Goal: Task Accomplishment & Management: Manage account settings

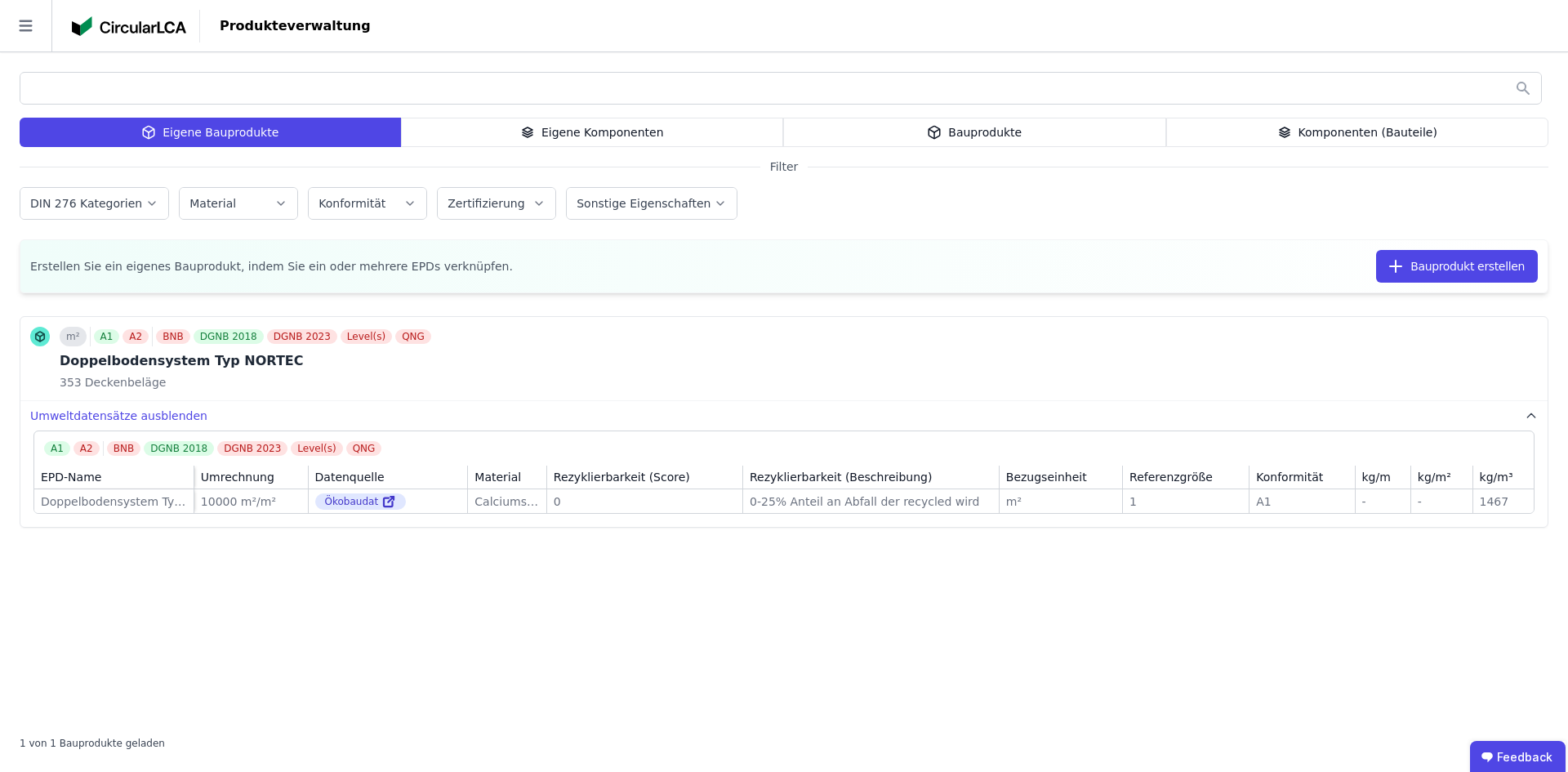
click at [554, 122] on div "Eigene Komponenten" at bounding box center [593, 133] width 383 height 29
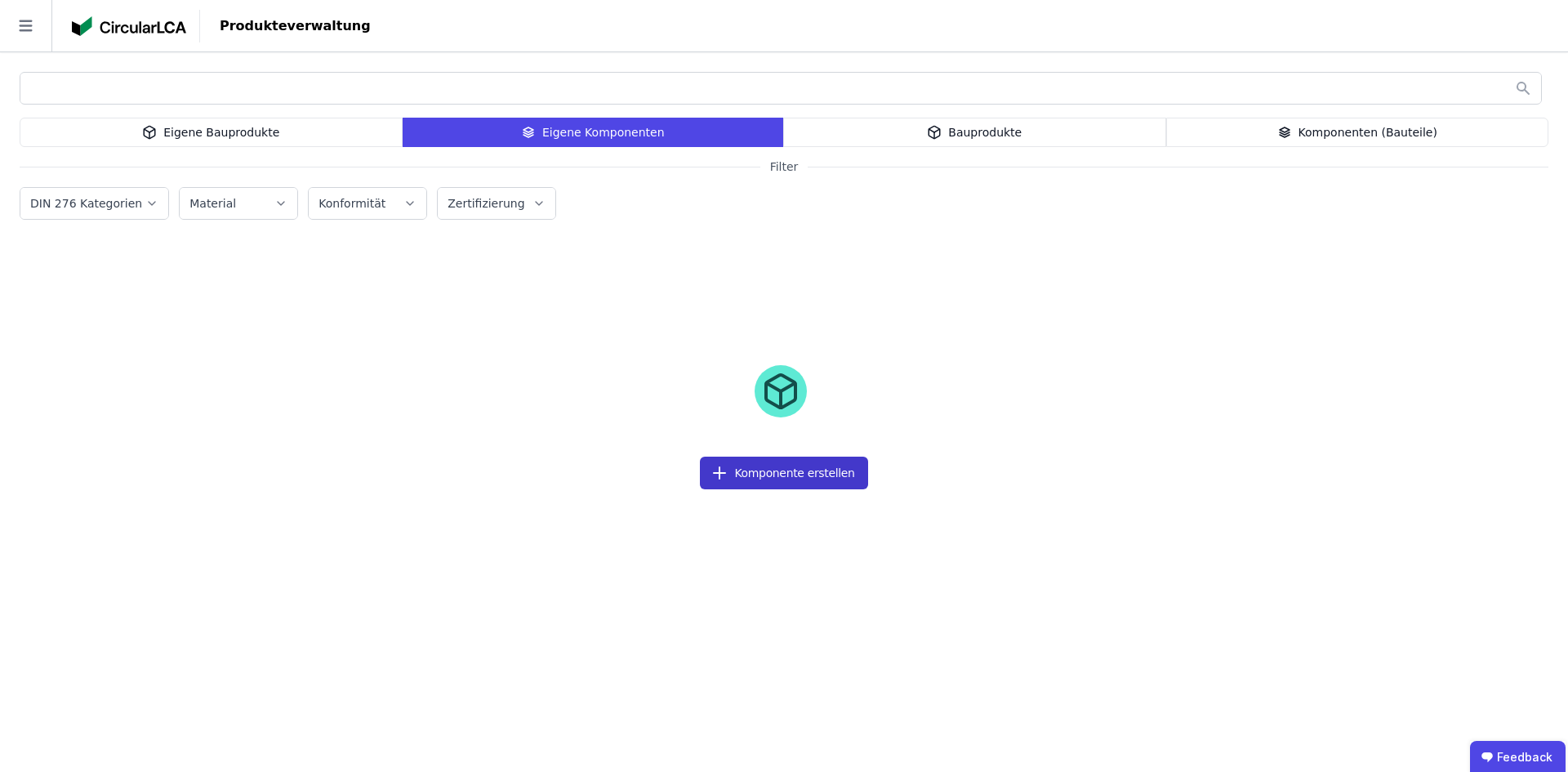
click at [782, 470] on button "Komponente erstellen" at bounding box center [784, 473] width 167 height 33
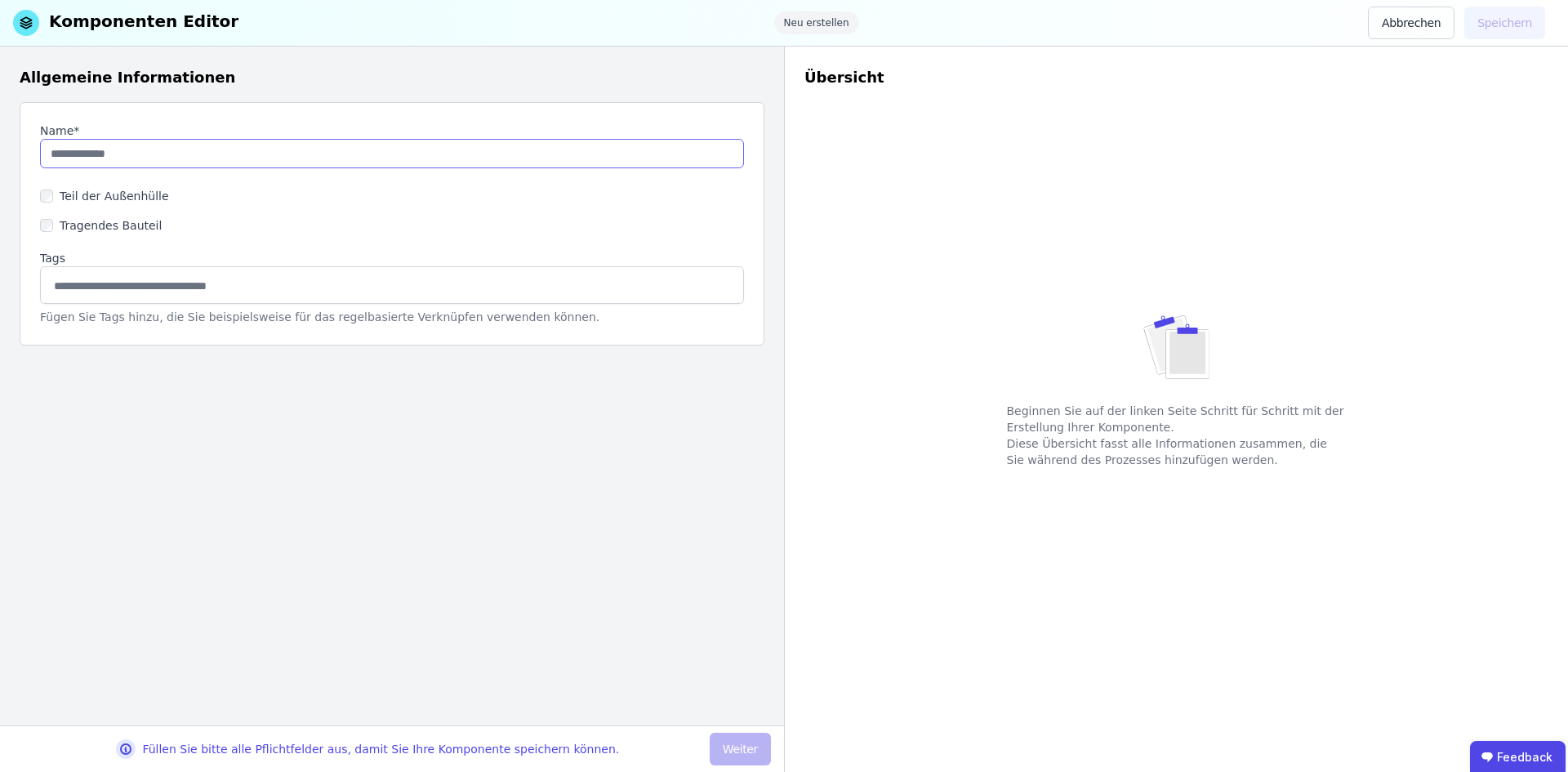
click at [79, 164] on input "string" at bounding box center [391, 154] width 704 height 29
click at [124, 352] on div "Allgemeine Informationen Name* Teil der Außenhülle Tragendes Bauteil Tags Fügen…" at bounding box center [392, 386] width 784 height 679
click at [149, 152] on input "string" at bounding box center [391, 154] width 704 height 29
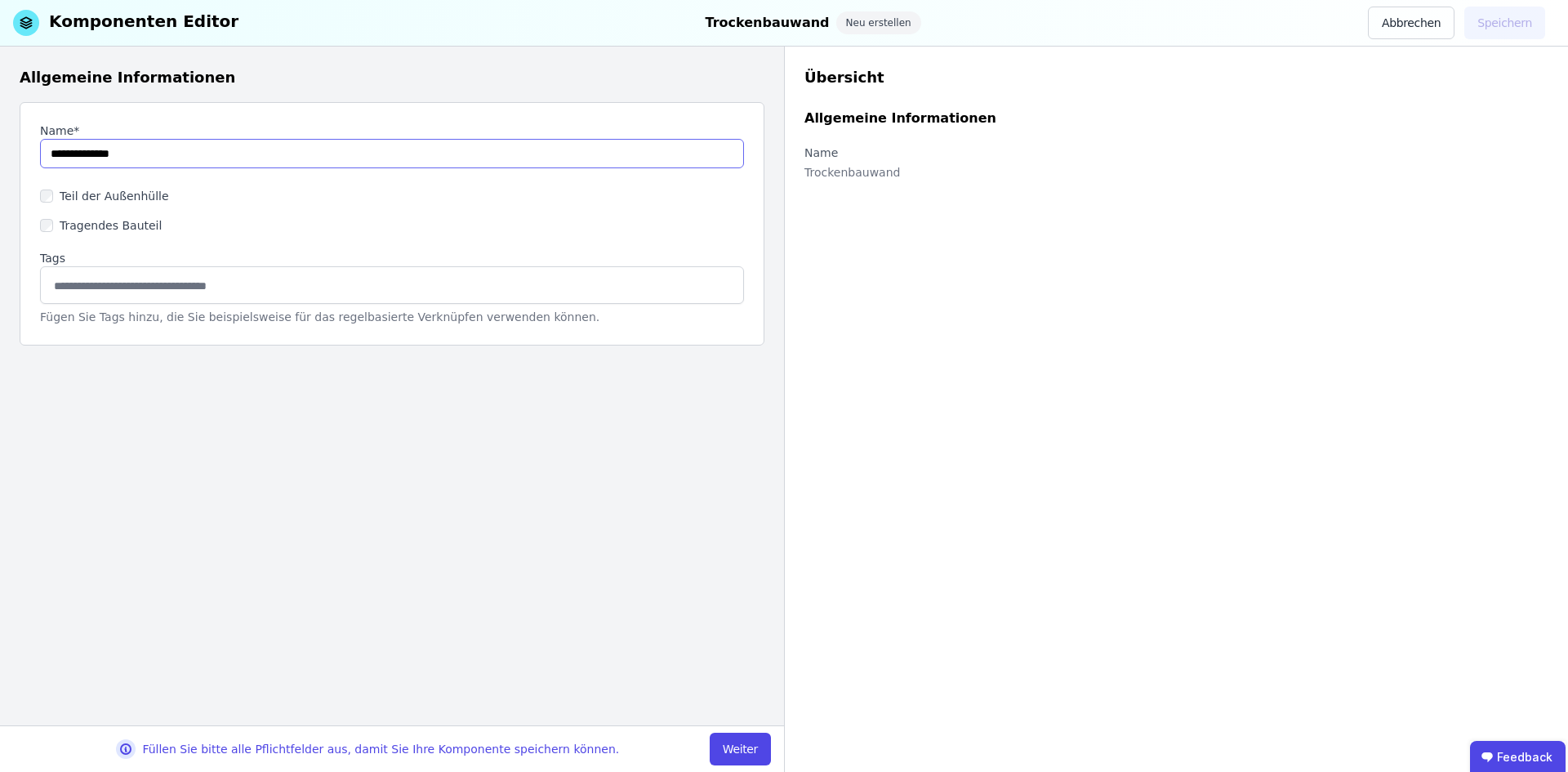
type input "**********"
click at [63, 192] on label "Teil der Außenhülle" at bounding box center [111, 196] width 116 height 17
click at [84, 289] on input at bounding box center [392, 285] width 683 height 26
type input "*"
type input "**********"
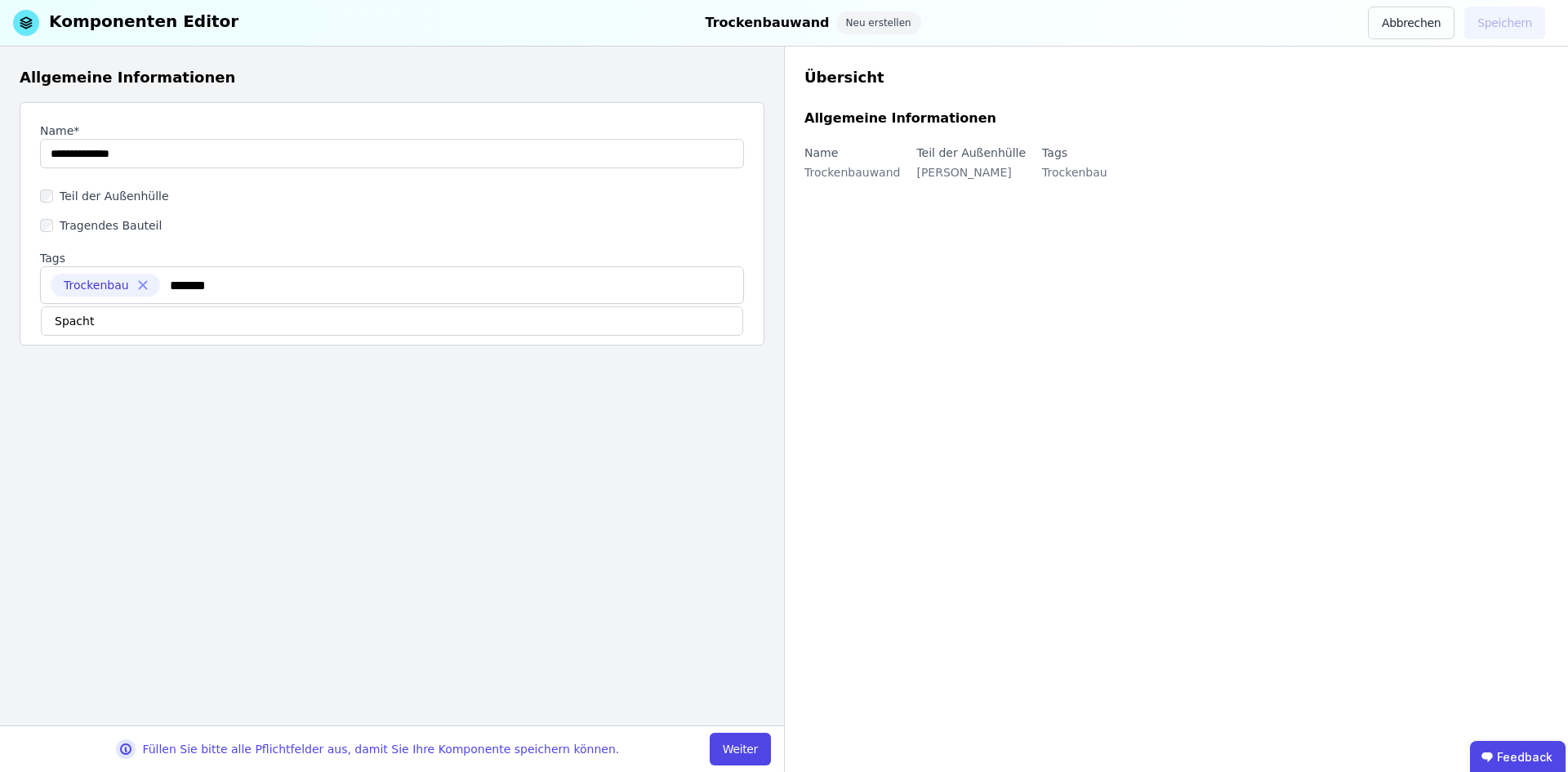
type input "********"
click at [747, 740] on button "Weiter" at bounding box center [740, 749] width 62 height 33
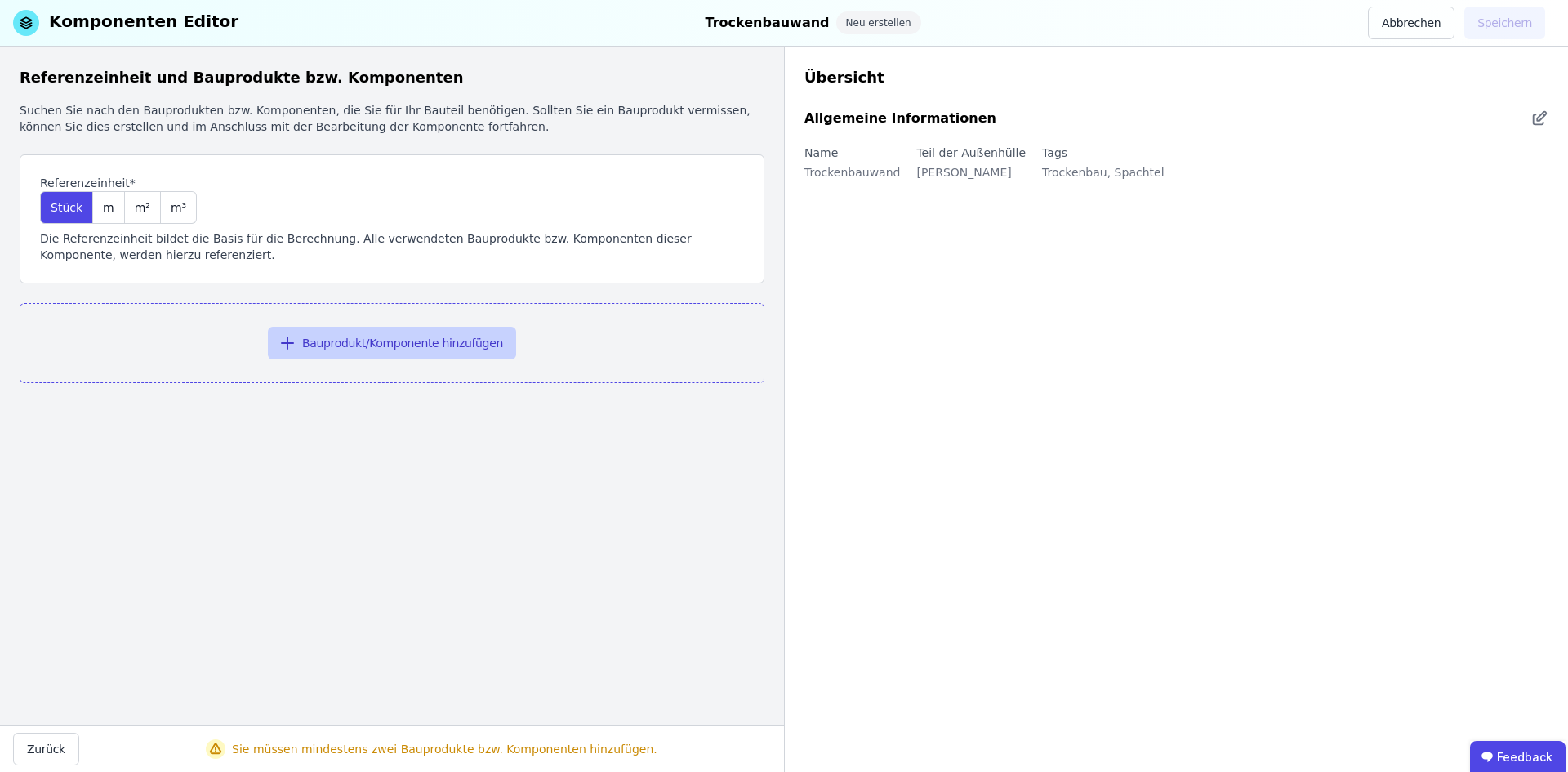
click at [359, 343] on button "Bauprodukt/Komponente hinzufügen" at bounding box center [392, 343] width 248 height 33
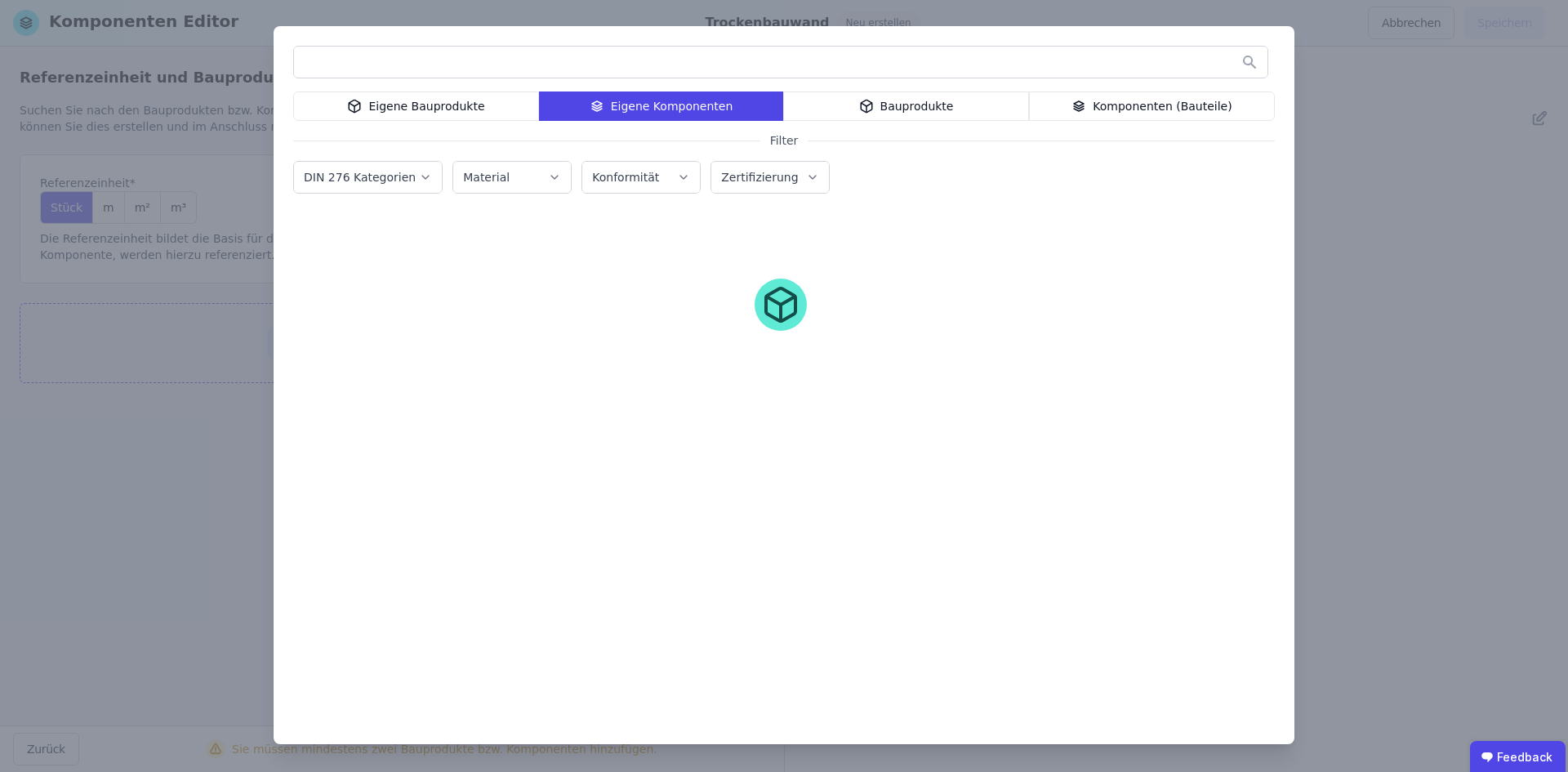
click at [505, 103] on div "Eigene Bauprodukte" at bounding box center [416, 106] width 246 height 29
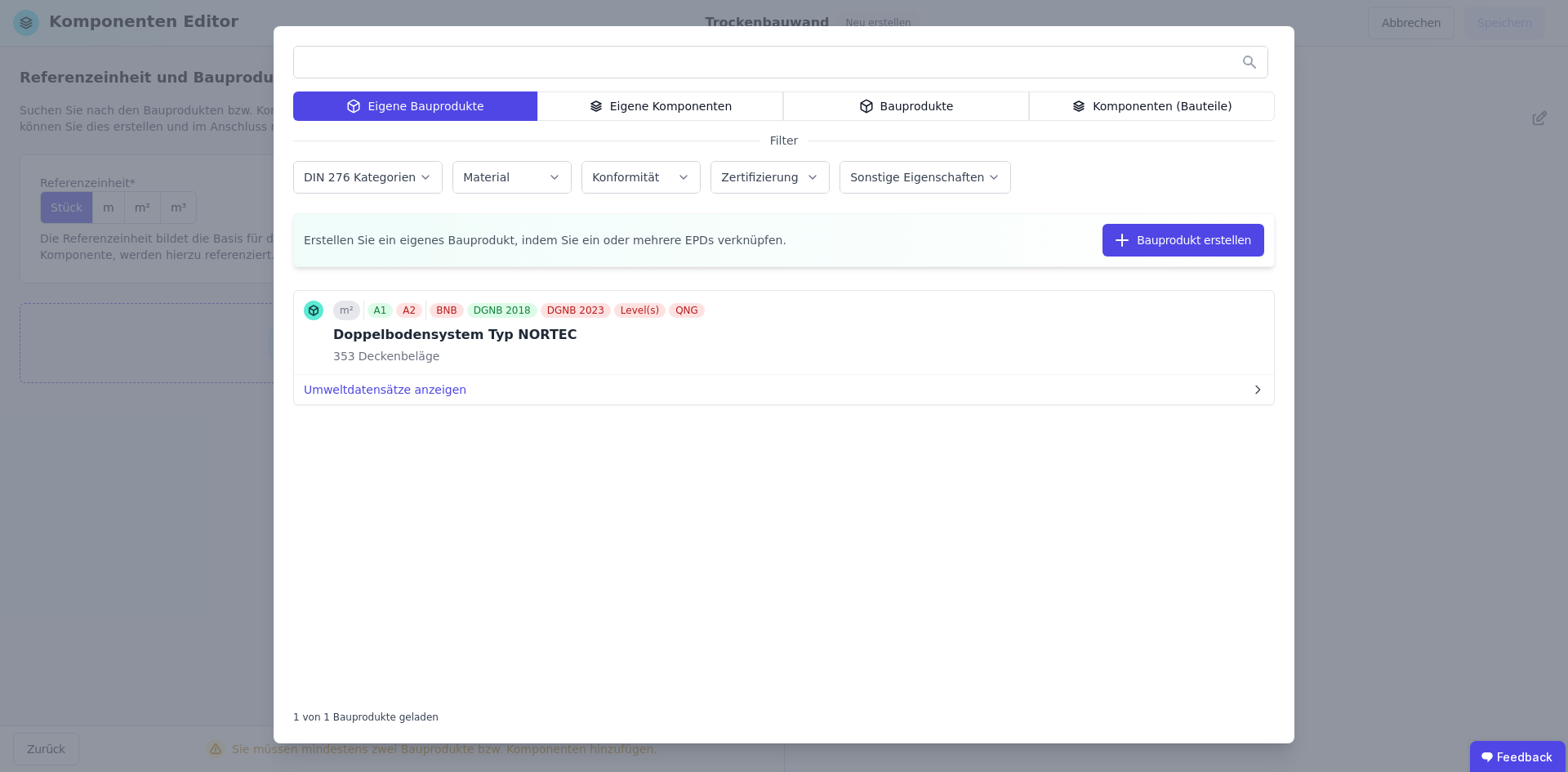
click at [901, 112] on div "Bauprodukte" at bounding box center [905, 106] width 246 height 29
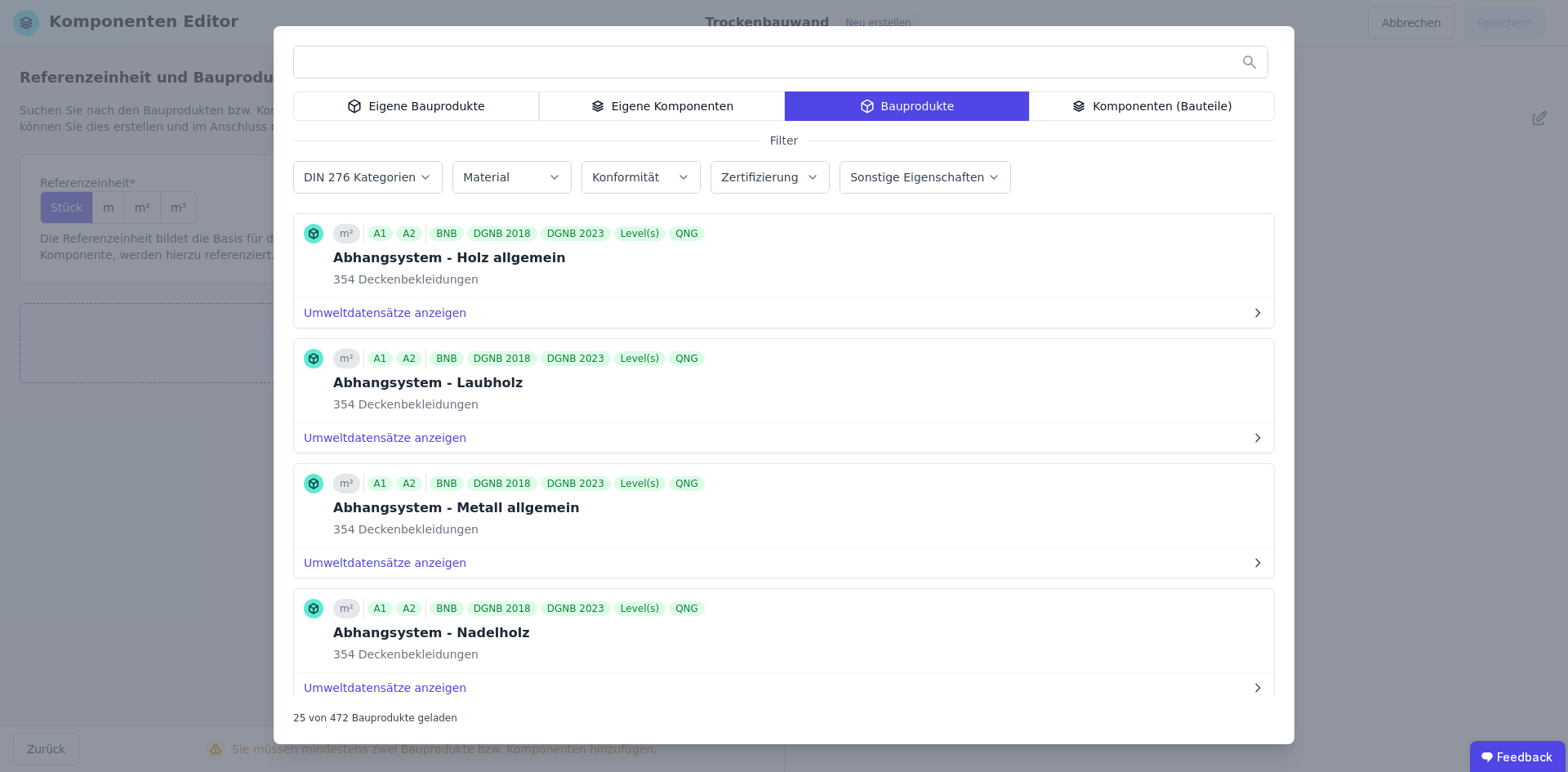
click at [455, 59] on input "text" at bounding box center [781, 62] width 974 height 29
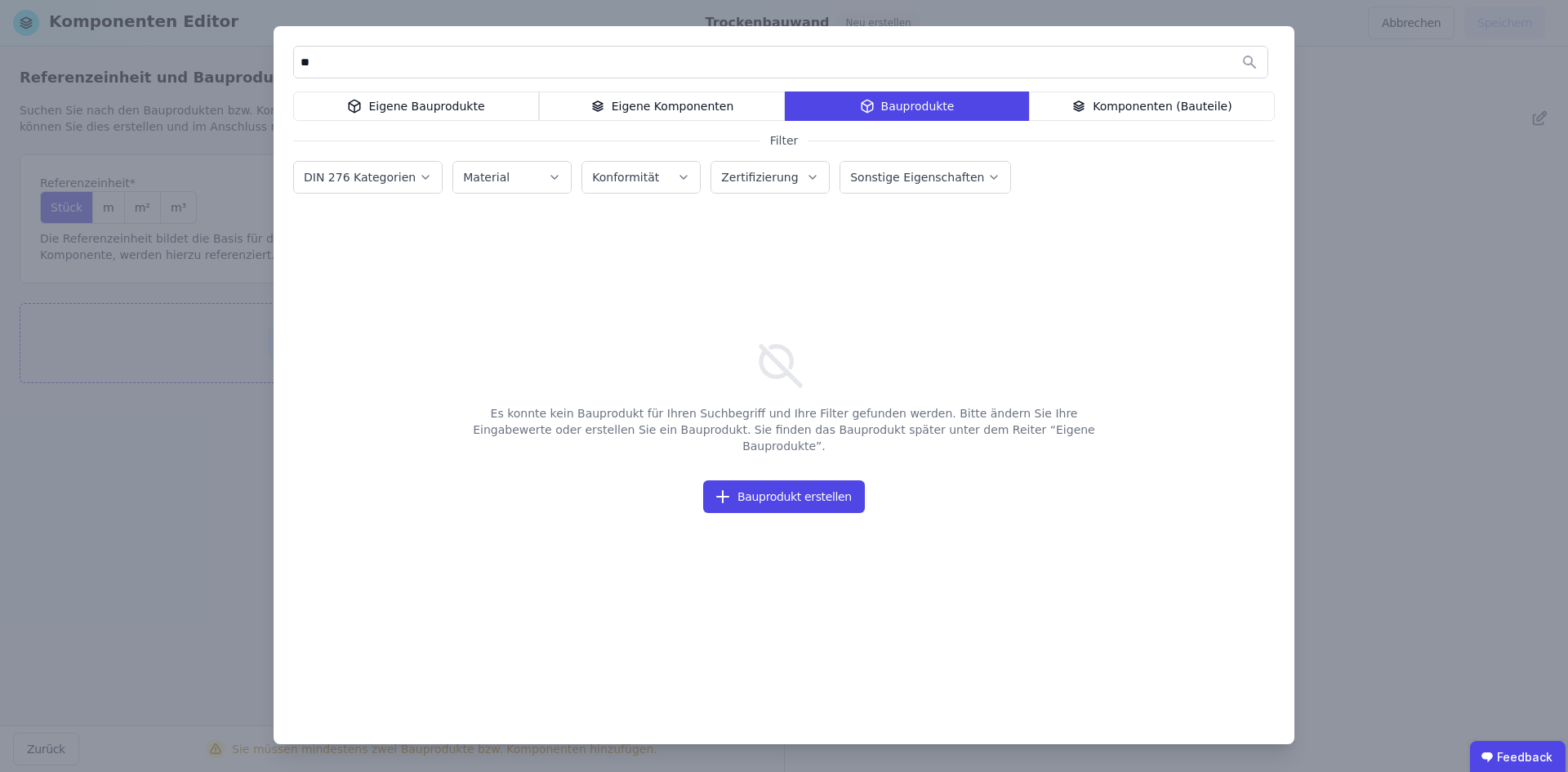
type input "*"
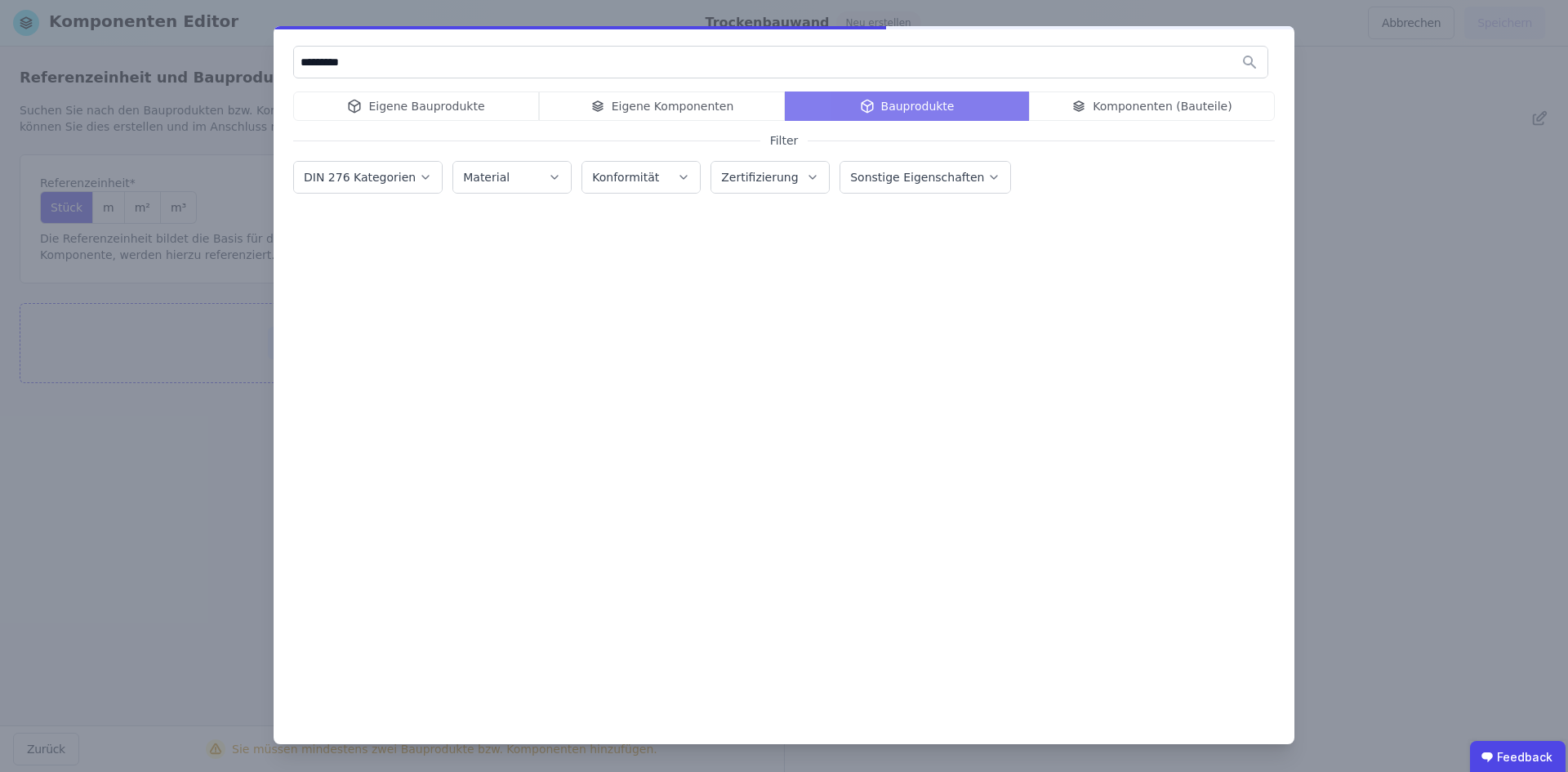
type input "**********"
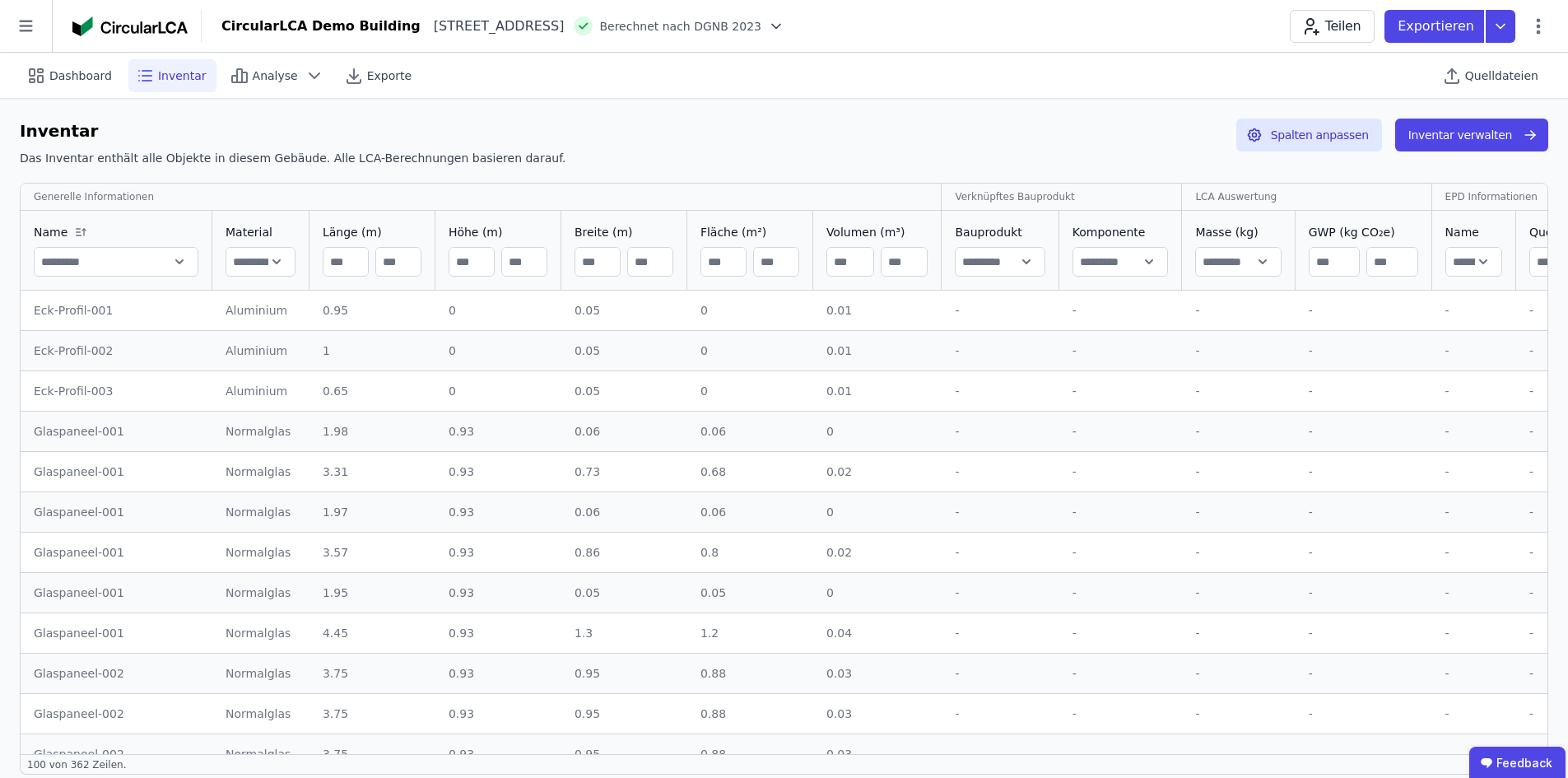
click at [150, 26] on img at bounding box center [130, 26] width 115 height 19
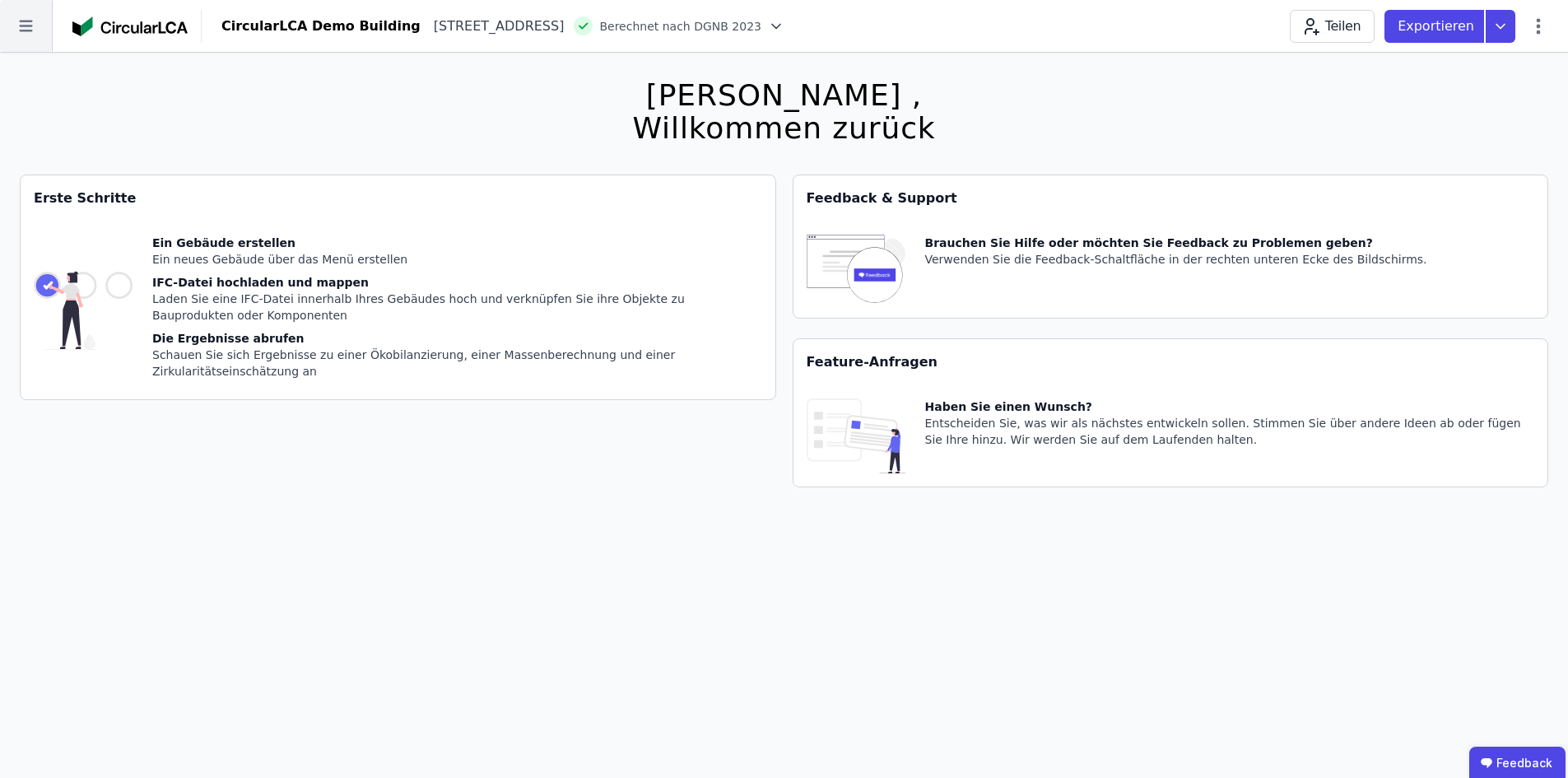
click at [19, 28] on icon at bounding box center [26, 26] width 52 height 52
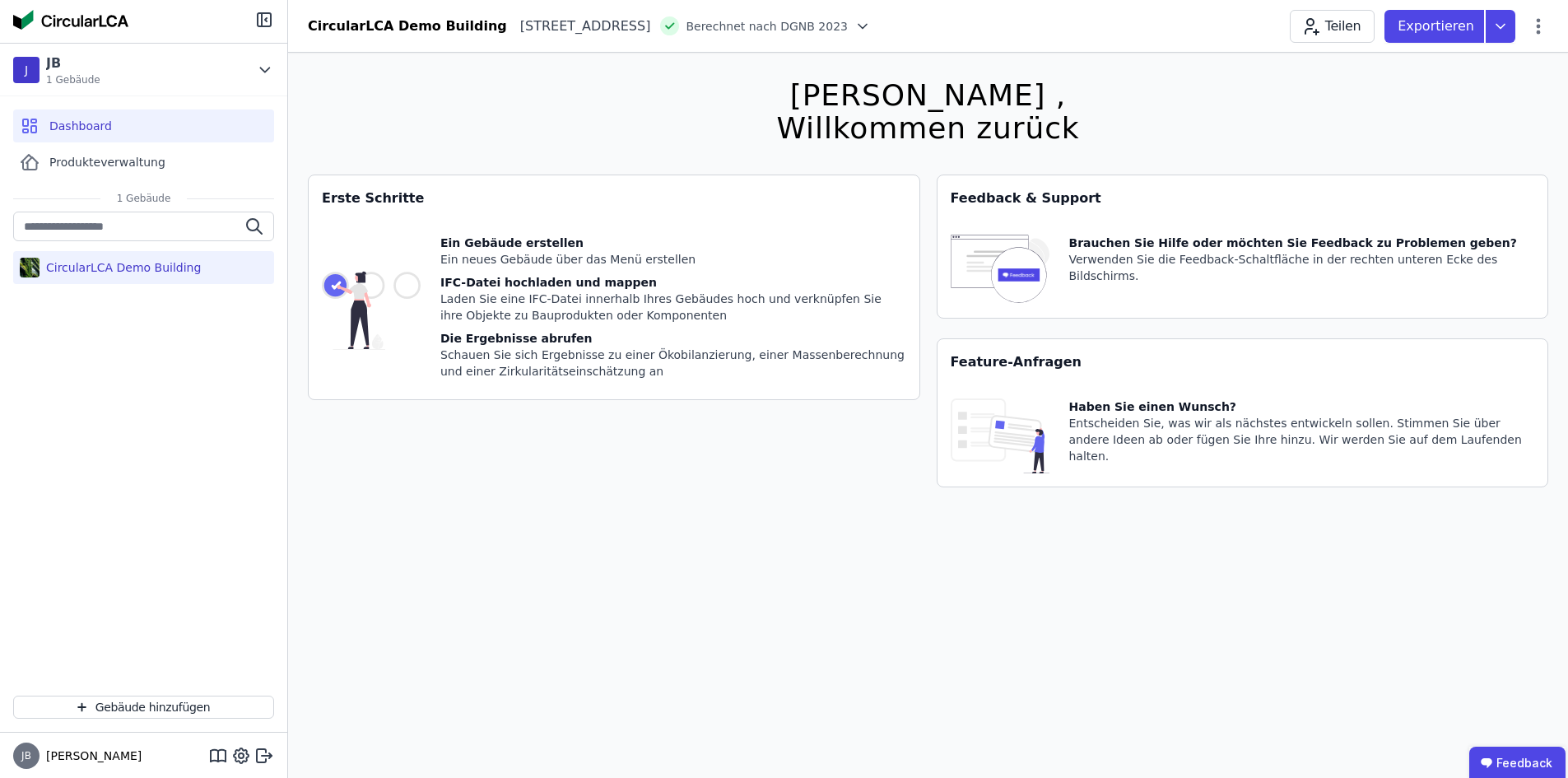
click at [115, 271] on div "CircularLCA Demo Building" at bounding box center [121, 268] width 161 height 17
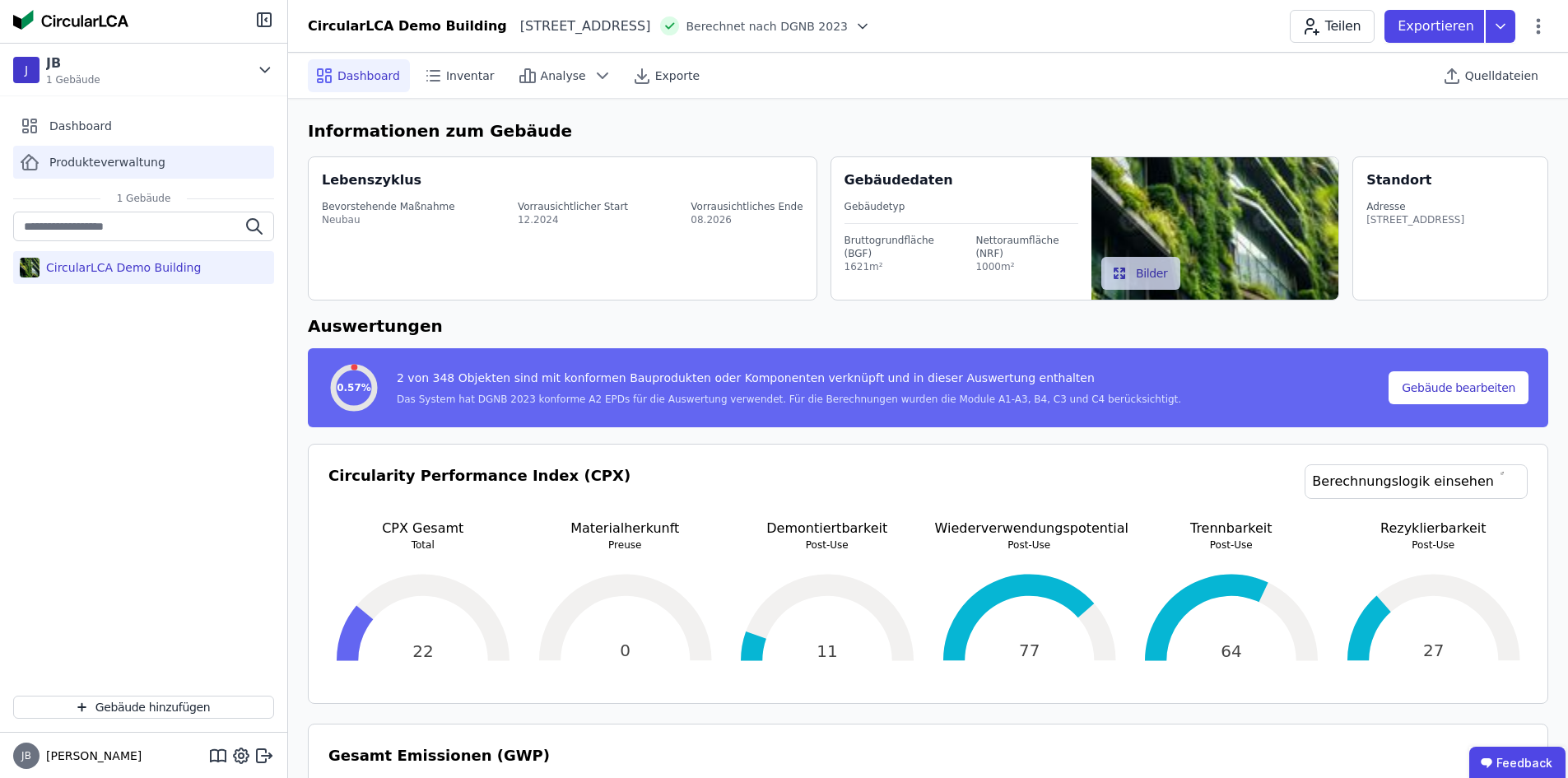
click at [102, 161] on span "Produkteverwaltung" at bounding box center [107, 162] width 116 height 17
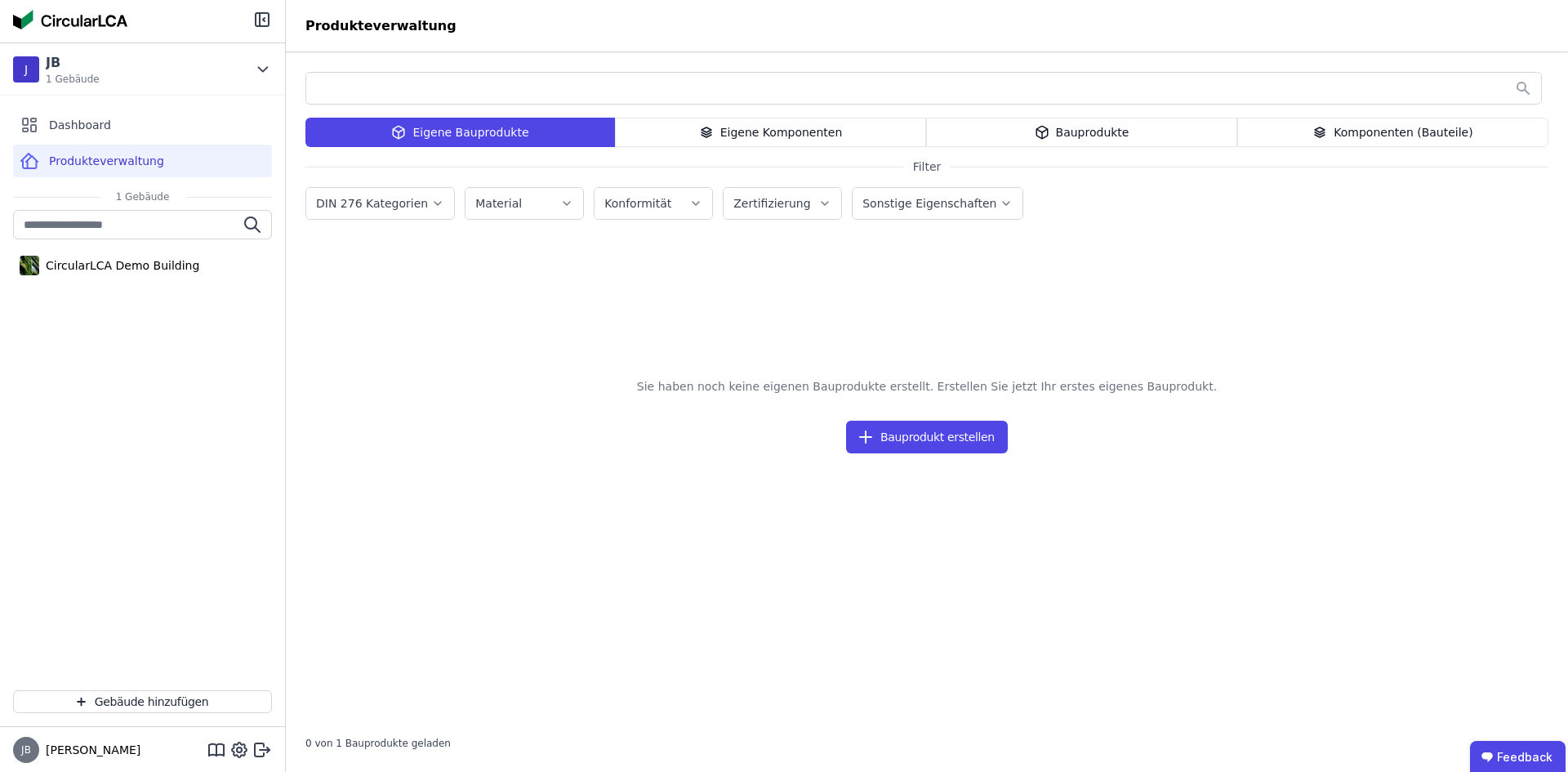
click at [1408, 134] on div "Komponenten (Bauteile)" at bounding box center [1393, 133] width 311 height 29
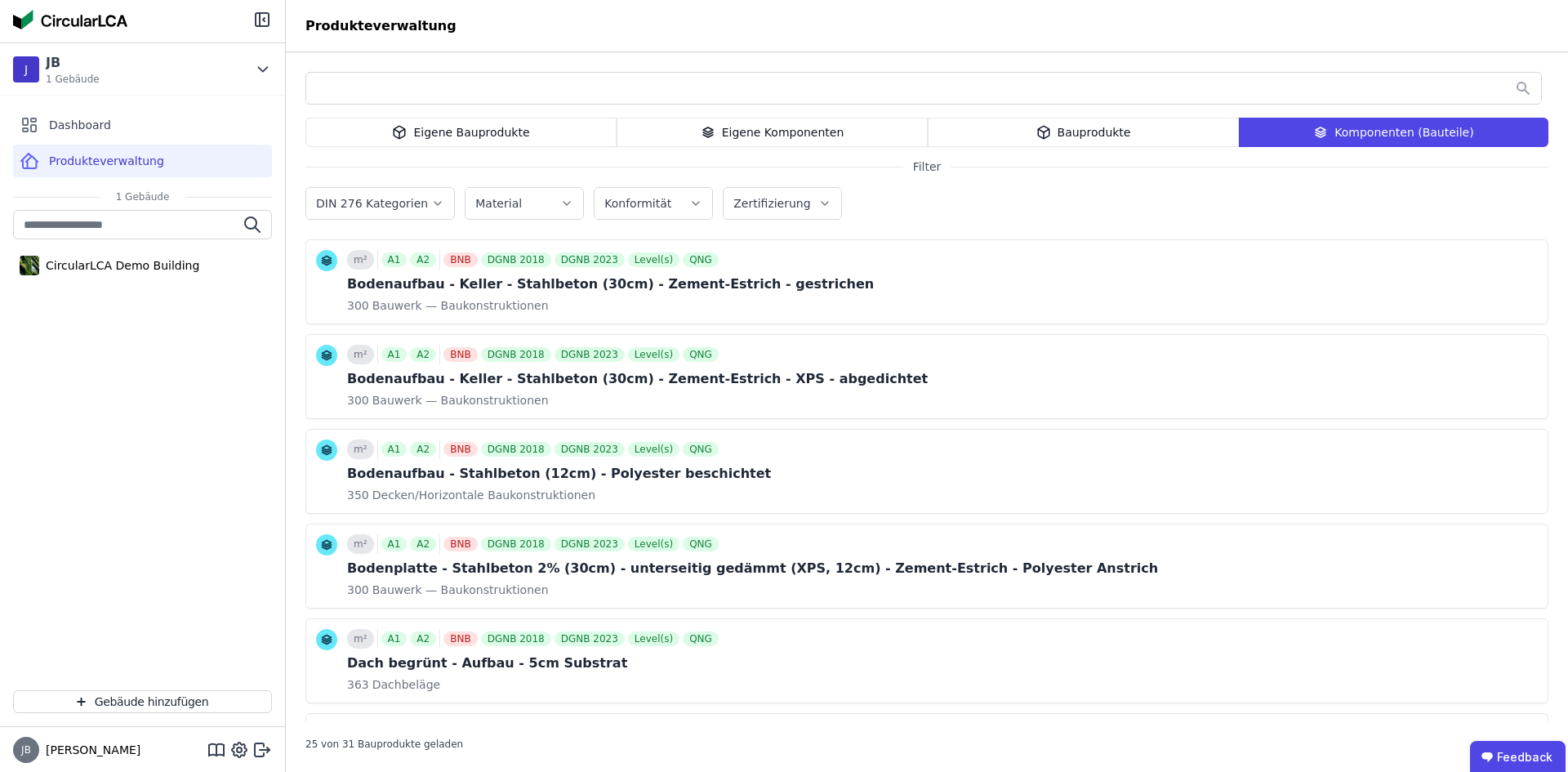
click at [455, 90] on input "text" at bounding box center [924, 88] width 1235 height 29
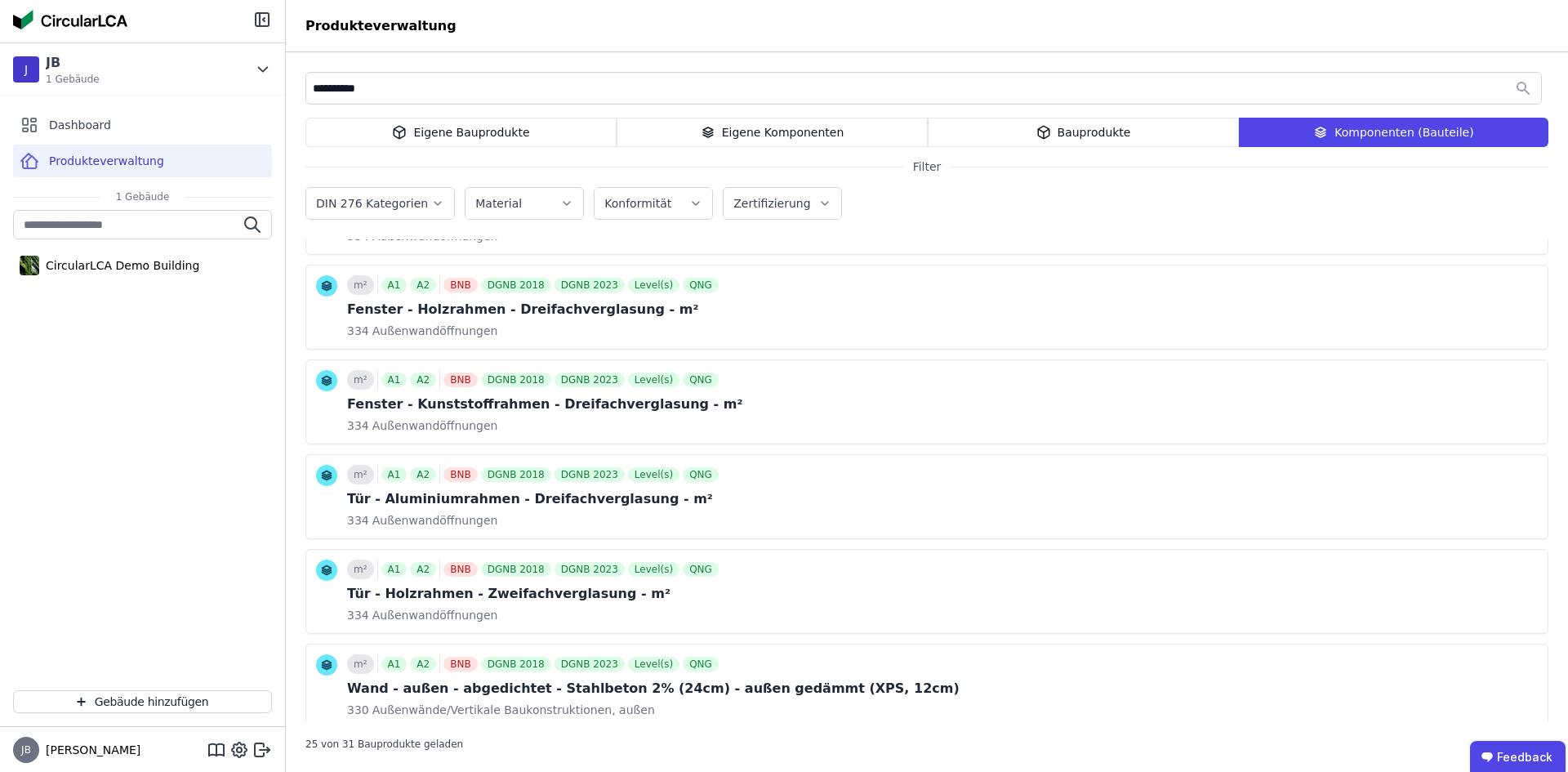
scroll to position [1909, 0]
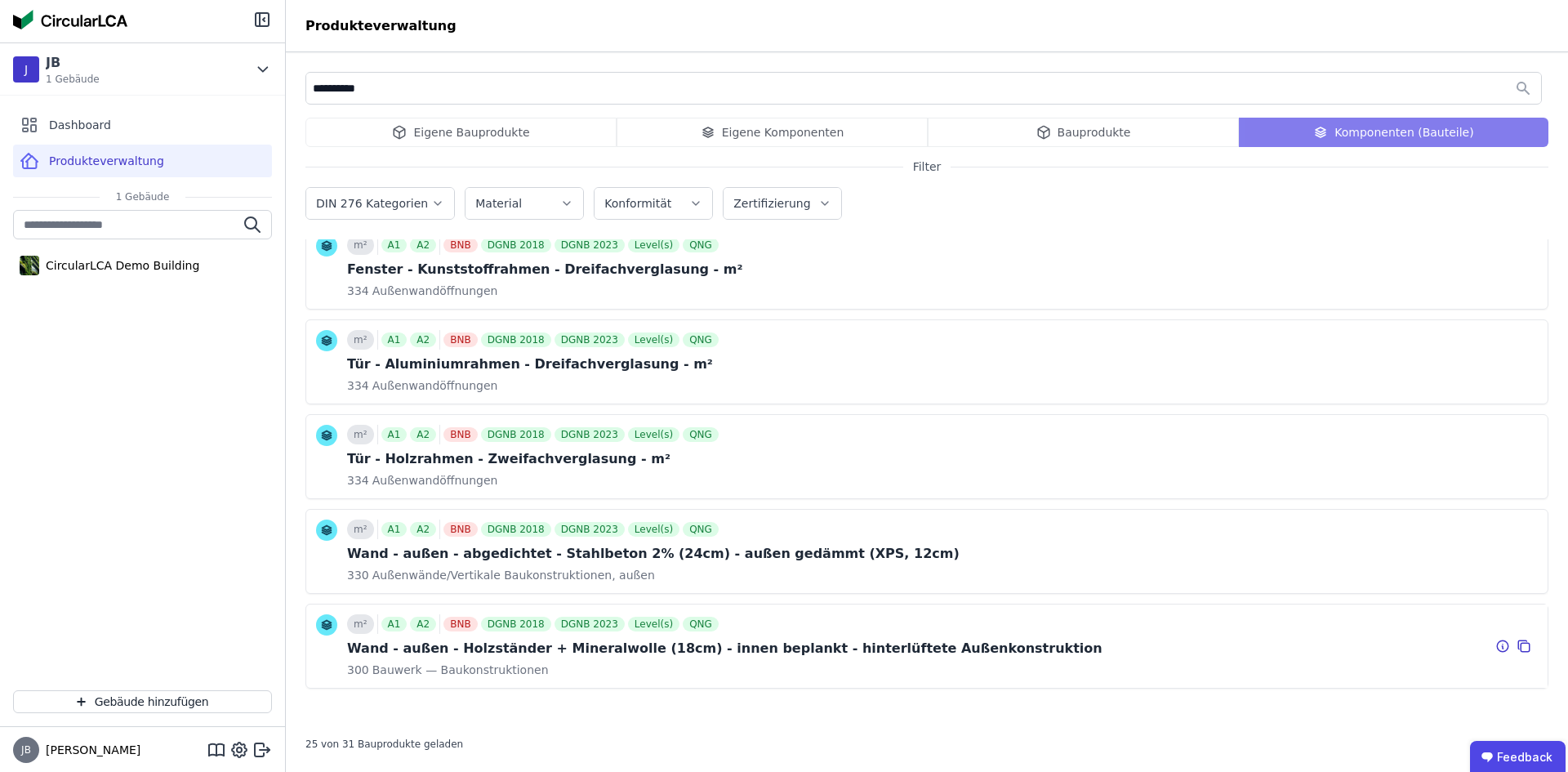
click at [406, 684] on div "m² A1 A2 BNB DGNB 2018 DGNB 2023 Level(s) QNG Wand - außen - Holzständer + Mine…" at bounding box center [927, 646] width 1241 height 84
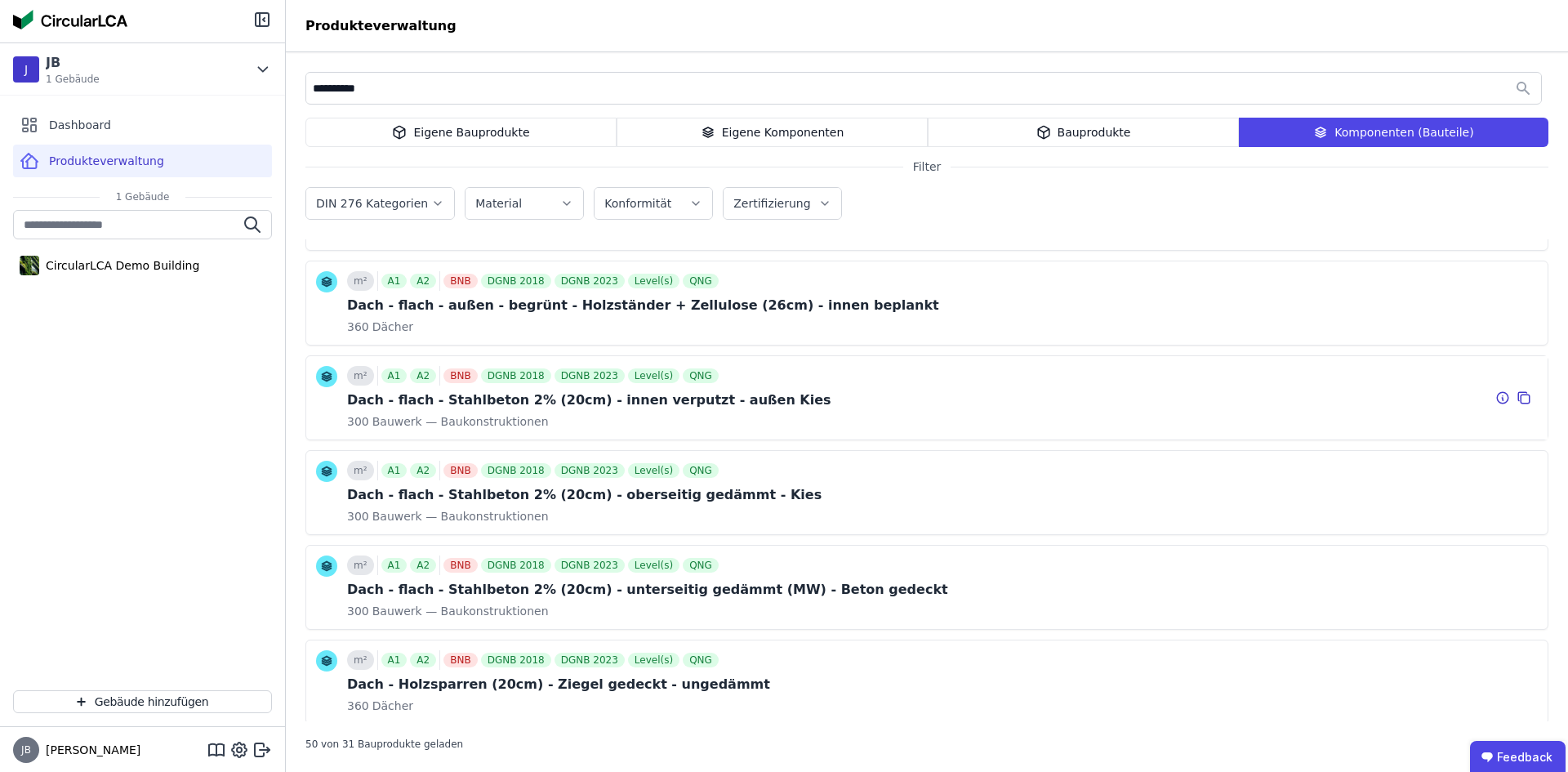
scroll to position [2726, 0]
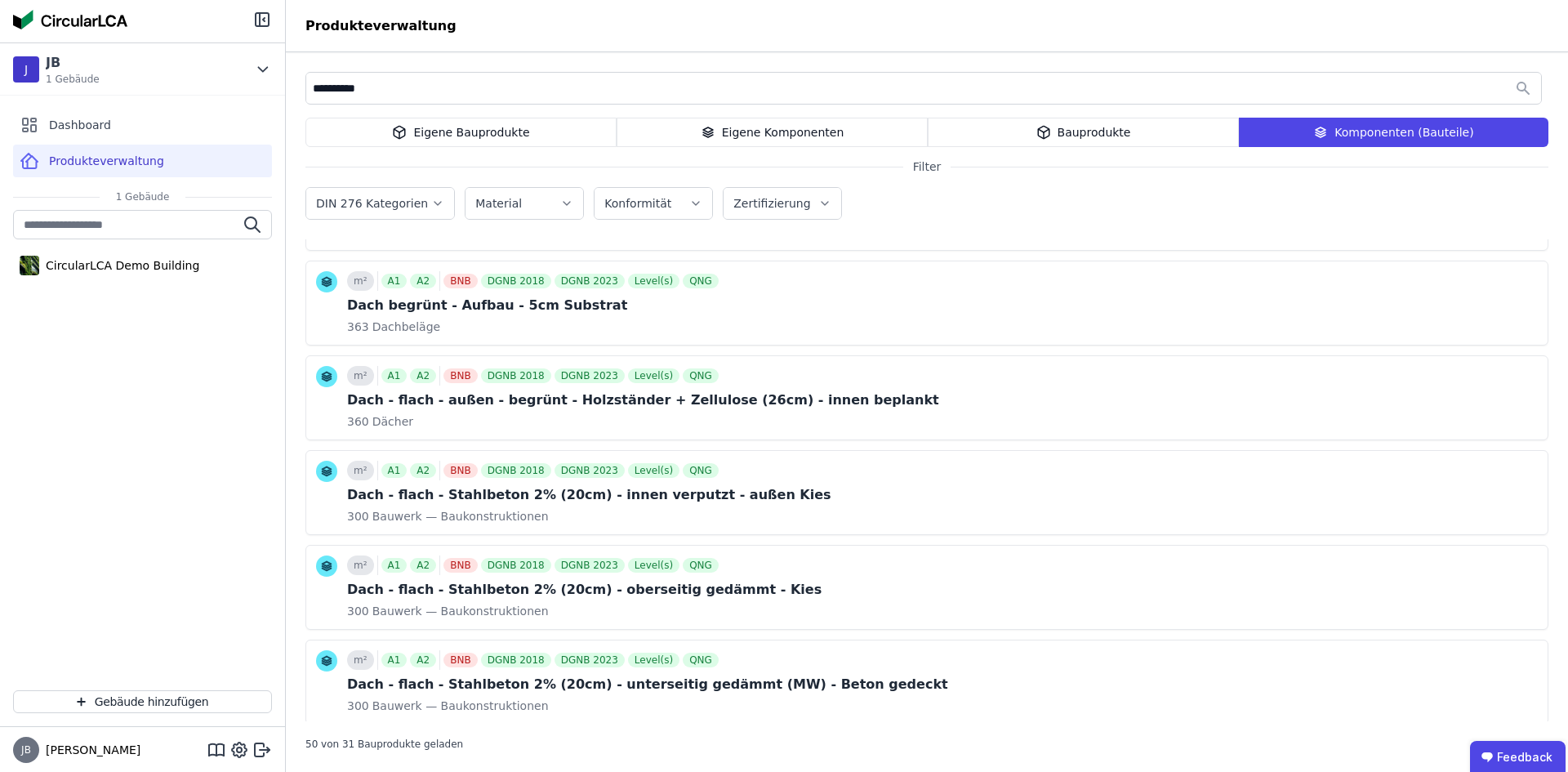
click at [410, 91] on input "**********" at bounding box center [924, 88] width 1235 height 29
type input "*"
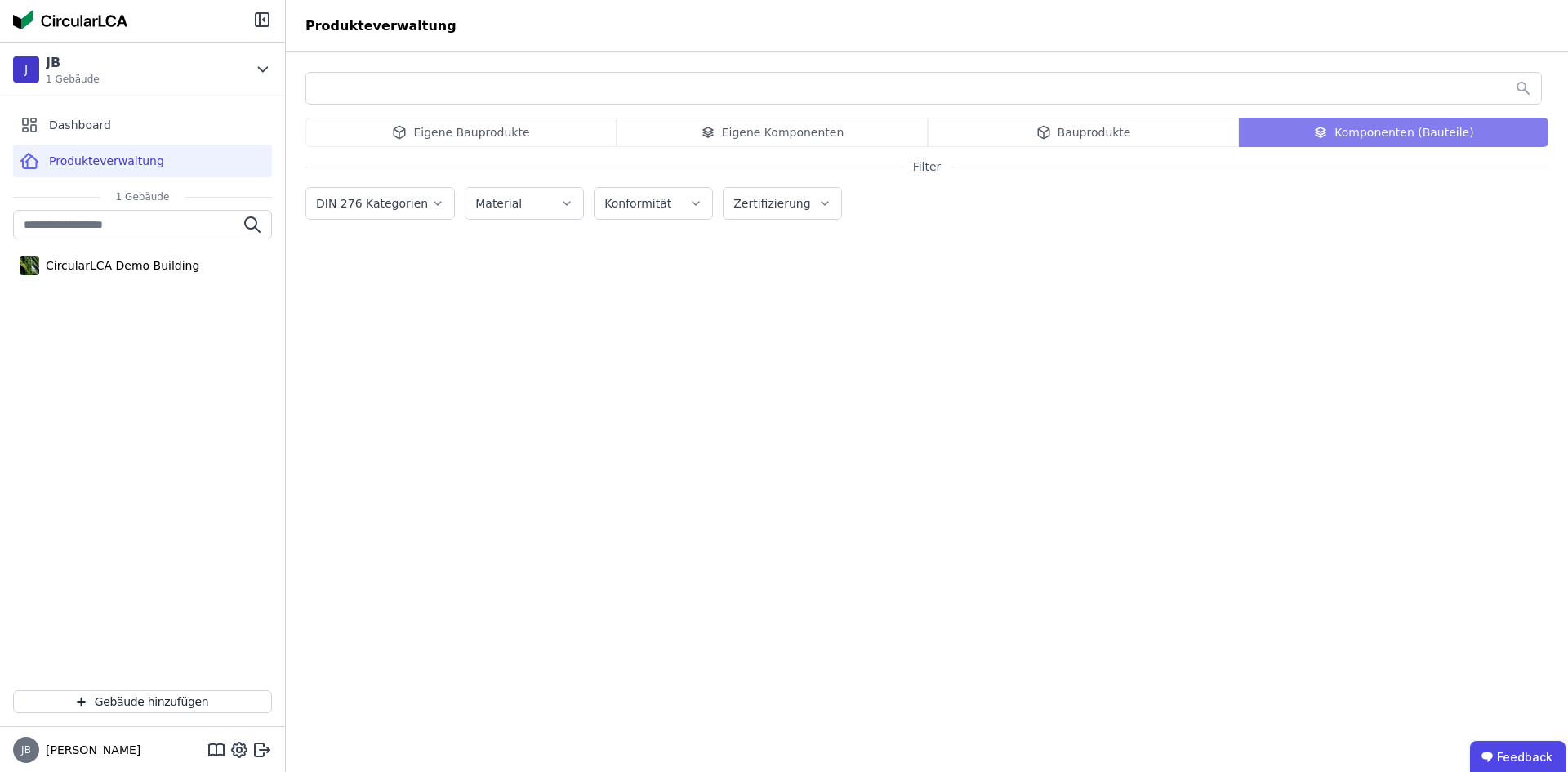
click at [433, 207] on icon "button" at bounding box center [438, 203] width 13 height 17
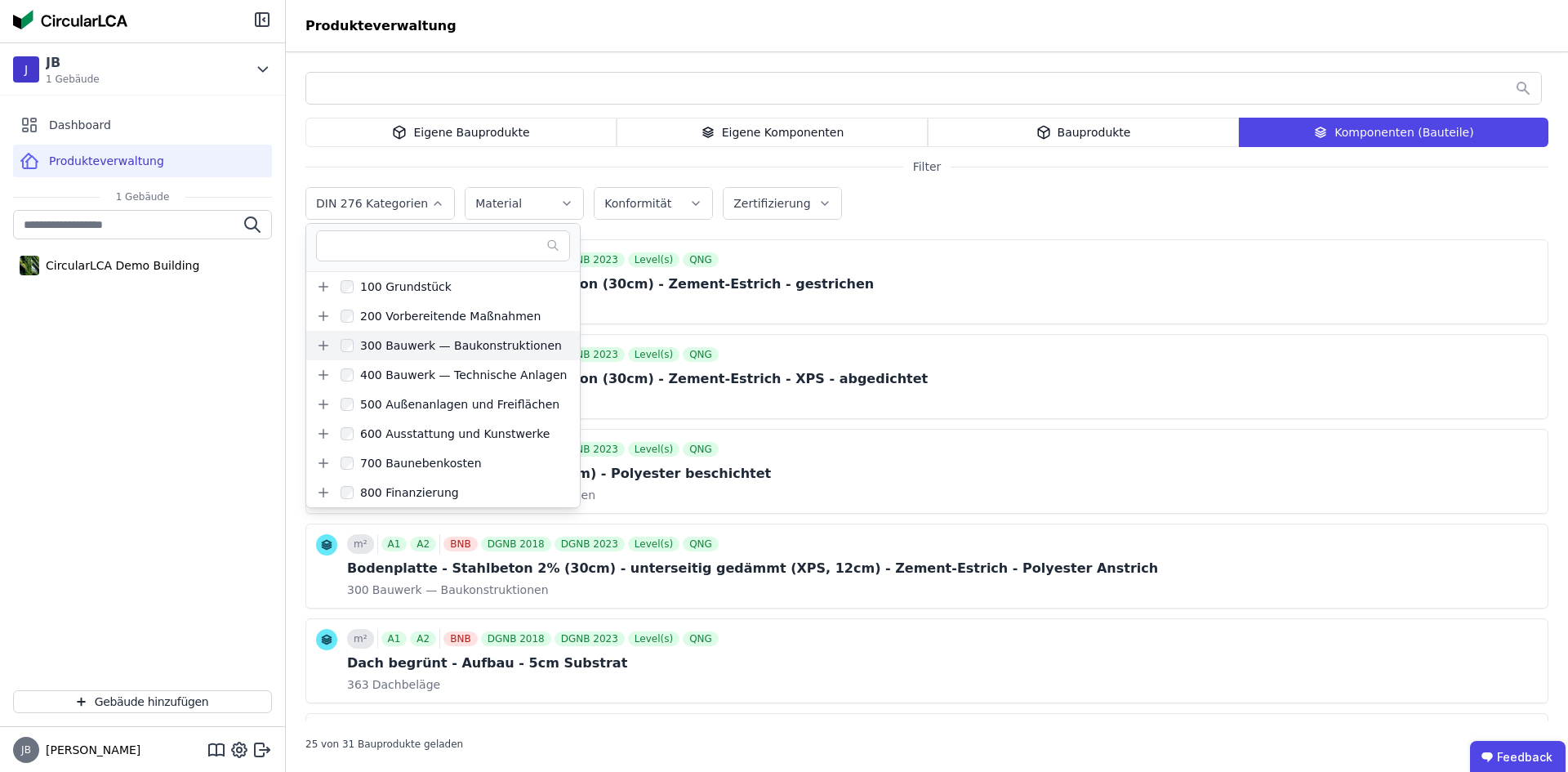
click at [323, 346] on icon at bounding box center [323, 346] width 0 height 9
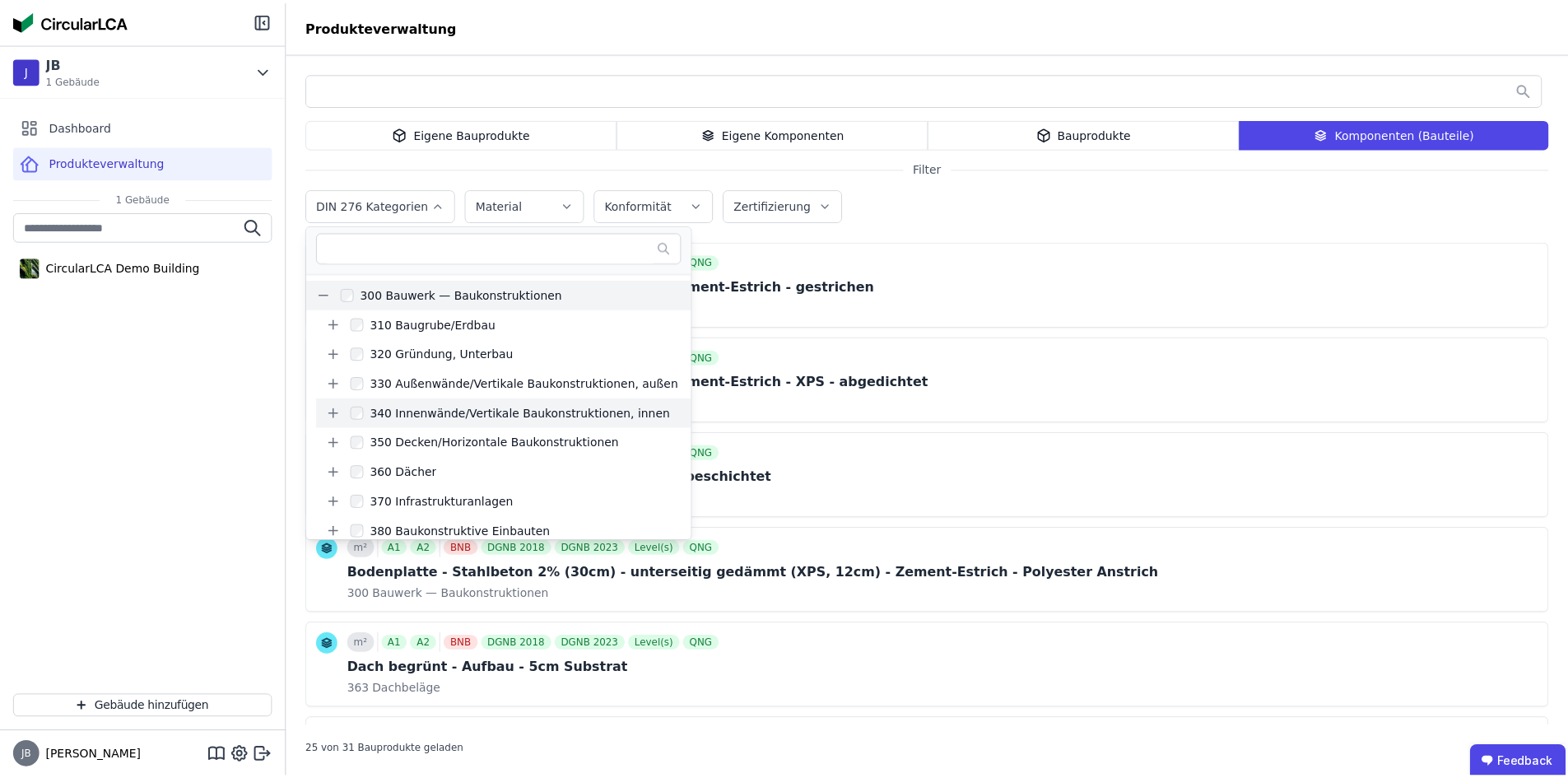
scroll to position [83, 0]
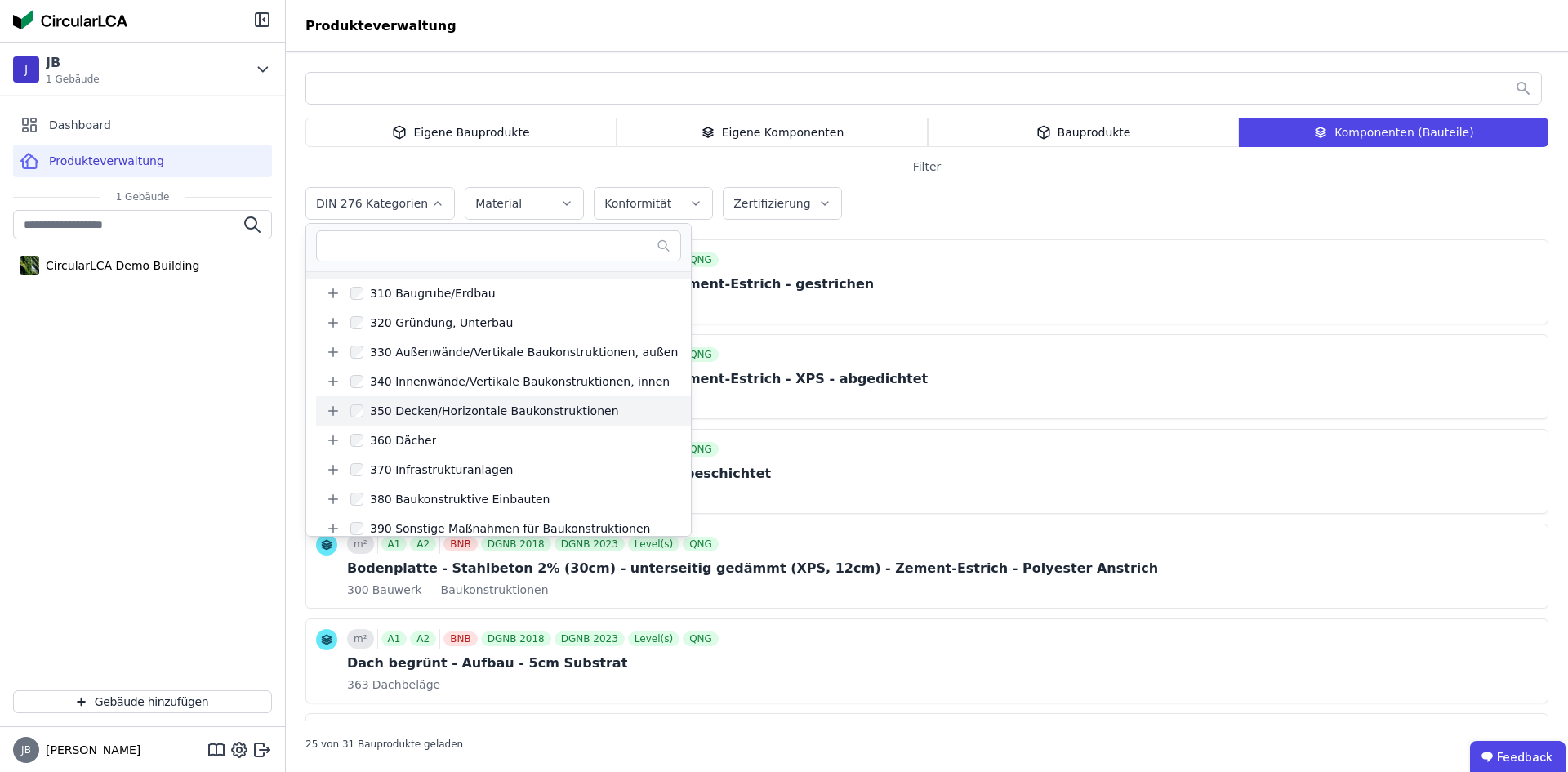
click at [403, 414] on div "350 Decken/Horizontale Baukonstruktionen" at bounding box center [491, 411] width 256 height 17
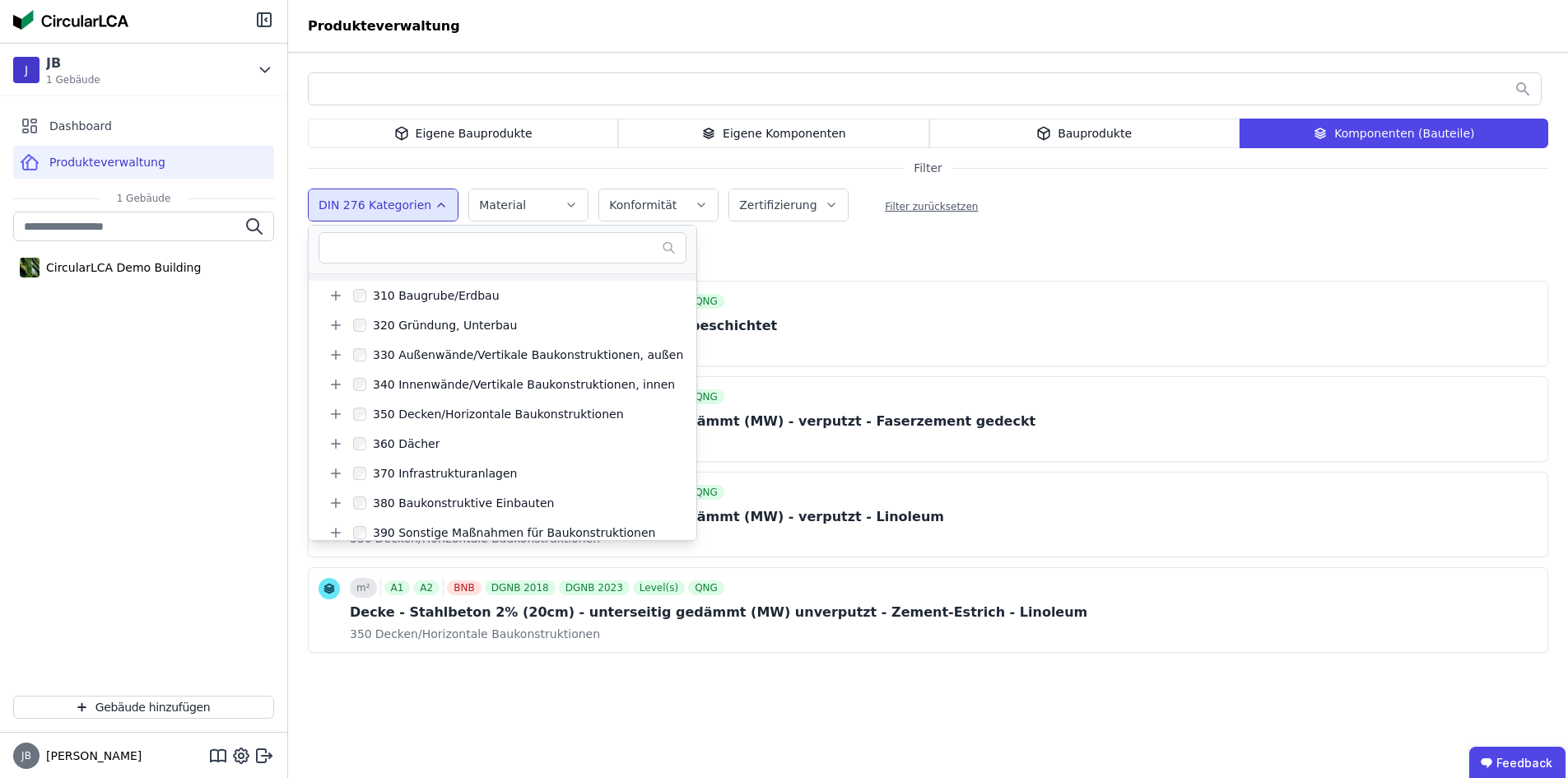
click at [919, 251] on div "Eigene Bauprodukte Eigene Komponenten Bauprodukte Komponenten (Bauteile) Filter…" at bounding box center [928, 434] width 1280 height 763
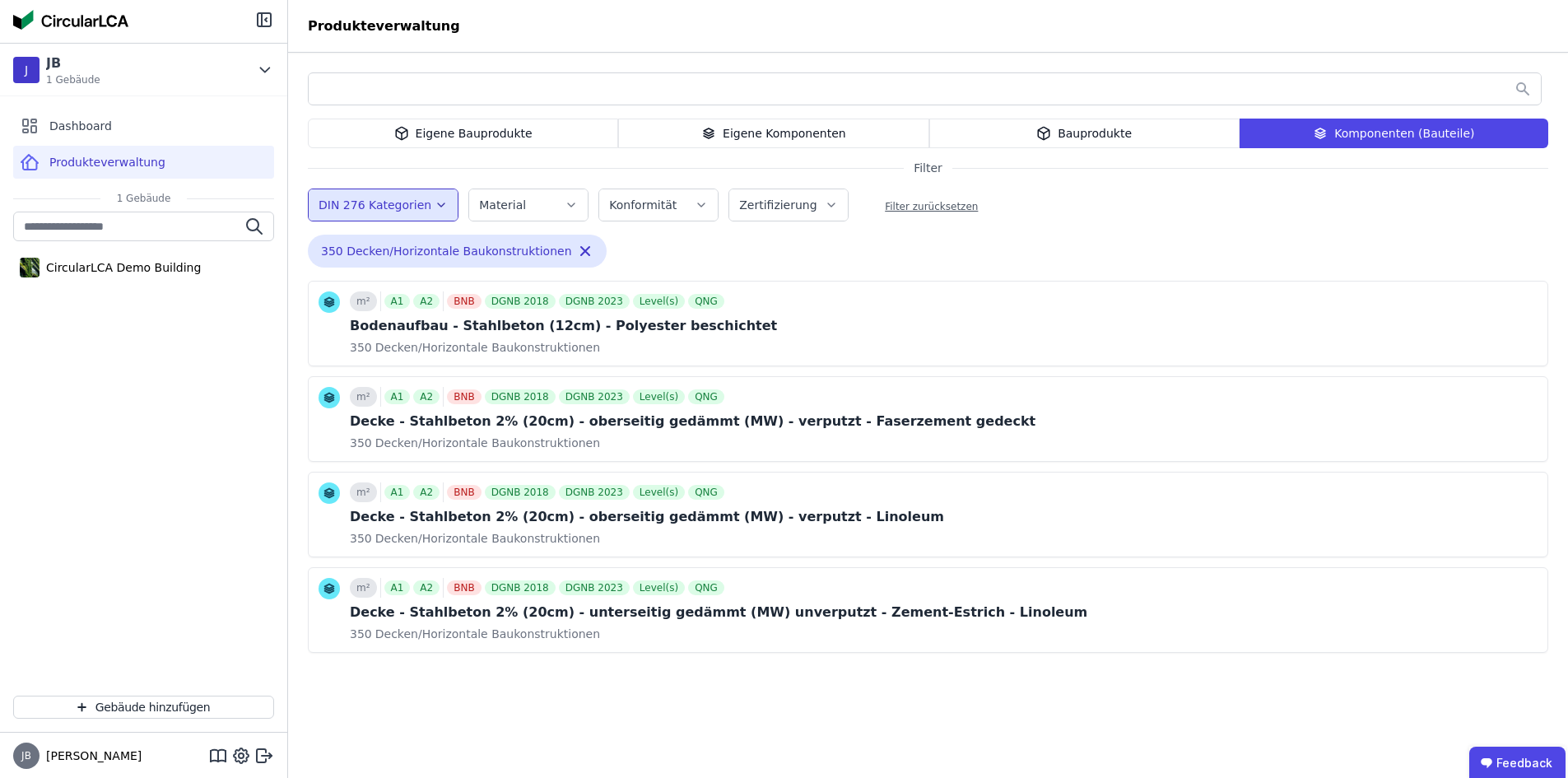
click at [435, 199] on icon "button" at bounding box center [441, 205] width 13 height 17
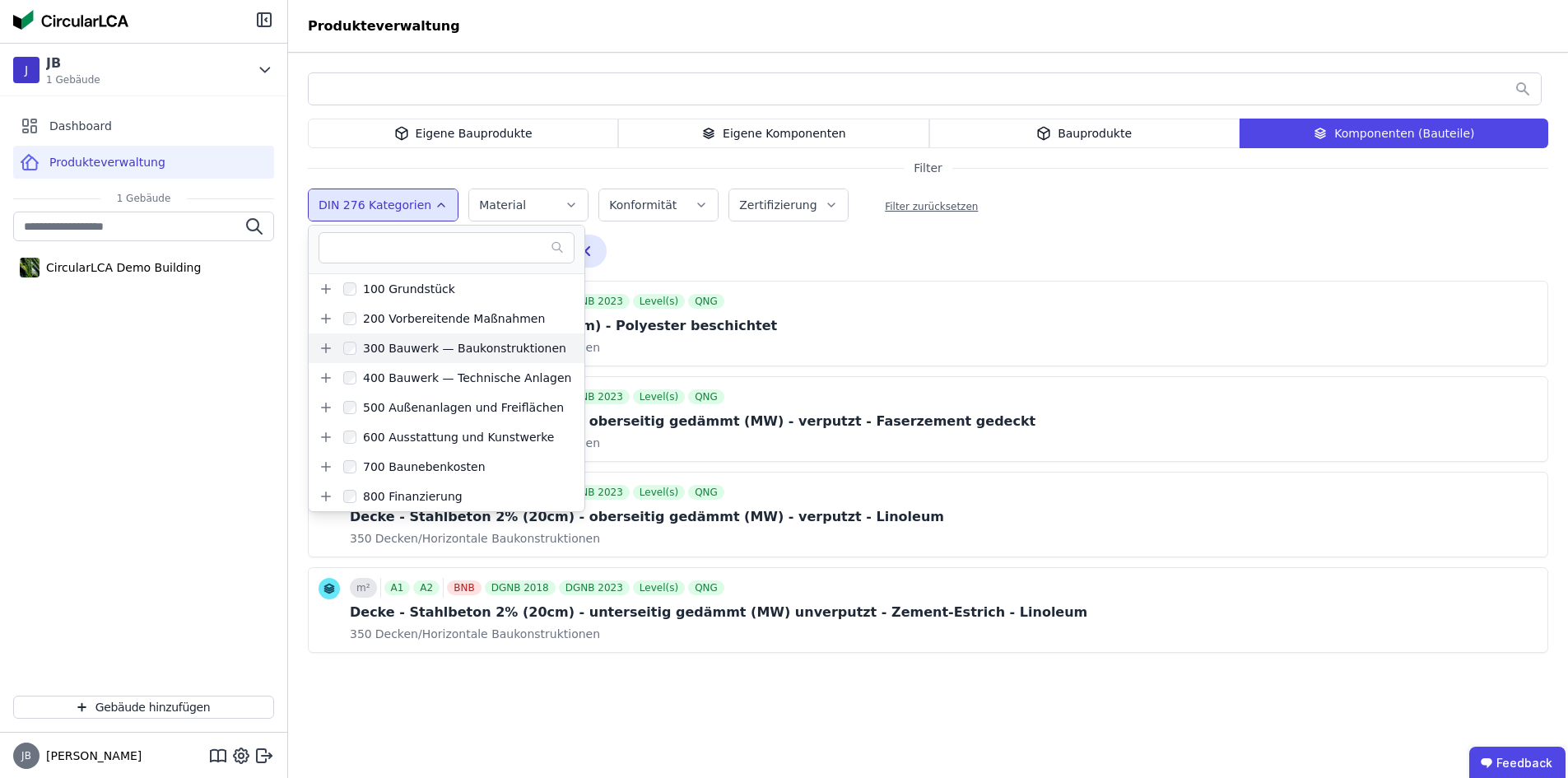
click at [330, 350] on icon at bounding box center [325, 348] width 15 height 15
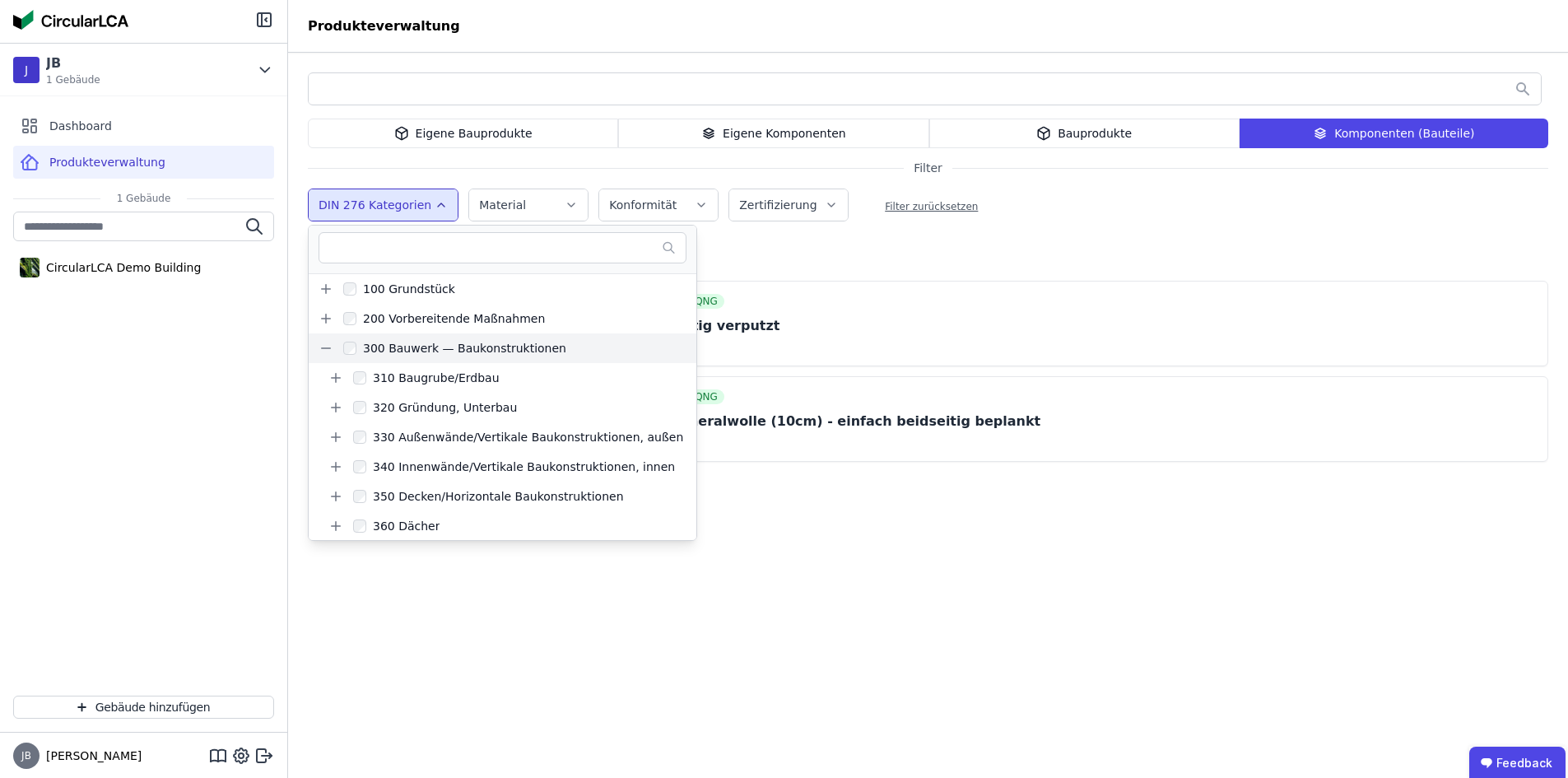
click at [516, 11] on header "Produkteverwaltung" at bounding box center [928, 26] width 1280 height 53
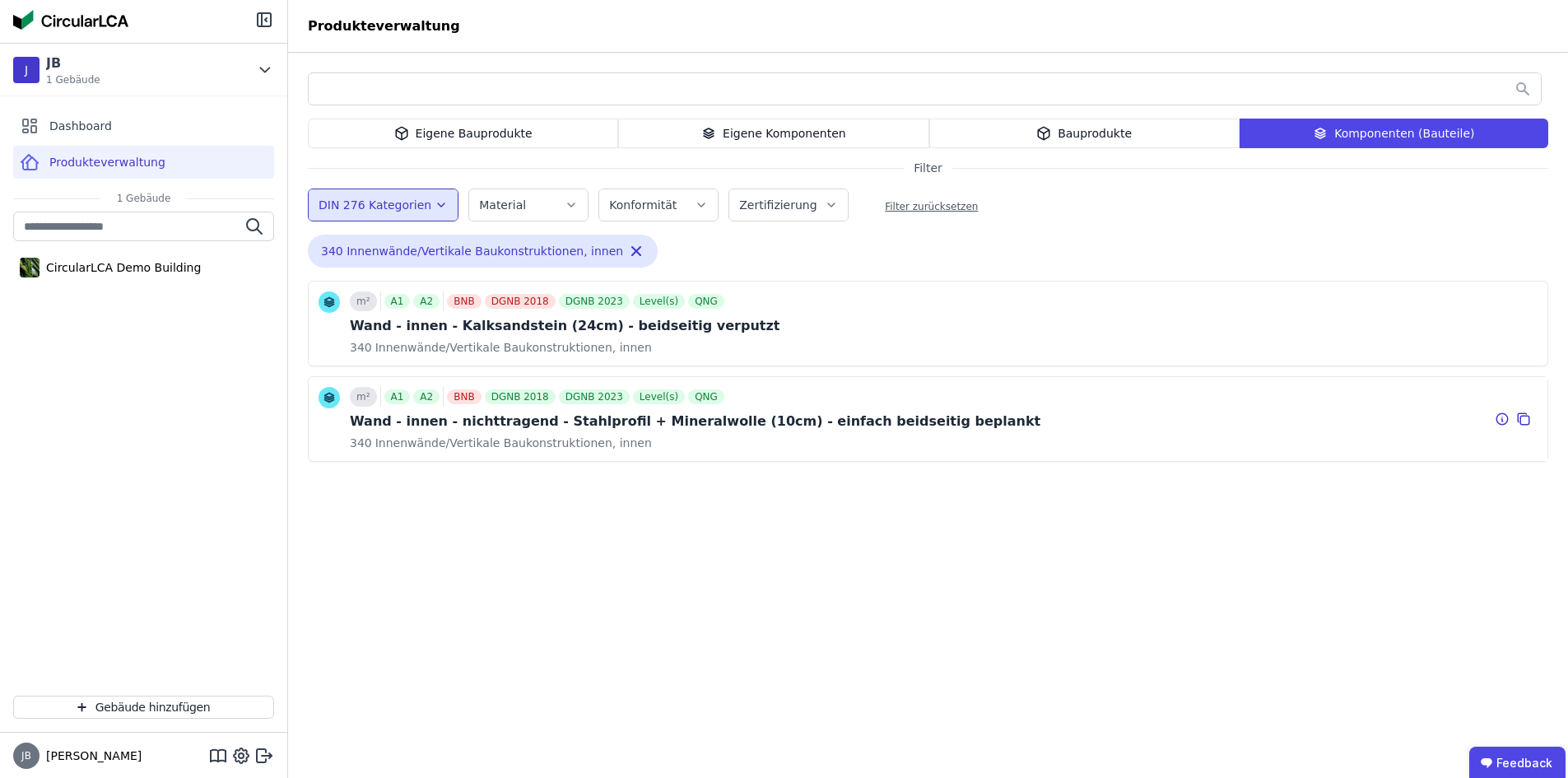
click at [1084, 401] on div "m² A1 A2 BNB DGNB 2018 DGNB 2023 Level(s) QNG Wand - innen - nichttragend - Sta…" at bounding box center [928, 419] width 1239 height 84
click at [323, 398] on icon at bounding box center [328, 397] width 21 height 21
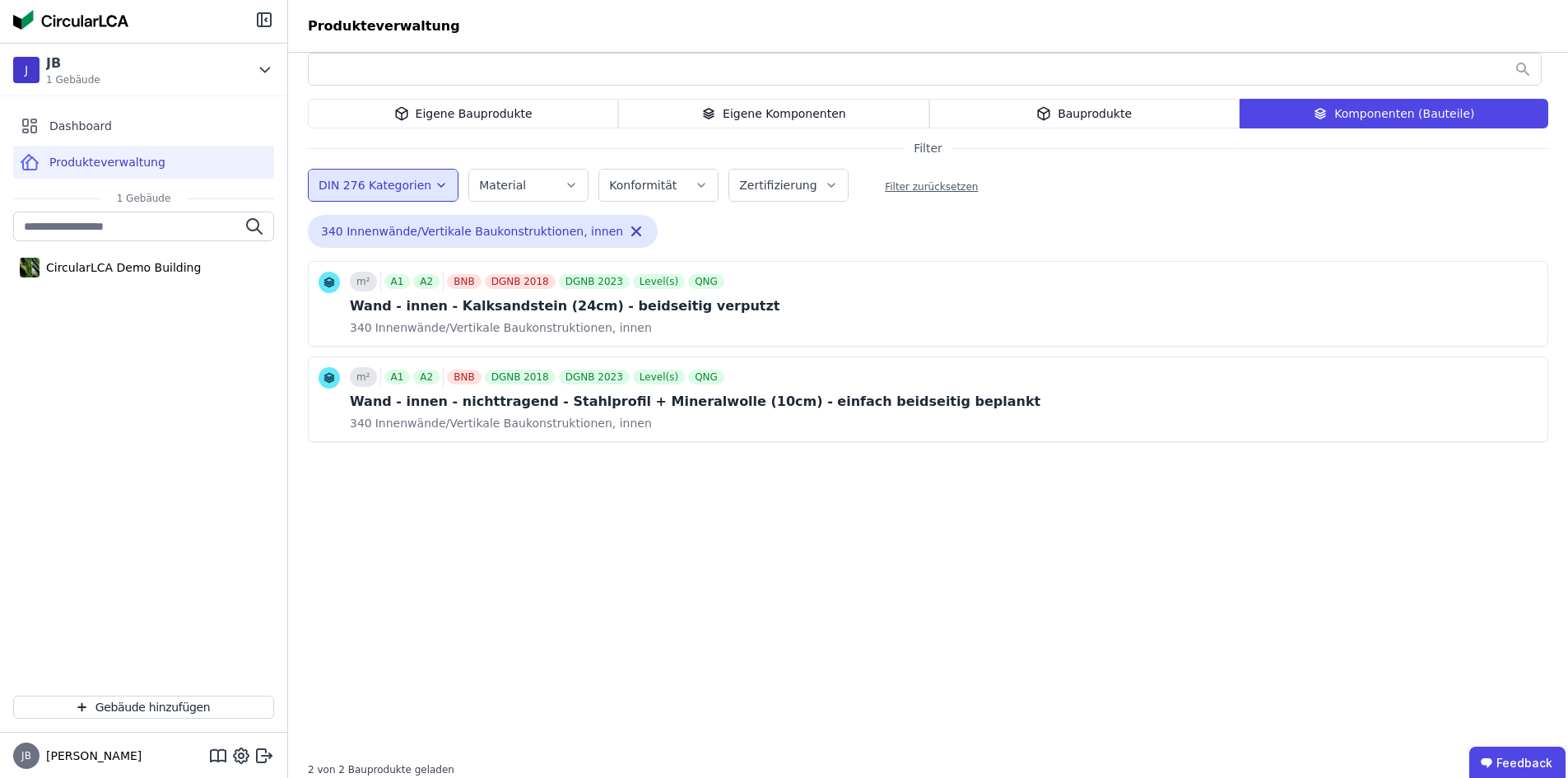
scroll to position [38, 0]
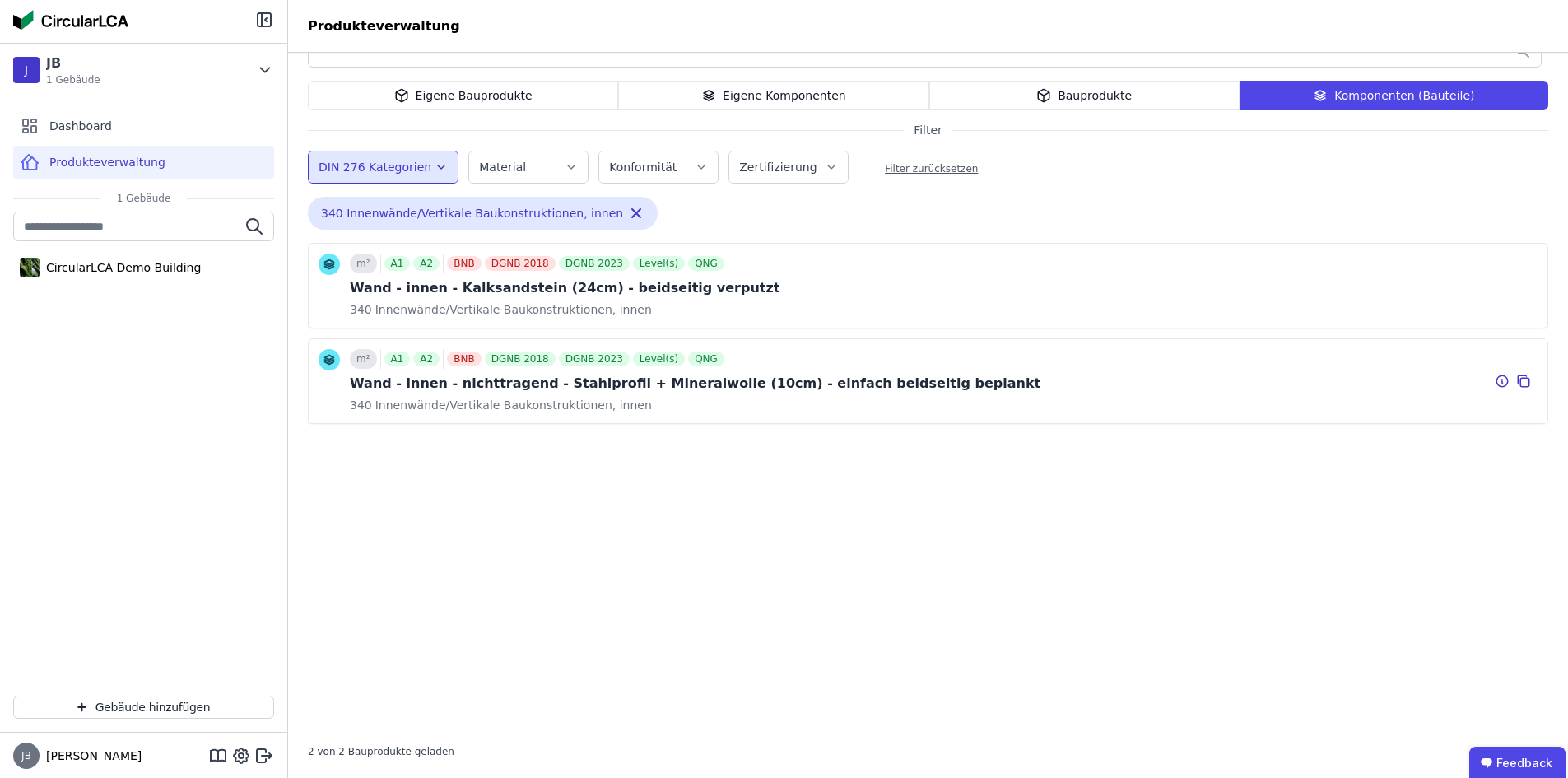
click at [758, 368] on div "m² A1 A2 BNB DGNB 2018 DGNB 2023 Level(s) QNG" at bounding box center [695, 358] width 691 height 19
click at [606, 382] on div "Wand - innen - nichttragend - Stahlprofil + Mineralwolle (10cm) - einfach beids…" at bounding box center [695, 383] width 691 height 19
click at [846, 370] on div "m² A1 A2 BNB DGNB 2018 DGNB 2023 Level(s) QNG Wand - innen - nichttragend - Sta…" at bounding box center [695, 380] width 691 height 64
drag, startPoint x: 719, startPoint y: 363, endPoint x: 362, endPoint y: 514, distance: 387.6
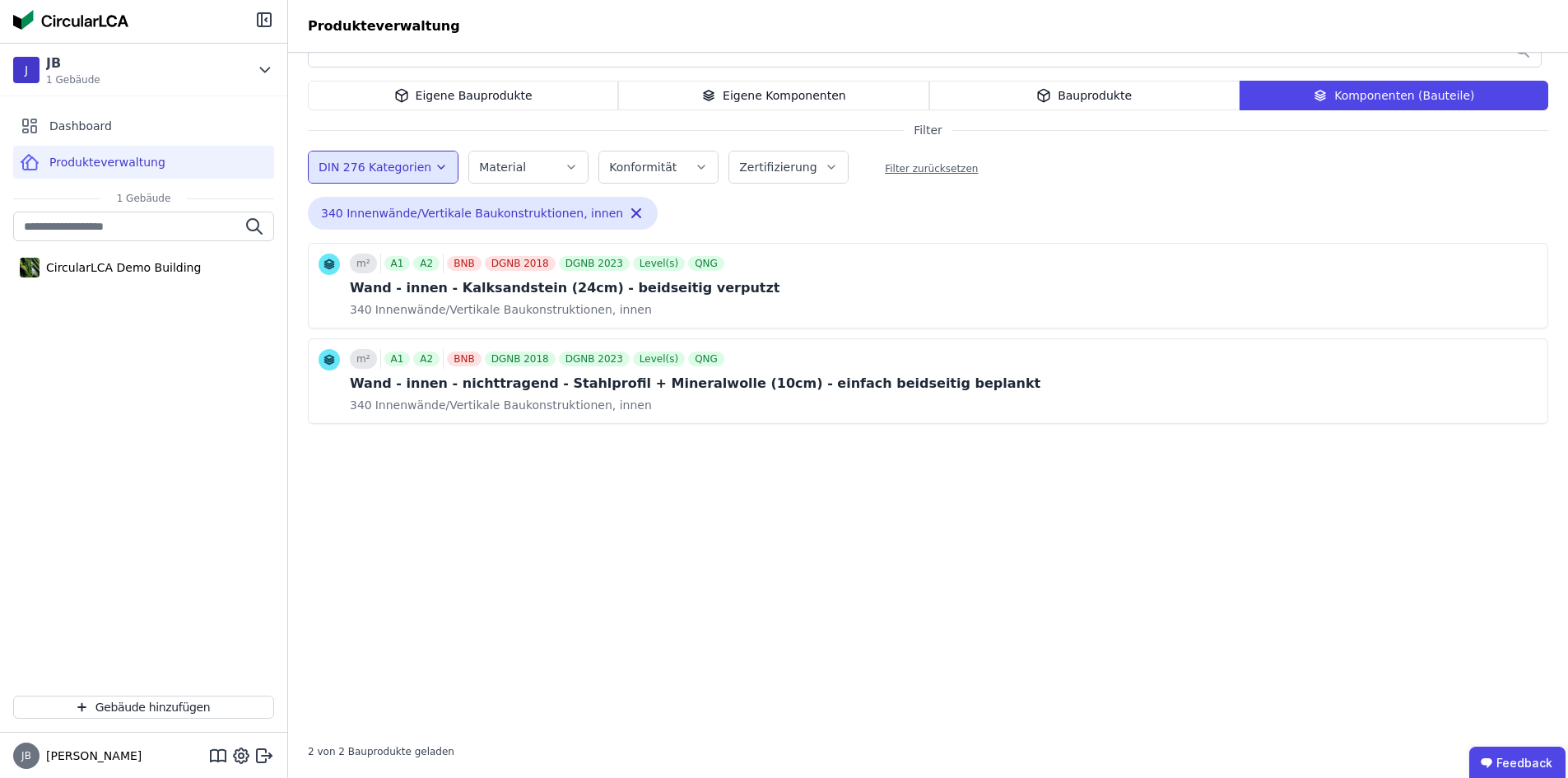
click at [362, 514] on div "m² A1 A2 BNB DGNB 2018 DGNB 2023 Level(s) QNG Wand - innen - Kalksandstein (24c…" at bounding box center [928, 486] width 1241 height 486
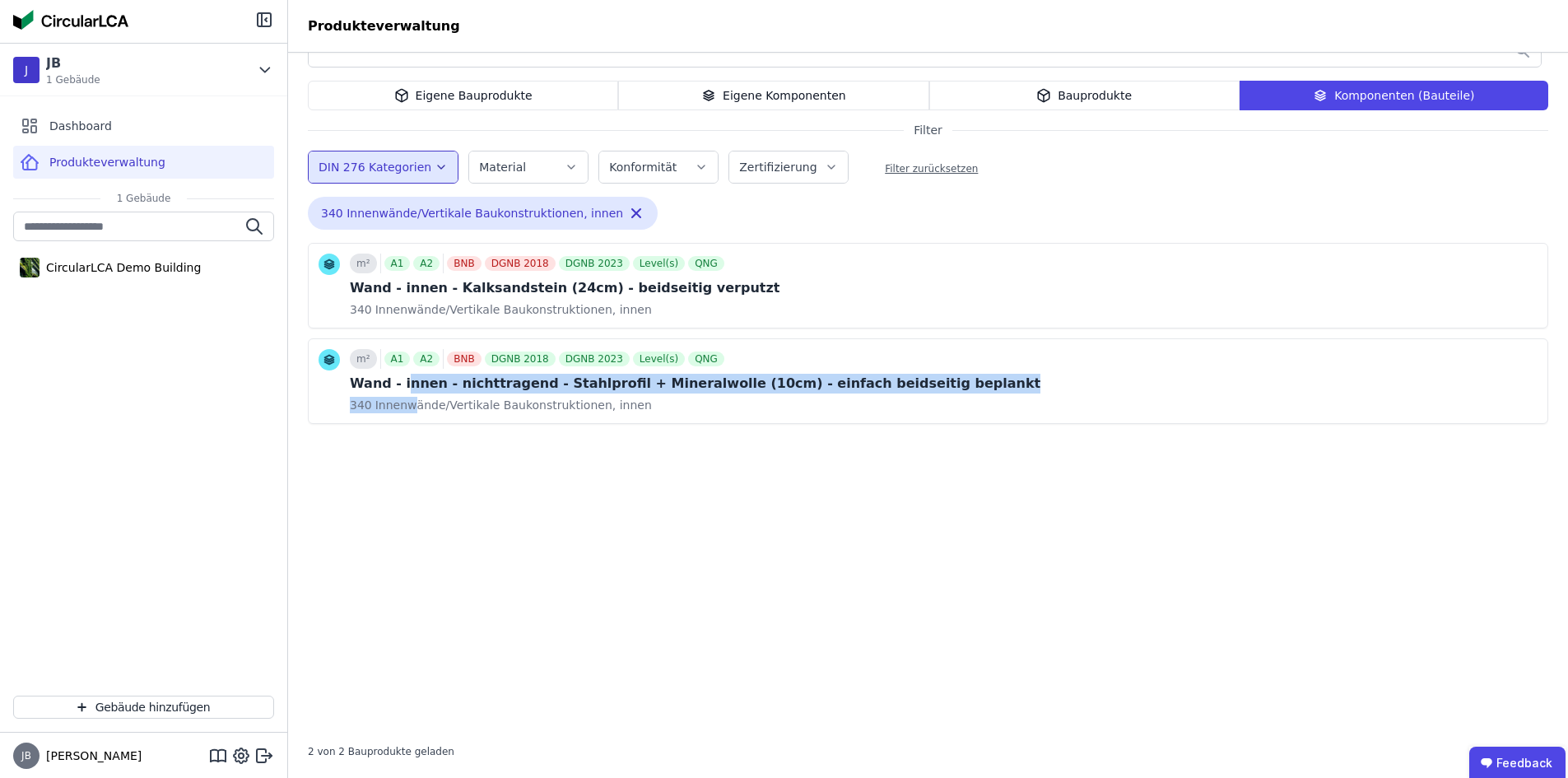
drag, startPoint x: 402, startPoint y: 389, endPoint x: 410, endPoint y: 436, distance: 47.7
click at [410, 436] on div "m² A1 A2 BNB DGNB 2018 DGNB 2023 Level(s) QNG Wand - innen - Kalksandstein (24c…" at bounding box center [928, 486] width 1241 height 486
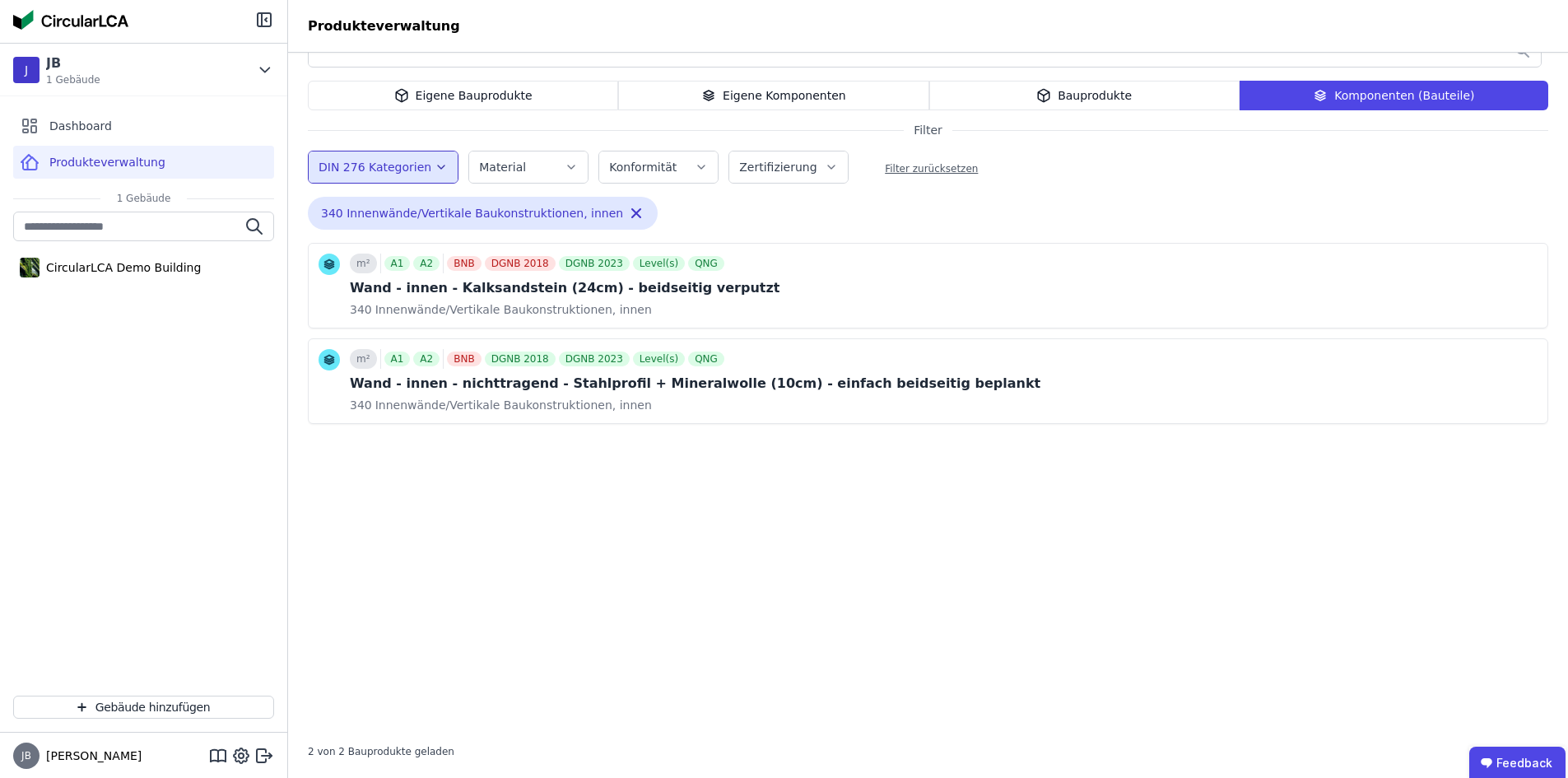
click at [512, 429] on div "m² A1 A2 BNB DGNB 2018 DGNB 2023 Level(s) QNG Wand - innen - Kalksandstein (24c…" at bounding box center [928, 486] width 1241 height 486
click at [1523, 384] on icon at bounding box center [1523, 380] width 15 height 19
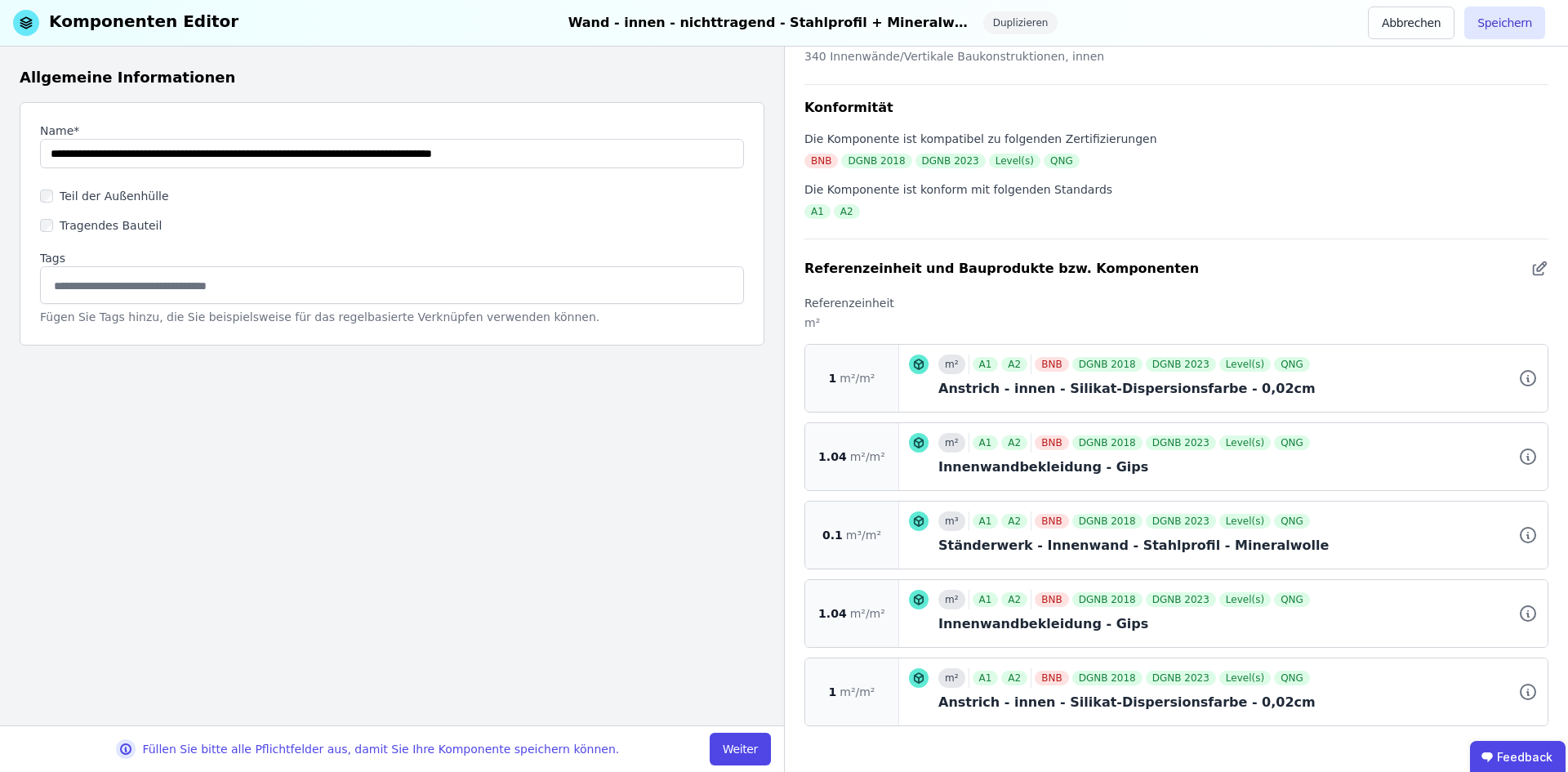
scroll to position [168, 0]
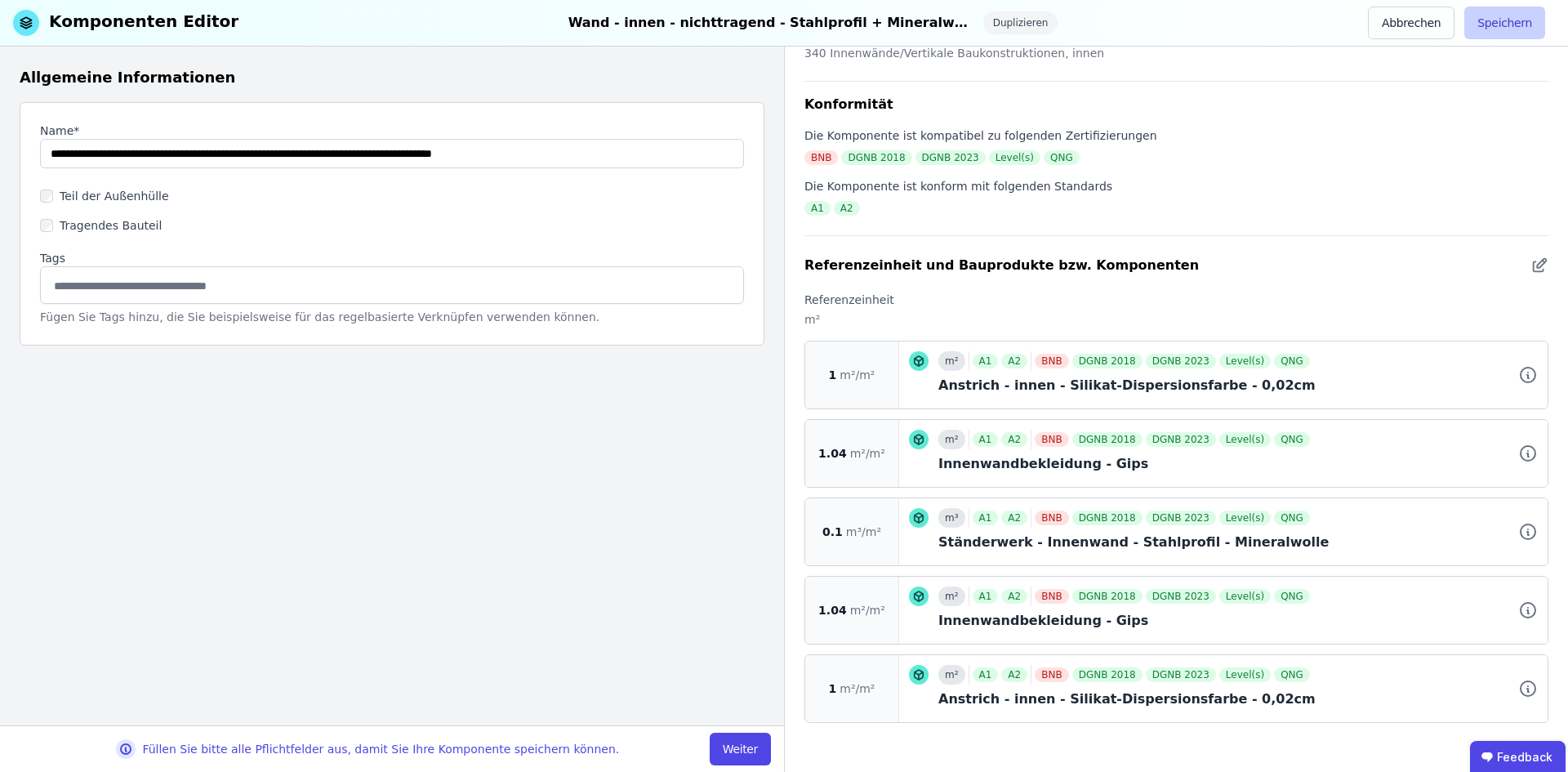
click at [1501, 22] on button "Speichern" at bounding box center [1505, 23] width 81 height 33
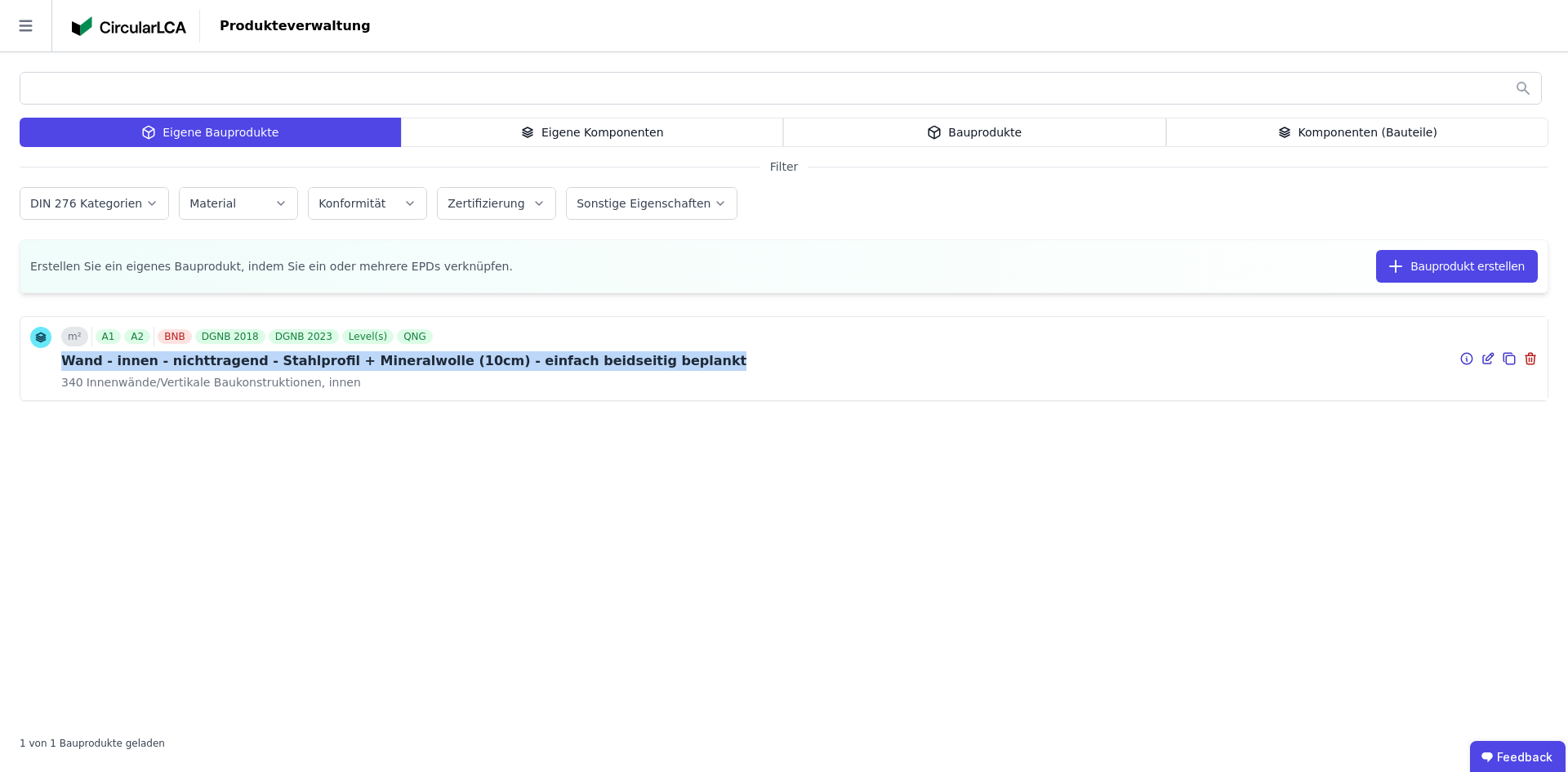
drag, startPoint x: 63, startPoint y: 363, endPoint x: 610, endPoint y: 363, distance: 547.0
click at [610, 363] on div "Wand - innen - nichttragend - Stahlprofil + Mineralwolle (10cm) - einfach beids…" at bounding box center [404, 361] width 686 height 19
copy div "Wand - innen - nichttragend - Stahlprofil + Mineralwolle (10cm) - einfach beids…"
click at [698, 359] on div "m² A1 A2 BNB DGNB 2018 DGNB 2023 Level(s) QNG Wand - innen - nichttragend - Sta…" at bounding box center [784, 358] width 1528 height 84
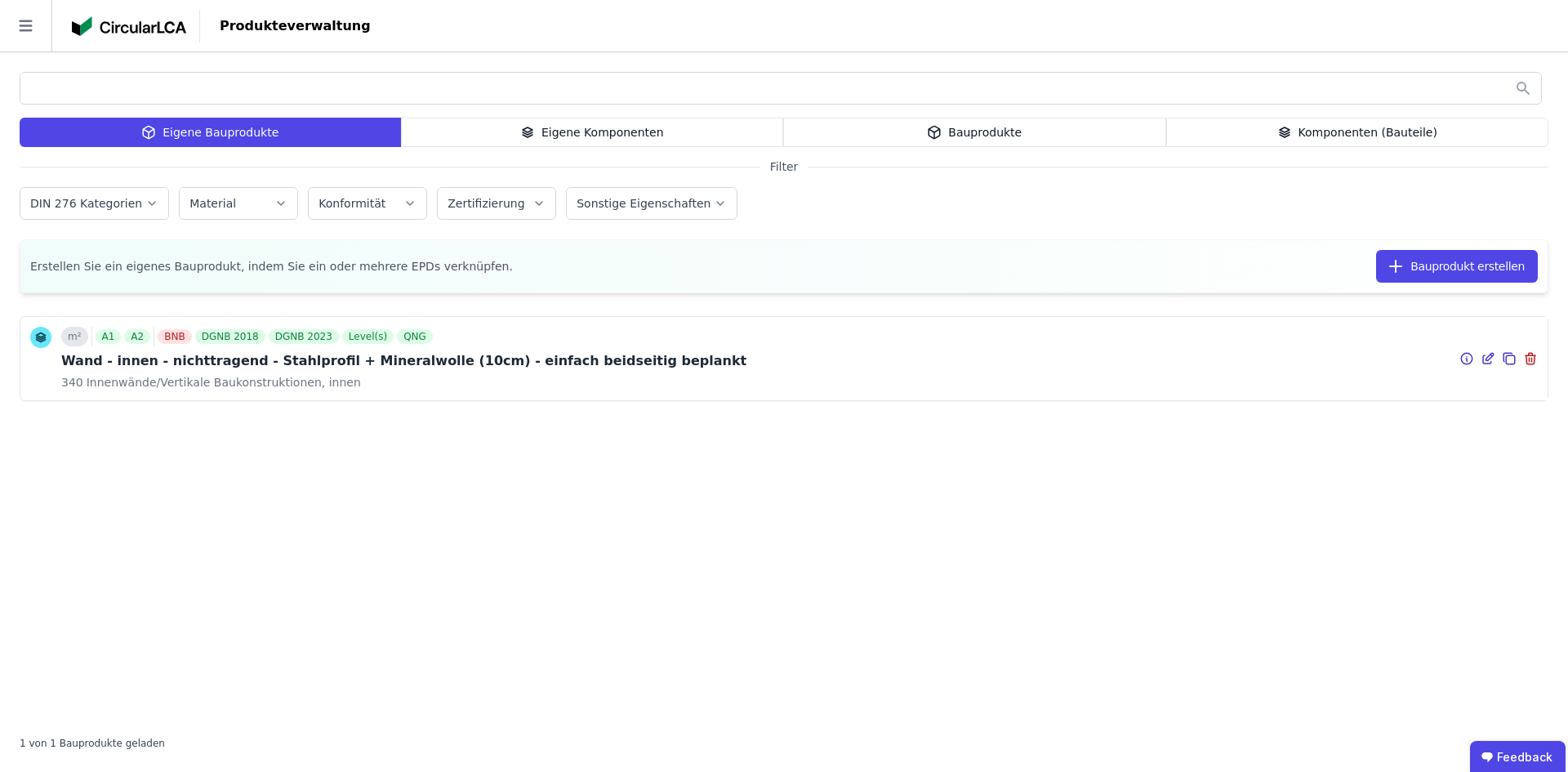
click at [548, 338] on div "m² A1 A2 BNB DGNB 2018 DGNB 2023 Level(s) QNG" at bounding box center [404, 336] width 686 height 19
click at [1485, 357] on icon at bounding box center [1488, 358] width 15 height 19
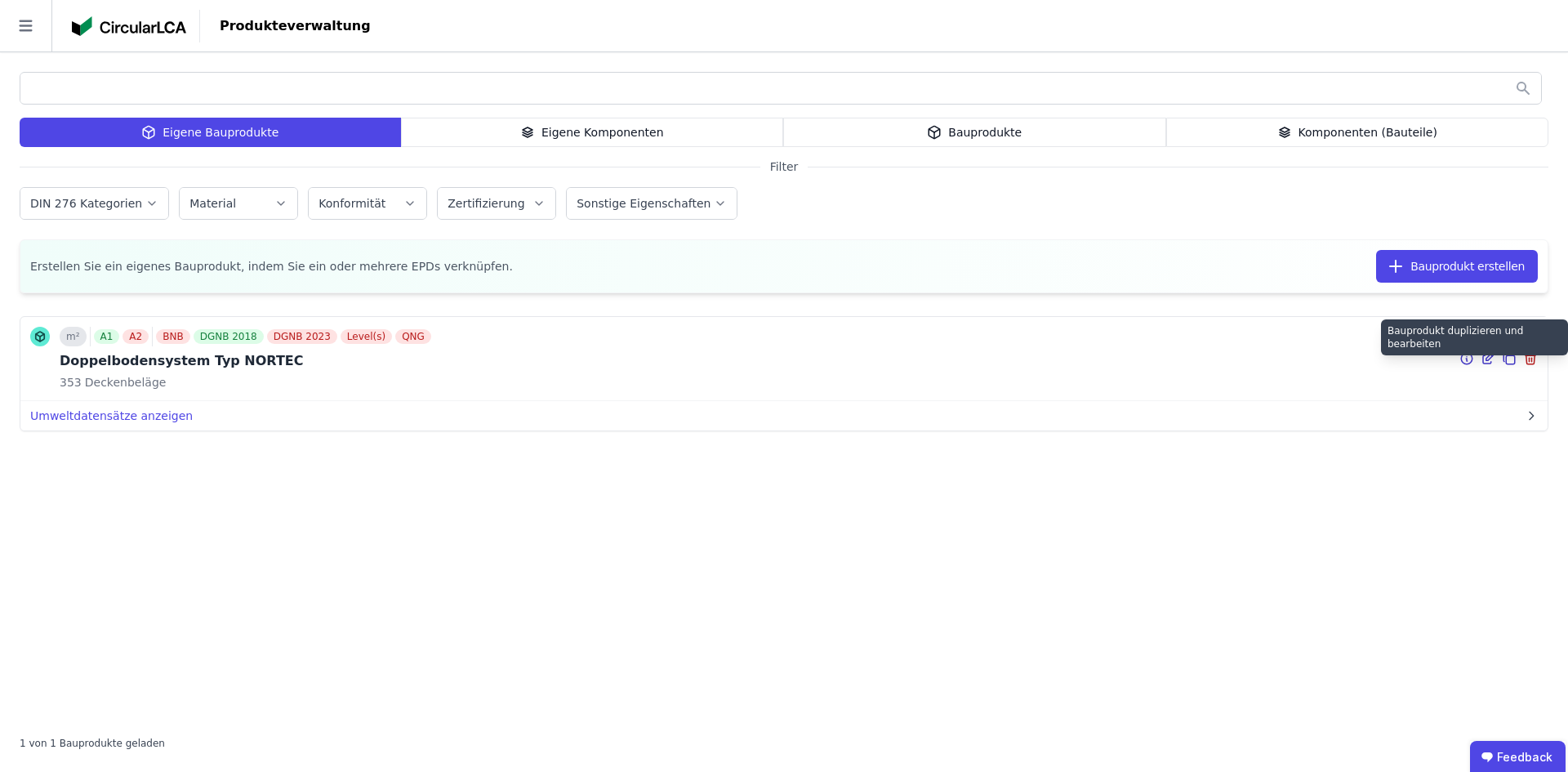
click at [1507, 358] on icon at bounding box center [1511, 360] width 9 height 9
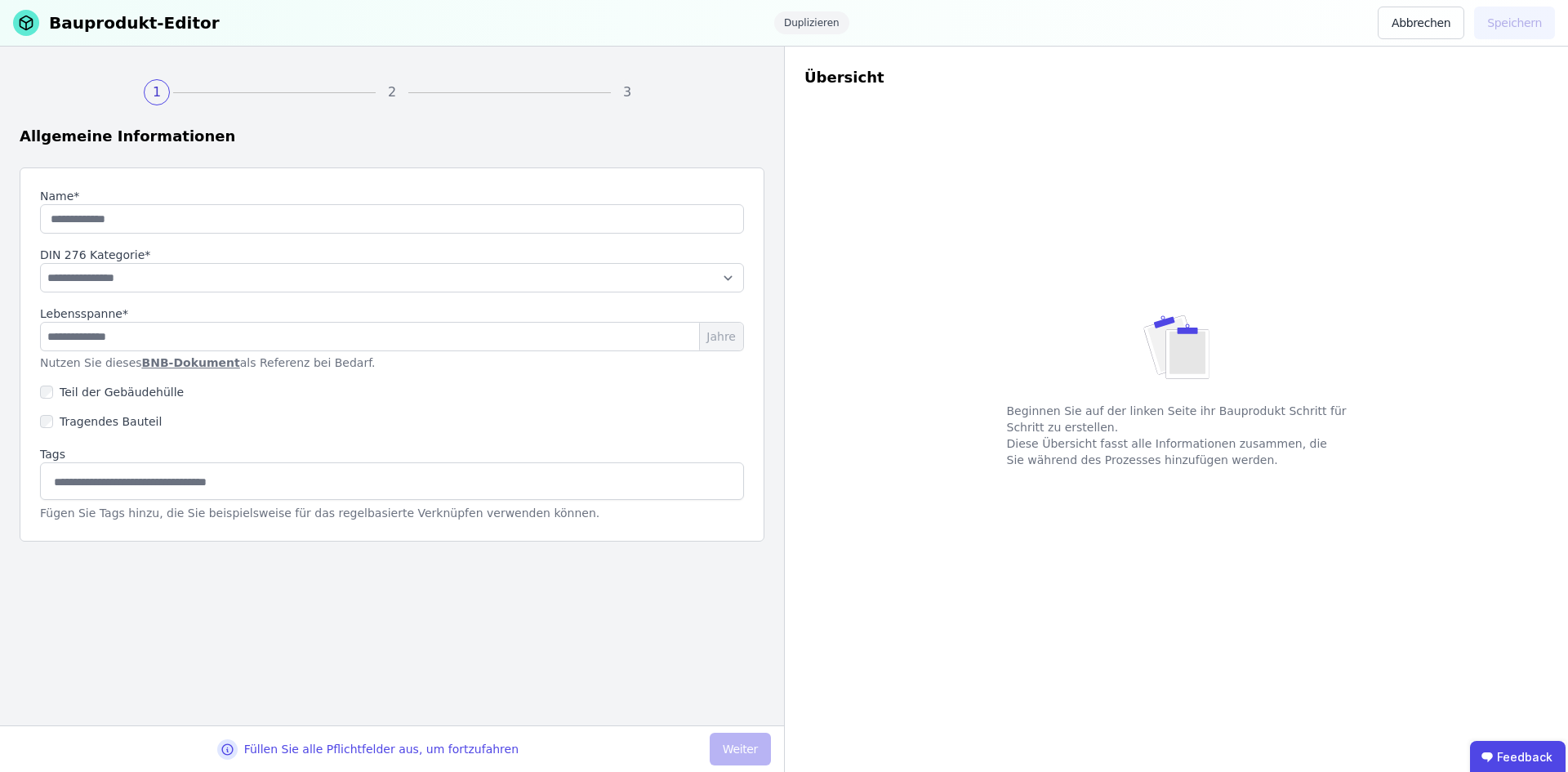
type input "**********"
select select "**********"
type input "**"
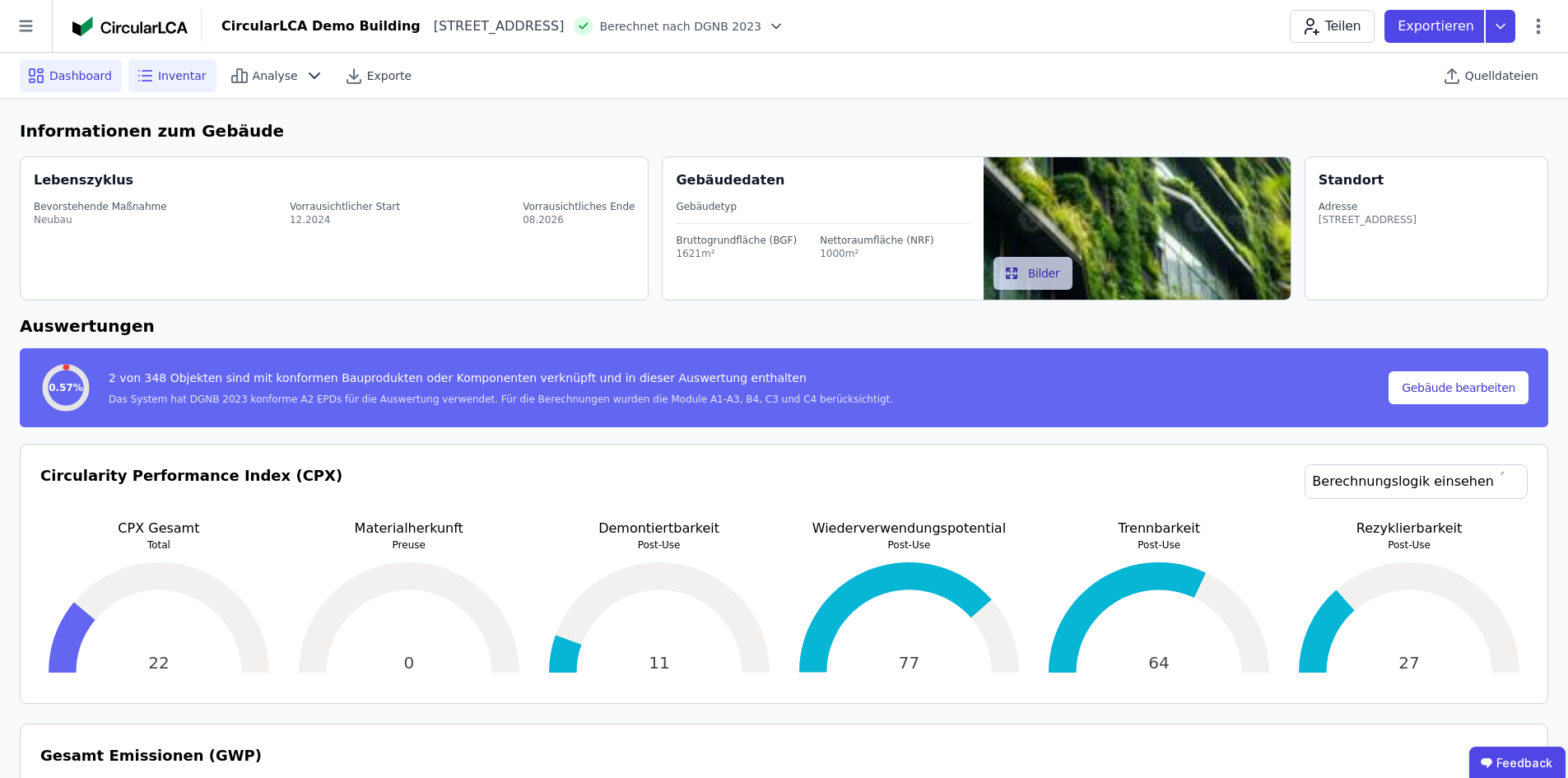
click at [143, 81] on icon at bounding box center [147, 81] width 9 height 0
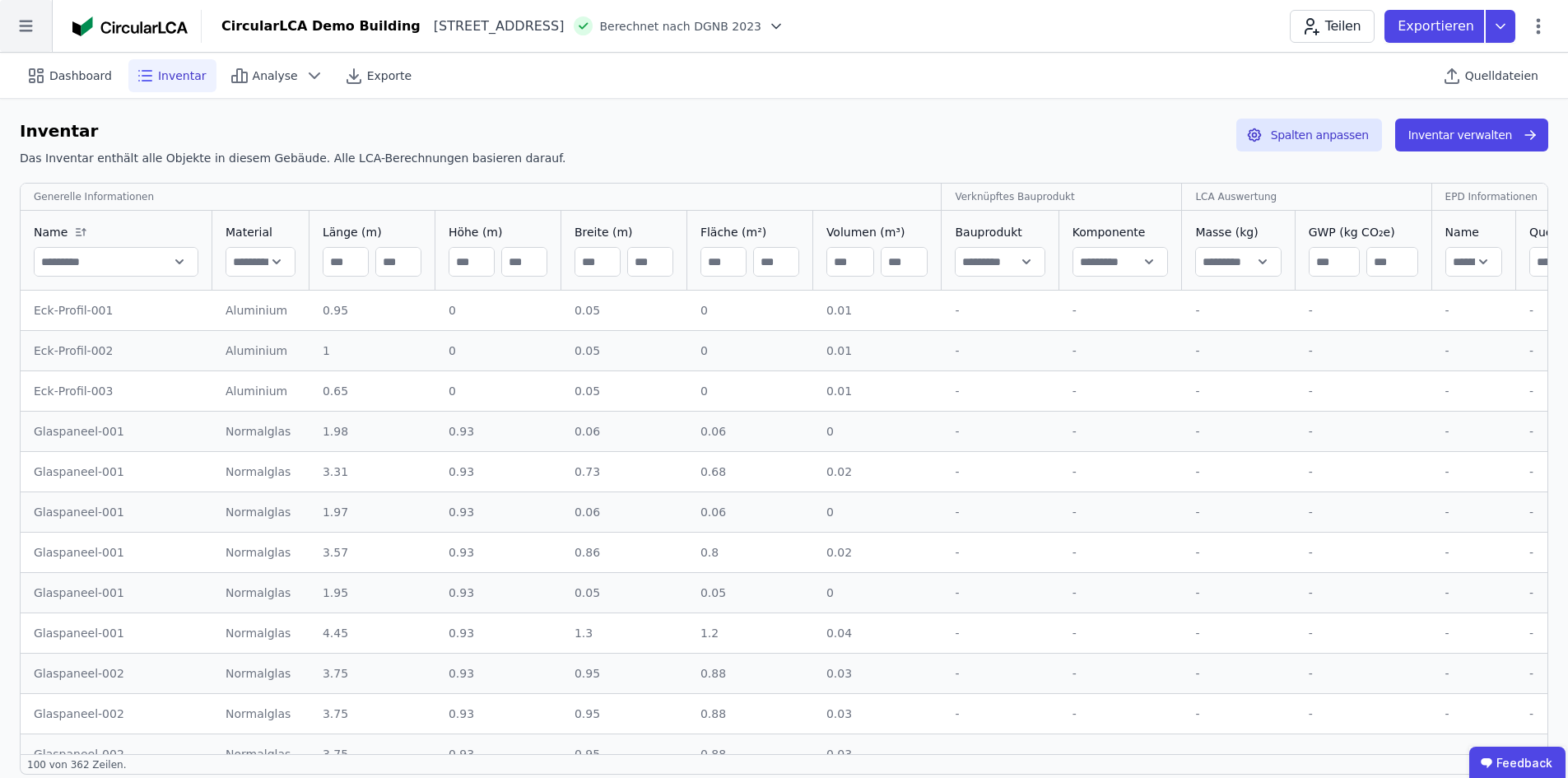
click at [24, 10] on icon at bounding box center [26, 26] width 52 height 52
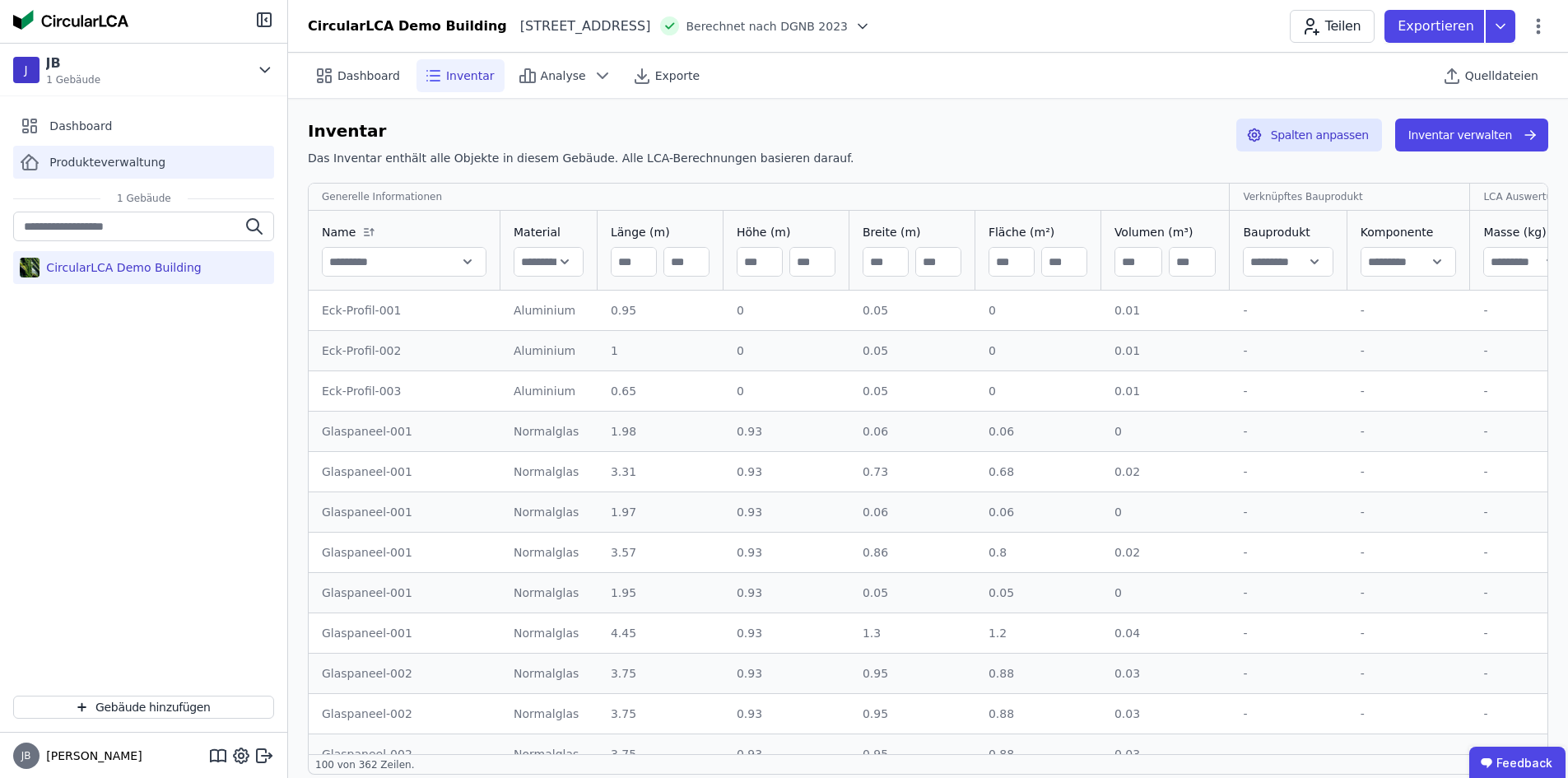
click at [116, 171] on div "Produkteverwaltung" at bounding box center [143, 162] width 261 height 33
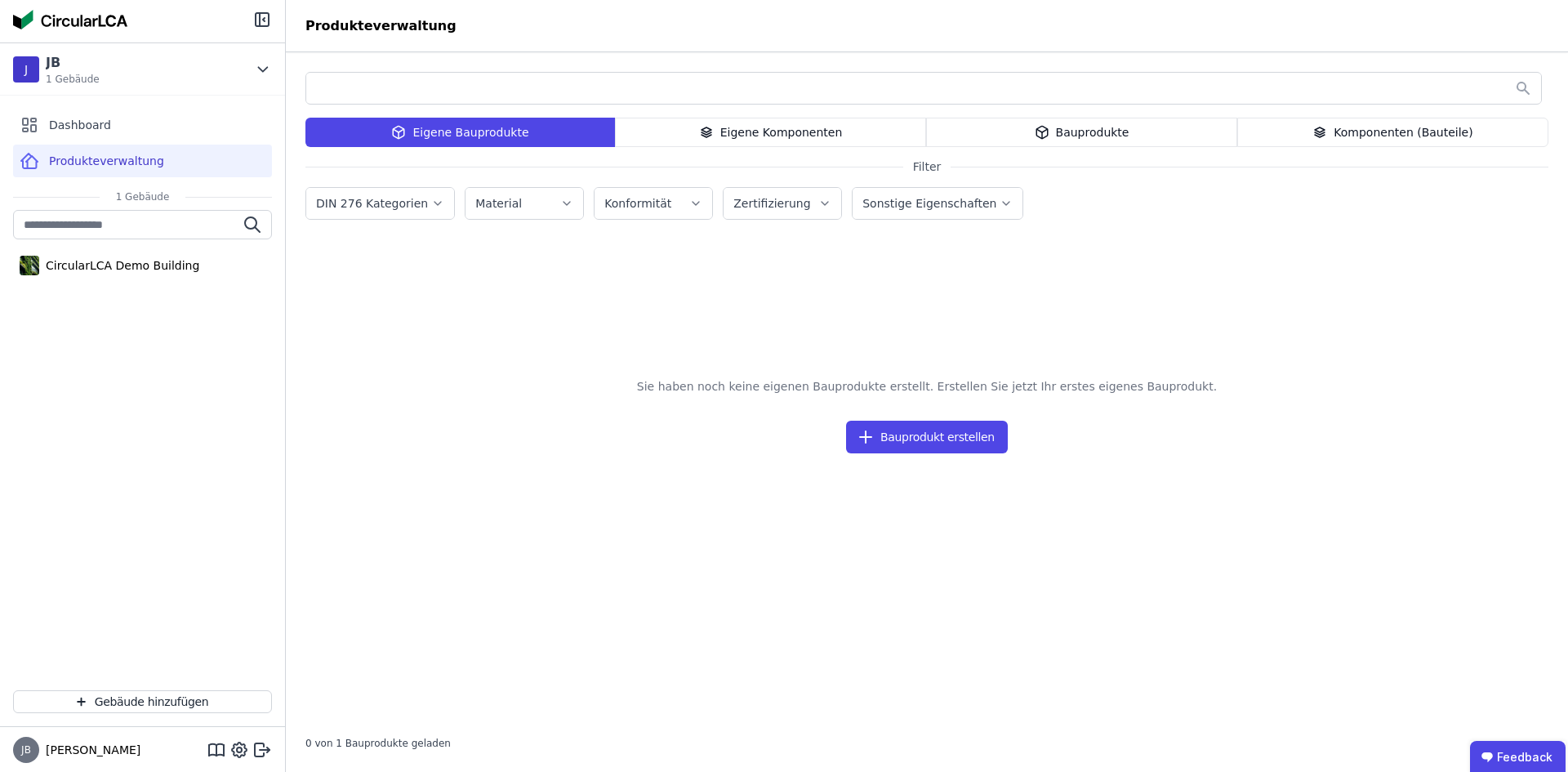
click at [103, 152] on div "Produkteverwaltung" at bounding box center [142, 161] width 259 height 33
click at [1388, 129] on div "Komponenten (Bauteile)" at bounding box center [1393, 133] width 311 height 29
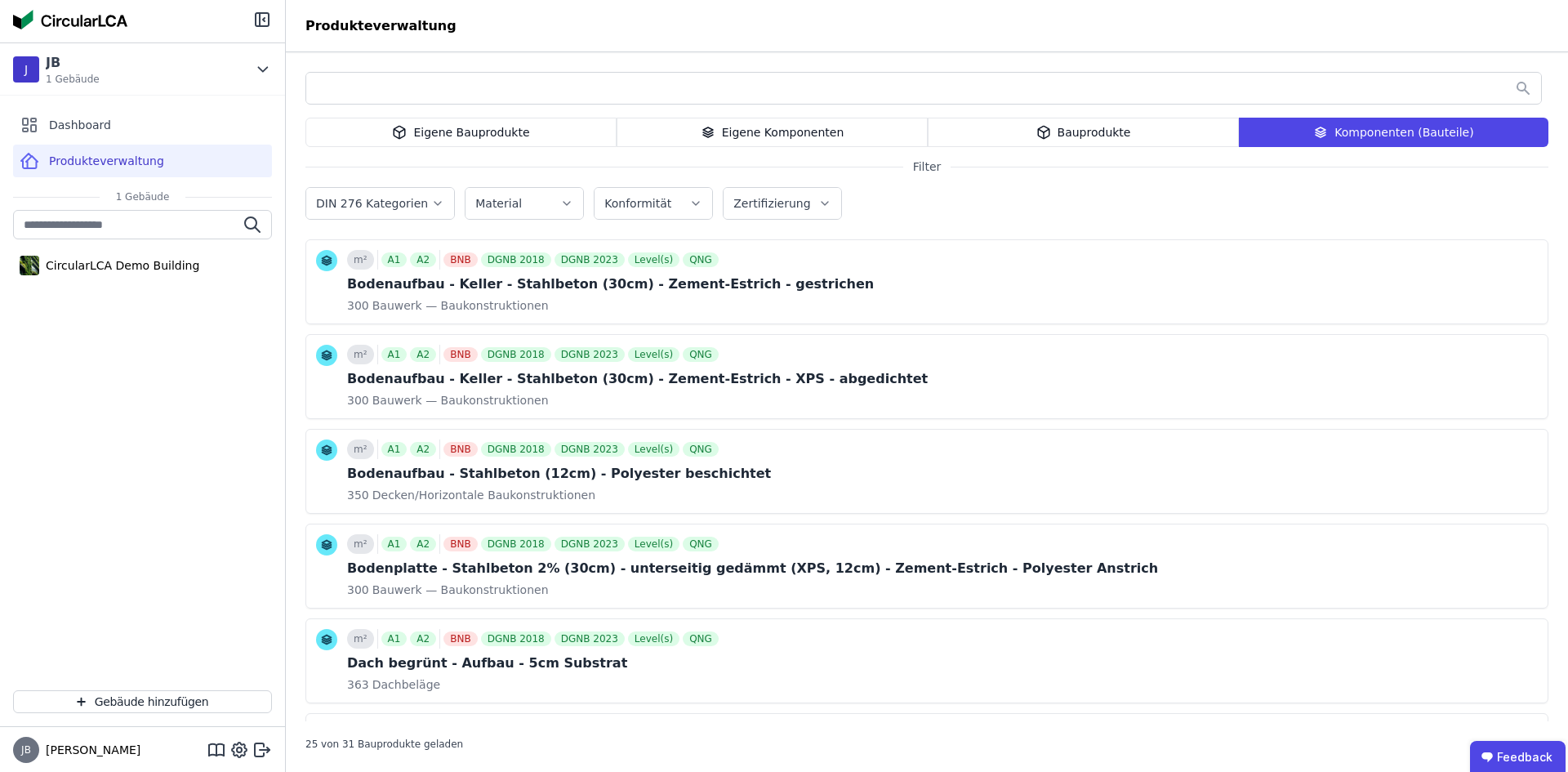
drag, startPoint x: 477, startPoint y: 84, endPoint x: 468, endPoint y: 90, distance: 10.8
click at [478, 84] on input "text" at bounding box center [924, 88] width 1235 height 29
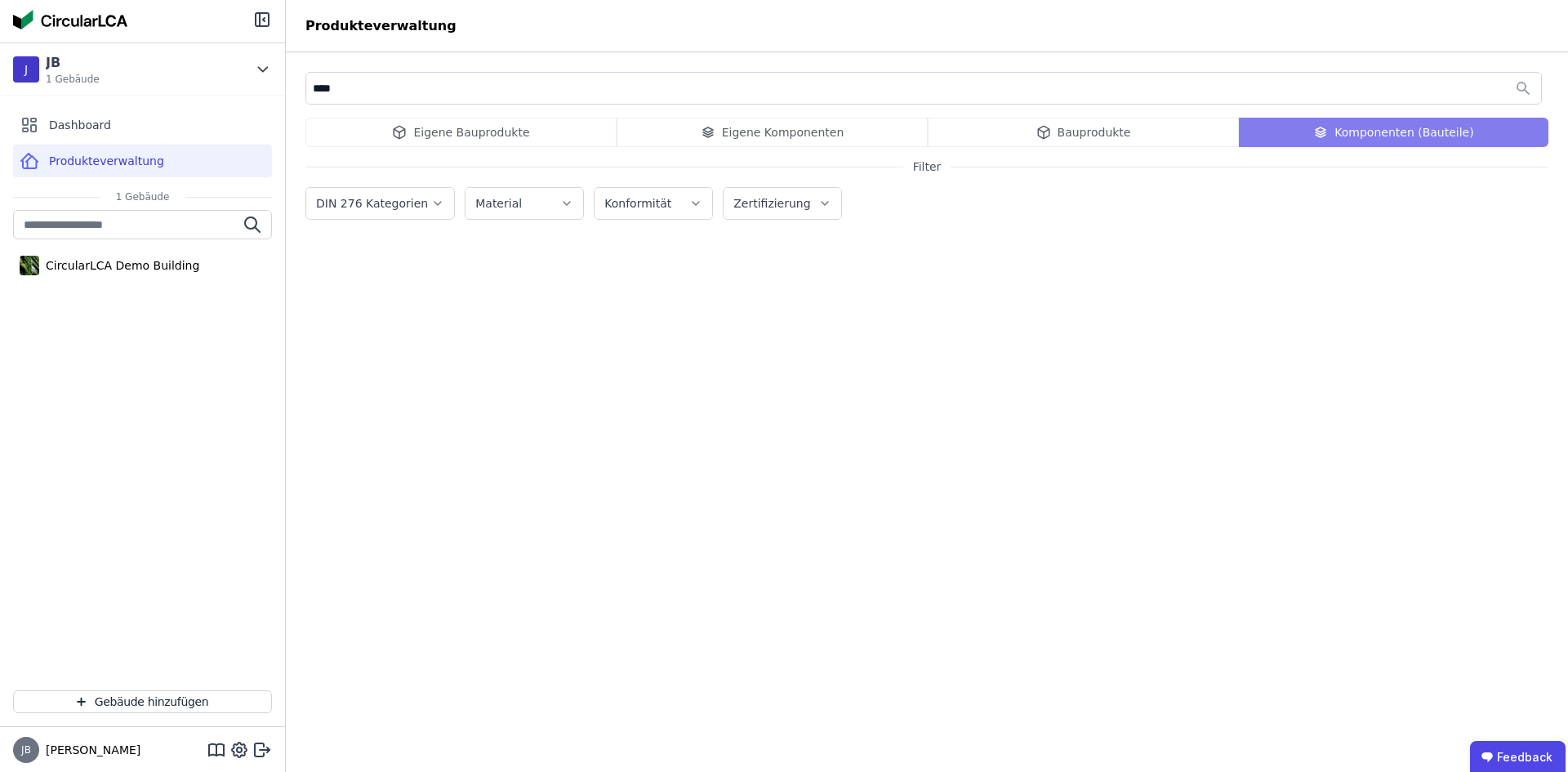
type input "****"
click at [363, 210] on label "DIN 276 Kategorien" at bounding box center [373, 203] width 115 height 13
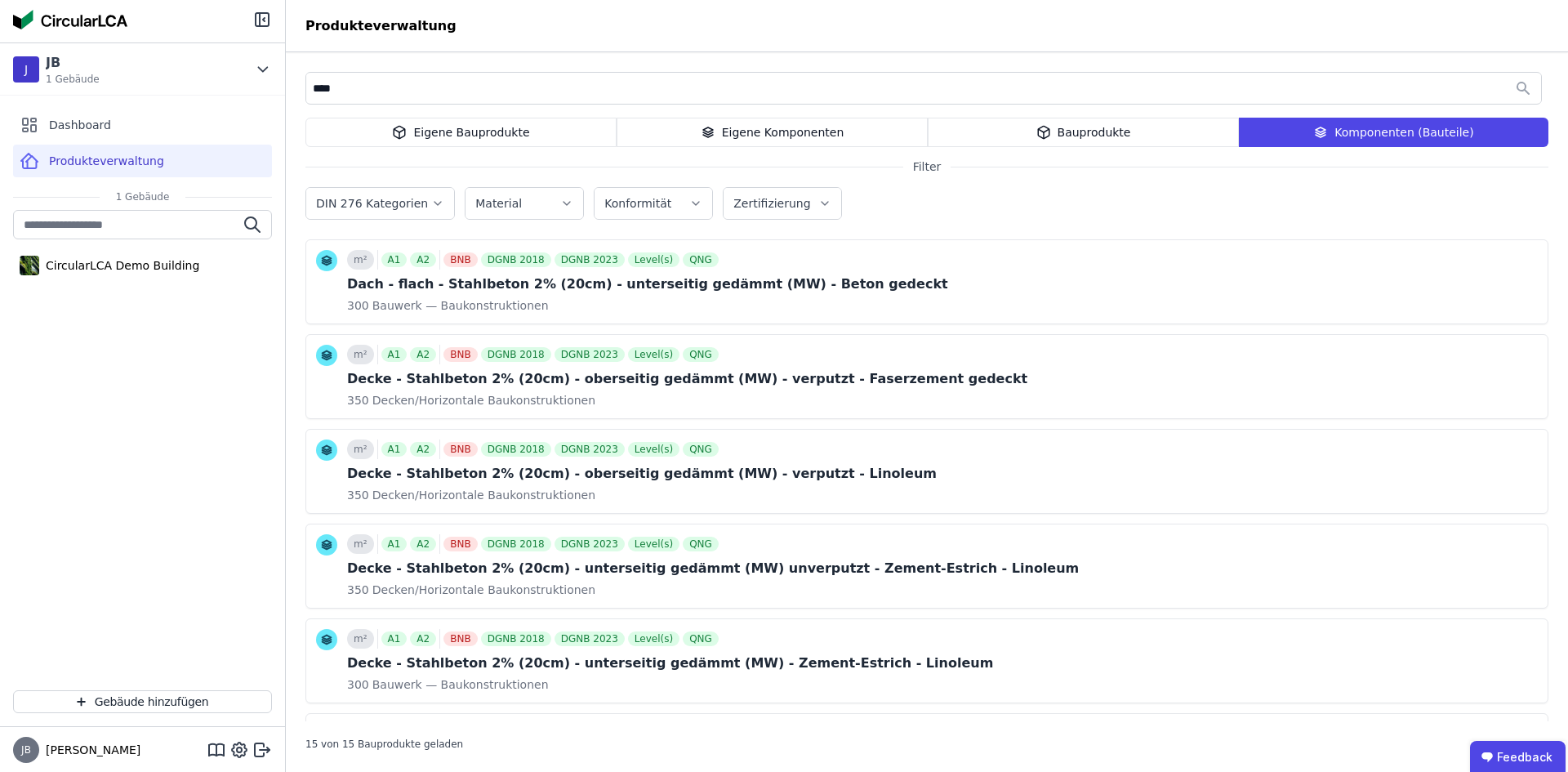
click at [1005, 212] on div "DIN 276 Kategorien 100 Grundstück 200 Vorbereitende Maßnahmen 300 Bauwerk — Bau…" at bounding box center [927, 205] width 1243 height 42
click at [375, 215] on button "DIN 276 Kategorien" at bounding box center [380, 203] width 148 height 31
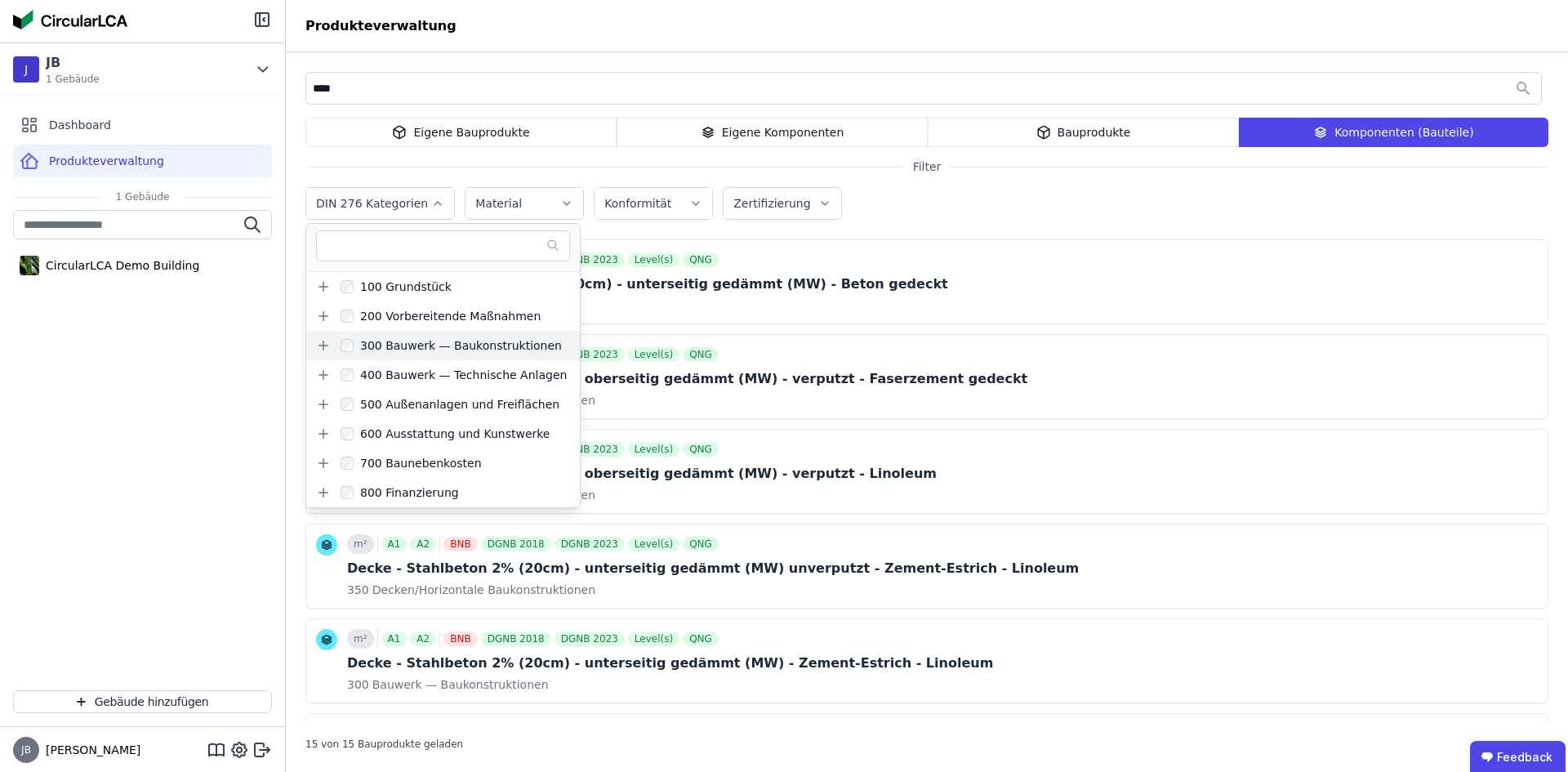
click at [317, 340] on icon at bounding box center [323, 345] width 15 height 15
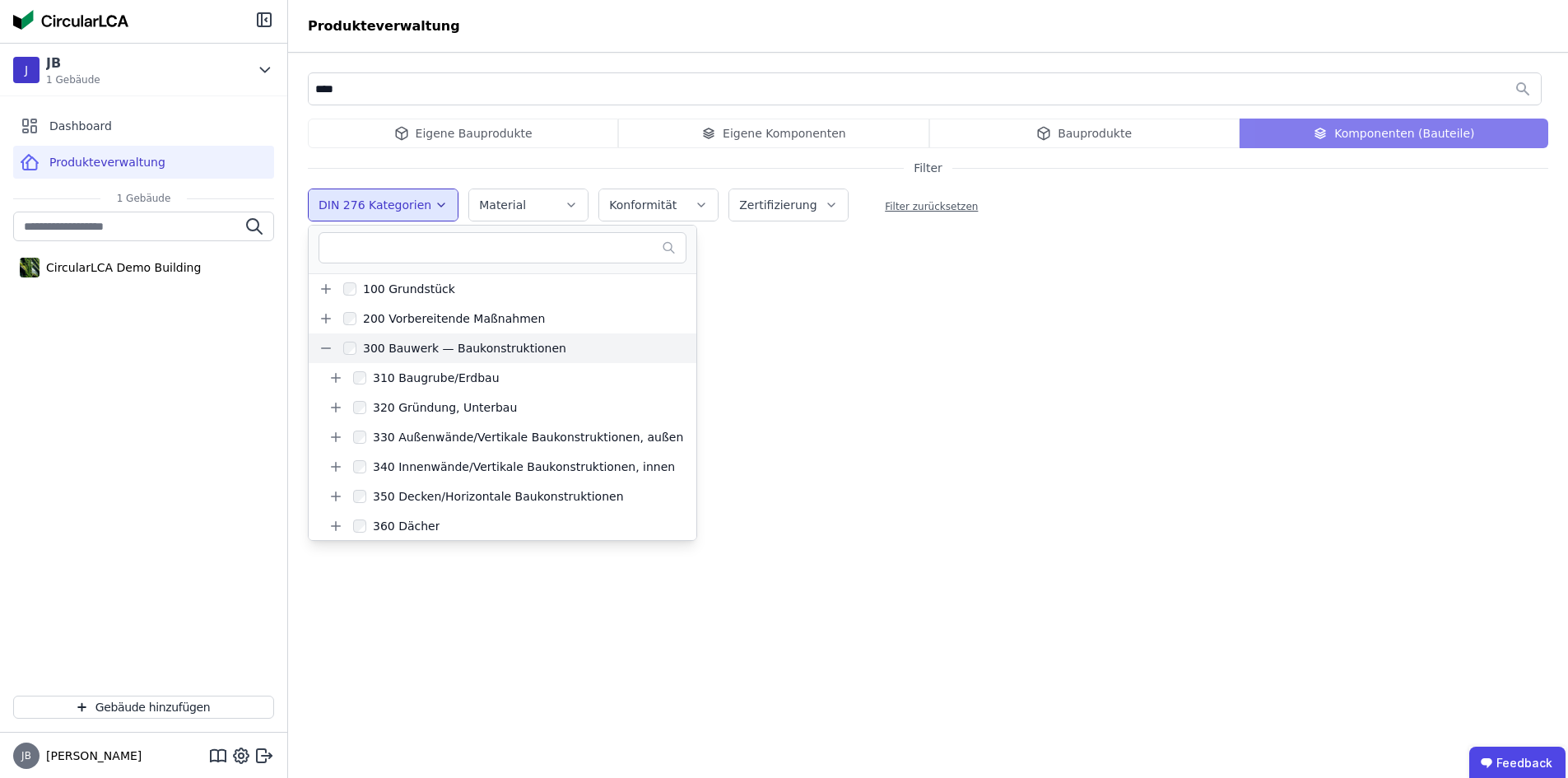
click at [540, 15] on header "Produkteverwaltung" at bounding box center [928, 26] width 1280 height 53
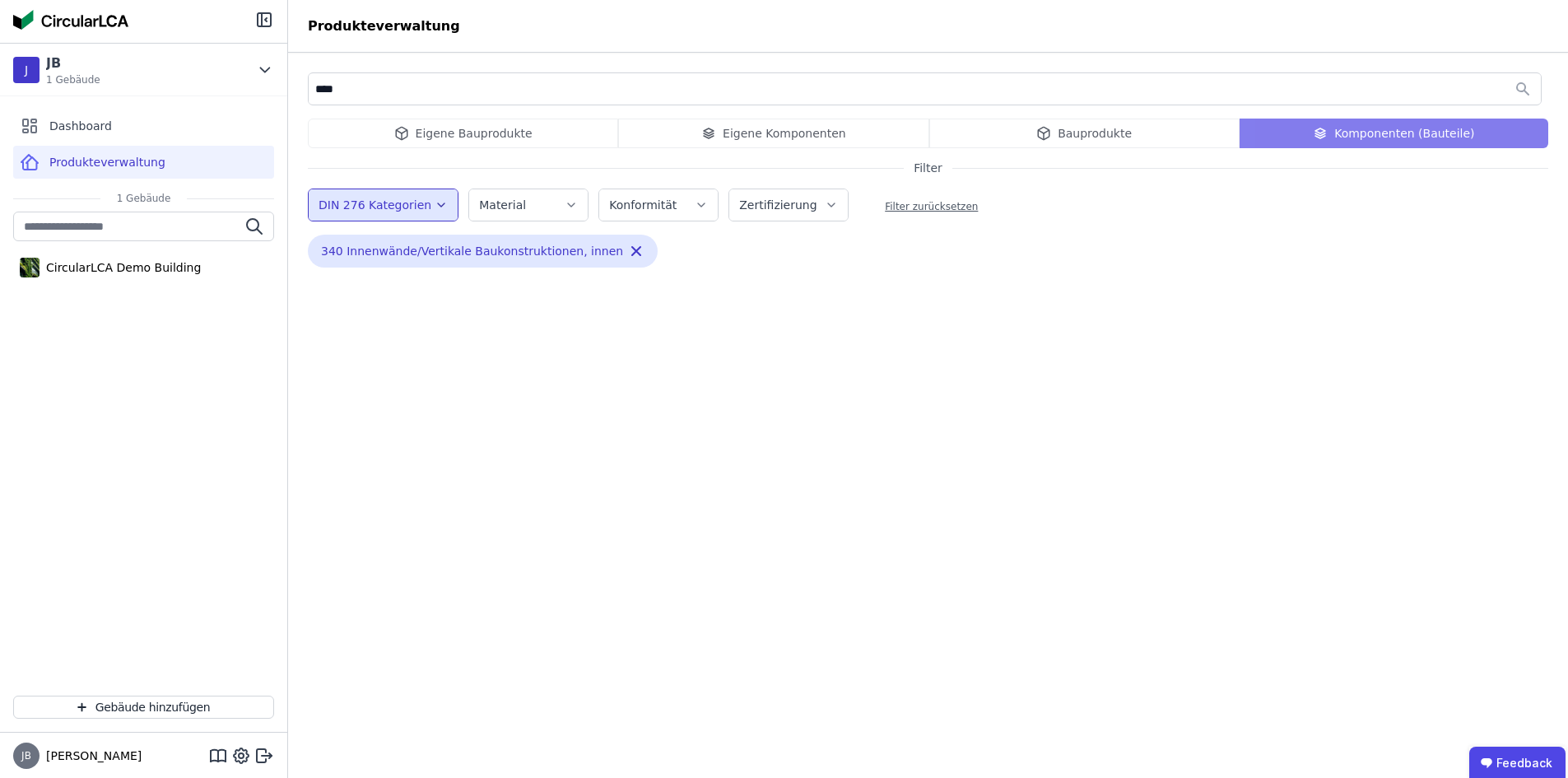
click at [391, 79] on input "****" at bounding box center [924, 89] width 1232 height 30
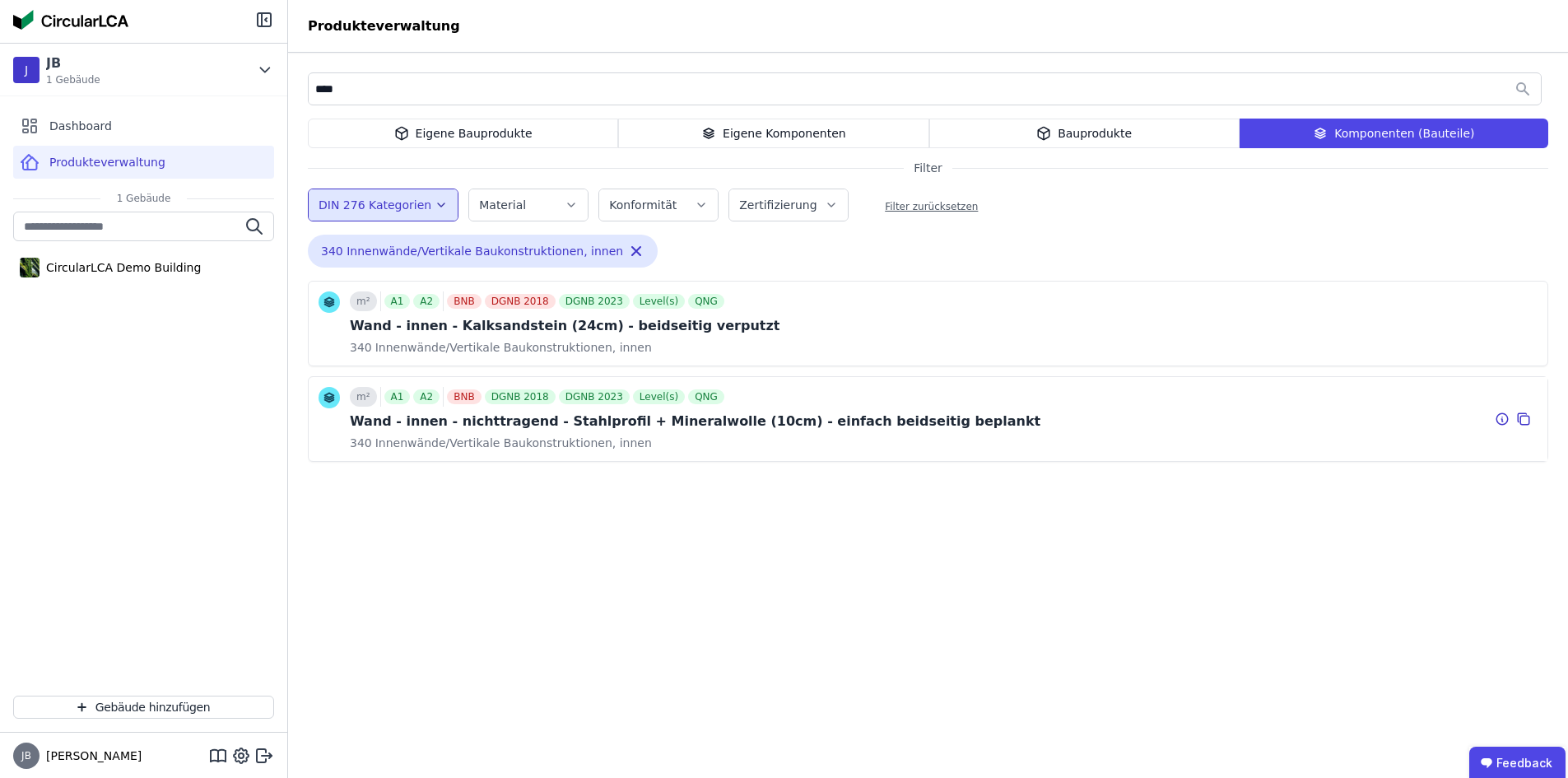
click at [438, 425] on div "Wand - innen - nichttragend - Stahlprofil + Mineralwolle (10cm) - einfach beids…" at bounding box center [695, 421] width 691 height 19
click at [437, 424] on div "Wand - innen - nichttragend - Stahlprofil + Mineralwolle (10cm) - einfach beids…" at bounding box center [695, 421] width 691 height 19
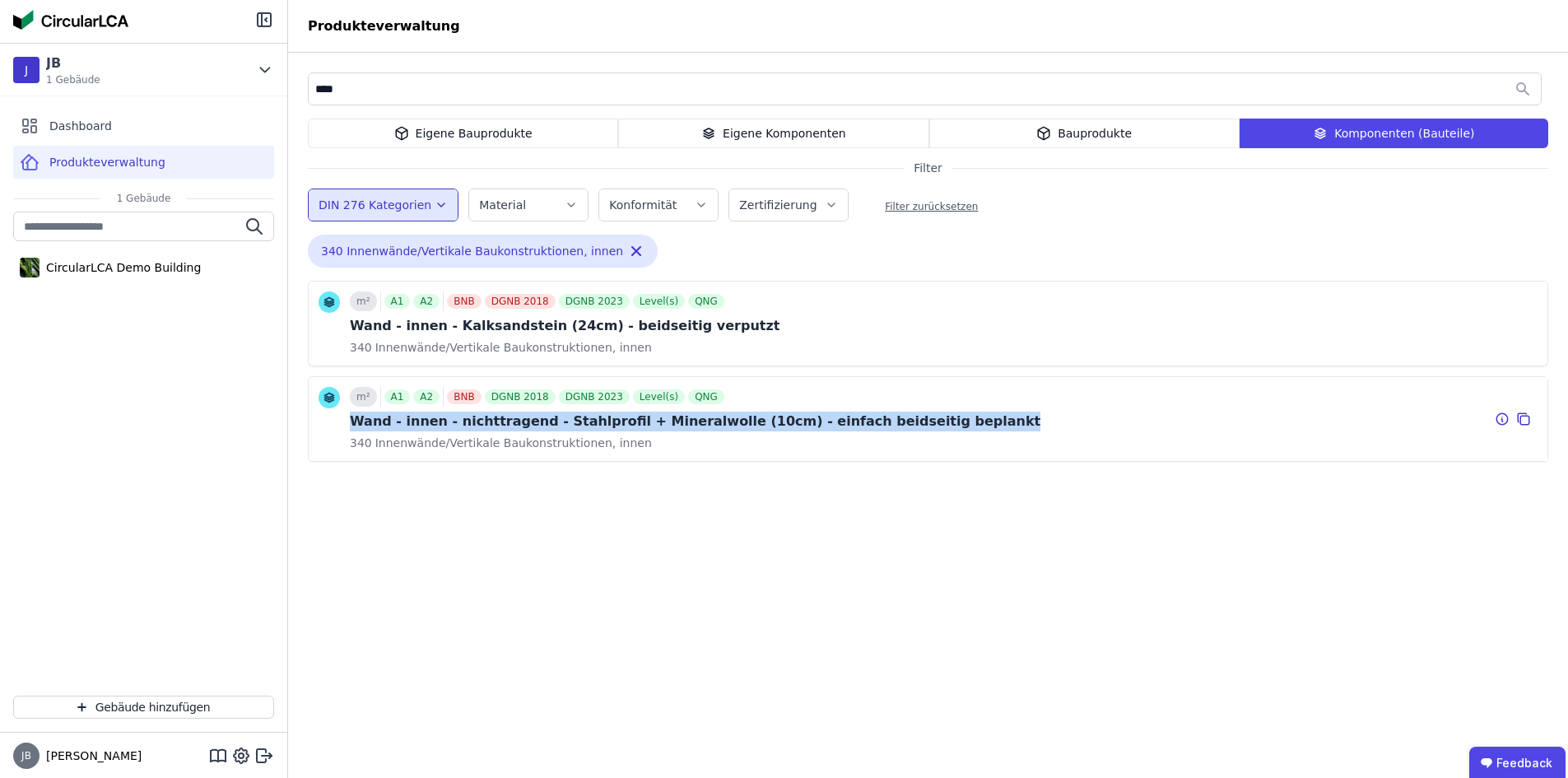
click at [437, 424] on div "Wand - innen - nichttragend - Stahlprofil + Mineralwolle (10cm) - einfach beids…" at bounding box center [695, 421] width 691 height 19
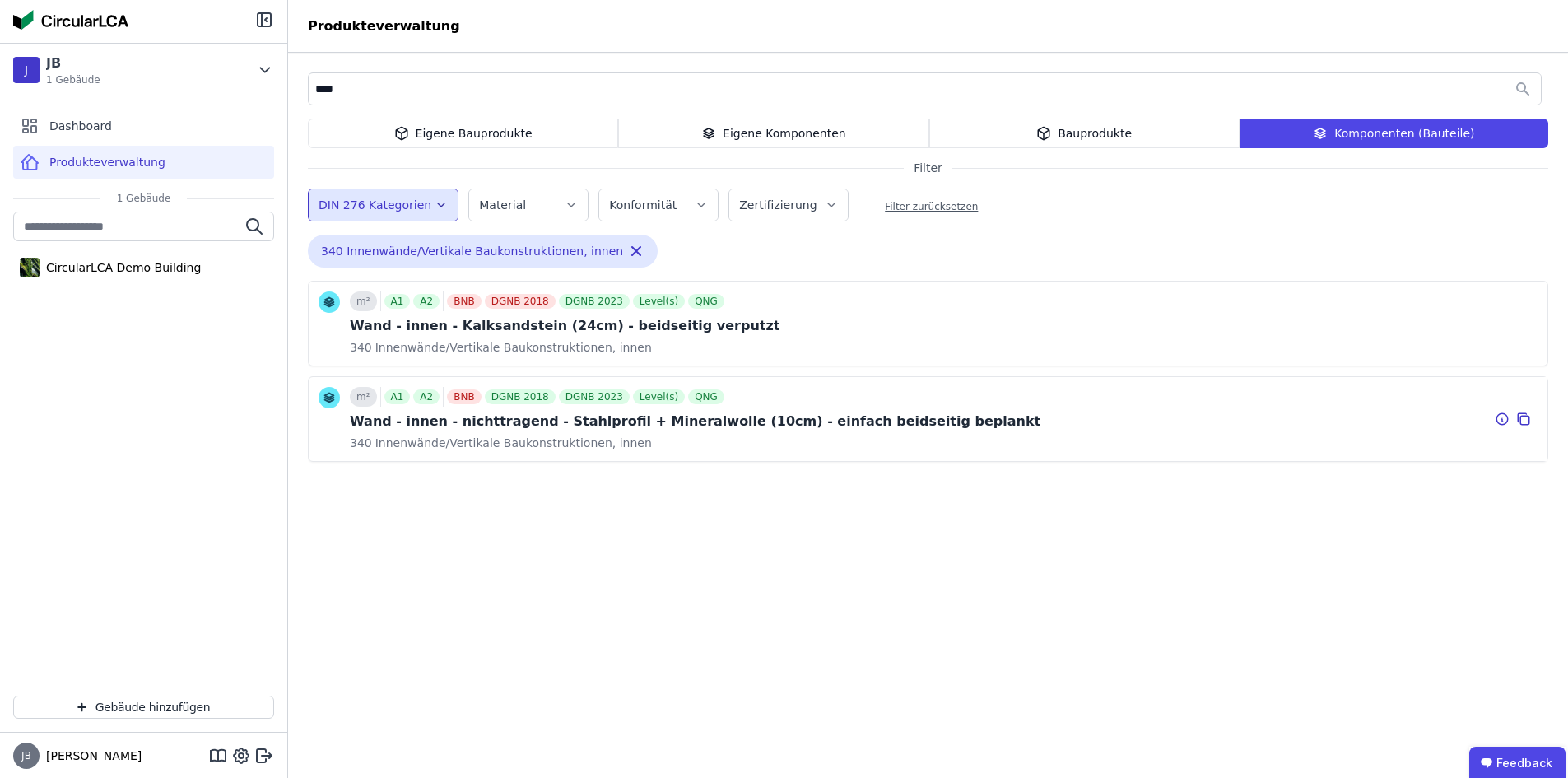
click at [332, 400] on icon at bounding box center [330, 401] width 9 height 3
click at [325, 400] on icon at bounding box center [330, 401] width 9 height 3
click at [1526, 419] on icon at bounding box center [1523, 418] width 15 height 19
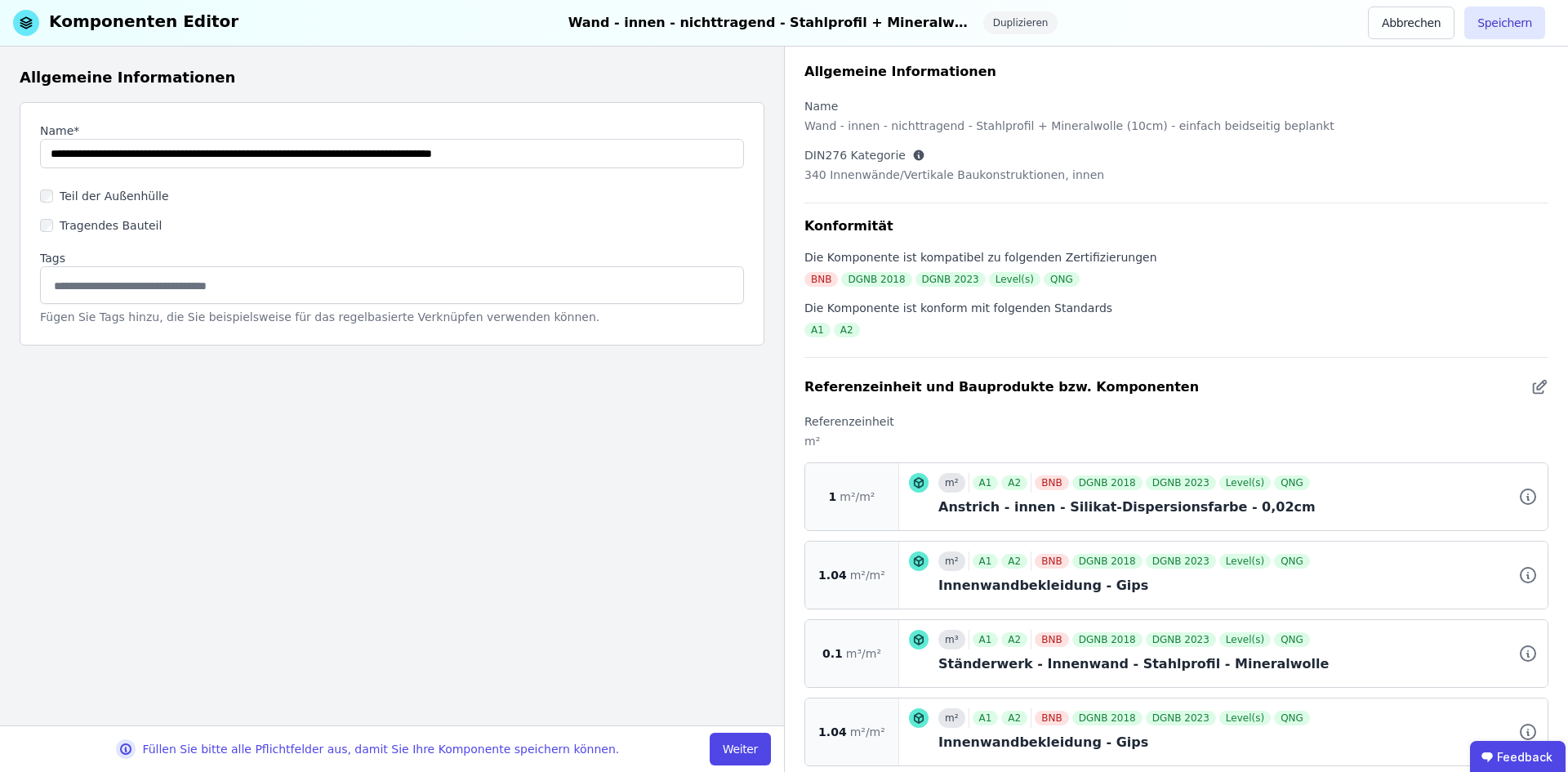
scroll to position [164, 0]
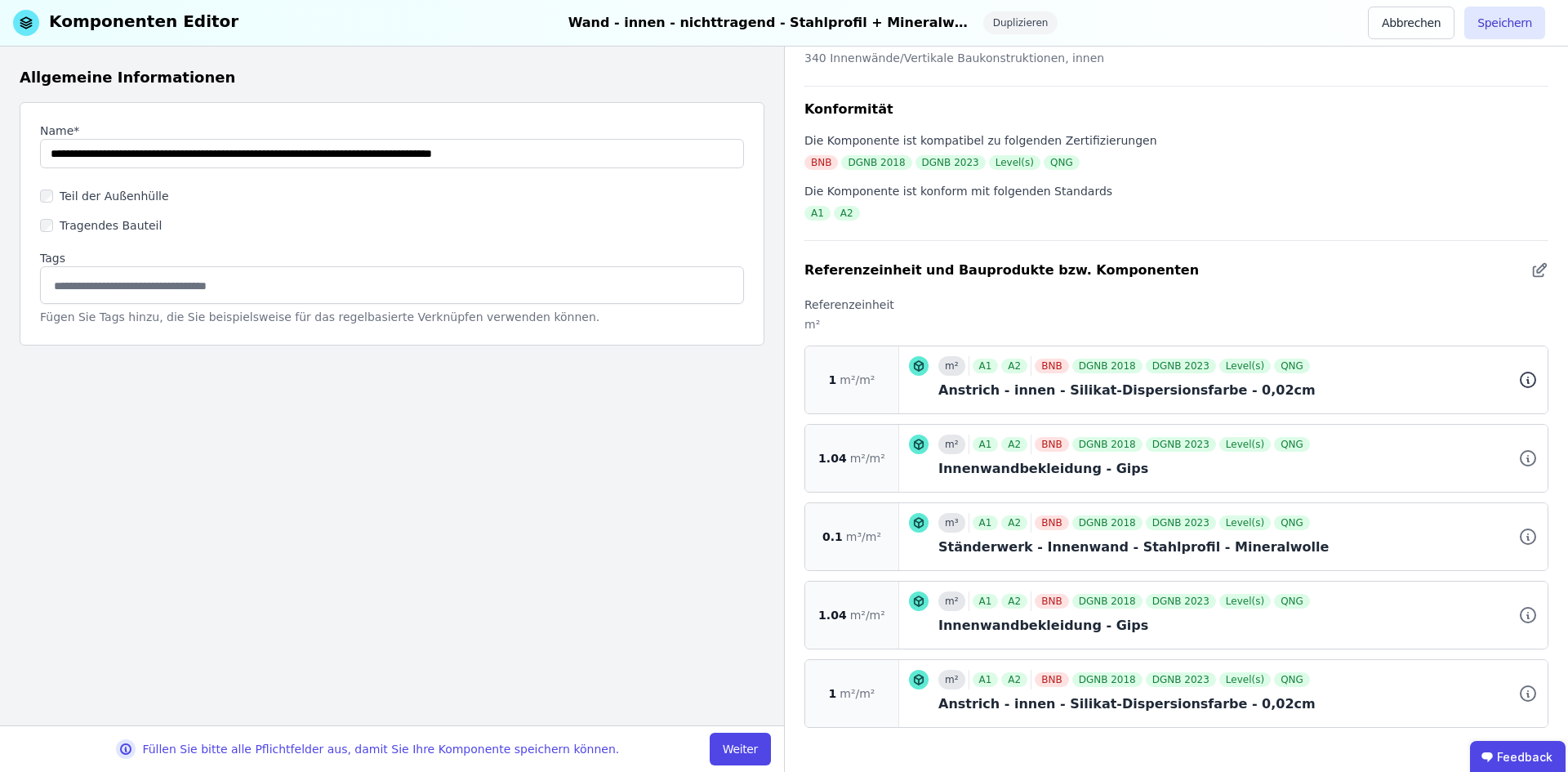
click at [1528, 377] on icon at bounding box center [1528, 377] width 0 height 0
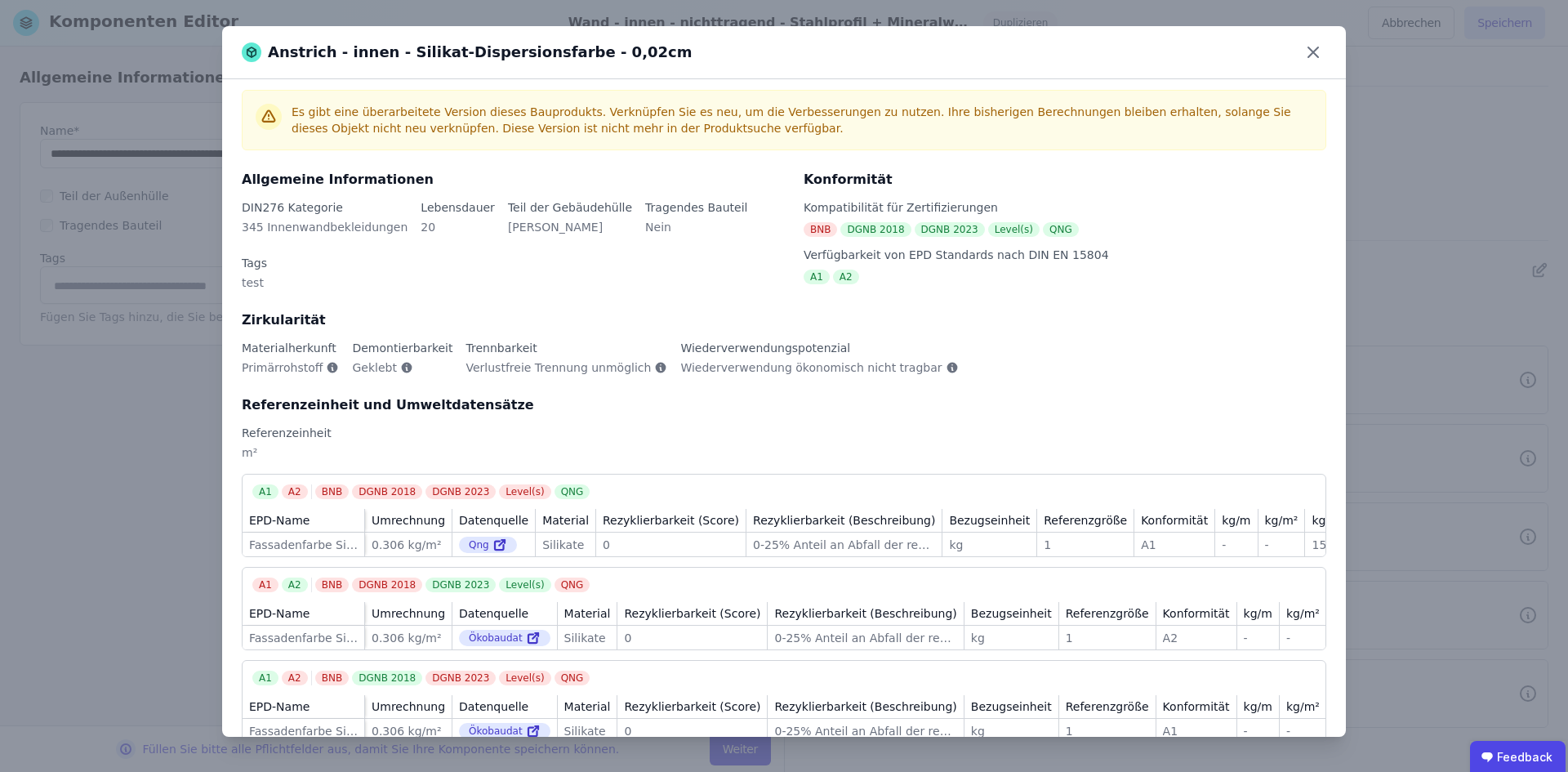
scroll to position [0, 0]
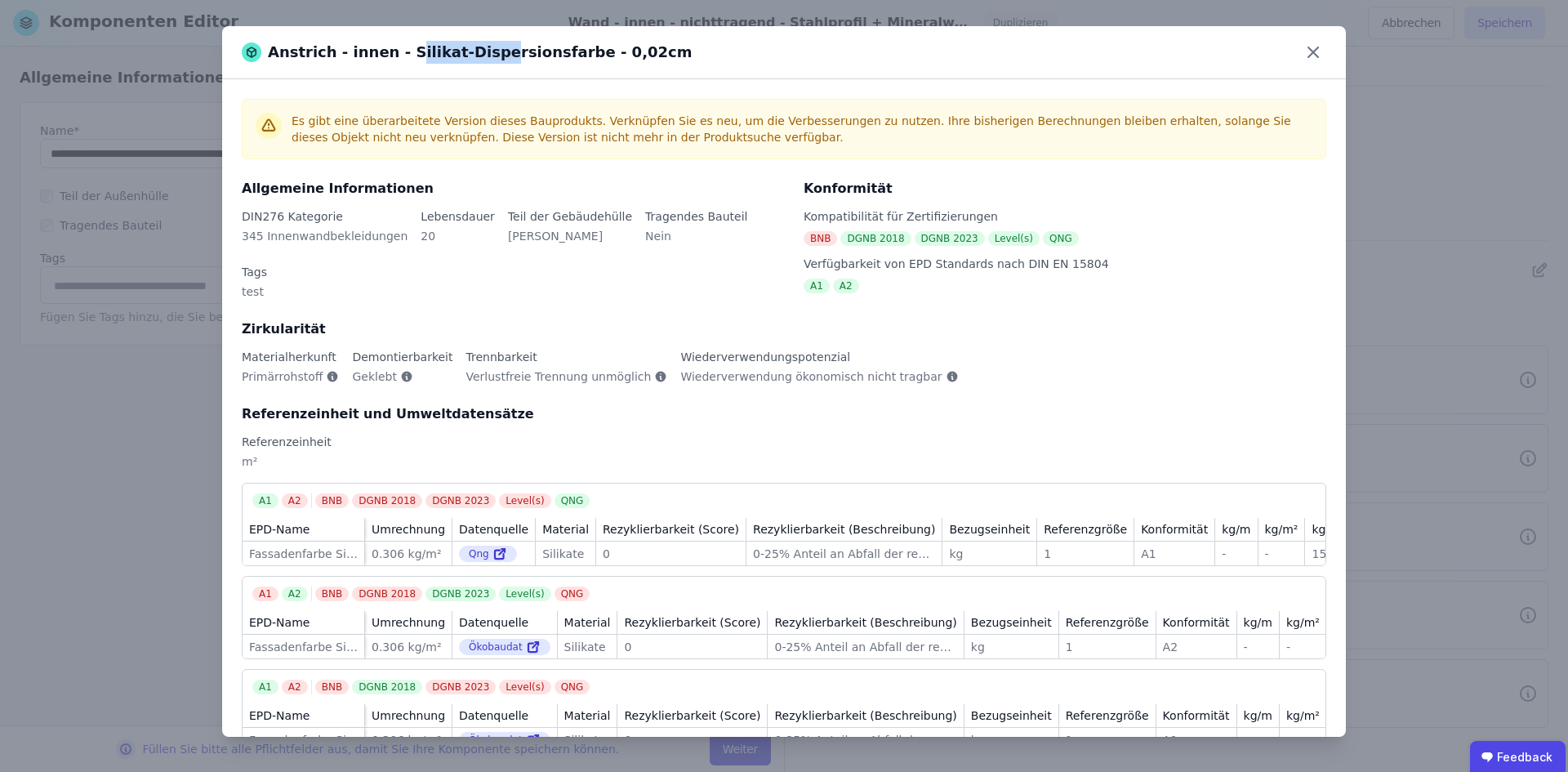
click at [455, 56] on div "Anstrich - innen - Silikat-Dispersionsfarbe - 0,02cm" at bounding box center [467, 52] width 450 height 23
drag, startPoint x: 391, startPoint y: 50, endPoint x: 542, endPoint y: 56, distance: 151.1
click at [542, 56] on div "Anstrich - innen - Silikat-Dispersionsfarbe - 0,02cm" at bounding box center [467, 52] width 450 height 23
copy div "Silikat-Dispersionsfarbe"
click at [563, 45] on div "Anstrich - innen - Silikat-Dispersionsfarbe - 0,02cm" at bounding box center [467, 52] width 450 height 23
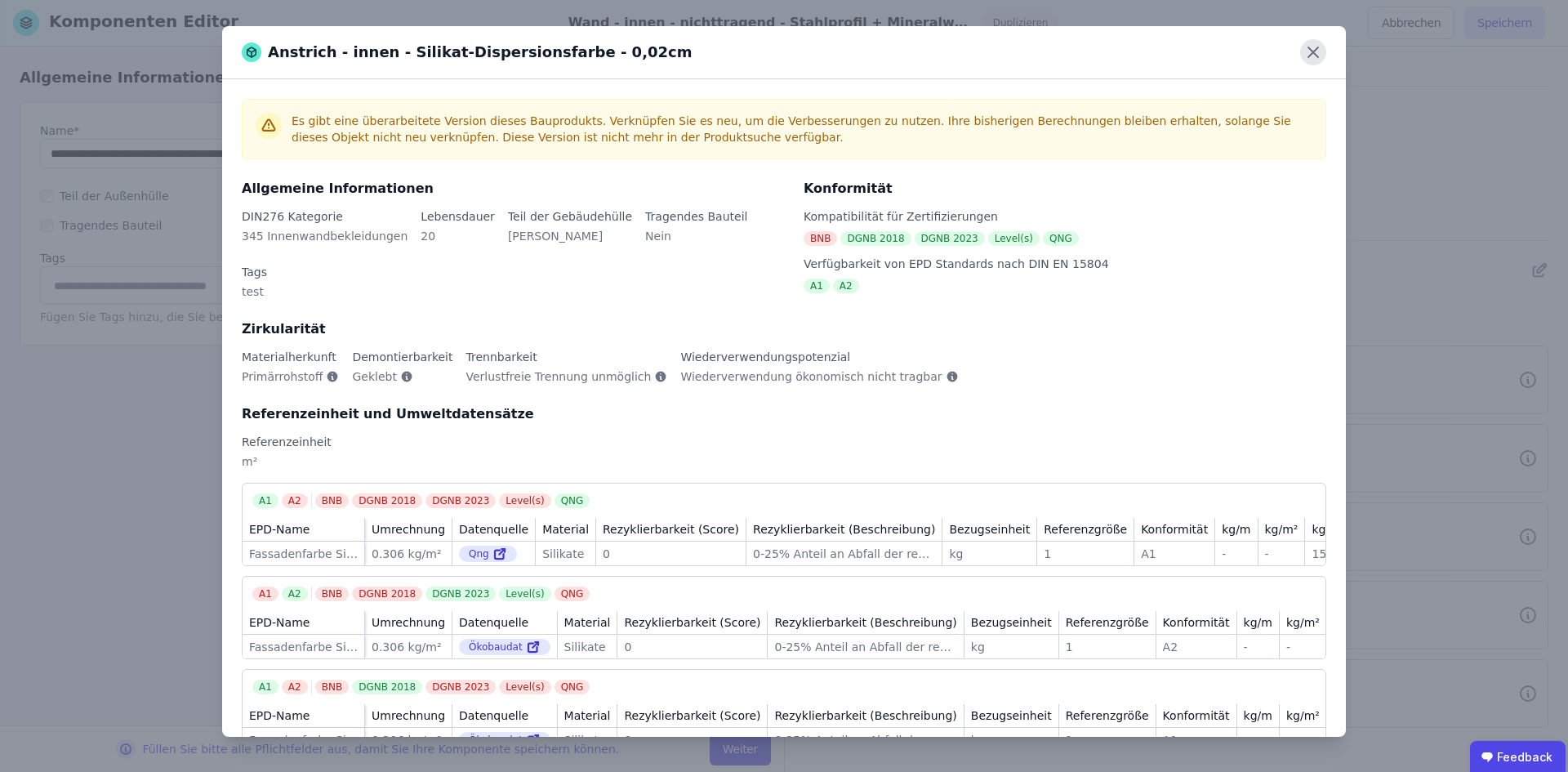
click at [1321, 52] on icon at bounding box center [1313, 52] width 26 height 26
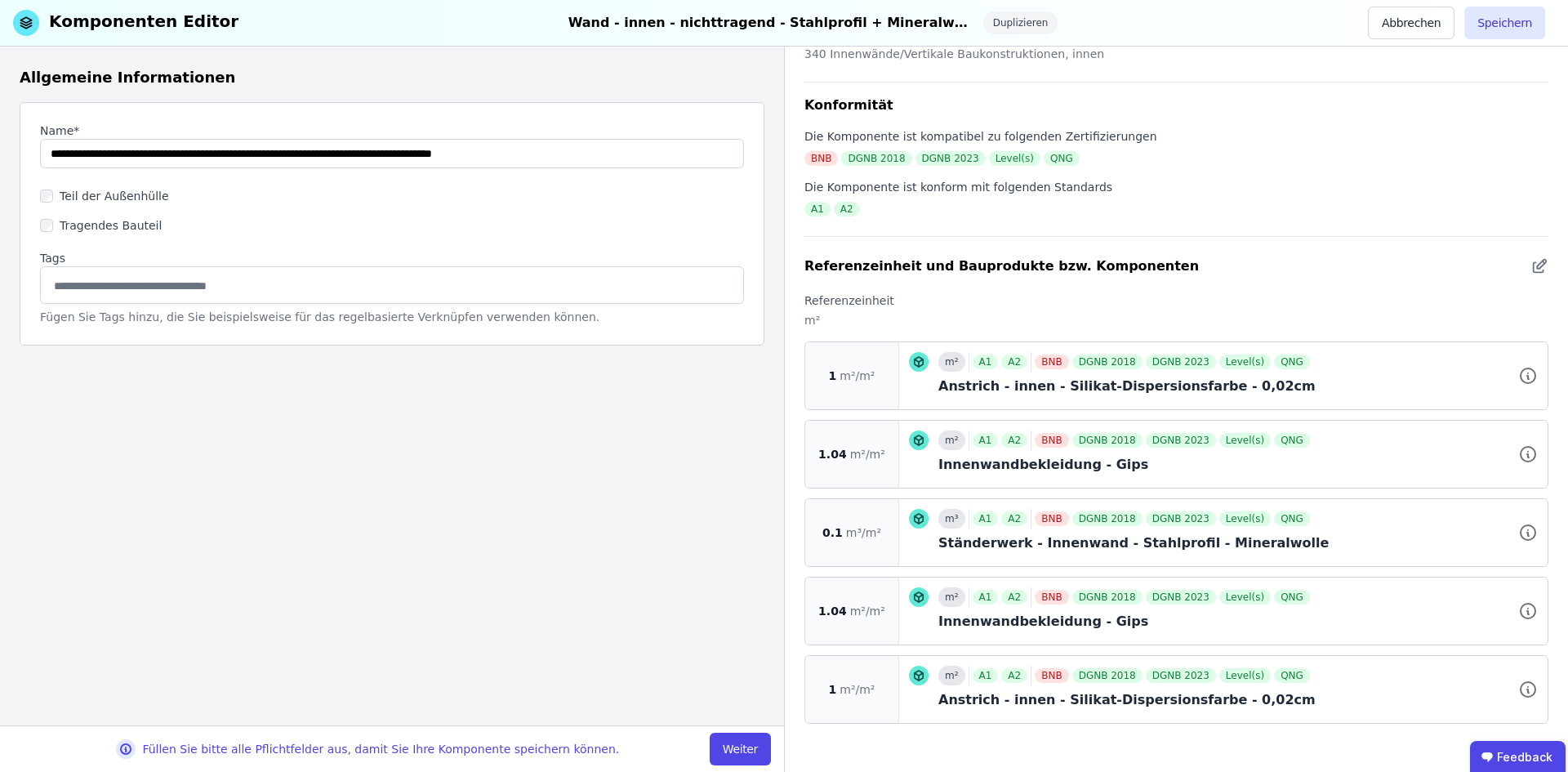
scroll to position [168, 0]
drag, startPoint x: 543, startPoint y: 153, endPoint x: 45, endPoint y: 150, distance: 498.0
click at [45, 150] on input "string" at bounding box center [391, 154] width 704 height 29
type input "**********"
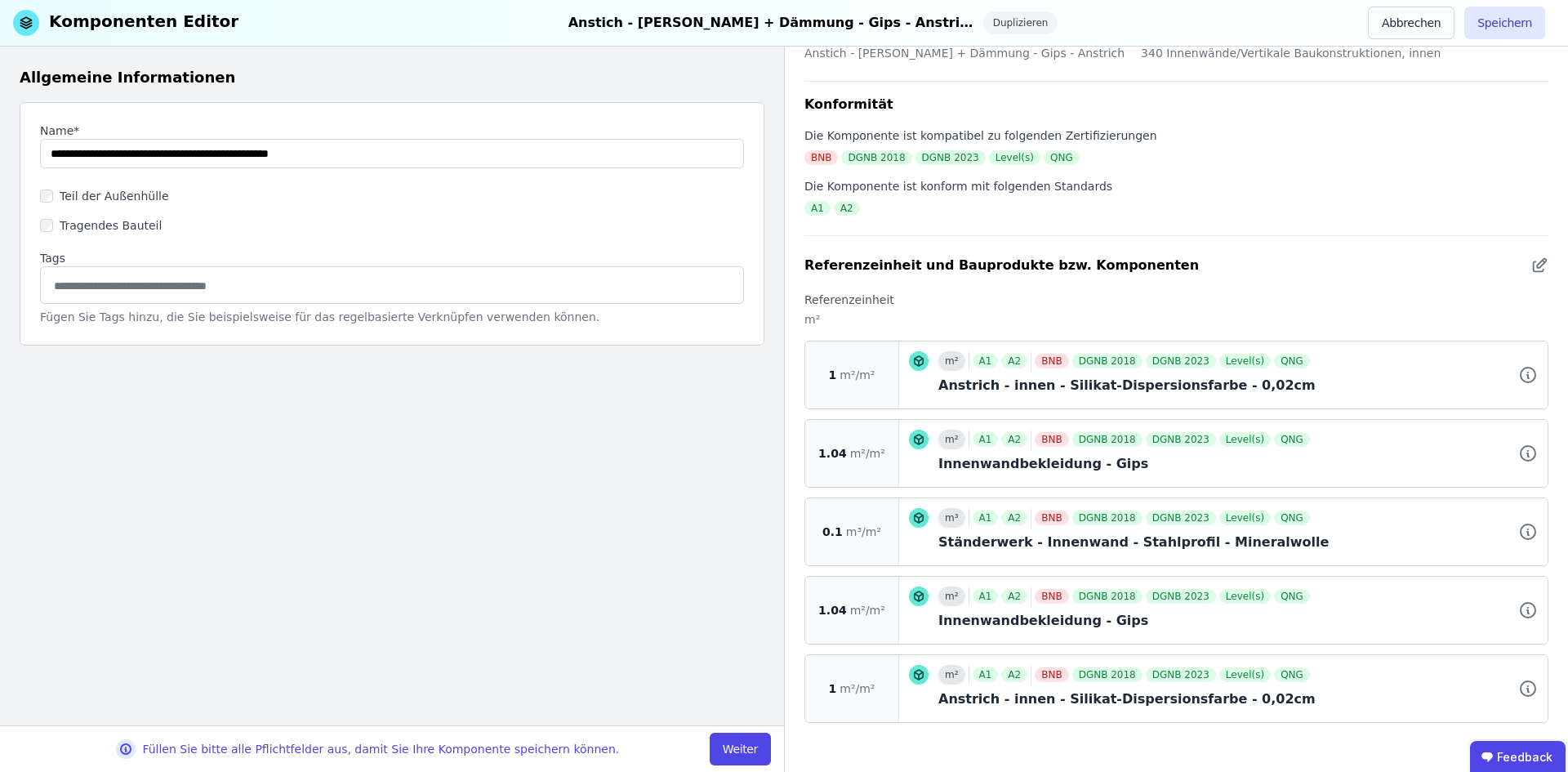
click at [102, 196] on label "Teil der Außenhülle" at bounding box center [111, 196] width 116 height 17
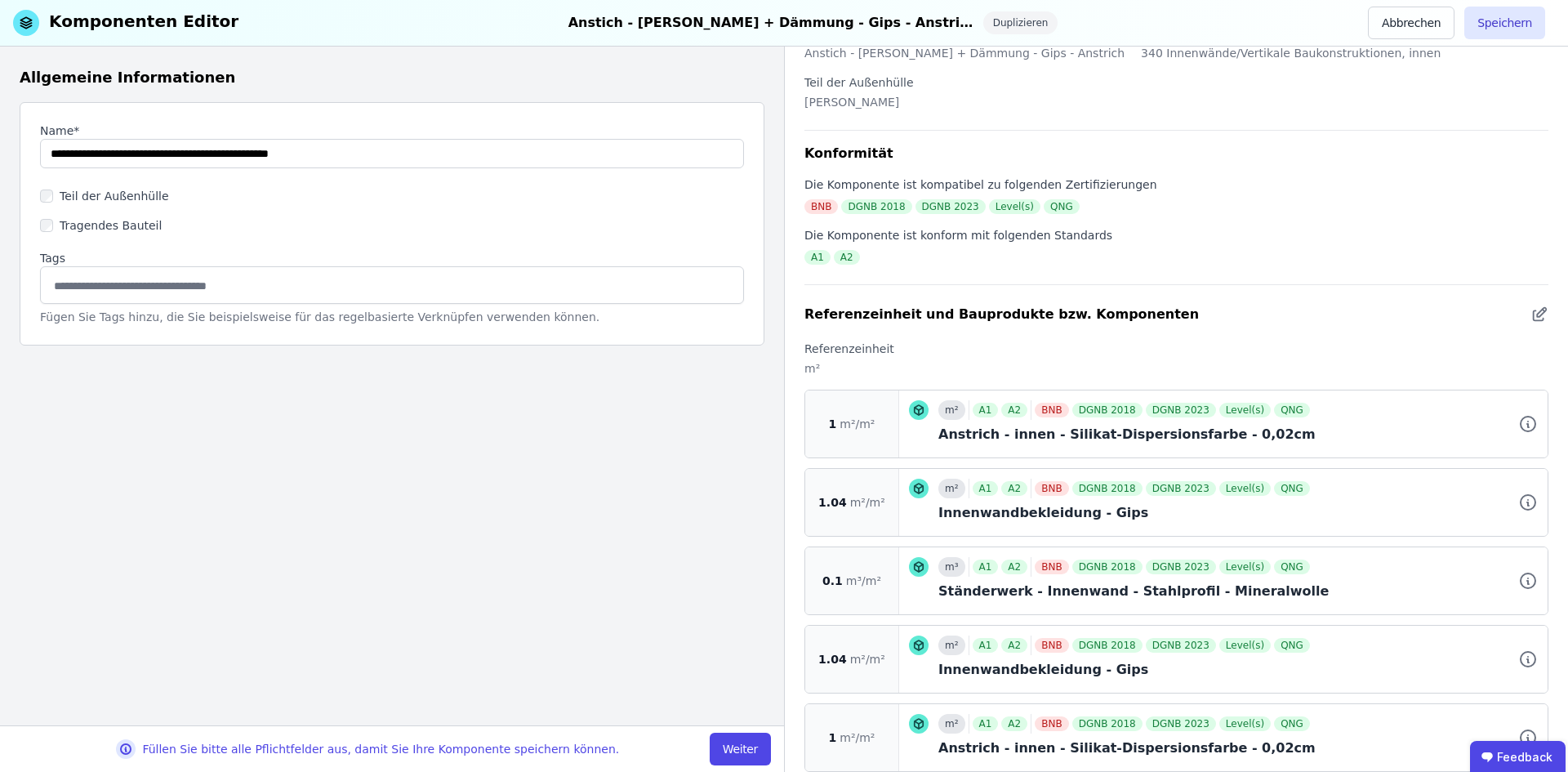
click at [91, 287] on input at bounding box center [392, 285] width 683 height 26
type input "********"
type input "*"
type input "**"
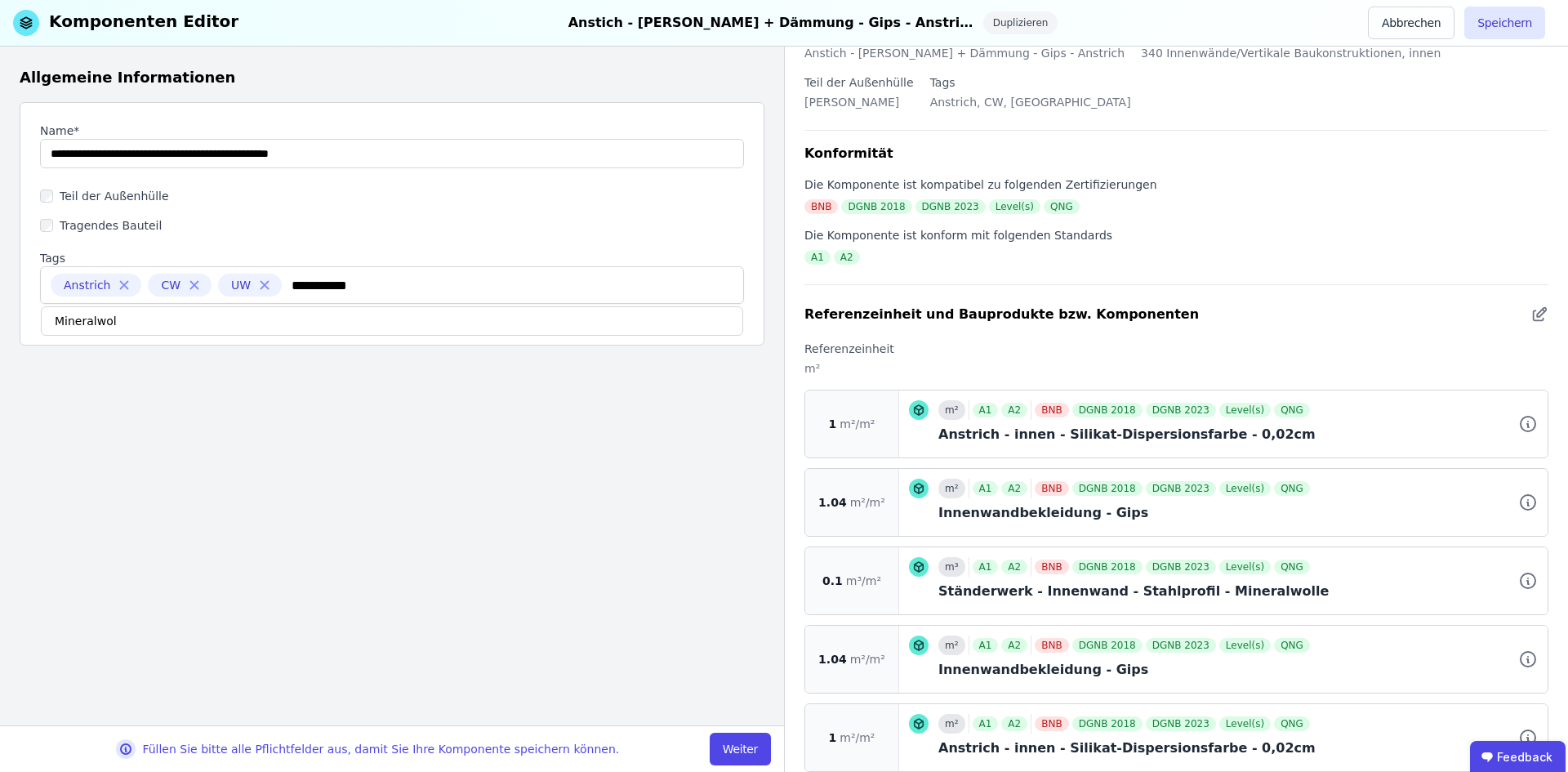
type input "**********"
type input "*"
type input "*****"
type input "********"
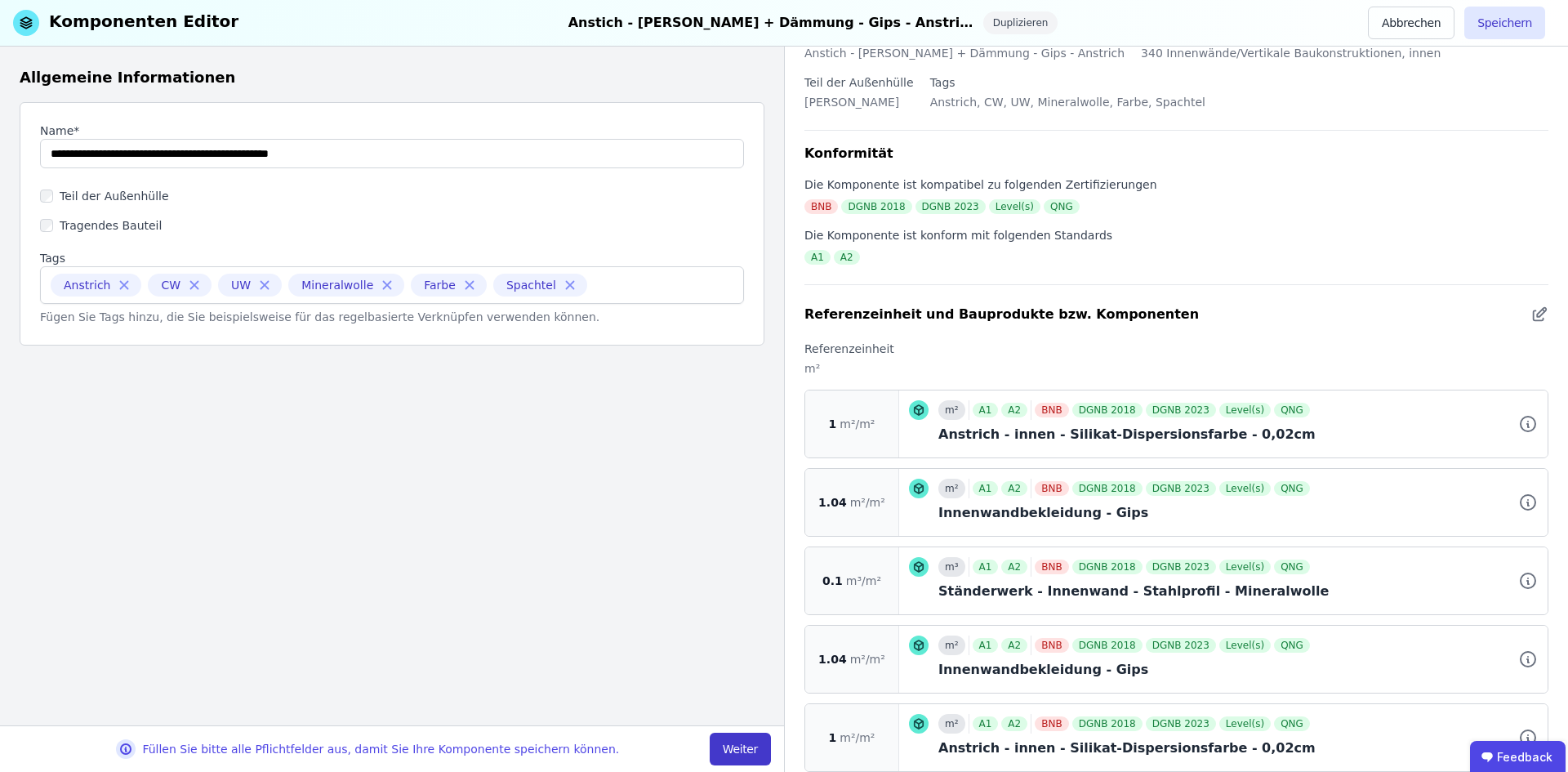
click at [745, 748] on button "Weiter" at bounding box center [740, 749] width 62 height 33
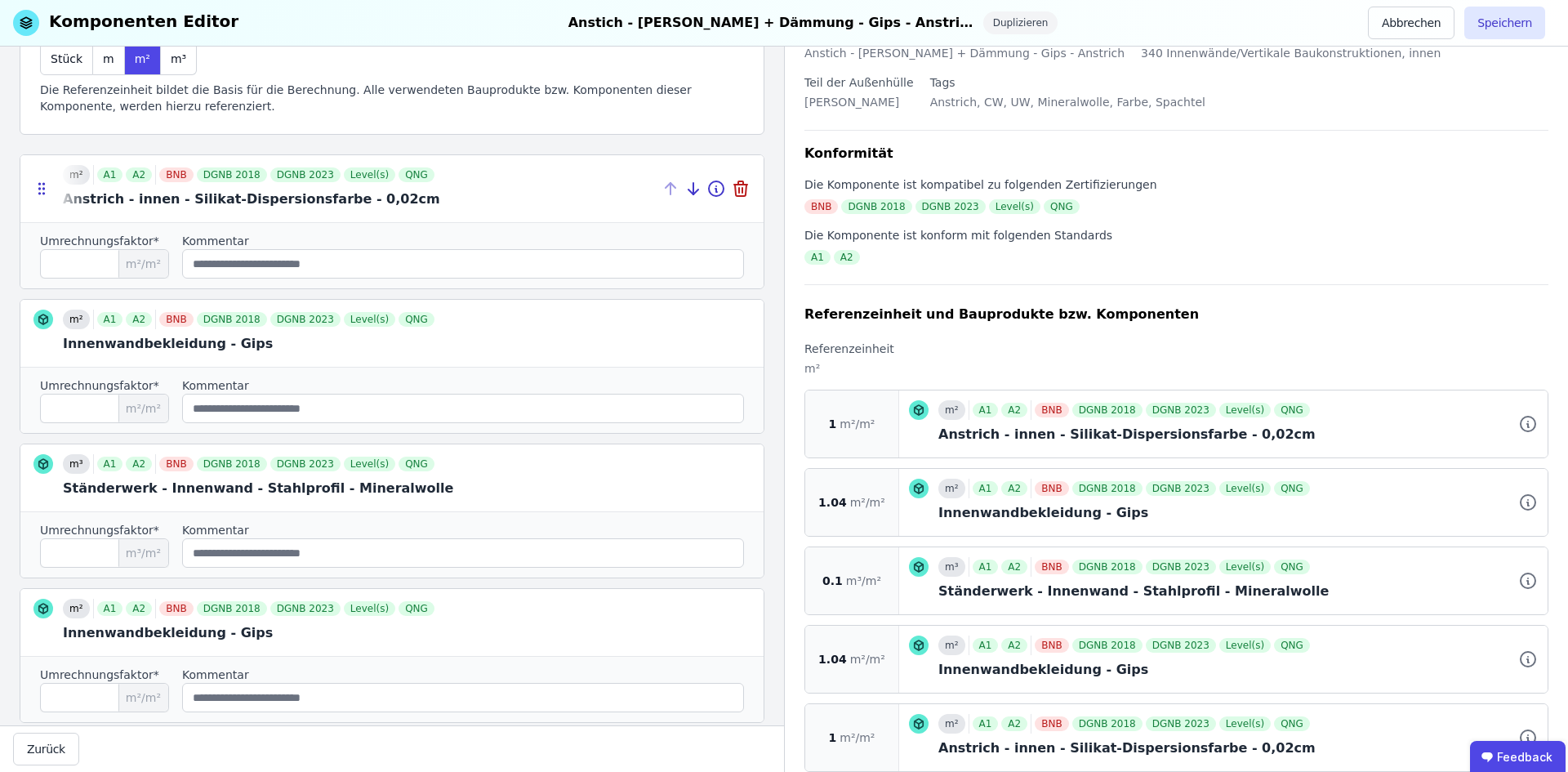
scroll to position [164, 0]
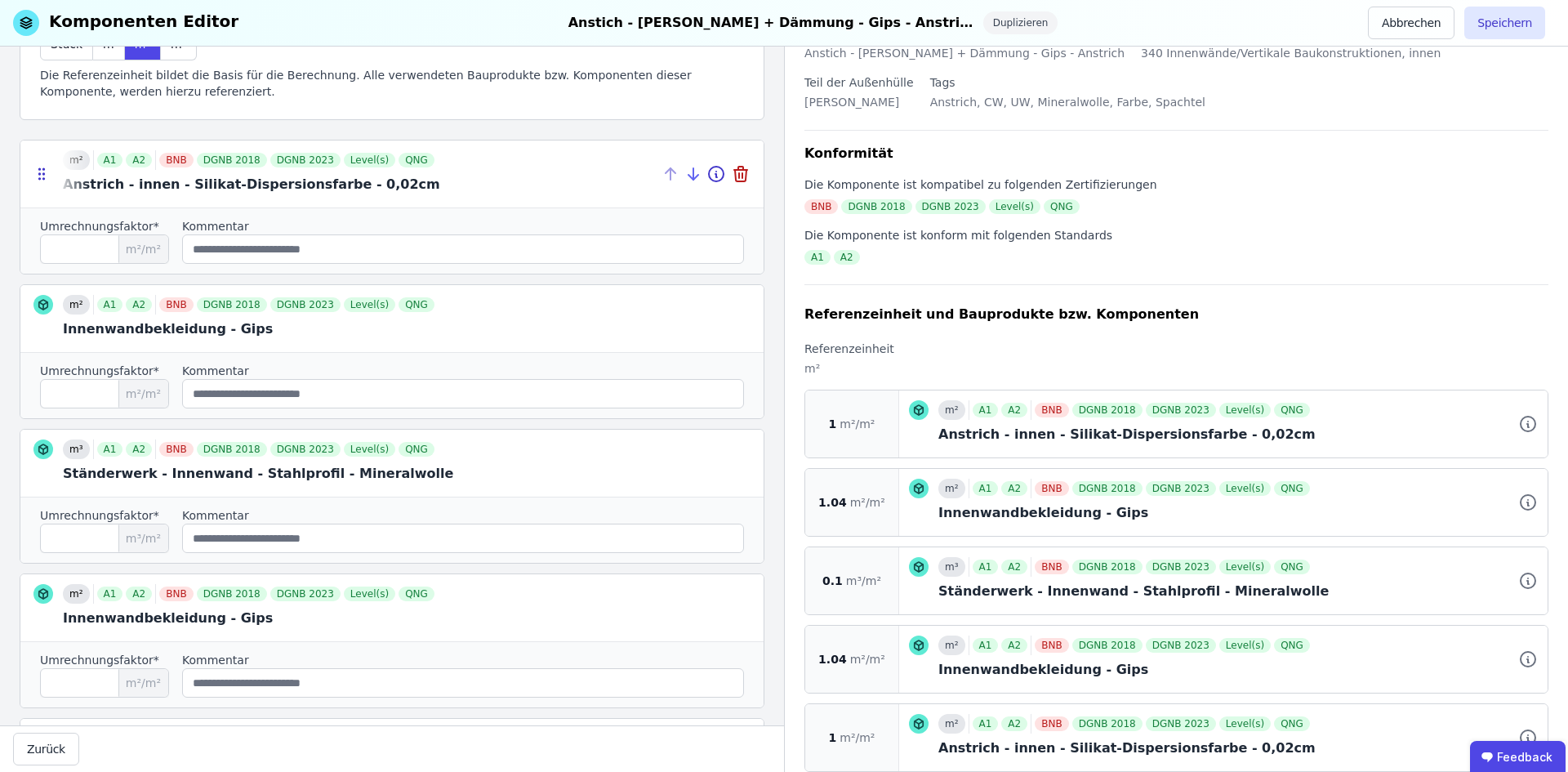
click at [694, 171] on icon at bounding box center [694, 174] width 0 height 11
type input "****"
type input "*"
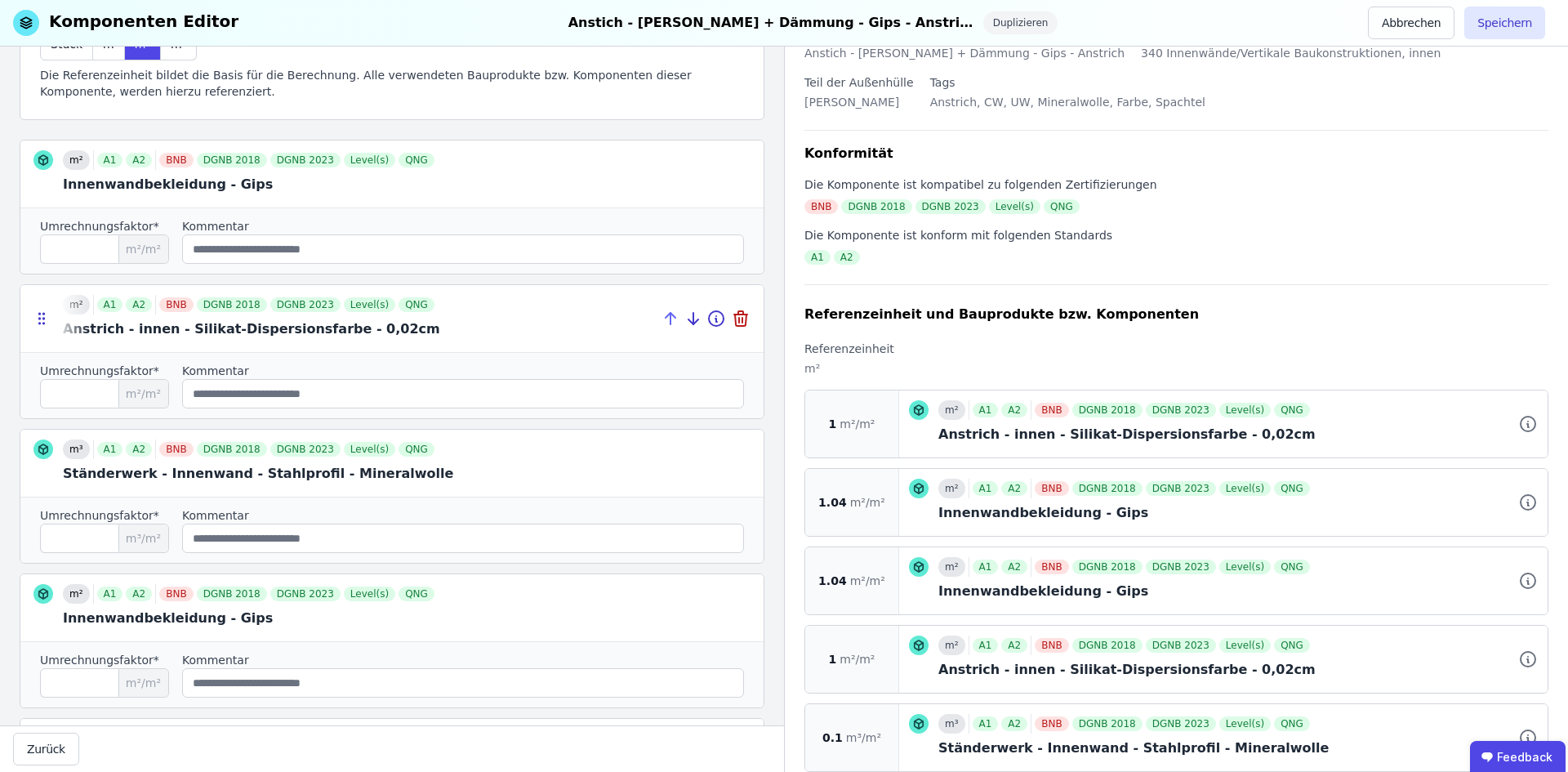
click at [661, 314] on icon at bounding box center [670, 317] width 19 height 19
type input "*"
type input "****"
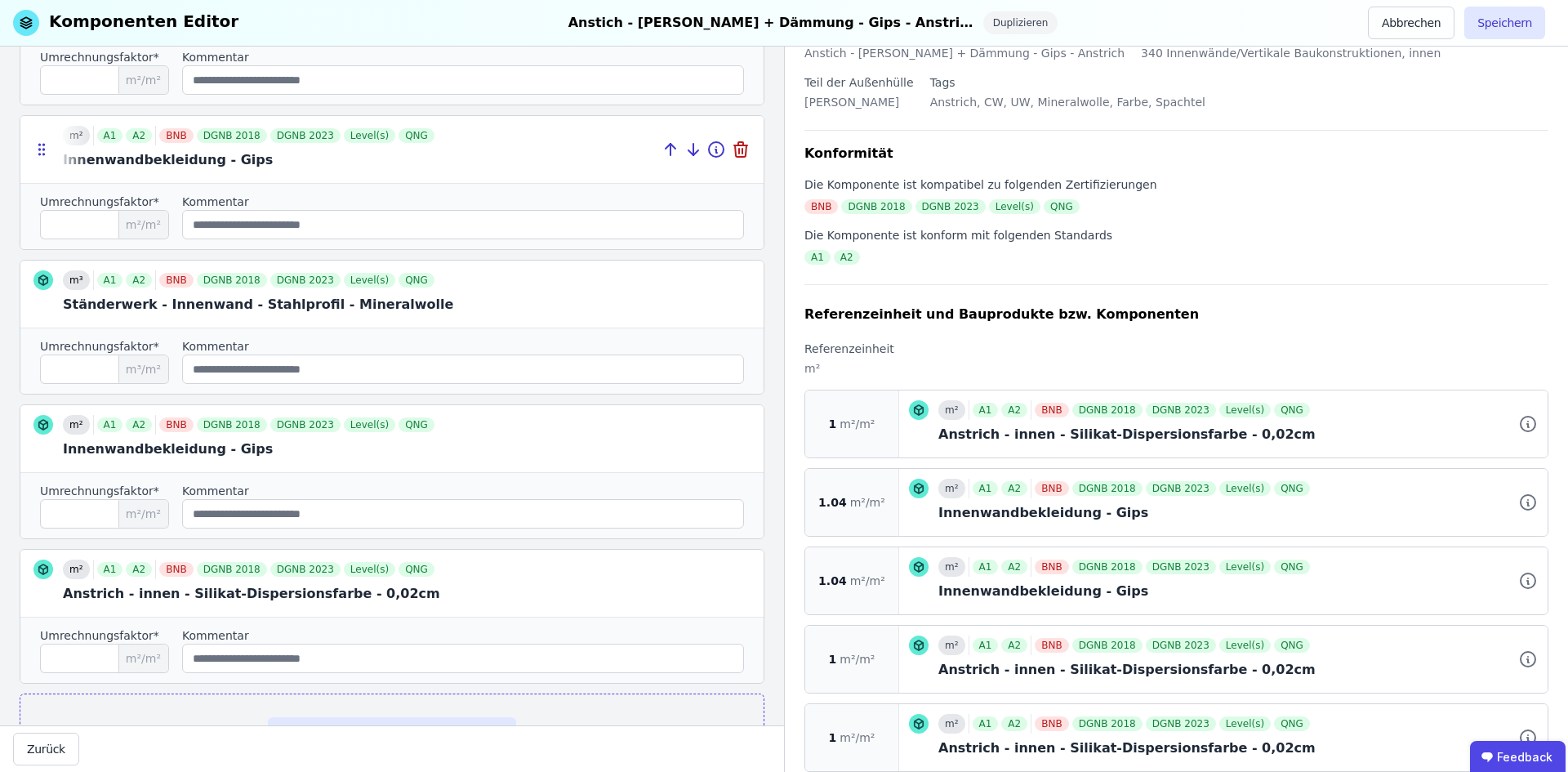
scroll to position [413, 0]
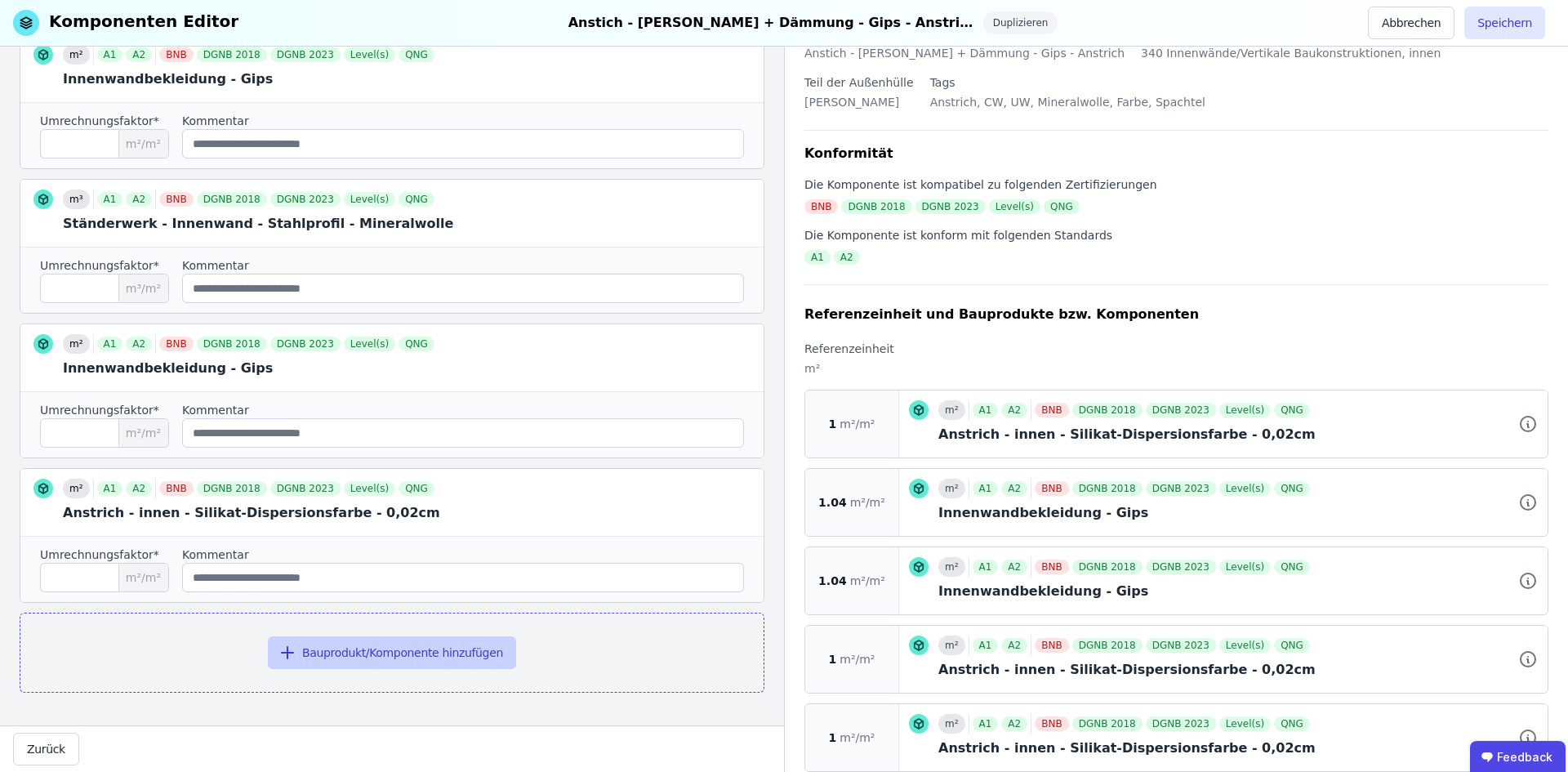
click at [358, 645] on button "Bauprodukt/Komponente hinzufügen" at bounding box center [392, 652] width 248 height 33
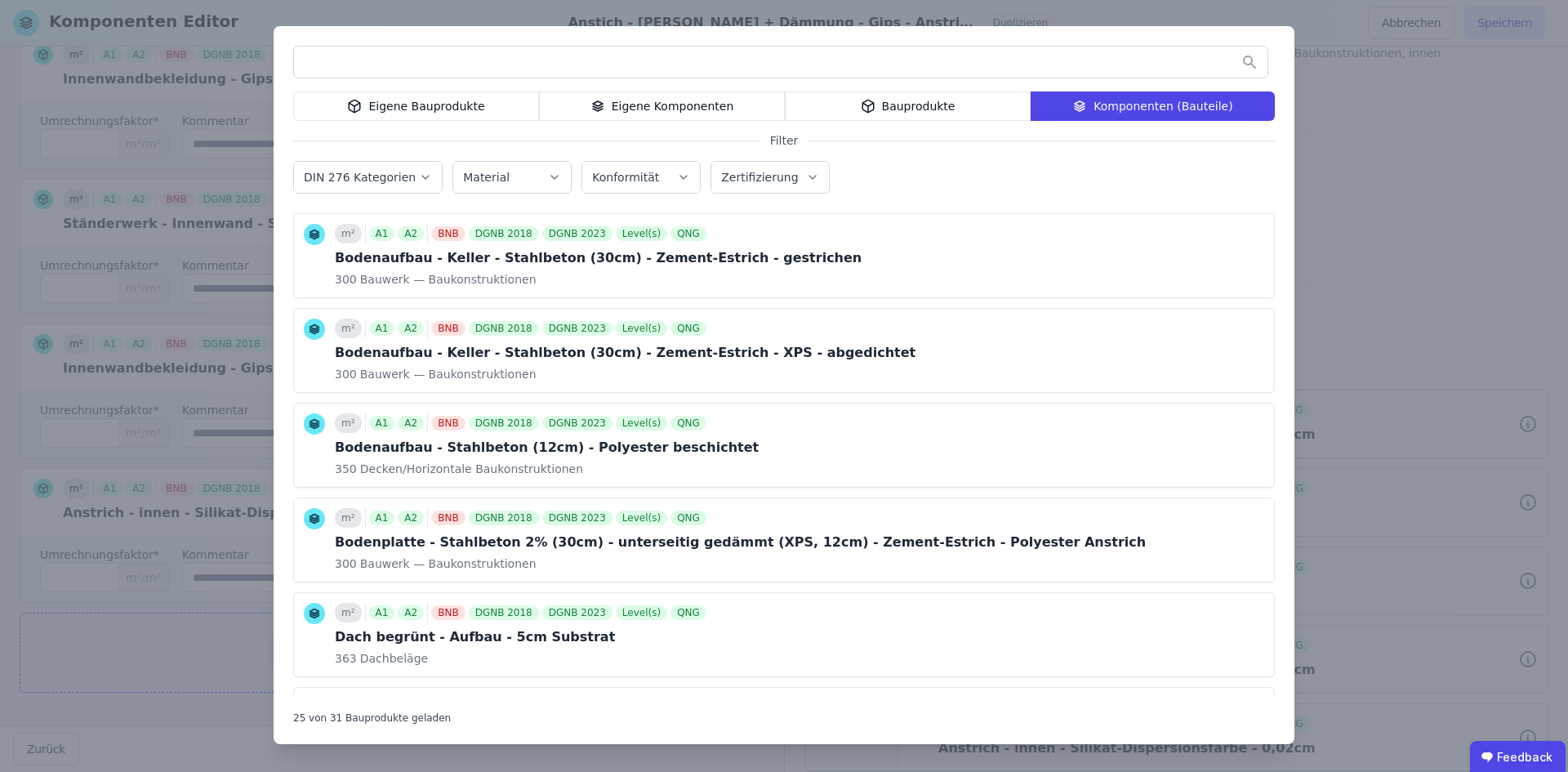
click at [851, 105] on div "Bauprodukte" at bounding box center [907, 106] width 246 height 29
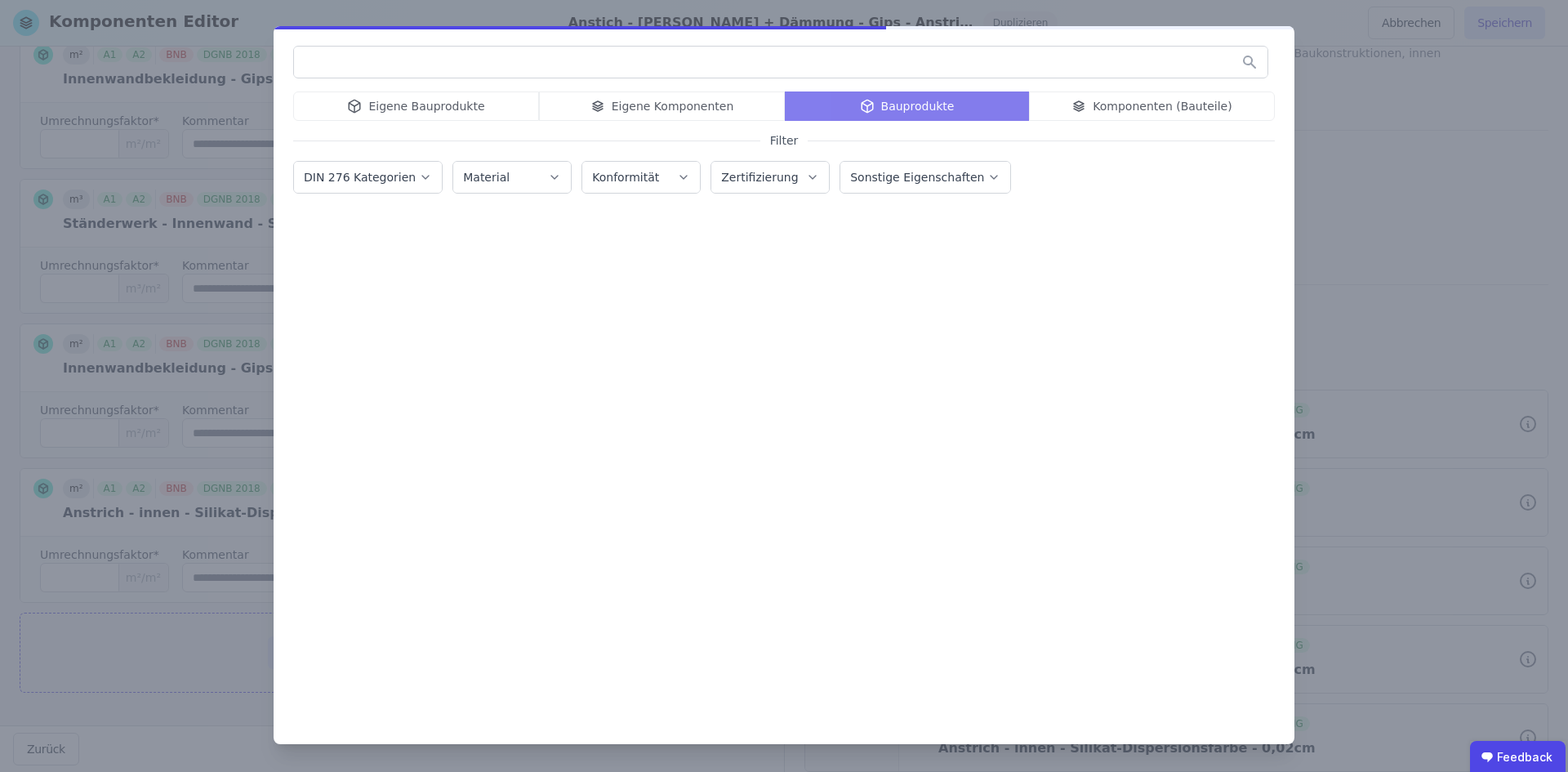
click at [672, 67] on input "text" at bounding box center [781, 62] width 974 height 29
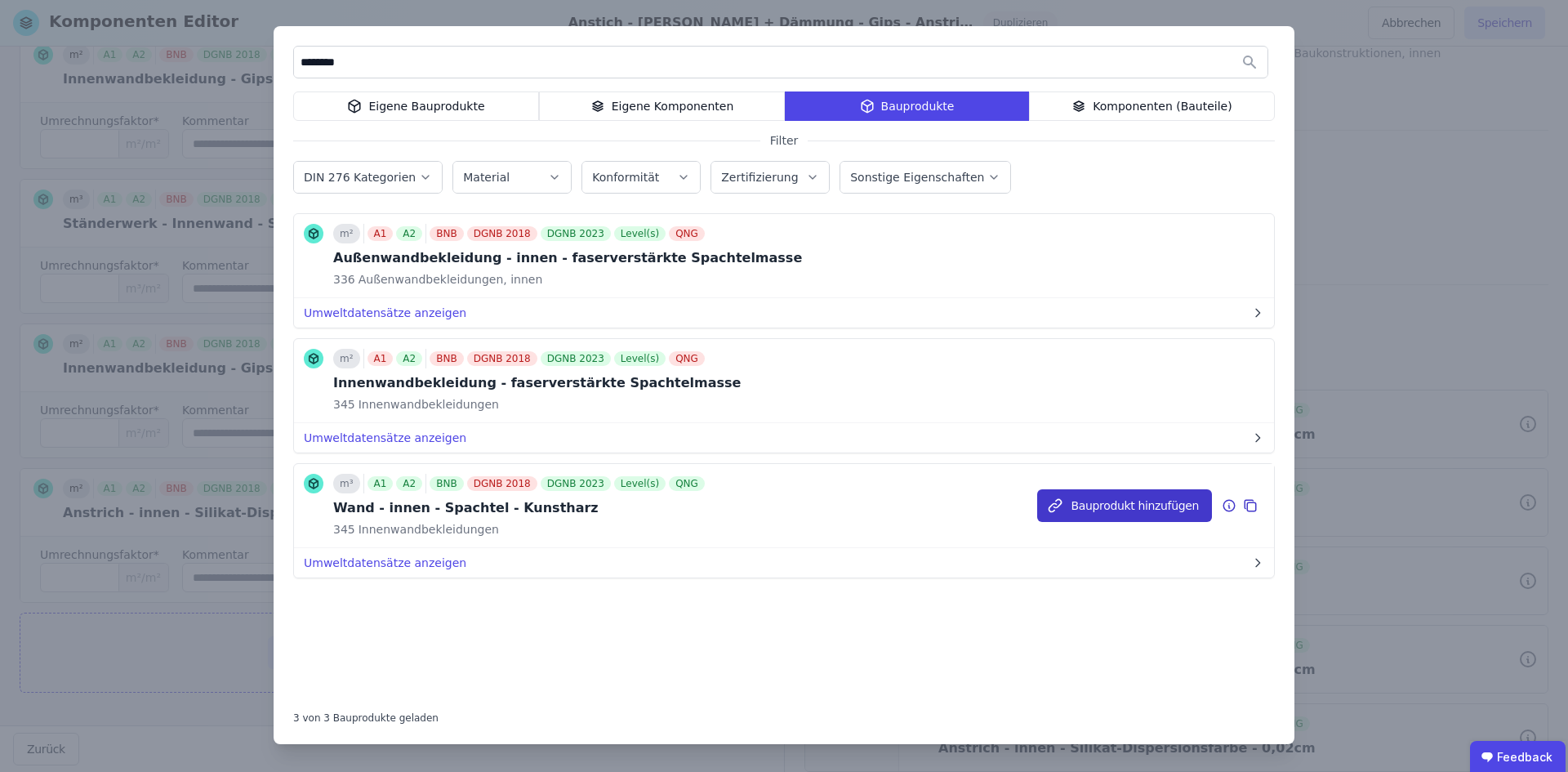
type input "********"
click at [1158, 505] on button "Bauprodukt hinzufügen" at bounding box center [1124, 506] width 175 height 33
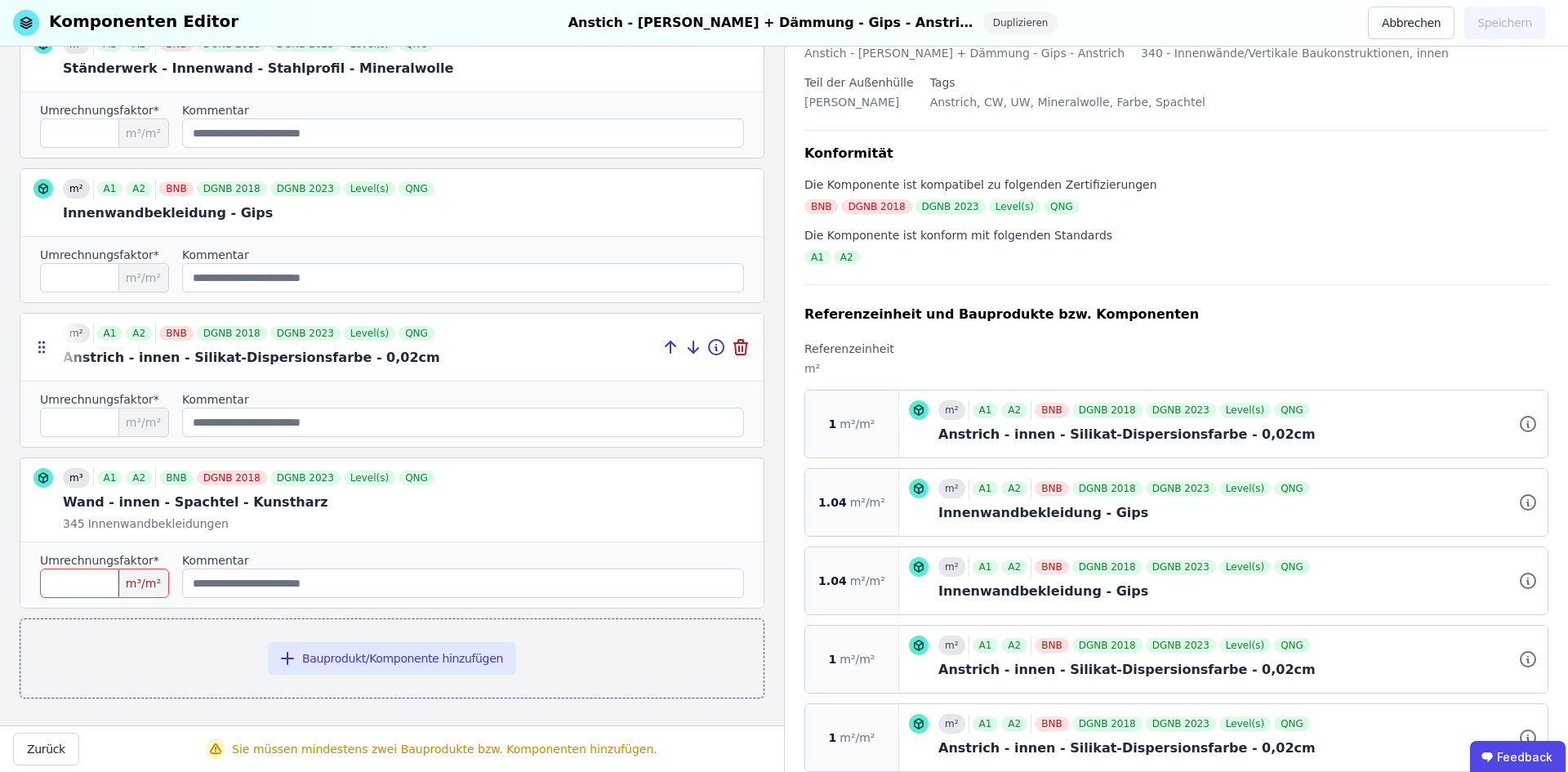
scroll to position [574, 0]
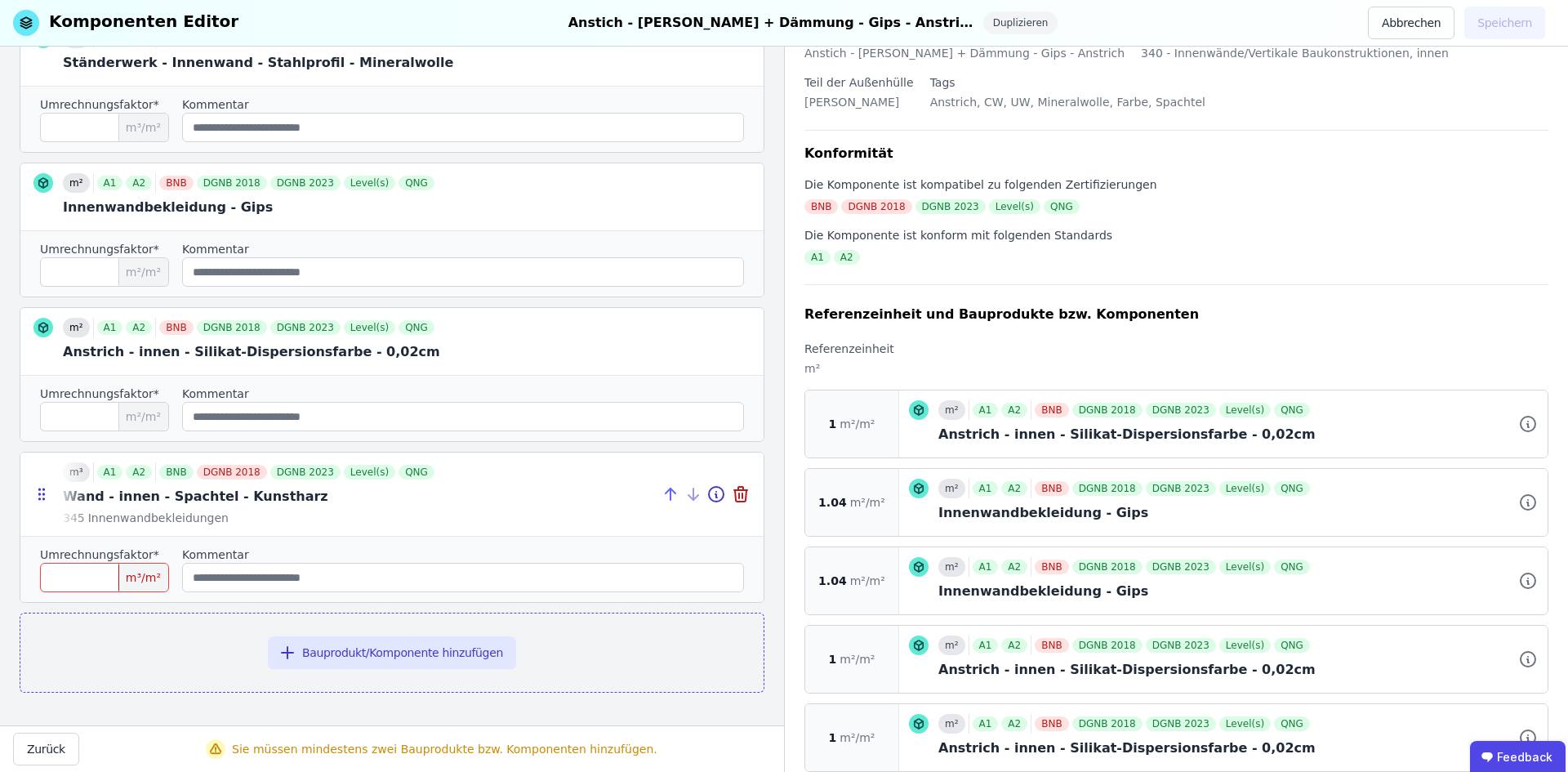
click at [671, 495] on icon at bounding box center [671, 494] width 0 height 11
type input "*"
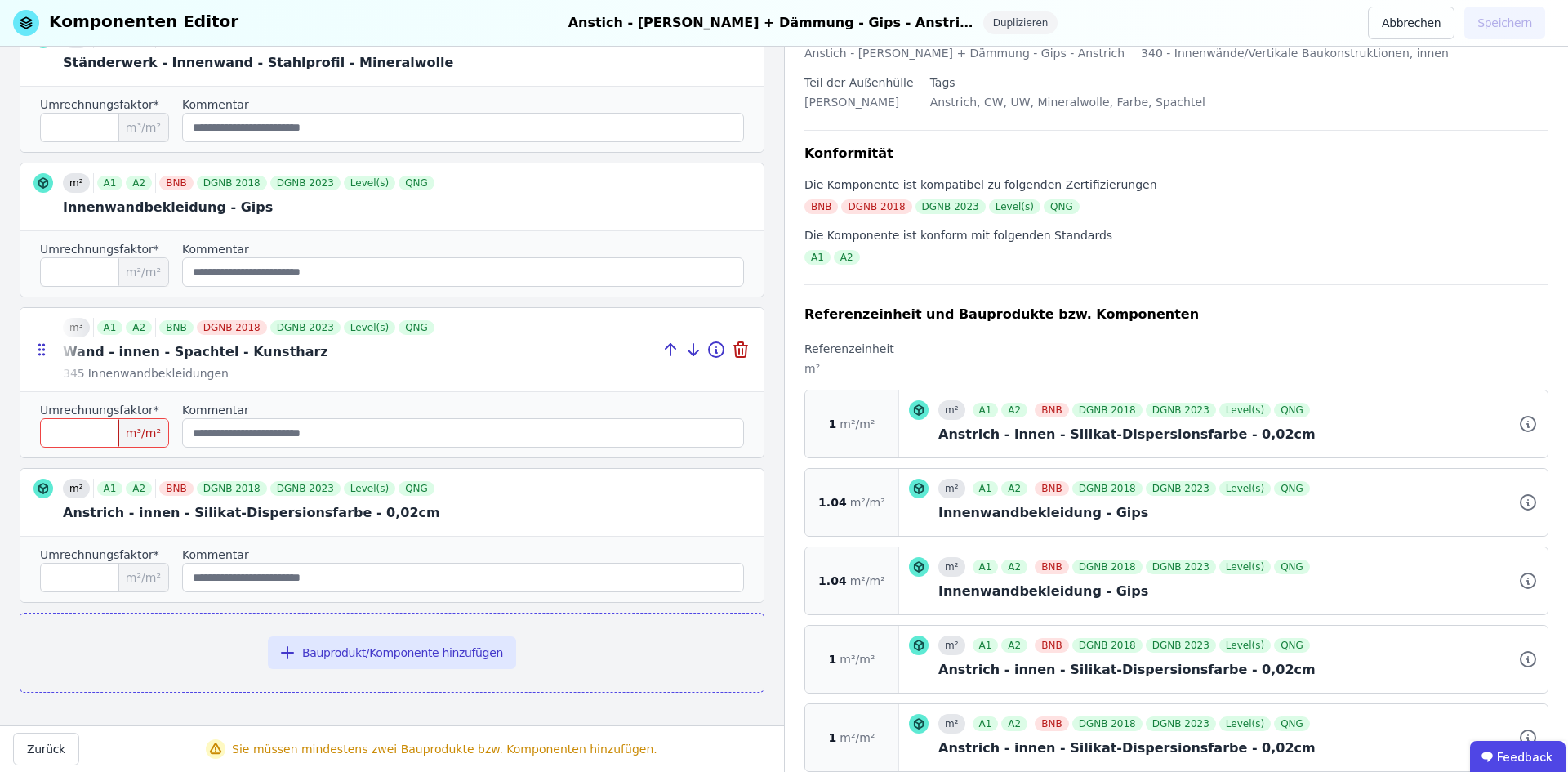
click at [229, 334] on div at bounding box center [392, 350] width 744 height 84
click at [360, 646] on button "Bauprodukt/Komponente hinzufügen" at bounding box center [392, 652] width 248 height 33
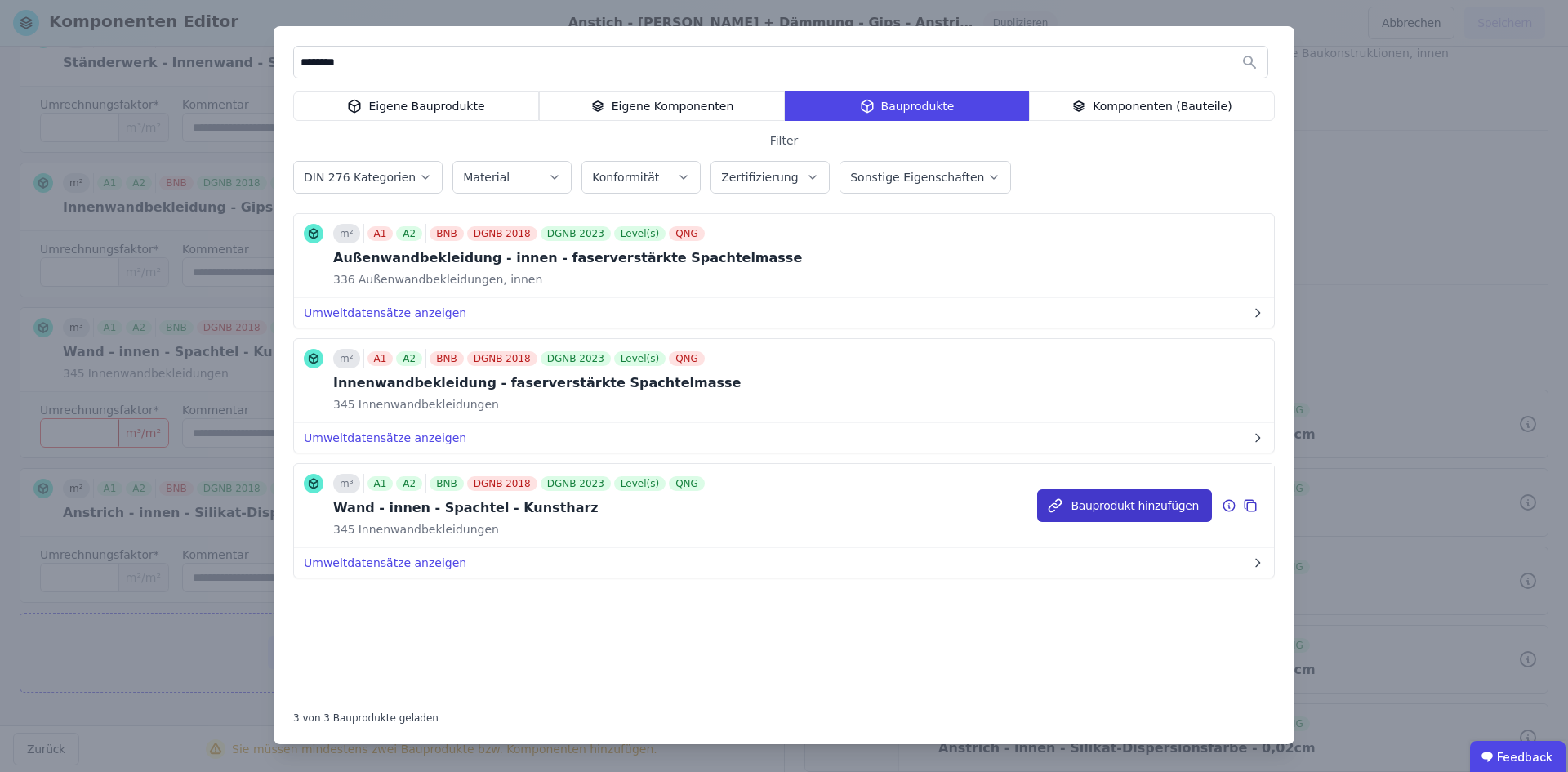
click at [1150, 505] on button "Bauprodukt hinzufügen" at bounding box center [1124, 506] width 175 height 33
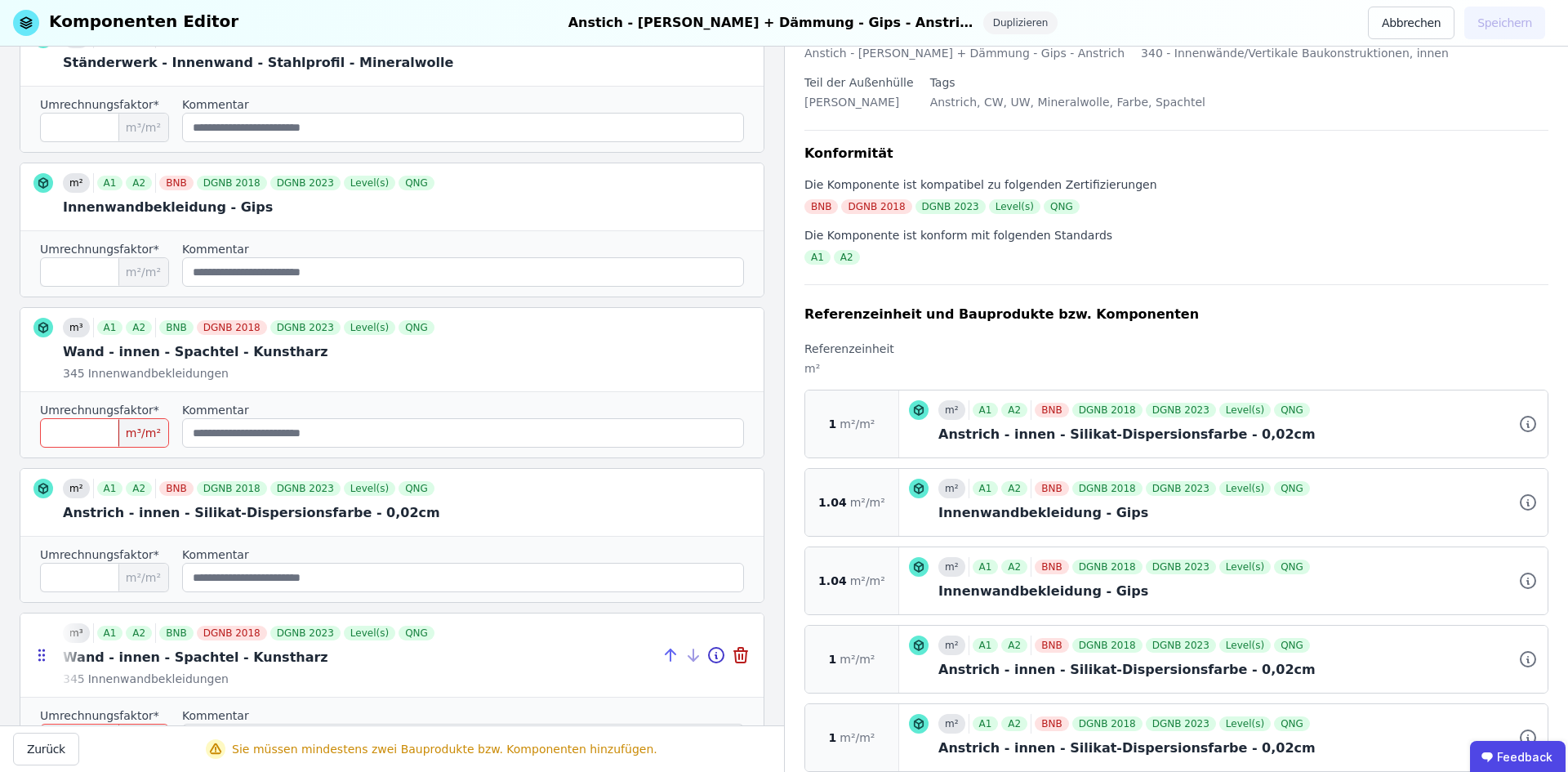
click at [665, 654] on icon at bounding box center [667, 651] width 5 height 5
type input "*"
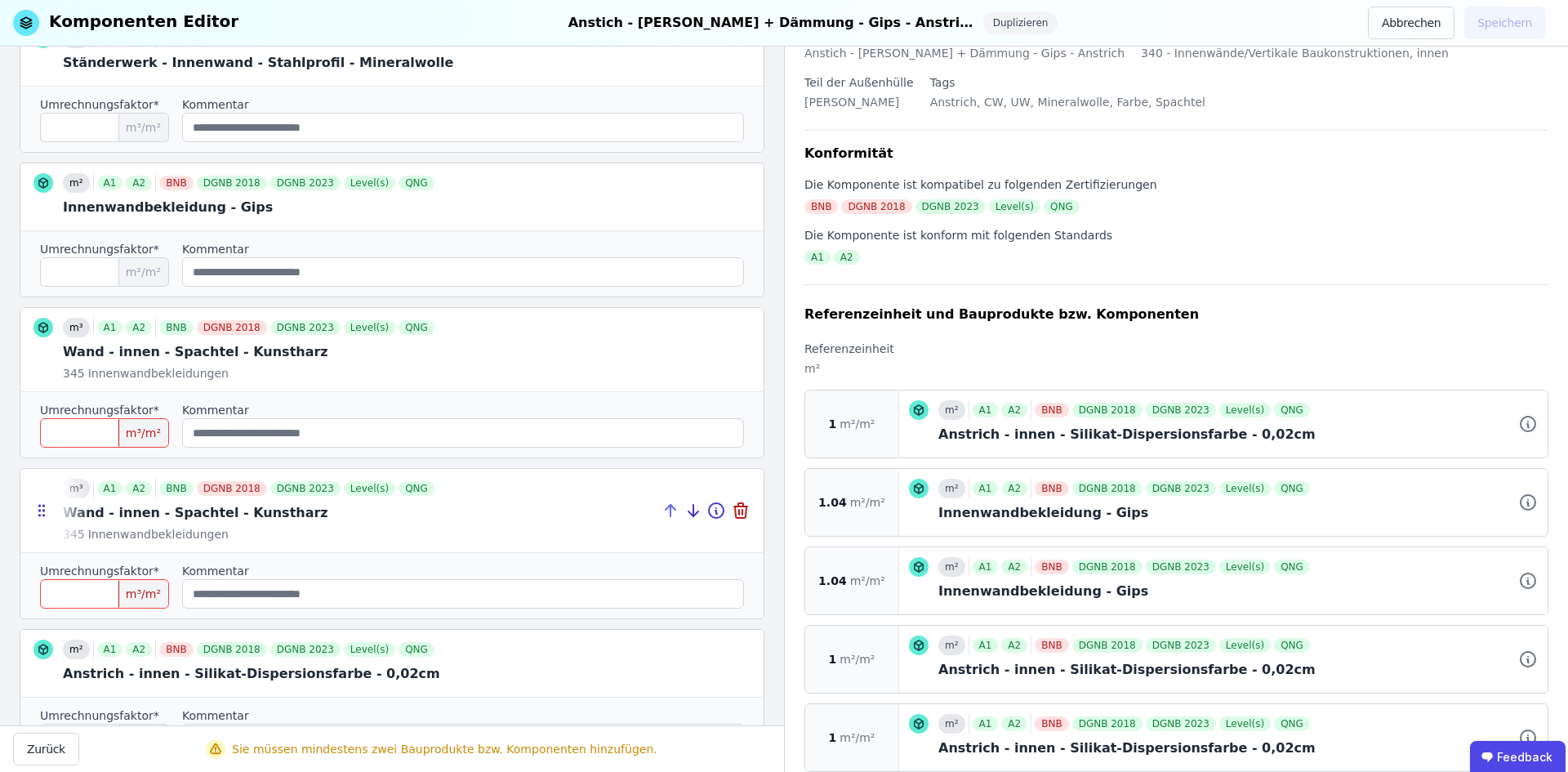
click at [661, 512] on icon at bounding box center [670, 510] width 19 height 19
click at [662, 345] on icon at bounding box center [670, 349] width 19 height 19
type input "****"
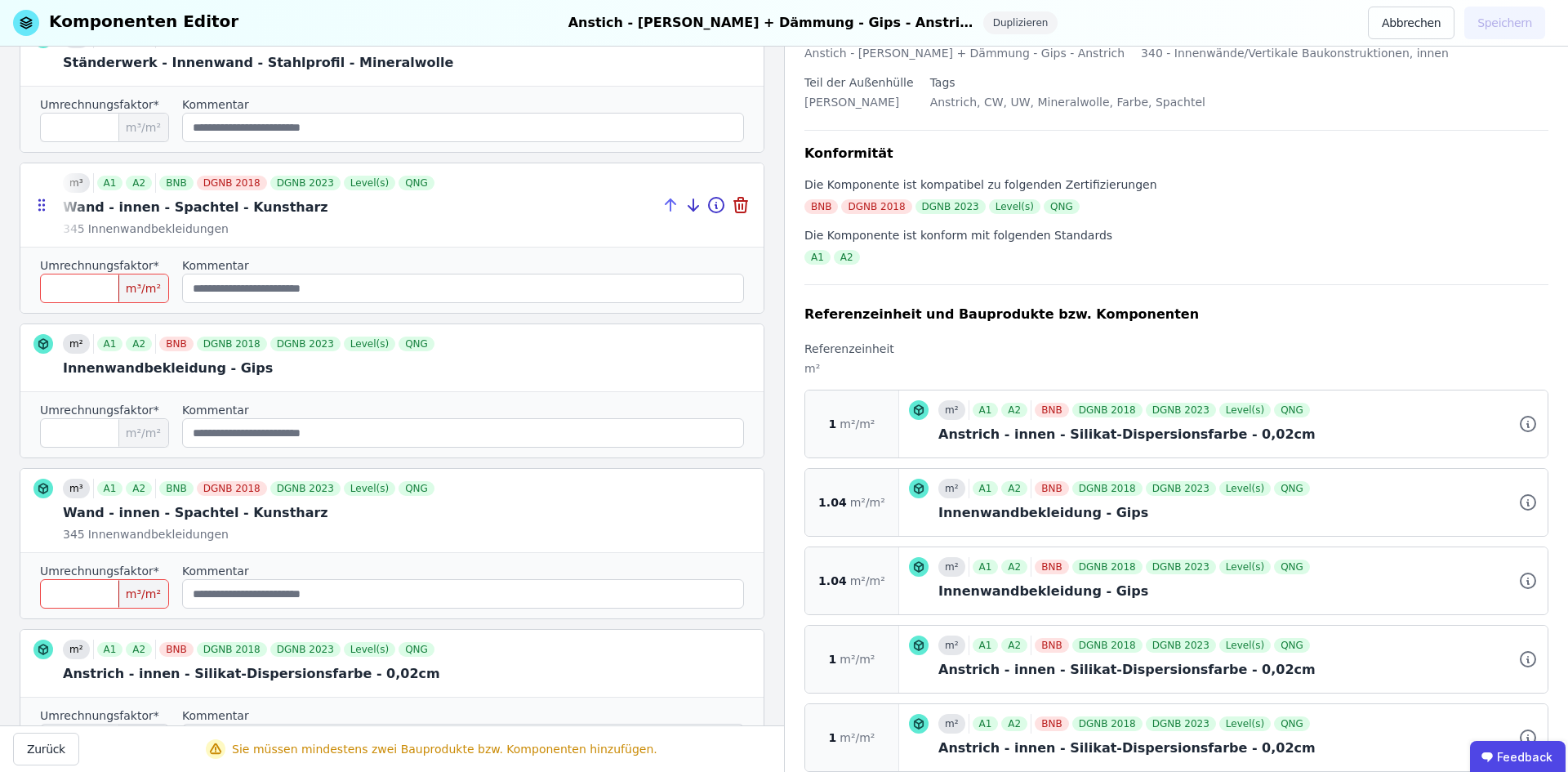
click at [661, 198] on icon at bounding box center [670, 204] width 19 height 19
type input "***"
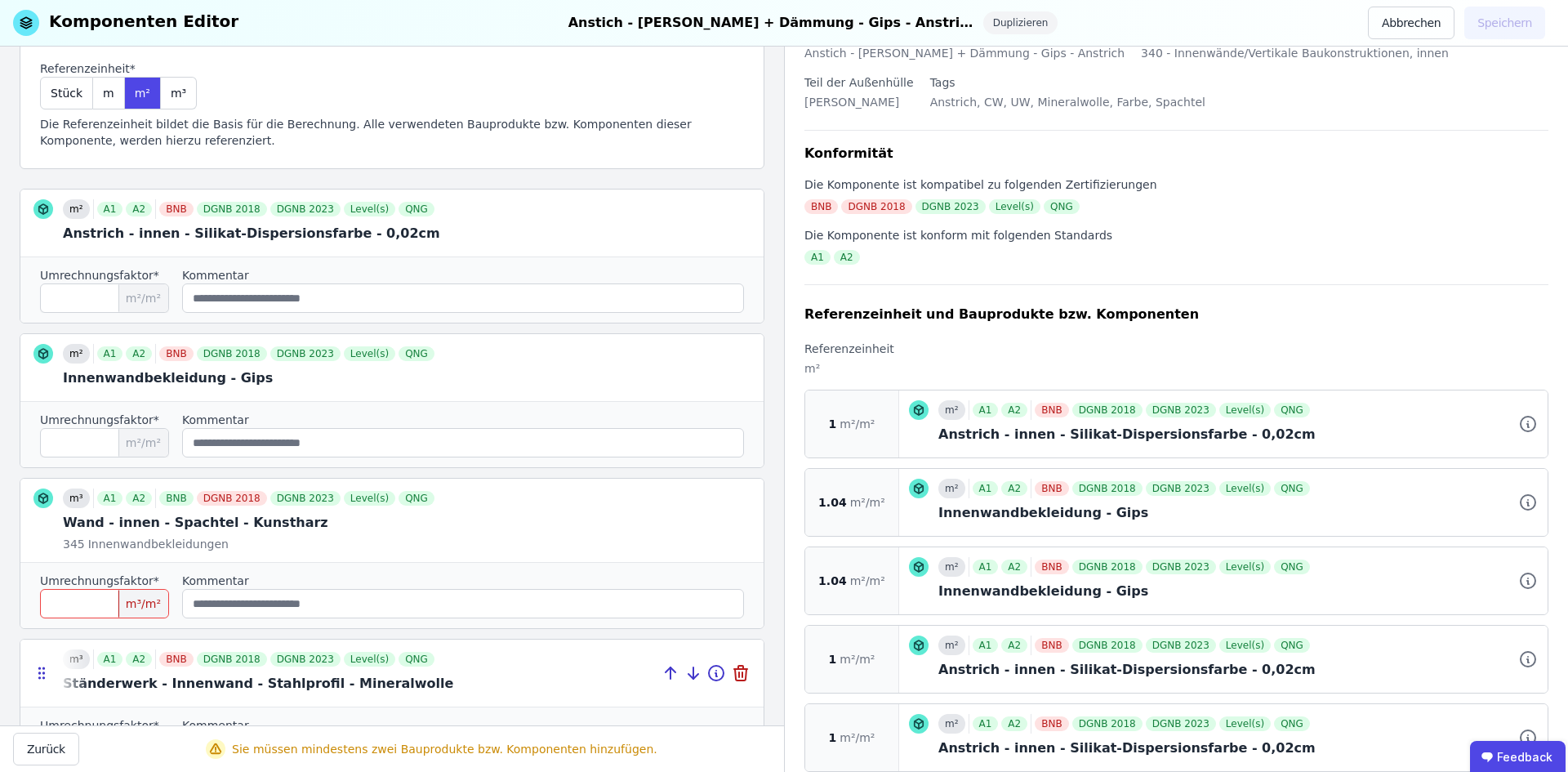
scroll to position [248, 0]
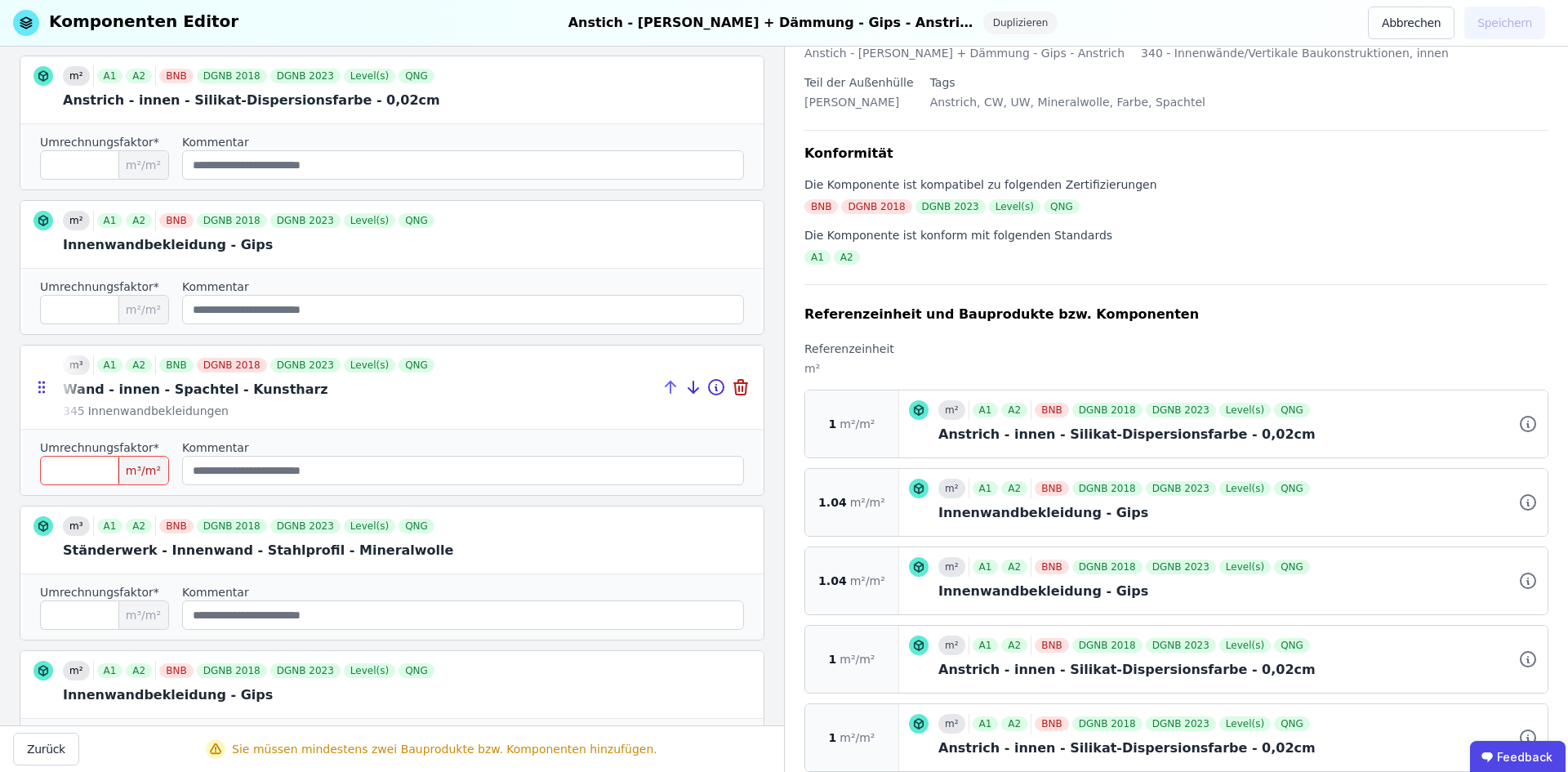
click at [671, 390] on icon at bounding box center [671, 386] width 0 height 11
type input "****"
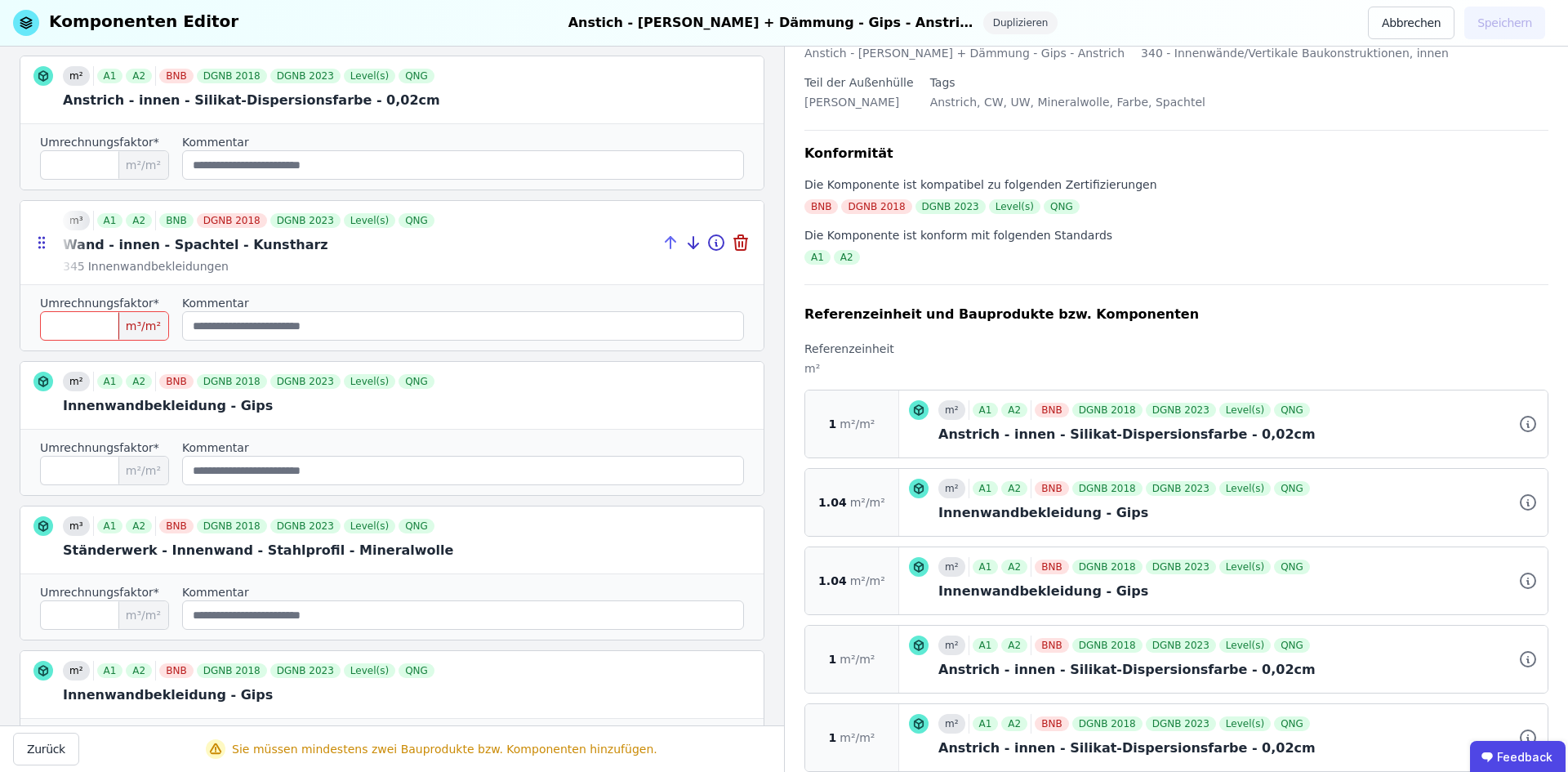
click at [671, 240] on icon at bounding box center [671, 242] width 0 height 11
type input "*"
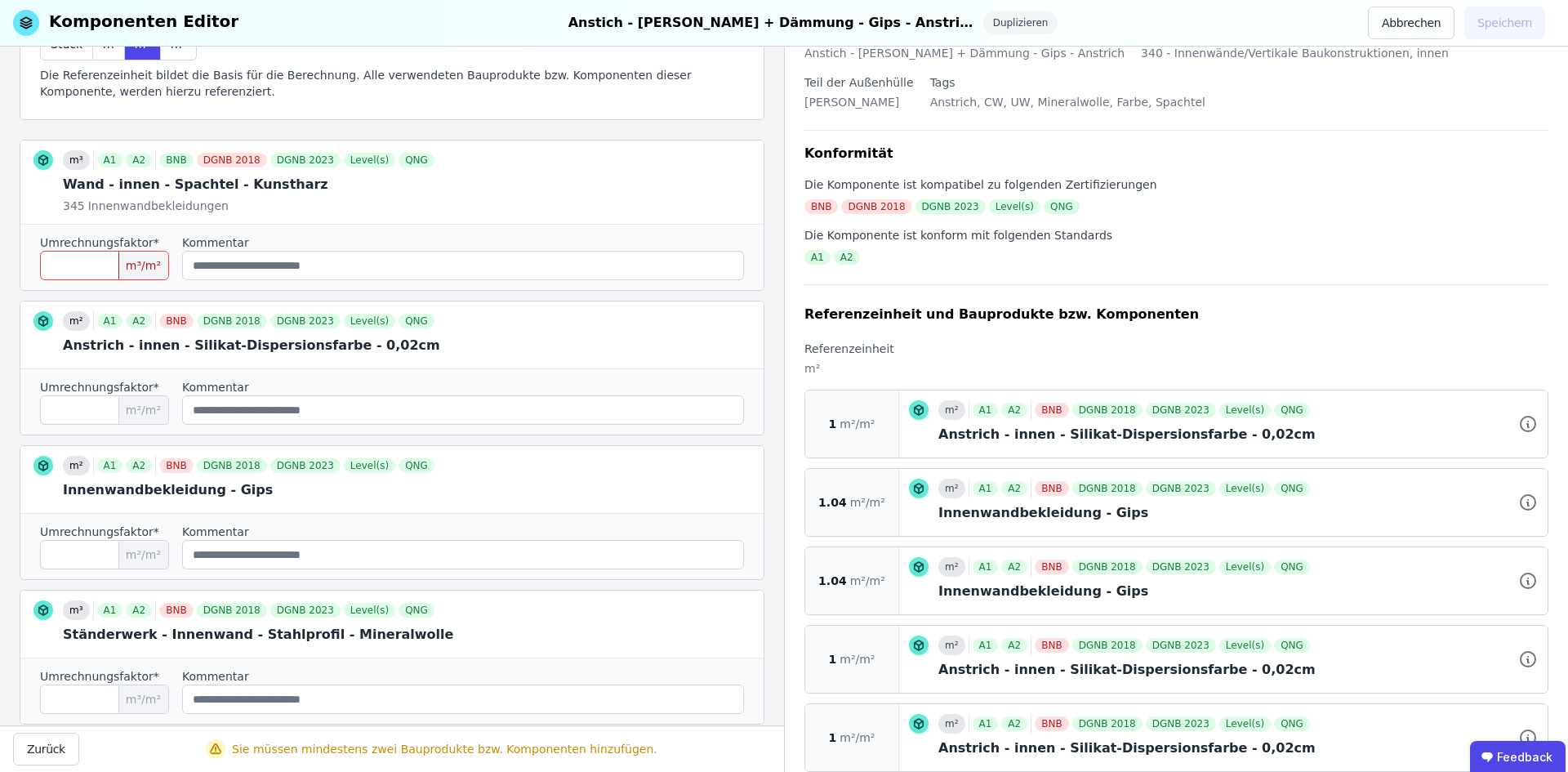
scroll to position [0, 0]
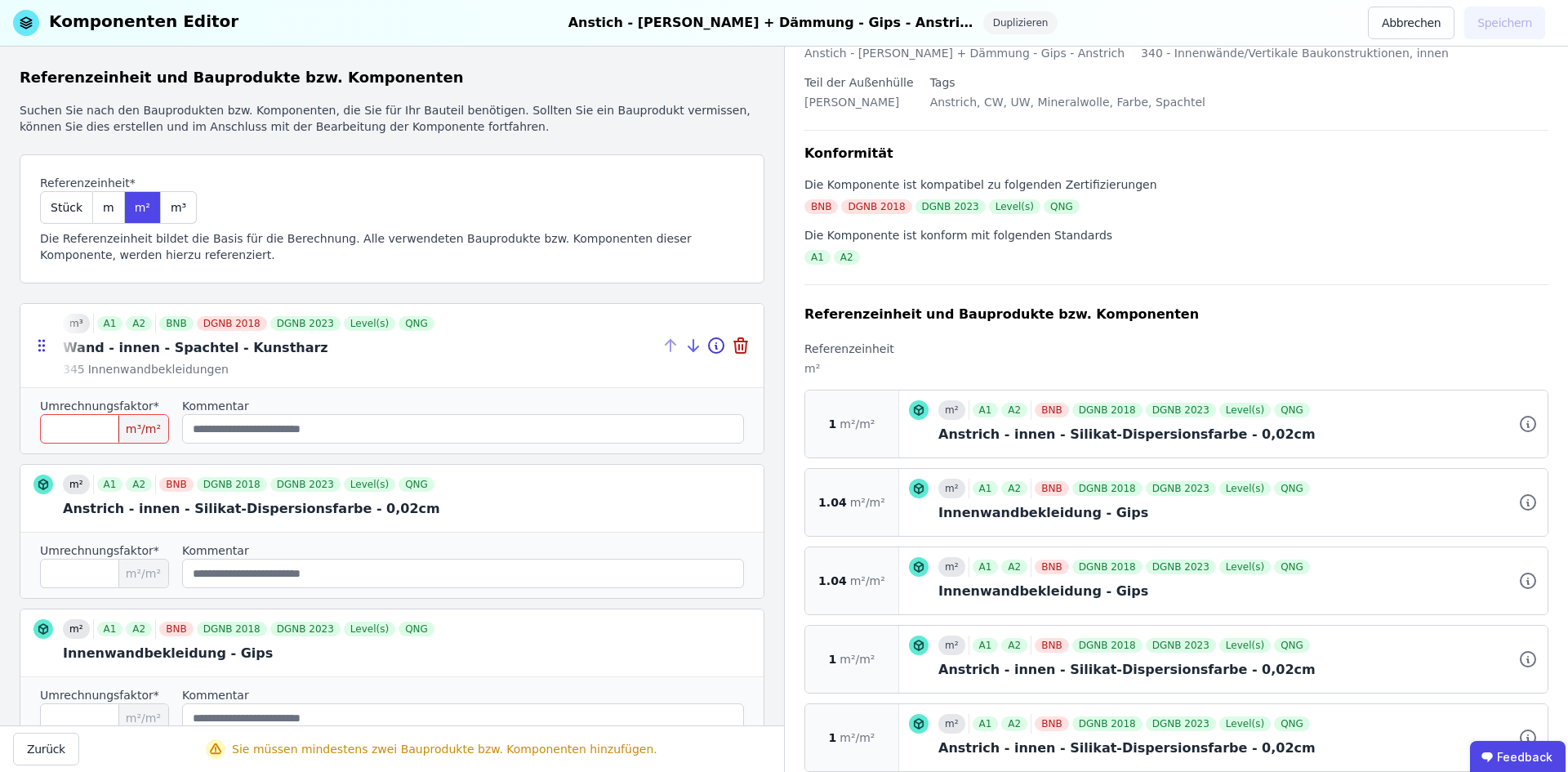
click at [694, 341] on icon at bounding box center [694, 345] width 0 height 11
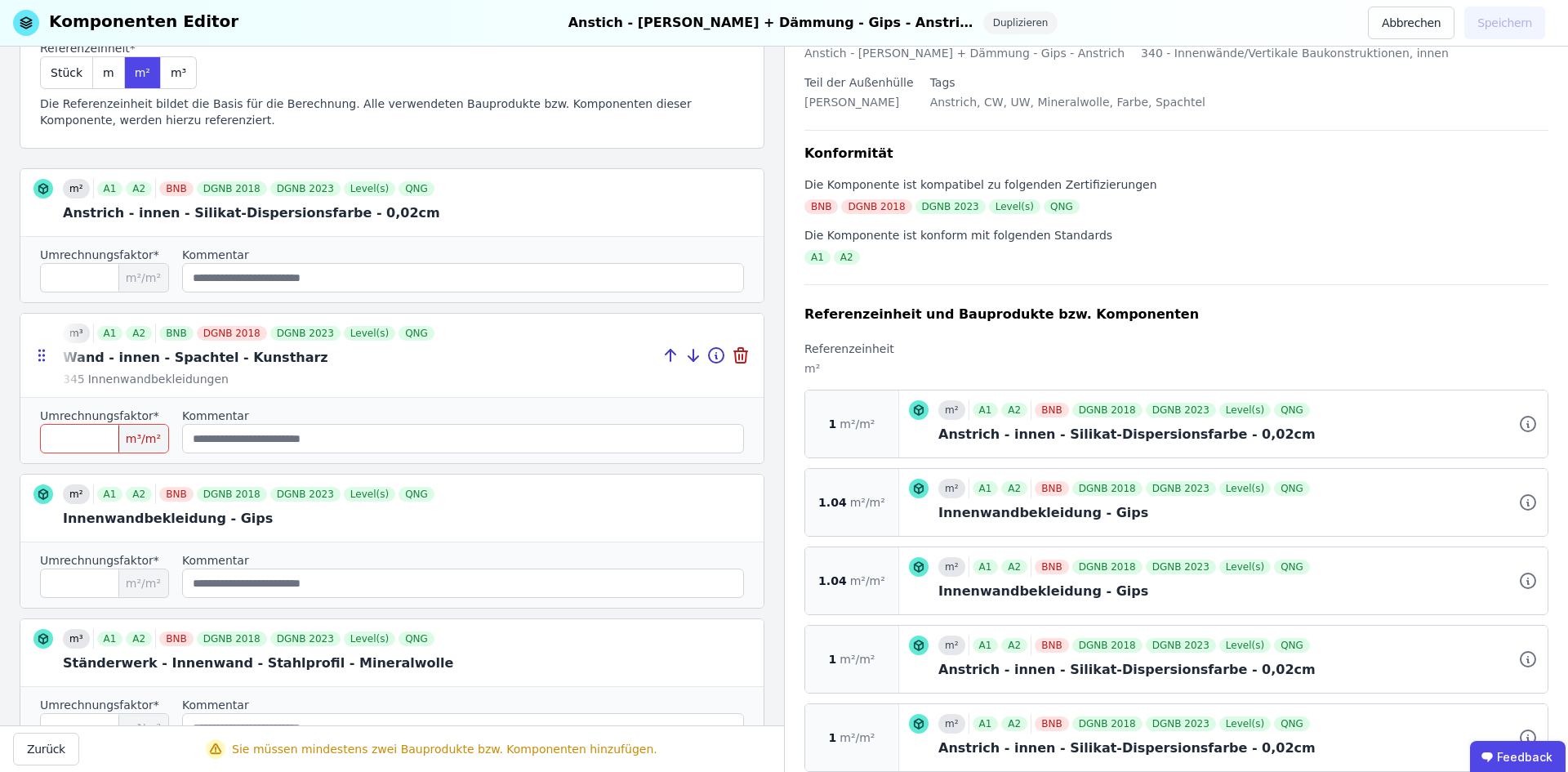
scroll to position [164, 0]
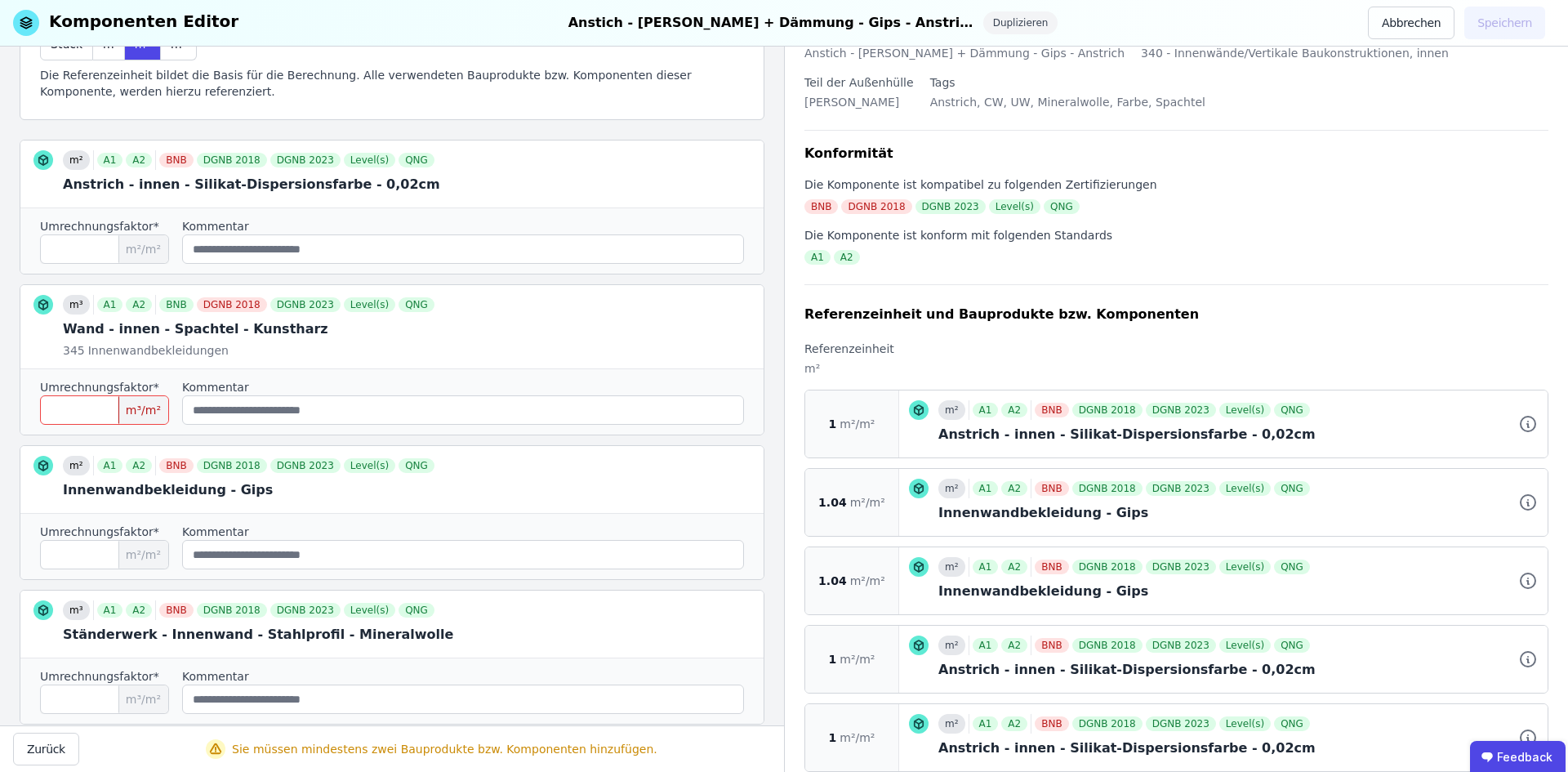
click at [97, 421] on input "*" at bounding box center [104, 410] width 129 height 29
click at [141, 414] on span "m³/m²" at bounding box center [144, 409] width 50 height 28
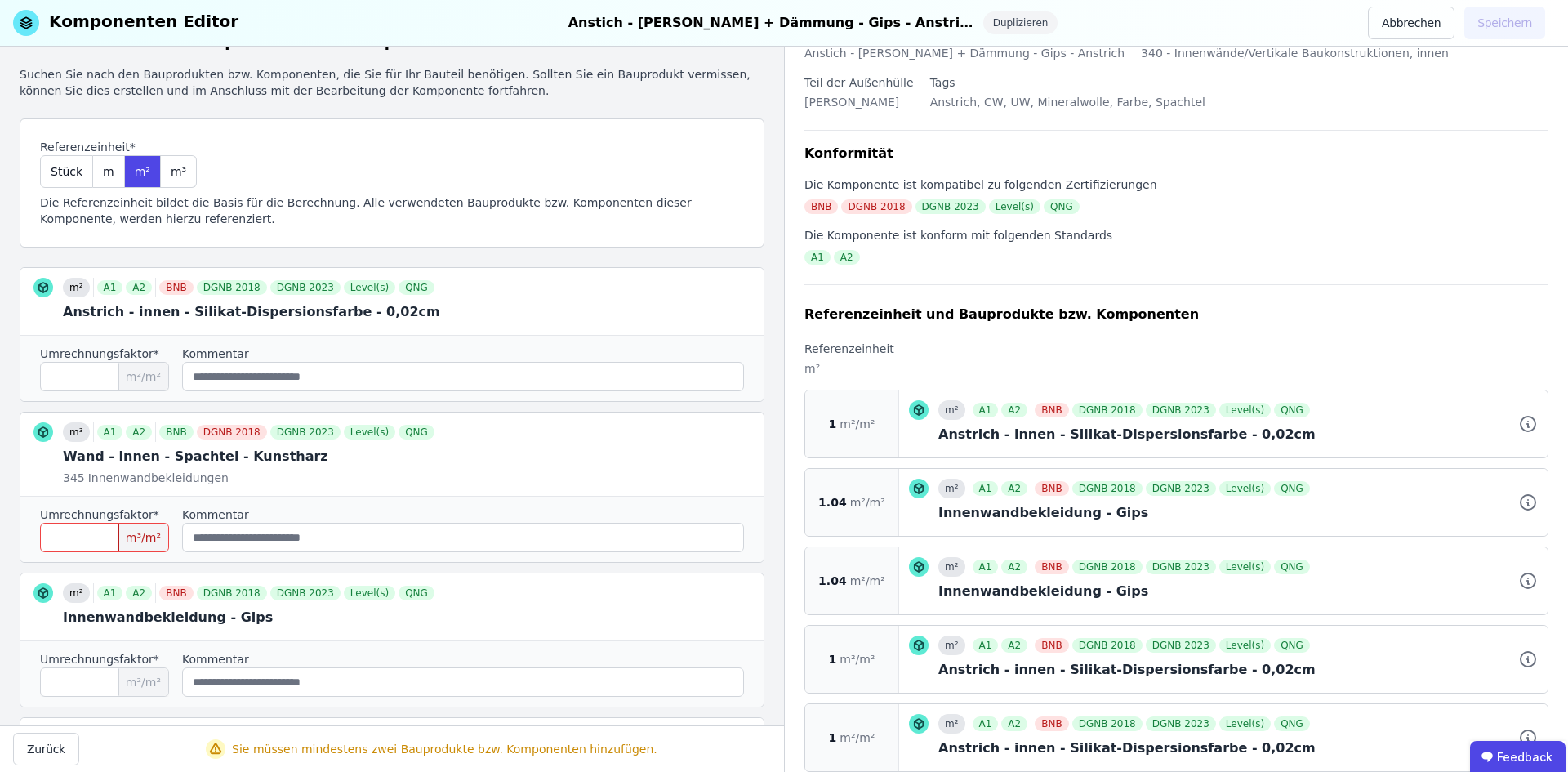
scroll to position [0, 0]
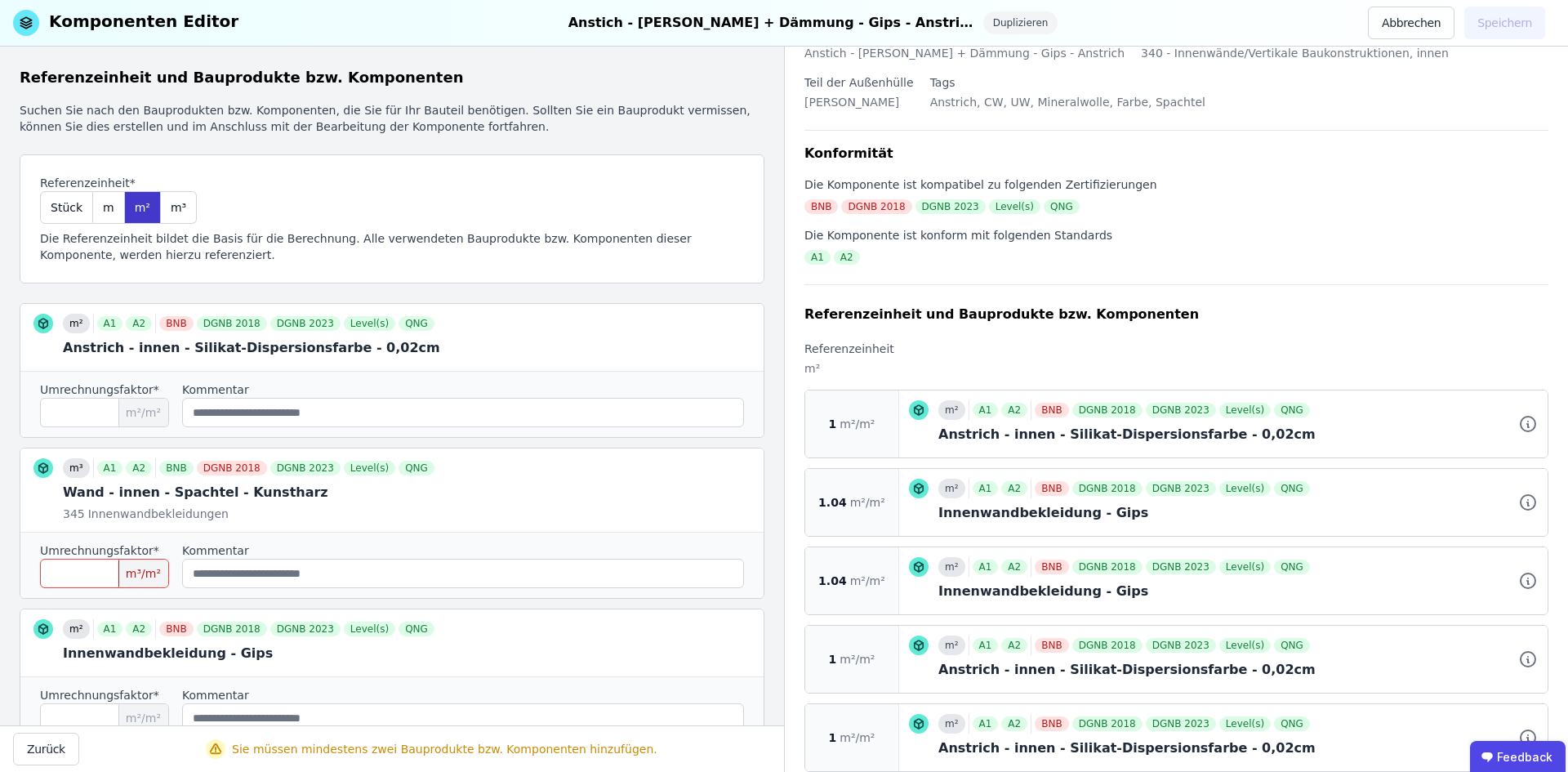
click at [138, 202] on span "m²" at bounding box center [142, 208] width 16 height 17
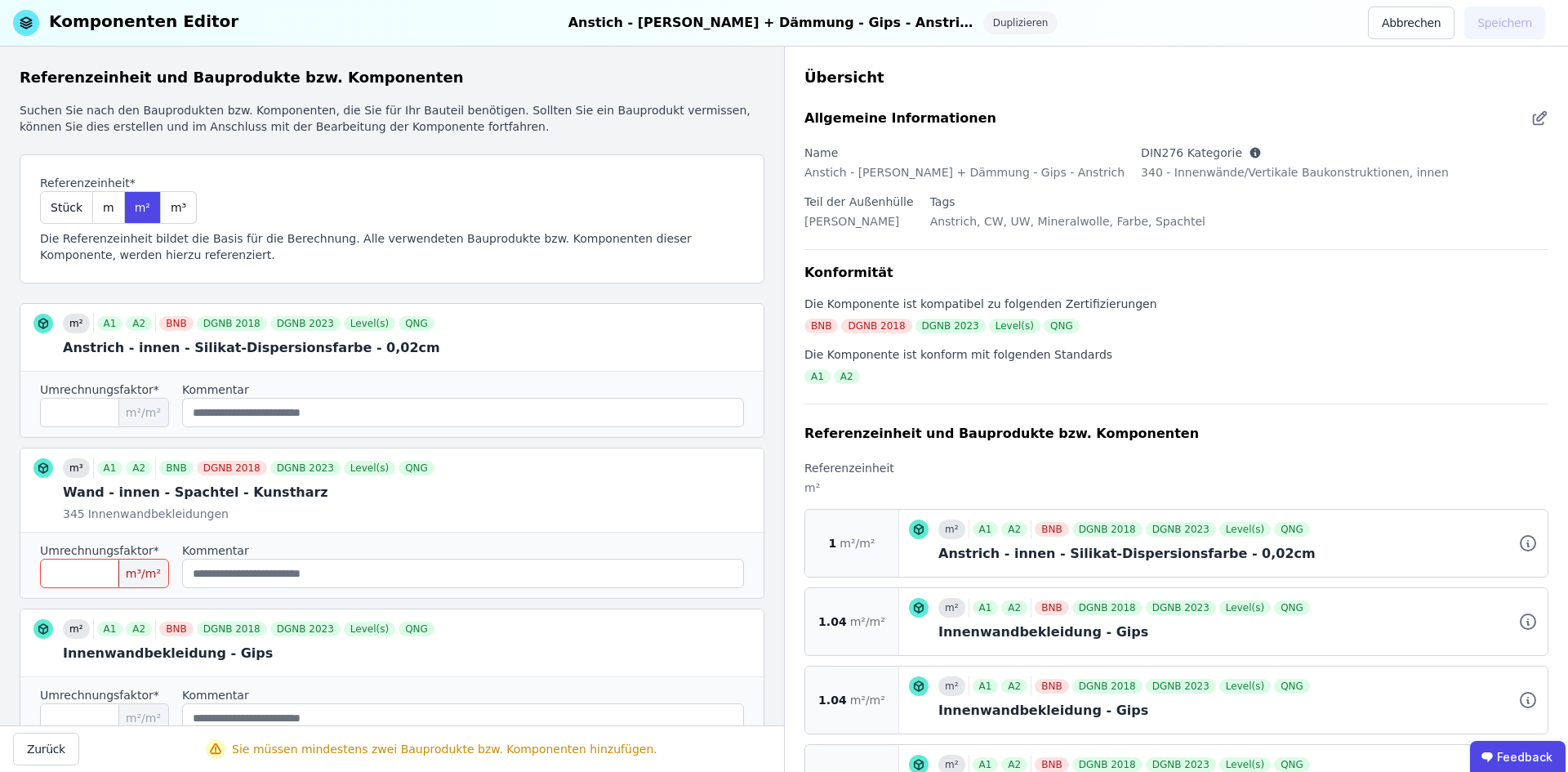
click at [146, 573] on span "m³/m²" at bounding box center [144, 573] width 50 height 28
click at [108, 567] on input "*" at bounding box center [104, 573] width 129 height 29
click at [107, 567] on input "*" at bounding box center [104, 573] width 129 height 29
type input "*"
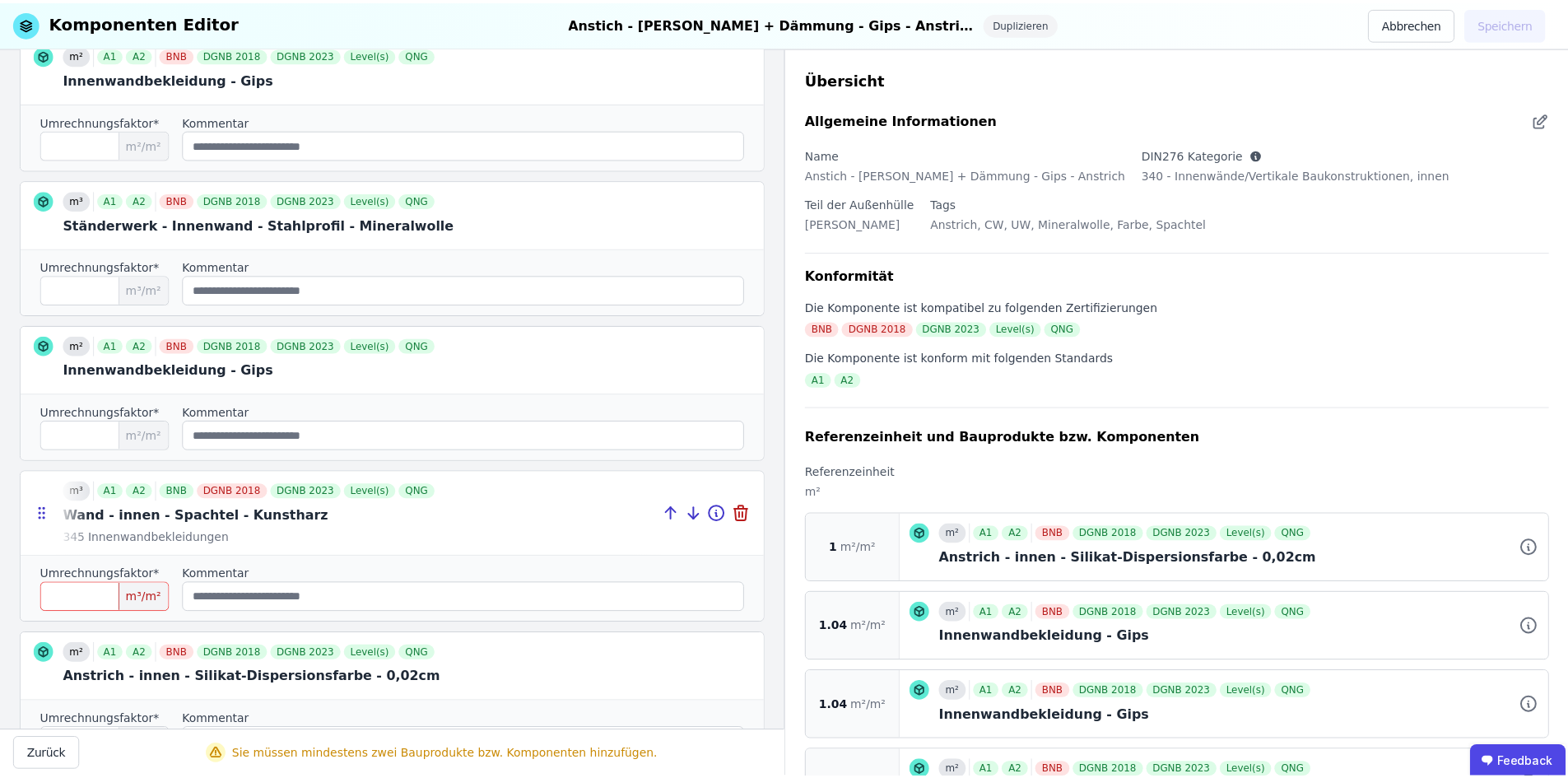
scroll to position [741, 0]
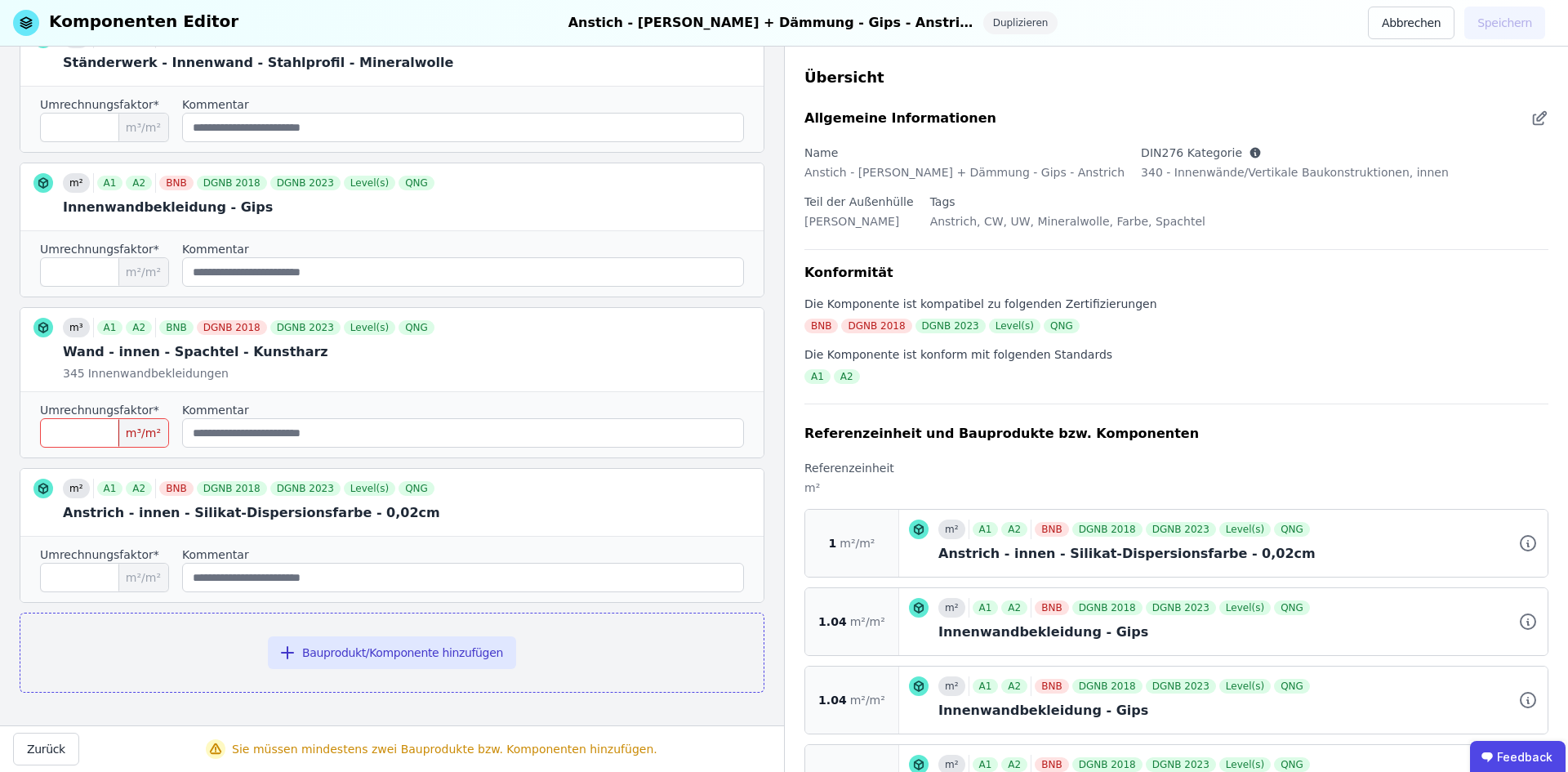
type input "***"
click at [121, 425] on input "*" at bounding box center [104, 432] width 129 height 29
type input "***"
click at [1496, 25] on button "Speichern" at bounding box center [1505, 23] width 81 height 33
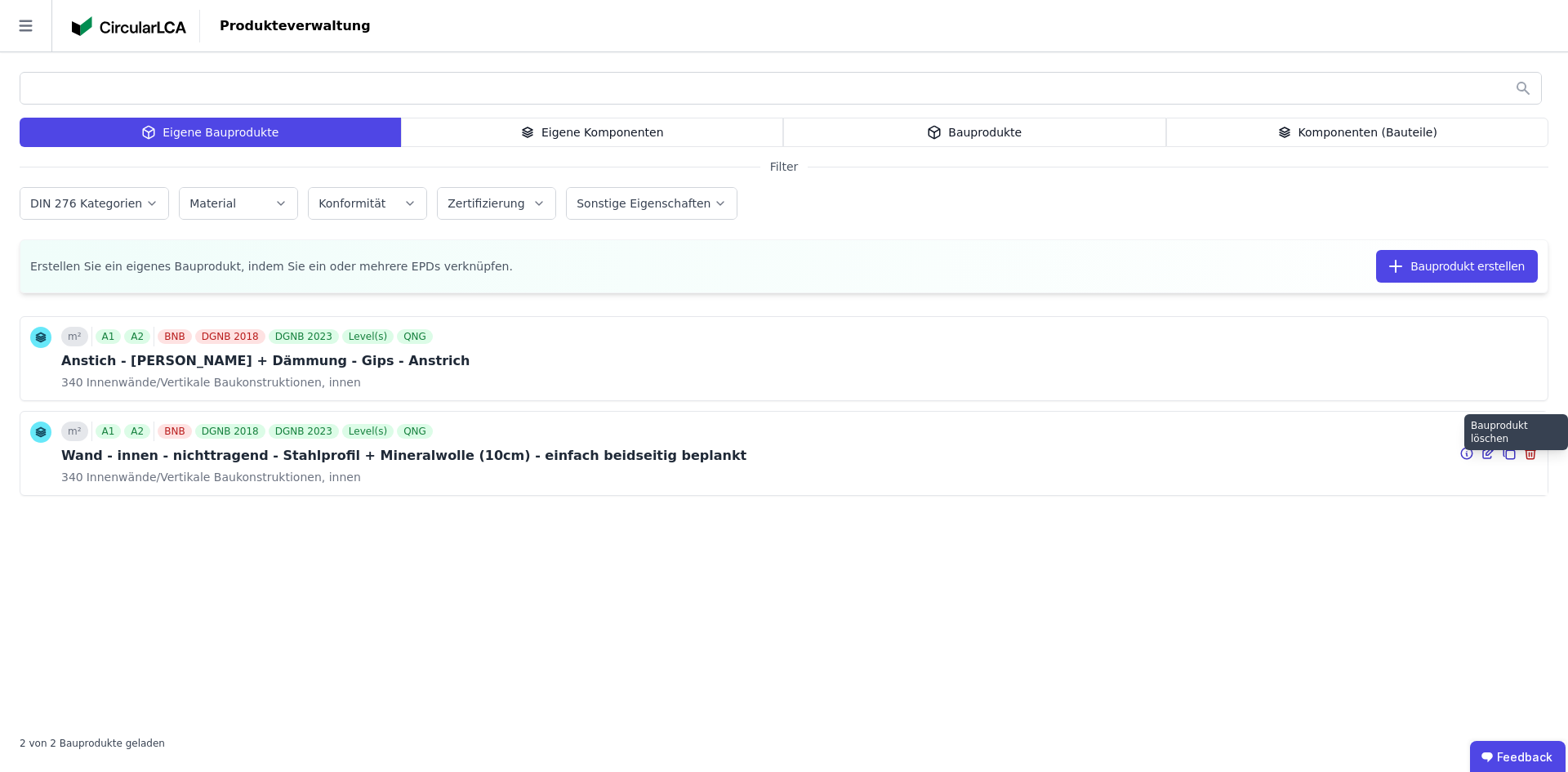
click at [1529, 450] on icon at bounding box center [1530, 450] width 10 height 0
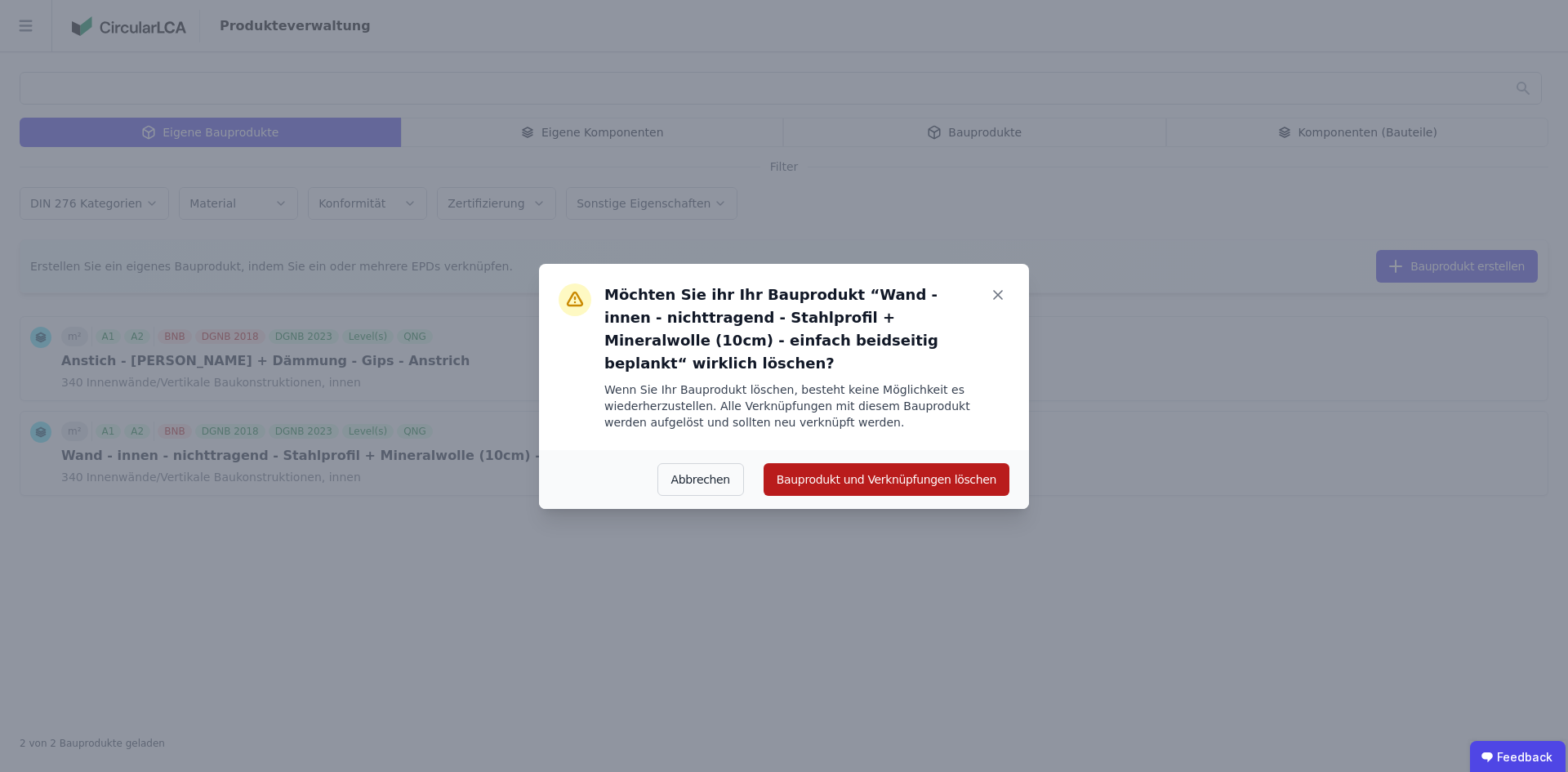
click at [877, 476] on button "Bauprodukt und Verknüpfungen löschen" at bounding box center [886, 479] width 246 height 33
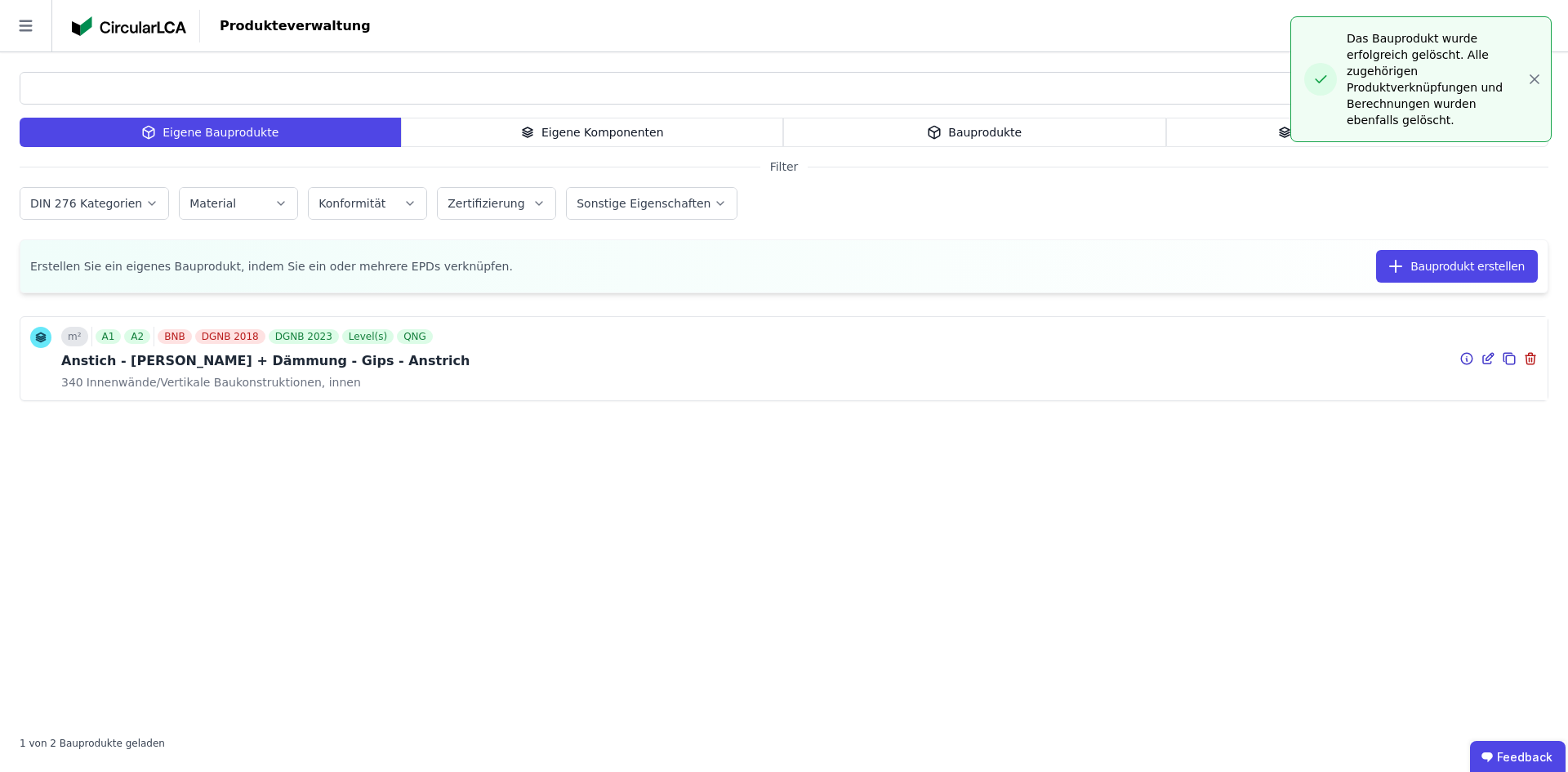
click at [250, 381] on span "Innenwände/Vertikale Baukonstruktionen, innen" at bounding box center [223, 383] width 278 height 17
click at [624, 333] on div "m² A1 A2 BNB DGNB 2018 DGNB 2023 Level(s) QNG Anstich - [PERSON_NAME] + Dämmung…" at bounding box center [784, 358] width 1528 height 84
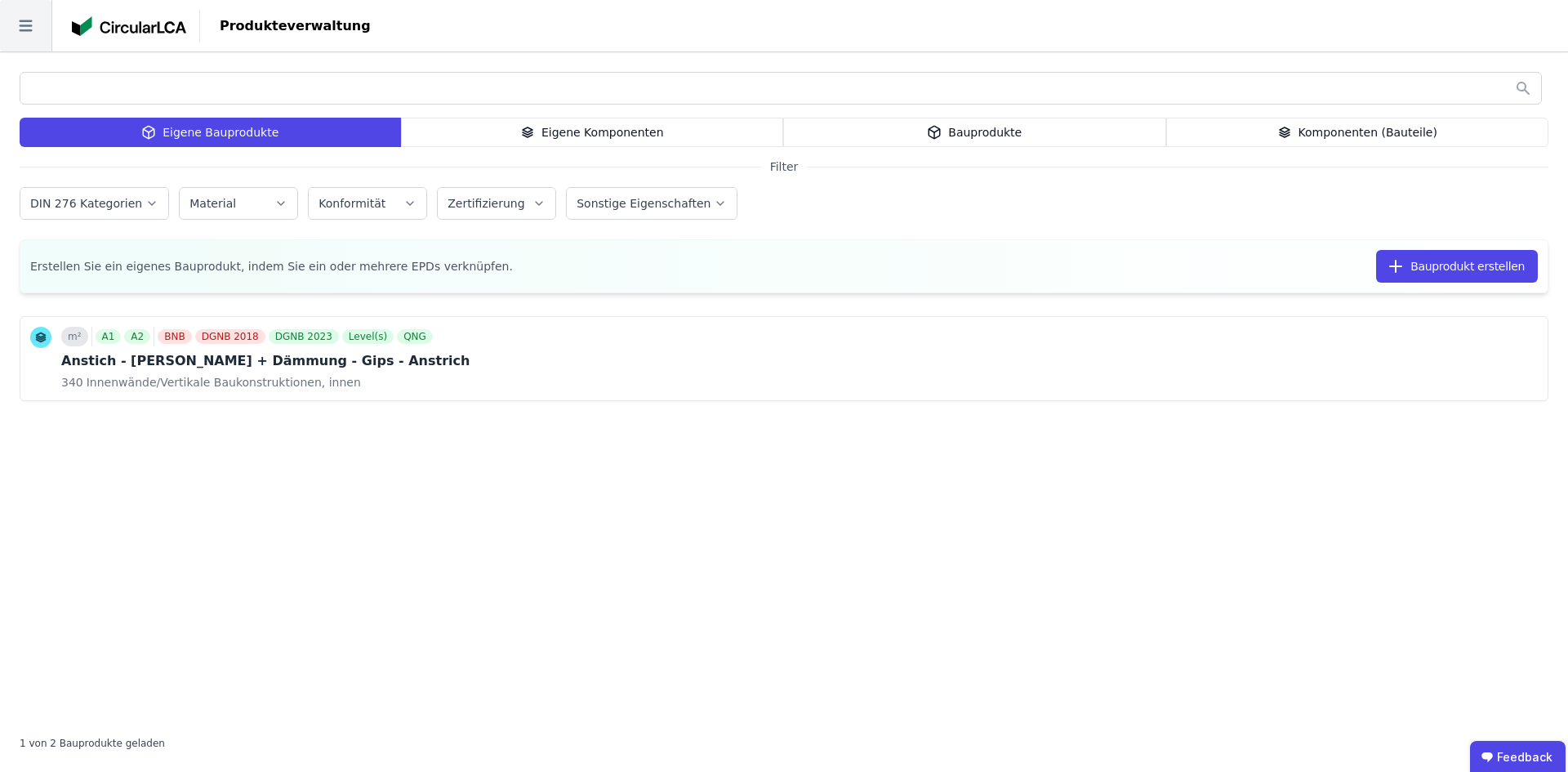
click at [17, 19] on icon at bounding box center [26, 26] width 52 height 52
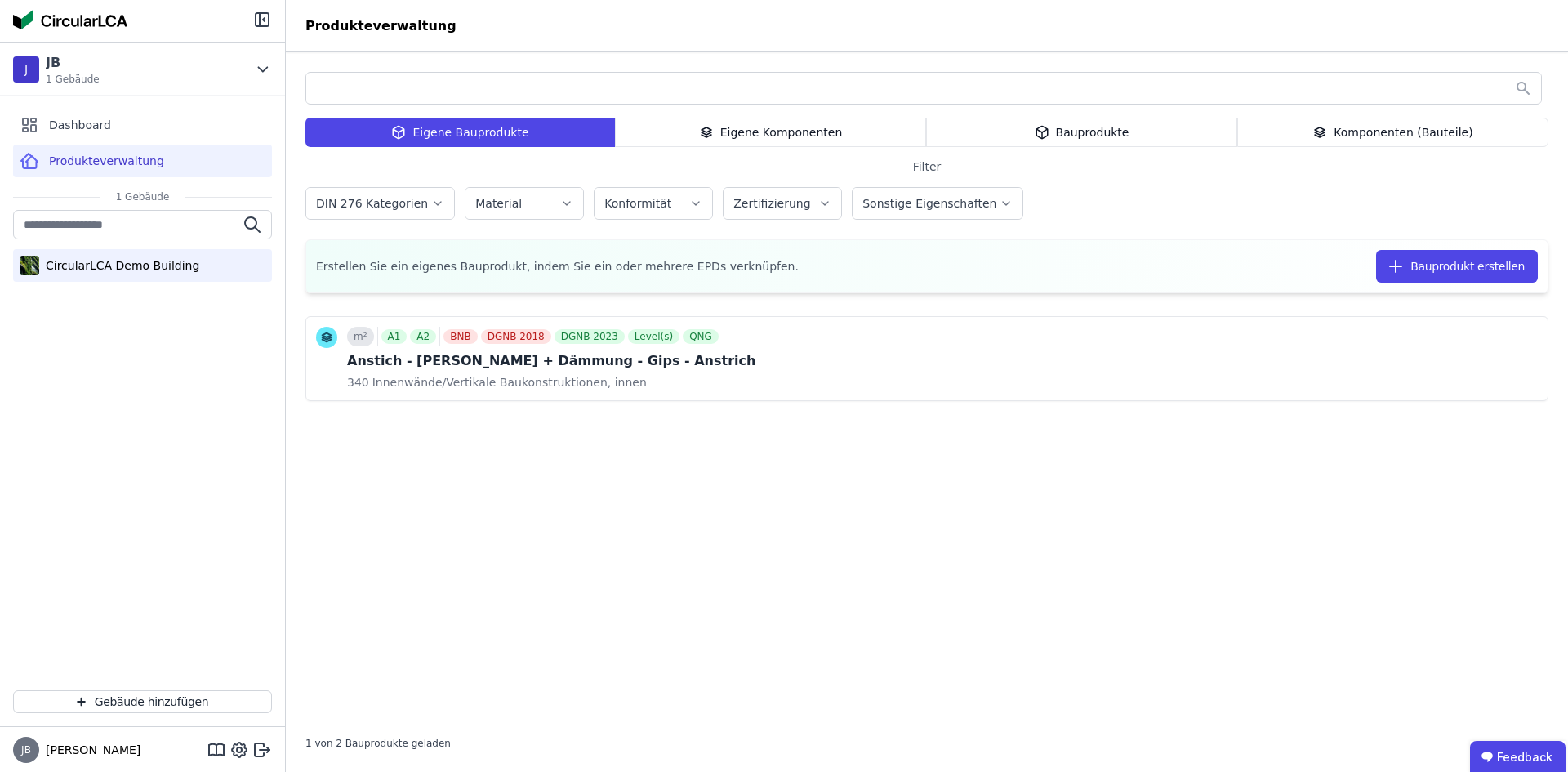
click at [86, 270] on div "CircularLCA Demo Building" at bounding box center [120, 266] width 160 height 17
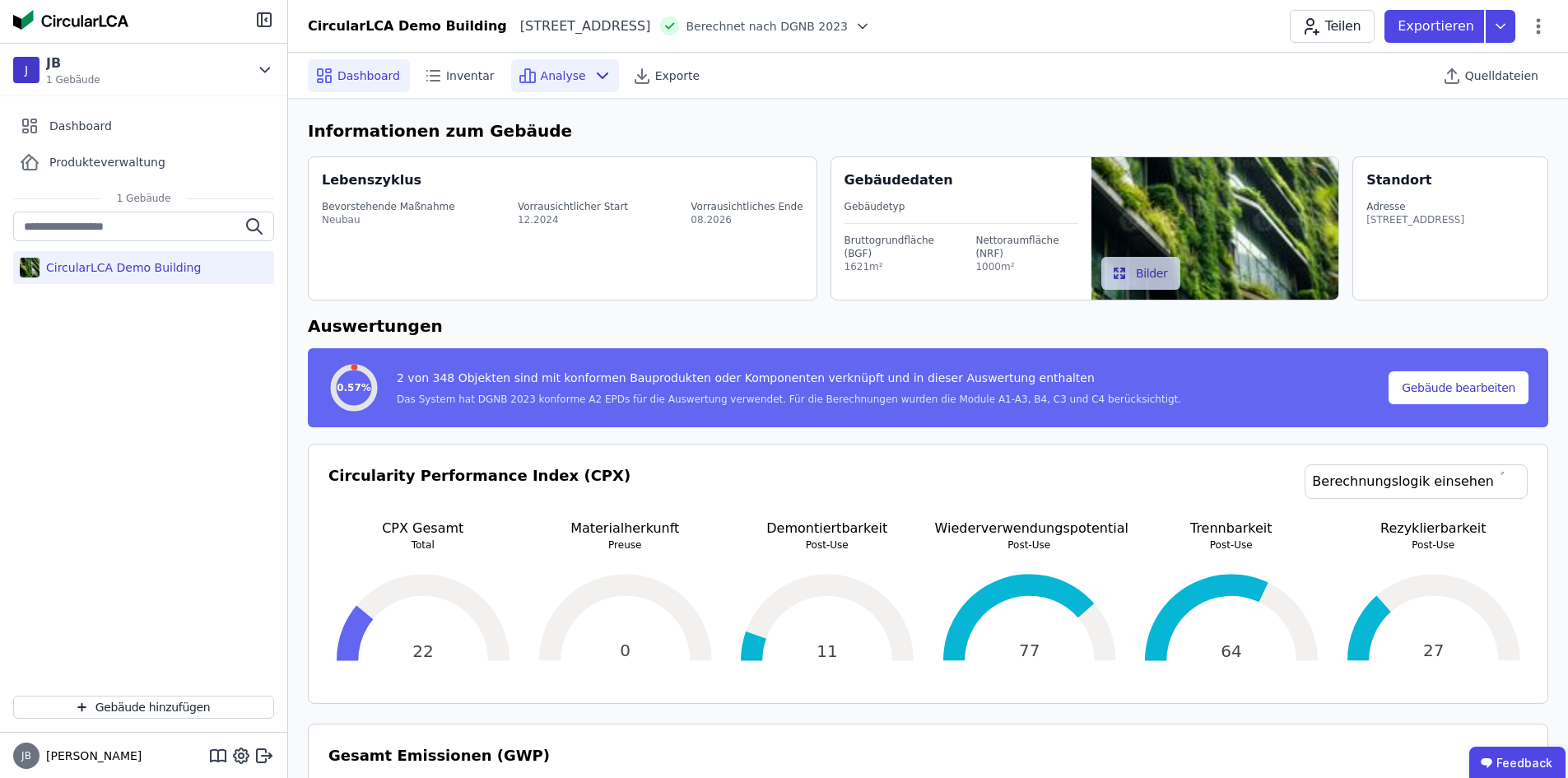
click at [521, 69] on icon at bounding box center [527, 75] width 19 height 19
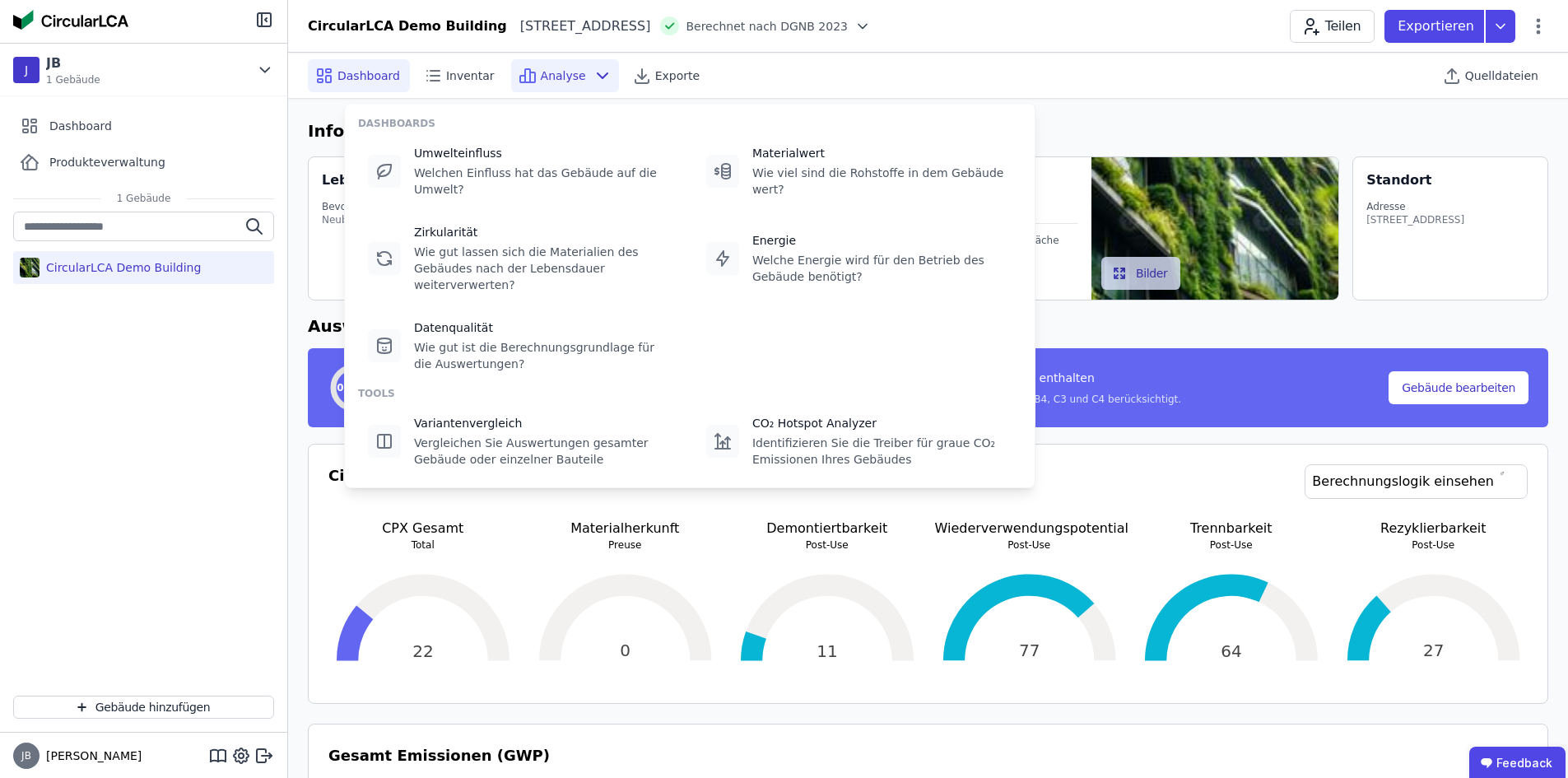
click at [559, 62] on div "Analyse" at bounding box center [565, 76] width 108 height 33
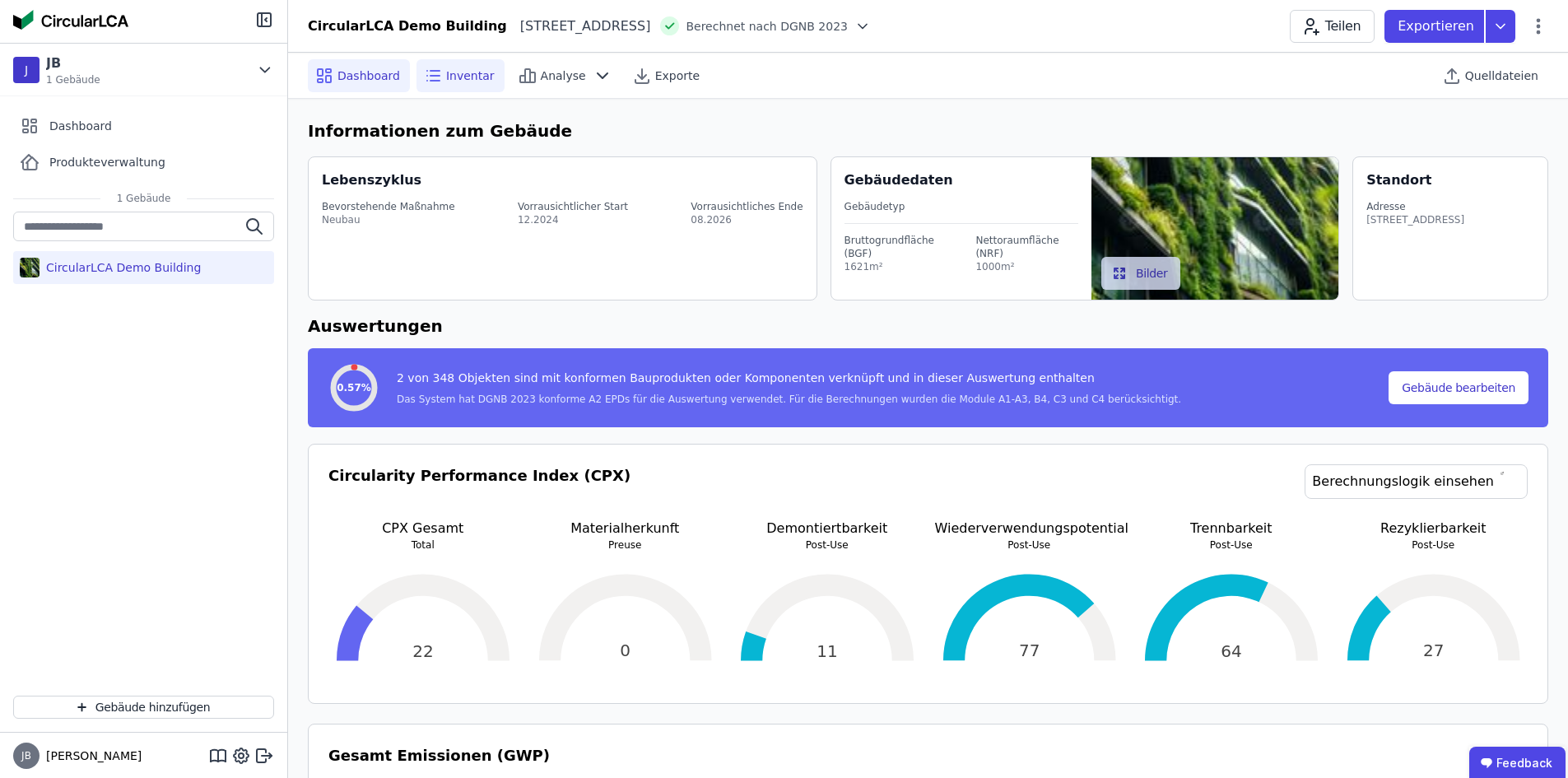
click at [479, 74] on span "Inventar" at bounding box center [470, 76] width 48 height 17
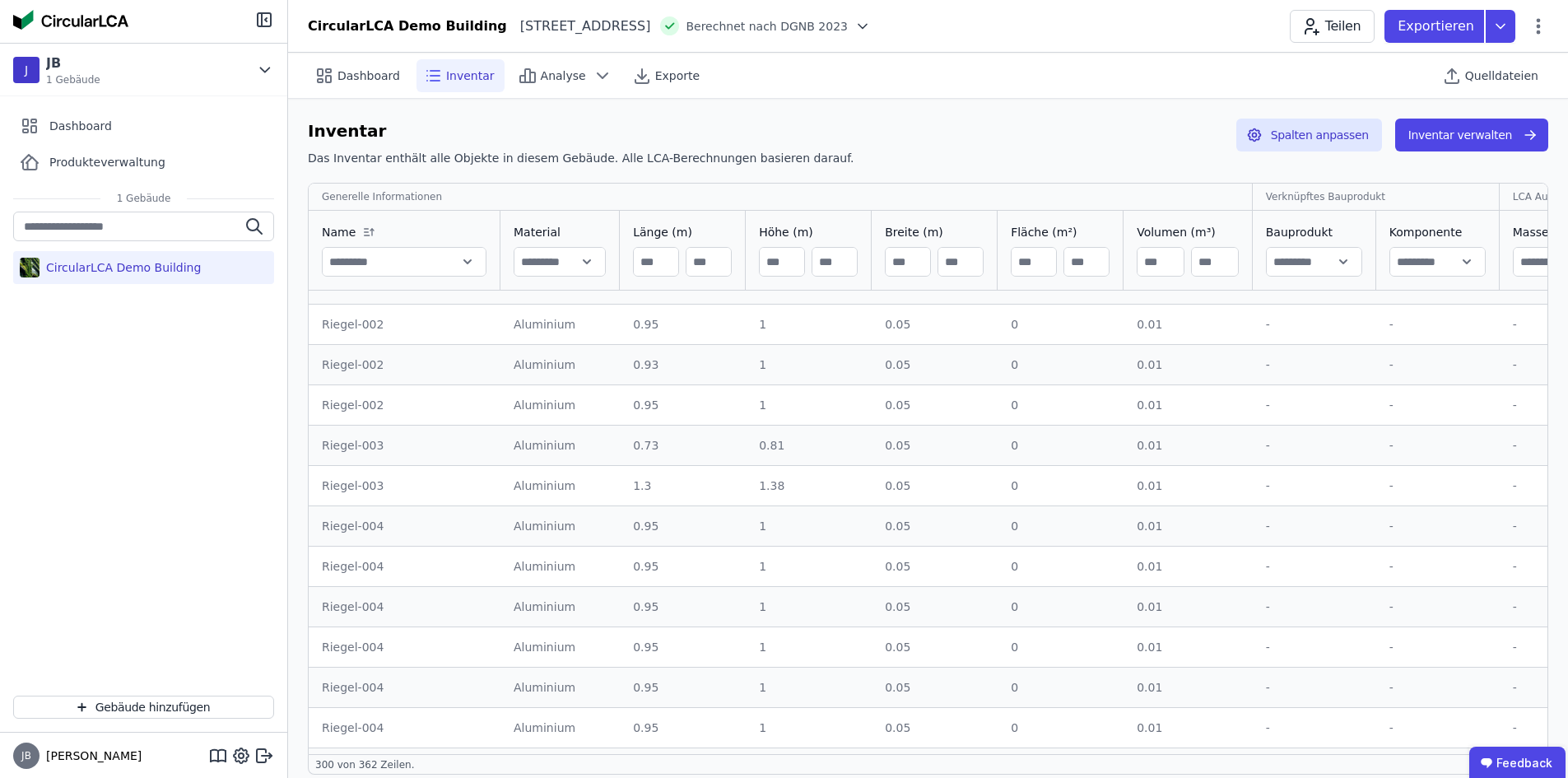
drag, startPoint x: 695, startPoint y: 275, endPoint x: 608, endPoint y: 463, distance: 207.2
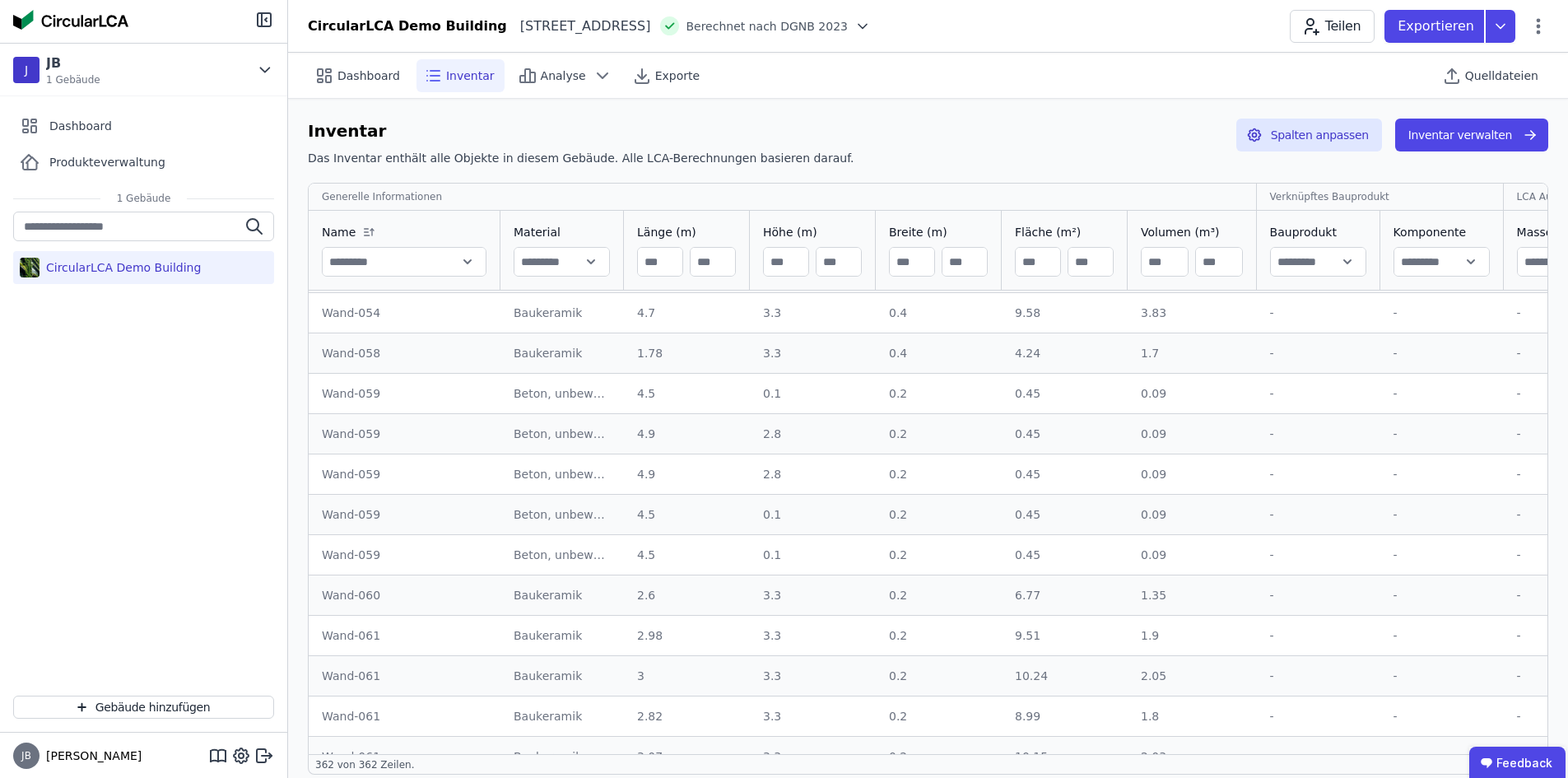
scroll to position [14141, 0]
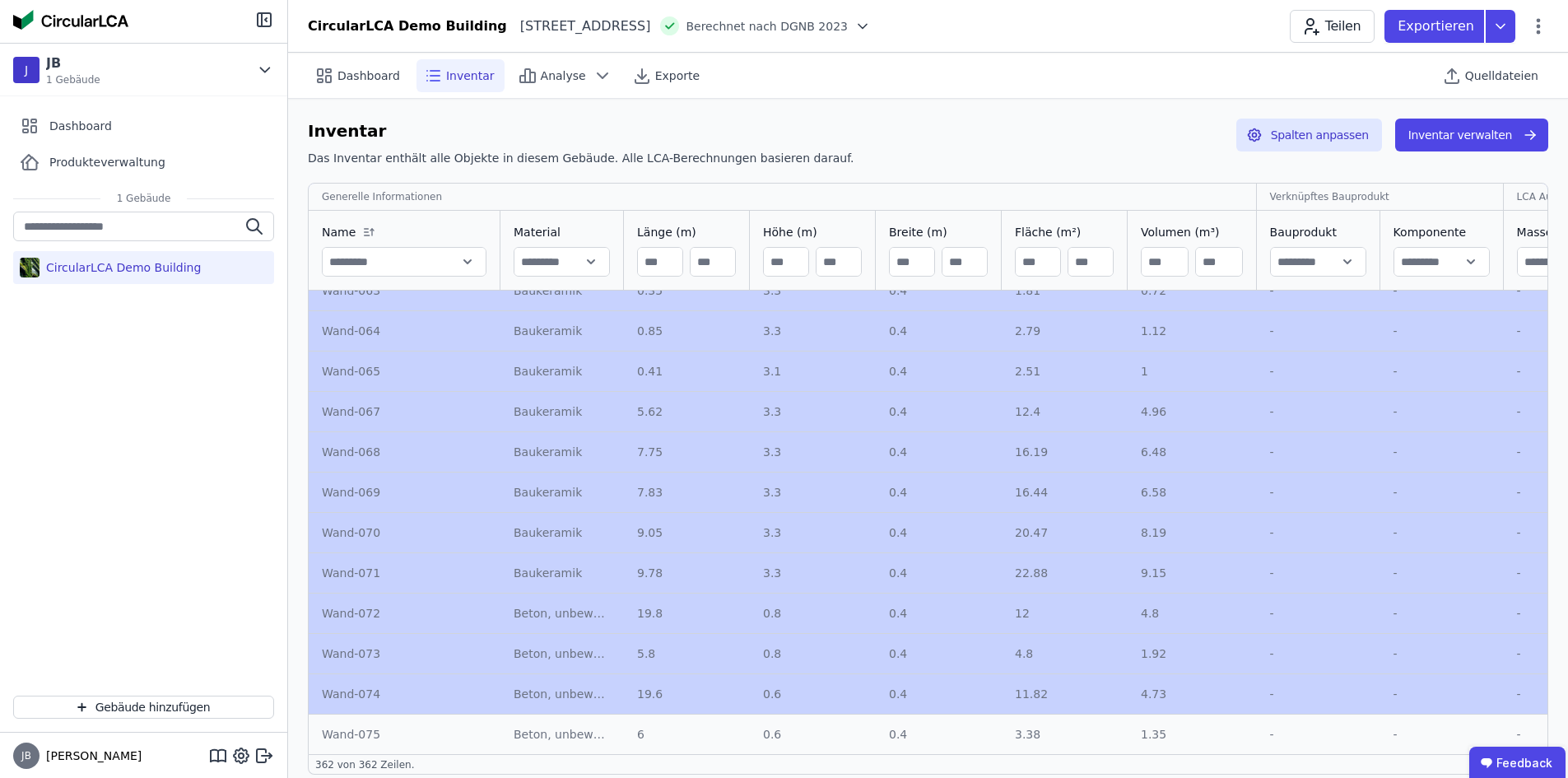
drag, startPoint x: 867, startPoint y: 465, endPoint x: 788, endPoint y: 706, distance: 253.6
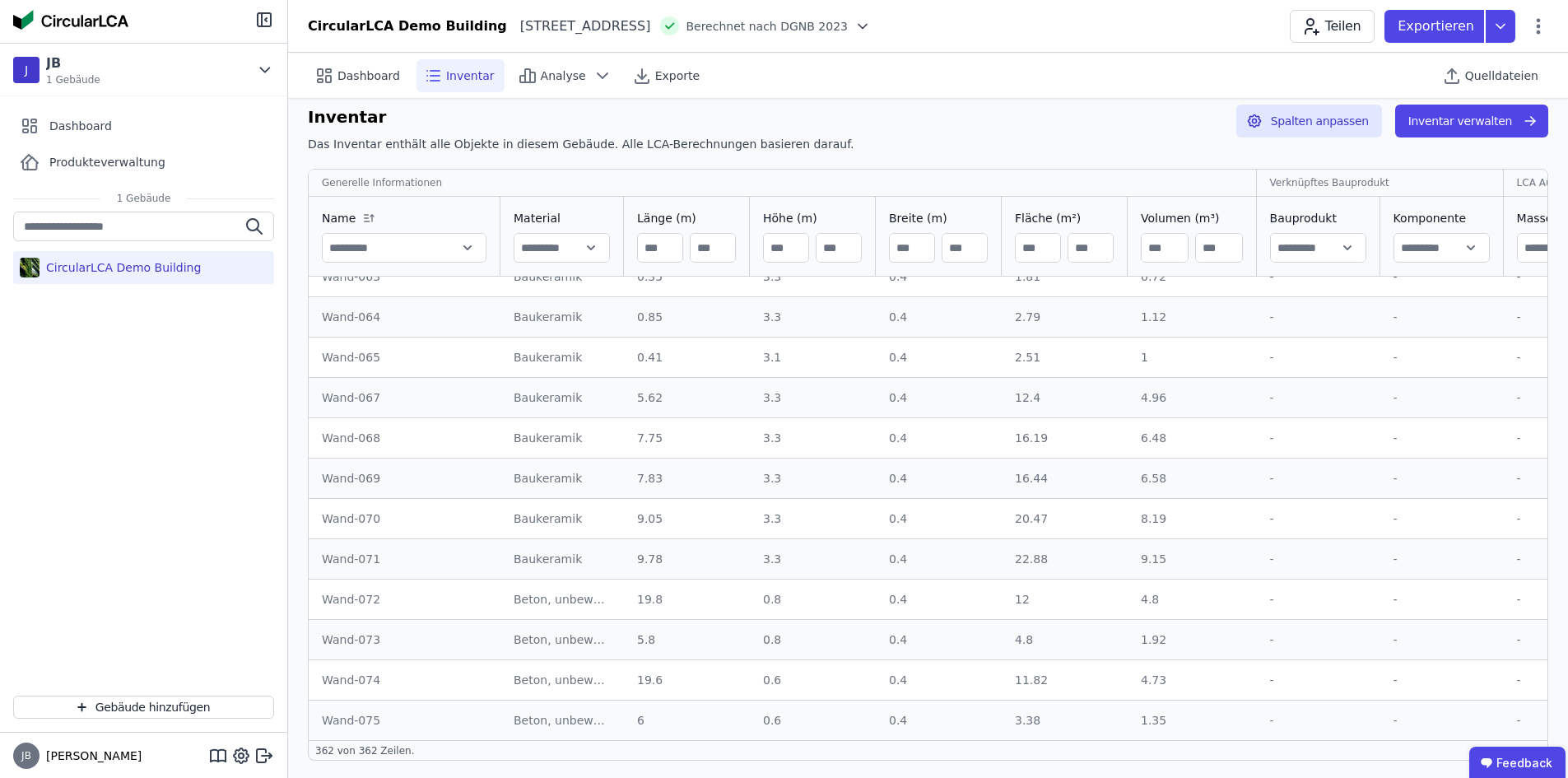
scroll to position [17, 0]
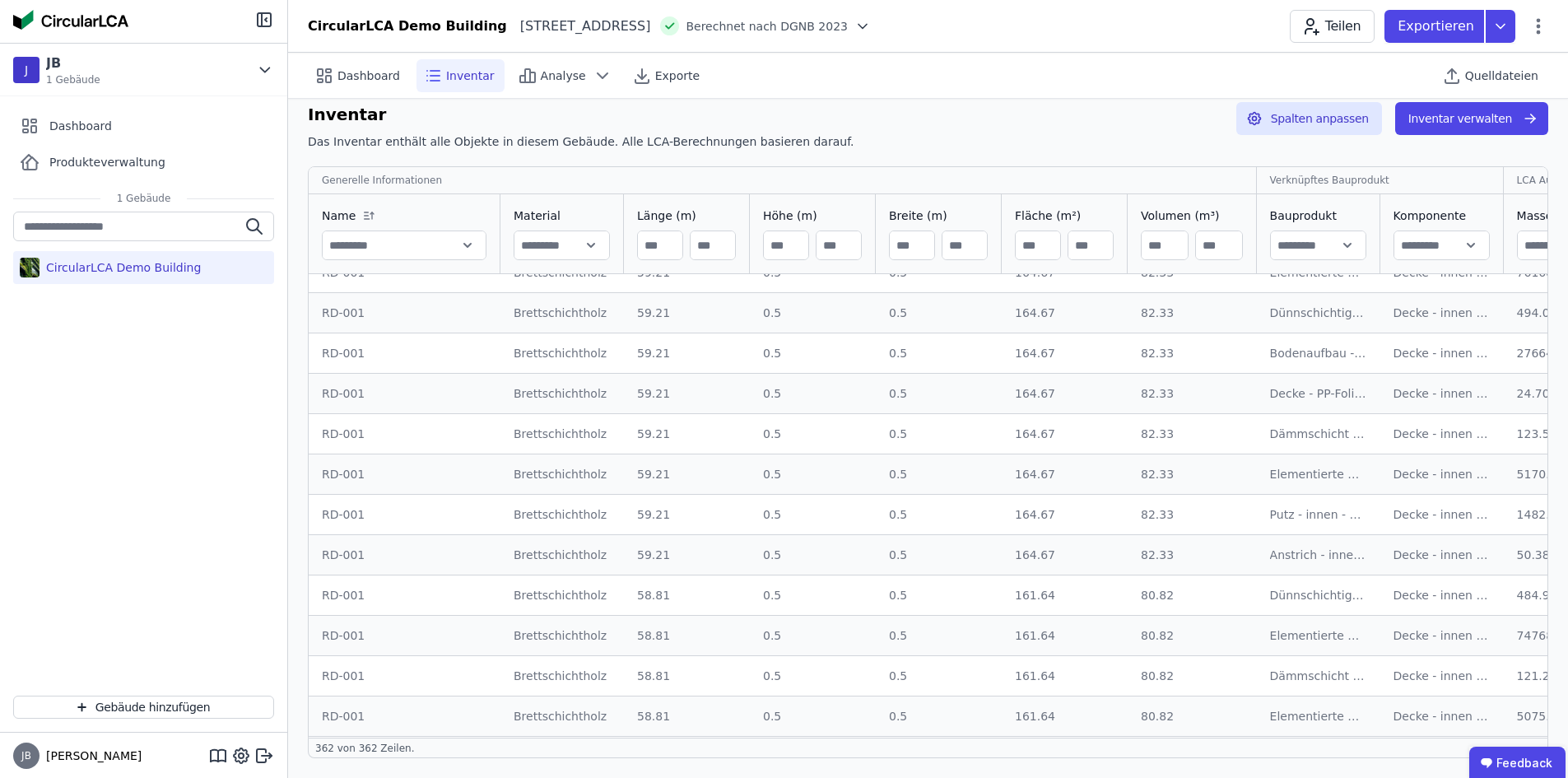
drag, startPoint x: 759, startPoint y: 634, endPoint x: 747, endPoint y: 489, distance: 145.5
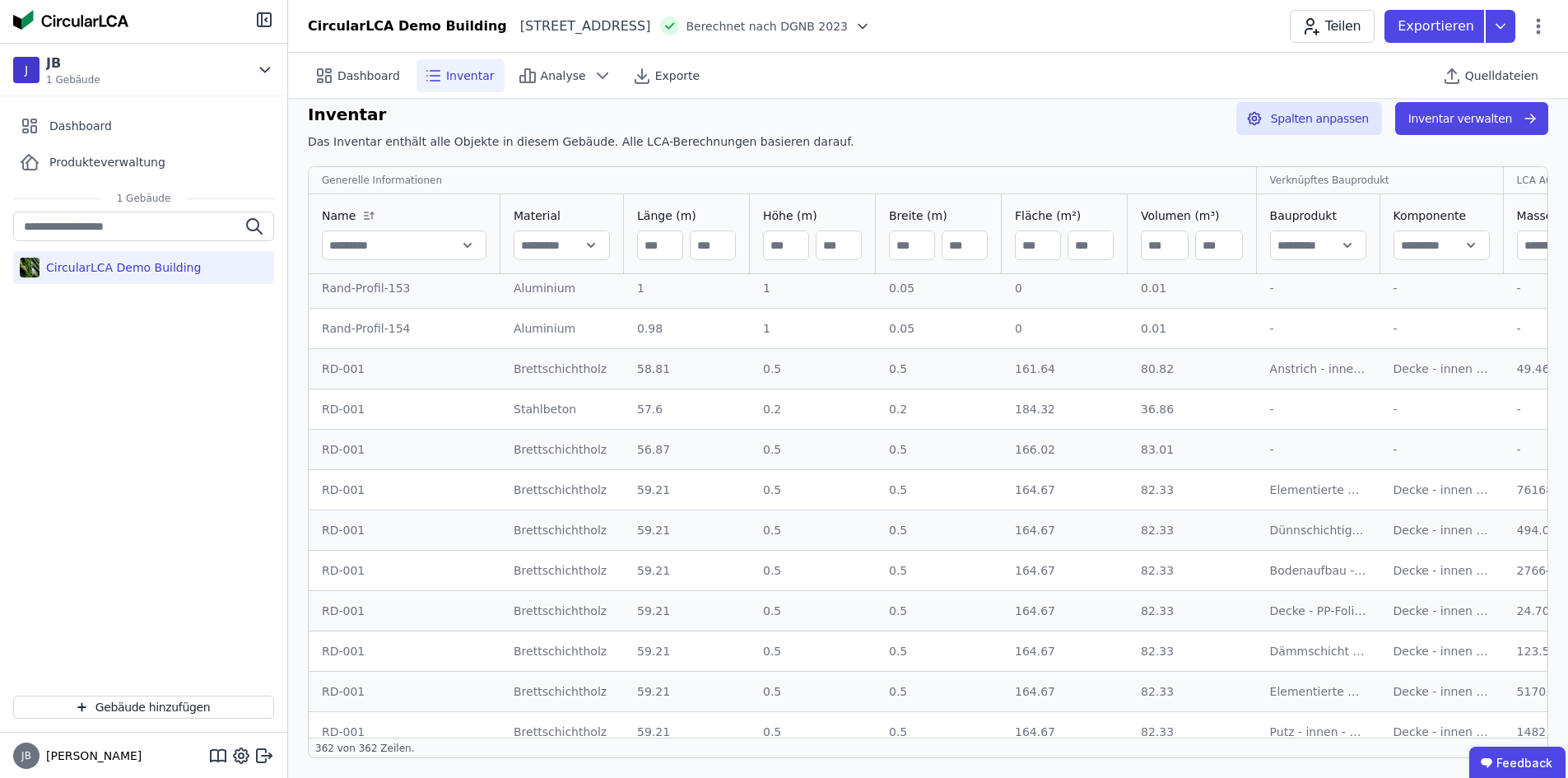
scroll to position [8268, 0]
click at [1380, 374] on td "Decke - innen - Stahlbeton 2% (20cm) - Zement-Estrich - Linoleum - unterseitig …" at bounding box center [1441, 373] width 123 height 40
click at [1474, 133] on button "Inventar verwalten" at bounding box center [1471, 119] width 153 height 33
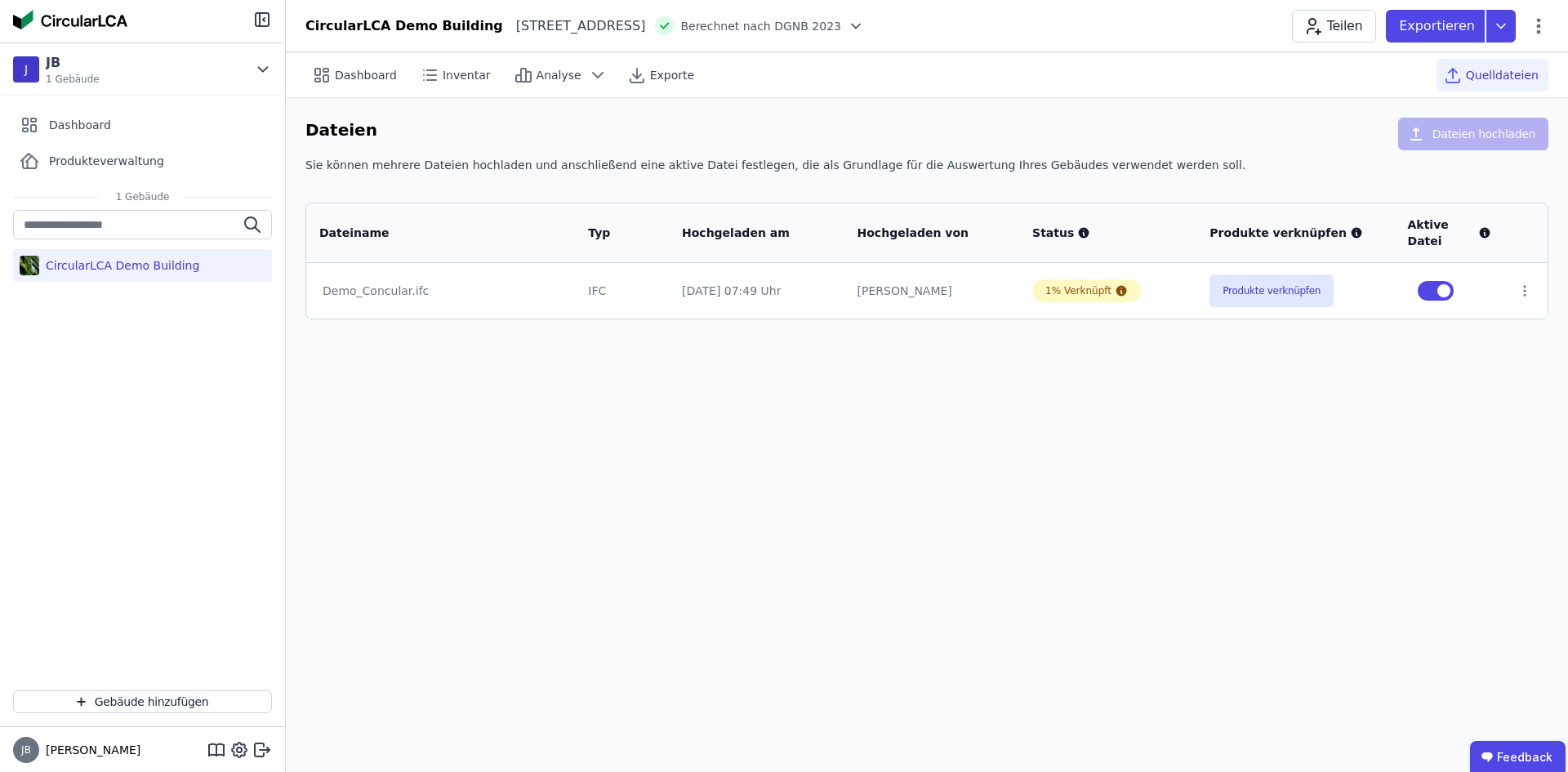
drag, startPoint x: 657, startPoint y: 379, endPoint x: 640, endPoint y: 381, distance: 17.1
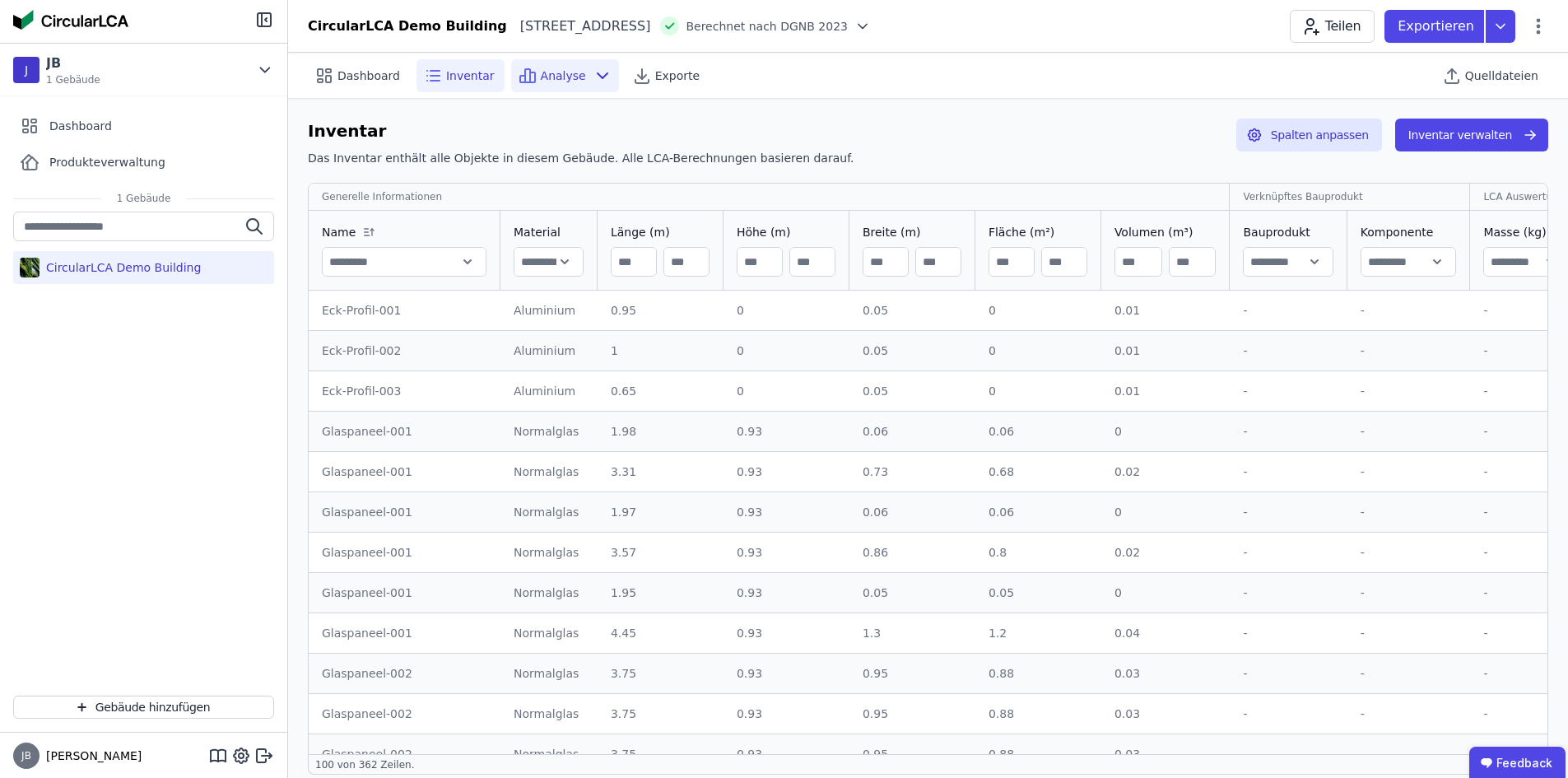
click at [597, 77] on icon at bounding box center [602, 75] width 10 height 5
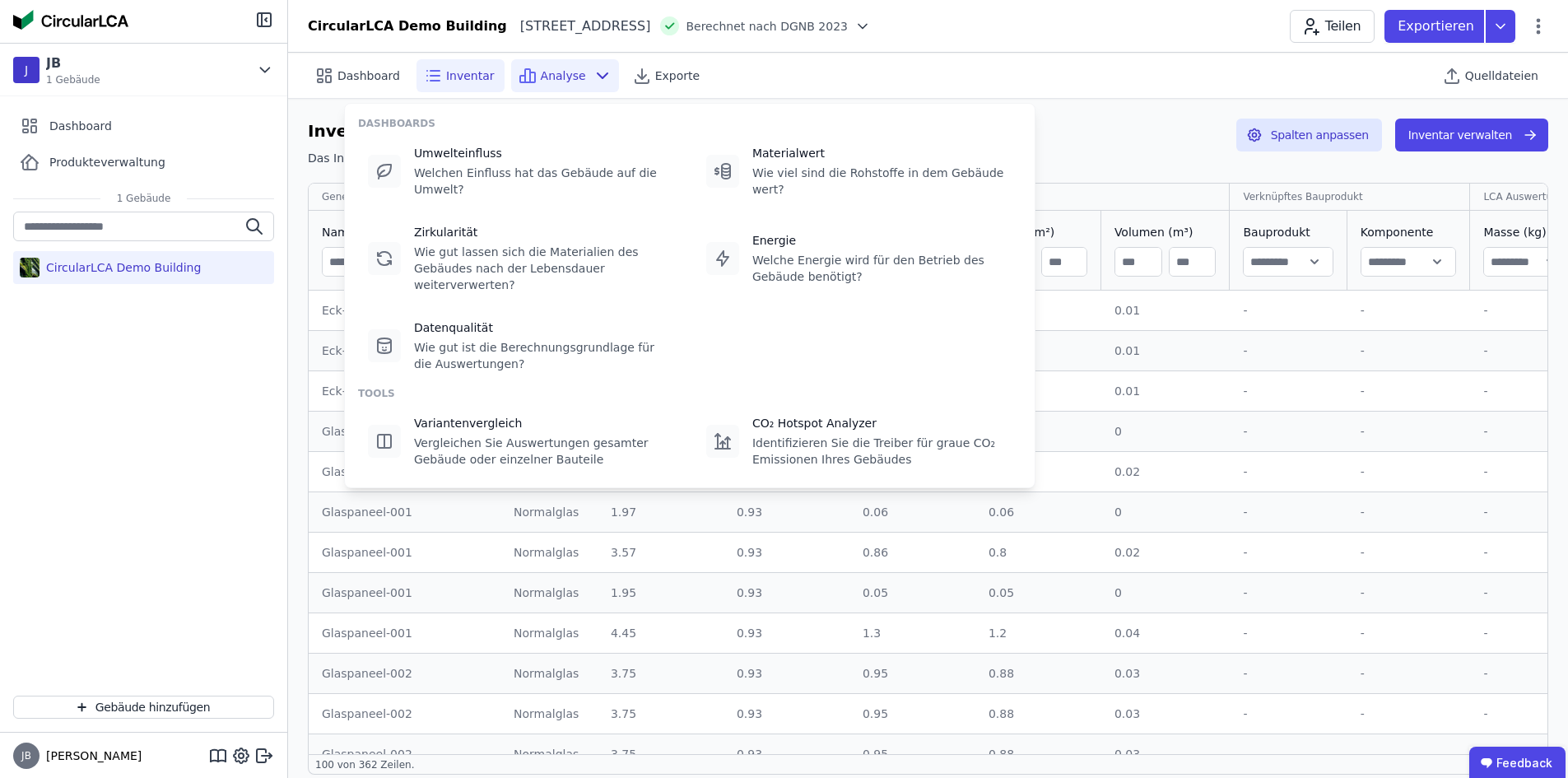
click at [597, 77] on icon at bounding box center [602, 75] width 10 height 5
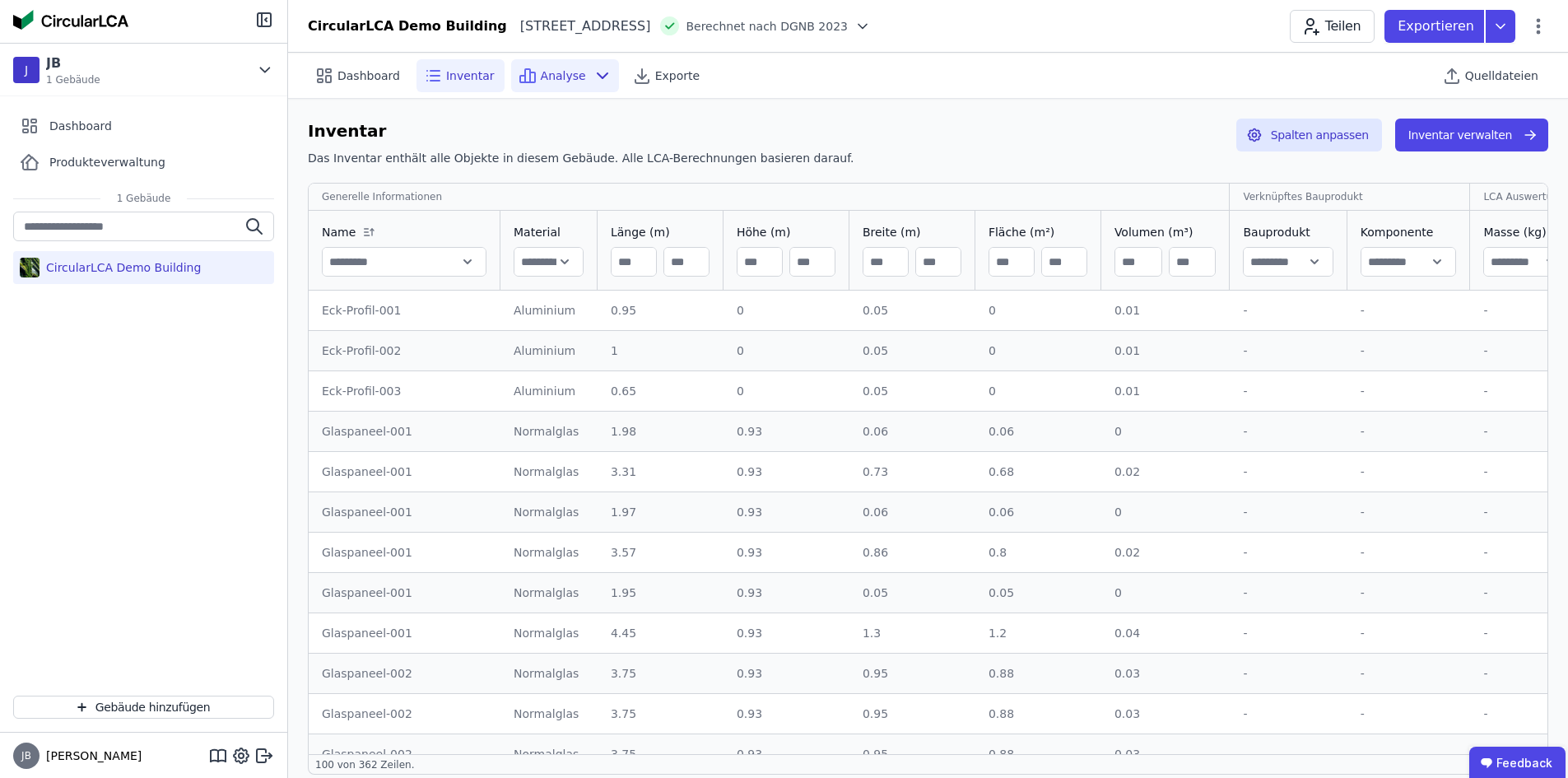
click at [555, 68] on span "Analyse" at bounding box center [563, 76] width 45 height 17
click at [343, 78] on span "Dashboard" at bounding box center [368, 76] width 62 height 17
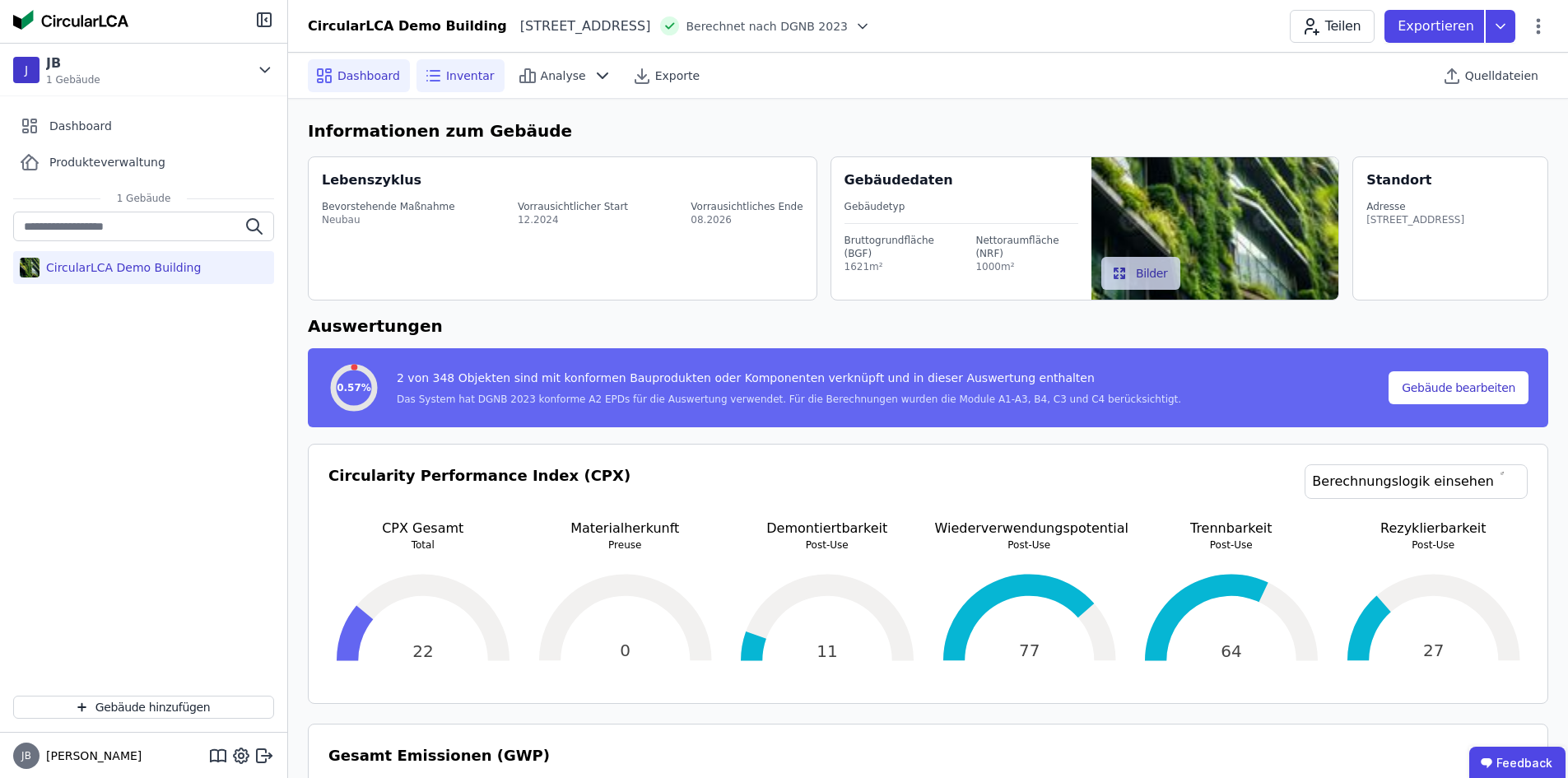
click at [447, 84] on div "Inventar" at bounding box center [460, 76] width 88 height 33
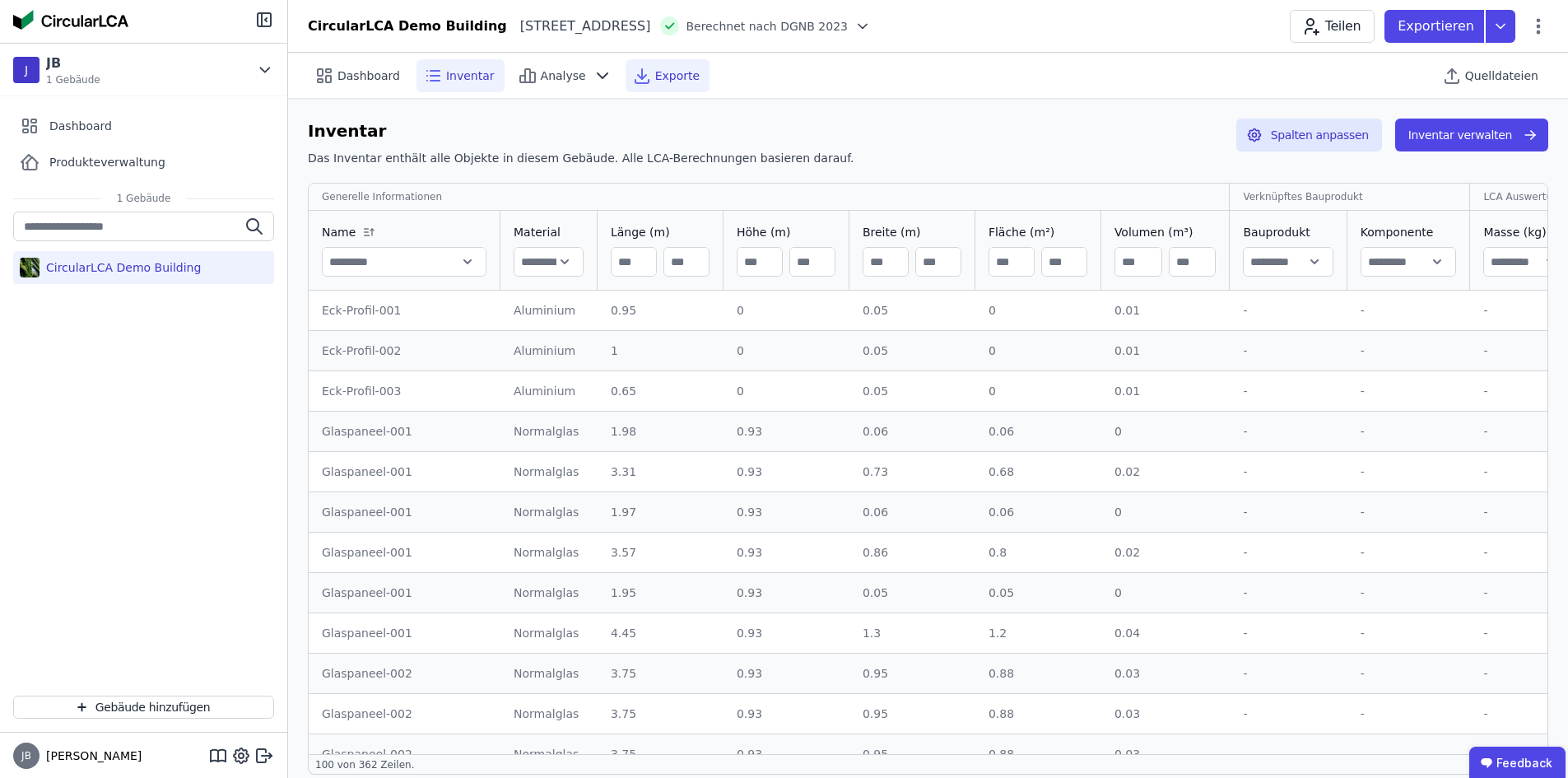
click at [634, 69] on icon at bounding box center [642, 75] width 19 height 19
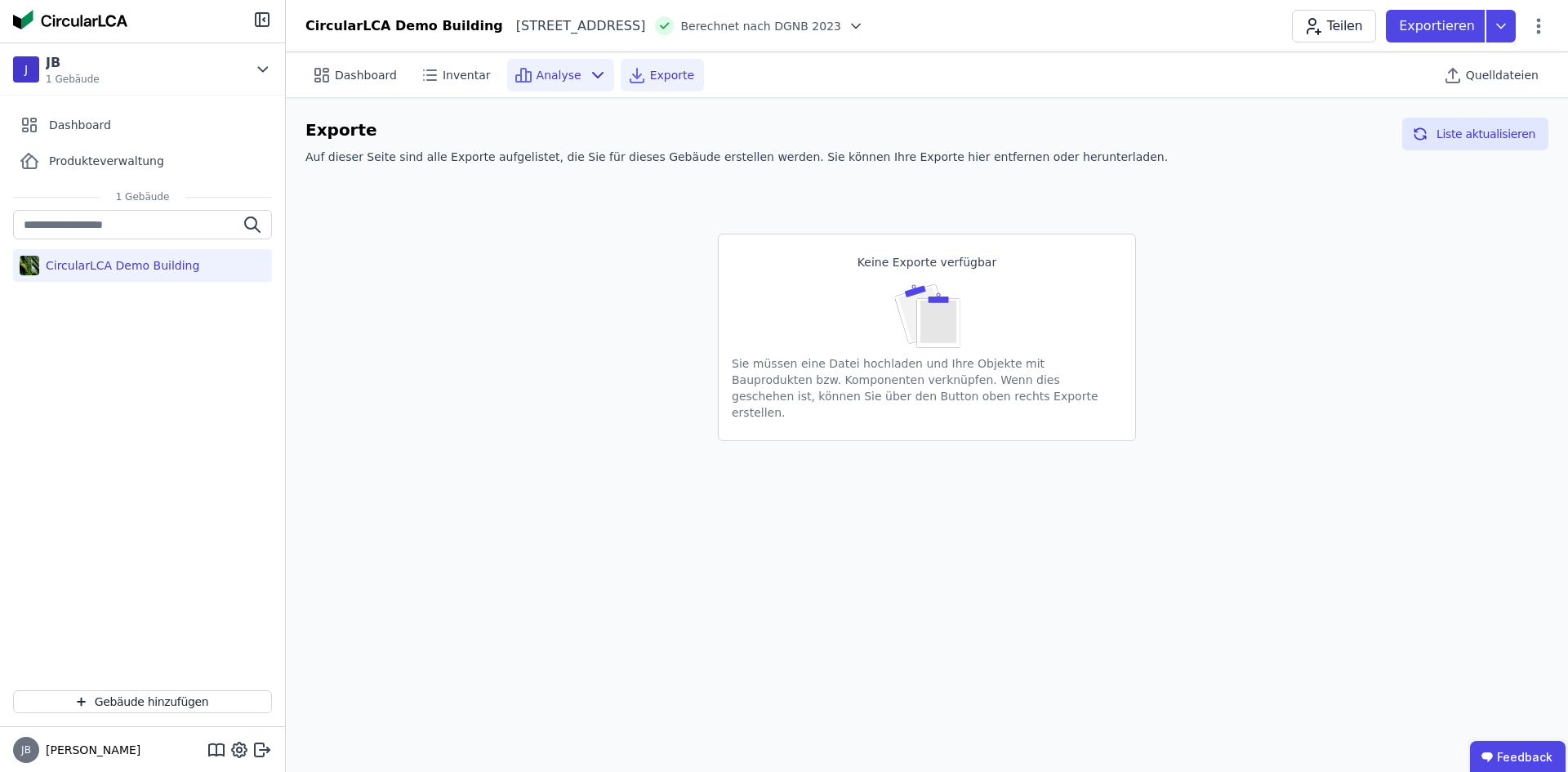
click at [571, 59] on div "Analyse" at bounding box center [560, 75] width 107 height 33
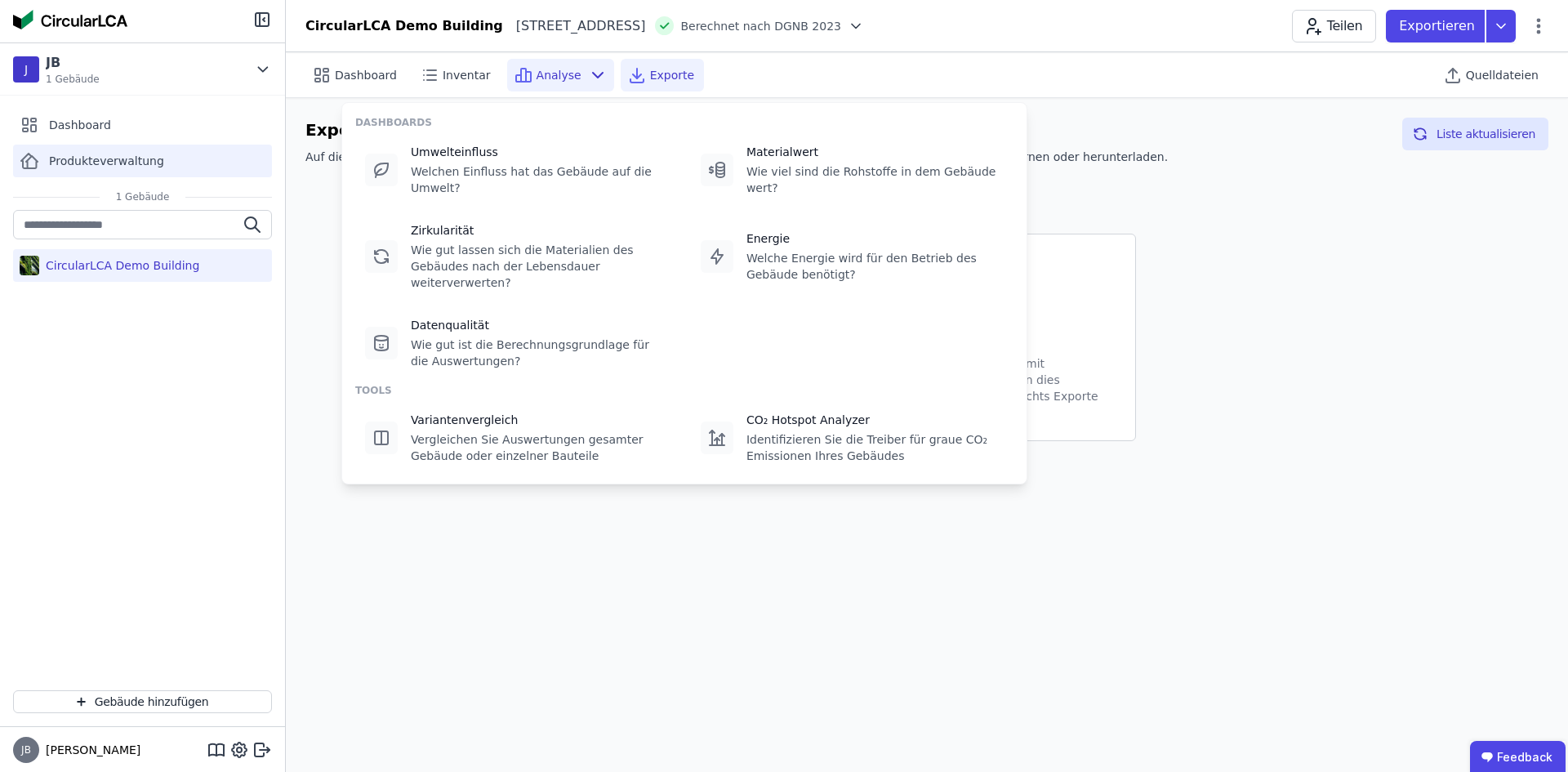
click at [115, 154] on span "Produkteverwaltung" at bounding box center [106, 161] width 115 height 17
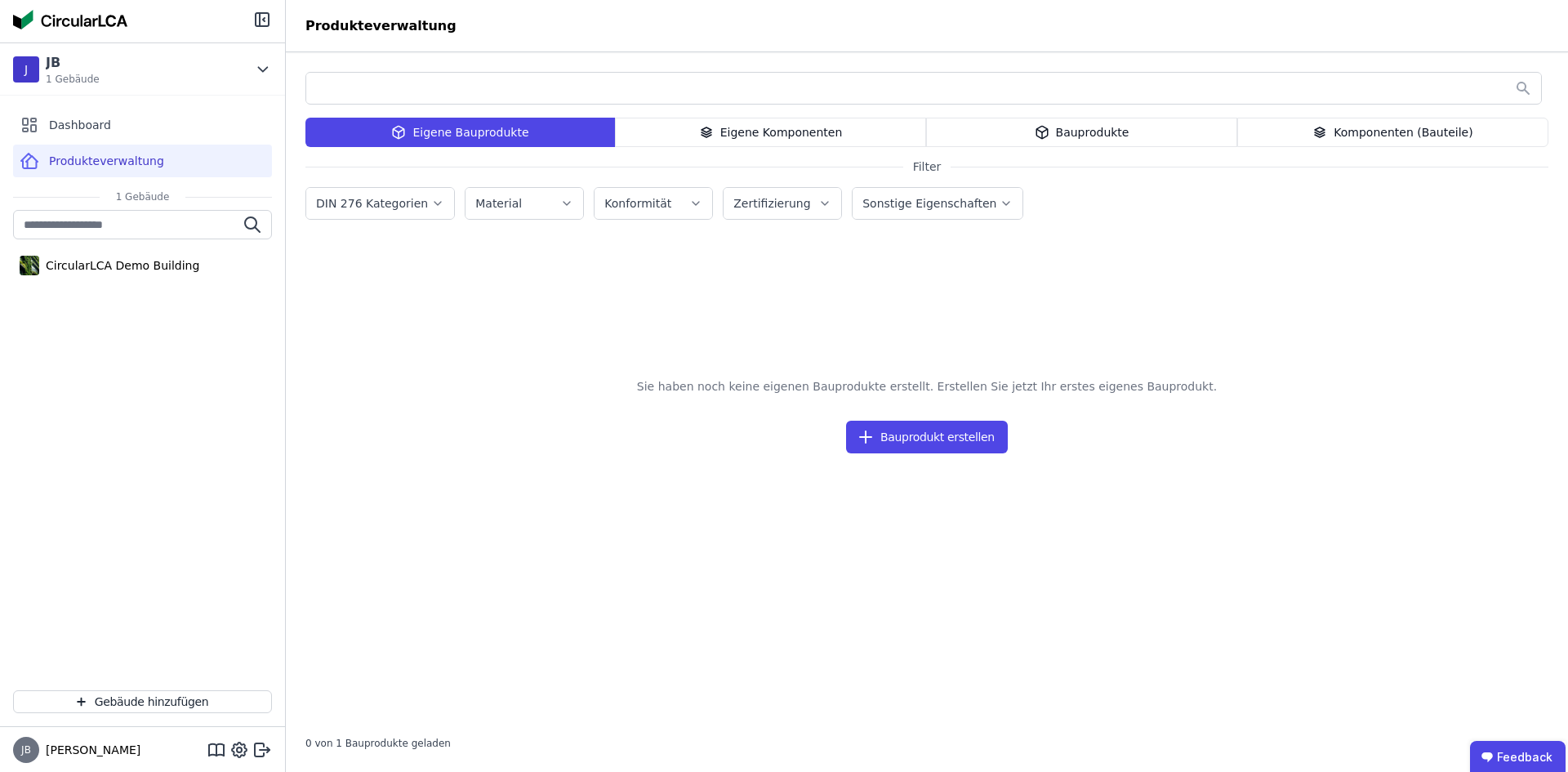
click at [430, 134] on div "Eigene Bauprodukte" at bounding box center [460, 133] width 309 height 29
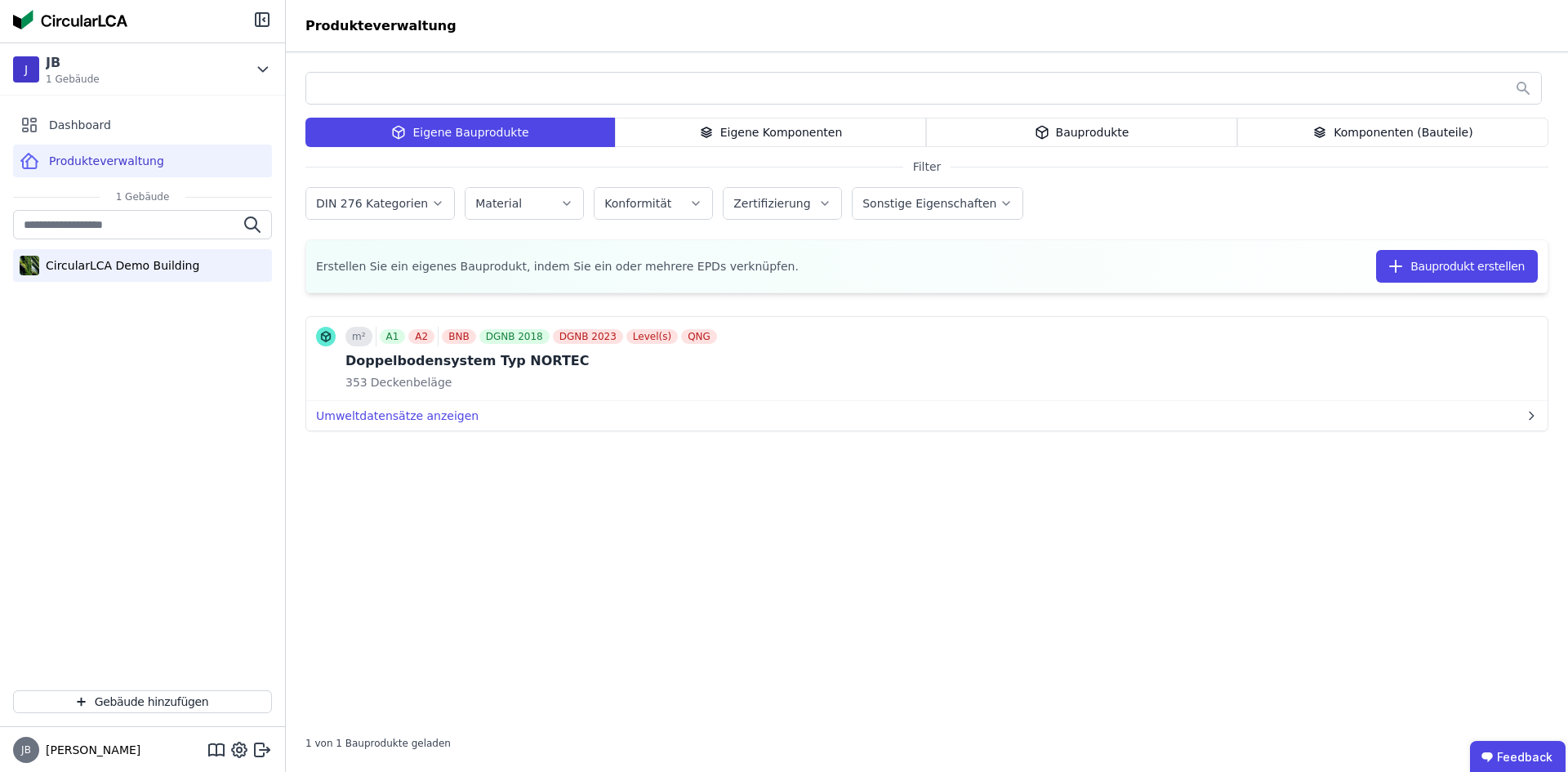
click at [93, 280] on div "CircularLCA Demo Building" at bounding box center [142, 266] width 259 height 33
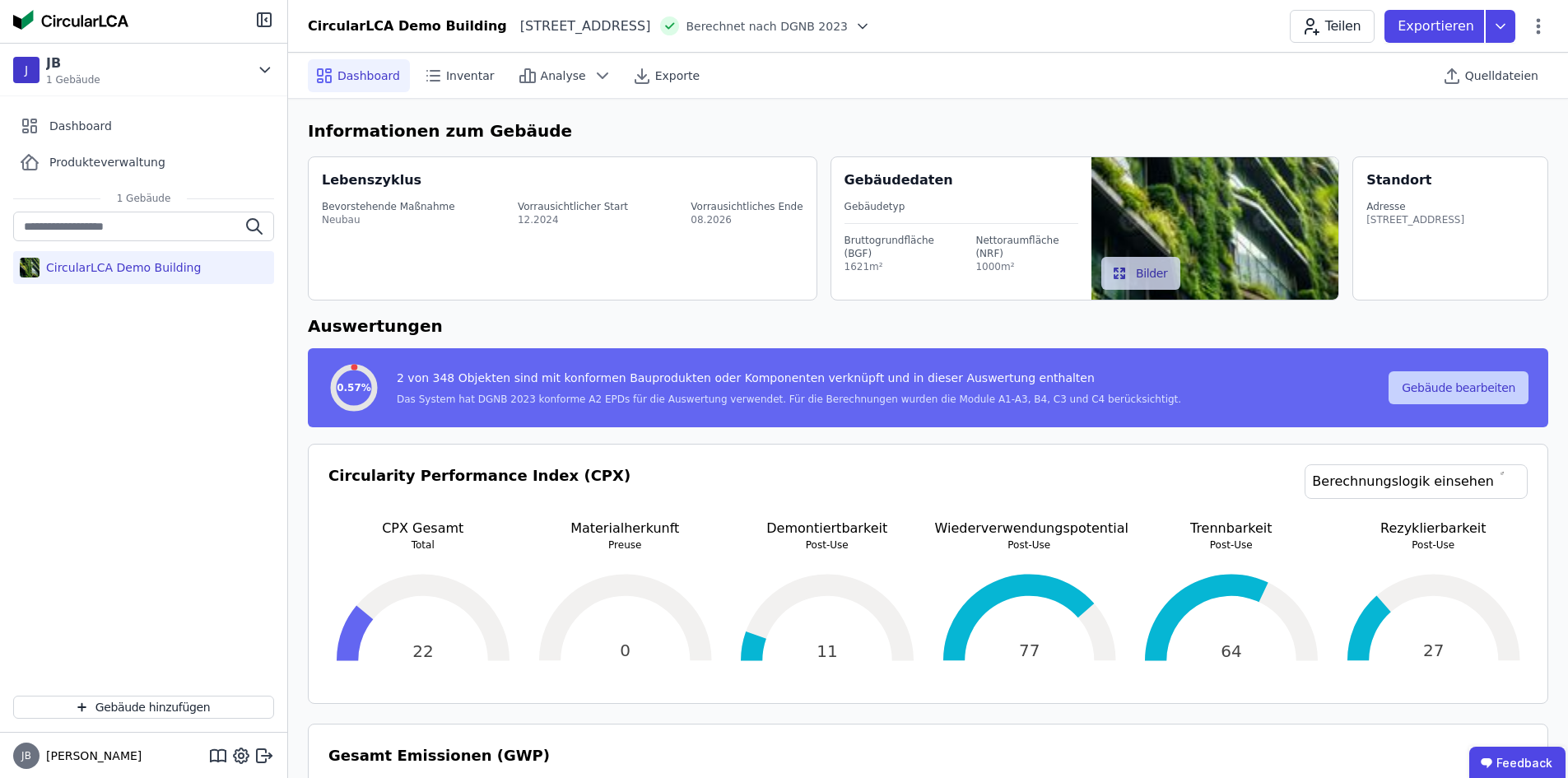
click at [1449, 378] on button "Gebäude bearbeiten" at bounding box center [1458, 388] width 140 height 33
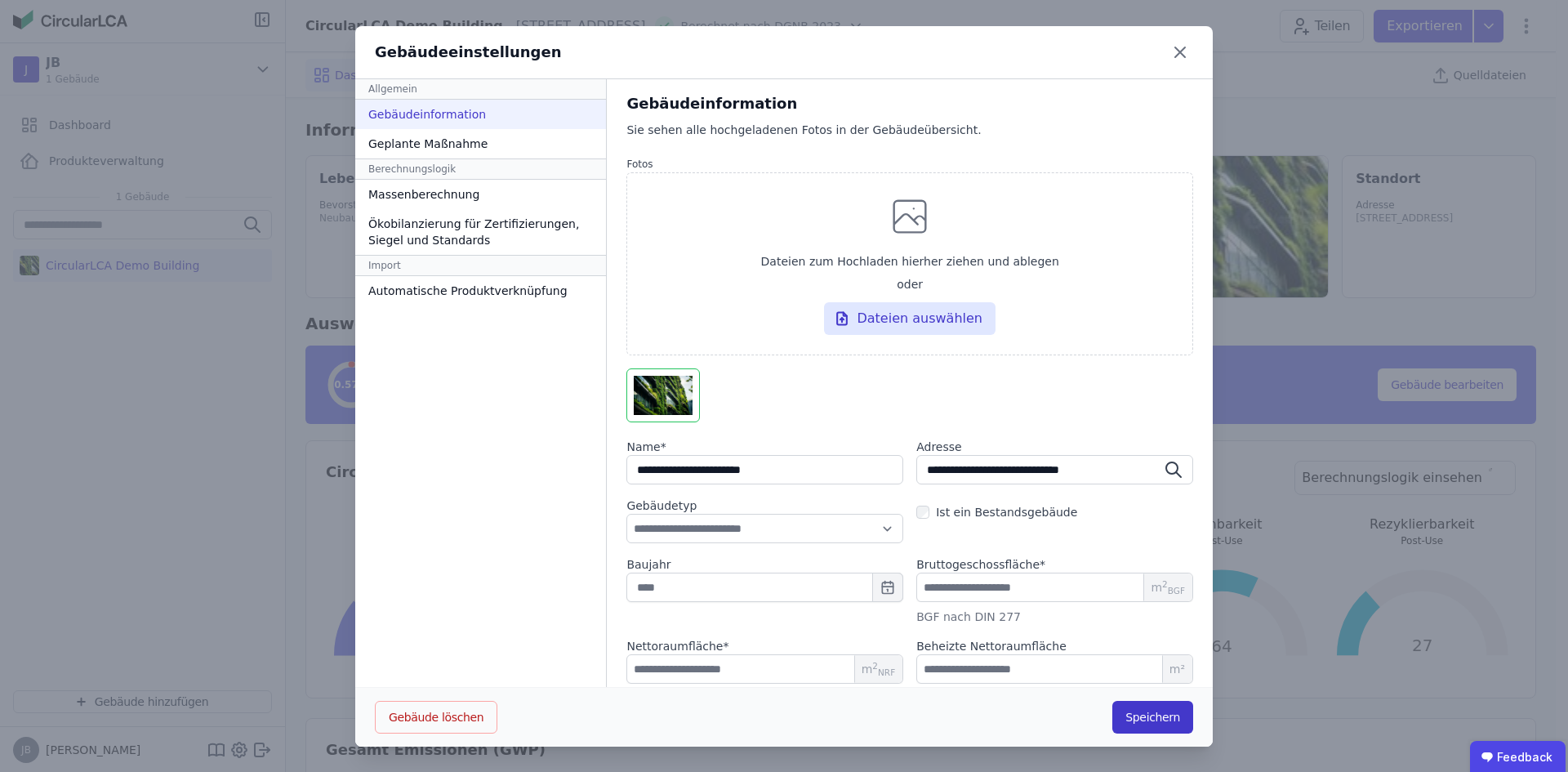
click at [1142, 715] on button "Speichern" at bounding box center [1153, 718] width 81 height 33
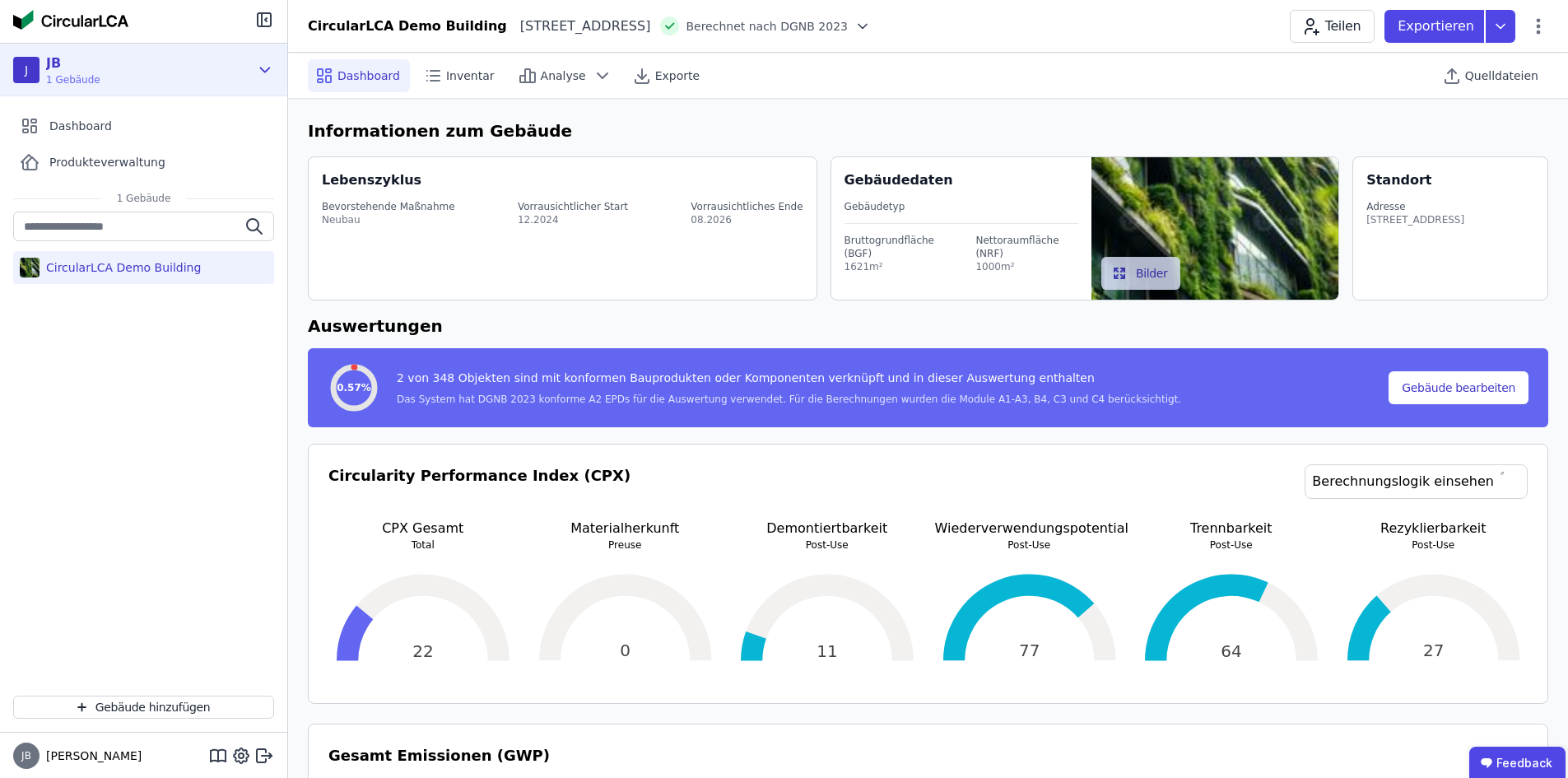
click at [160, 70] on div "J JB 1 Gebäude" at bounding box center [131, 70] width 236 height 33
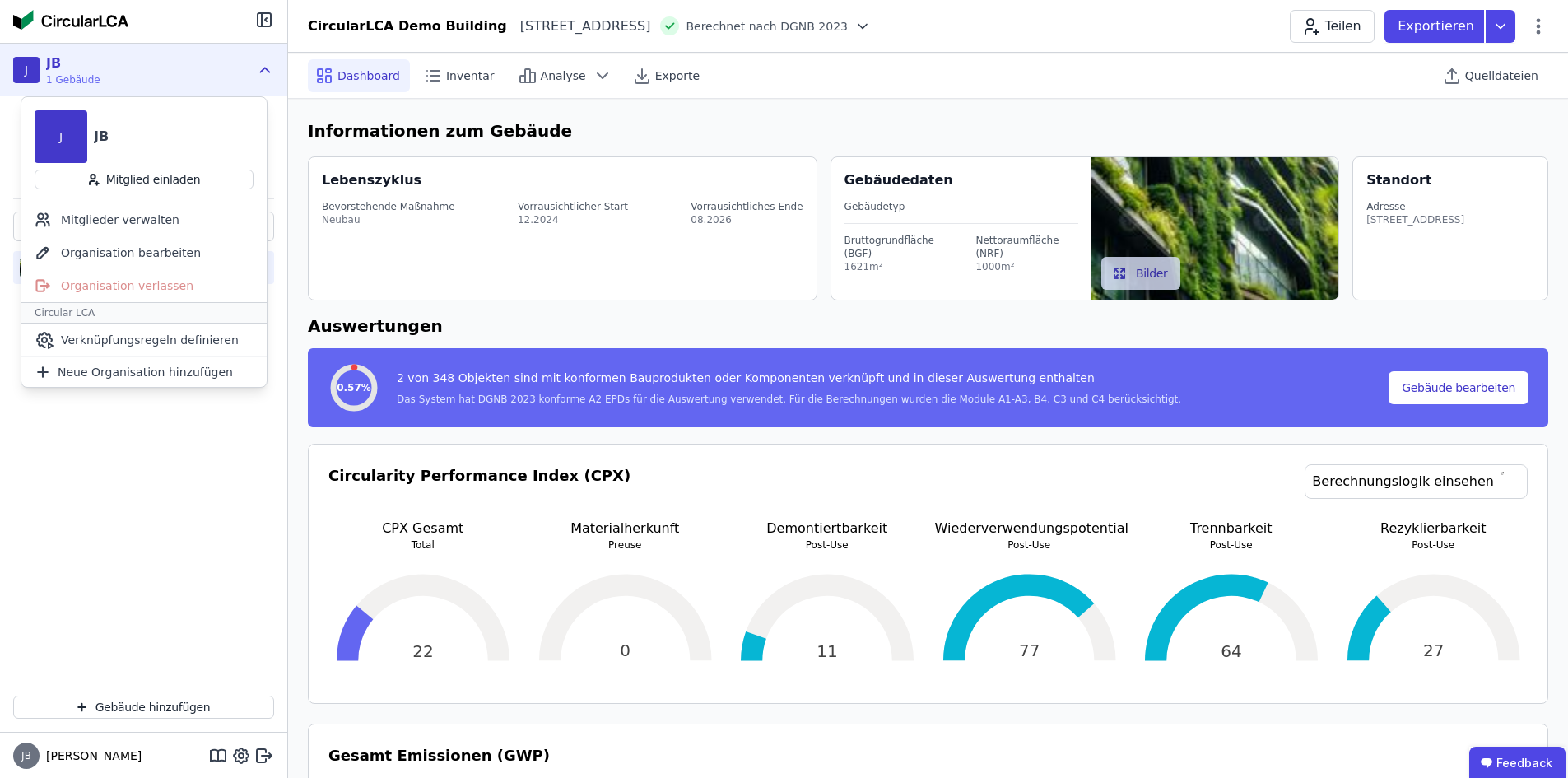
click at [142, 48] on div "J JB 1 Gebäude" at bounding box center [144, 70] width 287 height 53
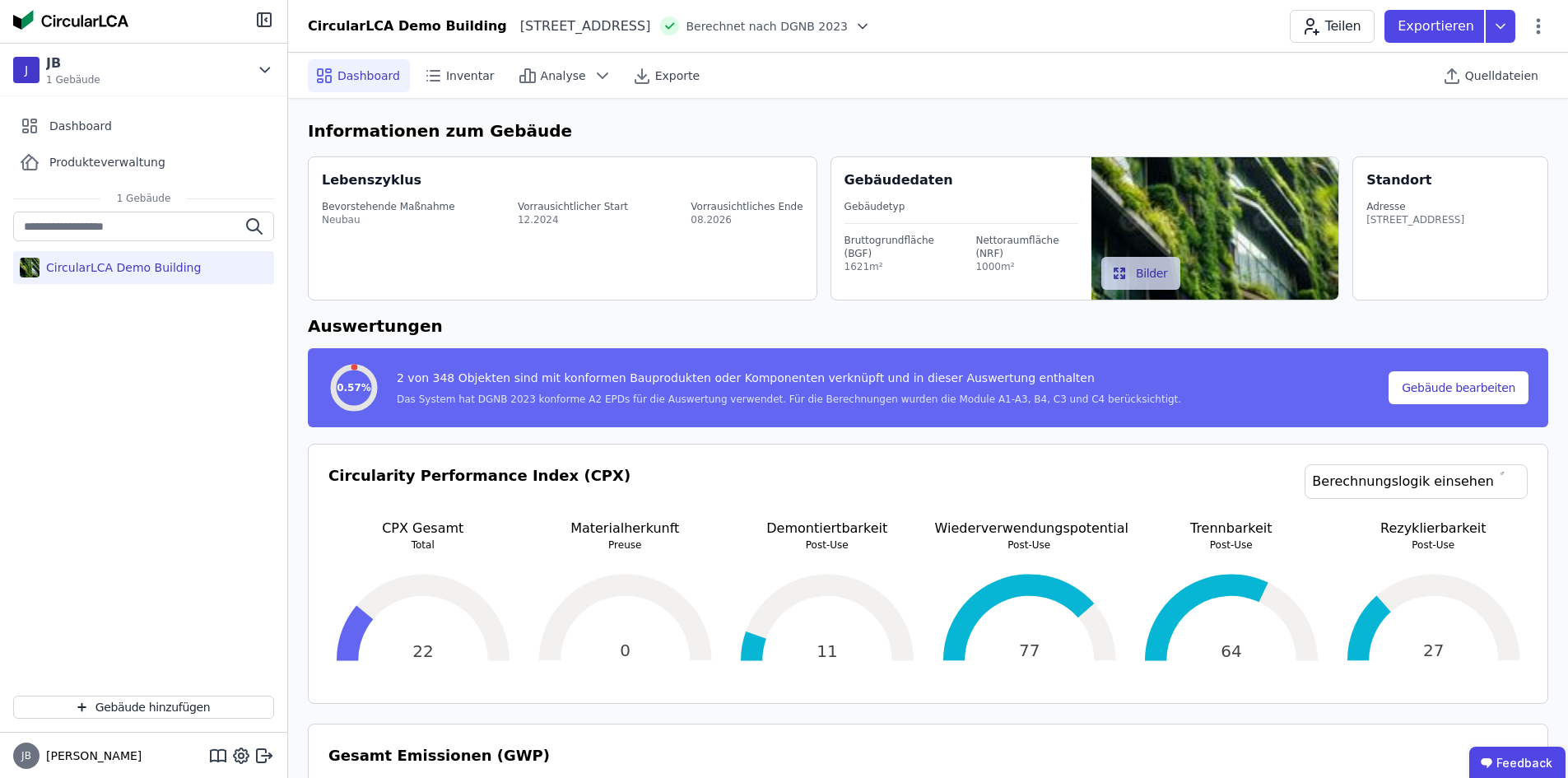
click at [771, 32] on span "Berechnet nach DGNB 2023" at bounding box center [766, 27] width 162 height 17
click at [781, 28] on span "Berechnet nach DGNB 2023" at bounding box center [766, 27] width 162 height 17
click at [871, 26] on div at bounding box center [859, 27] width 23 height 17
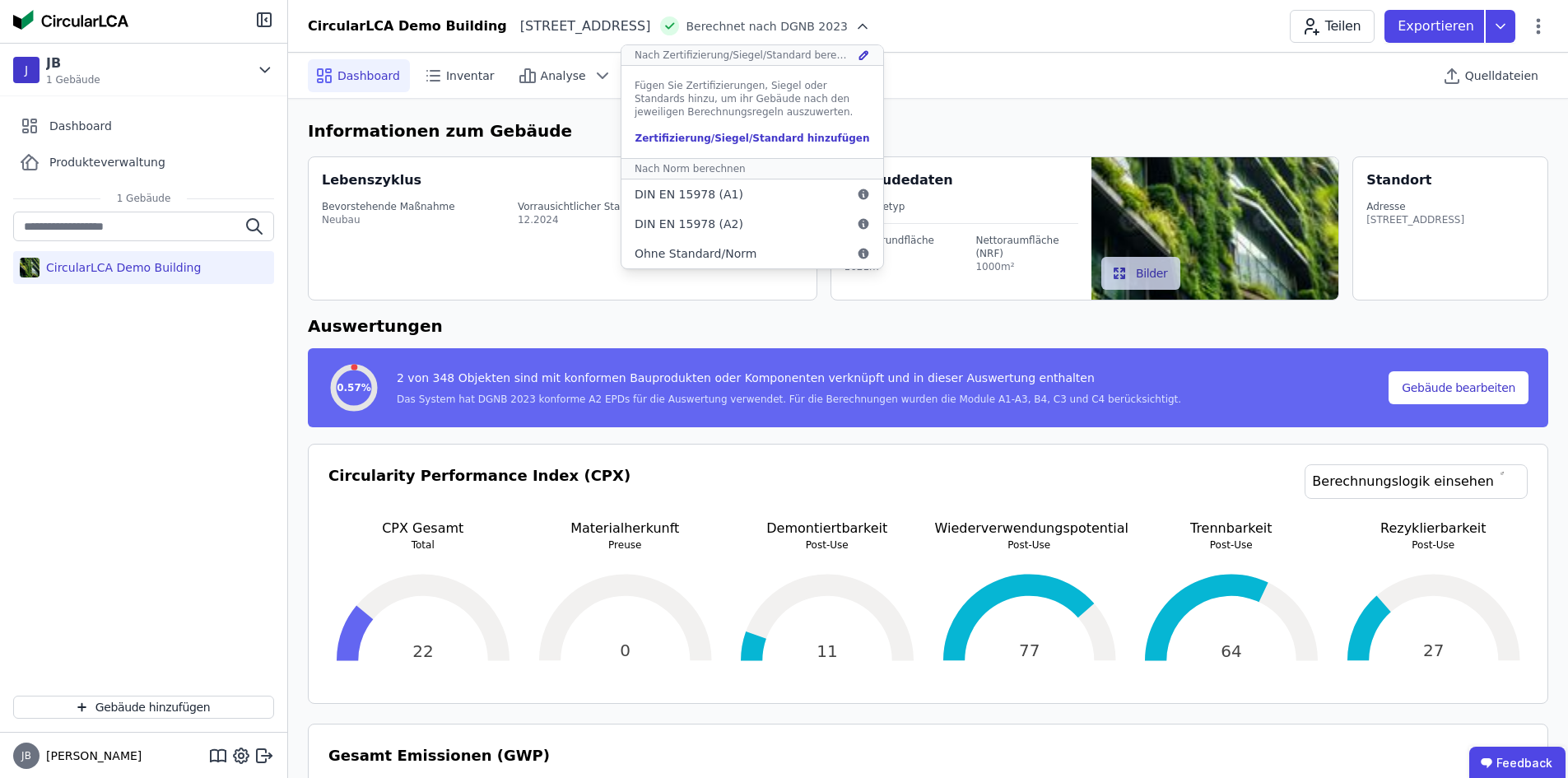
click at [867, 26] on icon at bounding box center [862, 26] width 8 height 4
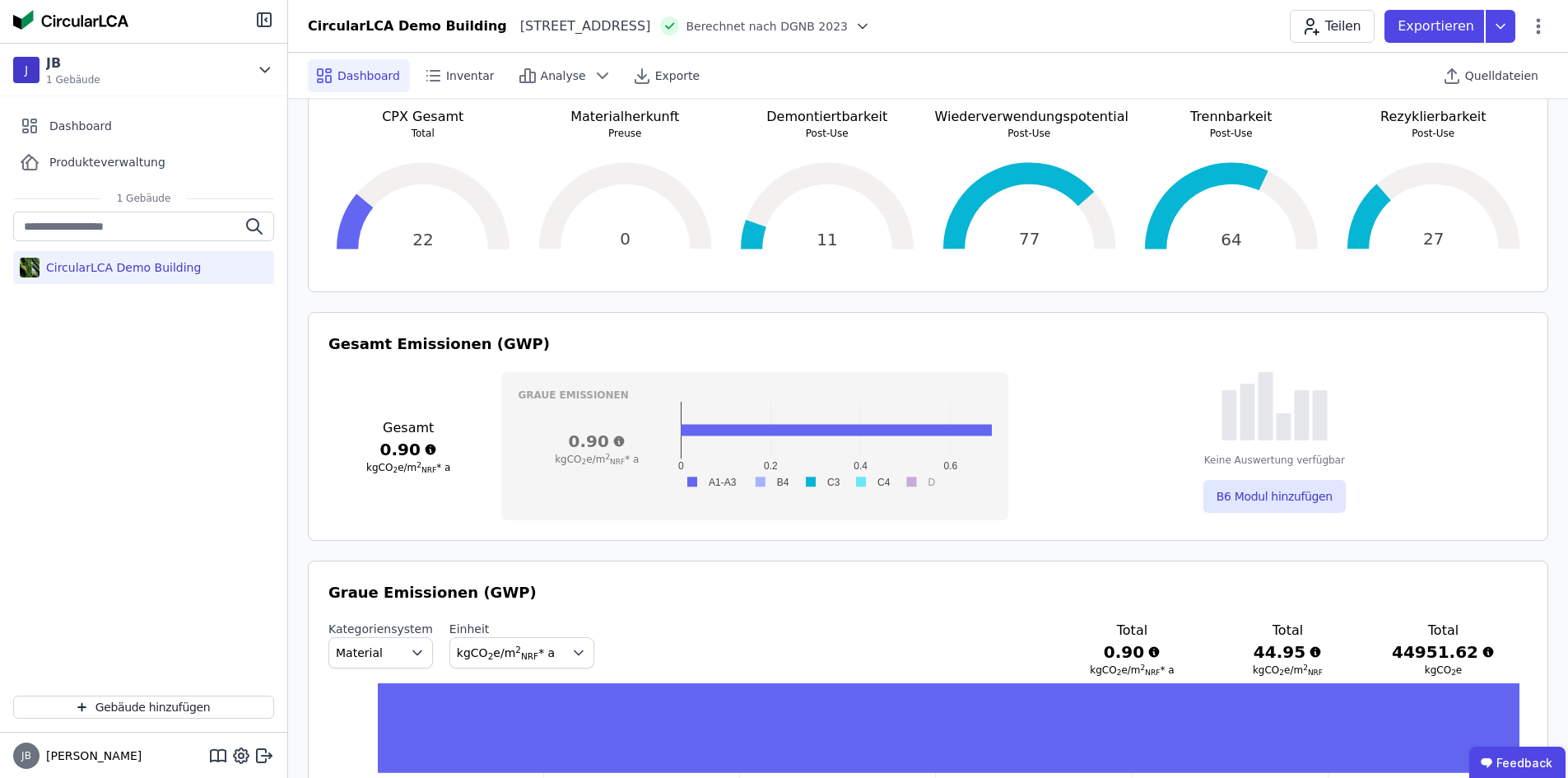
scroll to position [823, 0]
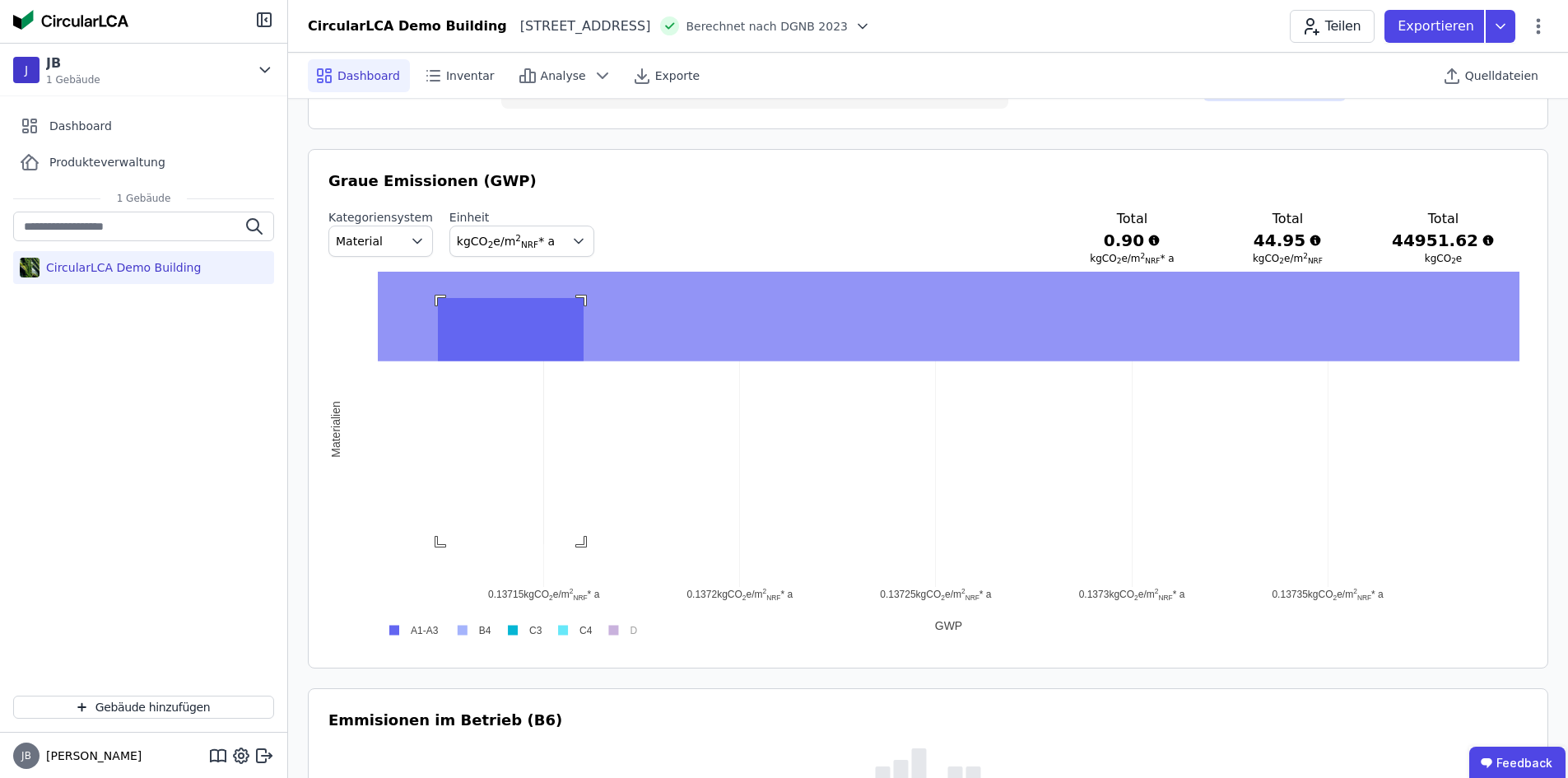
drag, startPoint x: 583, startPoint y: 298, endPoint x: 438, endPoint y: 544, distance: 285.6
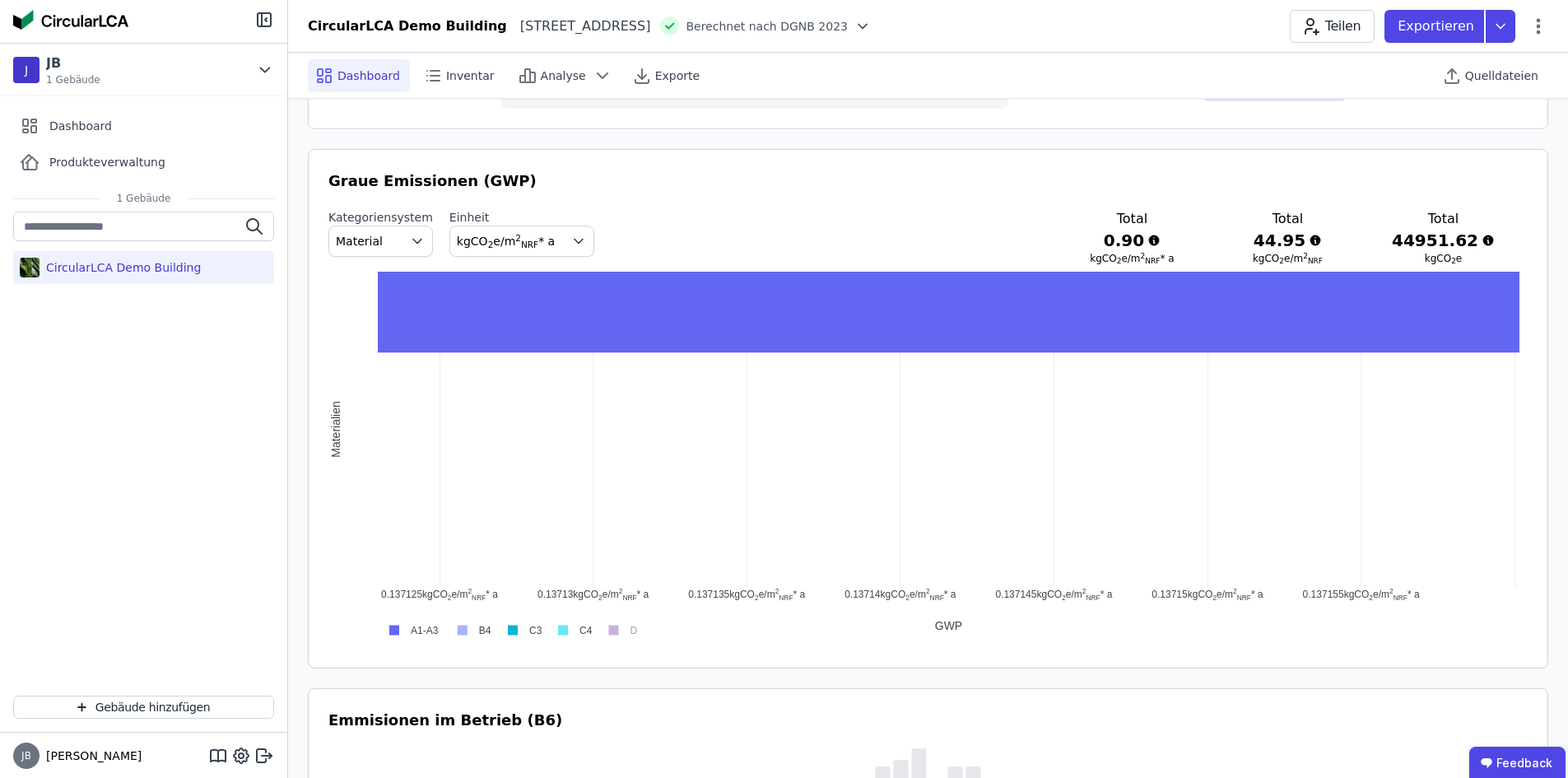
drag, startPoint x: 663, startPoint y: 249, endPoint x: 541, endPoint y: 311, distance: 136.9
click at [771, 466] on div "[PERSON_NAME] Emissionen (GWP) Kategoriensystem Material Einheit kgCO 2 e/m 2 N…" at bounding box center [927, 409] width 1199 height 478
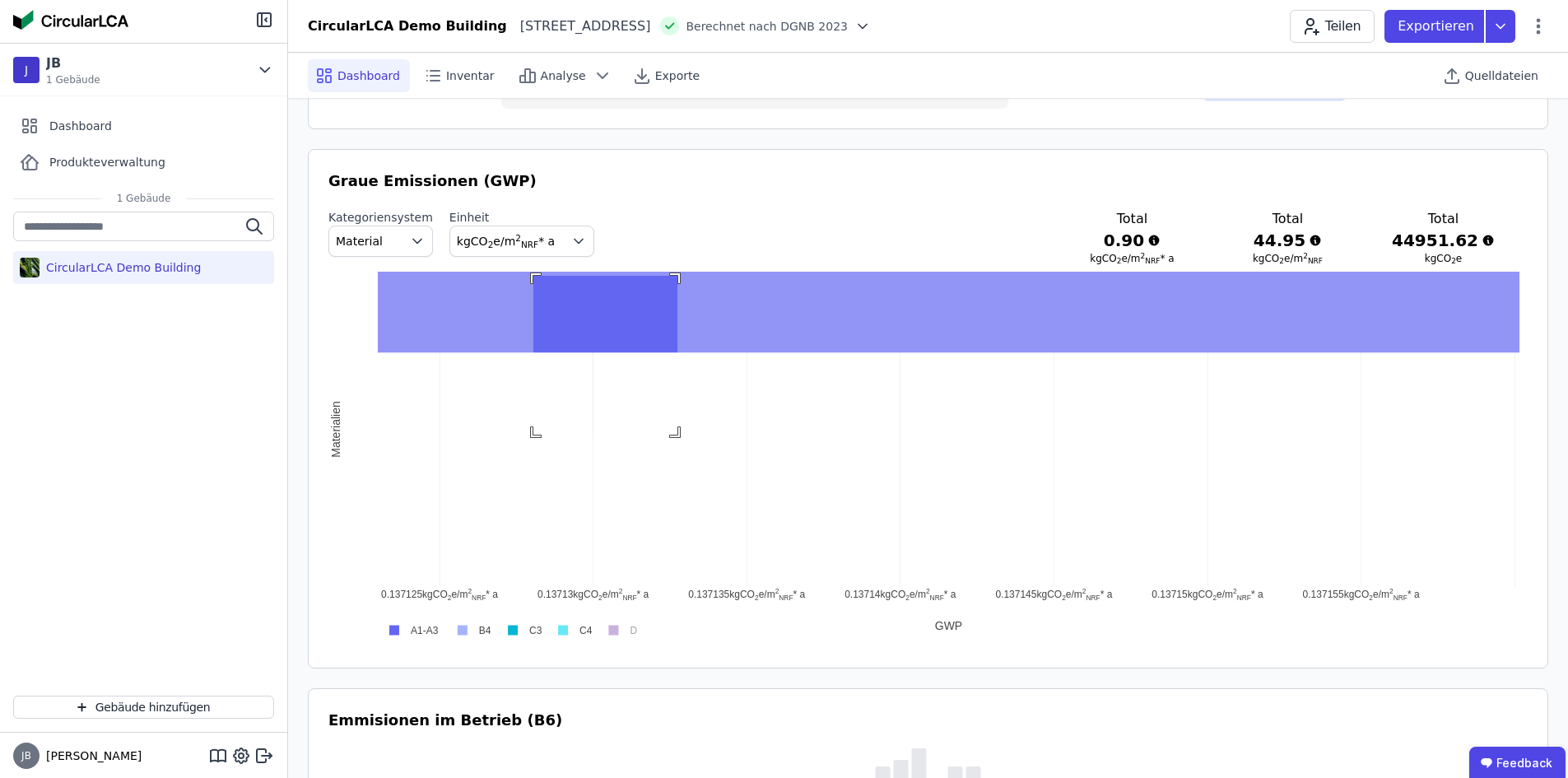
drag, startPoint x: 533, startPoint y: 275, endPoint x: 677, endPoint y: 435, distance: 215.3
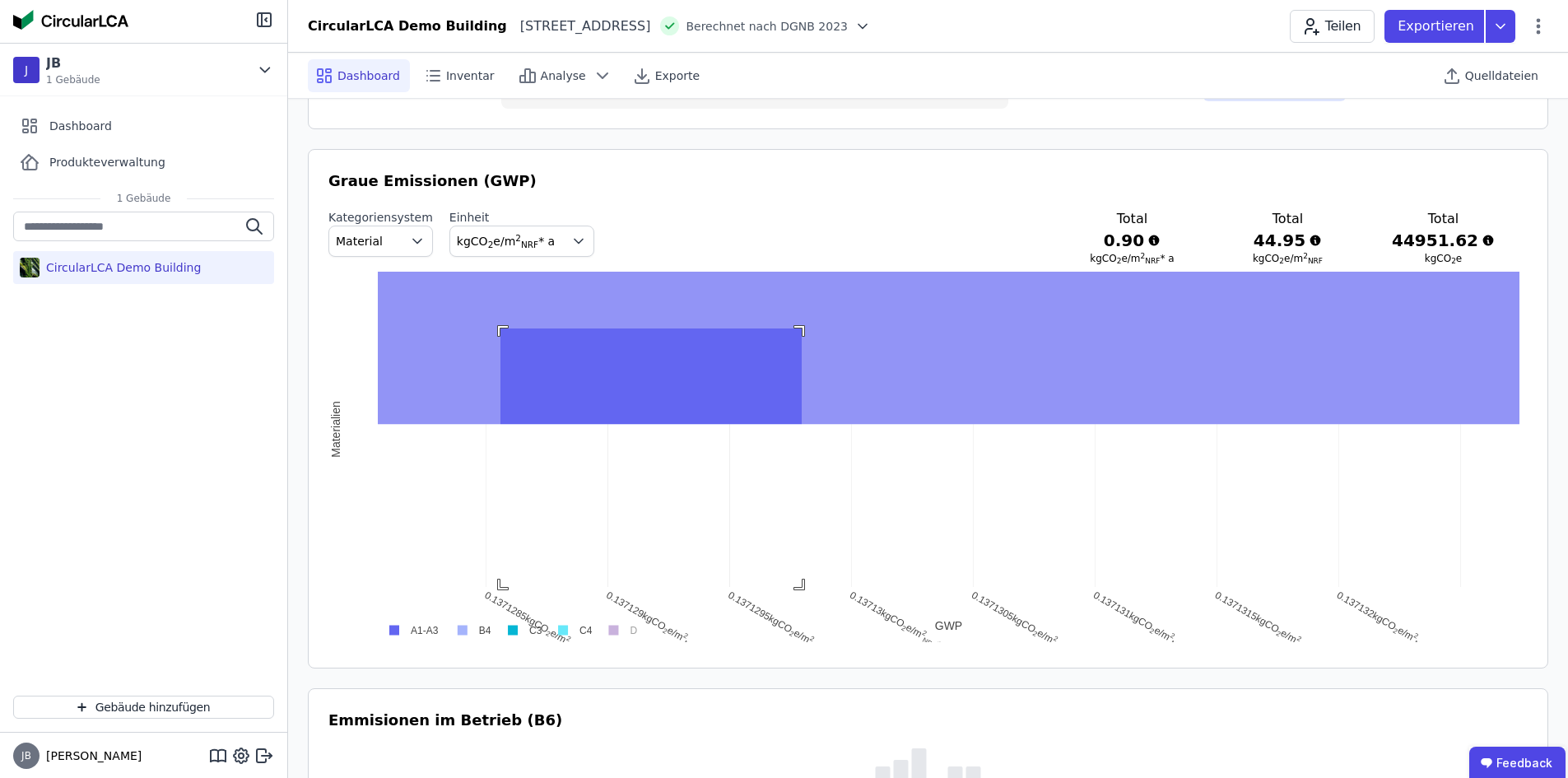
drag, startPoint x: 501, startPoint y: 328, endPoint x: 699, endPoint y: 509, distance: 268.3
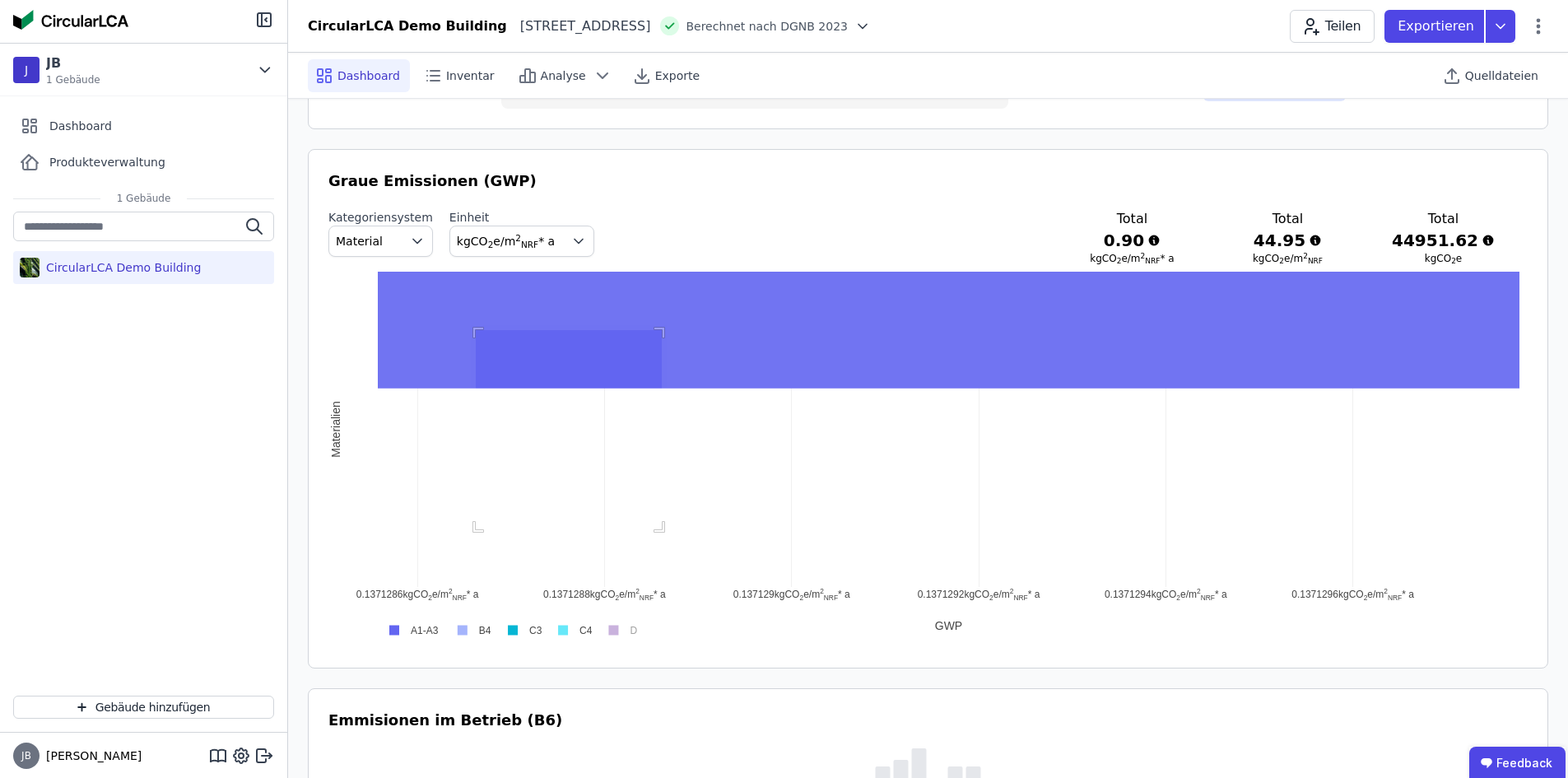
drag, startPoint x: 476, startPoint y: 330, endPoint x: 603, endPoint y: 437, distance: 166.1
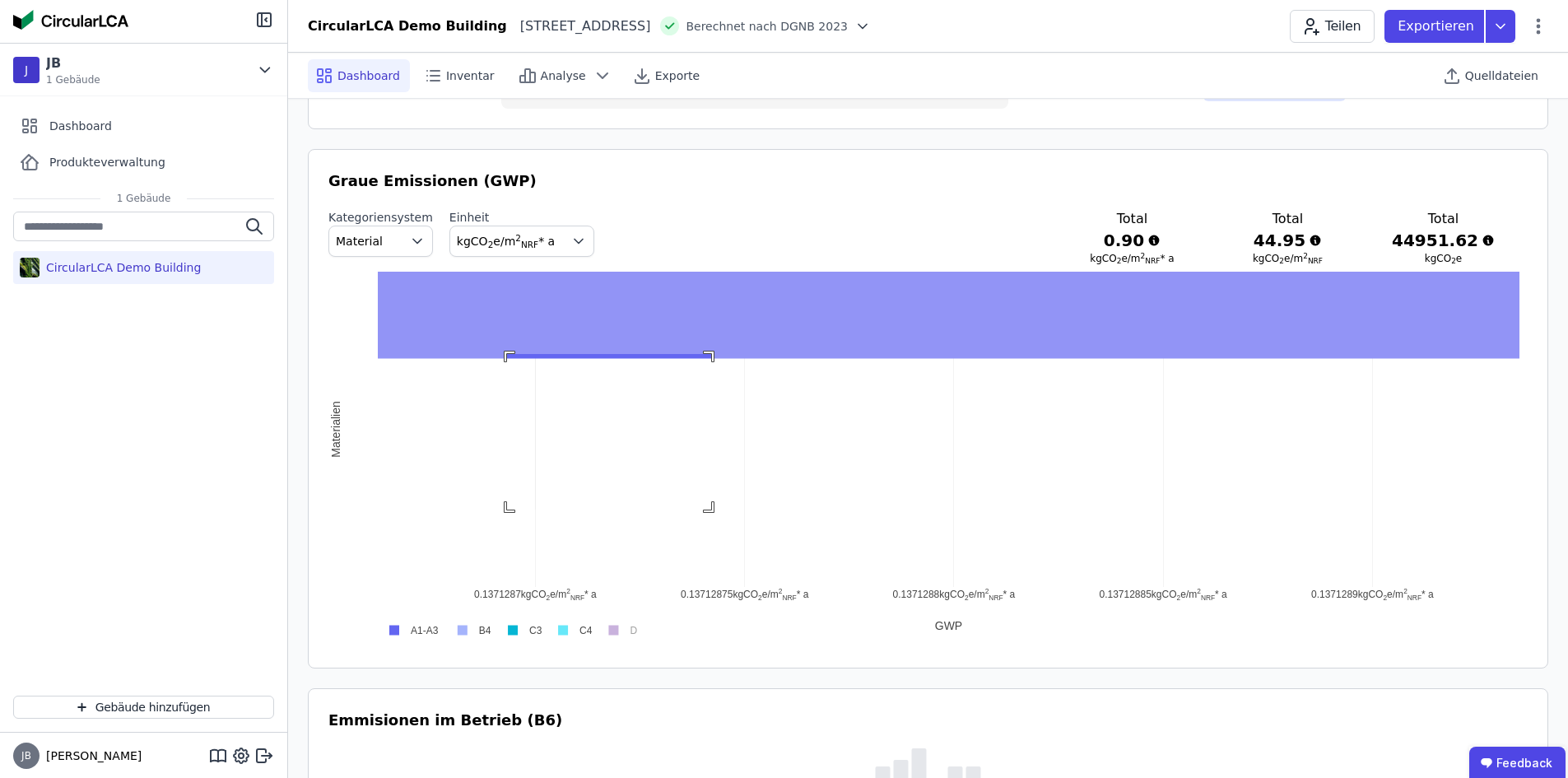
drag, startPoint x: 507, startPoint y: 354, endPoint x: 555, endPoint y: 376, distance: 52.8
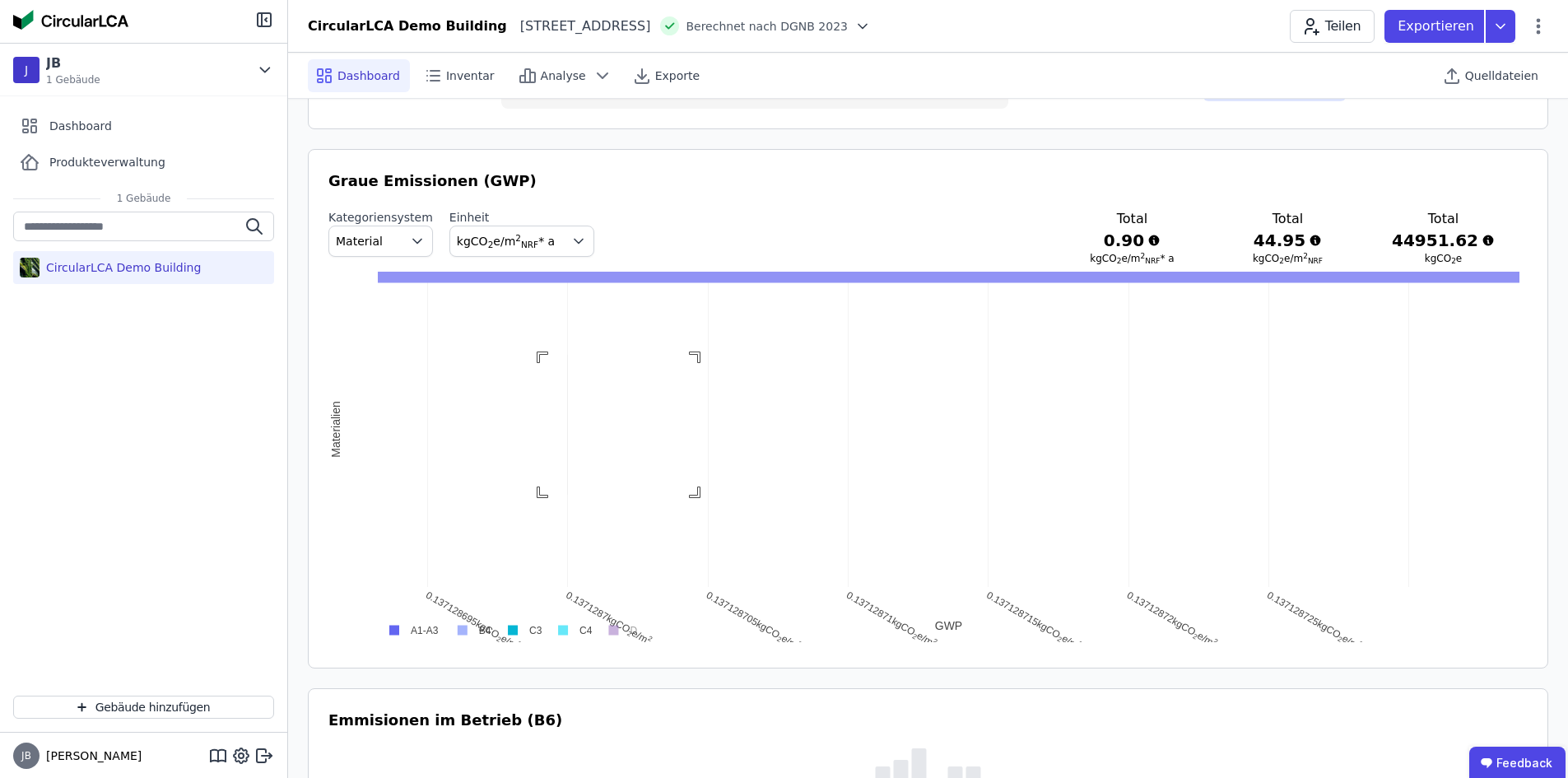
drag, startPoint x: 540, startPoint y: 355, endPoint x: 545, endPoint y: 377, distance: 22.6
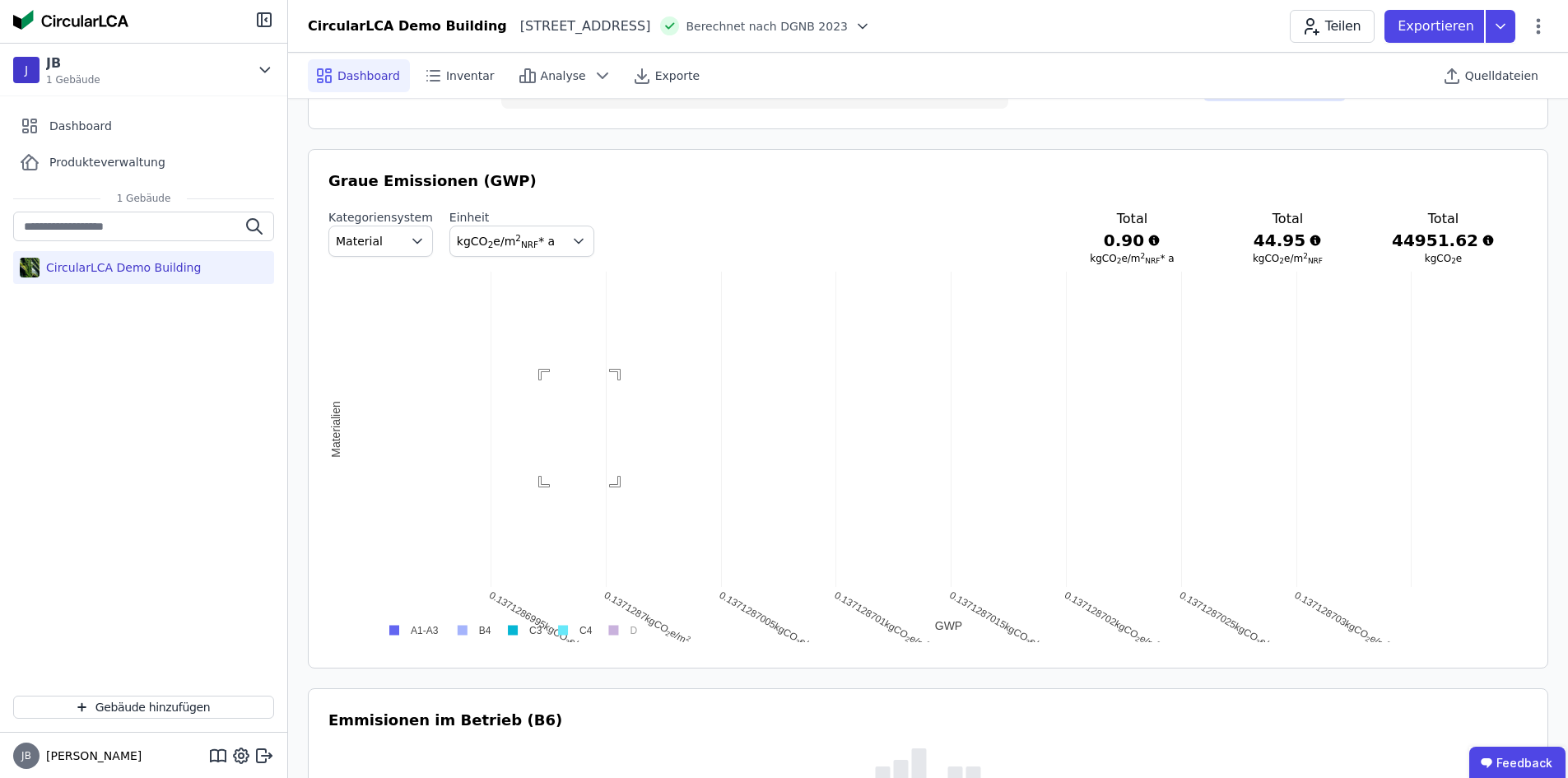
drag, startPoint x: 542, startPoint y: 372, endPoint x: 567, endPoint y: 415, distance: 49.7
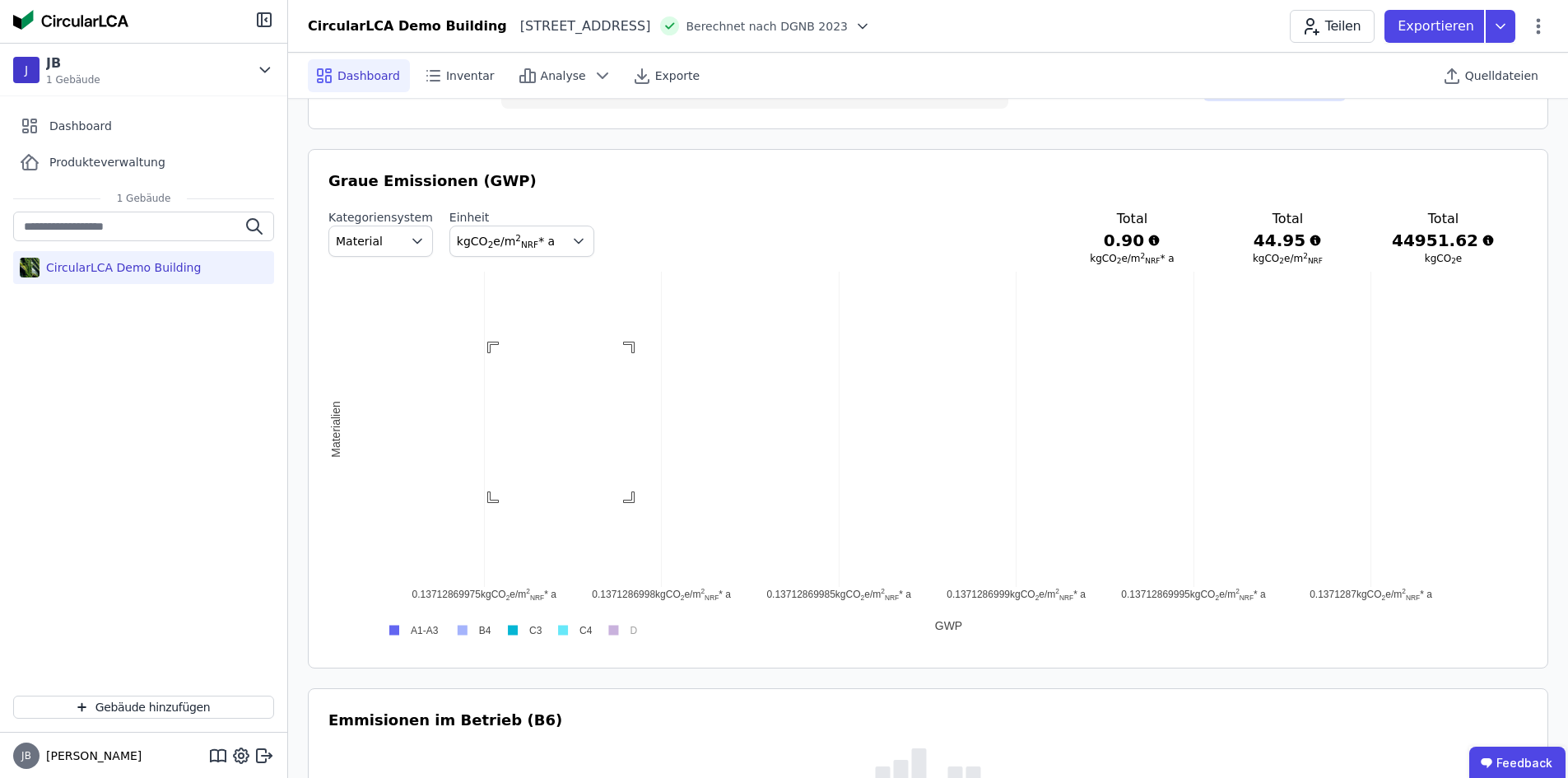
drag, startPoint x: 491, startPoint y: 345, endPoint x: 556, endPoint y: 414, distance: 94.8
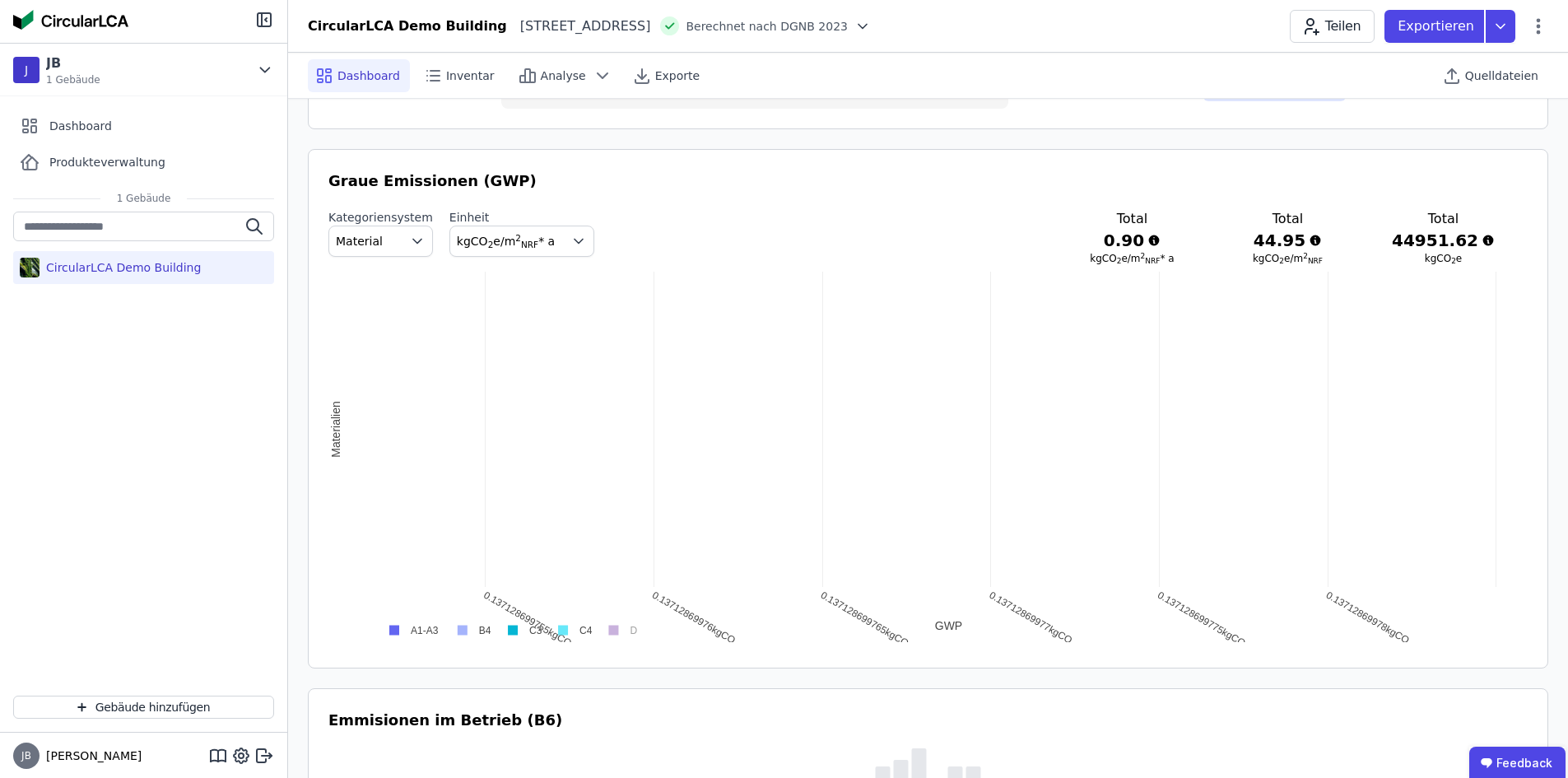
drag, startPoint x: 545, startPoint y: 404, endPoint x: 666, endPoint y: 505, distance: 157.6
drag, startPoint x: 598, startPoint y: 443, endPoint x: 468, endPoint y: 363, distance: 152.6
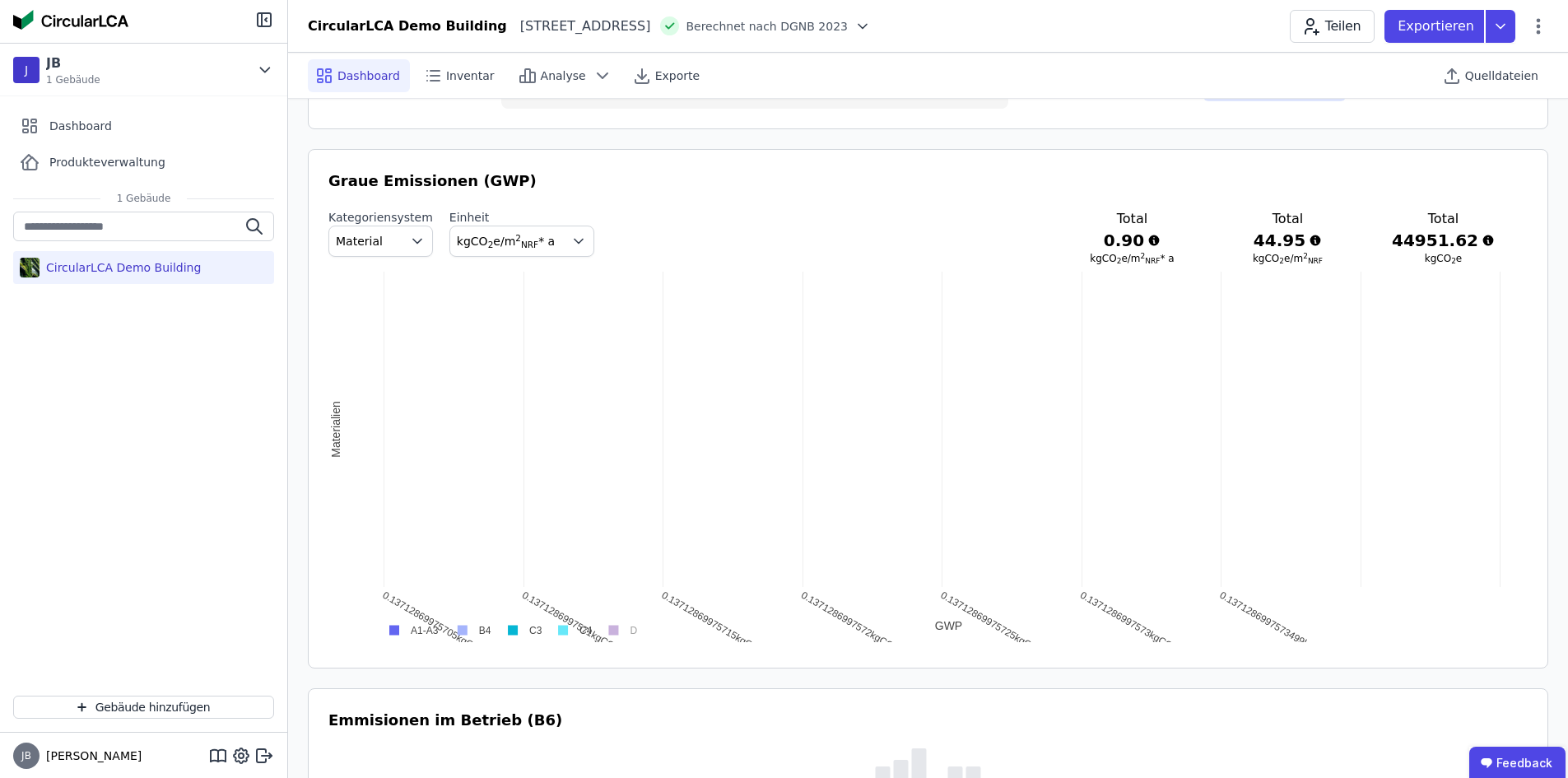
drag, startPoint x: 468, startPoint y: 363, endPoint x: 567, endPoint y: 421, distance: 114.7
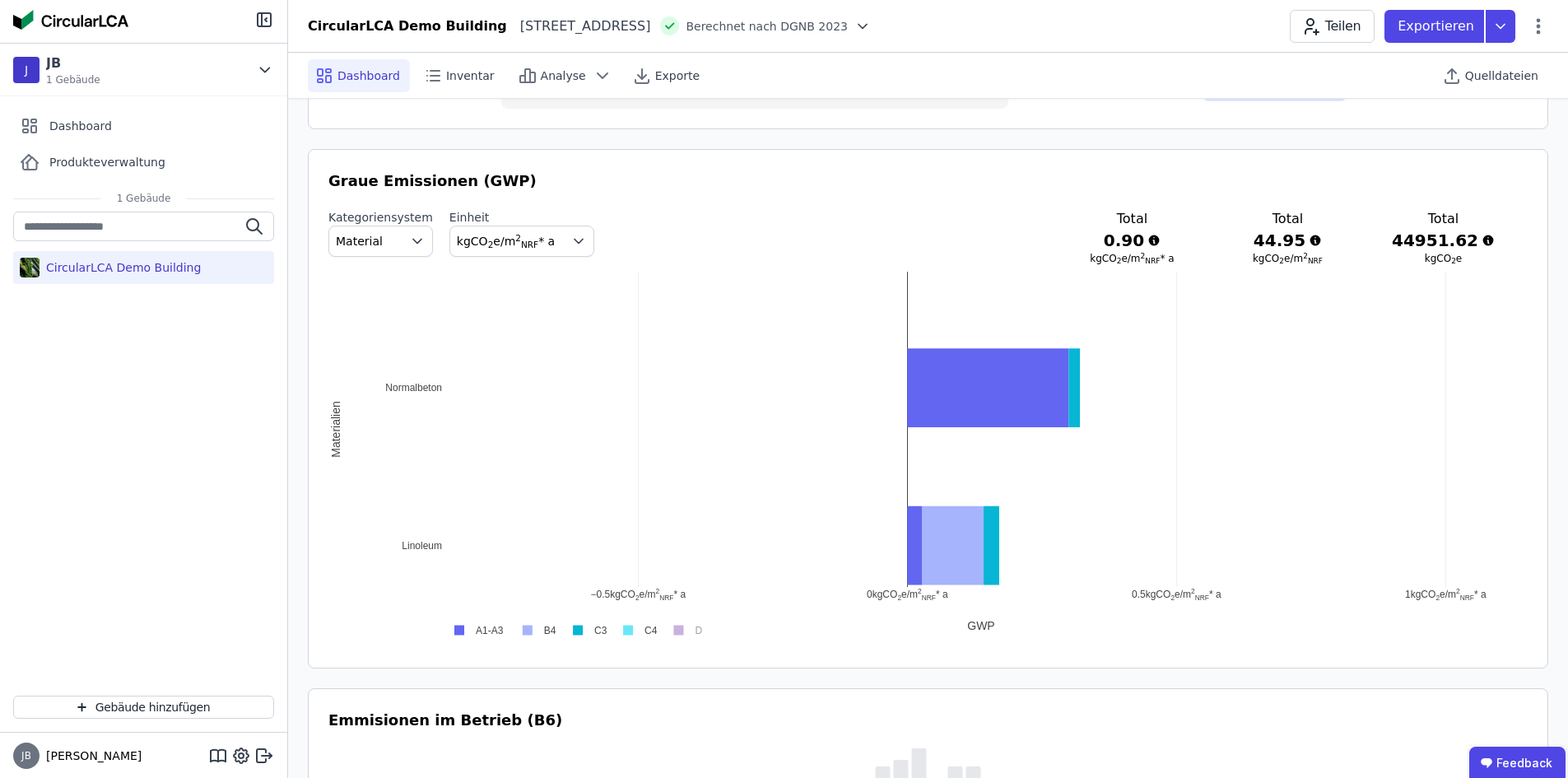
drag, startPoint x: 567, startPoint y: 421, endPoint x: 604, endPoint y: 436, distance: 39.9
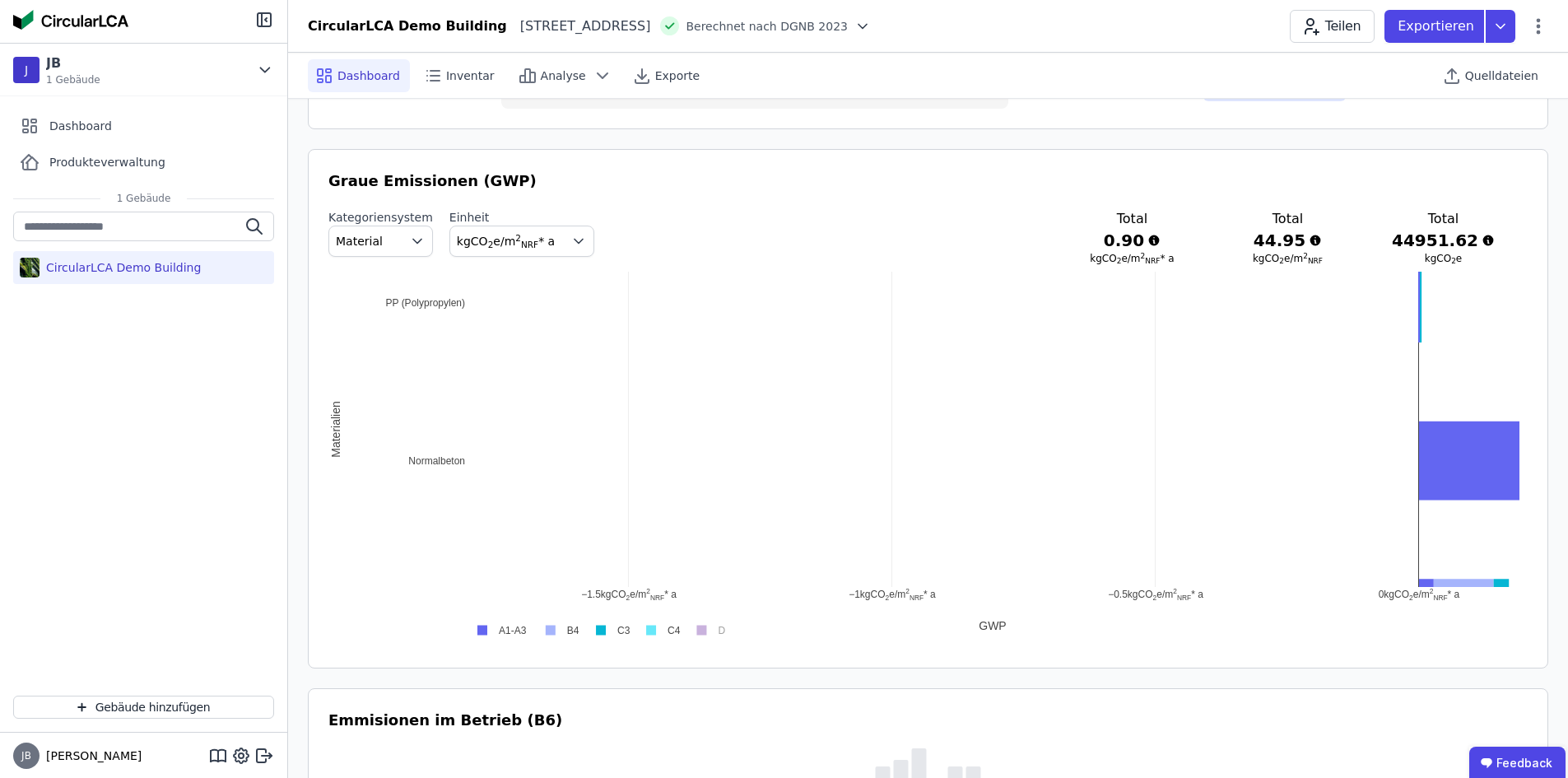
drag, startPoint x: 604, startPoint y: 436, endPoint x: 630, endPoint y: 475, distance: 46.9
drag, startPoint x: 630, startPoint y: 475, endPoint x: 617, endPoint y: 447, distance: 30.9
drag, startPoint x: 617, startPoint y: 447, endPoint x: 1579, endPoint y: 491, distance: 963.0
click at [1568, 491] on html "J JB 1 Gebäude Dashboard Produkteverwaltung 1 Gebäude CircularLCA Demo Building…" at bounding box center [784, 598] width 1568 height 2844
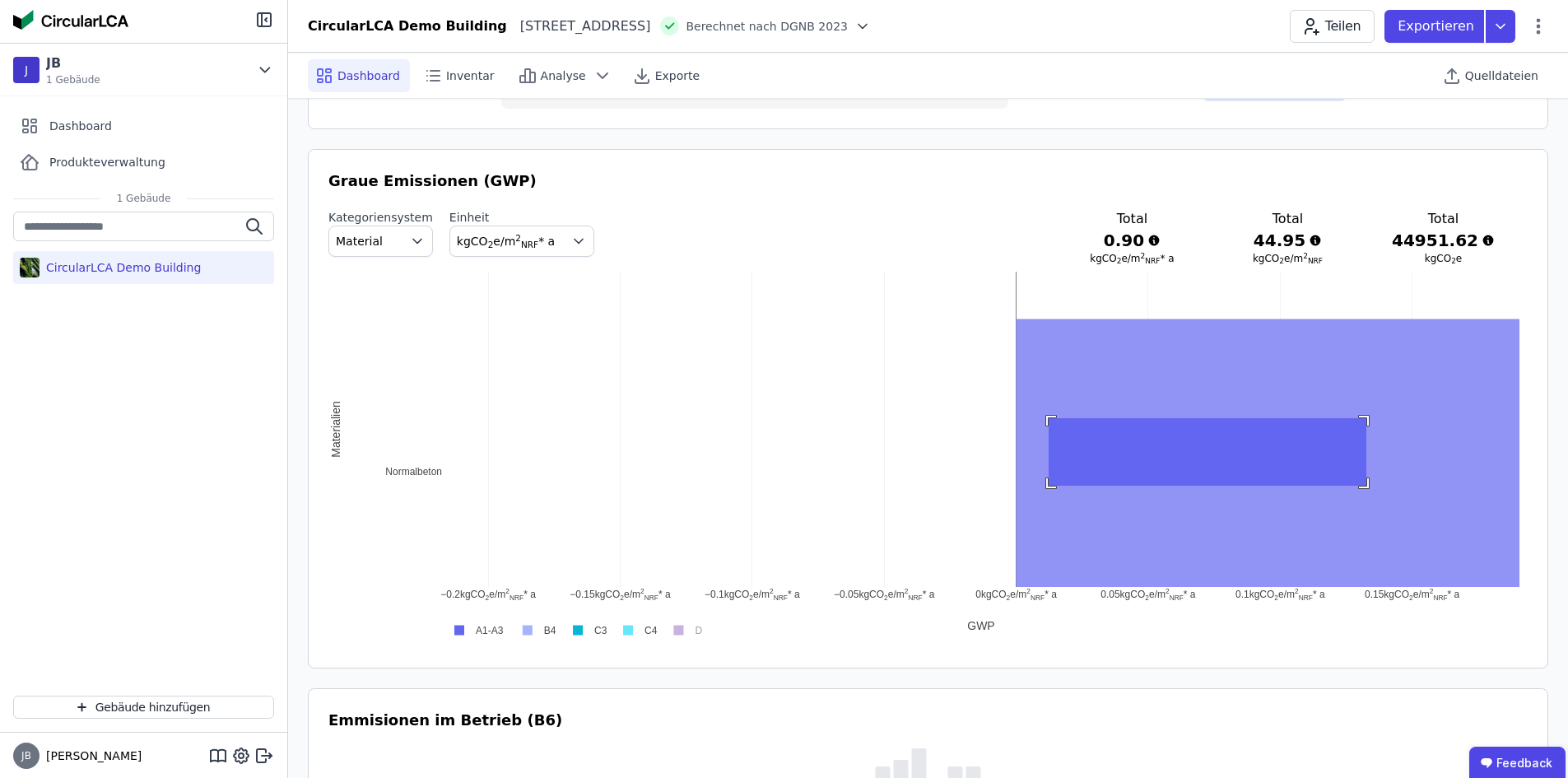
drag, startPoint x: 1049, startPoint y: 418, endPoint x: 1366, endPoint y: 486, distance: 324.2
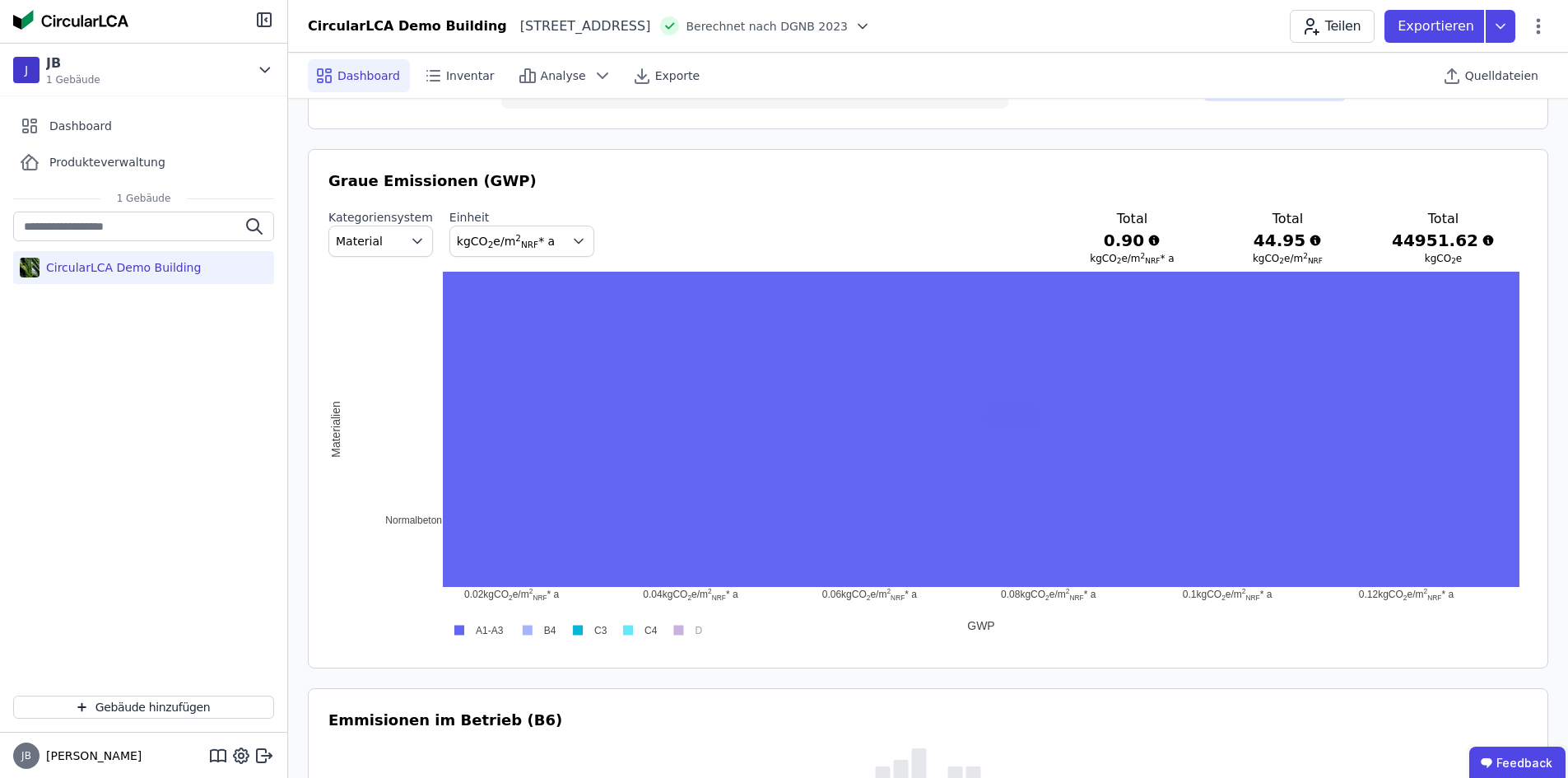
drag, startPoint x: 988, startPoint y: 405, endPoint x: 1319, endPoint y: 471, distance: 337.5
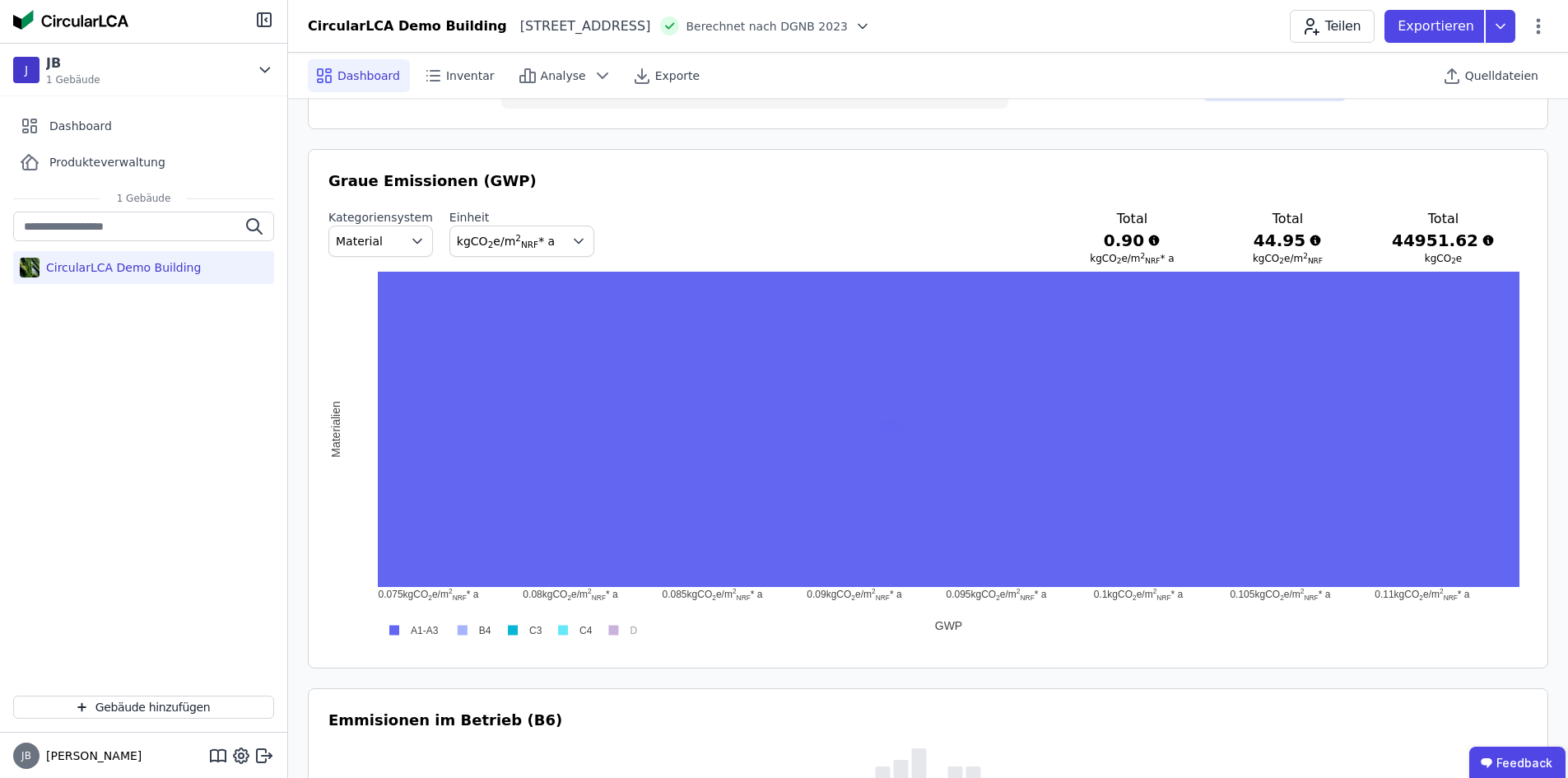
drag, startPoint x: 882, startPoint y: 439, endPoint x: 1001, endPoint y: 453, distance: 119.8
drag, startPoint x: 715, startPoint y: 423, endPoint x: 789, endPoint y: 450, distance: 78.8
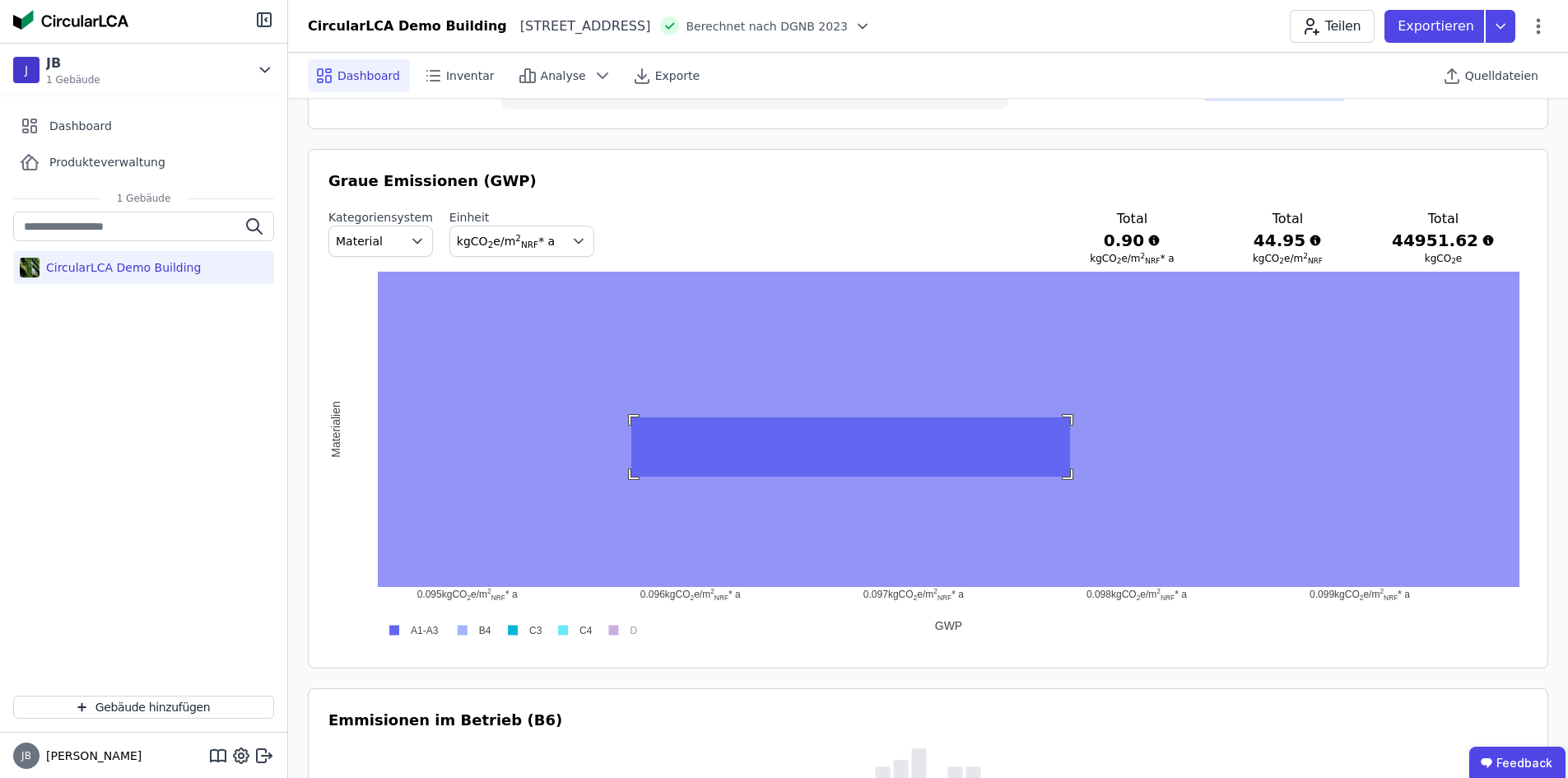
drag, startPoint x: 631, startPoint y: 417, endPoint x: 928, endPoint y: 476, distance: 302.8
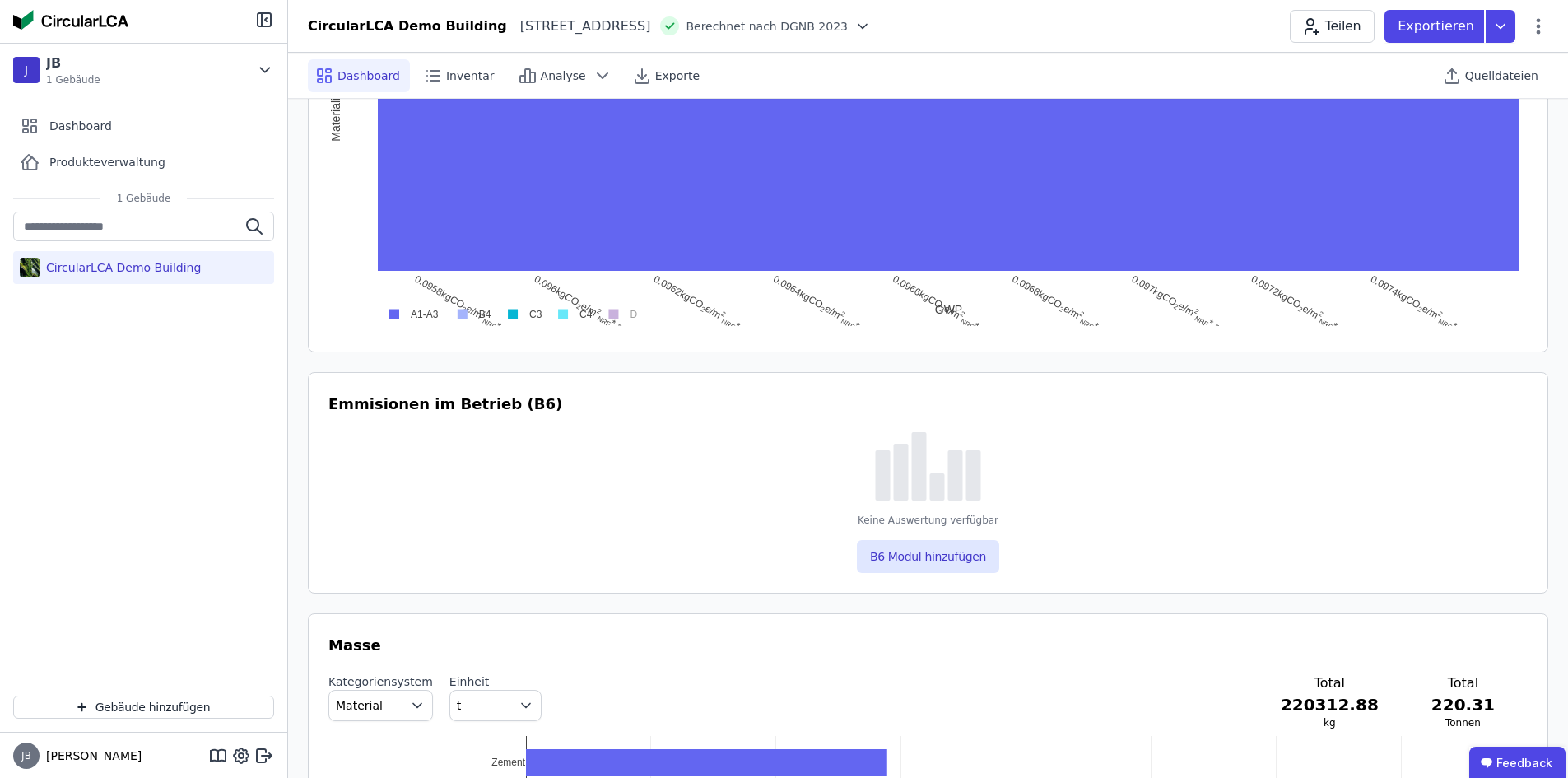
scroll to position [1153, 0]
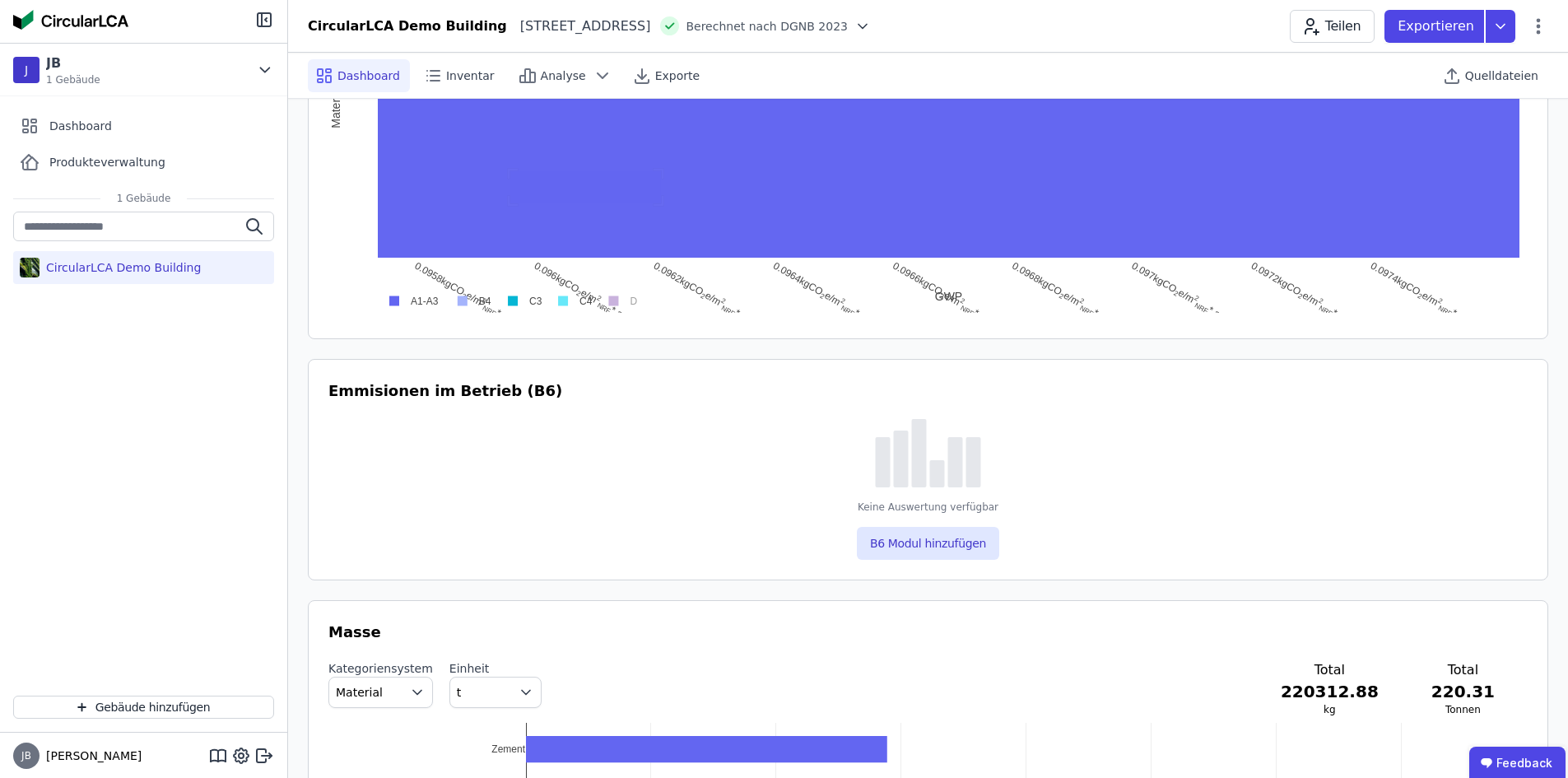
drag, startPoint x: 510, startPoint y: 172, endPoint x: 1094, endPoint y: 250, distance: 589.2
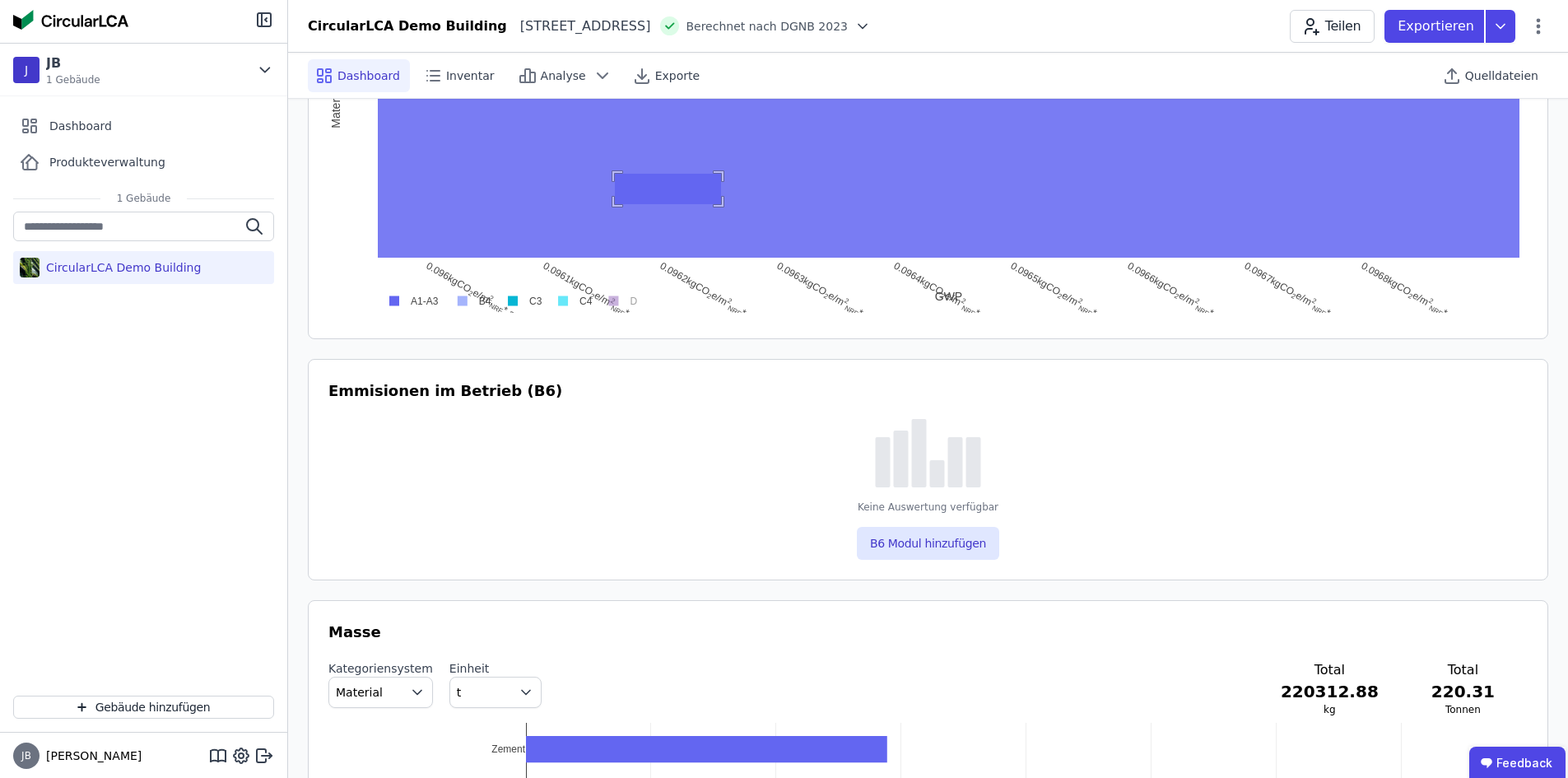
drag, startPoint x: 615, startPoint y: 173, endPoint x: 1154, endPoint y: 221, distance: 541.1
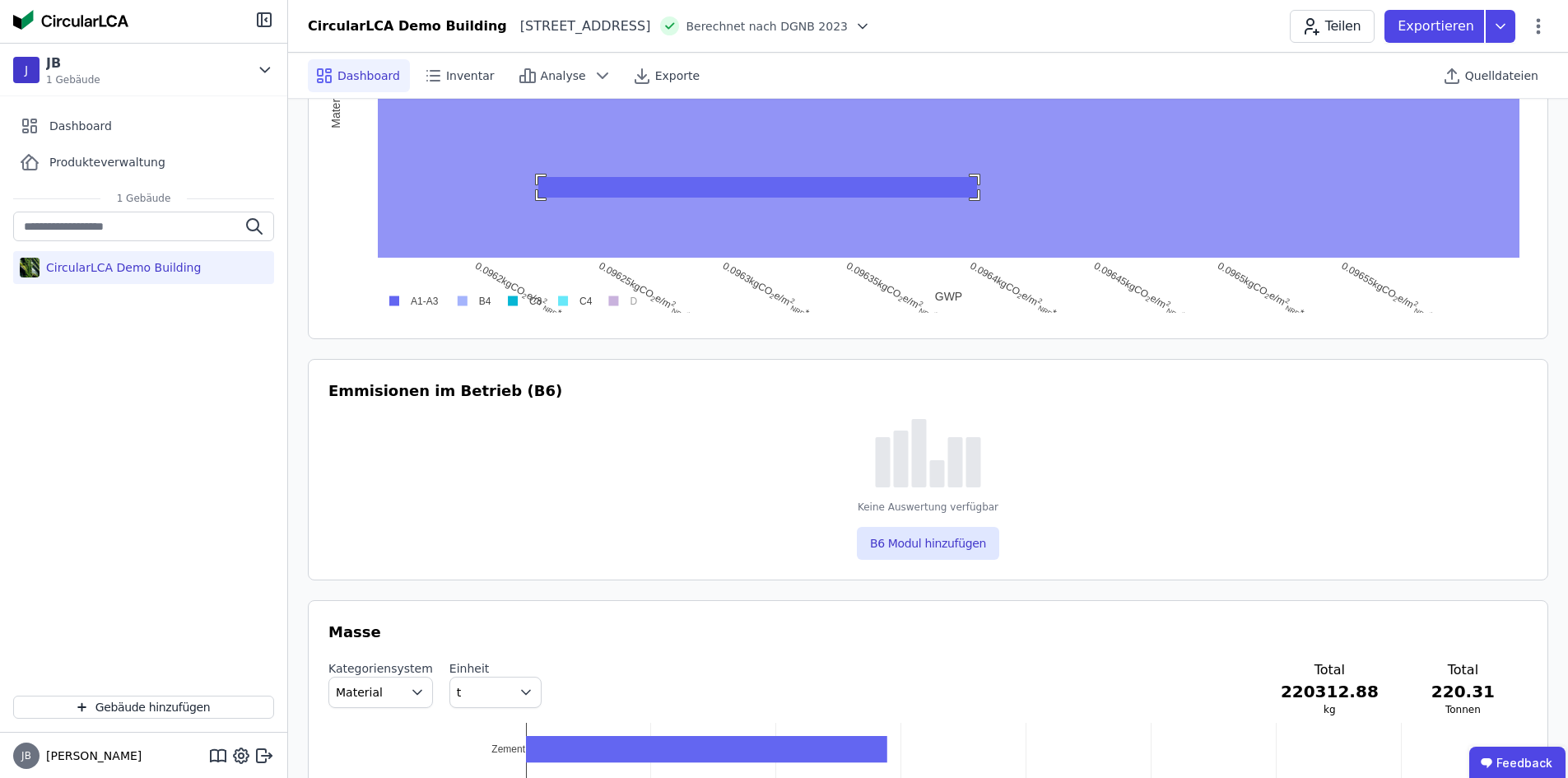
drag, startPoint x: 538, startPoint y: 177, endPoint x: 977, endPoint y: 198, distance: 439.5
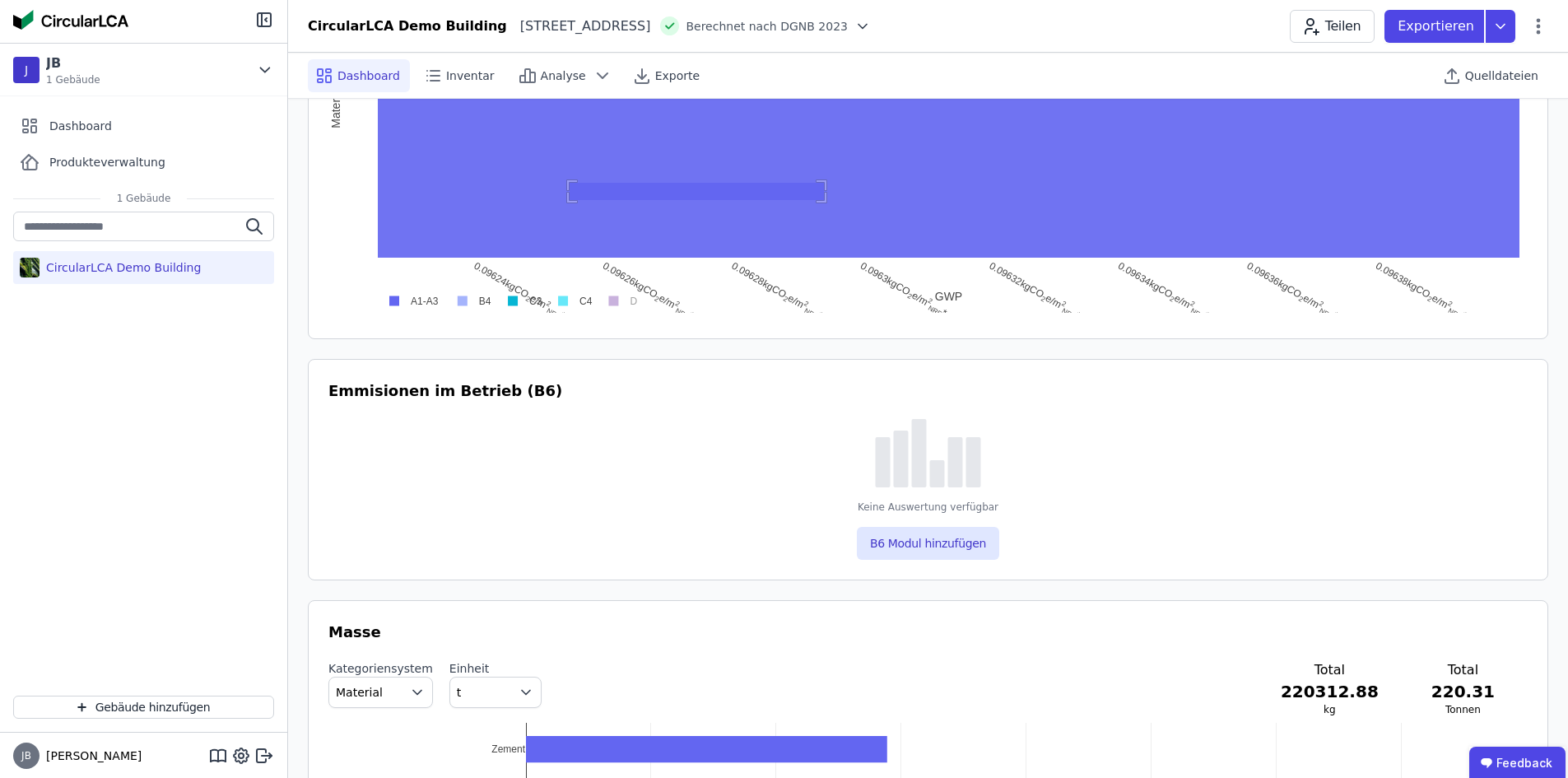
drag, startPoint x: 569, startPoint y: 183, endPoint x: 1052, endPoint y: 203, distance: 483.4
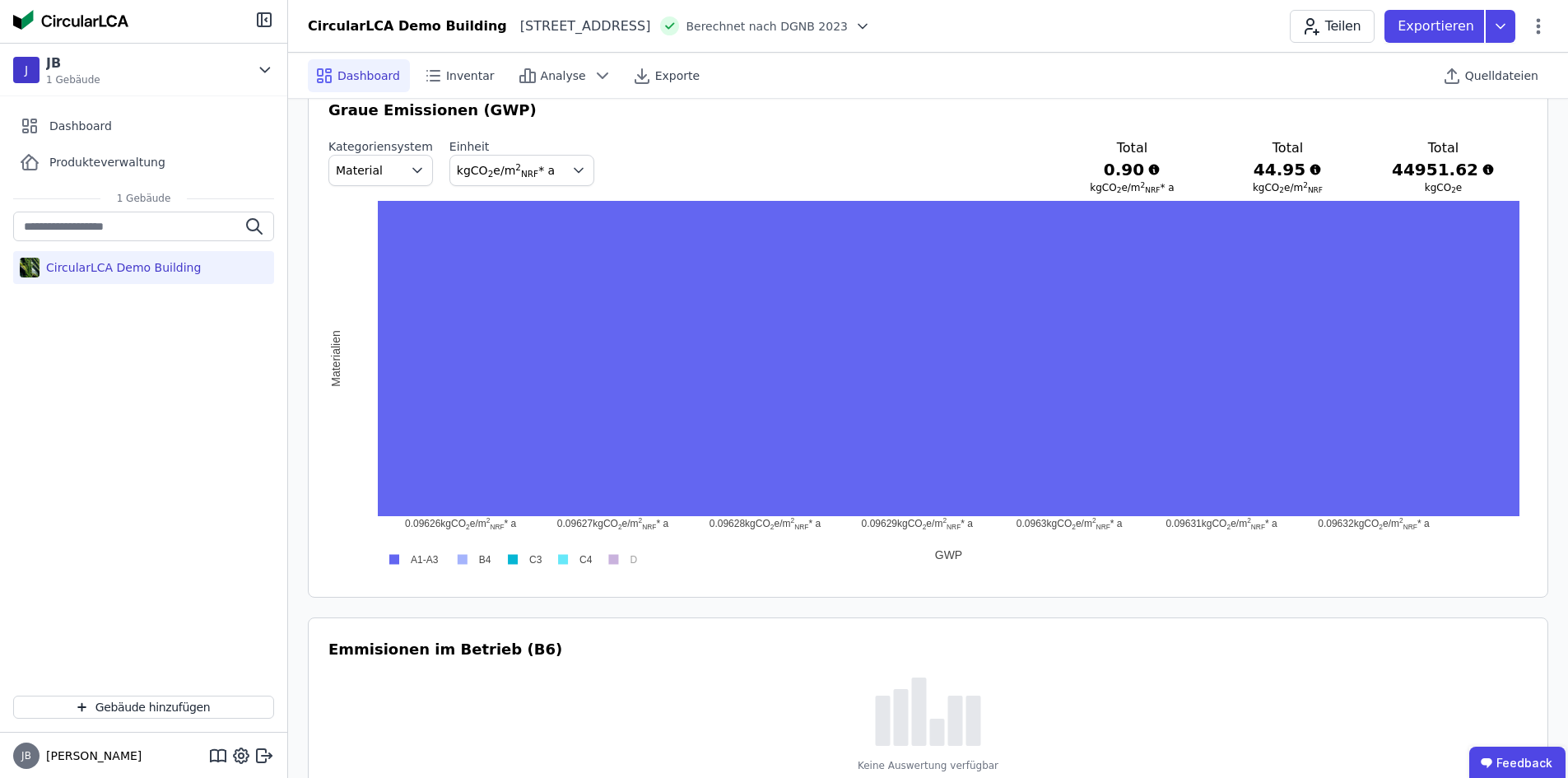
scroll to position [823, 0]
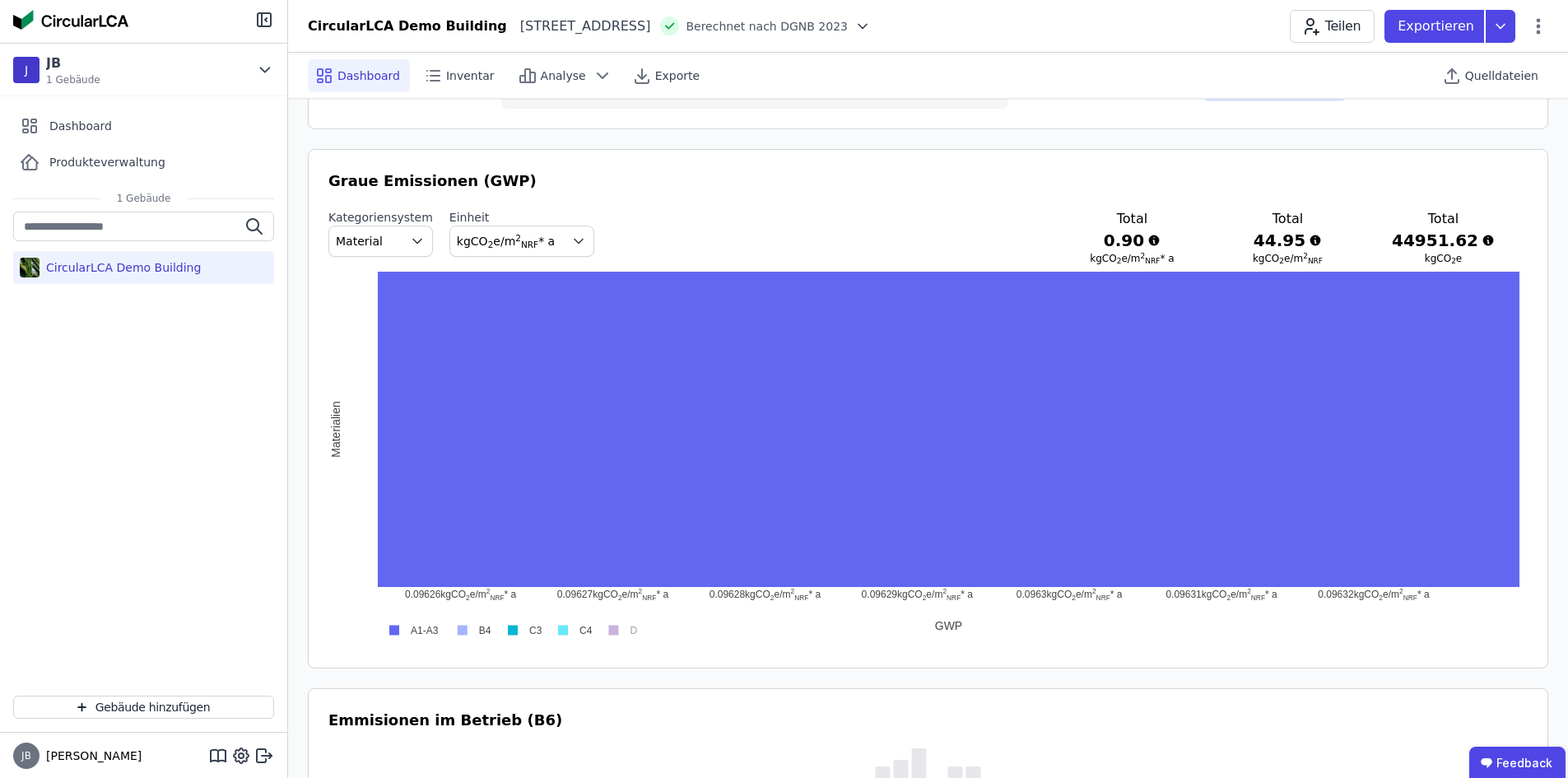
click at [1102, 221] on div "Kategoriensystem Material Einheit kgCO 2 e/m 2 NRF * a Total 0.90 kgCO 2 e/m 2 …" at bounding box center [927, 236] width 1199 height 56
click at [528, 246] on span "kgCO 2 e/m 2 NRF * a" at bounding box center [506, 241] width 98 height 13
click at [715, 199] on div "[PERSON_NAME] Emissionen (GWP) Kategoriensystem Material Einheit kgCO 2 e/m 2 N…" at bounding box center [927, 409] width 1199 height 478
drag, startPoint x: 520, startPoint y: 515, endPoint x: 407, endPoint y: 545, distance: 116.9
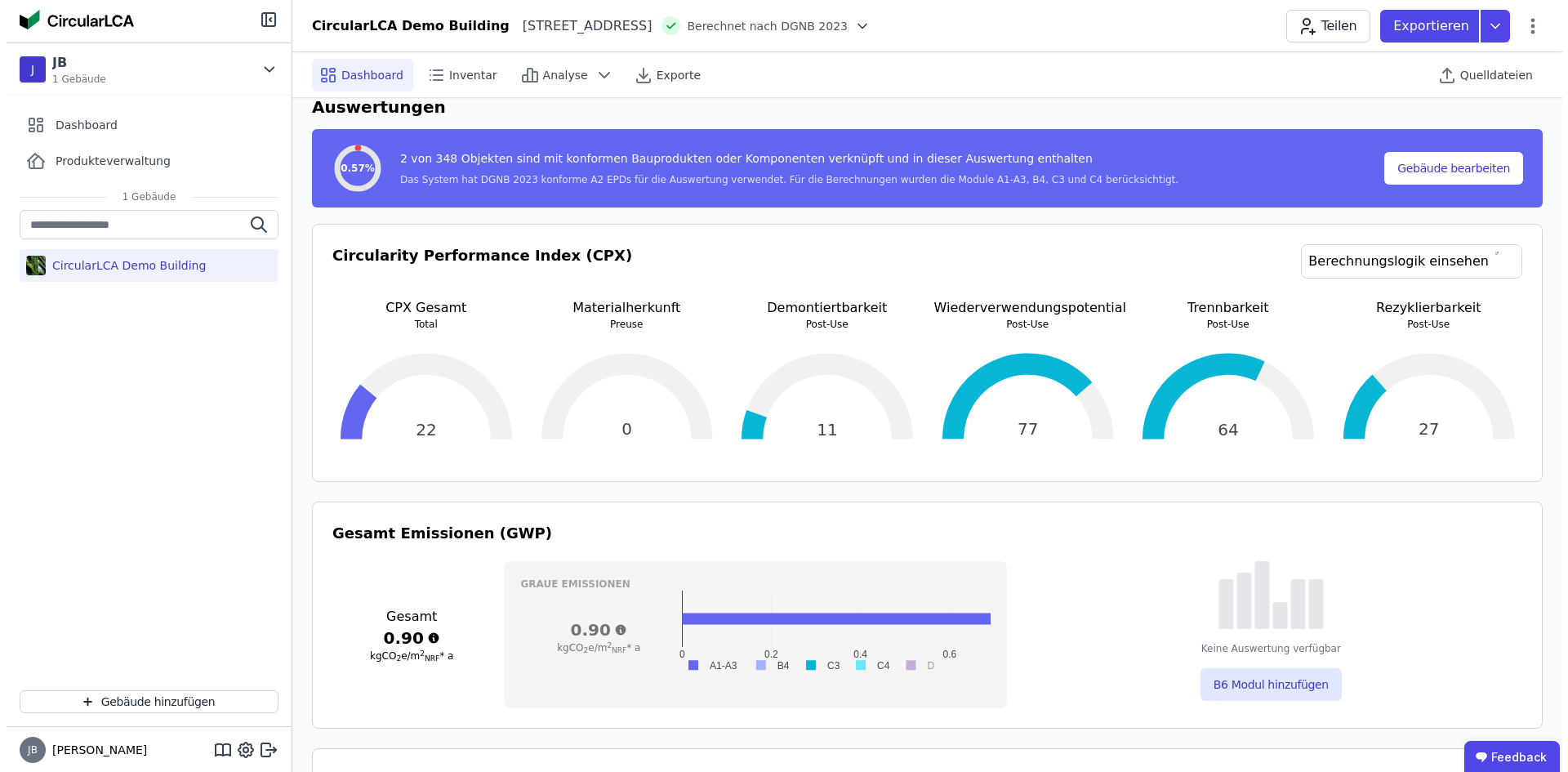
scroll to position [0, 0]
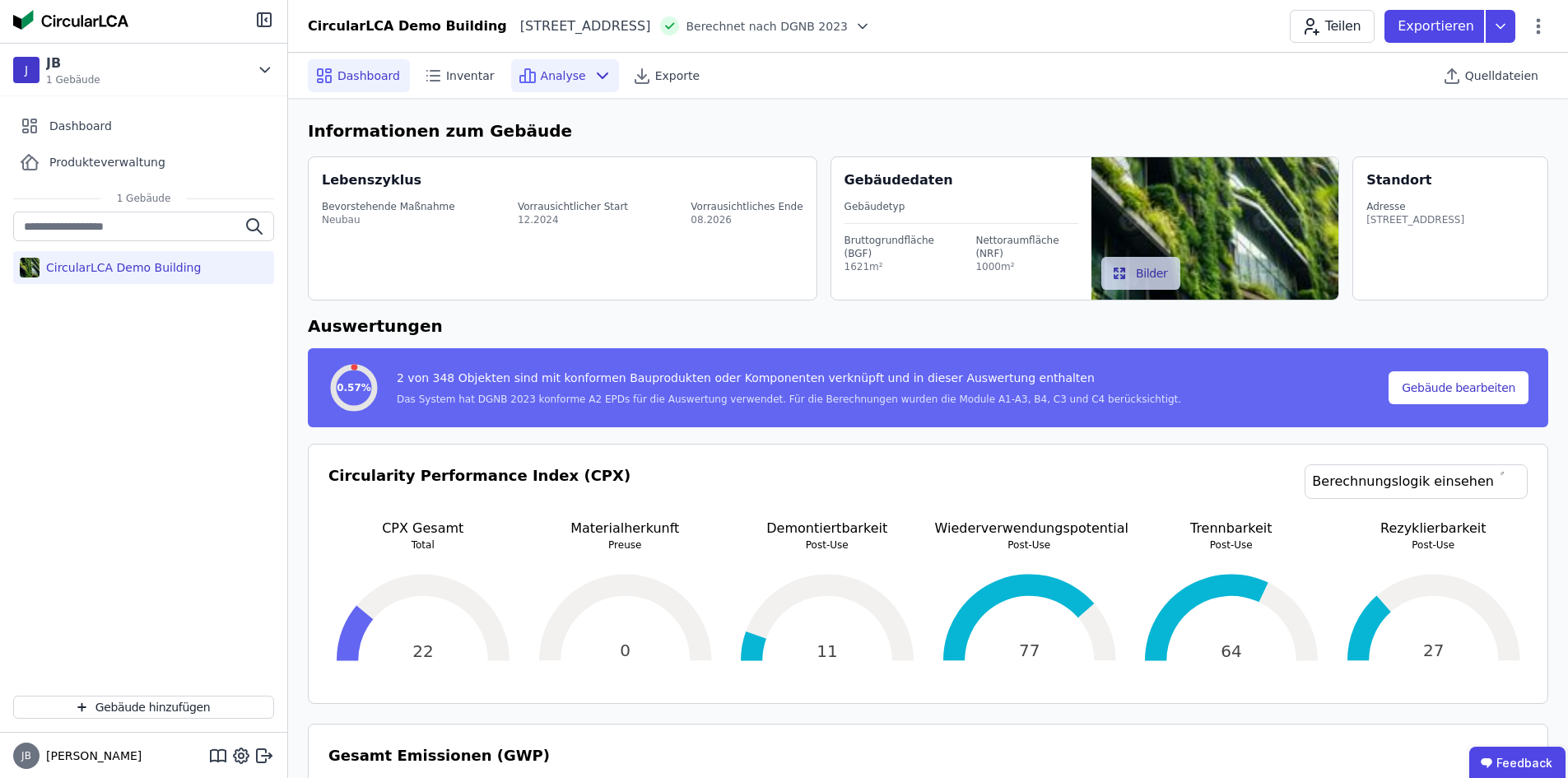
click at [542, 84] on div "Analyse" at bounding box center [565, 76] width 108 height 33
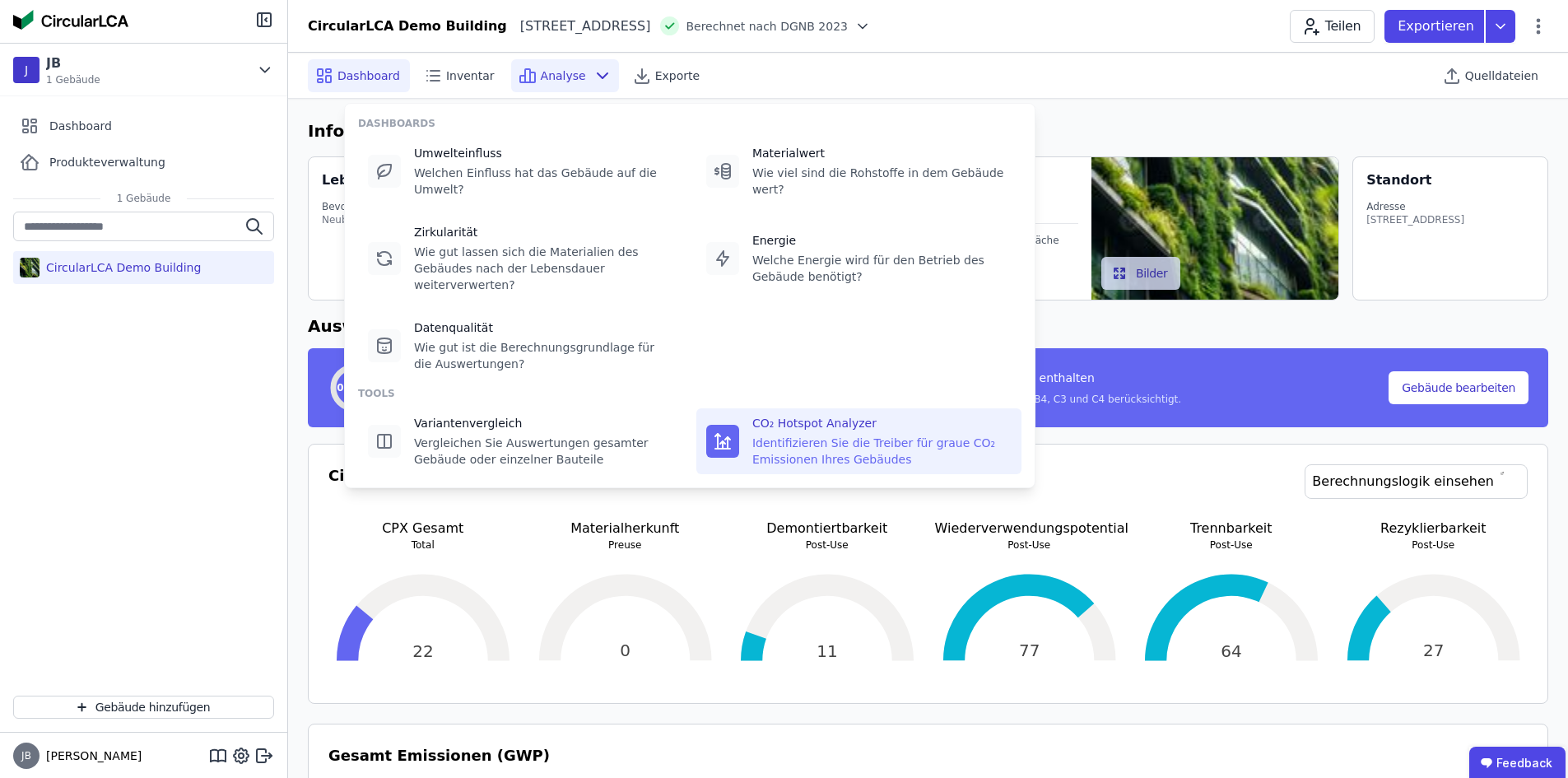
click at [838, 415] on div "CO₂ Hotspot Analyzer" at bounding box center [882, 423] width 260 height 17
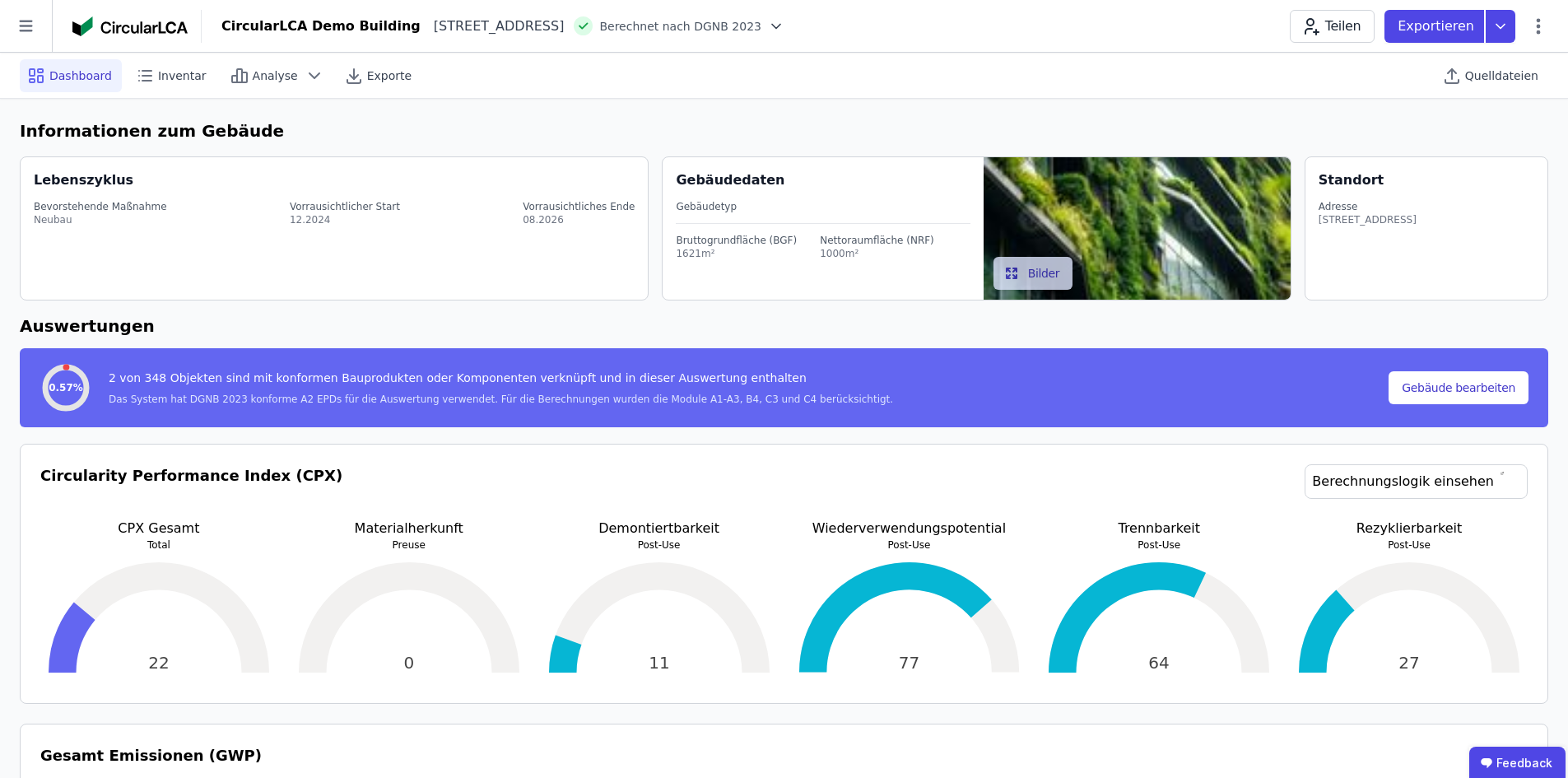
click at [486, 34] on div "[STREET_ADDRESS]" at bounding box center [492, 26] width 144 height 19
click at [529, 29] on div "[STREET_ADDRESS]" at bounding box center [492, 26] width 144 height 19
click at [744, 24] on span "Berechnet nach DGNB 2023" at bounding box center [680, 27] width 162 height 17
click at [396, 373] on div "2 von 348 Objekten sind mit konformen Bauprodukten oder Komponenten verknüpft u…" at bounding box center [501, 381] width 784 height 23
click at [1466, 390] on button "Gebäude bearbeiten" at bounding box center [1458, 388] width 140 height 33
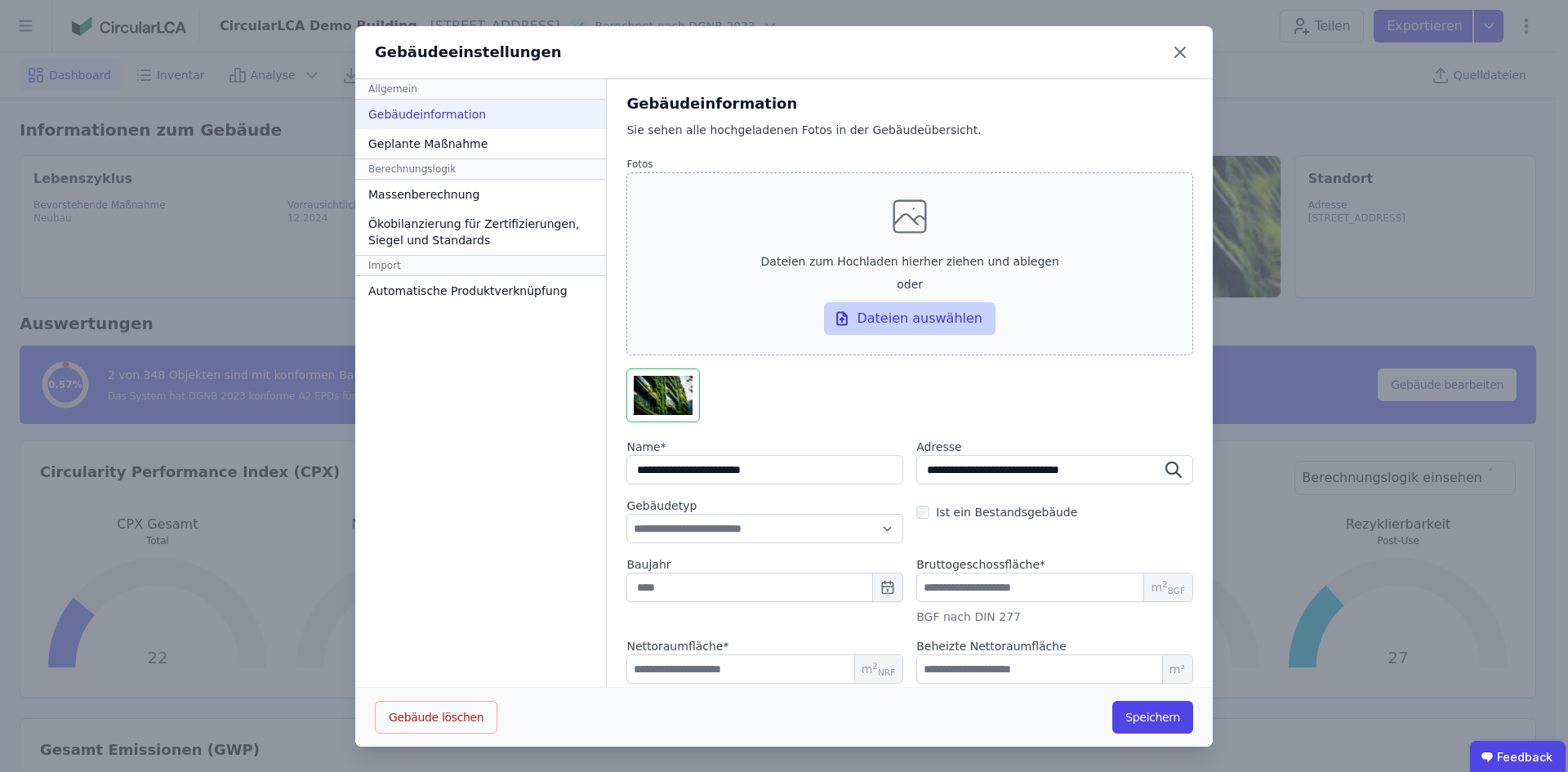
click at [930, 314] on div "Dateien auswählen" at bounding box center [910, 318] width 171 height 33
click at [0, 0] on input "Dateien zum Hochladen hierher ziehen und ablegen oder Dateien auswählen" at bounding box center [0, 0] width 0 height 0
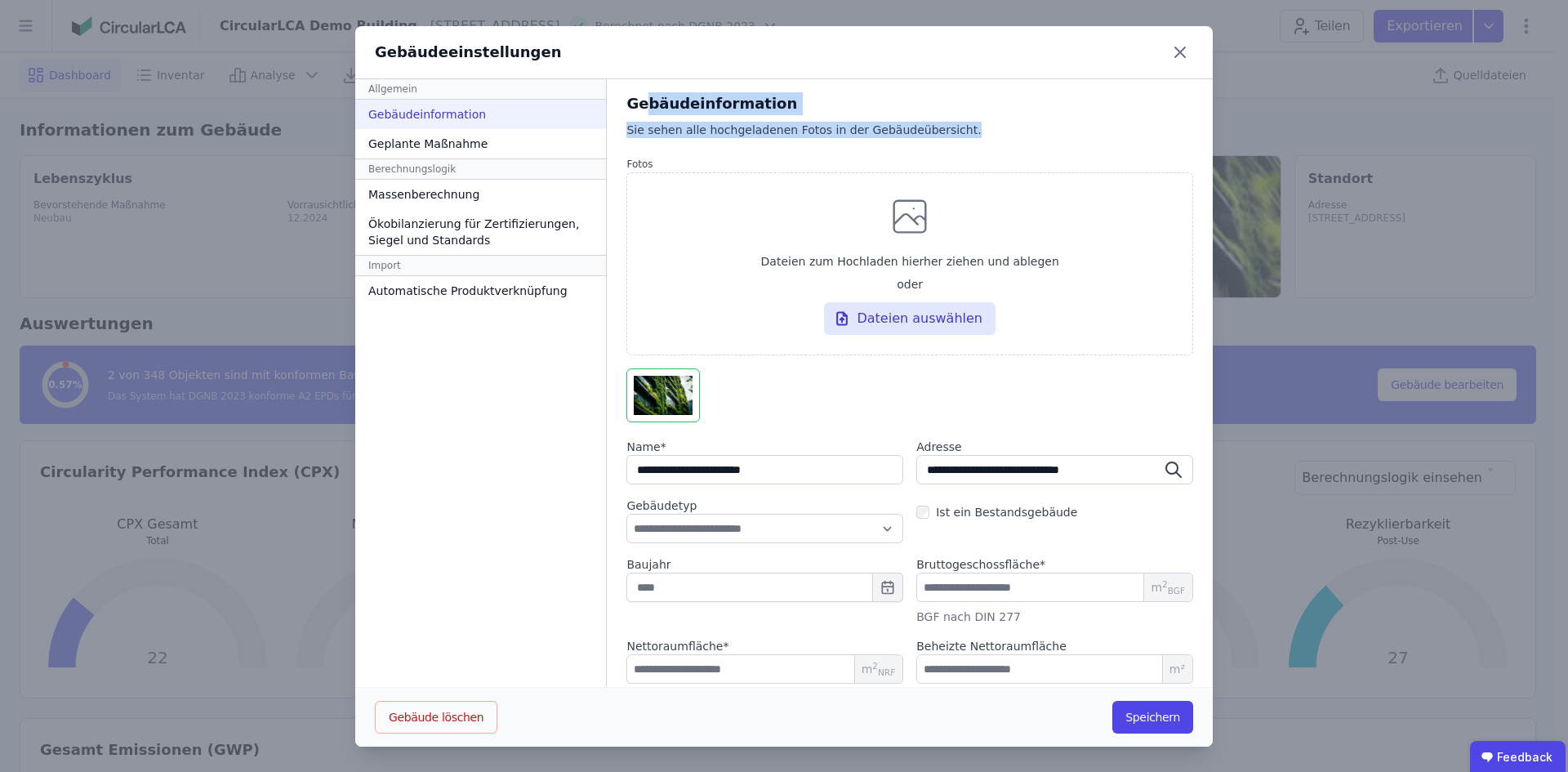
drag, startPoint x: 631, startPoint y: 113, endPoint x: 1016, endPoint y: 128, distance: 385.3
click at [1016, 128] on div "**********" at bounding box center [910, 407] width 567 height 630
click at [1016, 128] on div "Sie sehen alle hochgeladenen Fotos in der Gebäudeübersicht." at bounding box center [910, 138] width 567 height 33
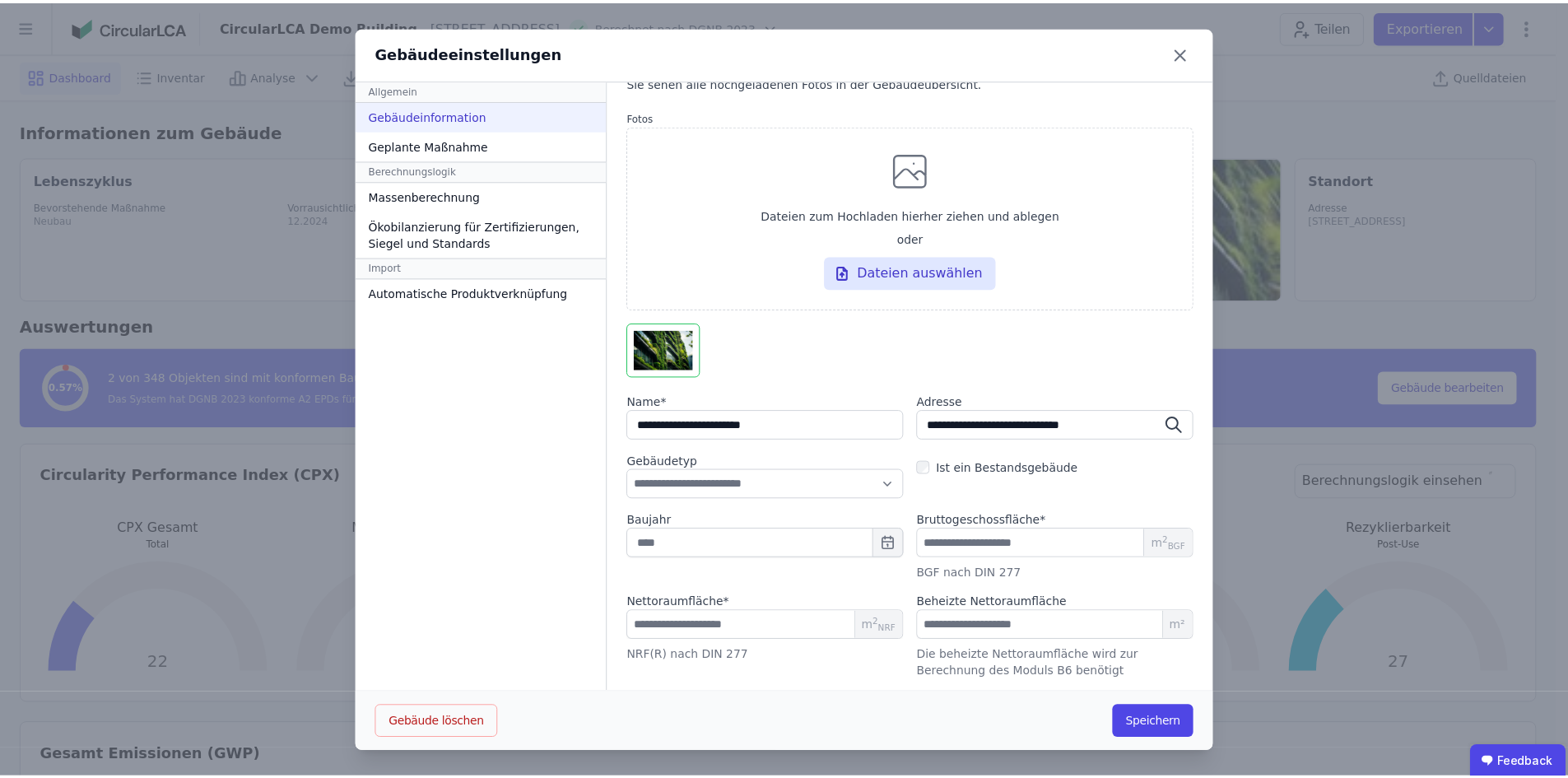
scroll to position [1, 0]
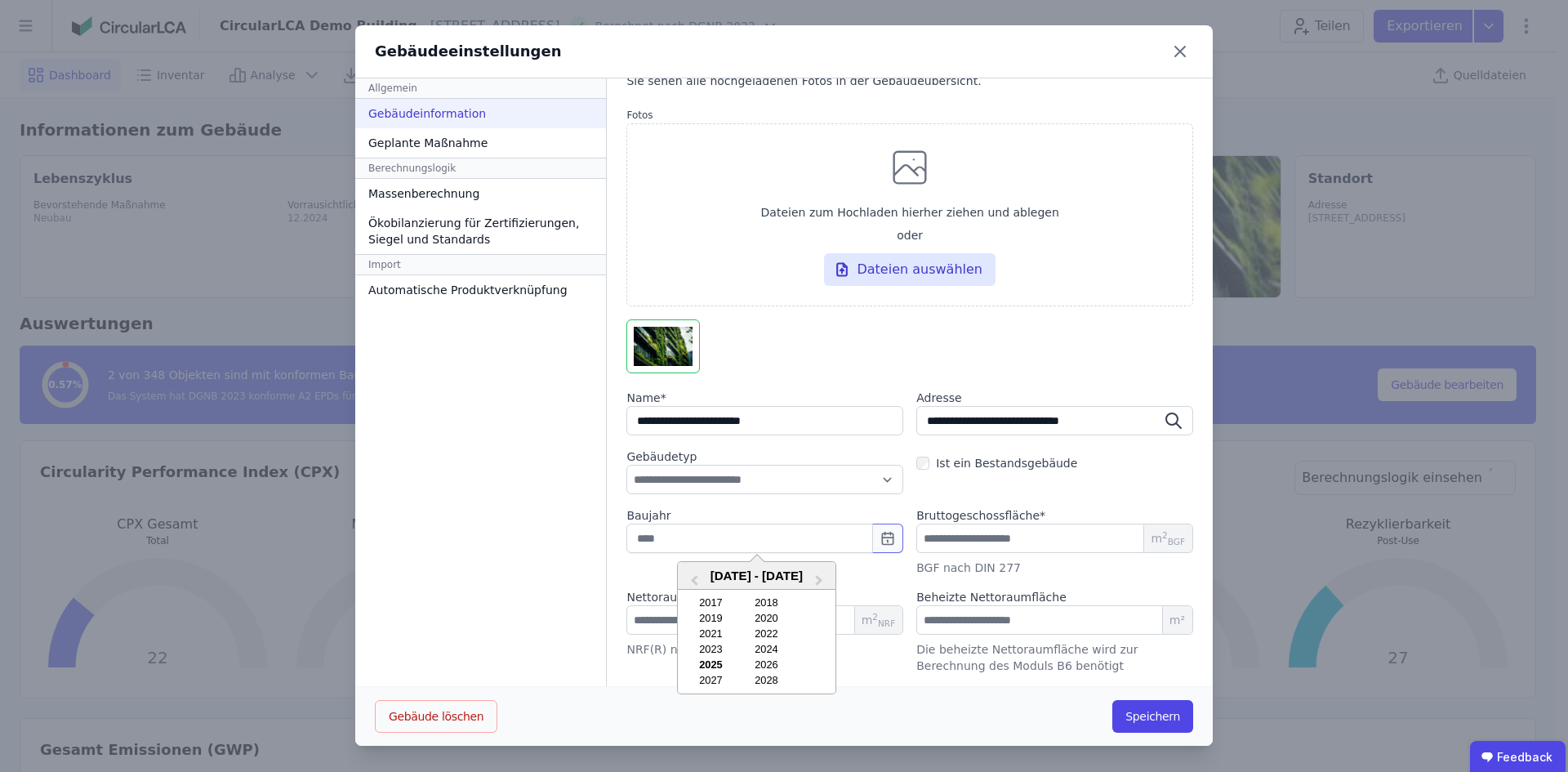
click at [878, 529] on button "button" at bounding box center [888, 538] width 31 height 29
click at [755, 605] on div "2018" at bounding box center [766, 602] width 52 height 12
type input "****"
click at [917, 609] on input "number" at bounding box center [1055, 620] width 277 height 29
click at [1136, 621] on input "number" at bounding box center [1055, 620] width 277 height 29
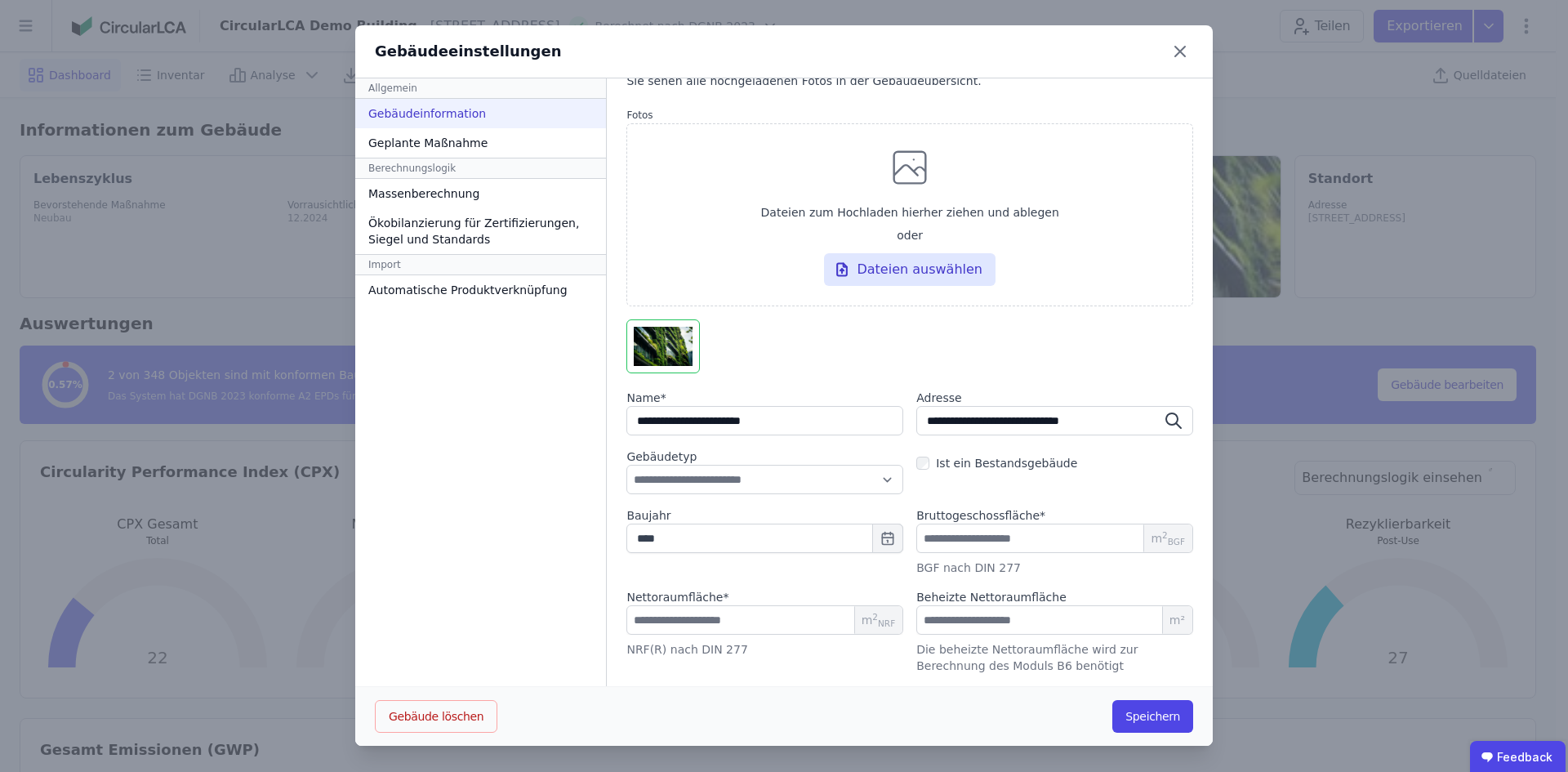
click at [1162, 621] on span "m²" at bounding box center [1177, 620] width 30 height 28
click at [966, 616] on input "number" at bounding box center [1055, 620] width 277 height 29
type input "****"
click at [864, 404] on label "Name *" at bounding box center [765, 398] width 277 height 17
click at [863, 417] on input "string" at bounding box center [765, 421] width 277 height 29
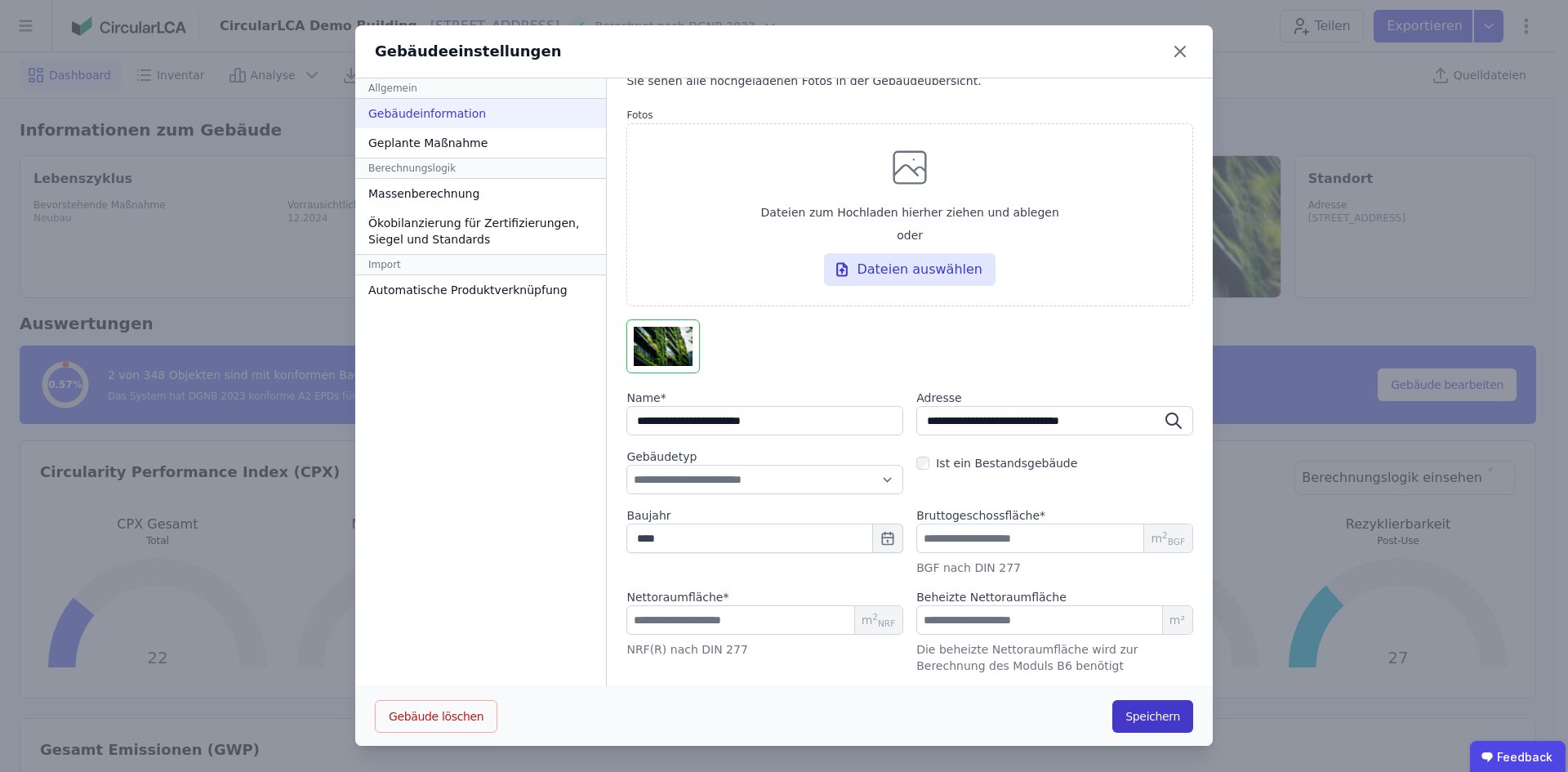
click at [1147, 728] on button "Speichern" at bounding box center [1153, 717] width 81 height 33
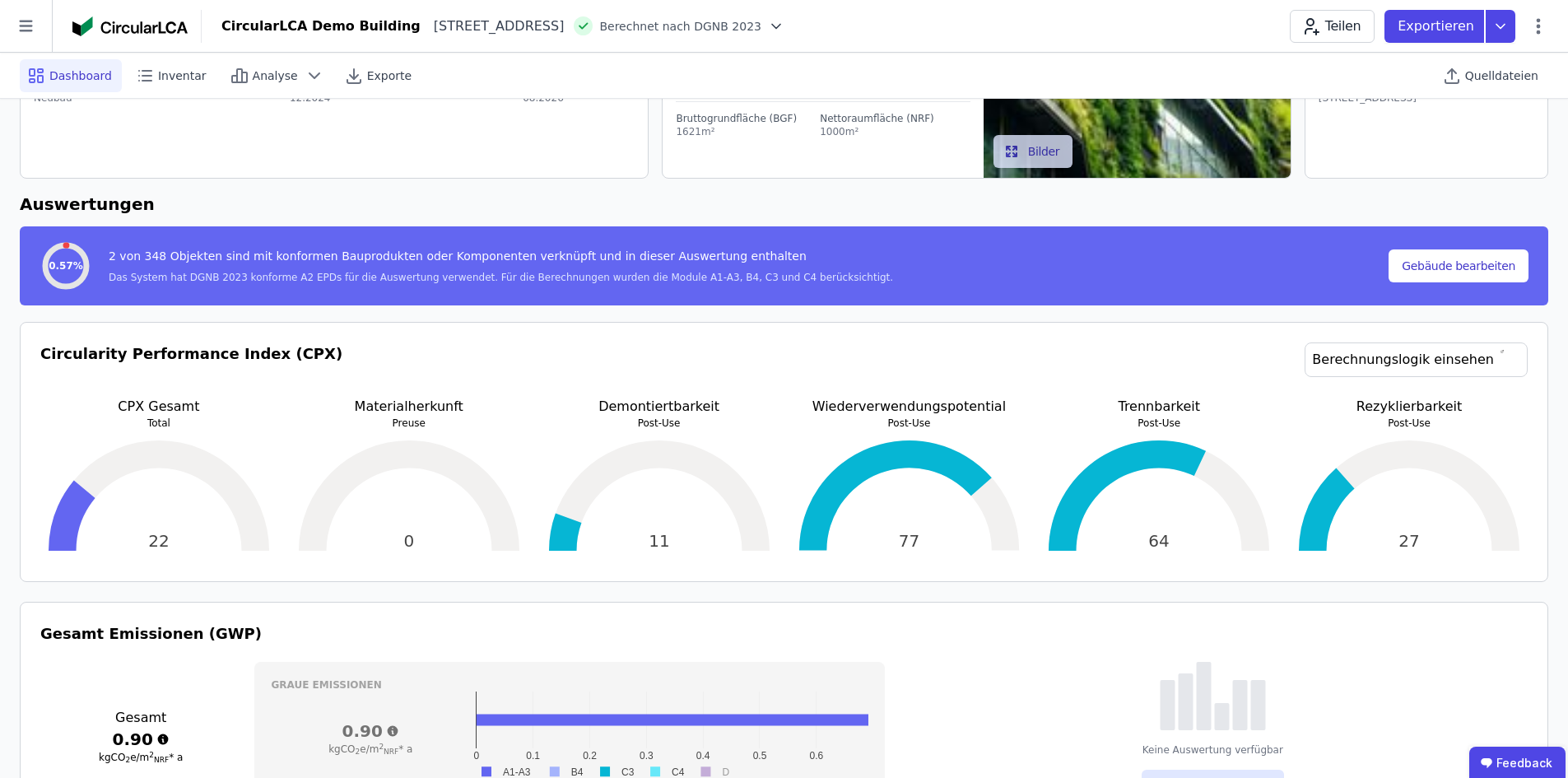
scroll to position [0, 0]
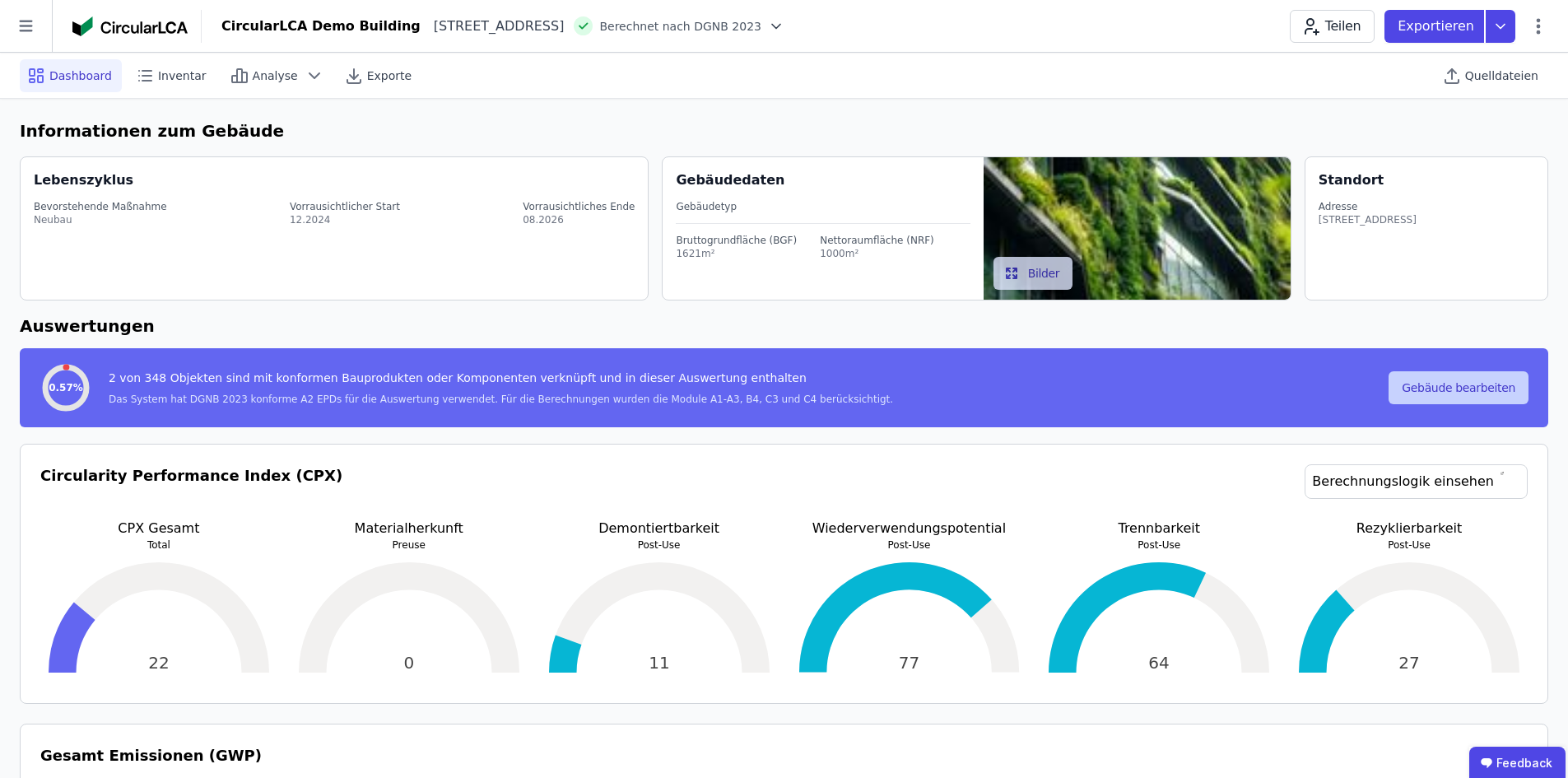
click at [1458, 392] on button "Gebäude bearbeiten" at bounding box center [1458, 388] width 140 height 33
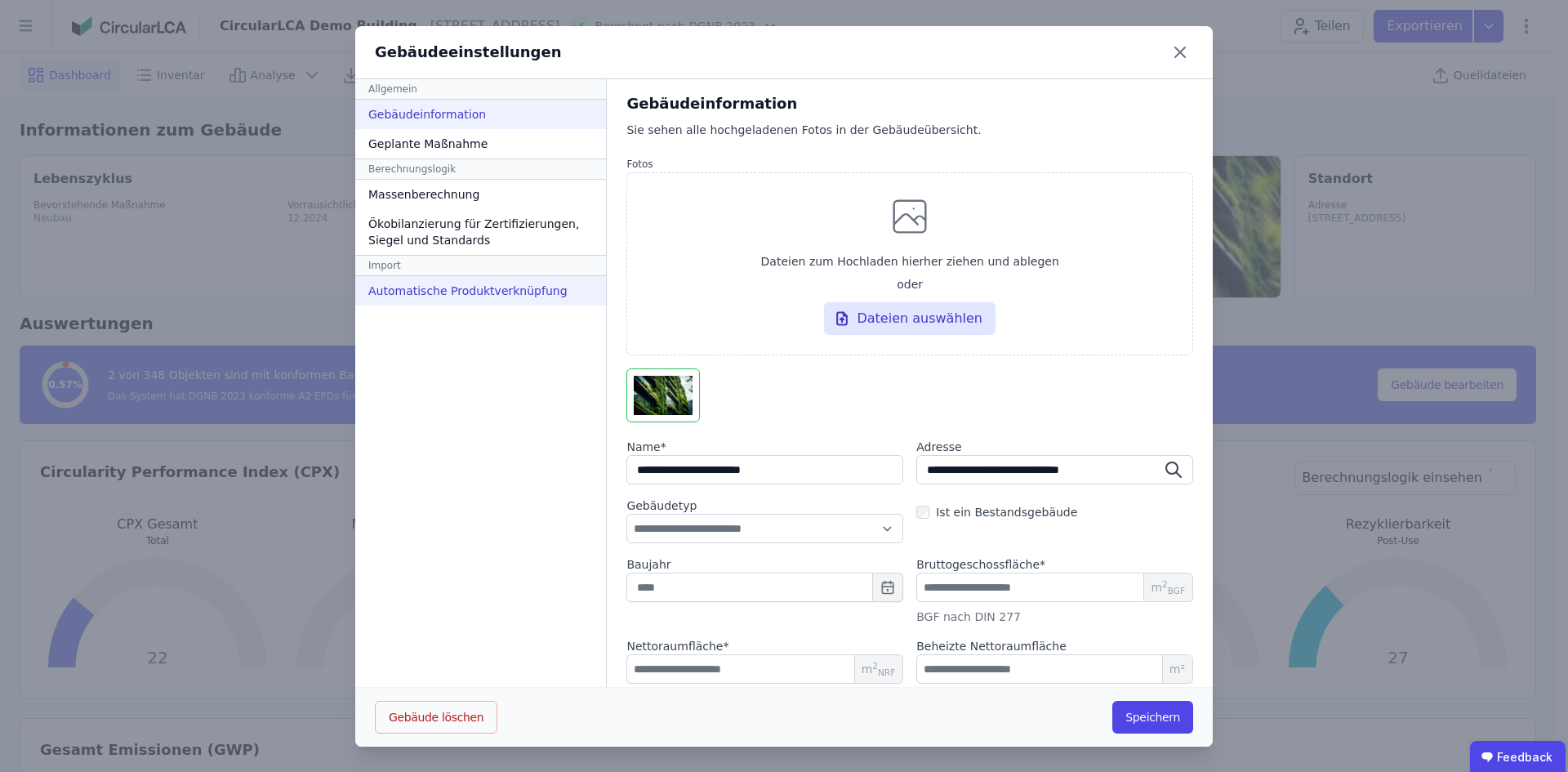
click at [386, 285] on div "Automatische Produktverknüpfung" at bounding box center [480, 291] width 250 height 29
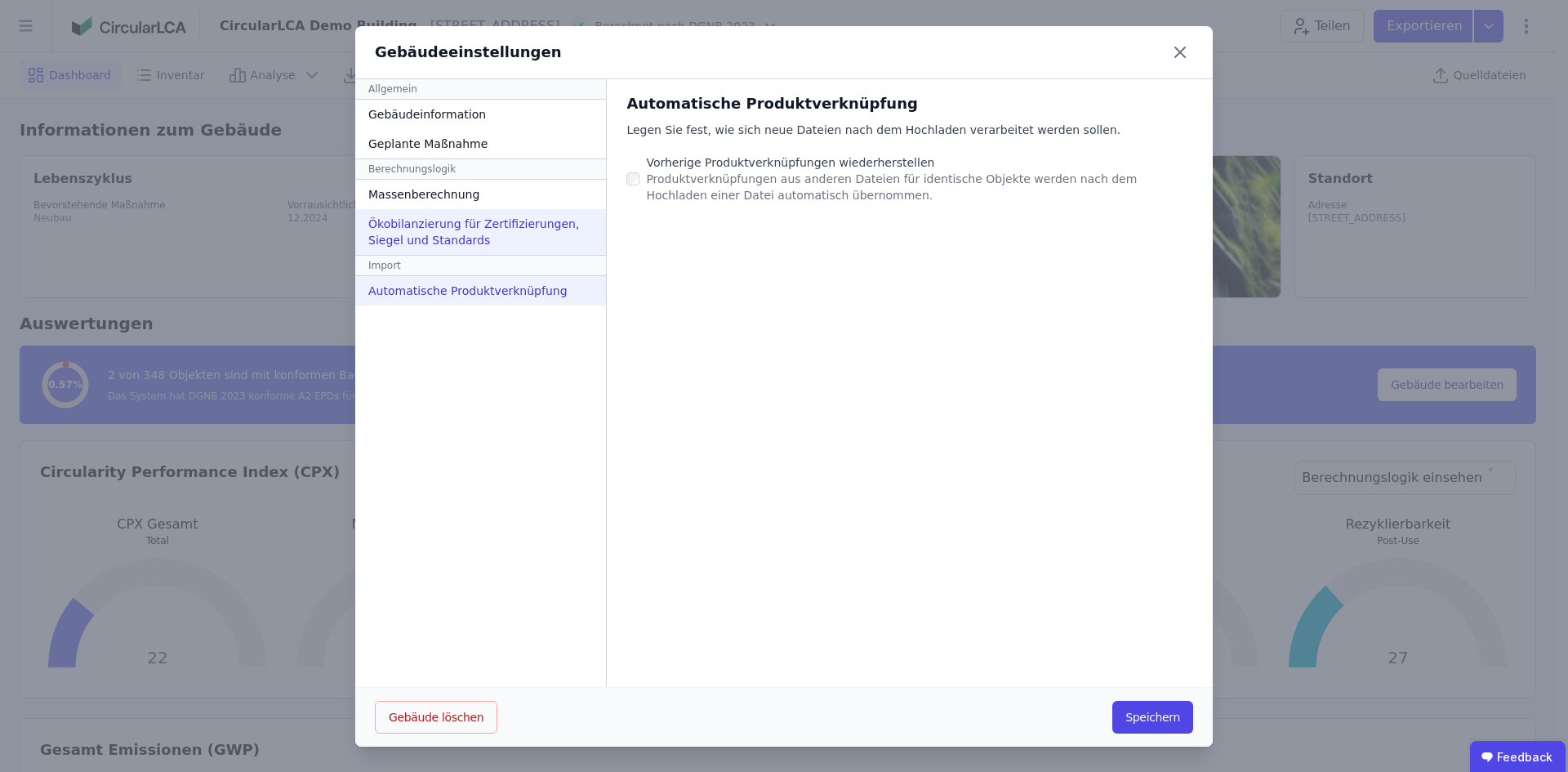
click at [454, 216] on div "Ökobilanzierung für Zertifizierungen, Siegel und Standards" at bounding box center [480, 232] width 250 height 46
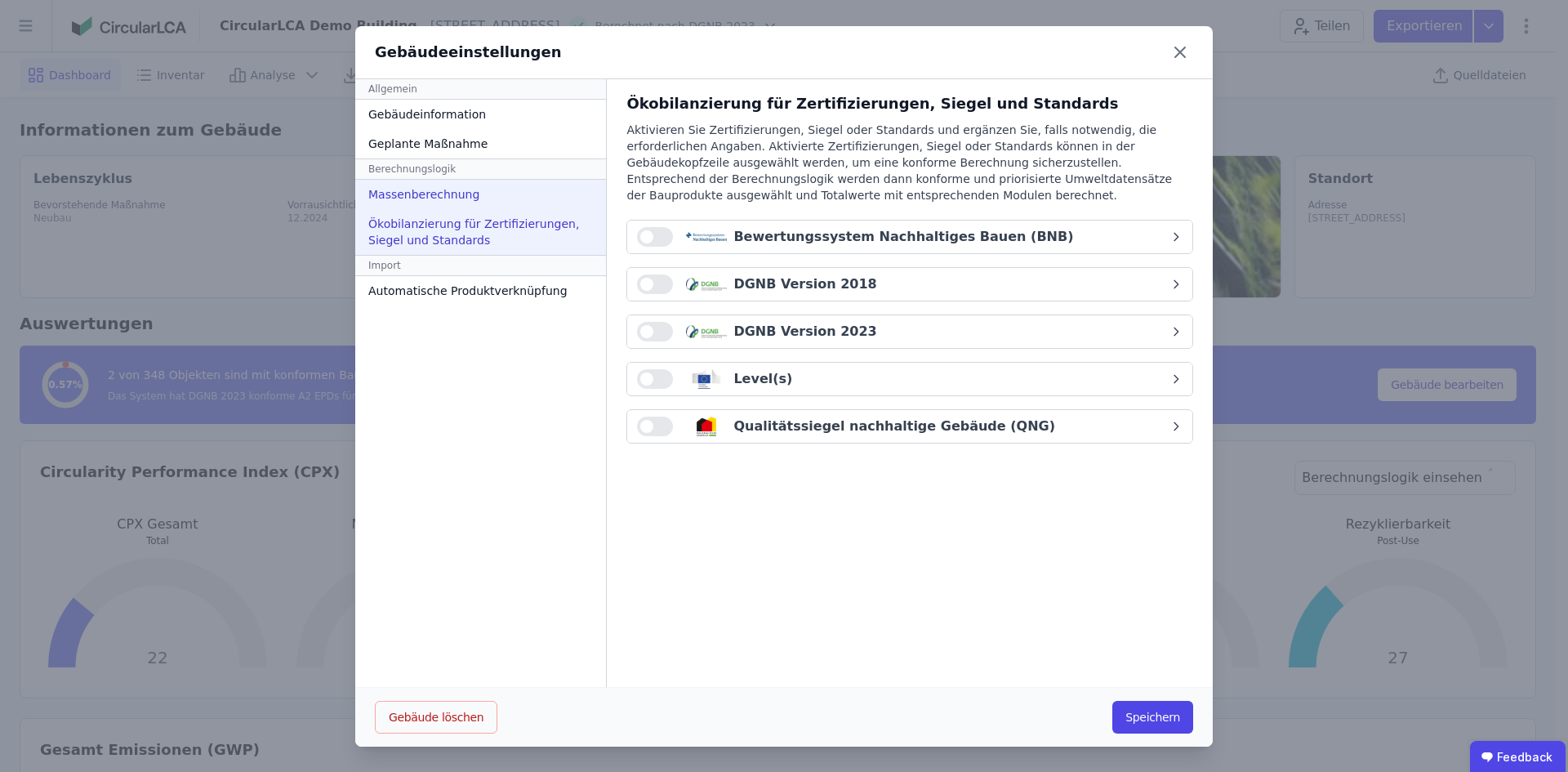
click at [429, 200] on div "Massenberechnung" at bounding box center [480, 194] width 250 height 29
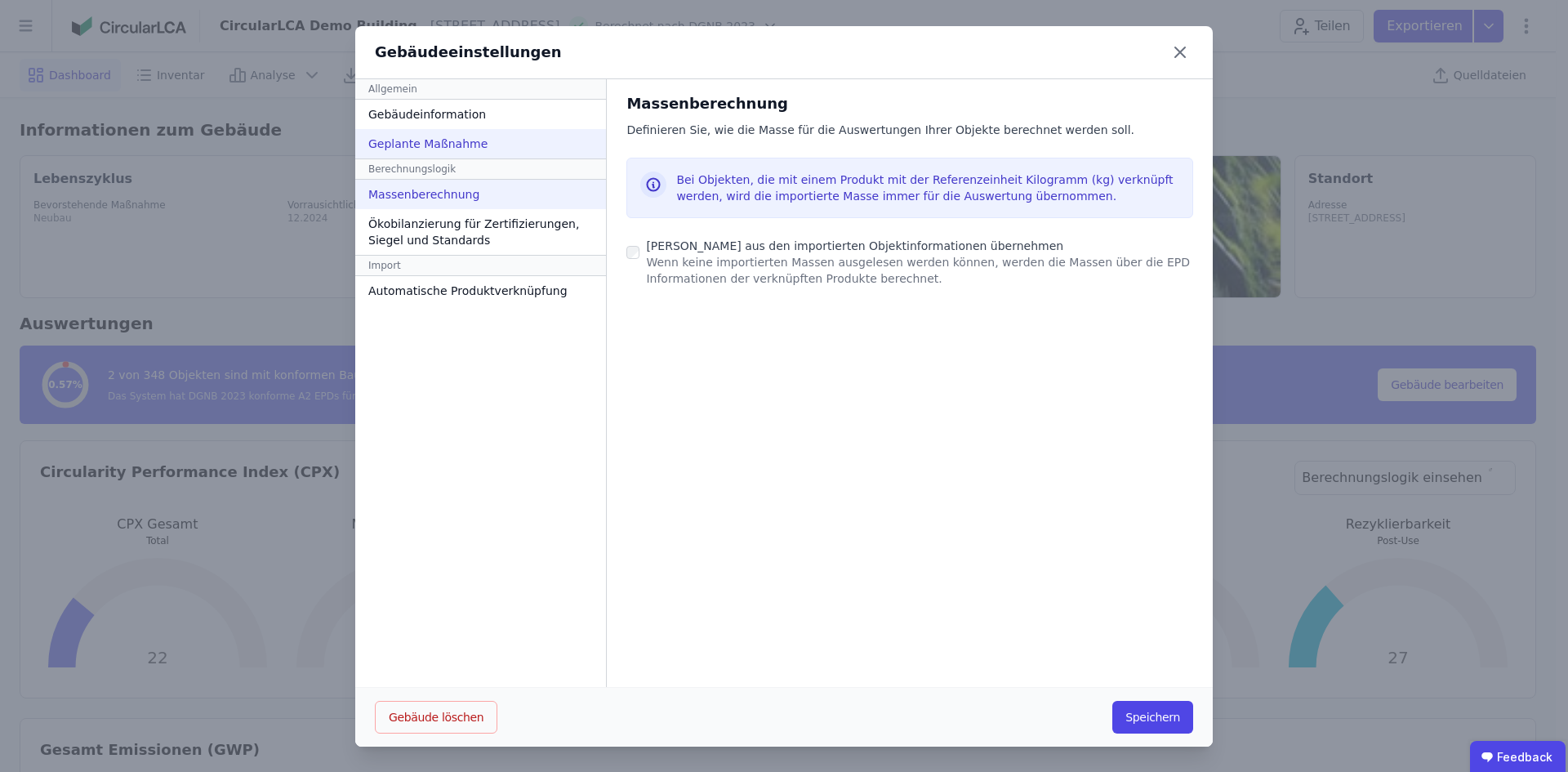
click at [434, 134] on div "Geplante Maßnahme" at bounding box center [480, 144] width 250 height 29
select select "*"
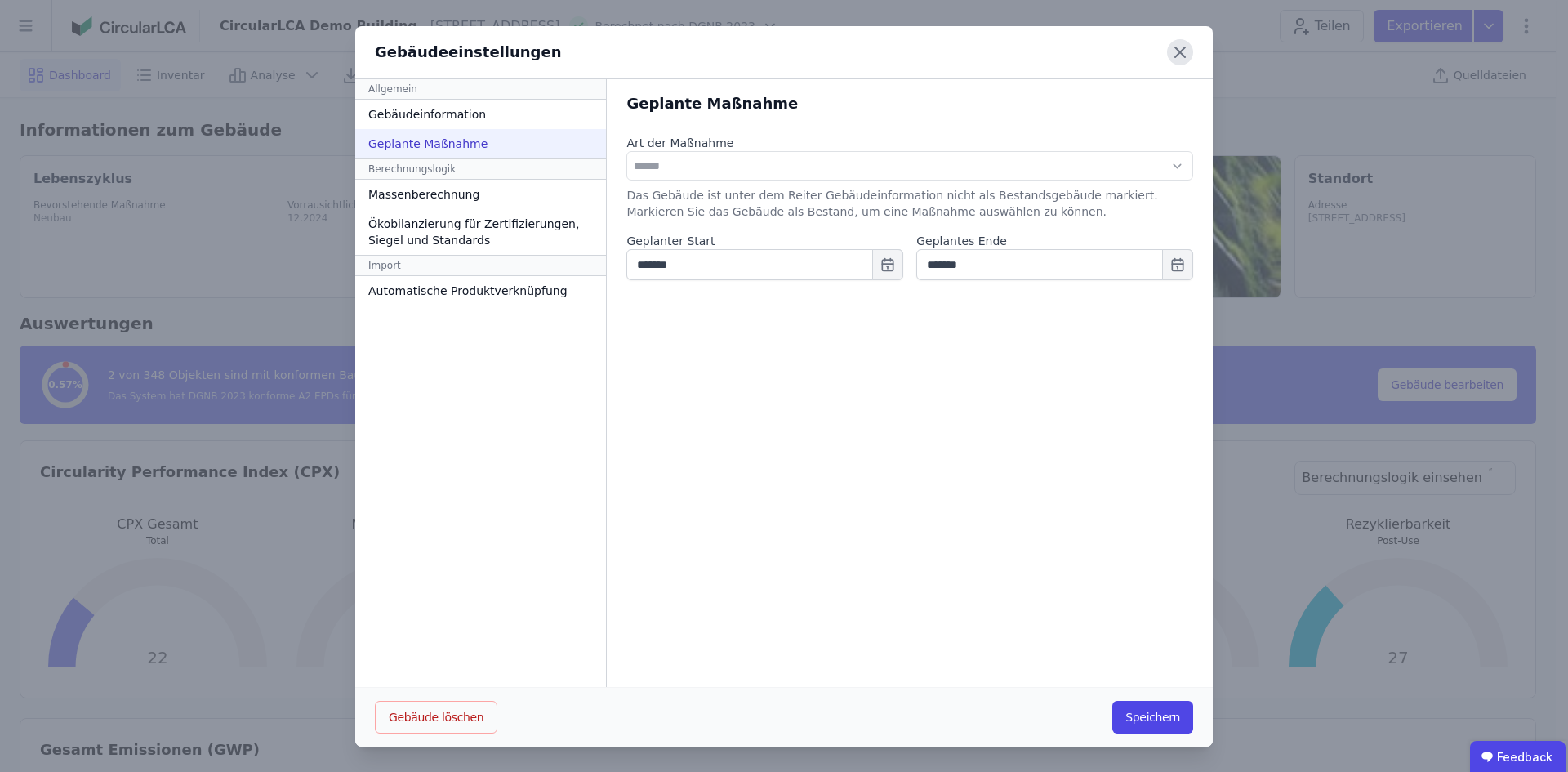
click at [1182, 41] on icon at bounding box center [1180, 52] width 26 height 26
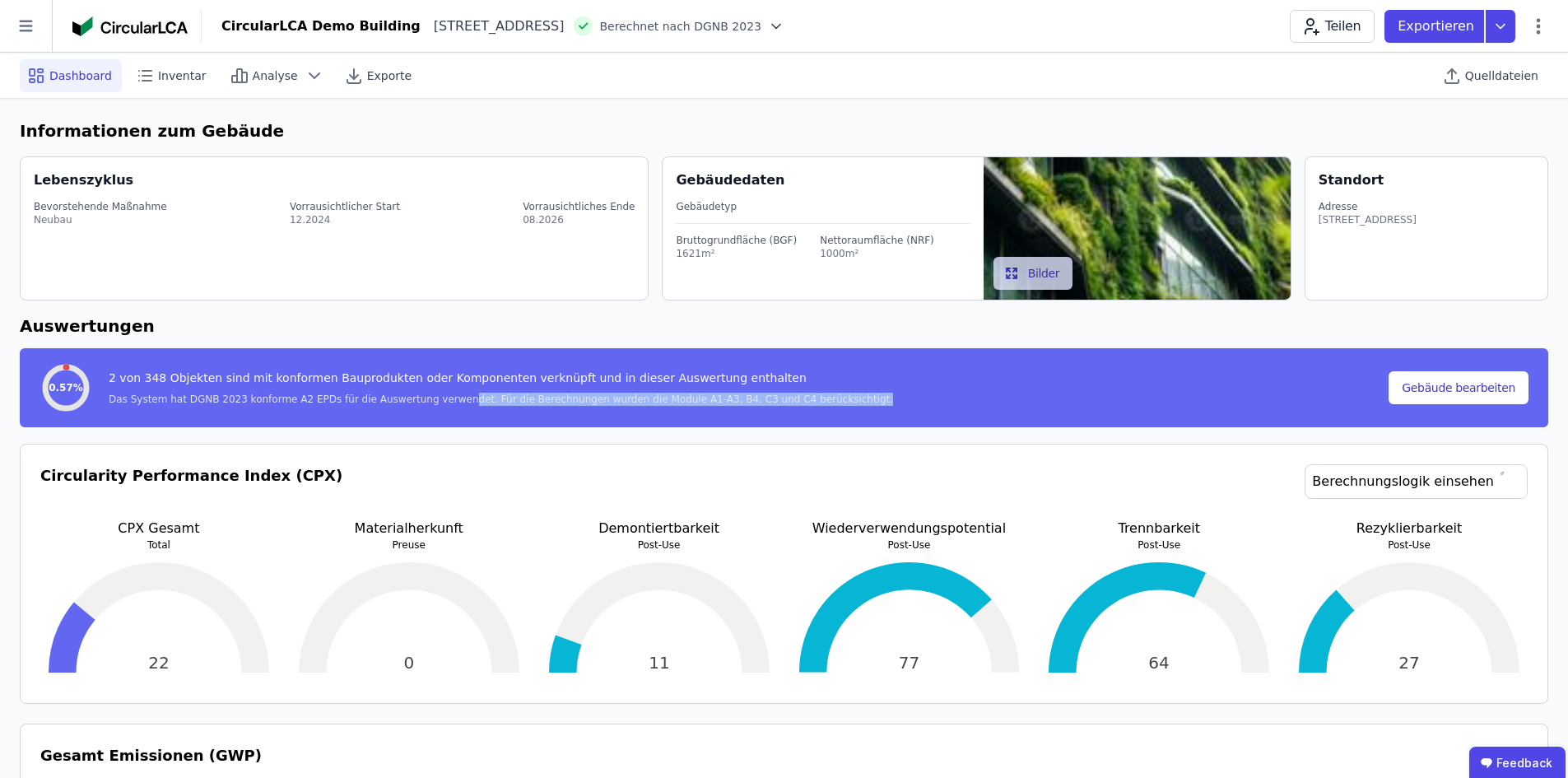
drag, startPoint x: 432, startPoint y: 402, endPoint x: 854, endPoint y: 402, distance: 422.0
click at [854, 402] on div "0.57% 2 von 348 Objekten sind mit konformen Bauprodukten oder Komponenten verkn…" at bounding box center [714, 388] width 1349 height 53
click at [692, 21] on span "Berechnet nach DGNB 2023" at bounding box center [680, 27] width 162 height 17
click at [784, 27] on icon at bounding box center [776, 27] width 17 height 17
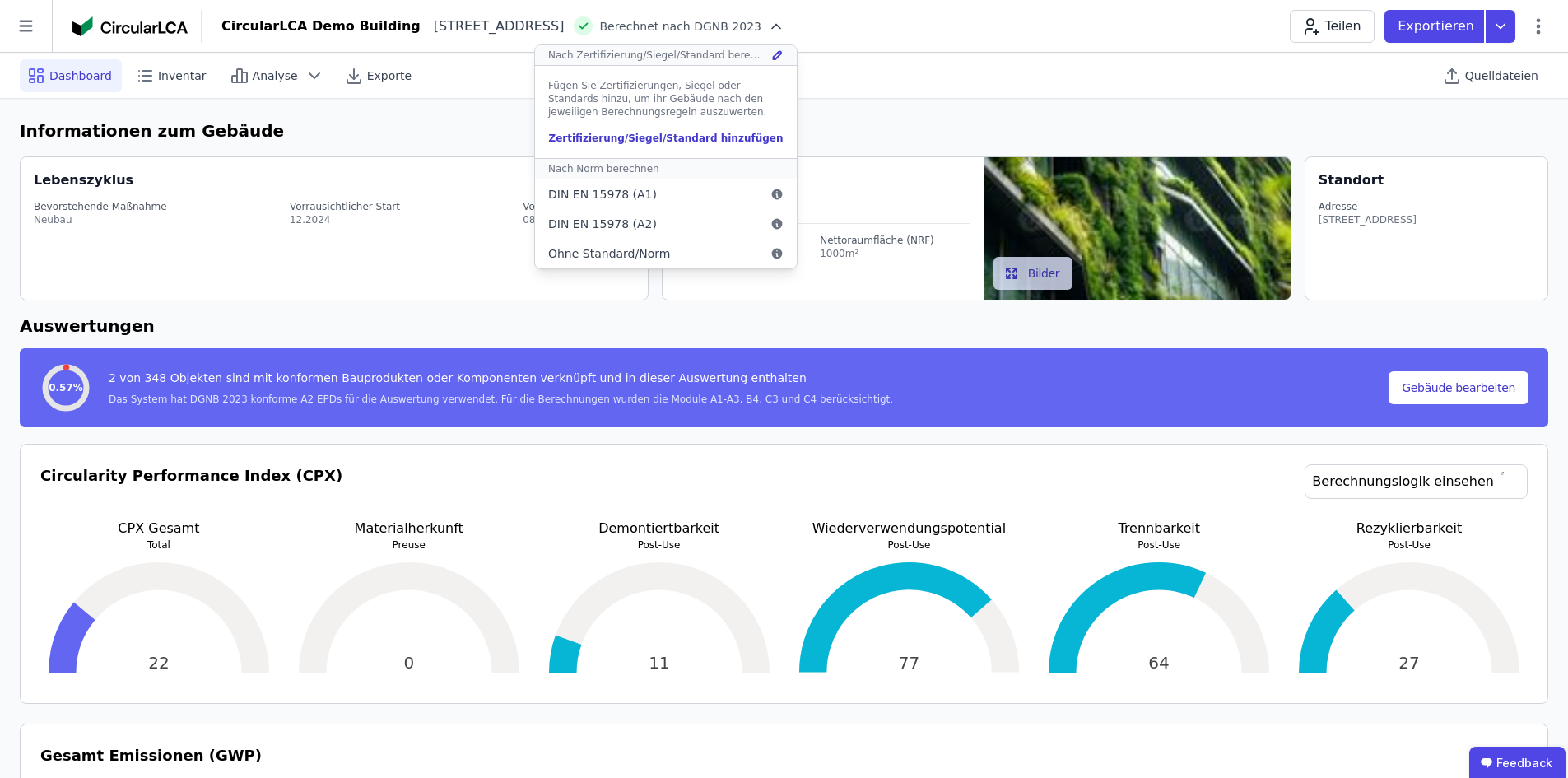
click at [784, 27] on icon at bounding box center [776, 27] width 17 height 17
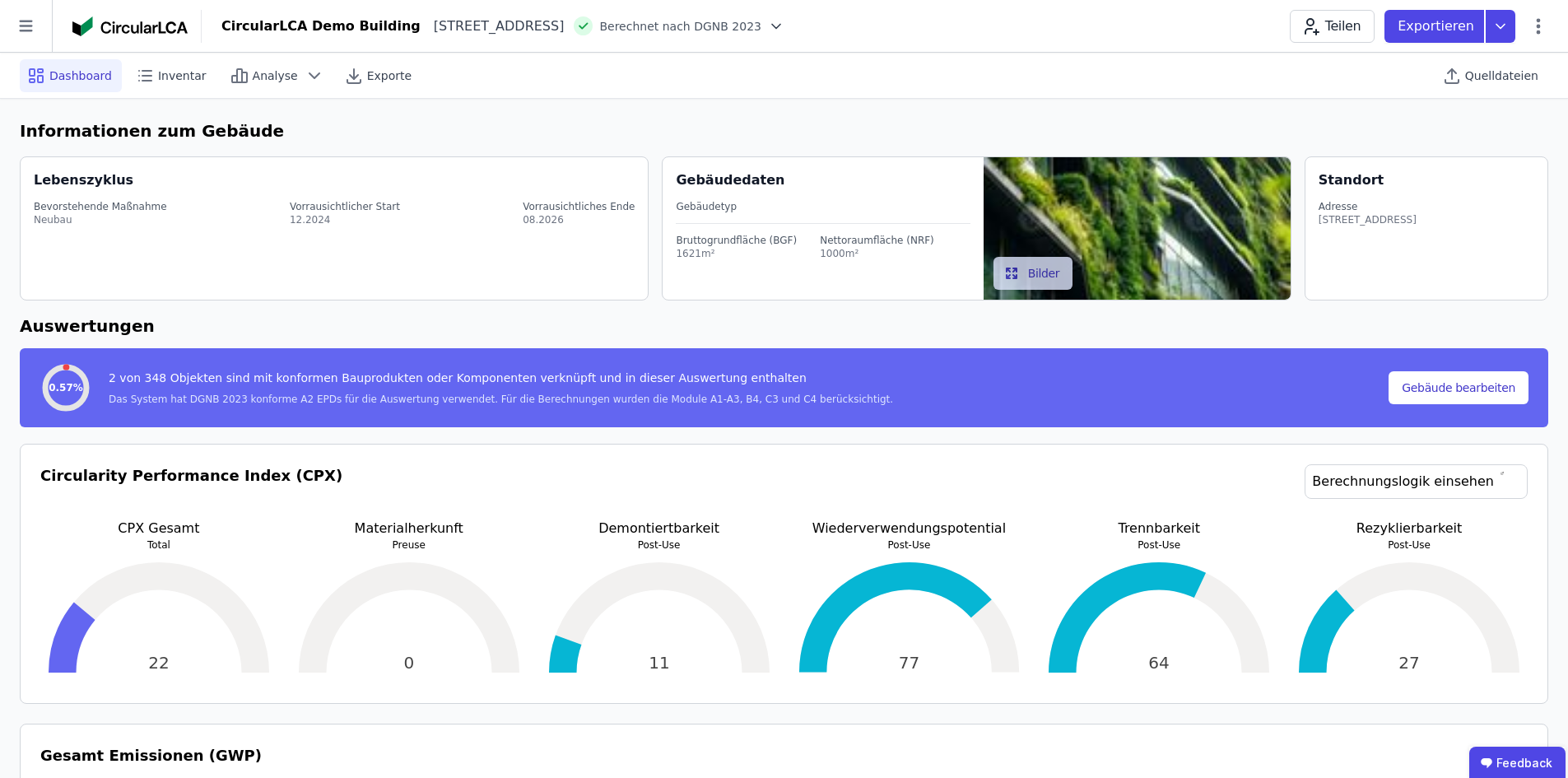
drag, startPoint x: 628, startPoint y: 26, endPoint x: 618, endPoint y: 32, distance: 11.7
click at [618, 43] on header "CircularLCA Demo Building [STREET_ADDRESS] DE Berechnet nach DGNB 2023 Teilen E…" at bounding box center [784, 26] width 1568 height 53
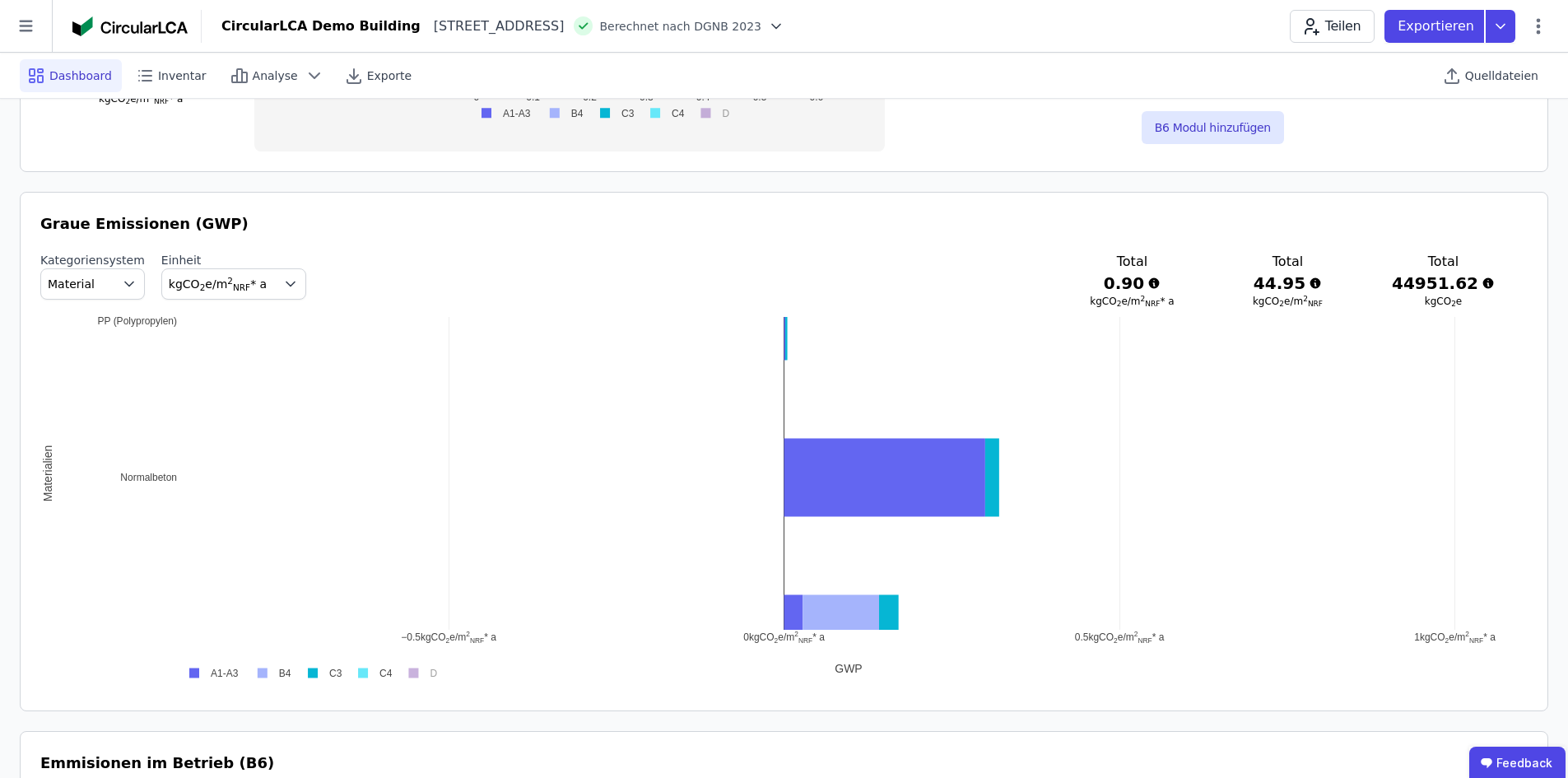
scroll to position [823, 0]
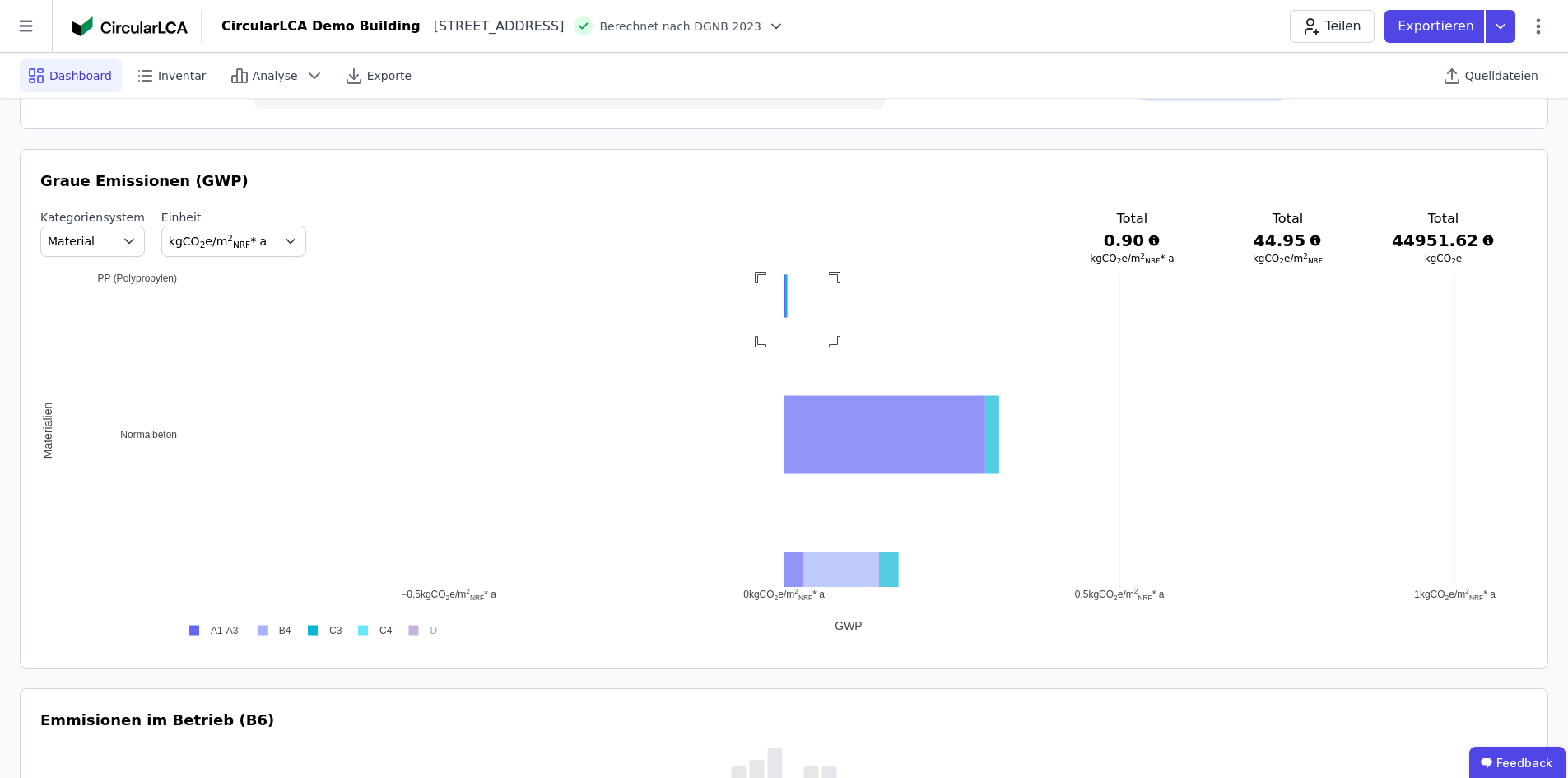
drag, startPoint x: 758, startPoint y: 274, endPoint x: 837, endPoint y: 344, distance: 105.6
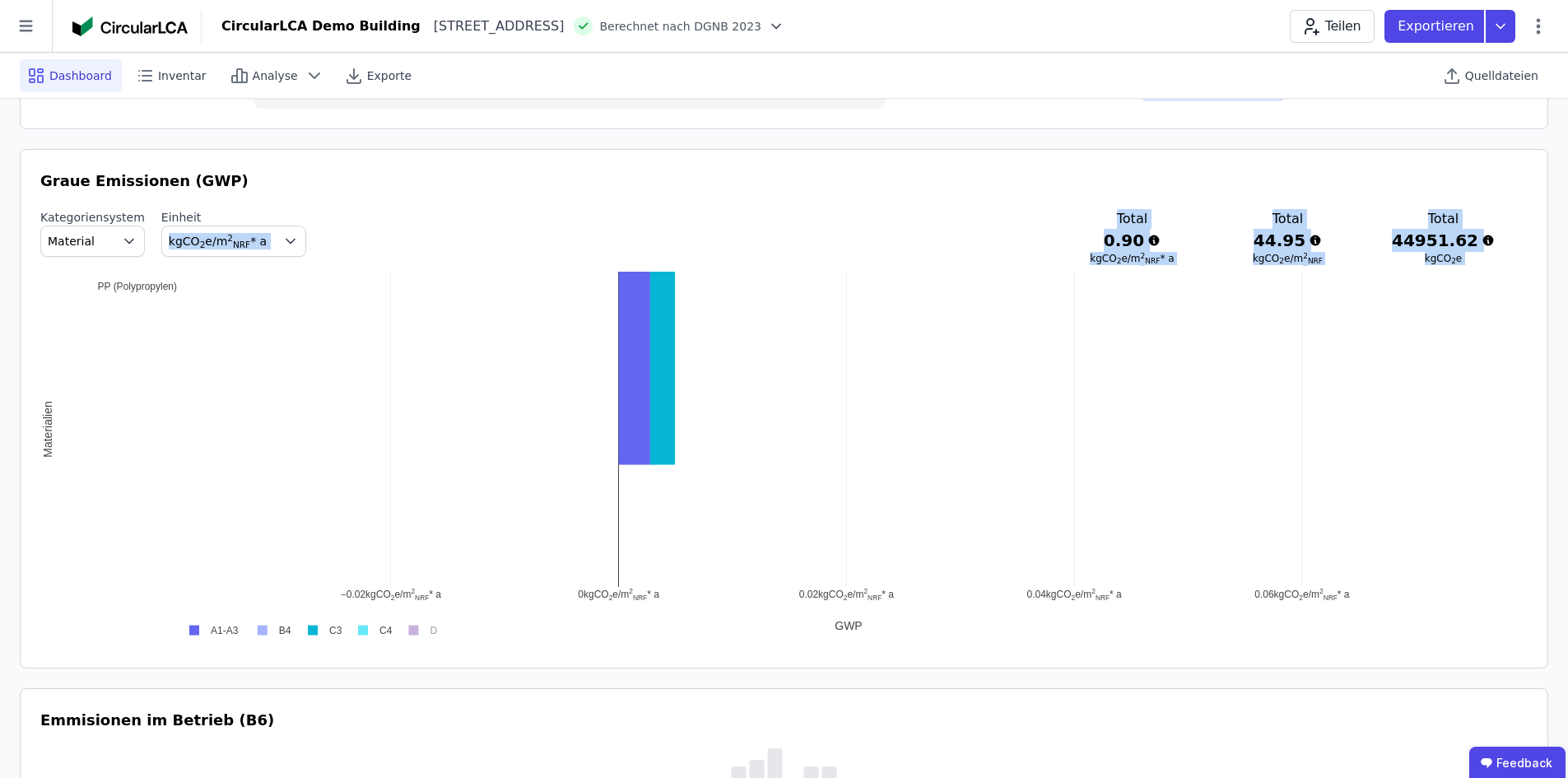
drag, startPoint x: 575, startPoint y: 215, endPoint x: 840, endPoint y: 536, distance: 416.3
click at [852, 542] on div "[PERSON_NAME] Emissionen (GWP) Kategoriensystem Material Einheit kgCO 2 e/m 2 N…" at bounding box center [784, 409] width 1487 height 478
drag, startPoint x: 569, startPoint y: 312, endPoint x: 977, endPoint y: 557, distance: 475.9
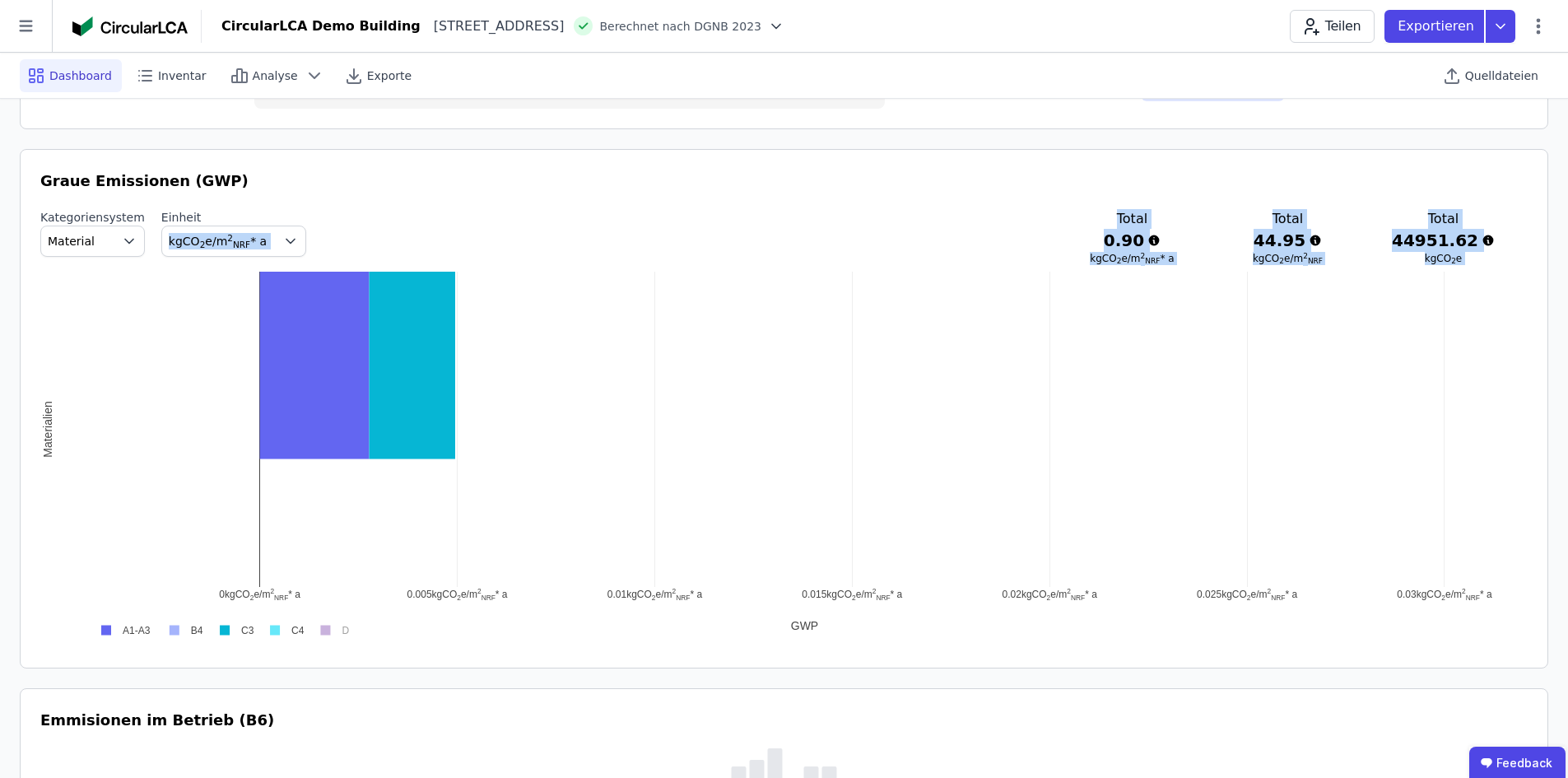
click at [1100, 236] on div "Kategoriensystem Material Einheit kgCO 2 e/m 2 NRF * a Total 0.90 kgCO 2 e/m 2 …" at bounding box center [784, 236] width 1487 height 56
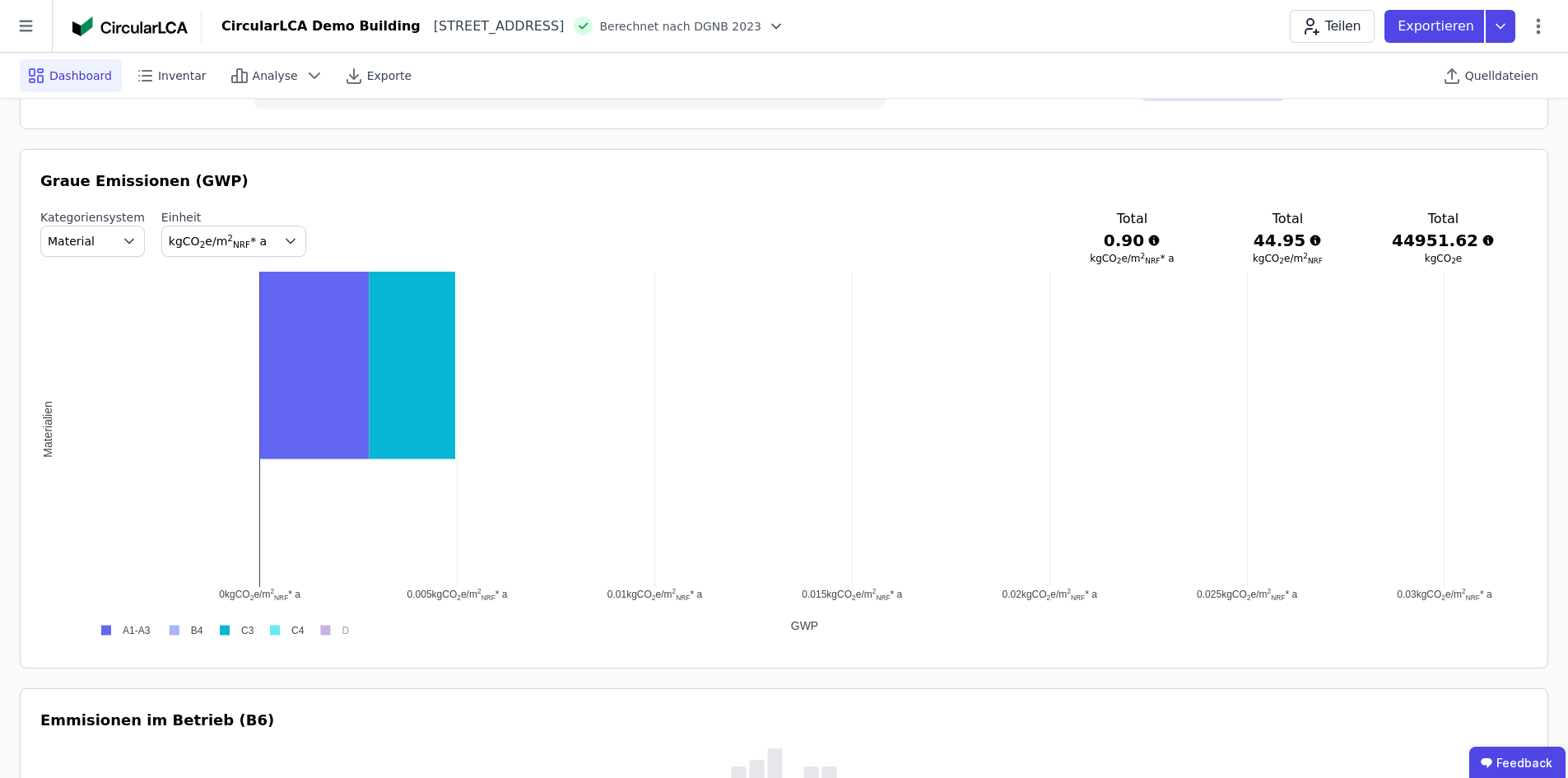
click at [684, 172] on h3 "Graue Emissionen (GWP)" at bounding box center [784, 181] width 1487 height 23
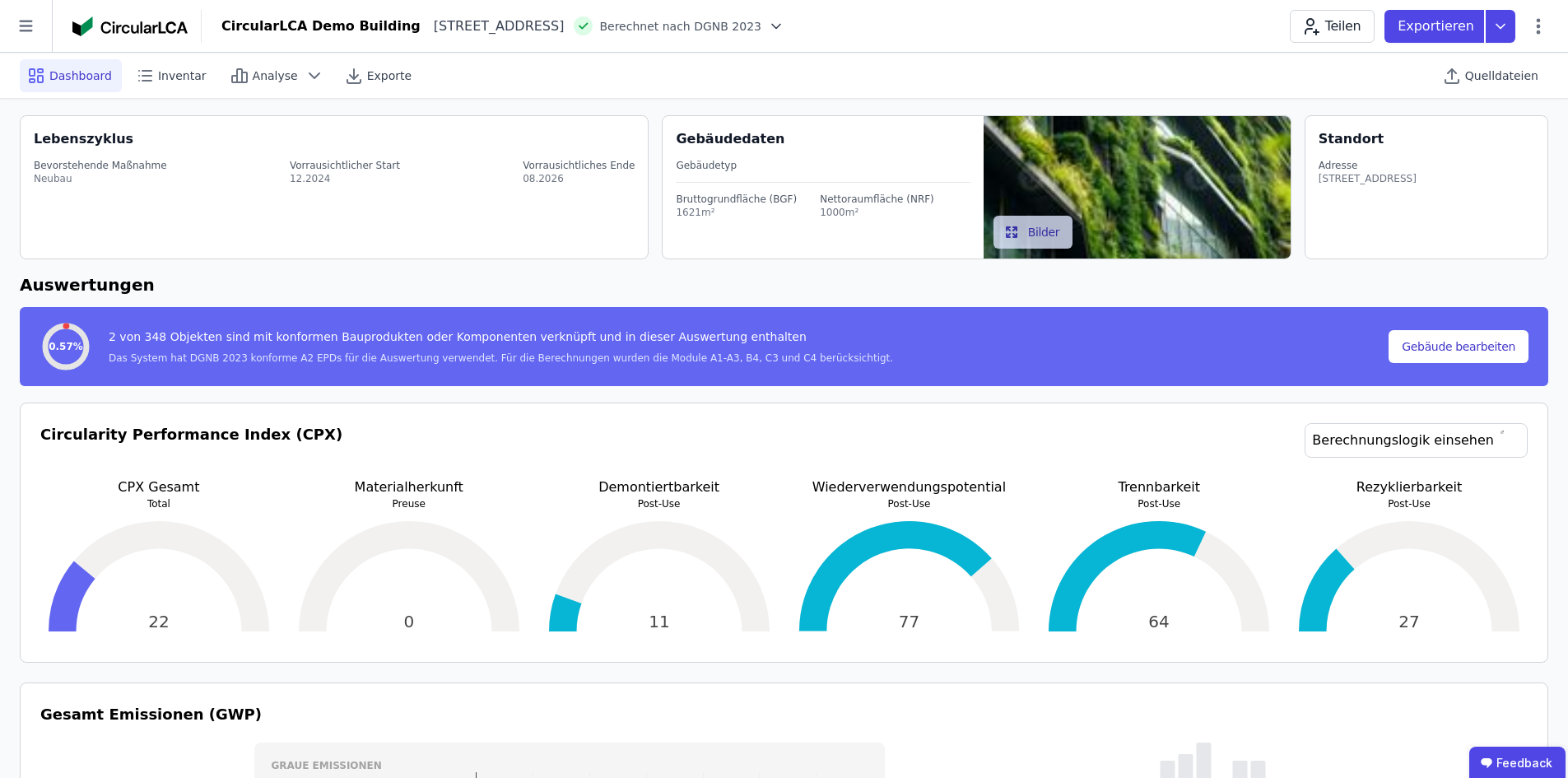
scroll to position [0, 0]
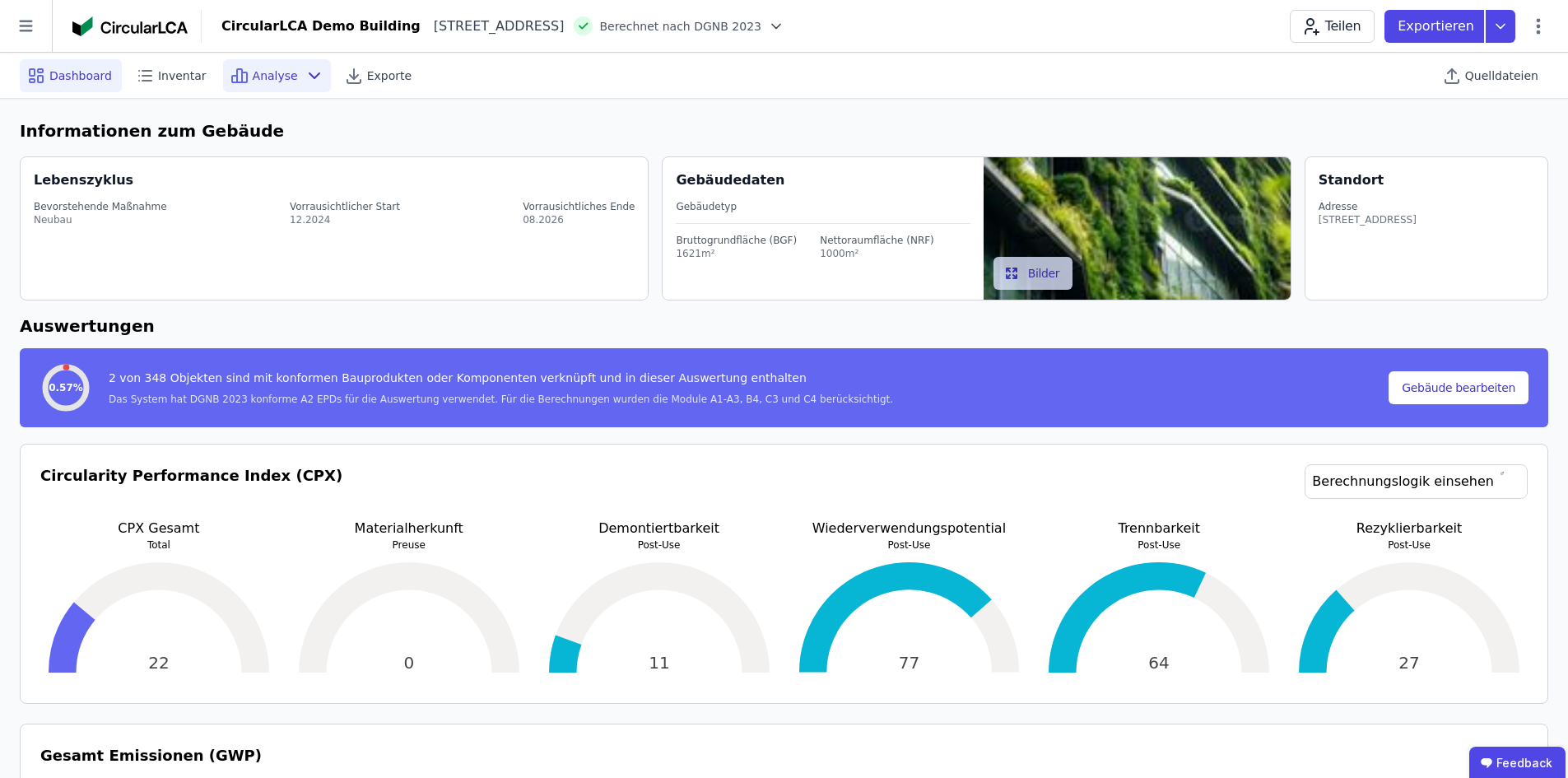
click at [252, 86] on div "Analyse" at bounding box center [277, 76] width 108 height 33
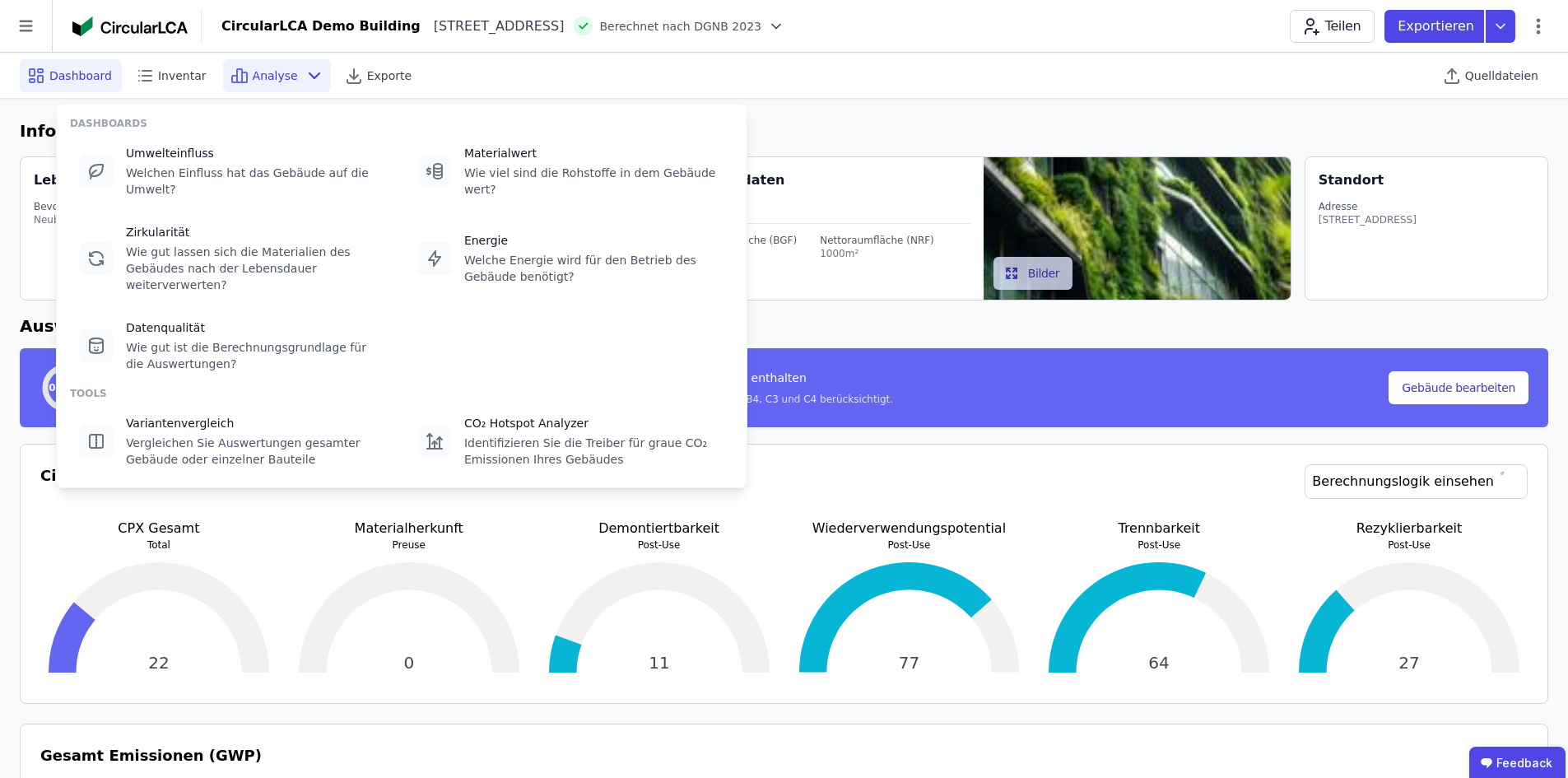
click at [252, 86] on div "Analyse" at bounding box center [277, 76] width 108 height 33
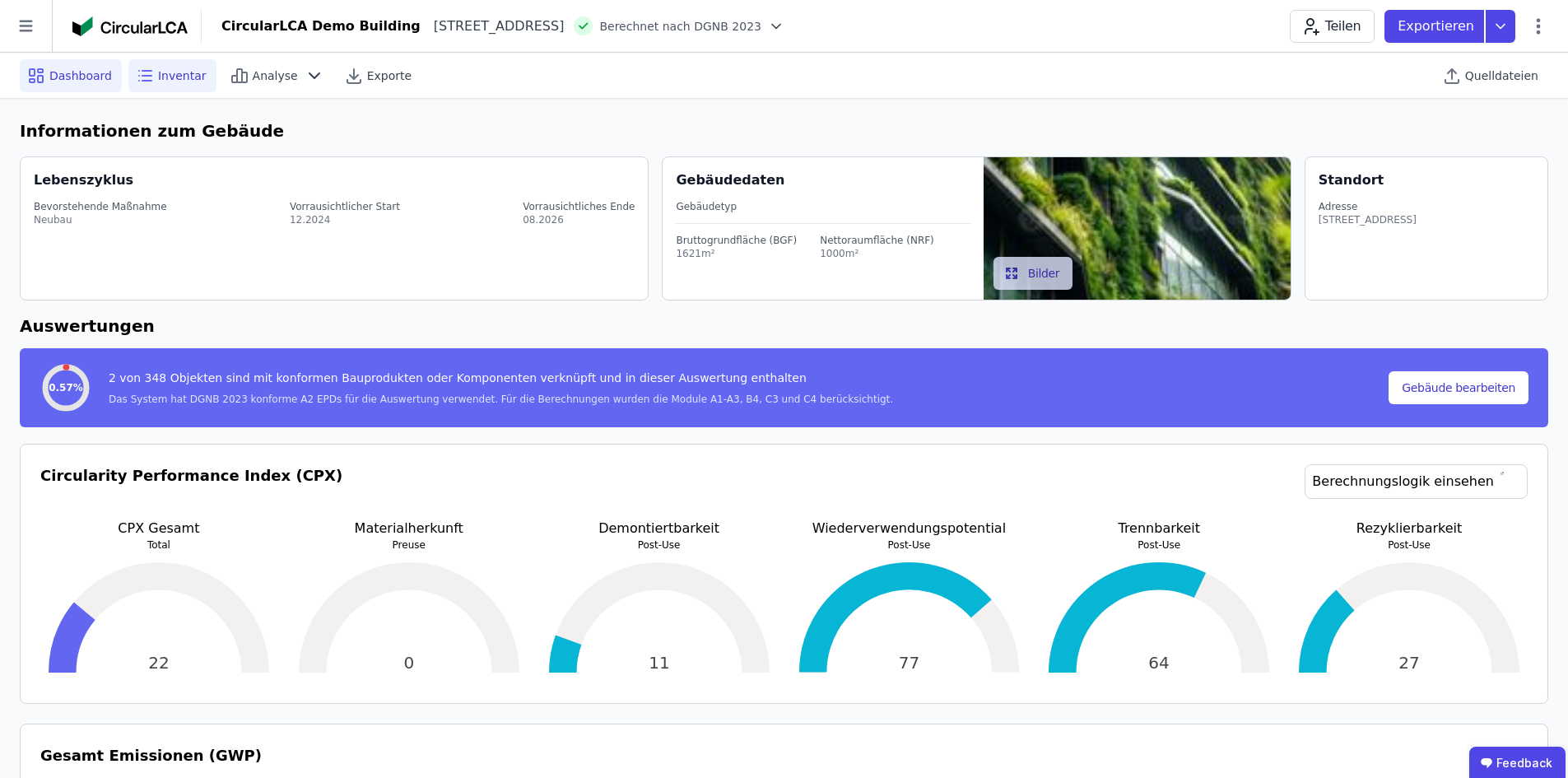
click at [144, 68] on icon at bounding box center [145, 75] width 19 height 19
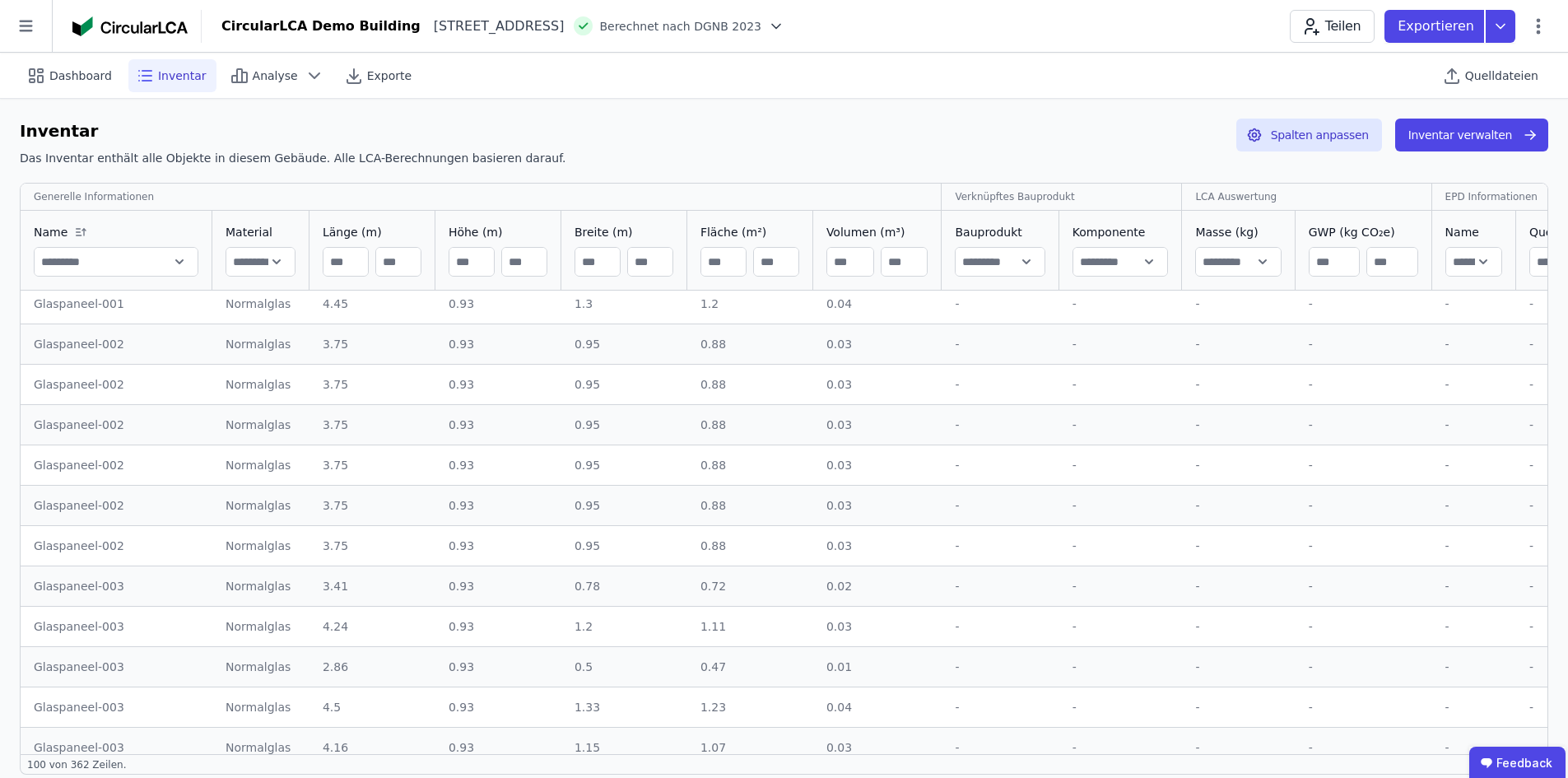
scroll to position [658, 0]
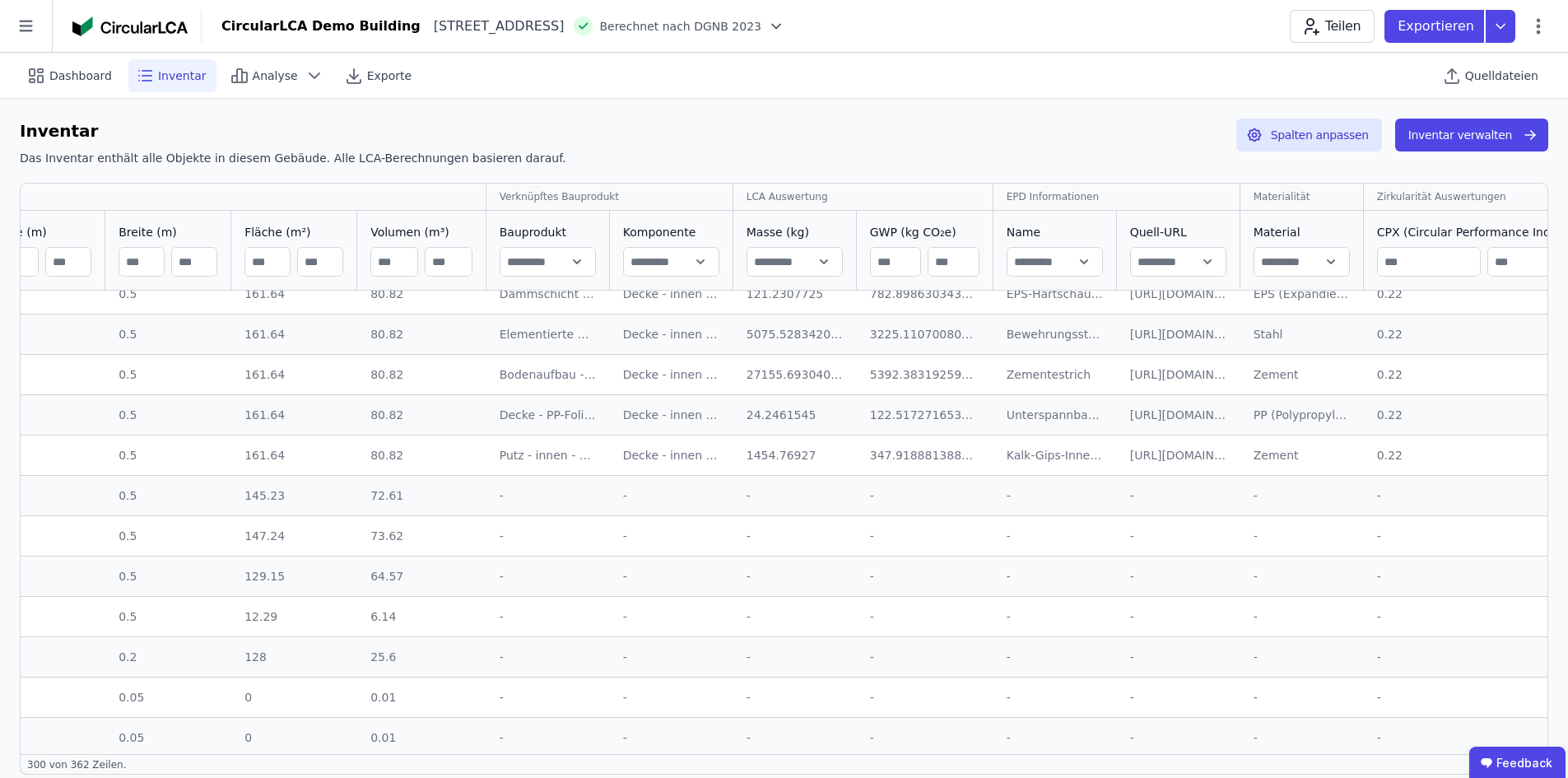
drag, startPoint x: 567, startPoint y: 445, endPoint x: 604, endPoint y: 597, distance: 156.4
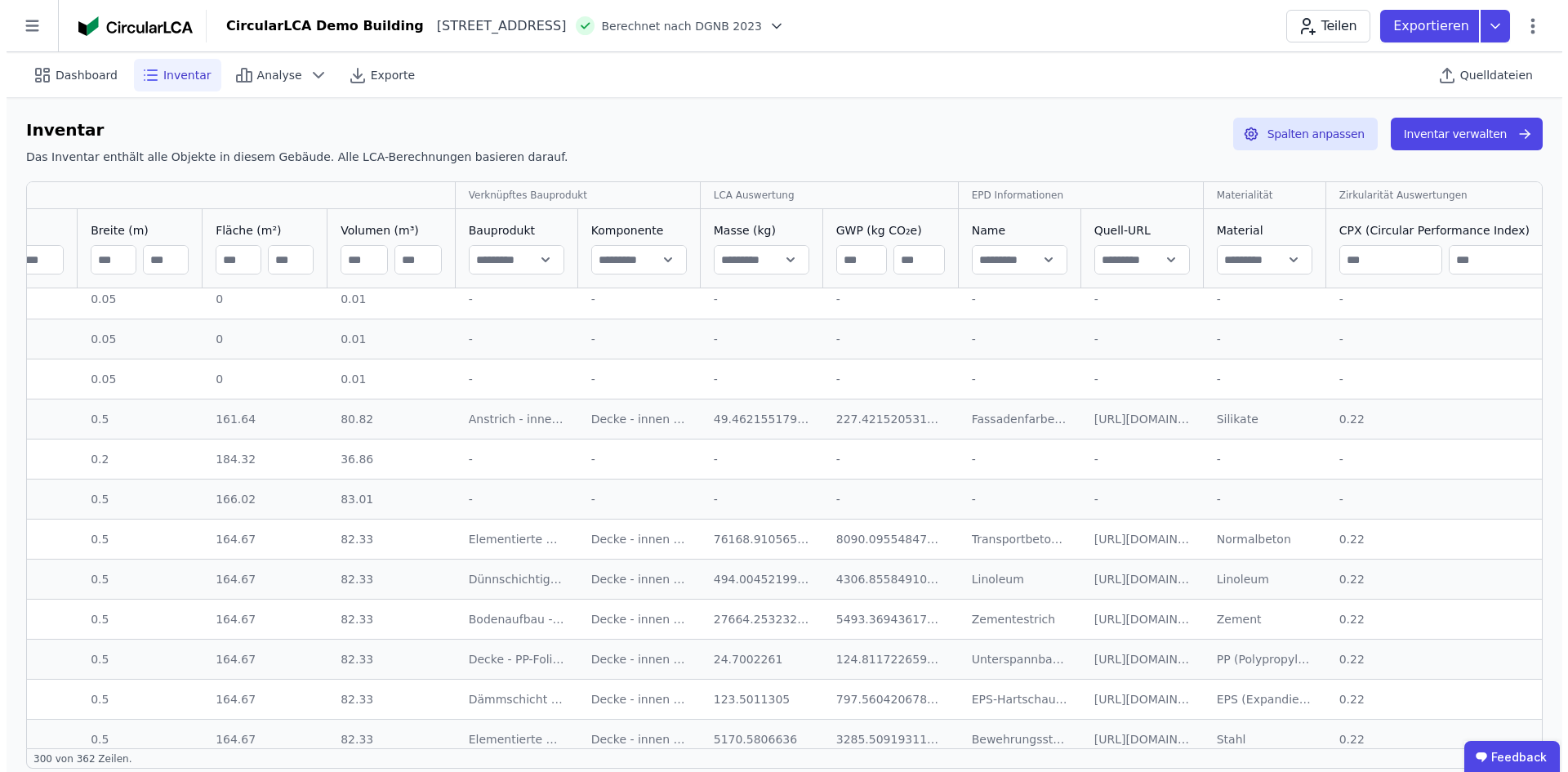
scroll to position [8499, 508]
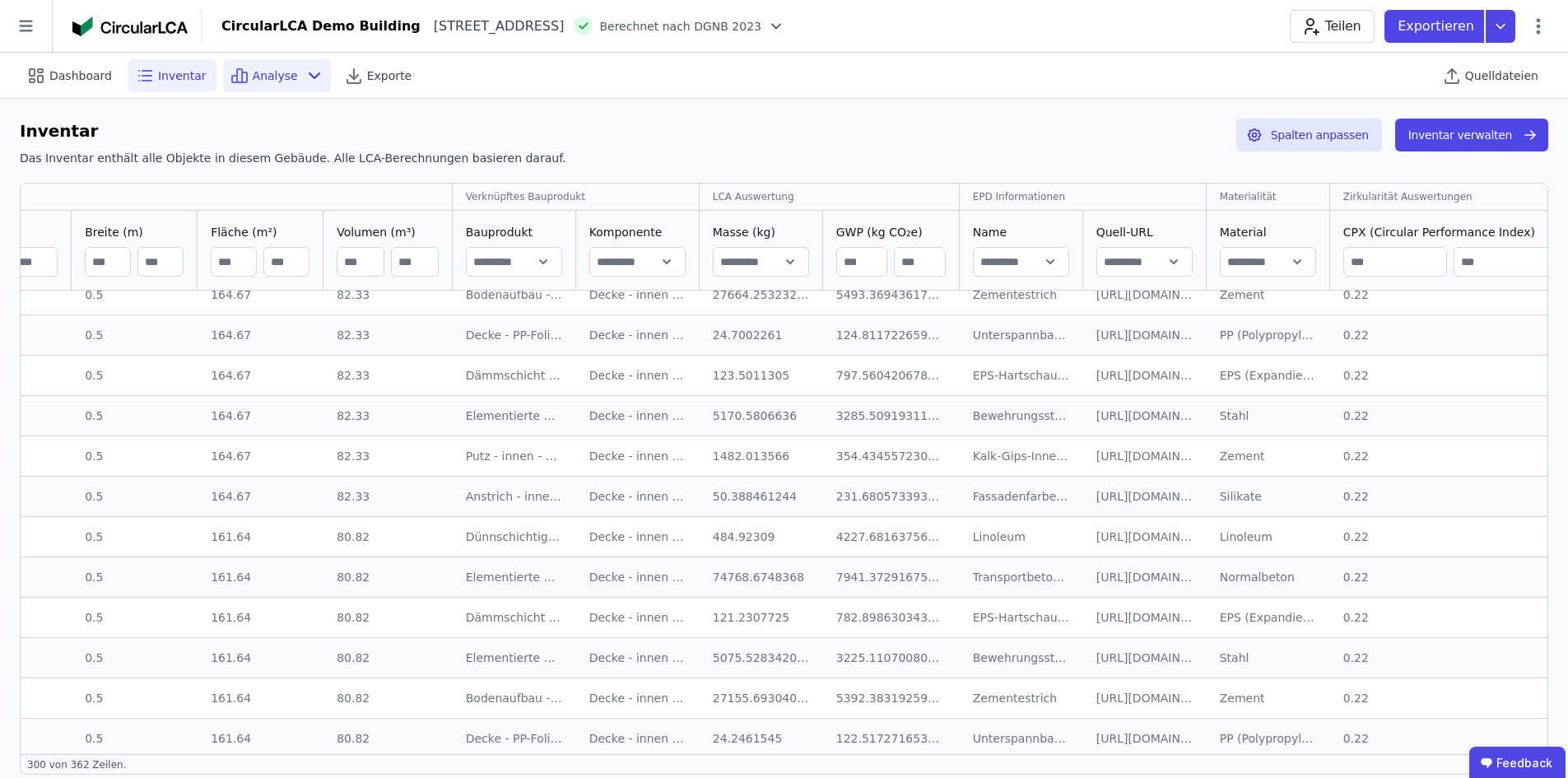
click at [266, 80] on span "Analyse" at bounding box center [274, 76] width 45 height 17
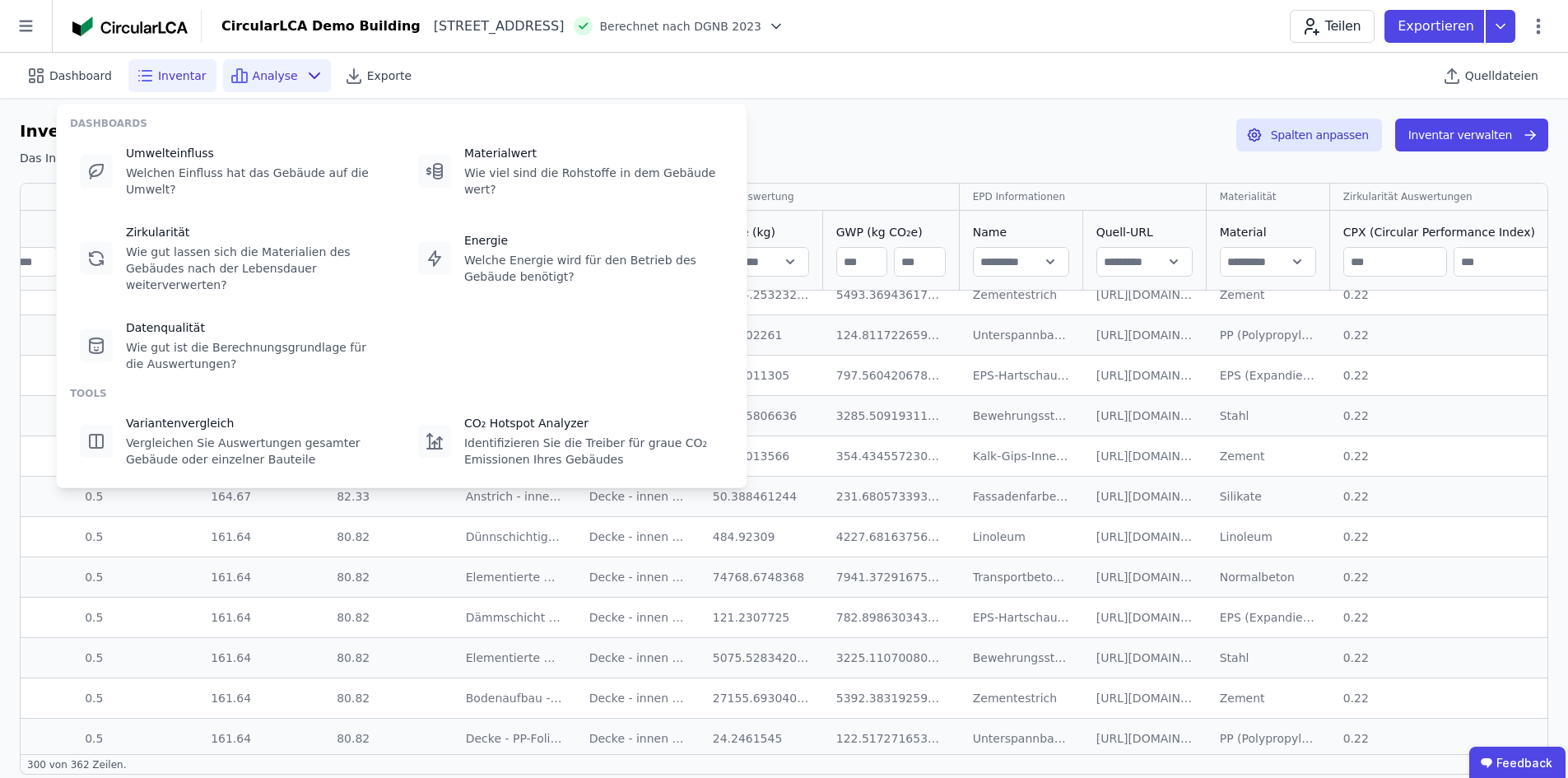
click at [266, 80] on span "Analyse" at bounding box center [274, 76] width 45 height 17
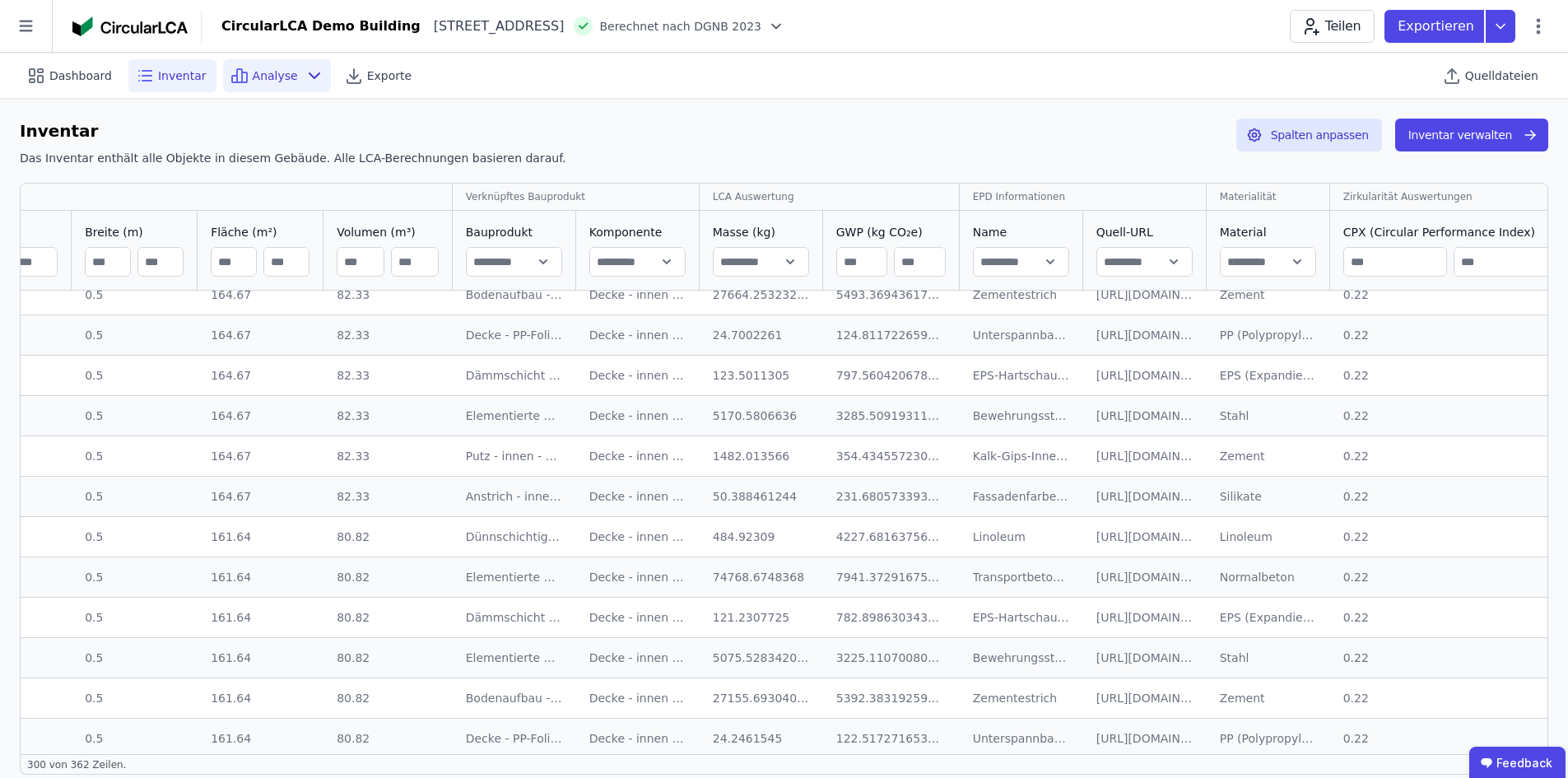
click at [266, 80] on span "Analyse" at bounding box center [274, 76] width 45 height 17
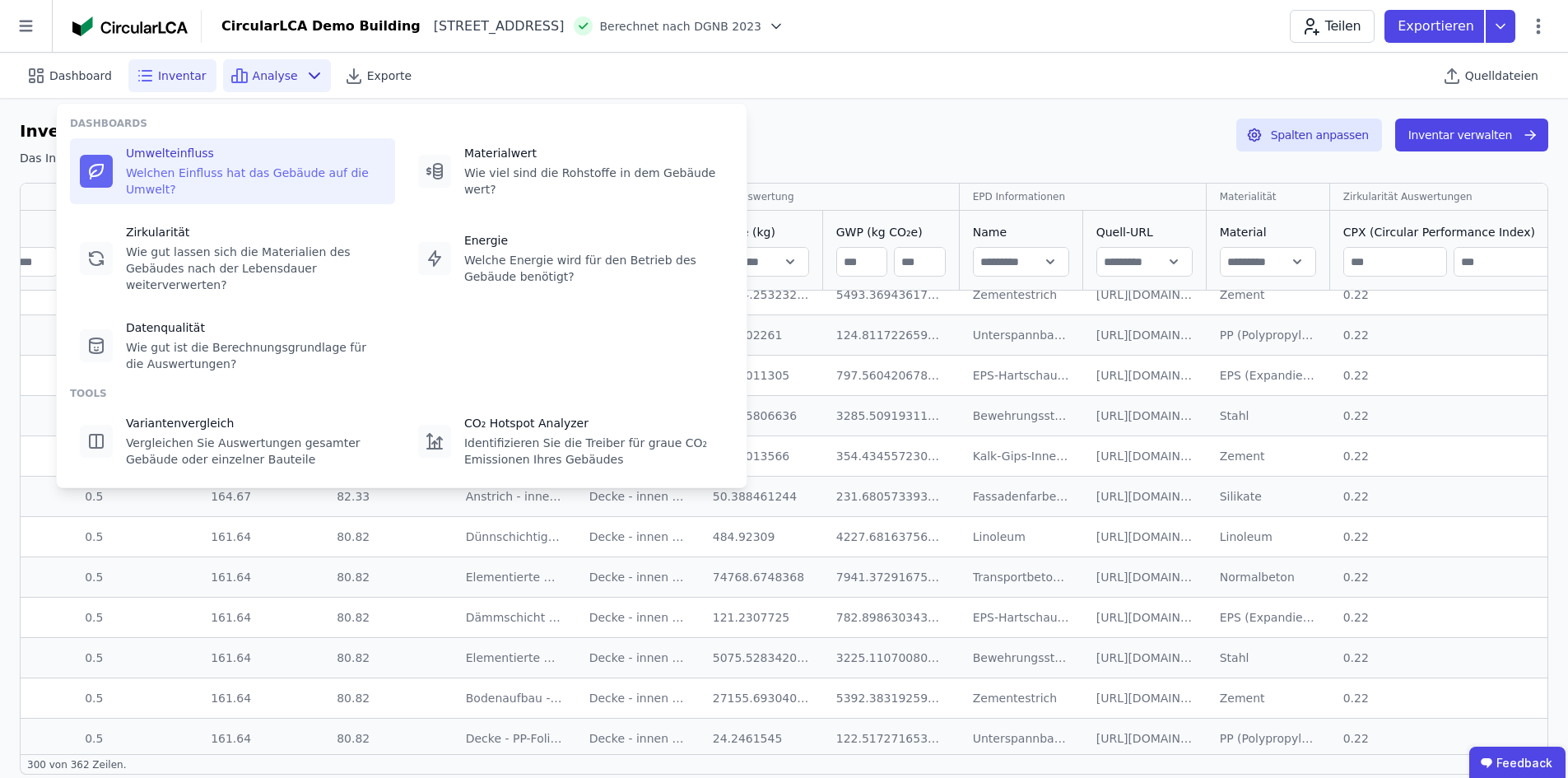
click at [251, 182] on div "Umwelteinfluss Welchen Einfluss hat das Gebäude auf die Umwelt?" at bounding box center [232, 171] width 325 height 66
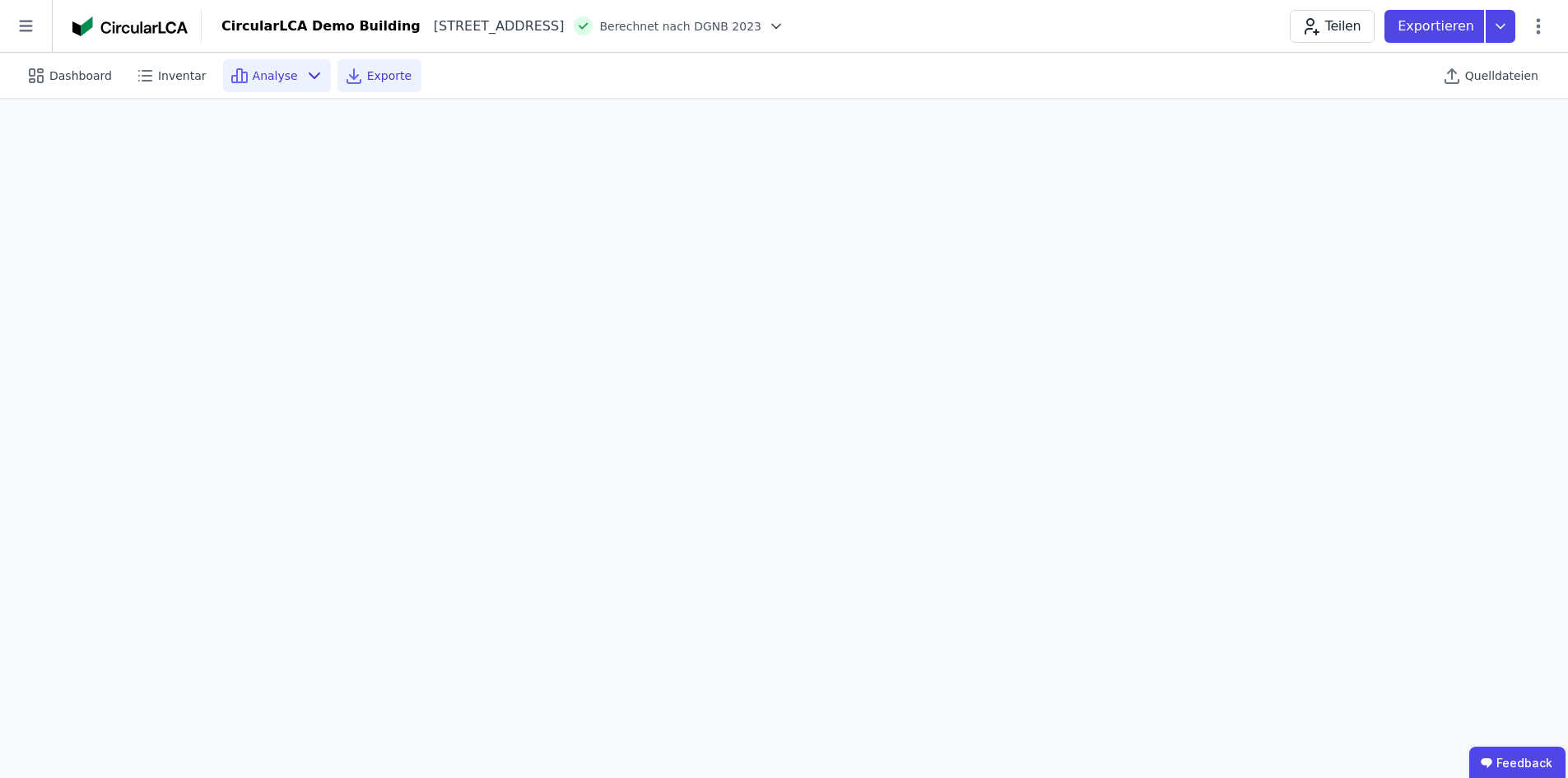
click at [360, 66] on div "Exporte" at bounding box center [379, 76] width 84 height 33
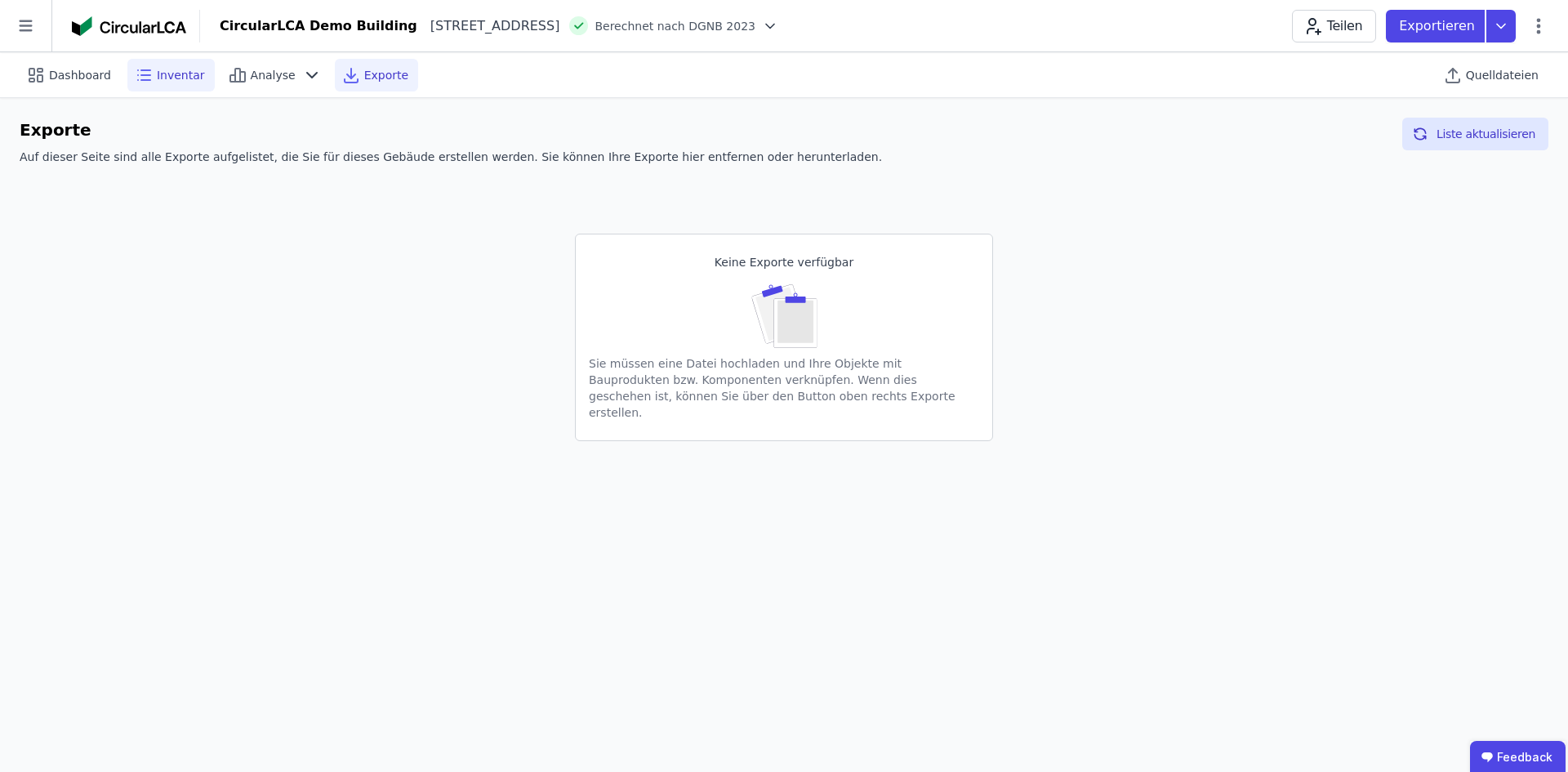
click at [149, 78] on div "Inventar" at bounding box center [170, 75] width 87 height 33
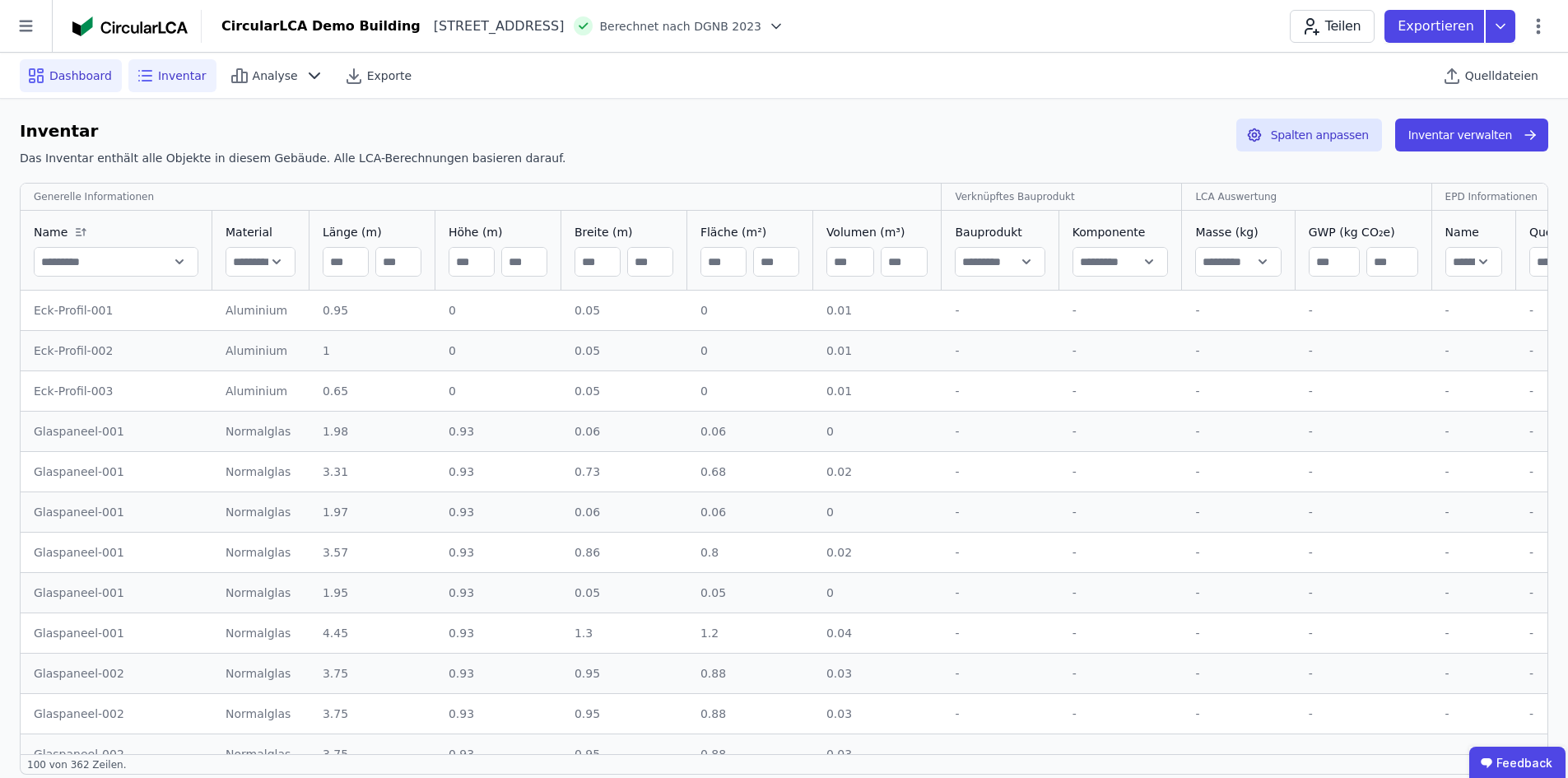
click at [79, 69] on span "Dashboard" at bounding box center [80, 76] width 62 height 17
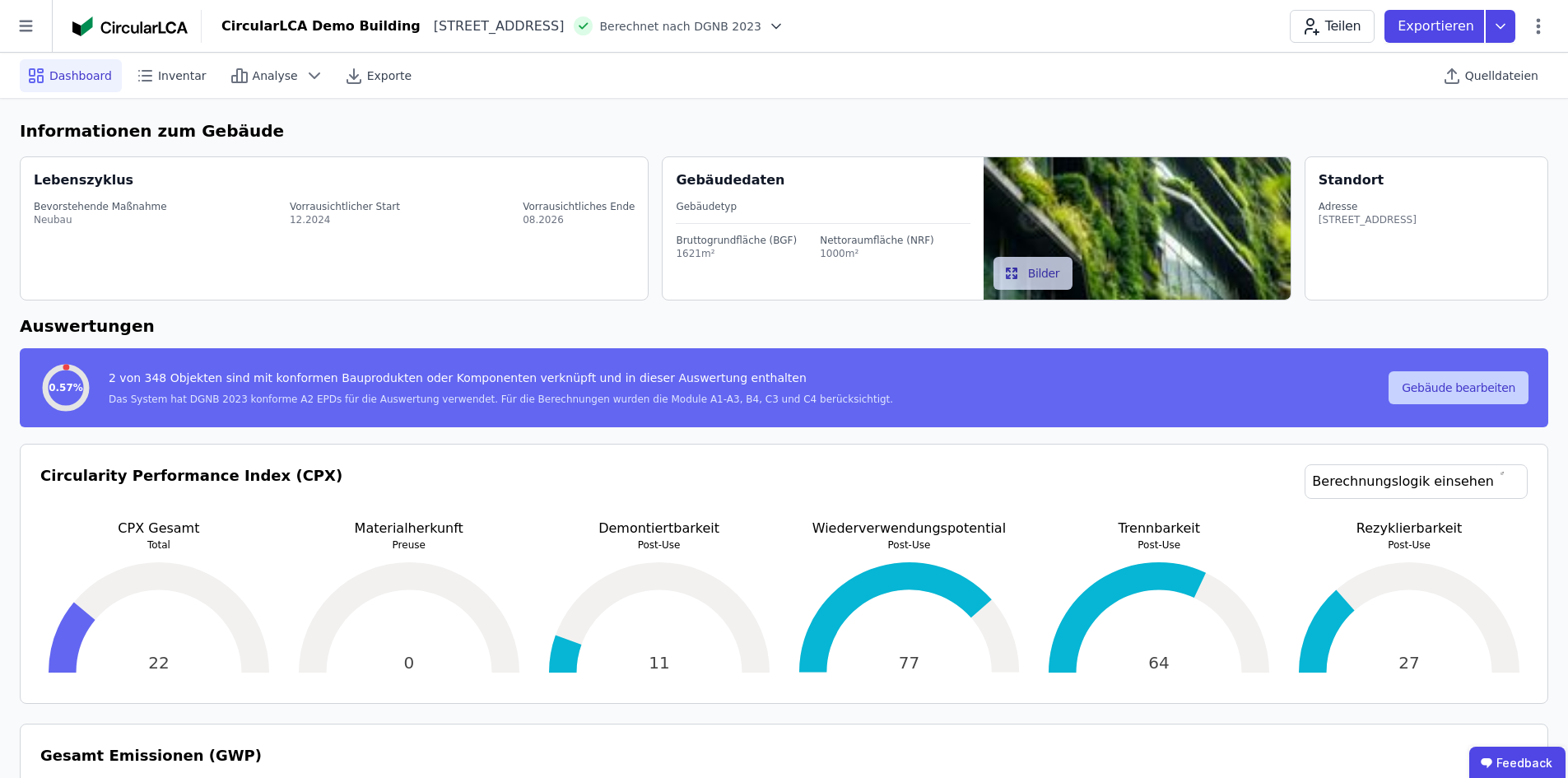
click at [1473, 386] on button "Gebäude bearbeiten" at bounding box center [1458, 388] width 140 height 33
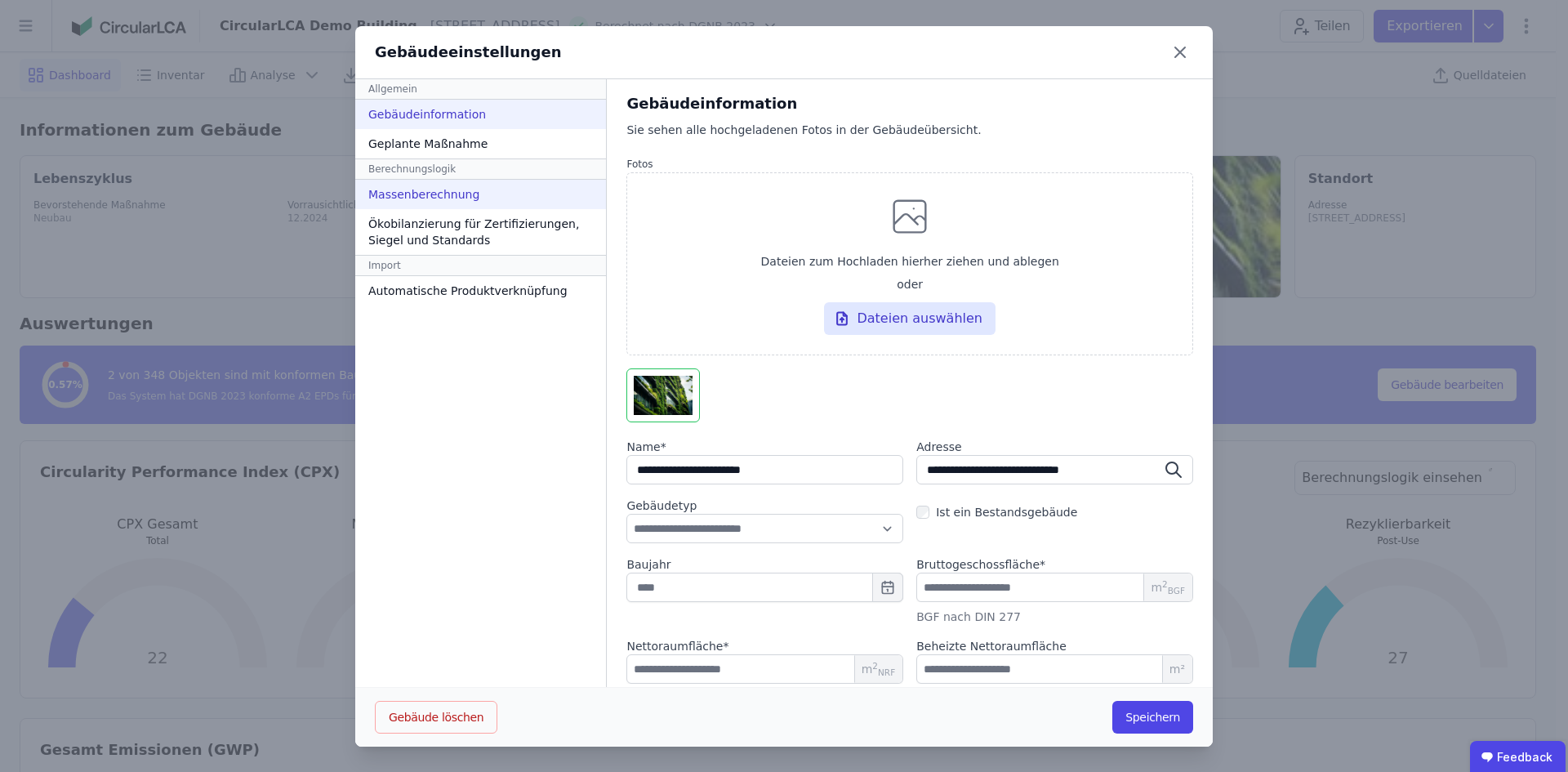
click at [512, 204] on div "Massenberechnung" at bounding box center [480, 194] width 250 height 29
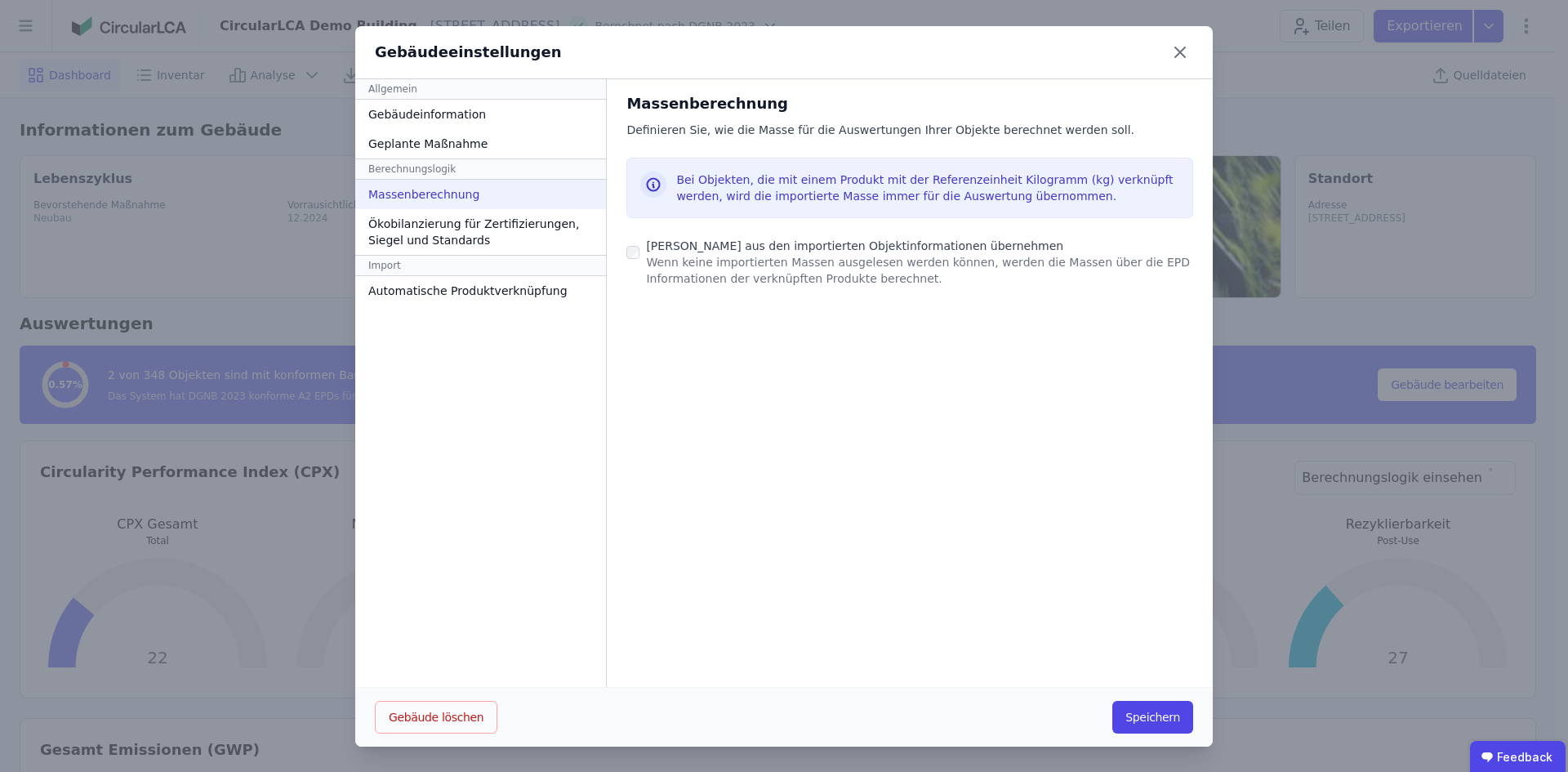
click at [512, 204] on div "Massenberechnung" at bounding box center [480, 194] width 250 height 29
click at [440, 137] on div "Geplante Maßnahme" at bounding box center [480, 144] width 250 height 29
select select "*"
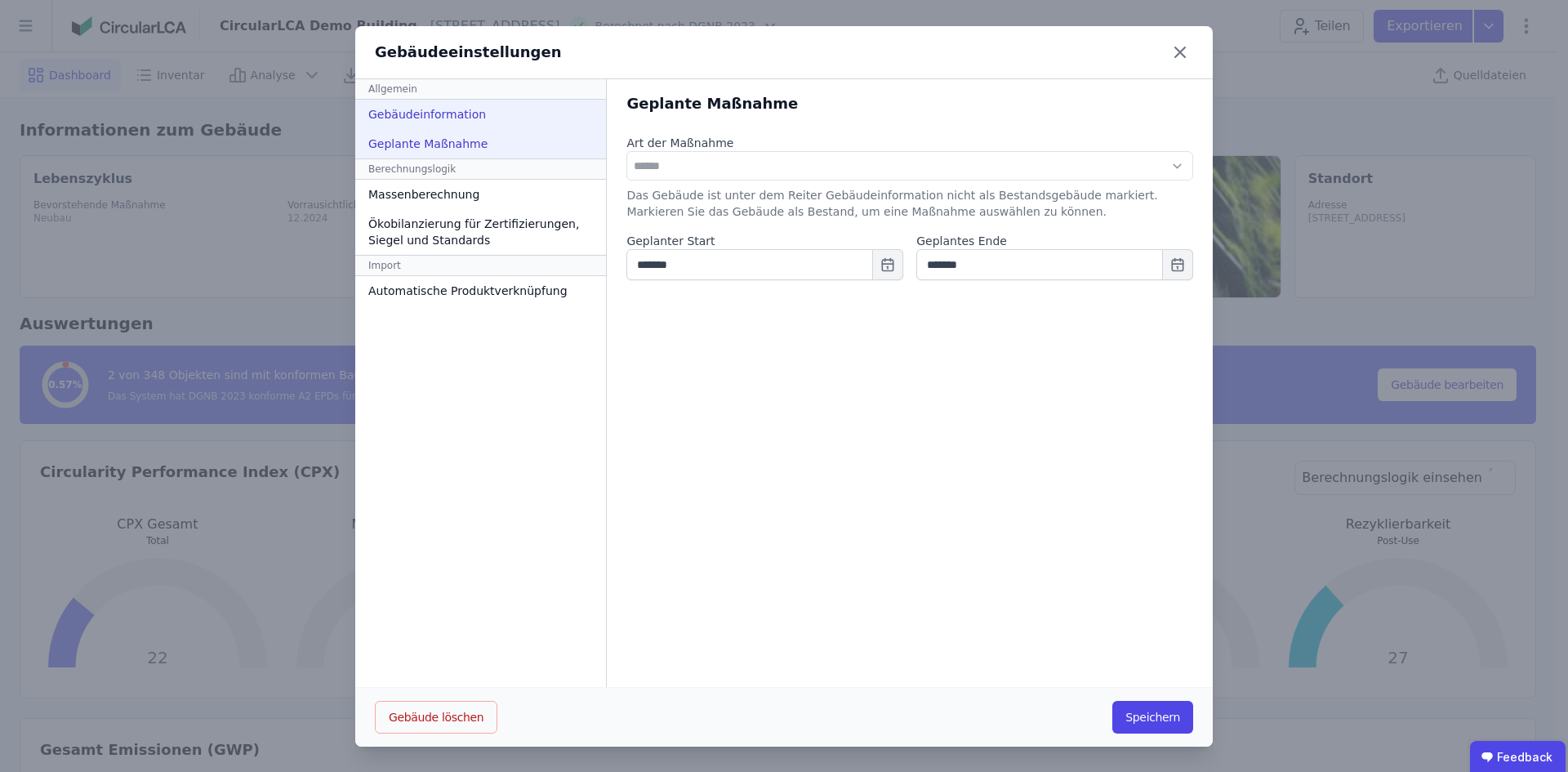
click at [489, 112] on div "Gebäudeinformation" at bounding box center [480, 114] width 250 height 29
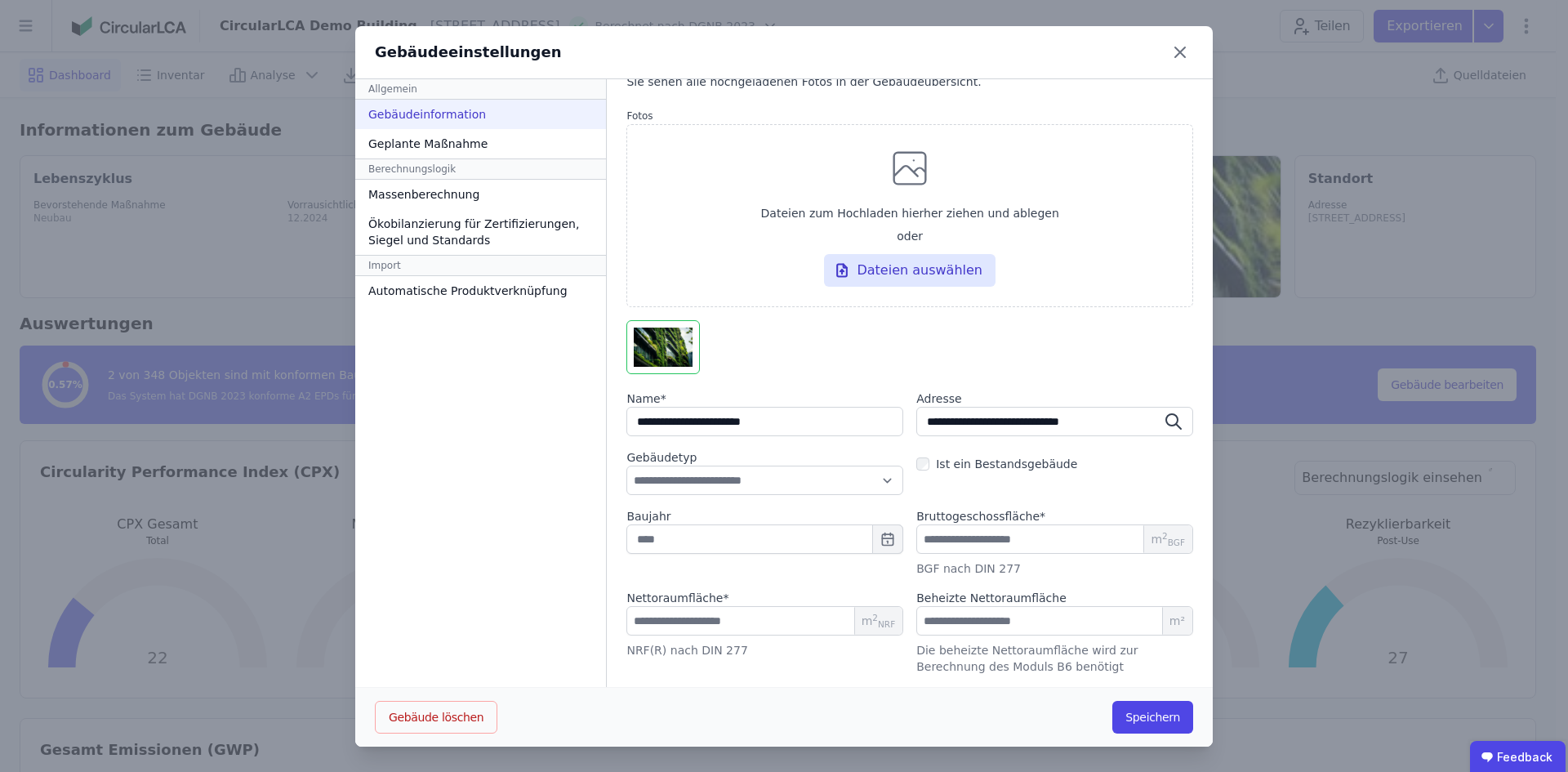
scroll to position [1, 0]
click at [1181, 50] on icon at bounding box center [1180, 52] width 26 height 26
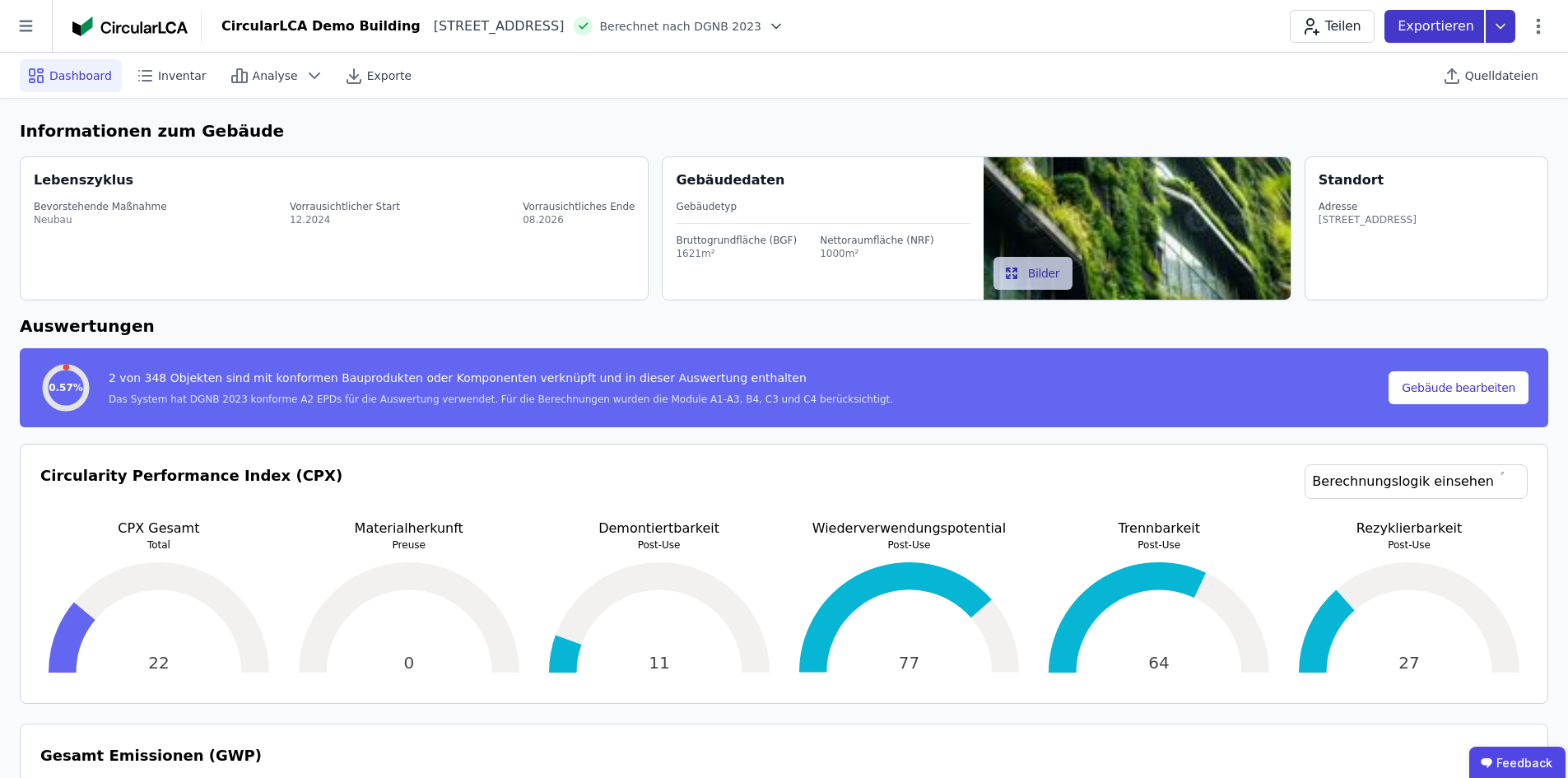
click at [1509, 32] on icon at bounding box center [1500, 27] width 30 height 33
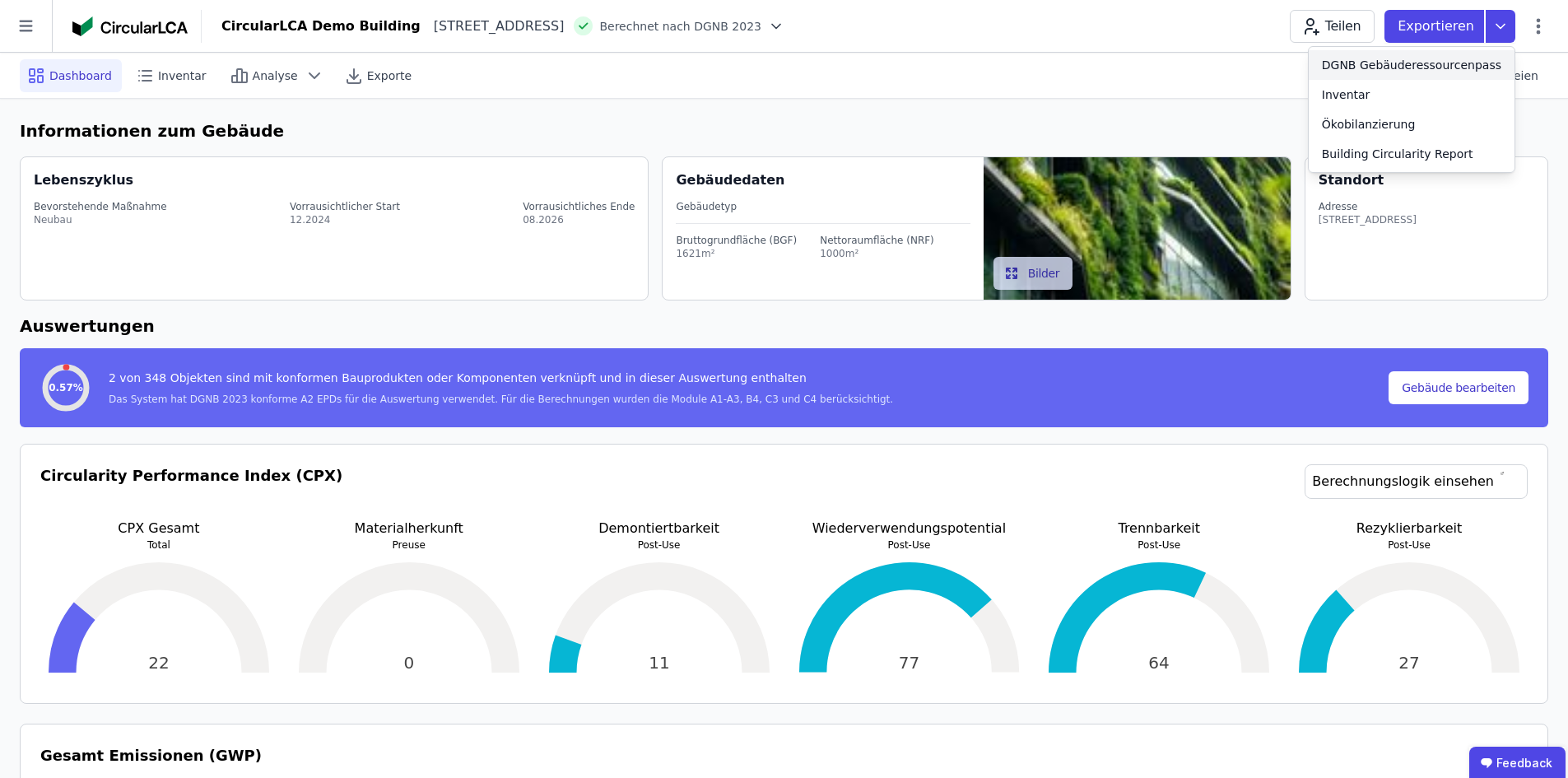
click at [1416, 65] on div "DGNB Gebäuderessourcenpass" at bounding box center [1410, 65] width 179 height 17
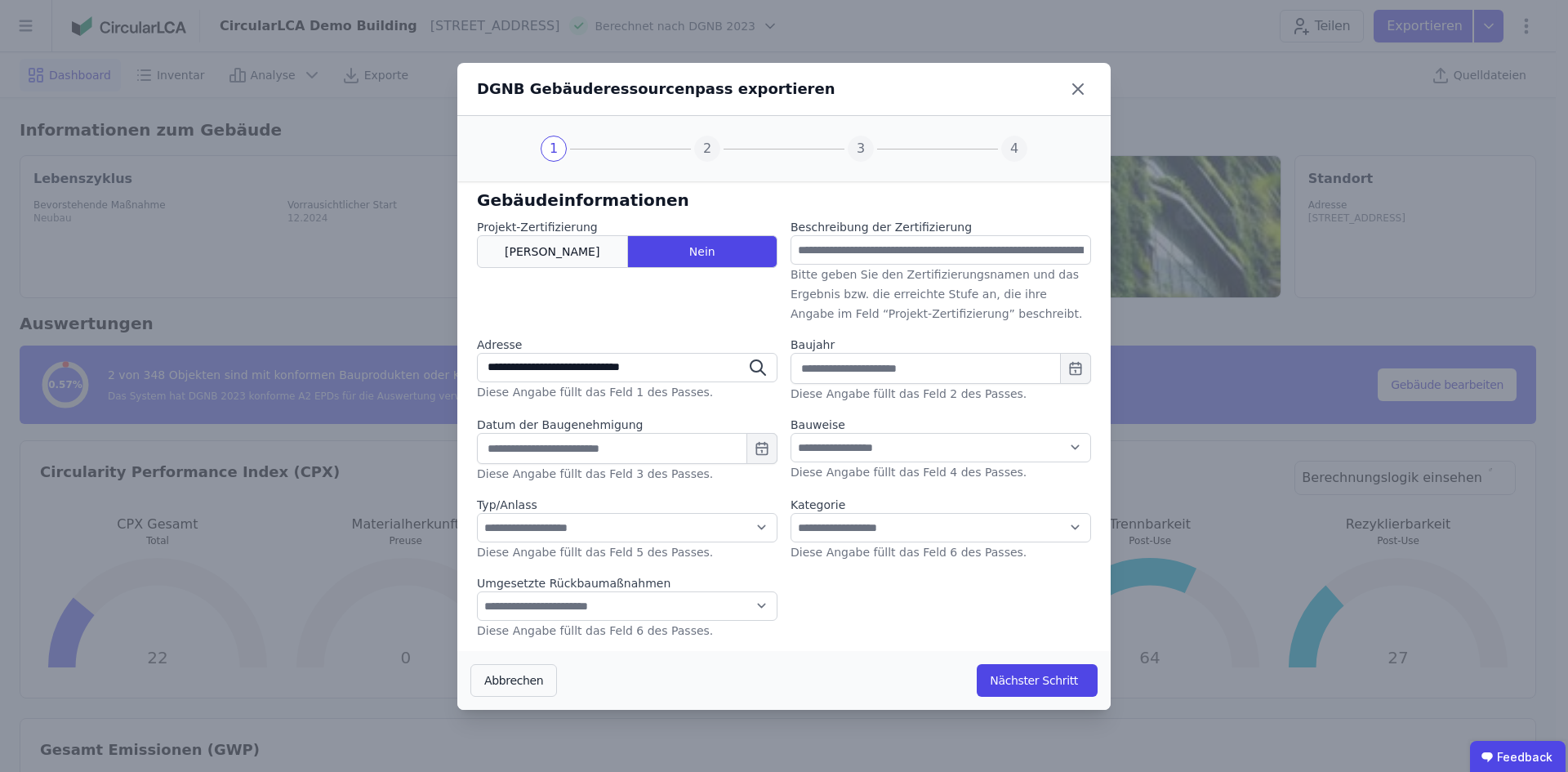
click at [564, 252] on div "[PERSON_NAME]" at bounding box center [552, 252] width 151 height 33
click at [591, 528] on select "**********" at bounding box center [627, 527] width 301 height 29
select select "*"
click at [477, 513] on select "**********" at bounding box center [627, 527] width 301 height 29
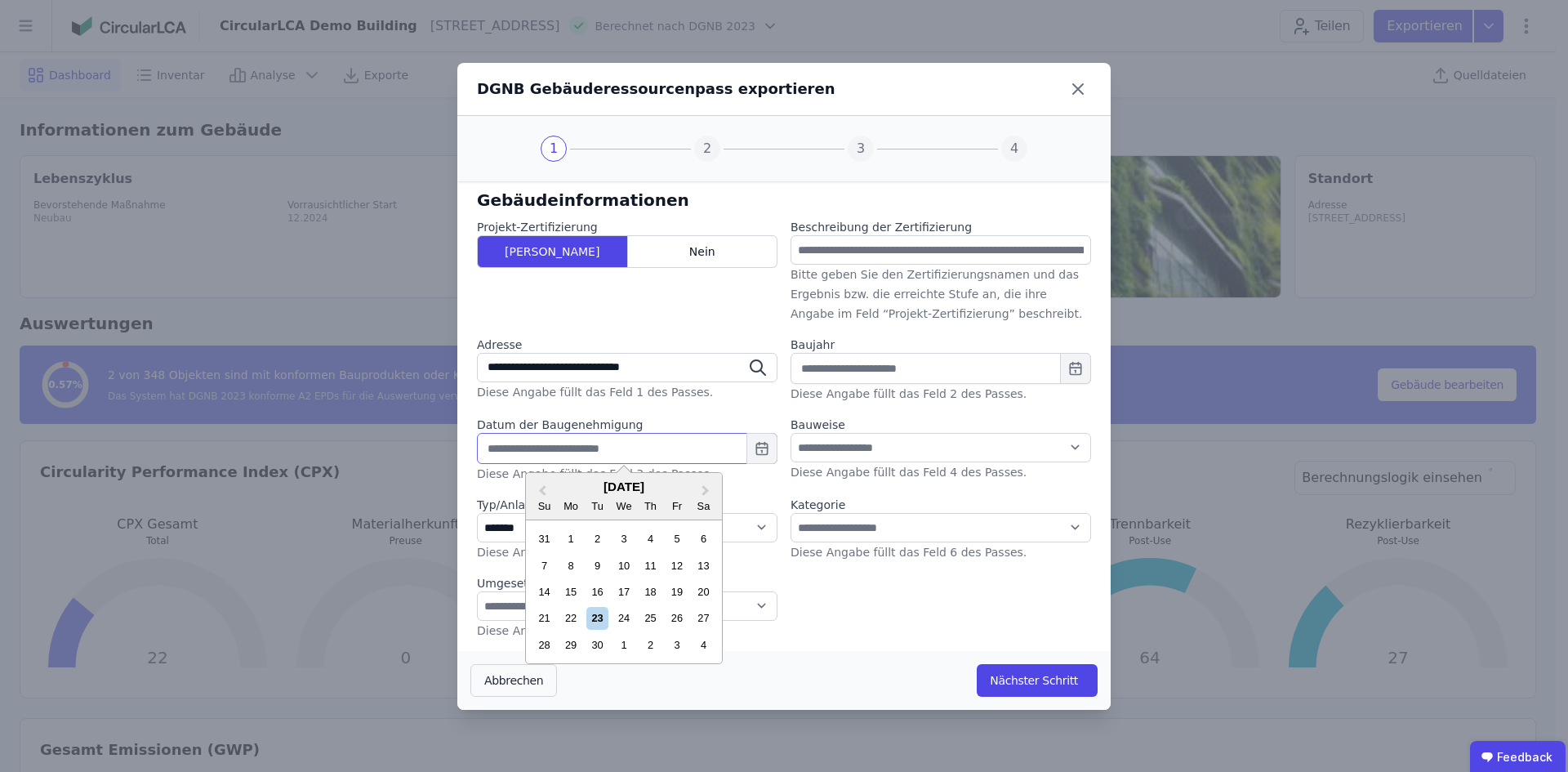
click at [617, 458] on input "text" at bounding box center [627, 448] width 301 height 31
click at [598, 577] on div "7 8 9 10 11 12 13" at bounding box center [623, 565] width 185 height 26
click at [598, 555] on div "9" at bounding box center [597, 566] width 22 height 22
type input "**********"
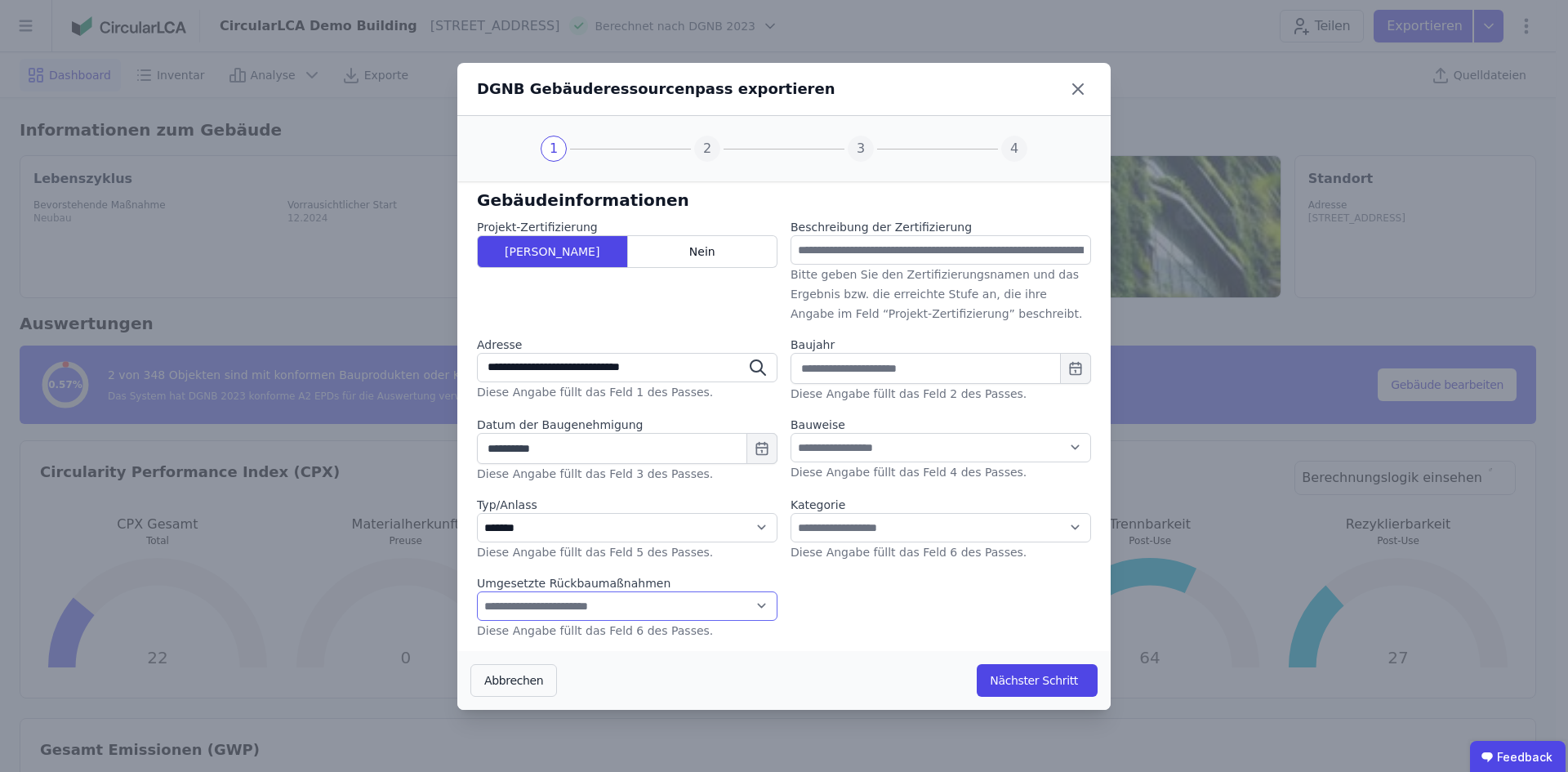
click at [563, 608] on select "**********" at bounding box center [627, 606] width 301 height 29
select select "*"
click at [477, 592] on select "**********" at bounding box center [627, 606] width 301 height 29
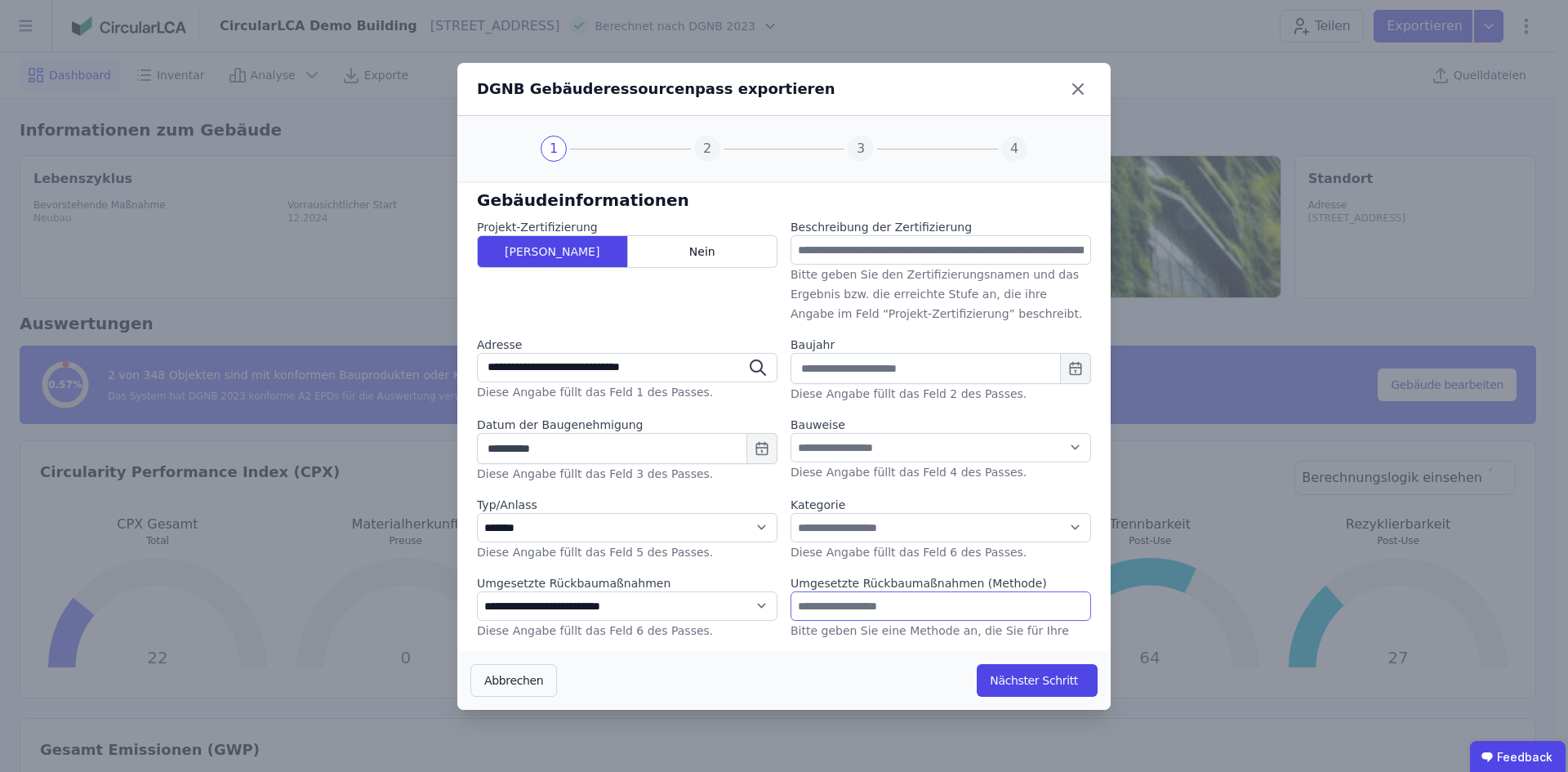
click at [839, 604] on input "text" at bounding box center [940, 606] width 301 height 29
click at [880, 532] on select "**********" at bounding box center [940, 527] width 301 height 29
click at [857, 517] on select "**********" at bounding box center [940, 527] width 301 height 29
select select "*"
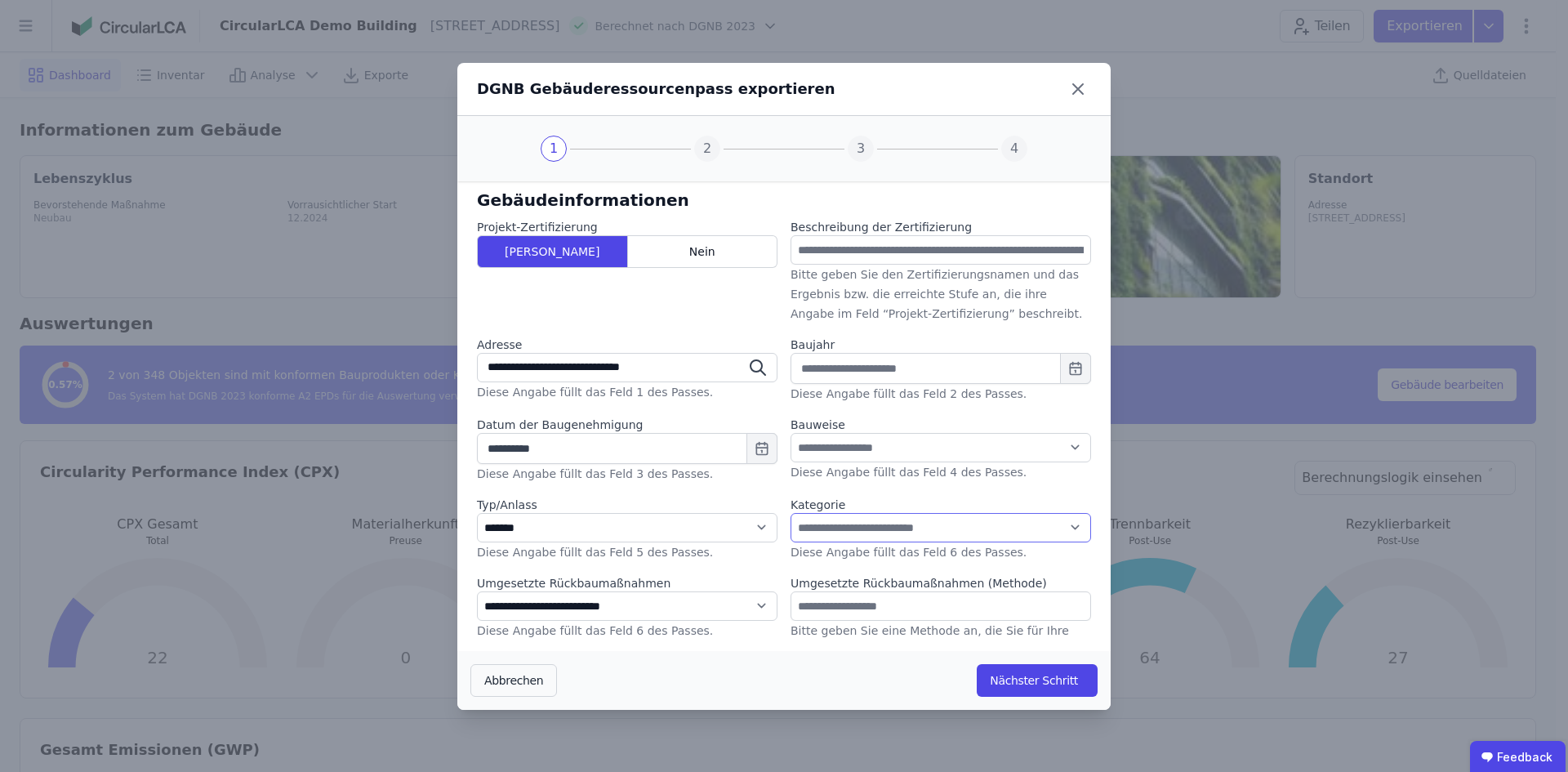
click at [790, 513] on select "**********" at bounding box center [940, 527] width 301 height 29
click at [846, 448] on select "**********" at bounding box center [940, 447] width 301 height 29
select select "**"
click at [790, 432] on select "**********" at bounding box center [940, 447] width 301 height 29
click at [854, 368] on input "text" at bounding box center [940, 368] width 301 height 31
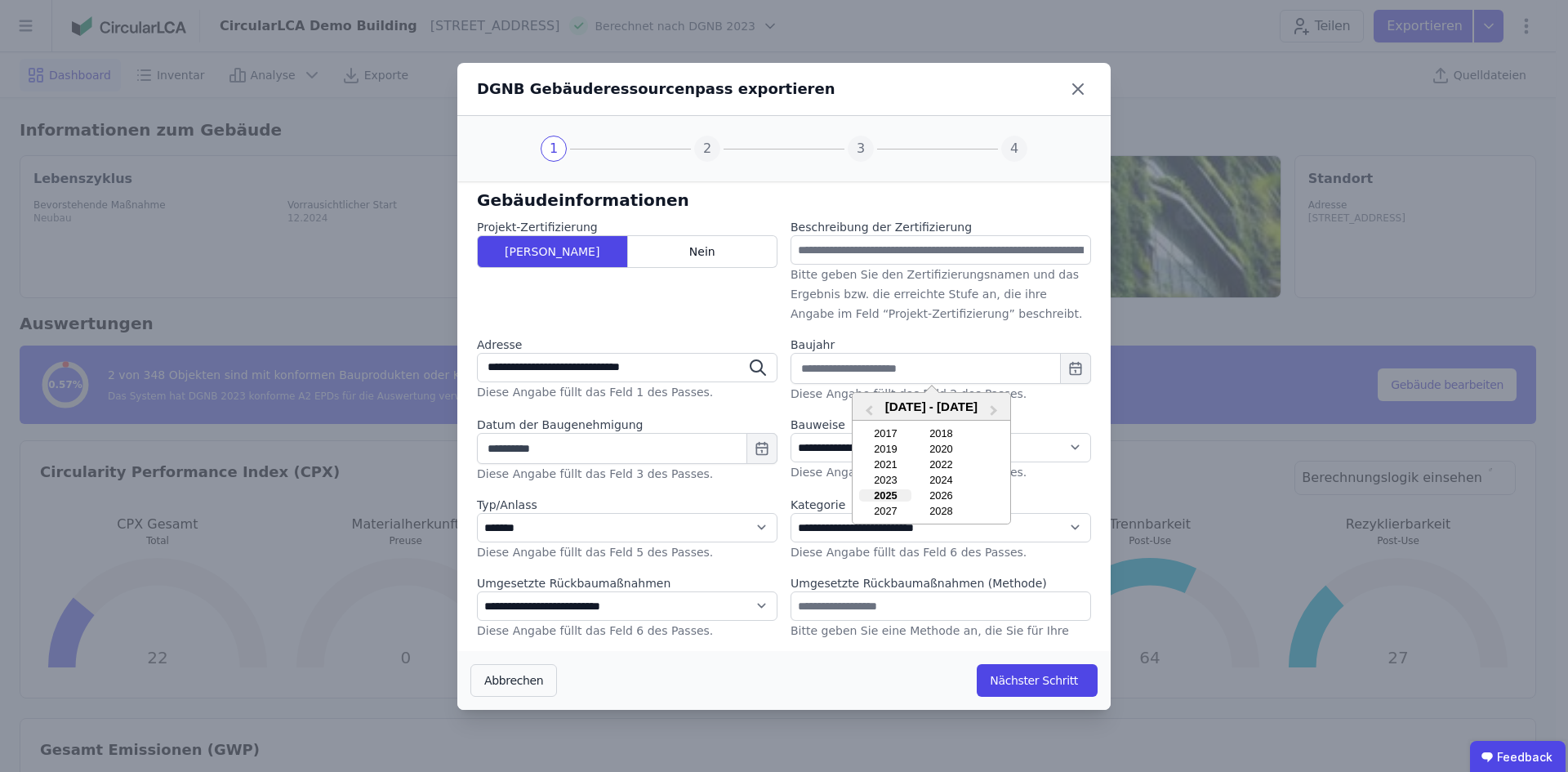
click at [886, 496] on div "2025" at bounding box center [885, 495] width 52 height 12
type input "****"
click at [860, 245] on input "text" at bounding box center [940, 250] width 301 height 29
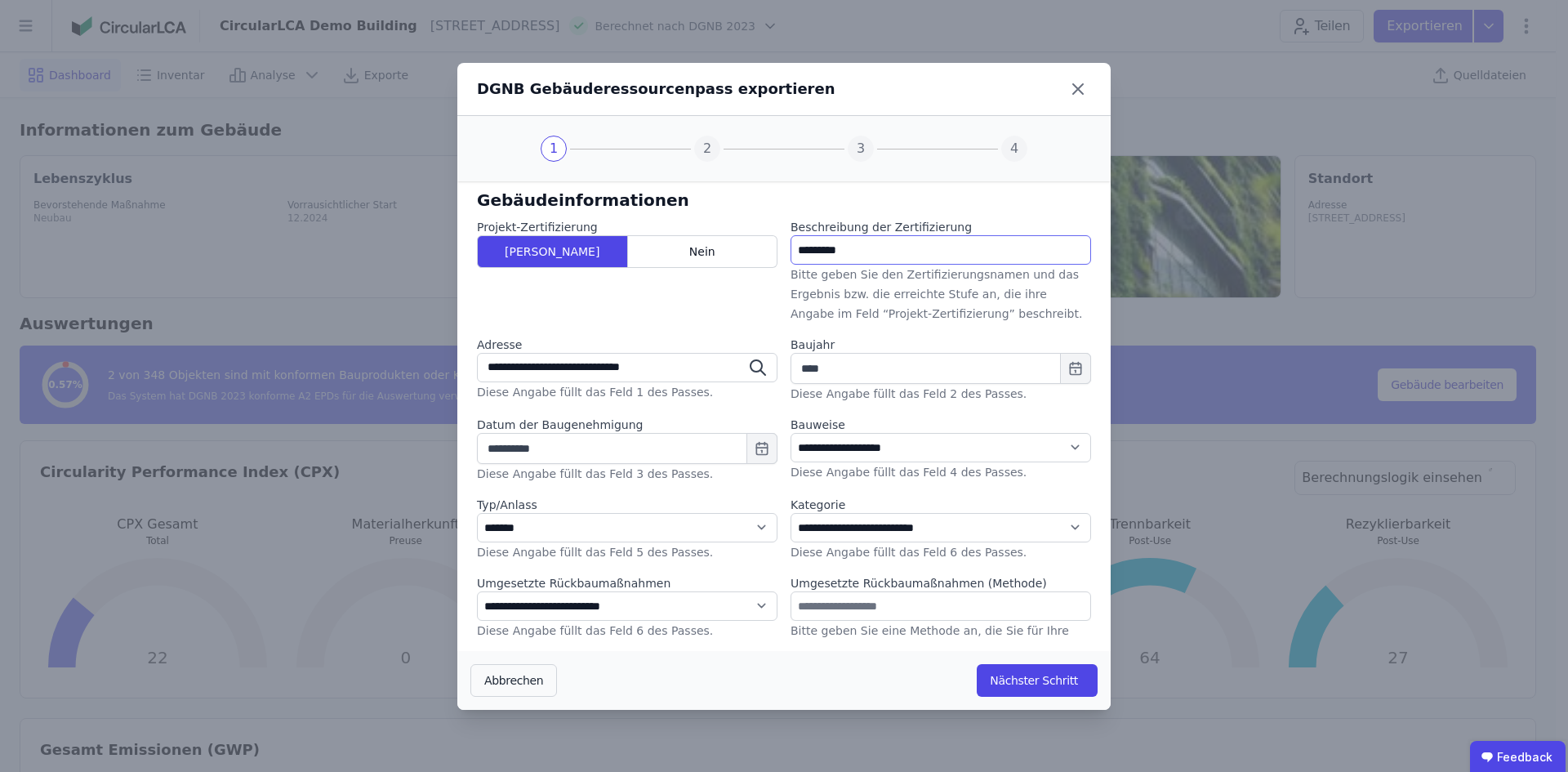
type input "*********"
click at [839, 619] on input "text" at bounding box center [940, 606] width 301 height 29
drag, startPoint x: 817, startPoint y: 584, endPoint x: 1044, endPoint y: 586, distance: 227.0
click at [1044, 586] on div "Umgesetzte Rückbaumaßnahmen (Methode)" at bounding box center [940, 583] width 301 height 17
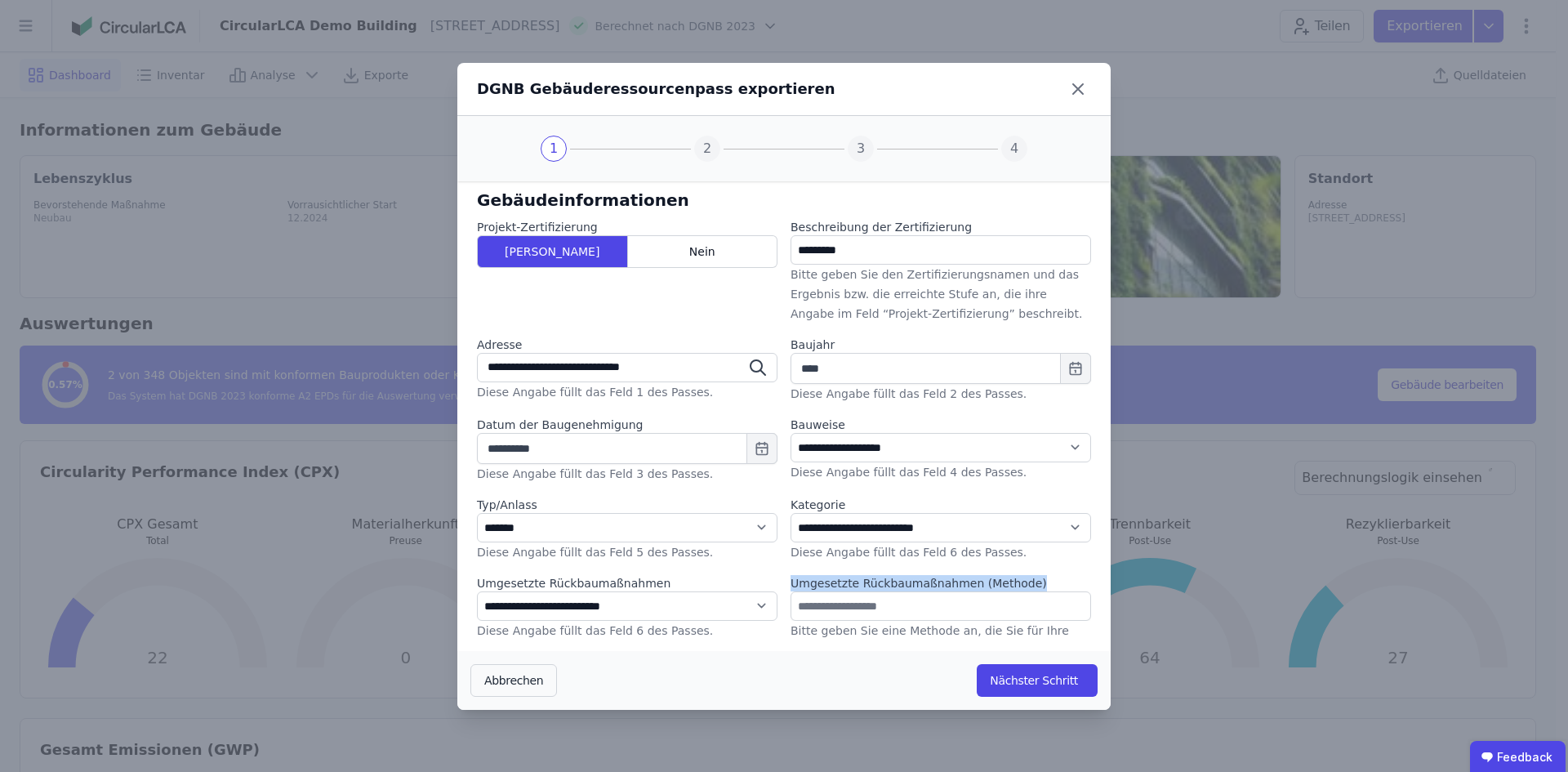
drag, startPoint x: 785, startPoint y: 578, endPoint x: 1036, endPoint y: 582, distance: 251.0
click at [1036, 582] on div "Umgesetzte Rückbaumaßnahmen (Methode)" at bounding box center [940, 583] width 301 height 17
click at [941, 611] on input "text" at bounding box center [940, 606] width 301 height 29
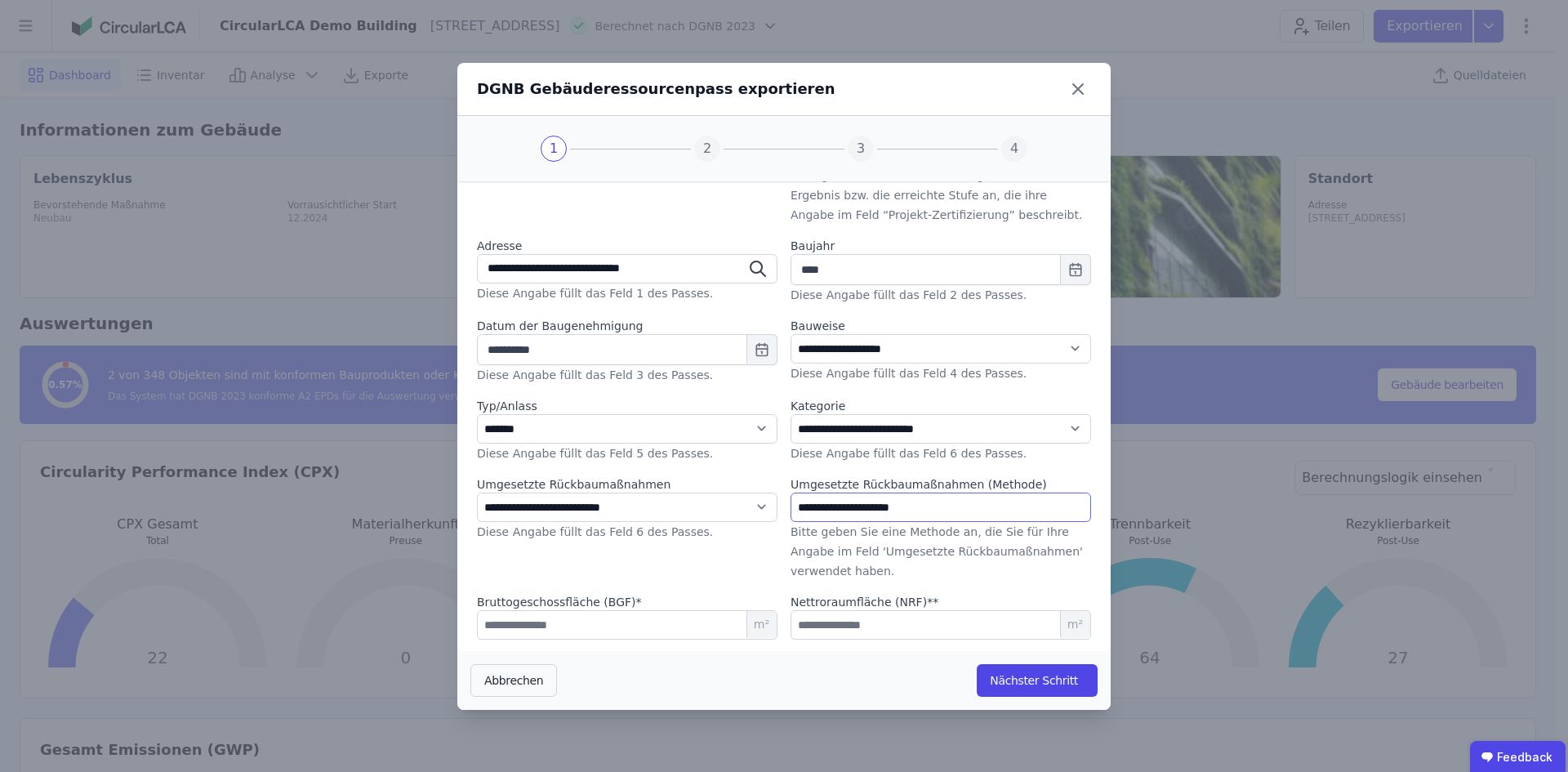
scroll to position [192, 0]
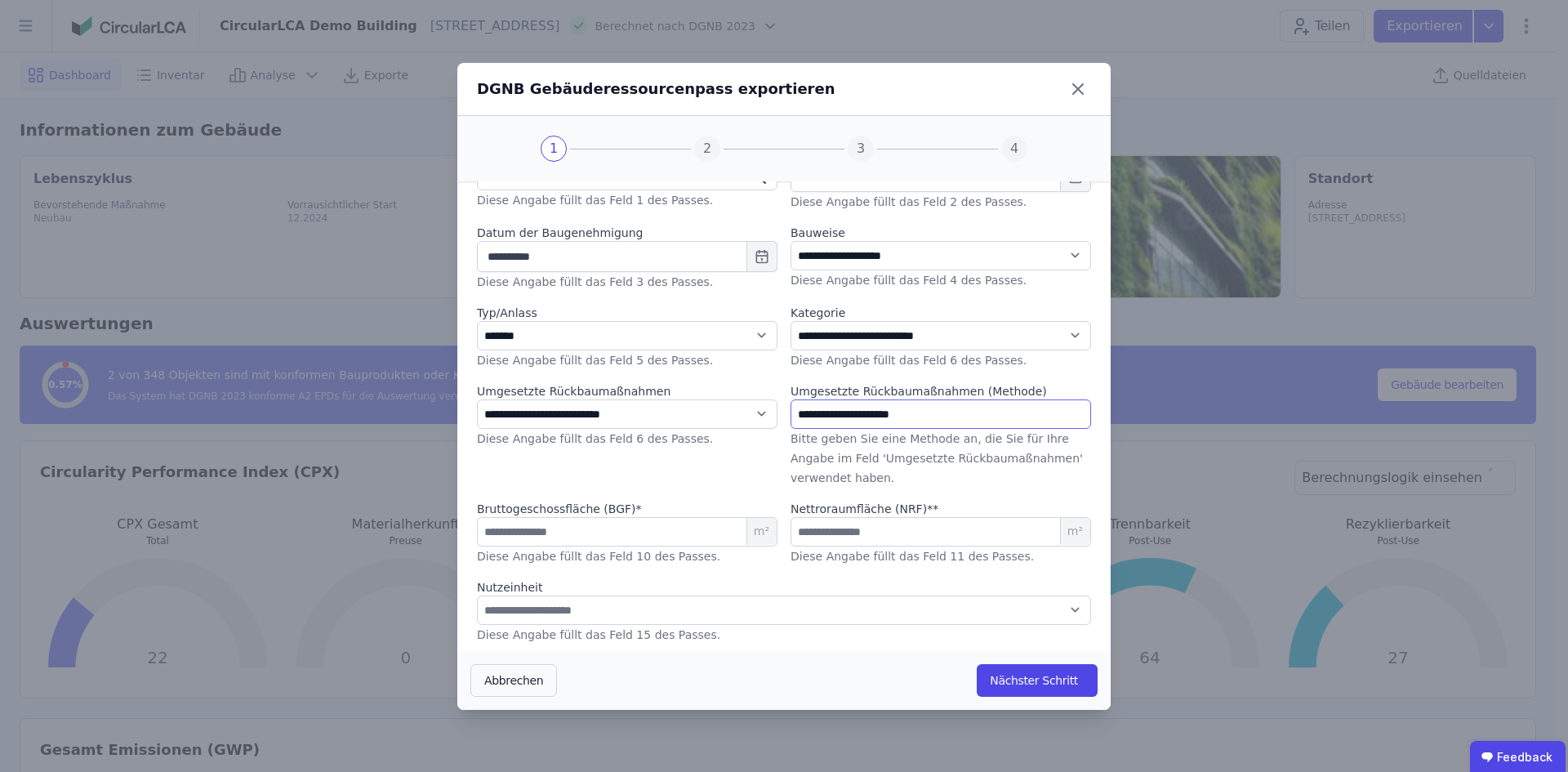
type input "**********"
click at [537, 619] on select "**********" at bounding box center [783, 610] width 614 height 29
click at [522, 607] on select "**********" at bounding box center [783, 610] width 614 height 29
select select "*"
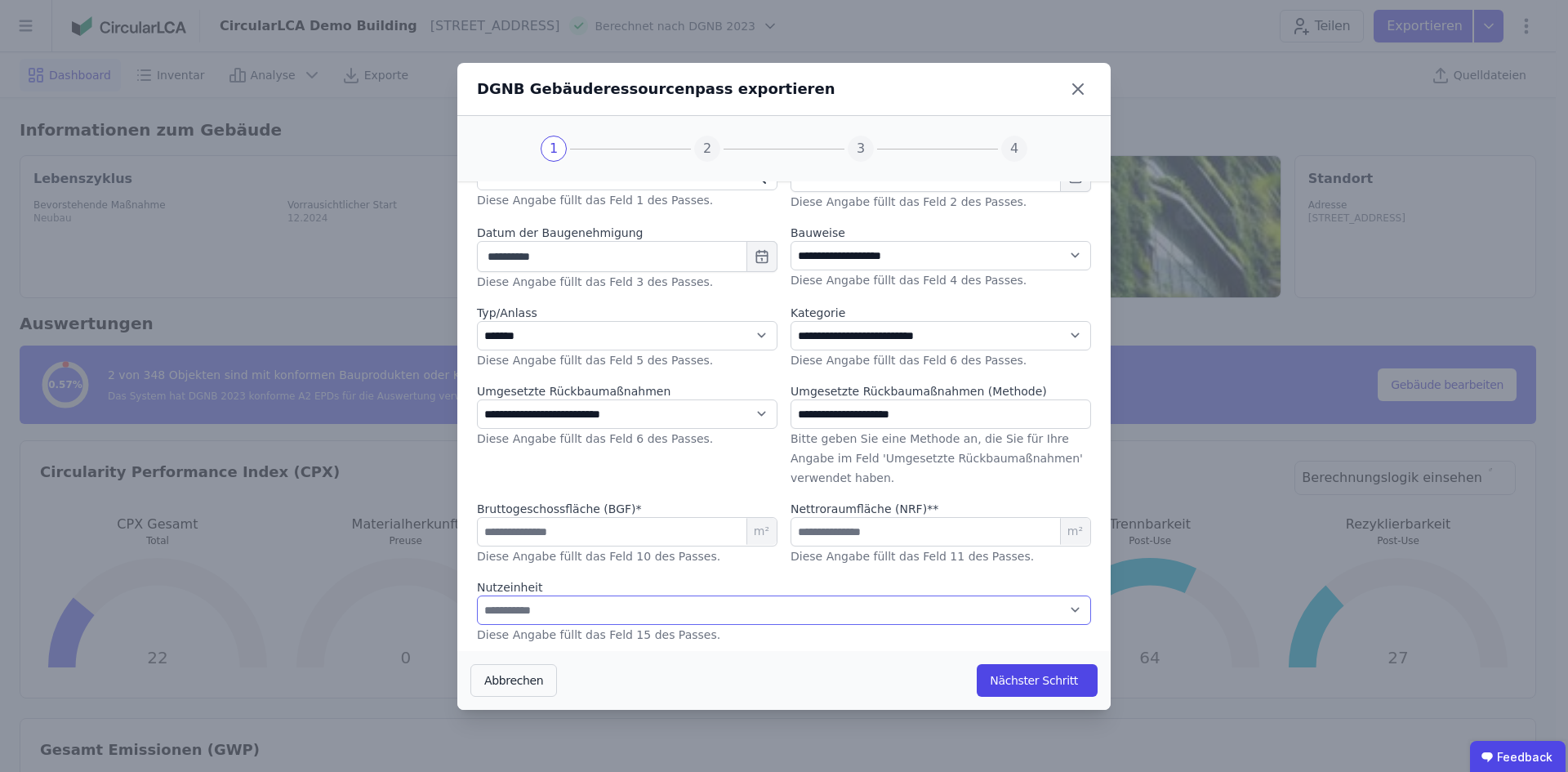
click at [477, 595] on select "**********" at bounding box center [783, 610] width 614 height 29
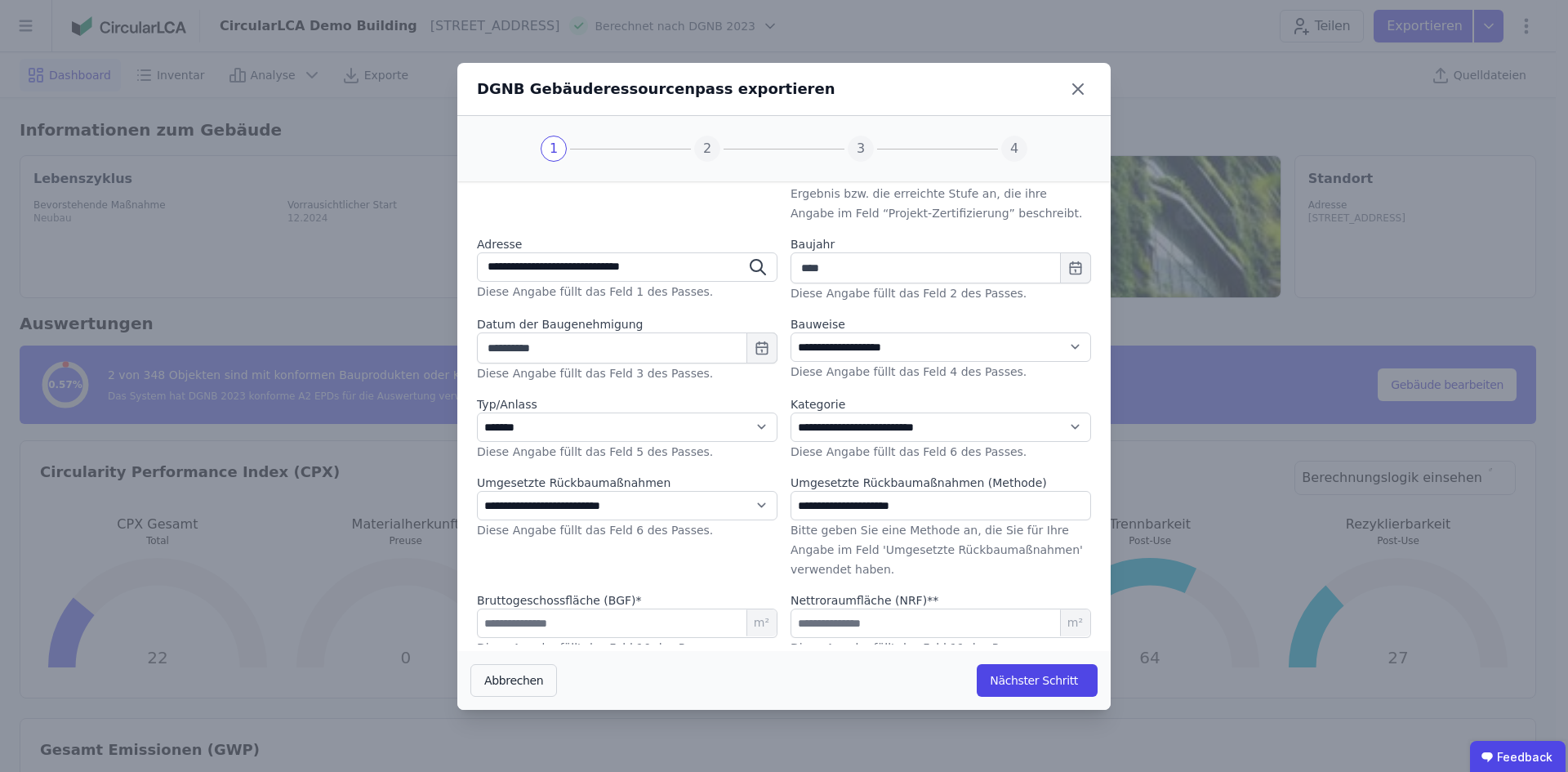
scroll to position [0, 0]
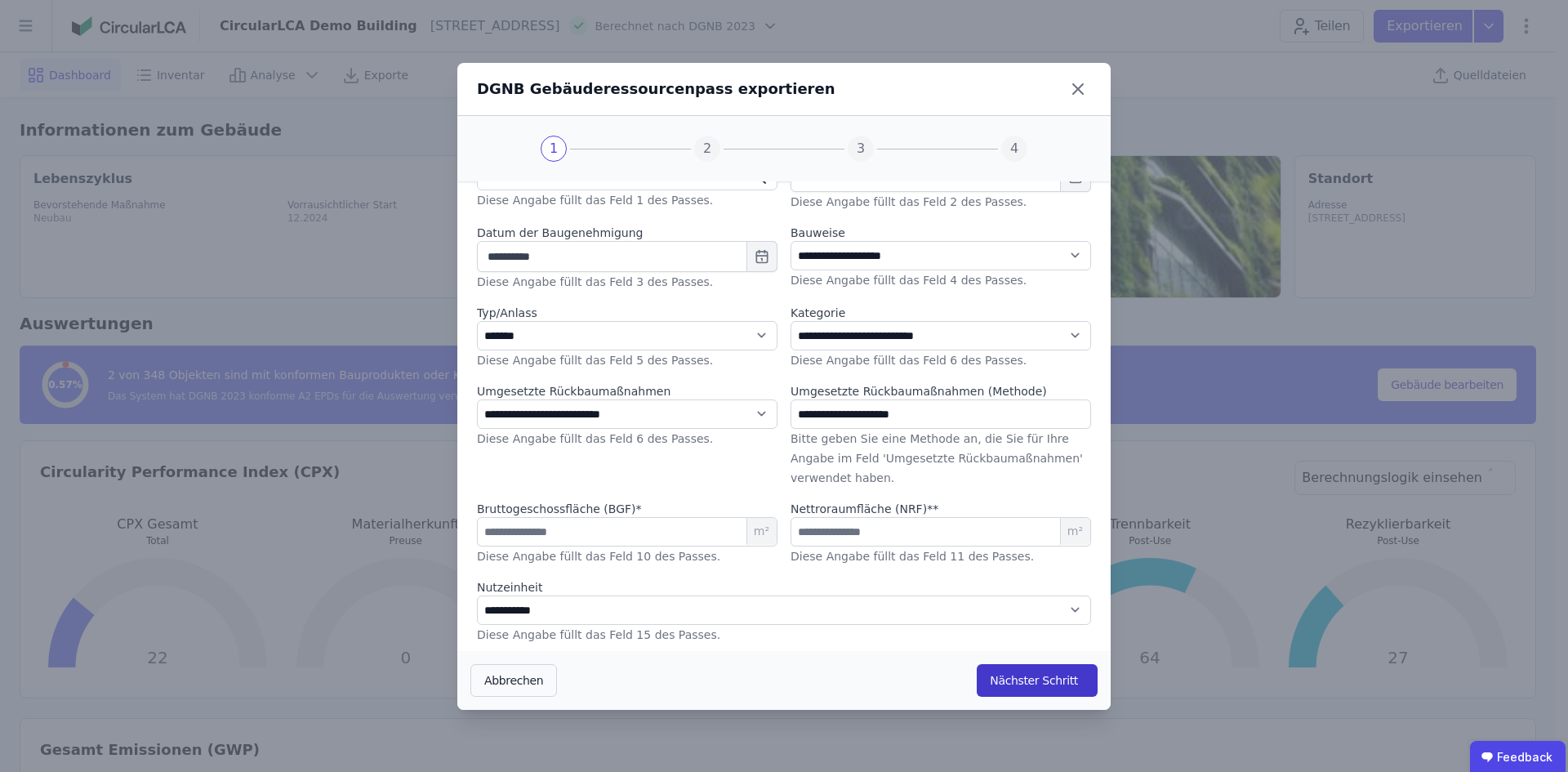
click at [1042, 684] on button "Nächster Schritt" at bounding box center [1037, 681] width 121 height 33
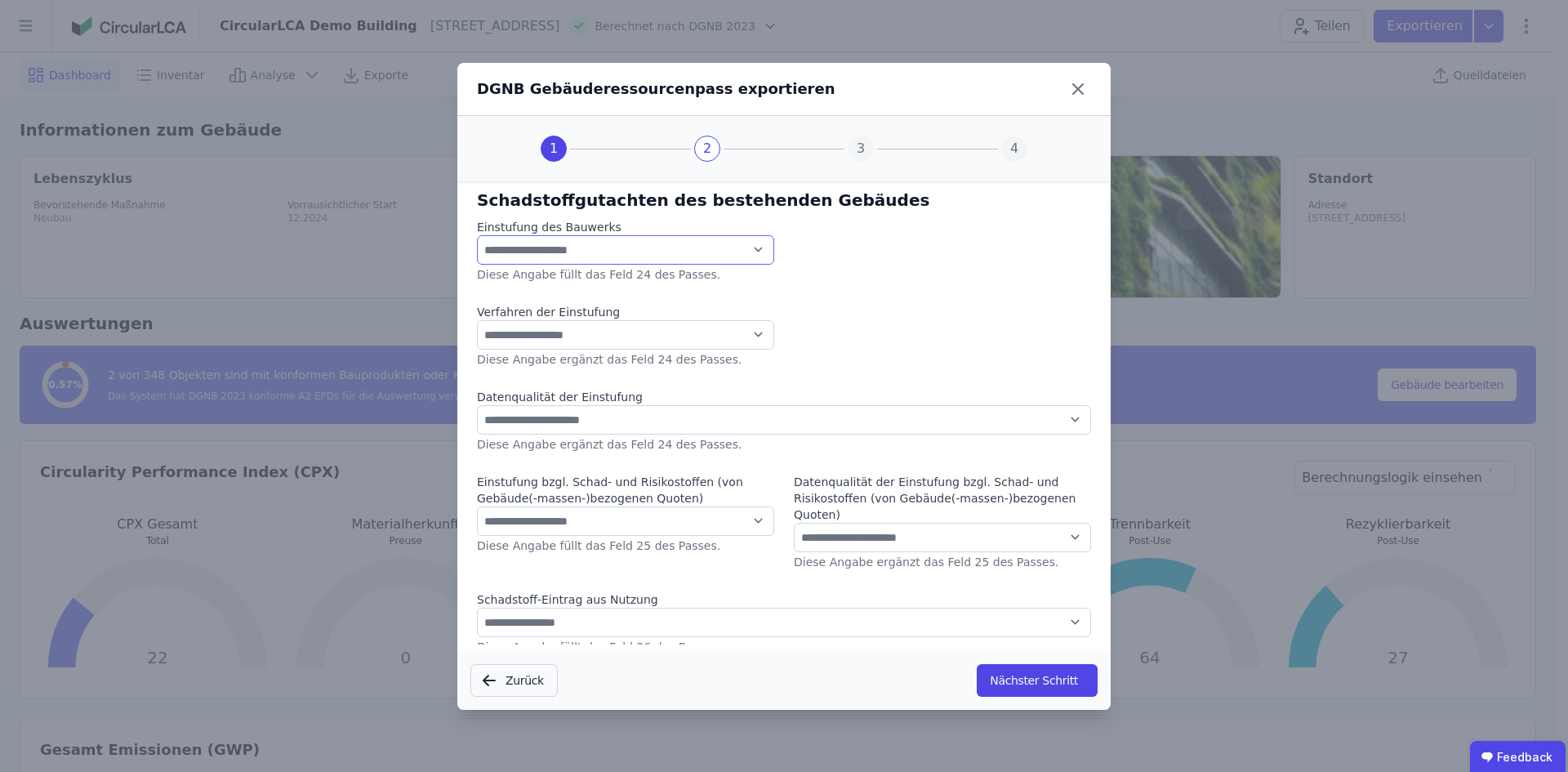
click at [657, 237] on select "**********" at bounding box center [625, 250] width 297 height 29
click at [663, 248] on select "**********" at bounding box center [625, 250] width 297 height 29
select select "*"
click at [477, 236] on select "**********" at bounding box center [625, 250] width 297 height 29
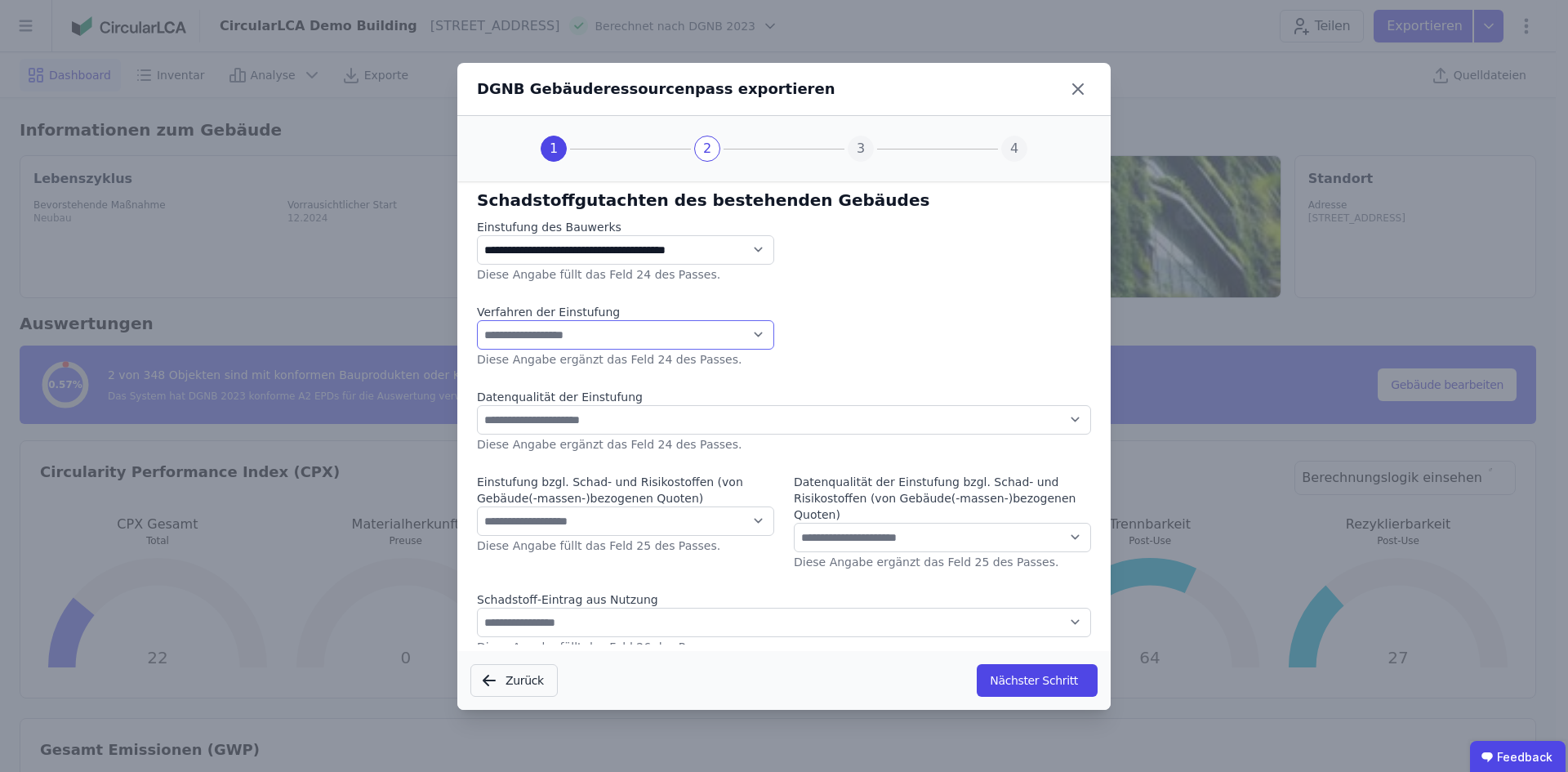
click at [599, 321] on select "**********" at bounding box center [625, 335] width 297 height 29
select select "*"
click at [477, 320] on select "**********" at bounding box center [625, 335] width 297 height 29
click at [566, 424] on select "**********" at bounding box center [783, 420] width 614 height 29
select select "*"
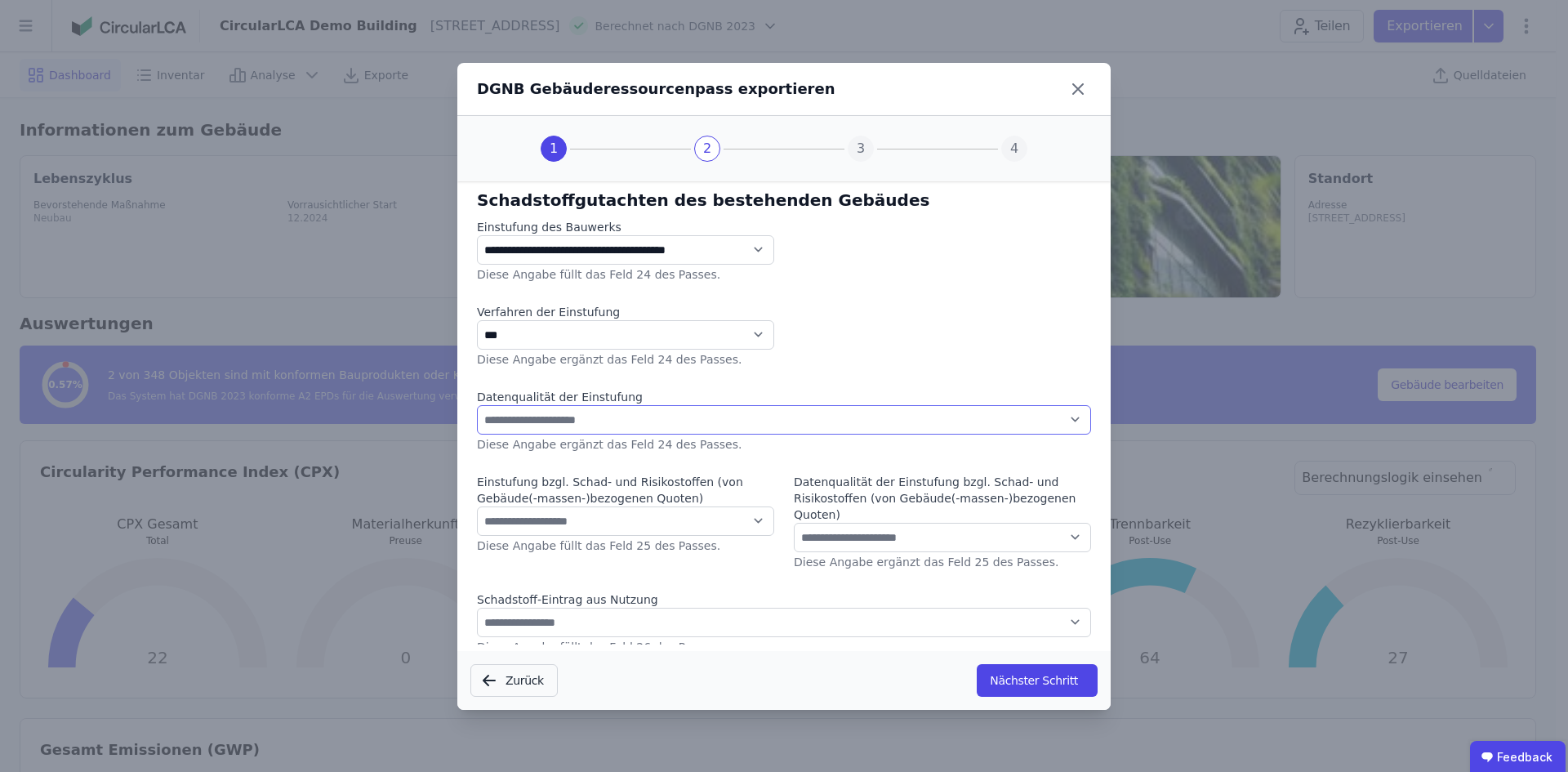
click at [477, 405] on select "**********" at bounding box center [783, 420] width 614 height 29
click at [578, 416] on select "**********" at bounding box center [783, 420] width 614 height 29
click at [541, 516] on select "**********" at bounding box center [625, 521] width 297 height 29
select select "*"
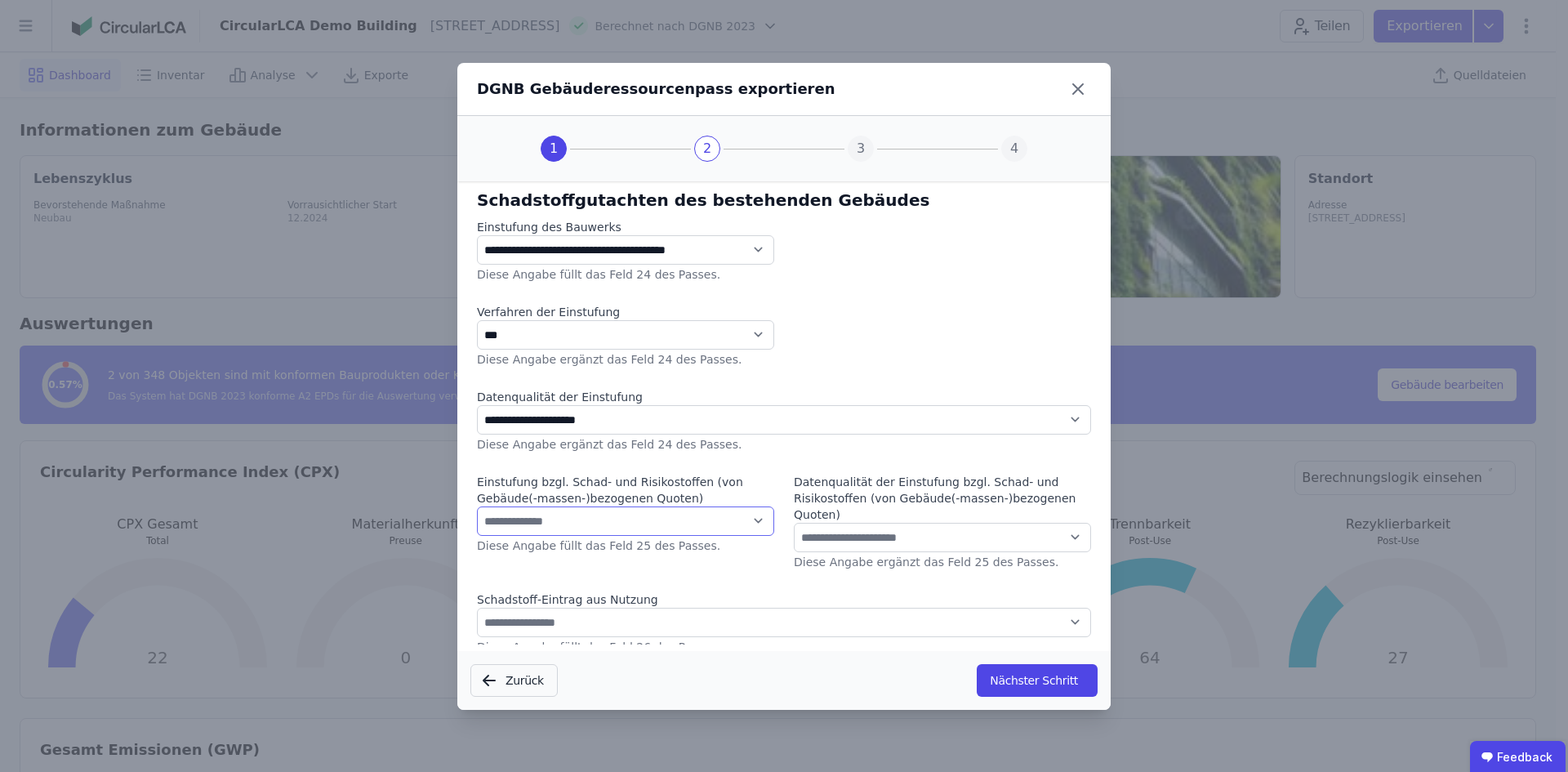
click at [477, 506] on select "**********" at bounding box center [625, 521] width 297 height 29
click at [996, 541] on select "**********" at bounding box center [942, 537] width 297 height 29
click at [945, 531] on select "**********" at bounding box center [942, 537] width 297 height 29
click at [904, 537] on select "**********" at bounding box center [942, 537] width 297 height 29
select select "*"
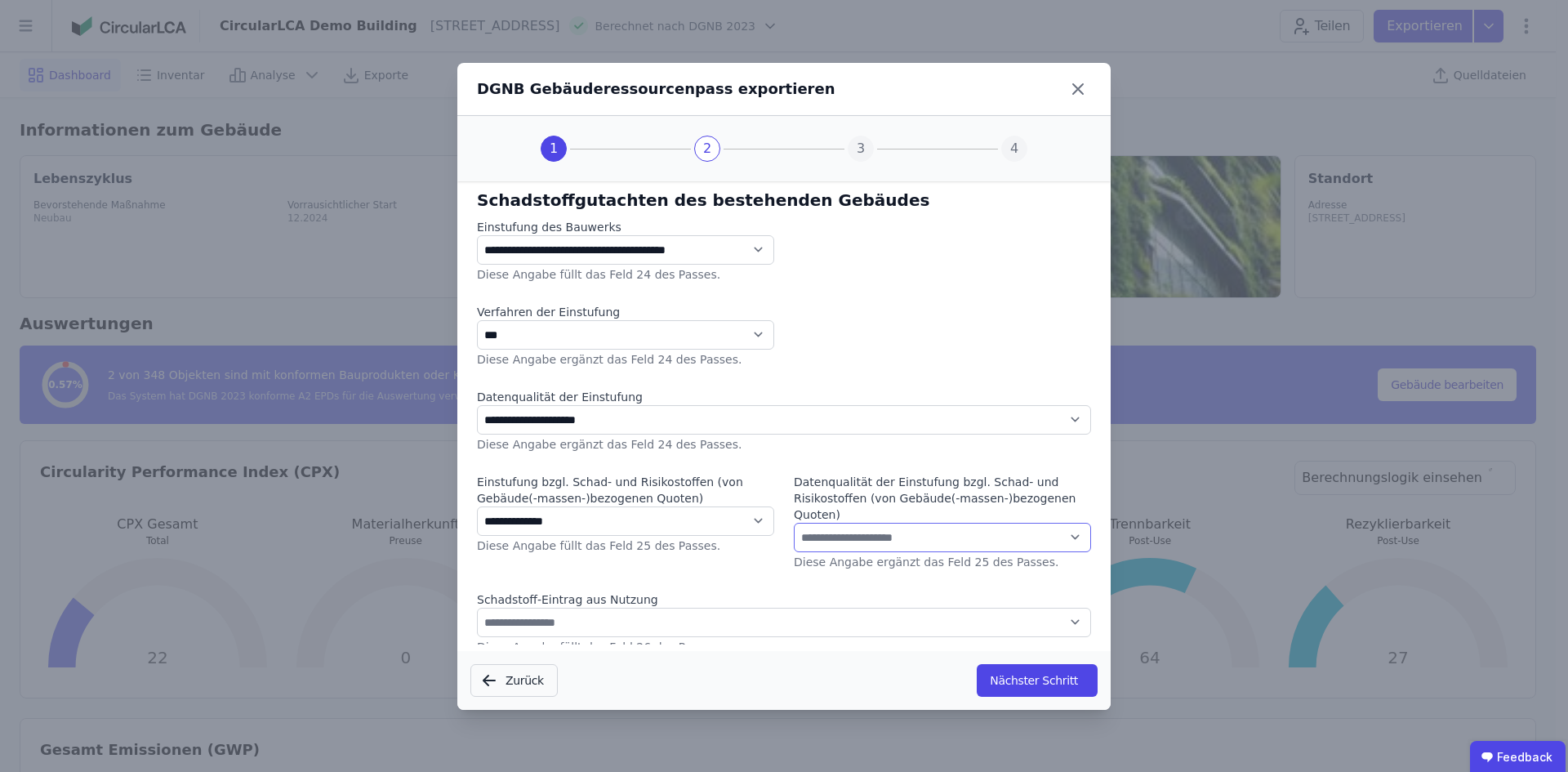
click at [794, 523] on select "**********" at bounding box center [942, 537] width 297 height 29
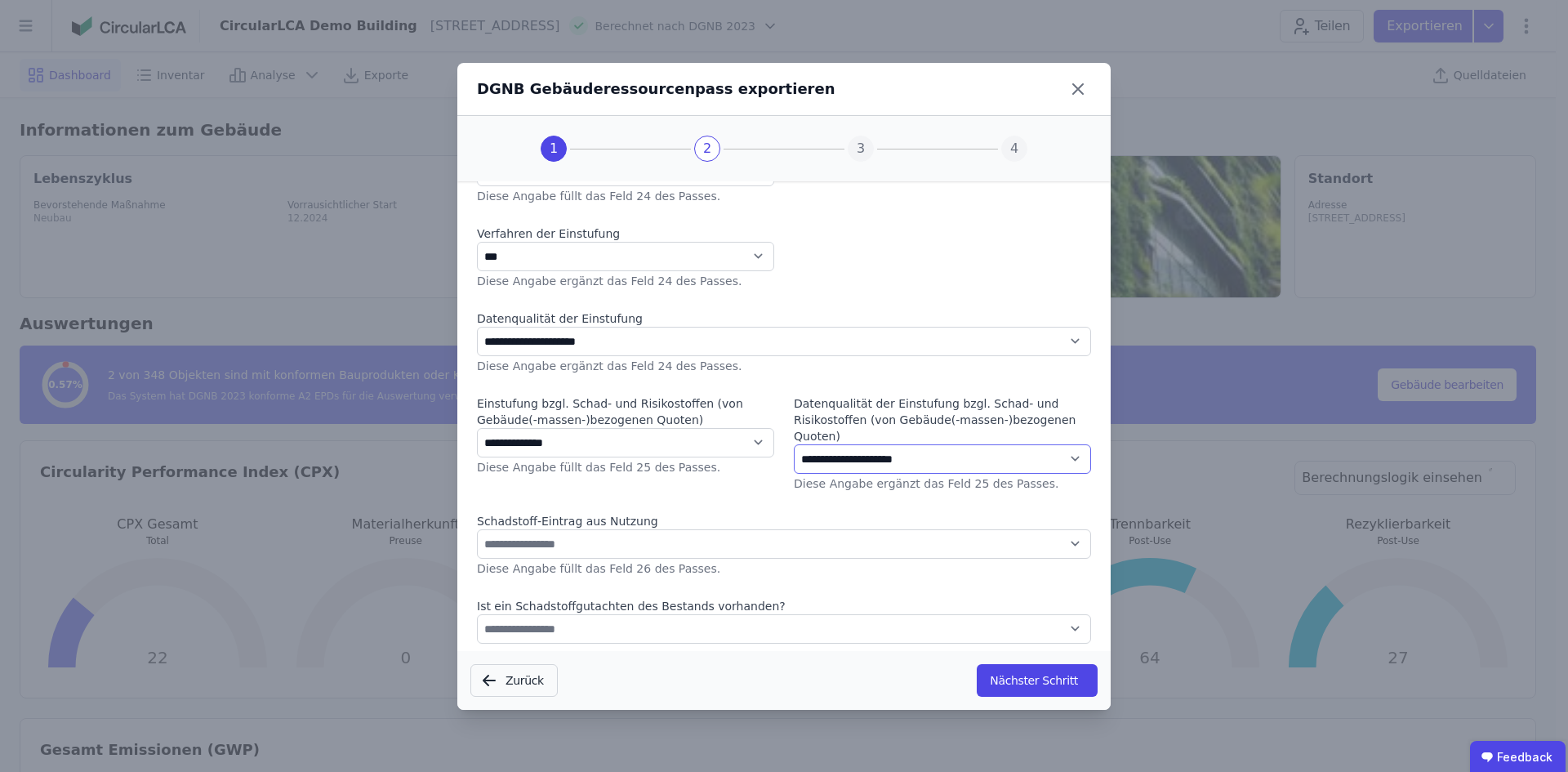
scroll to position [164, 0]
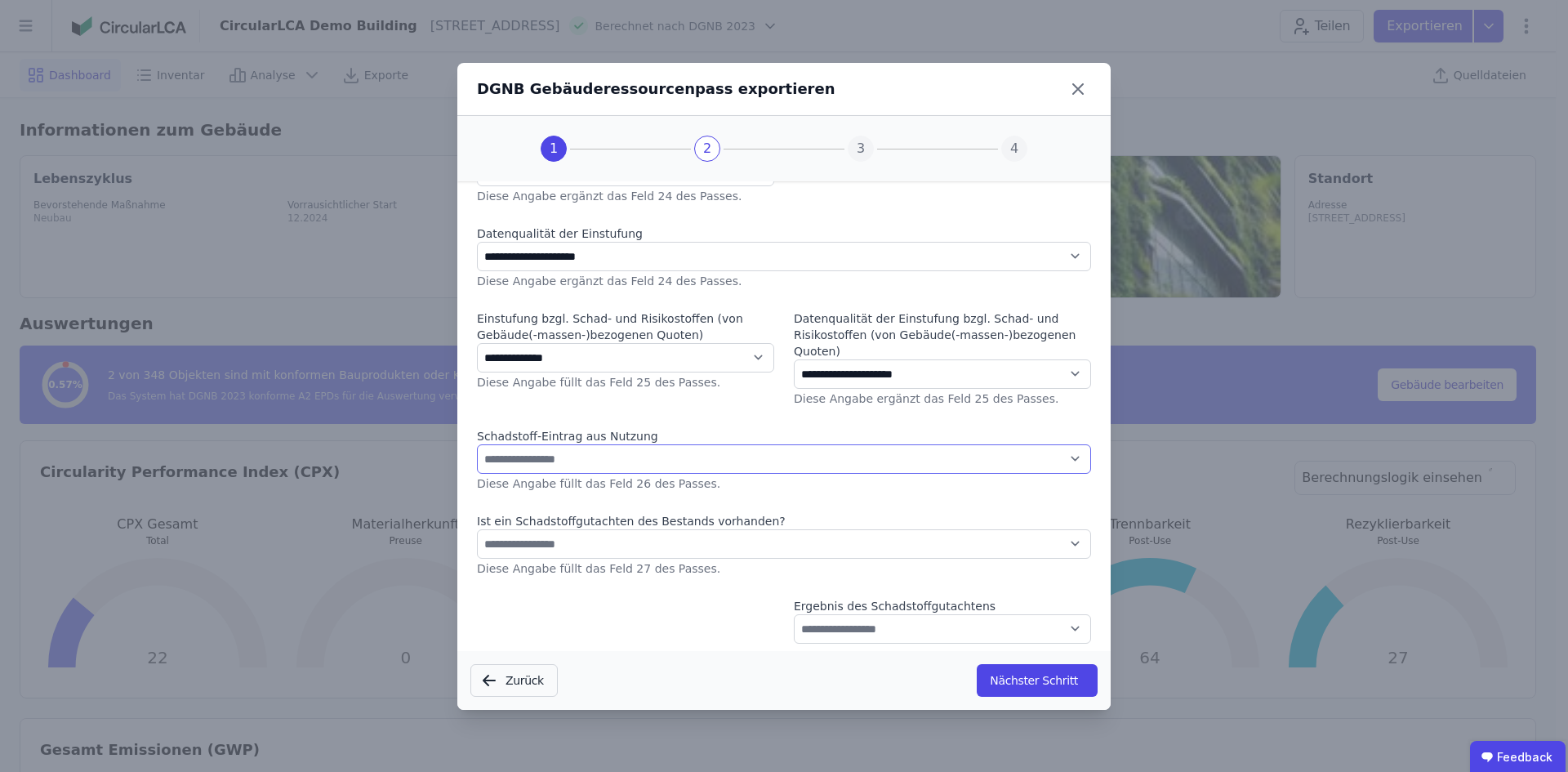
click at [576, 460] on select "**********" at bounding box center [783, 459] width 614 height 29
click at [508, 446] on select "**********" at bounding box center [783, 459] width 614 height 29
click at [588, 461] on select "**********" at bounding box center [783, 459] width 614 height 29
select select "*"
click at [477, 444] on select "**********" at bounding box center [783, 459] width 614 height 29
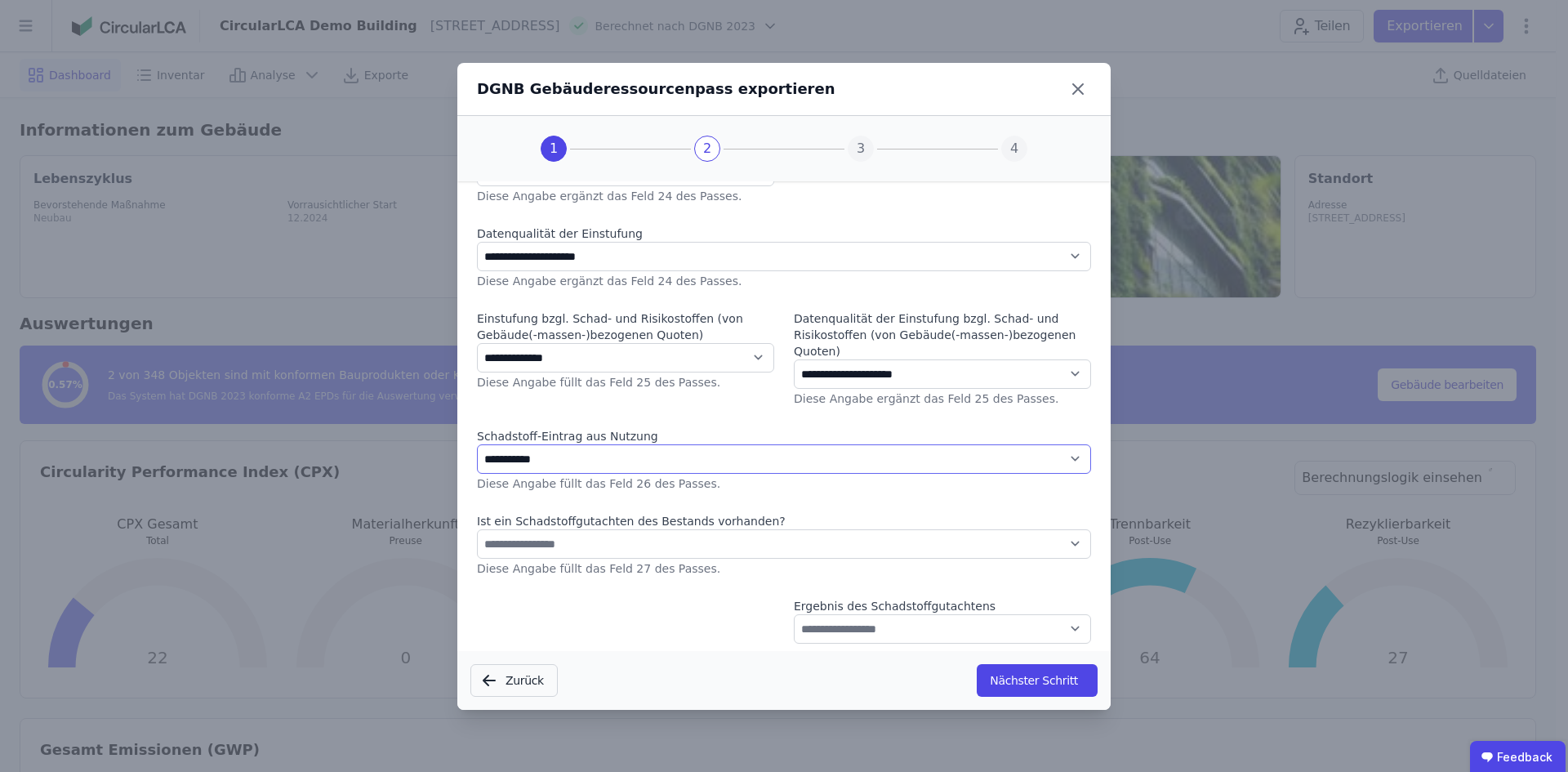
click at [592, 447] on select "**********" at bounding box center [783, 459] width 614 height 29
click at [602, 458] on select "**********" at bounding box center [783, 459] width 614 height 29
click at [592, 534] on select "**********" at bounding box center [783, 544] width 614 height 29
click at [477, 529] on select "**********" at bounding box center [783, 544] width 614 height 29
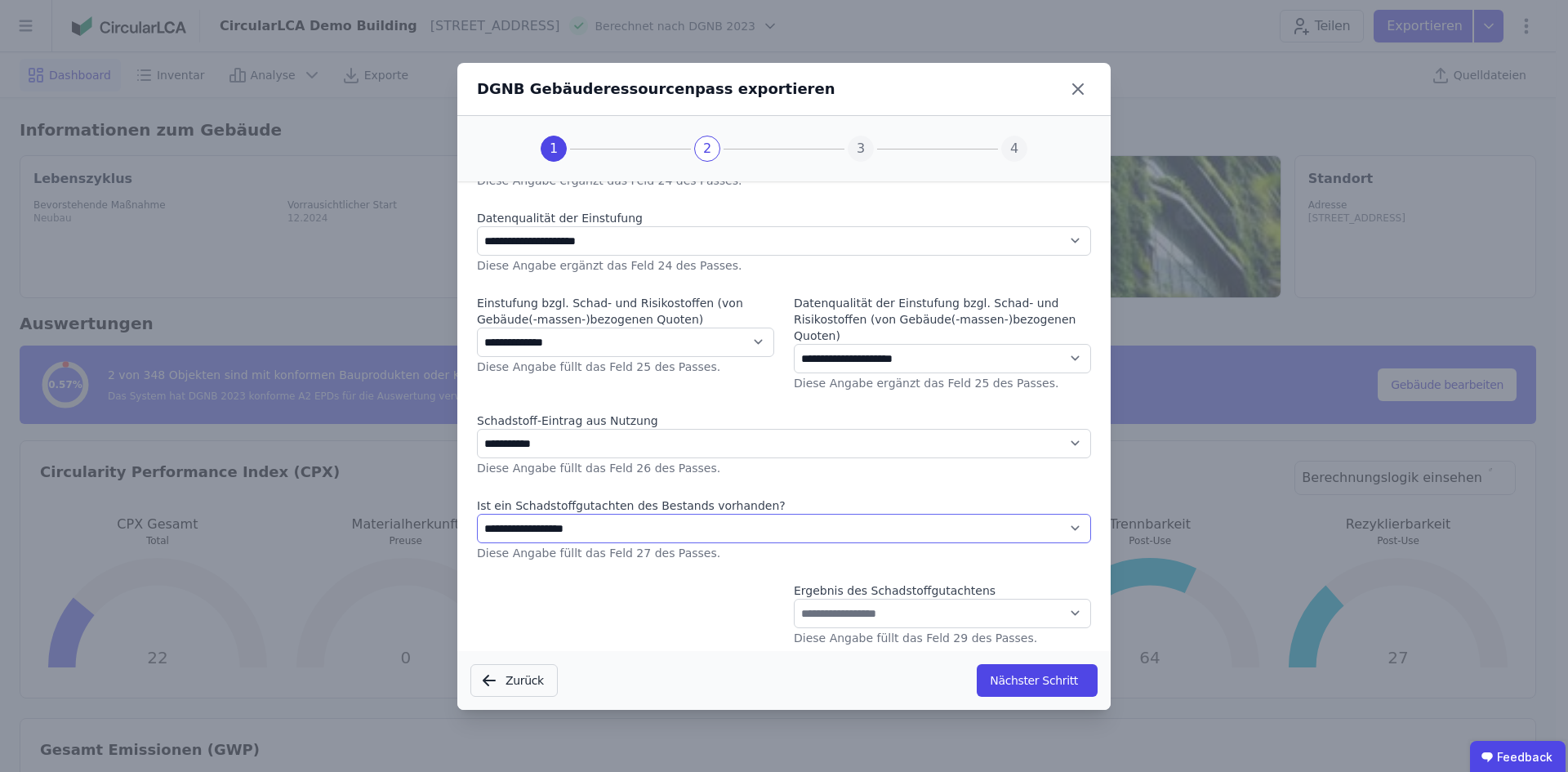
scroll to position [182, 0]
click at [933, 609] on select "**********" at bounding box center [942, 610] width 297 height 29
click at [593, 611] on div at bounding box center [625, 611] width 297 height 65
click at [605, 519] on select "**********" at bounding box center [783, 525] width 614 height 29
click at [477, 511] on select "**********" at bounding box center [783, 525] width 614 height 29
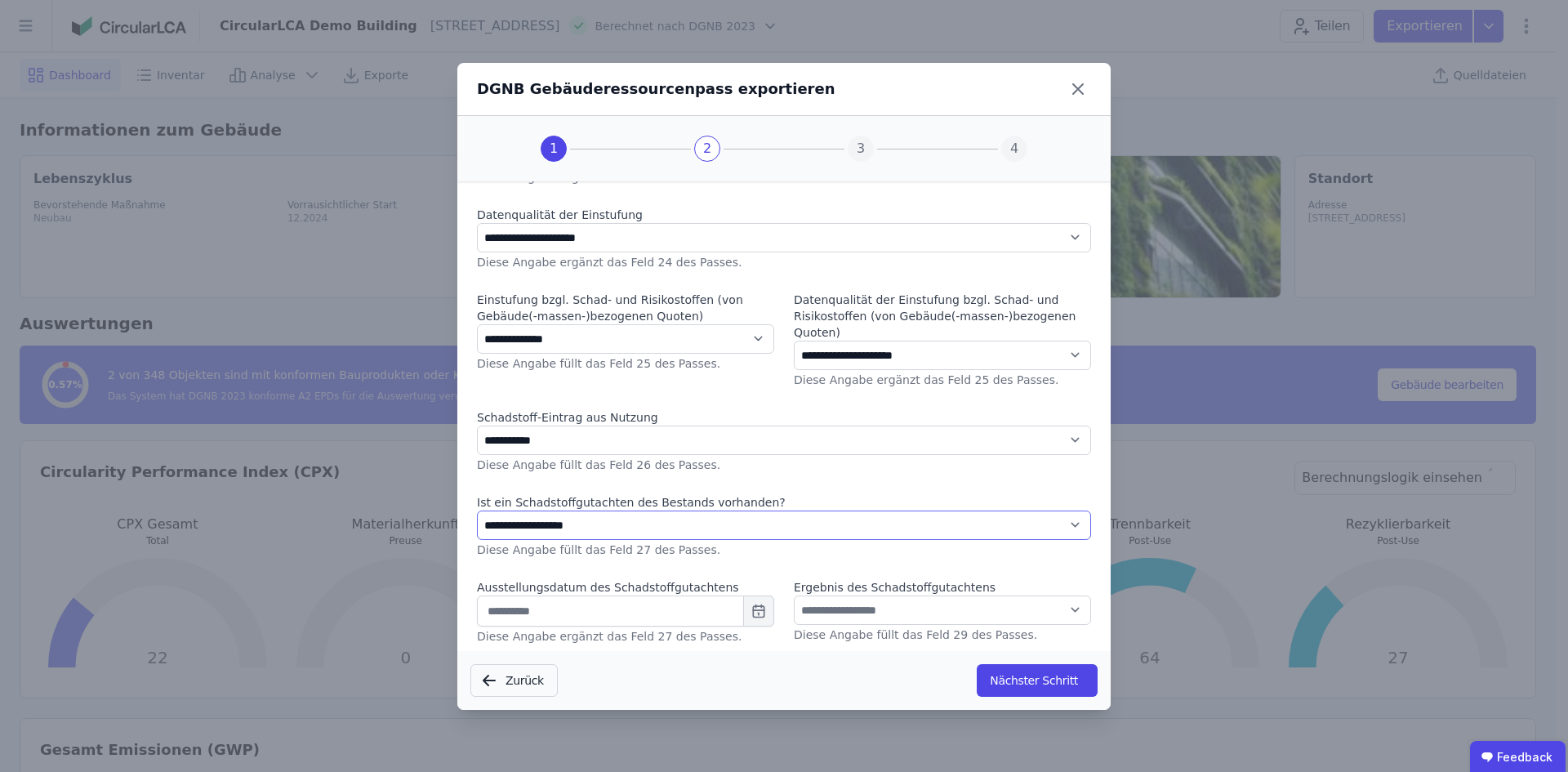
click at [664, 534] on select "**********" at bounding box center [783, 525] width 614 height 29
select select "*"
click at [477, 511] on select "**********" at bounding box center [783, 525] width 614 height 29
click at [940, 598] on select "**********" at bounding box center [942, 610] width 297 height 29
select select "*"
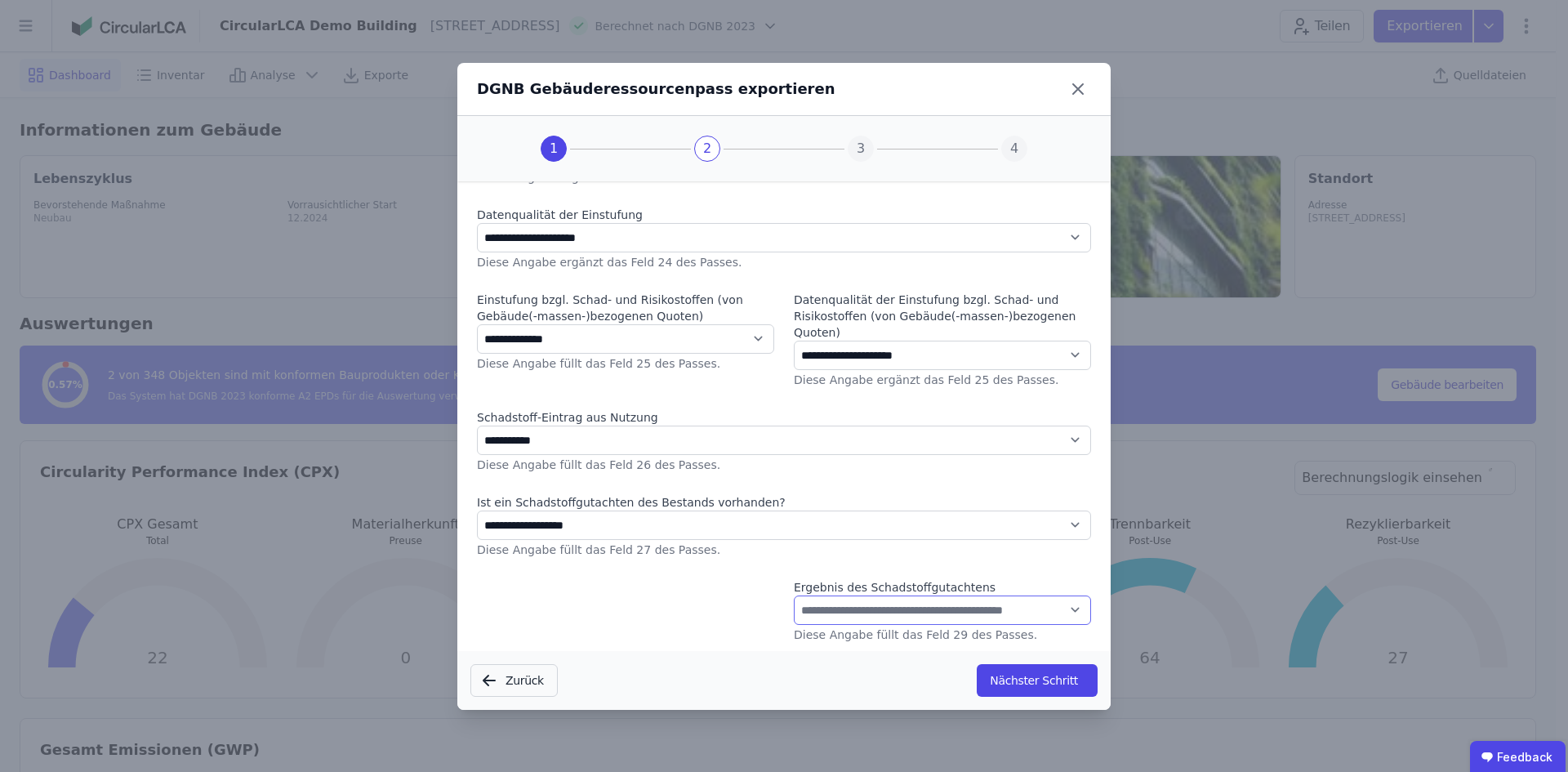
click at [794, 595] on select "**********" at bounding box center [942, 610] width 297 height 29
click at [1051, 682] on button "Nächster Schritt" at bounding box center [1037, 681] width 121 height 33
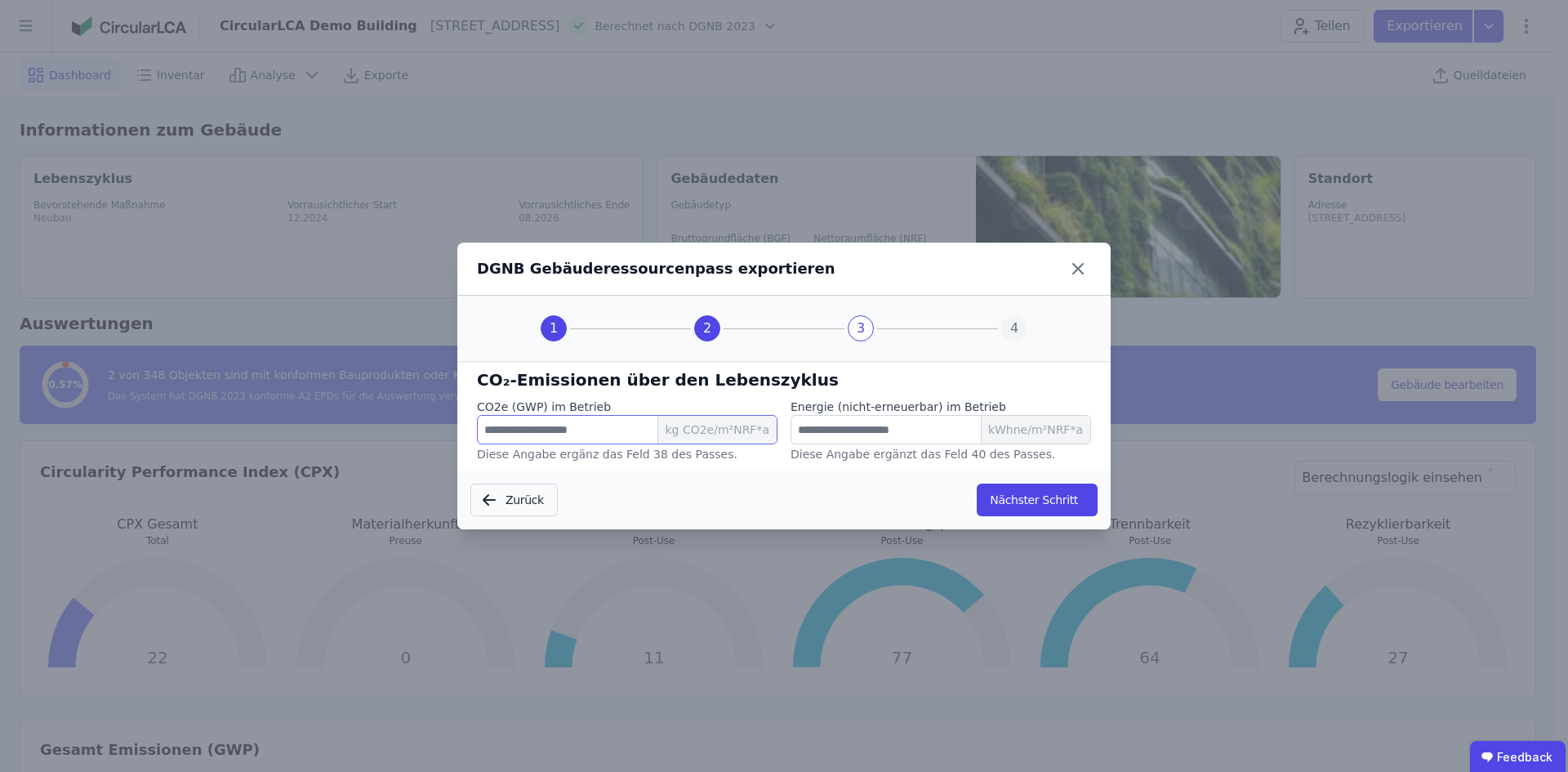
click at [567, 428] on input "number" at bounding box center [627, 430] width 301 height 29
click at [842, 425] on input "number" at bounding box center [940, 430] width 301 height 29
type input "****"
click at [549, 421] on input "number" at bounding box center [627, 430] width 301 height 29
type input "******"
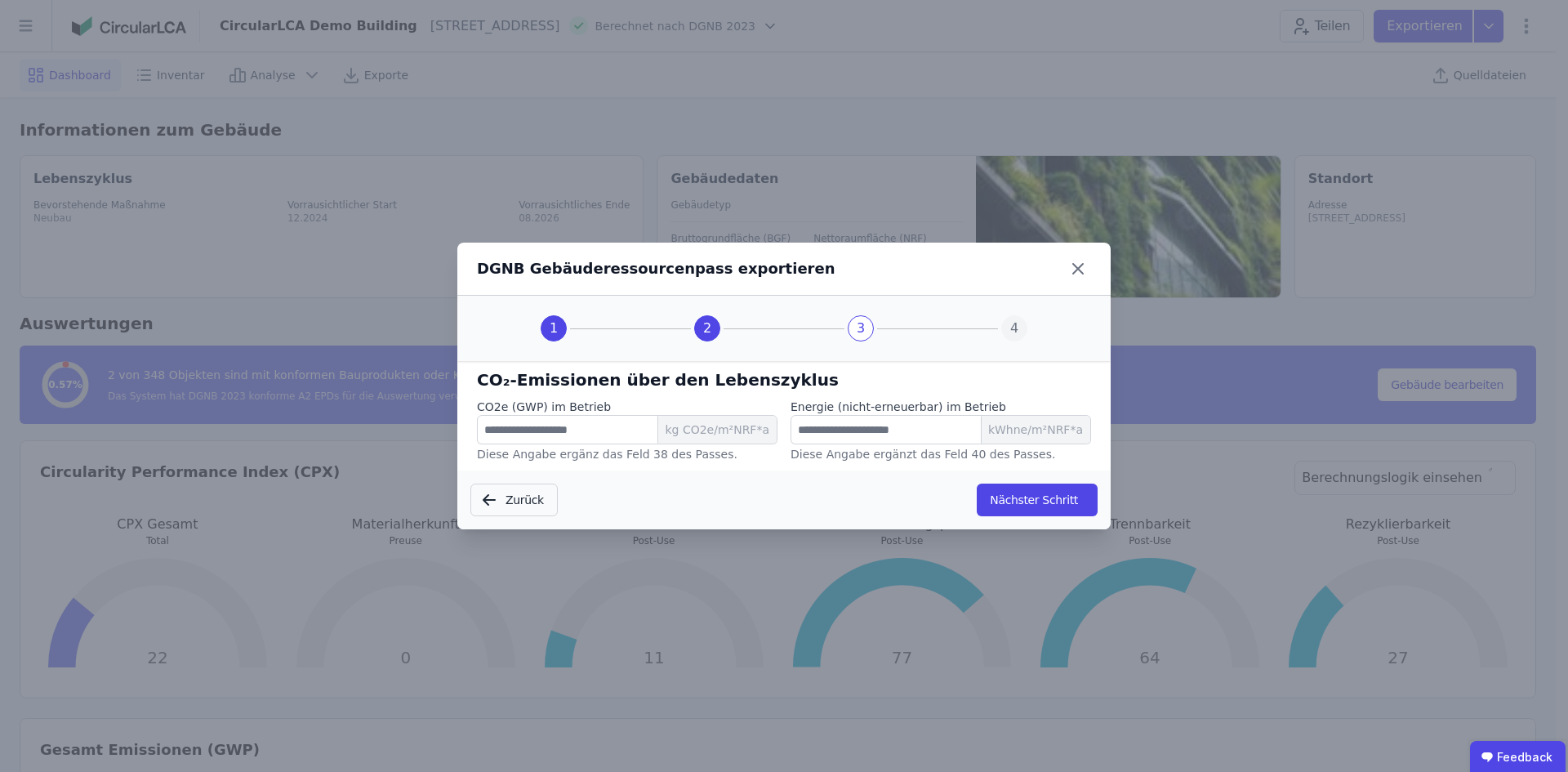
click at [1035, 517] on div "Zurück Nächster Schritt" at bounding box center [784, 500] width 653 height 59
click at [1066, 485] on button "Nächster Schritt" at bounding box center [1037, 500] width 121 height 33
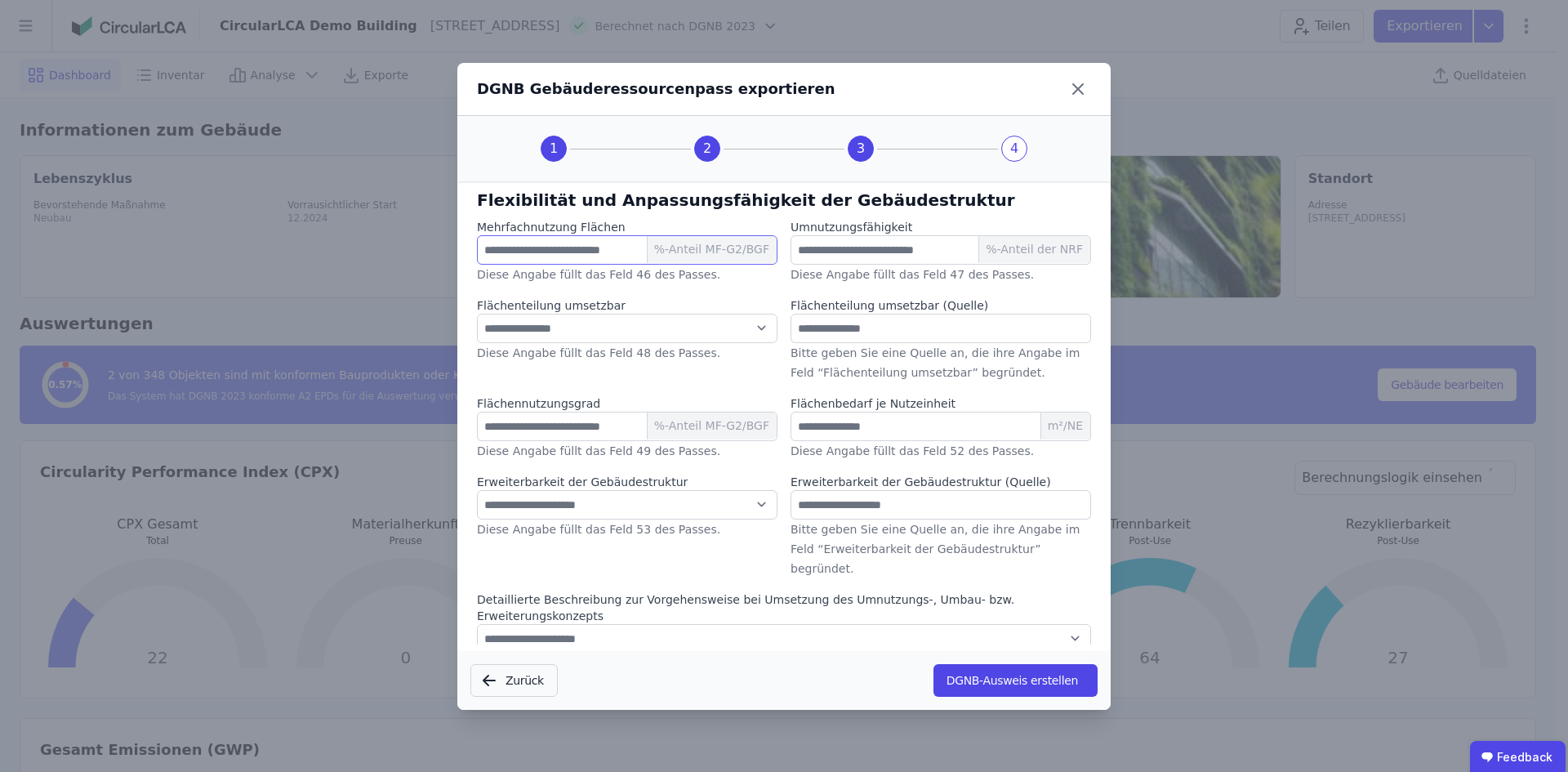
click at [625, 252] on input "number" at bounding box center [627, 250] width 301 height 29
type input "**"
click at [897, 257] on input "number" at bounding box center [940, 250] width 301 height 29
type input "**"
click at [832, 326] on input "text" at bounding box center [940, 328] width 301 height 29
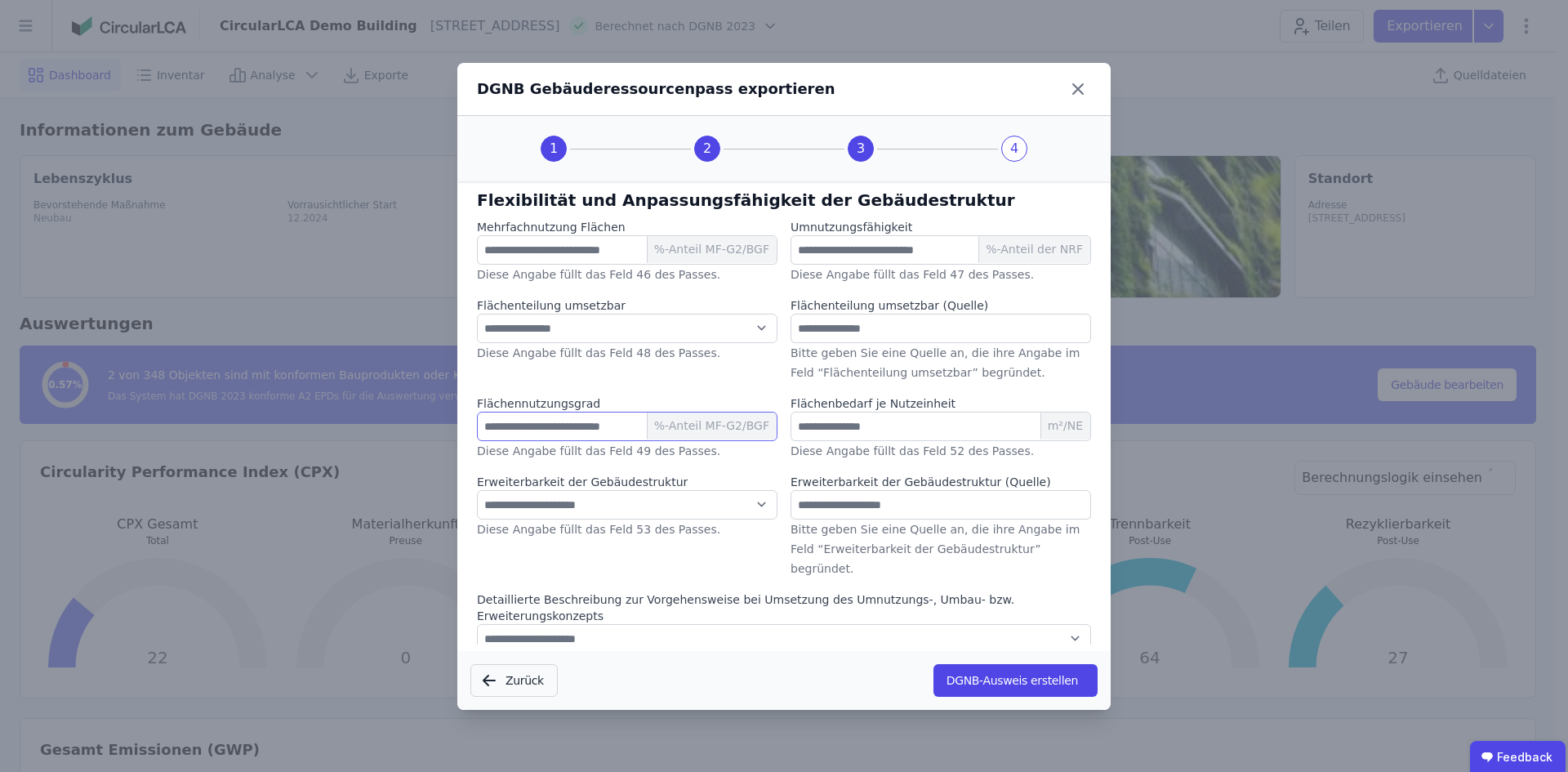
click at [541, 425] on input "number" at bounding box center [627, 426] width 301 height 29
type input "**"
click at [559, 454] on label "Diese Angabe füllt das Feld 49 des Passes." at bounding box center [598, 451] width 243 height 13
click at [532, 505] on select "**********" at bounding box center [627, 505] width 301 height 29
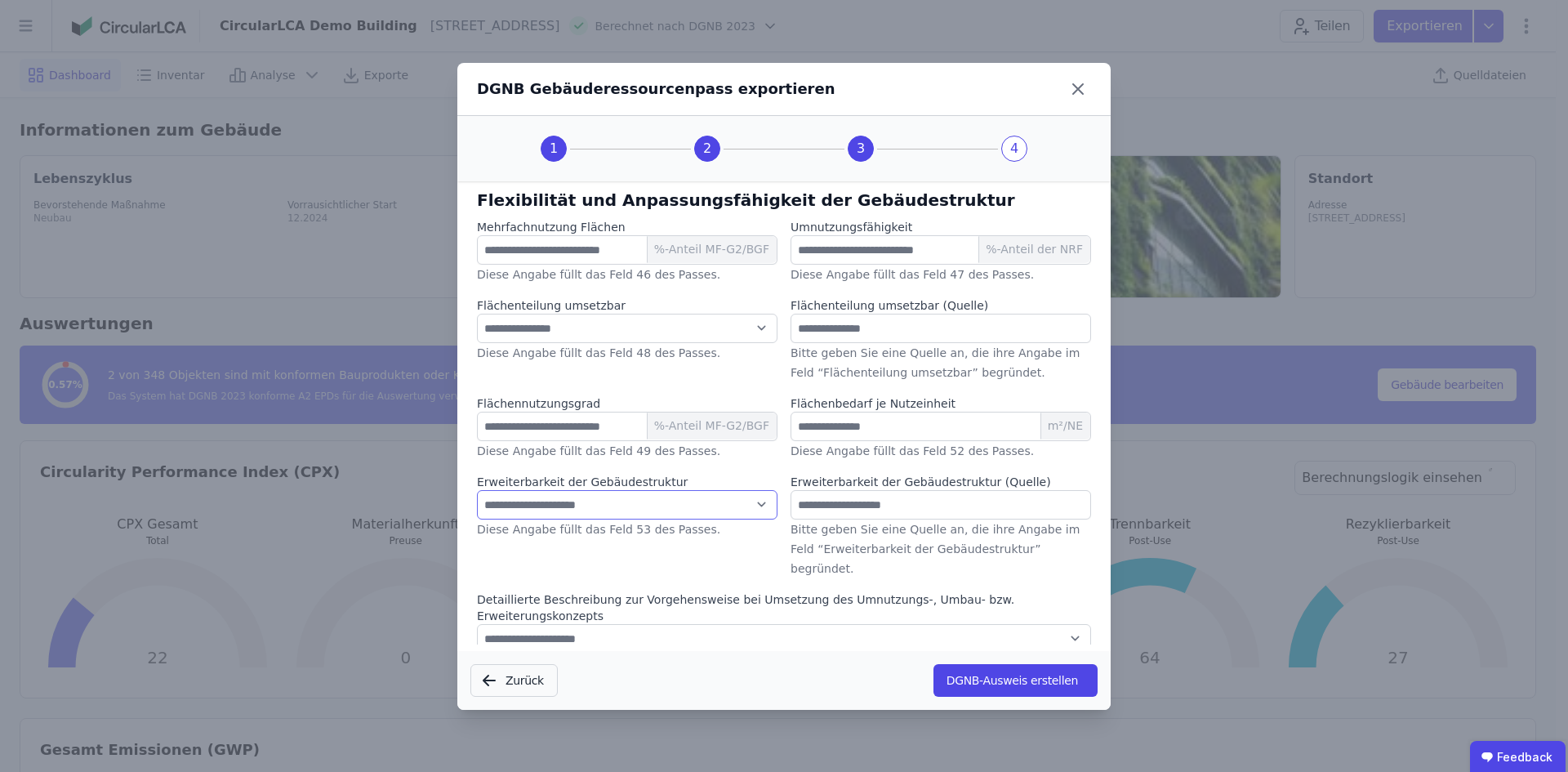
click at [532, 505] on select "**********" at bounding box center [627, 505] width 301 height 29
select select "*"
click at [477, 490] on select "**********" at bounding box center [627, 505] width 301 height 29
click at [860, 423] on input "number" at bounding box center [940, 426] width 301 height 29
click at [864, 321] on input "text" at bounding box center [940, 328] width 301 height 29
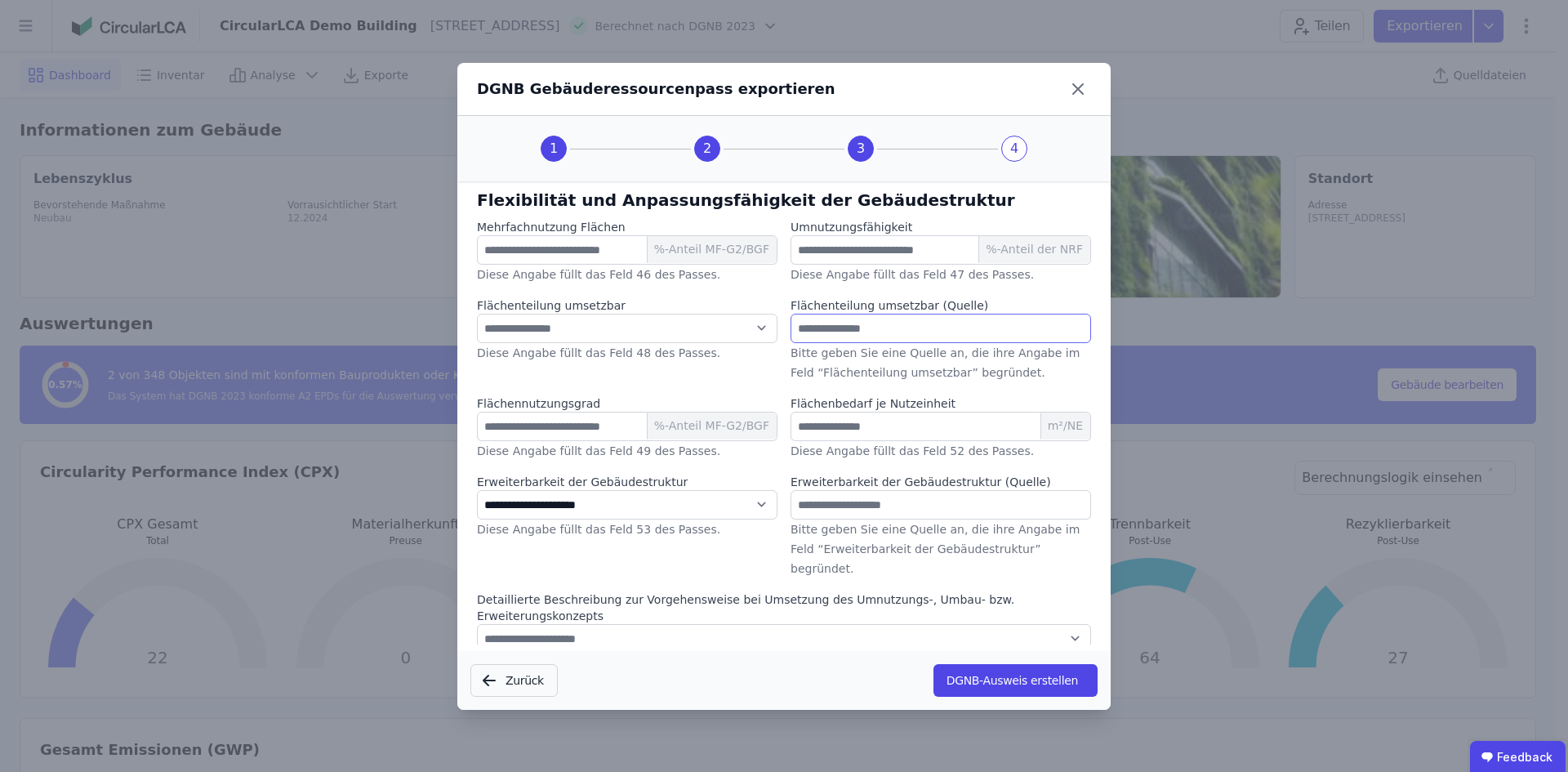
click at [875, 334] on input "text" at bounding box center [940, 328] width 301 height 29
click at [904, 431] on input "number" at bounding box center [940, 426] width 301 height 29
click at [857, 333] on input "text" at bounding box center [940, 328] width 301 height 29
click at [553, 624] on select "**********" at bounding box center [783, 639] width 614 height 29
click at [477, 624] on select "**********" at bounding box center [783, 639] width 614 height 29
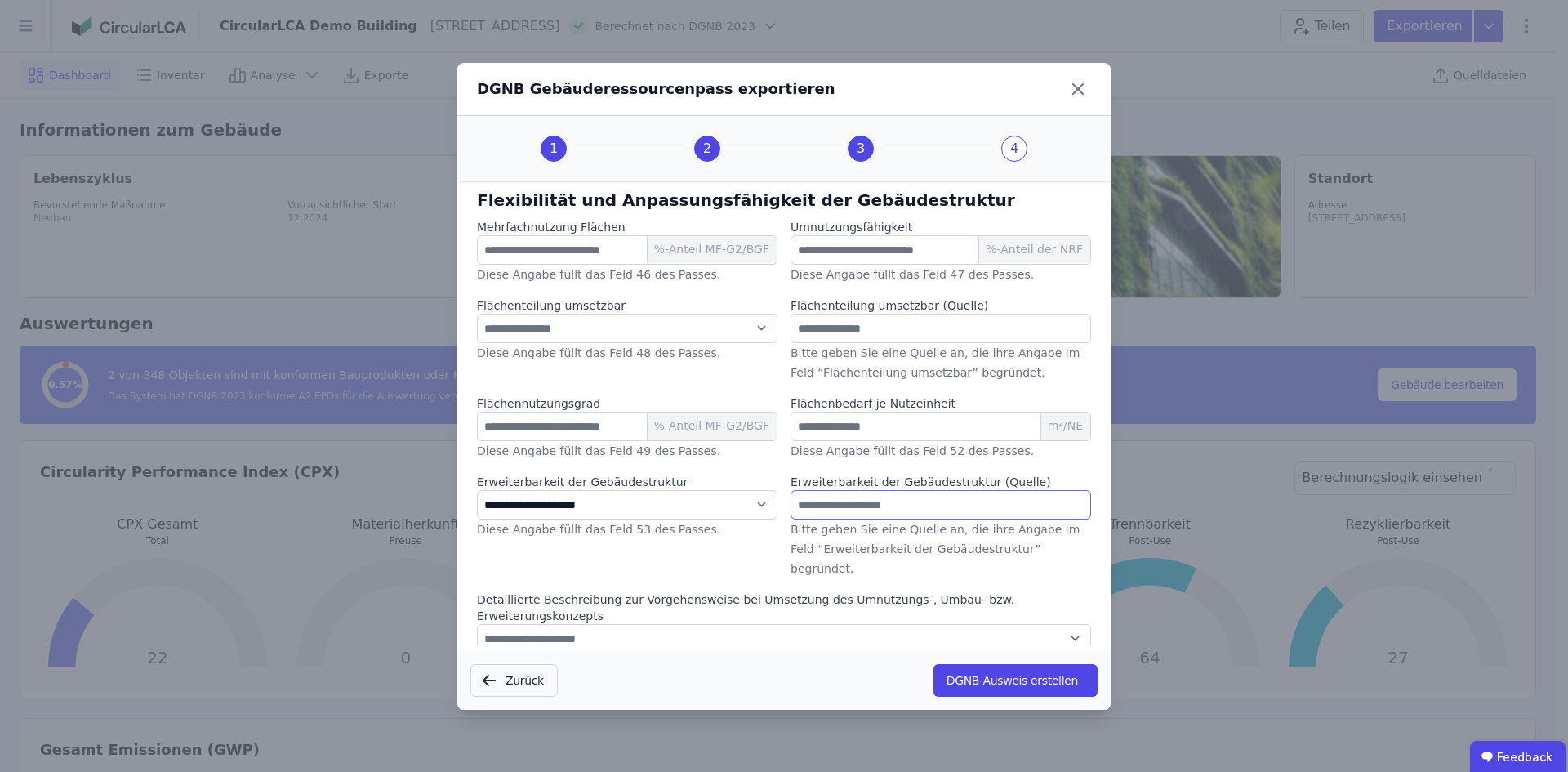
click at [874, 496] on input "text" at bounding box center [940, 505] width 301 height 29
type input "*"
type input "**********"
click at [878, 431] on input "number" at bounding box center [940, 426] width 301 height 29
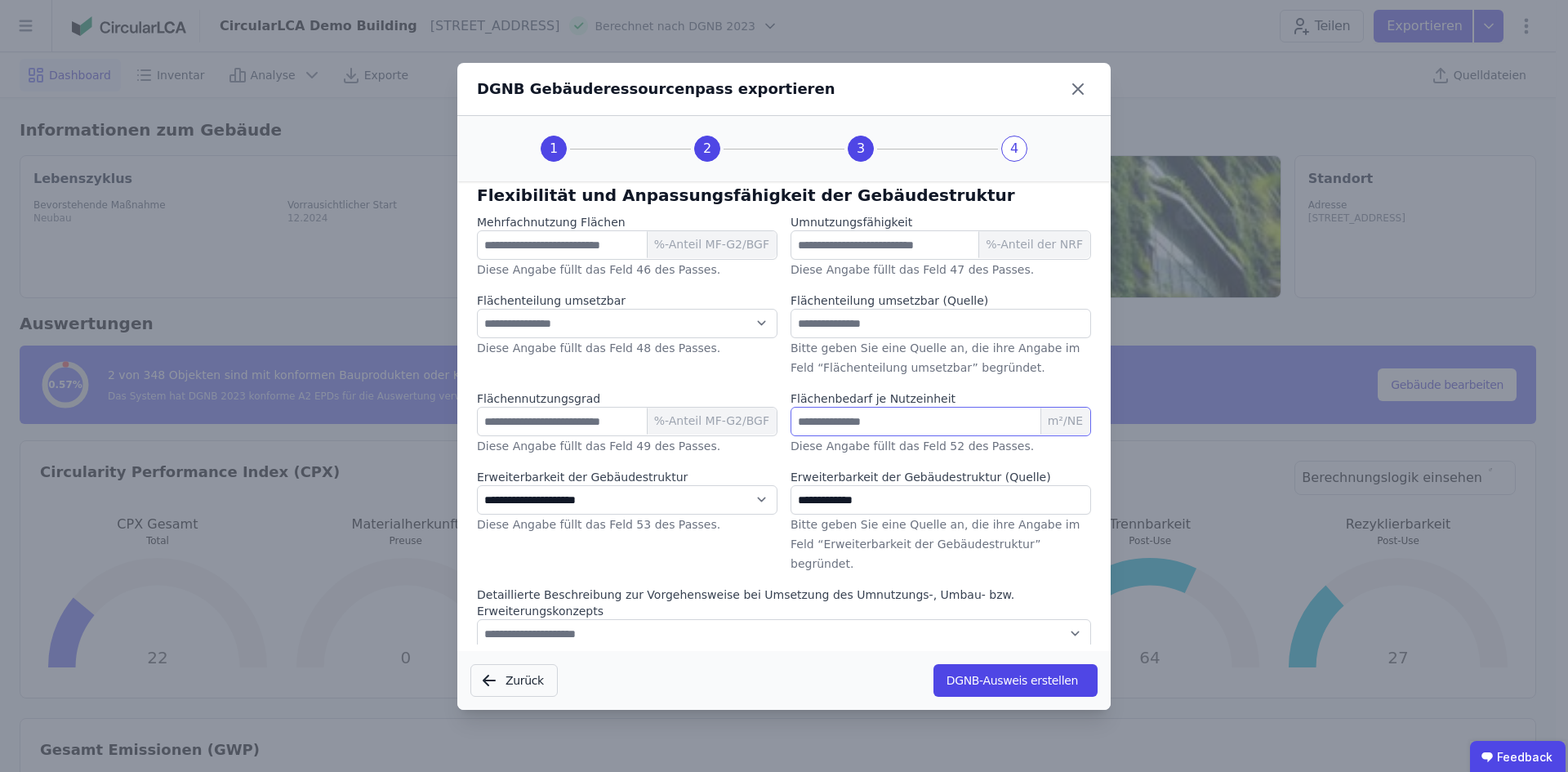
scroll to position [6, 0]
type input "***"
click at [876, 333] on input "text" at bounding box center [940, 323] width 301 height 29
type input "**********"
click at [991, 685] on button "DGNB-Ausweis erstellen" at bounding box center [1015, 681] width 164 height 33
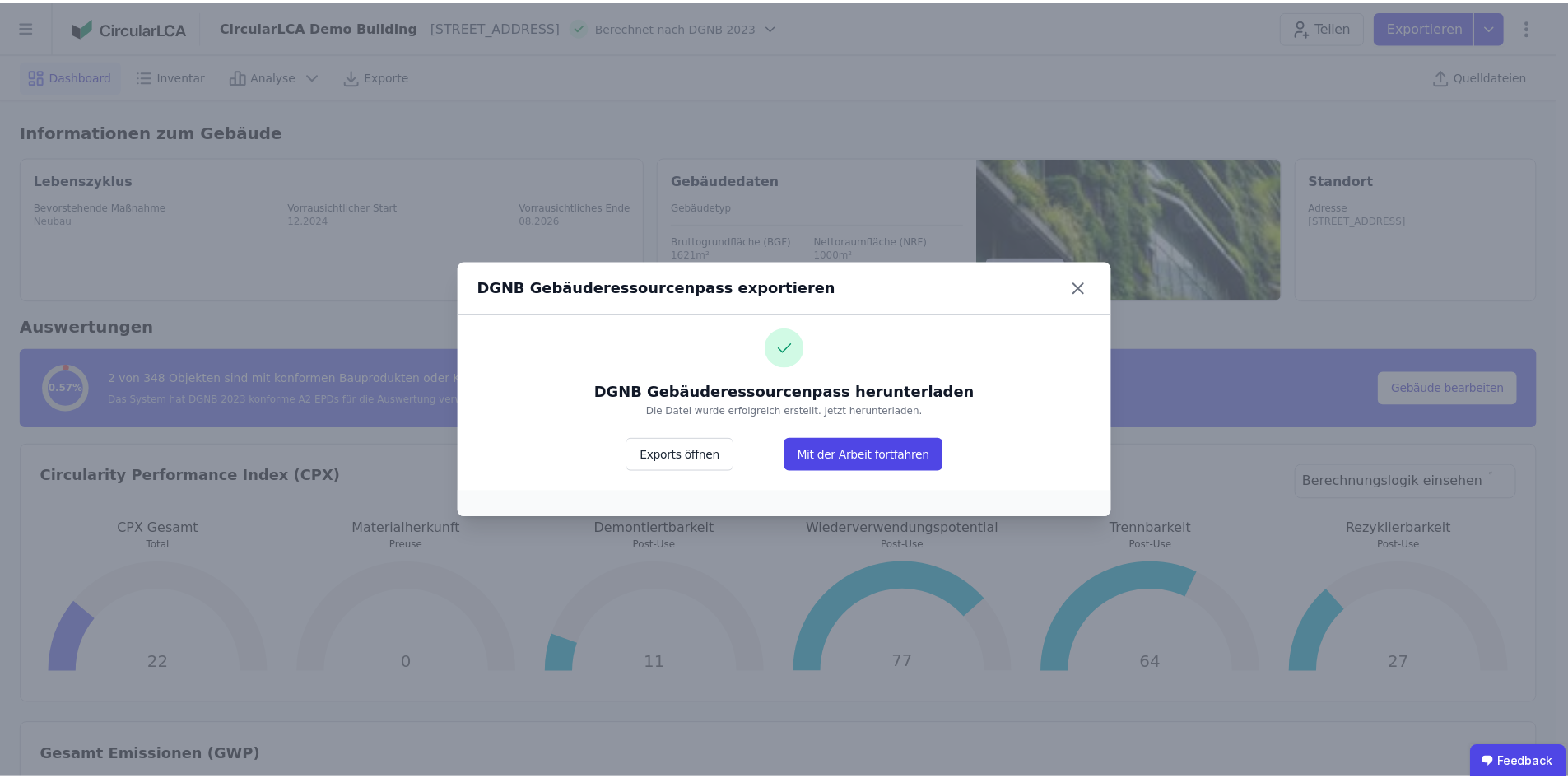
scroll to position [0, 0]
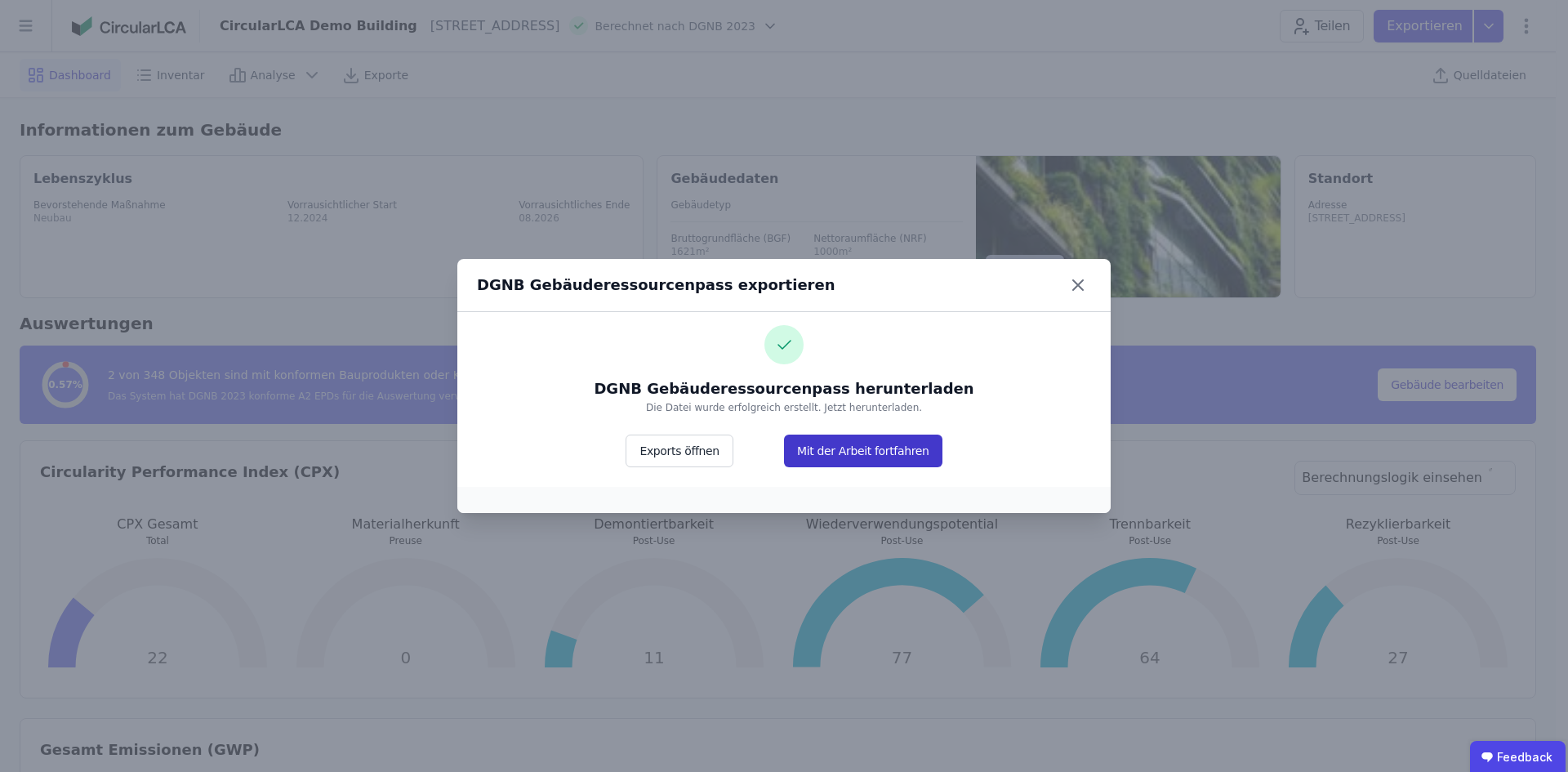
click at [824, 444] on button "Mit der Arbeit fortfahren" at bounding box center [863, 451] width 158 height 33
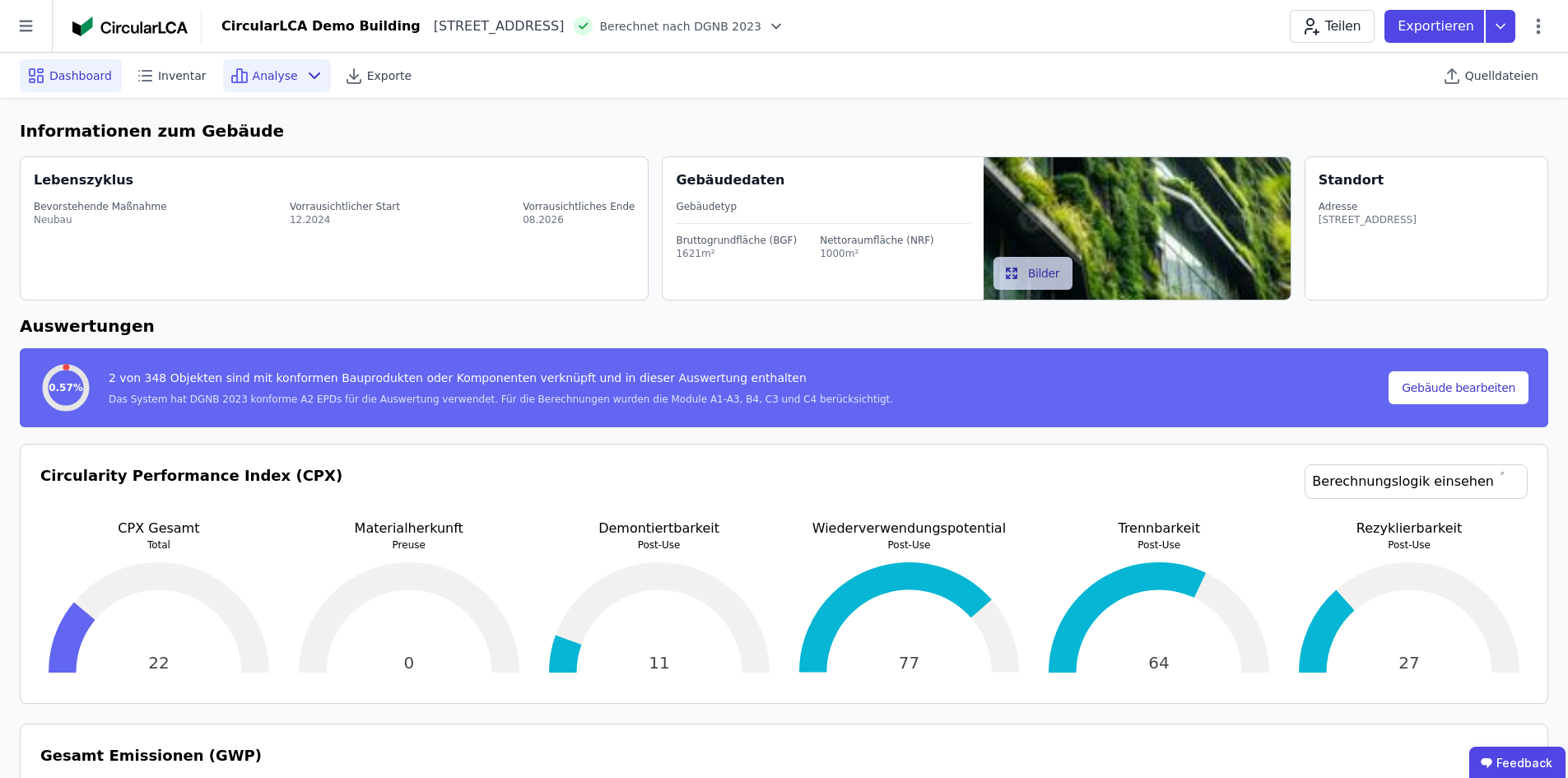
click at [282, 75] on div "Analyse" at bounding box center [277, 76] width 108 height 33
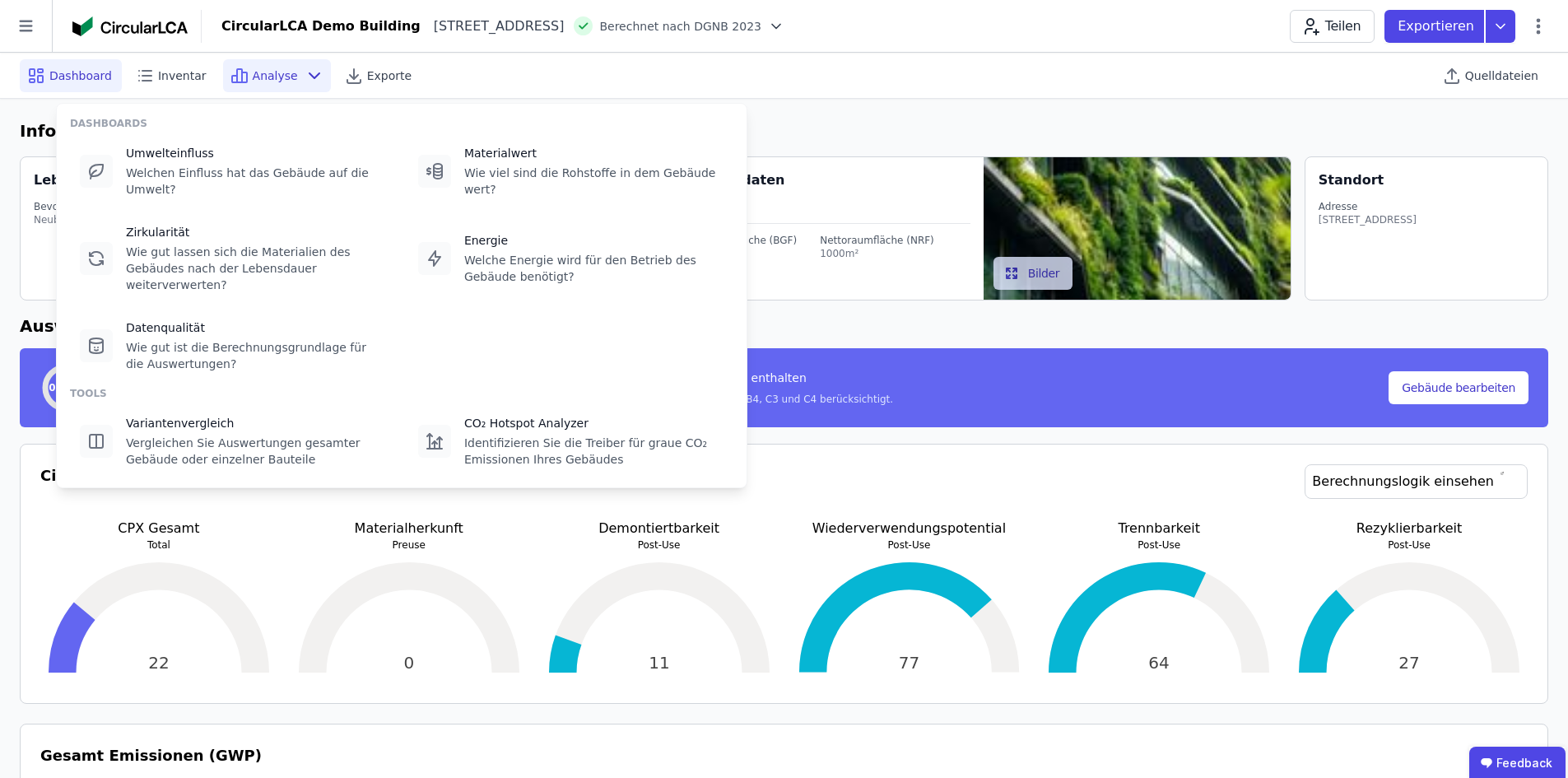
click at [282, 75] on div "Analyse" at bounding box center [277, 76] width 108 height 33
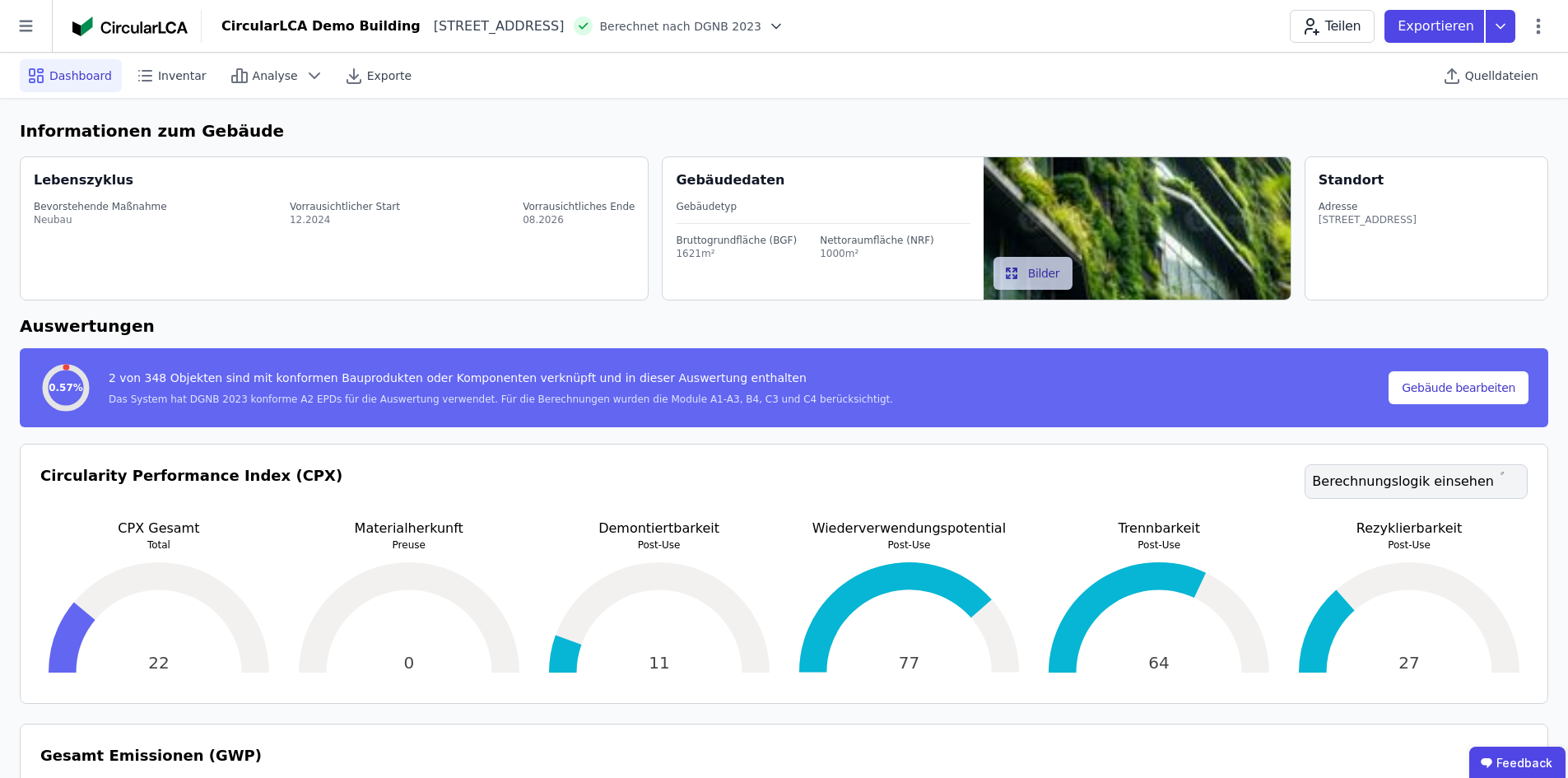
click at [1430, 483] on link "Berechnungslogik einsehen" at bounding box center [1416, 481] width 223 height 34
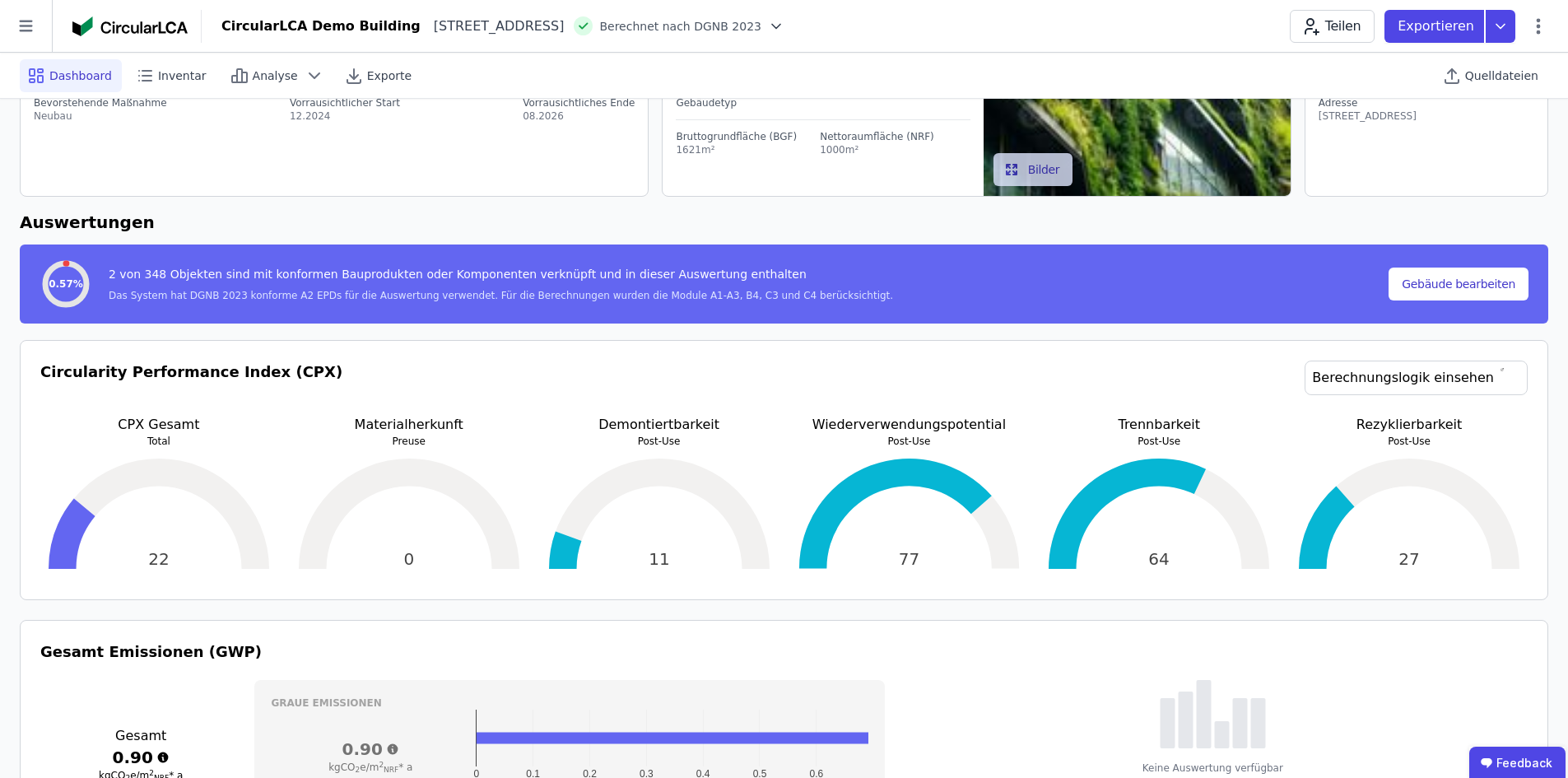
scroll to position [83, 0]
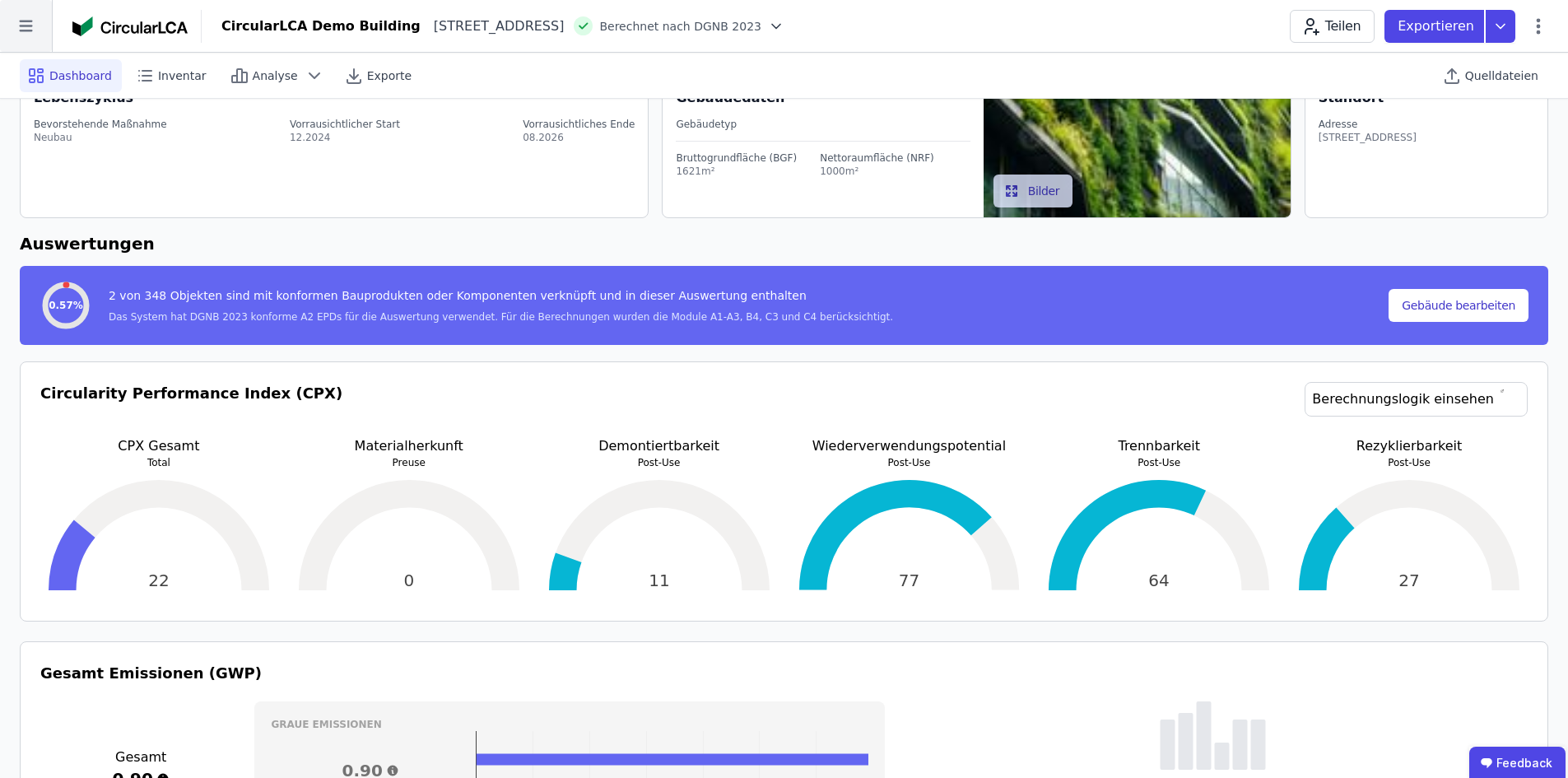
click at [11, 23] on icon at bounding box center [26, 26] width 52 height 52
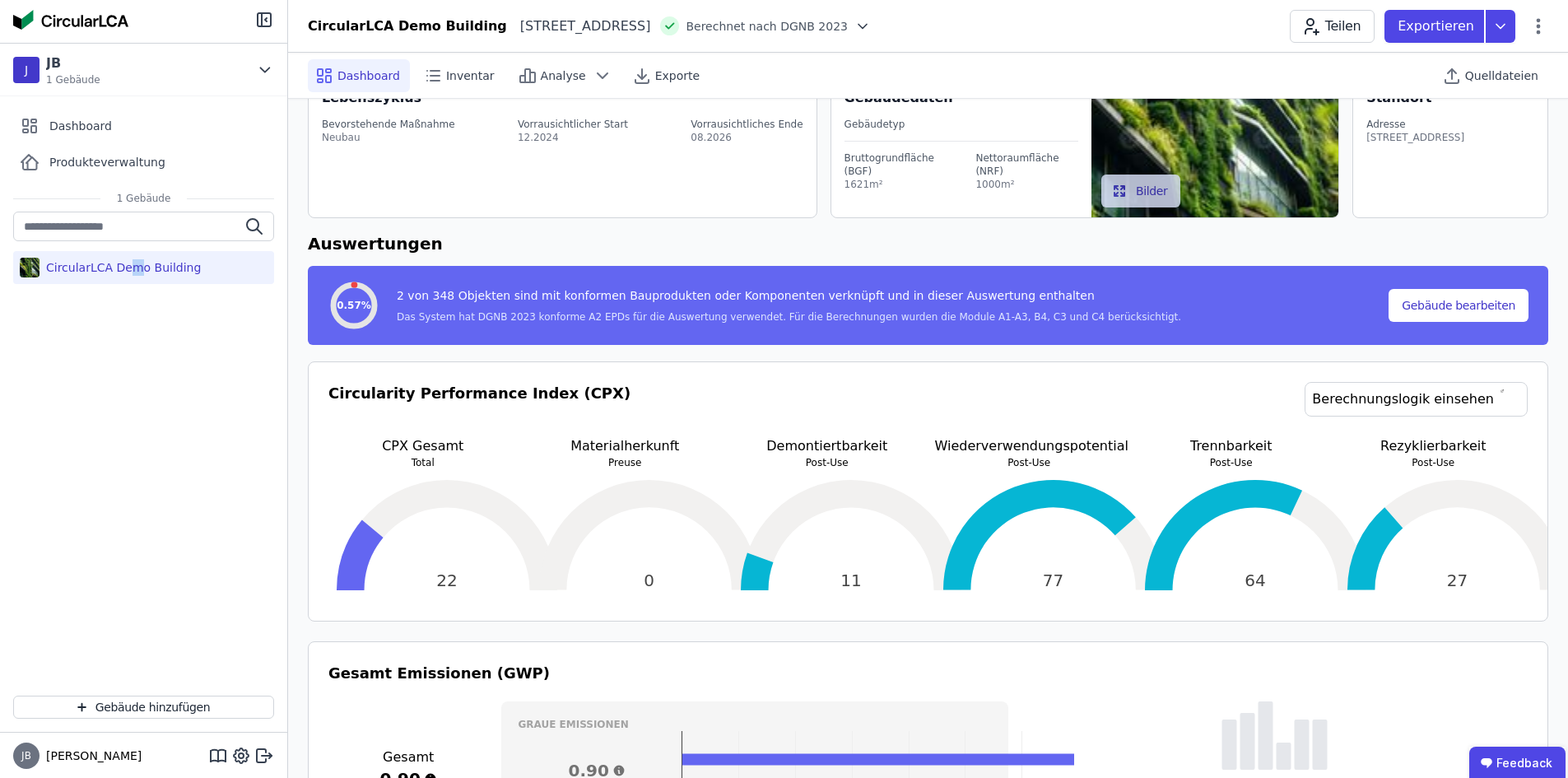
click at [126, 257] on div "CircularLCA Demo Building" at bounding box center [143, 268] width 261 height 33
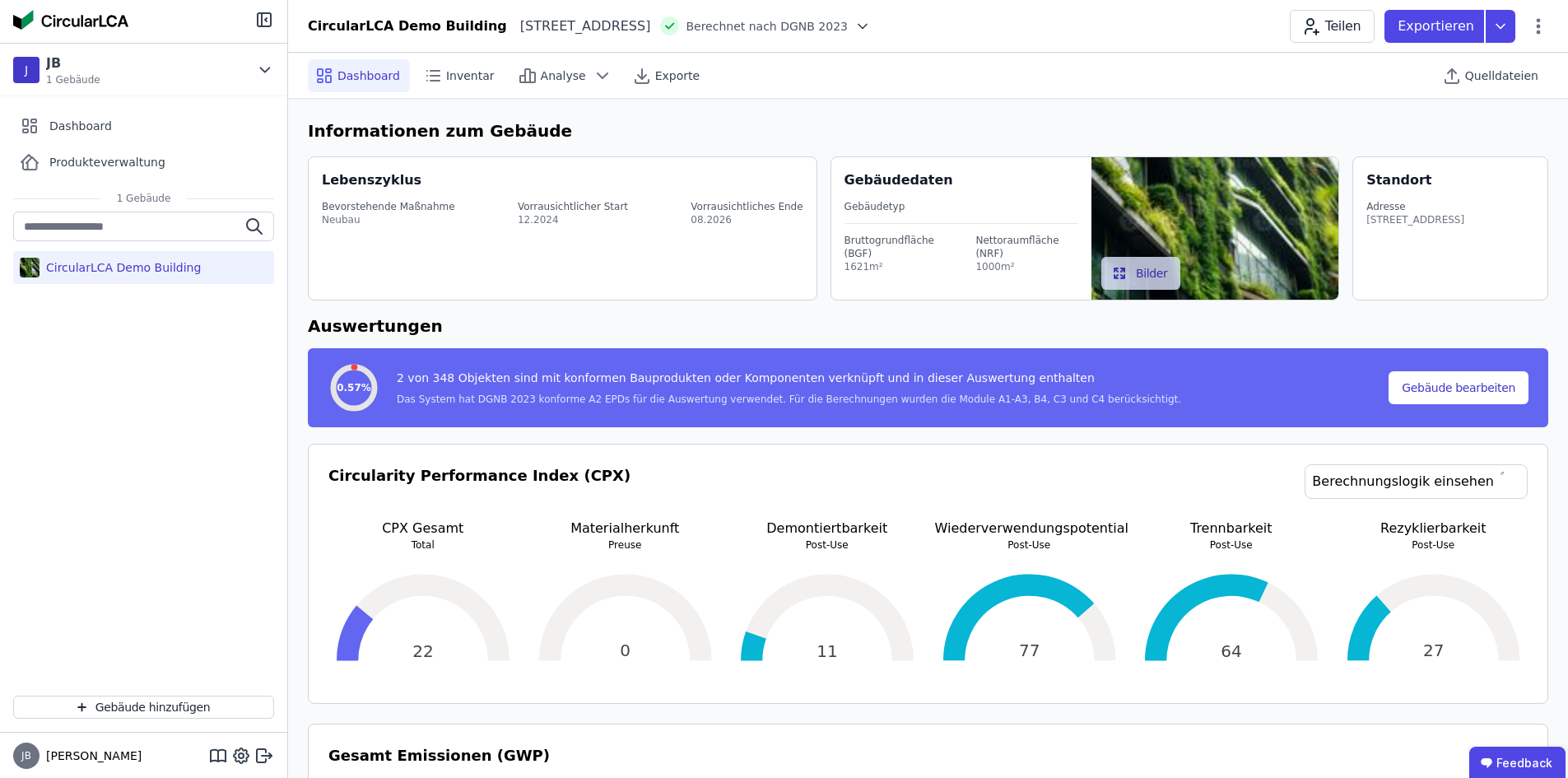
click at [69, 261] on div "CircularLCA Demo Building" at bounding box center [121, 268] width 161 height 17
click at [1479, 377] on button "Gebäude bearbeiten" at bounding box center [1458, 388] width 140 height 33
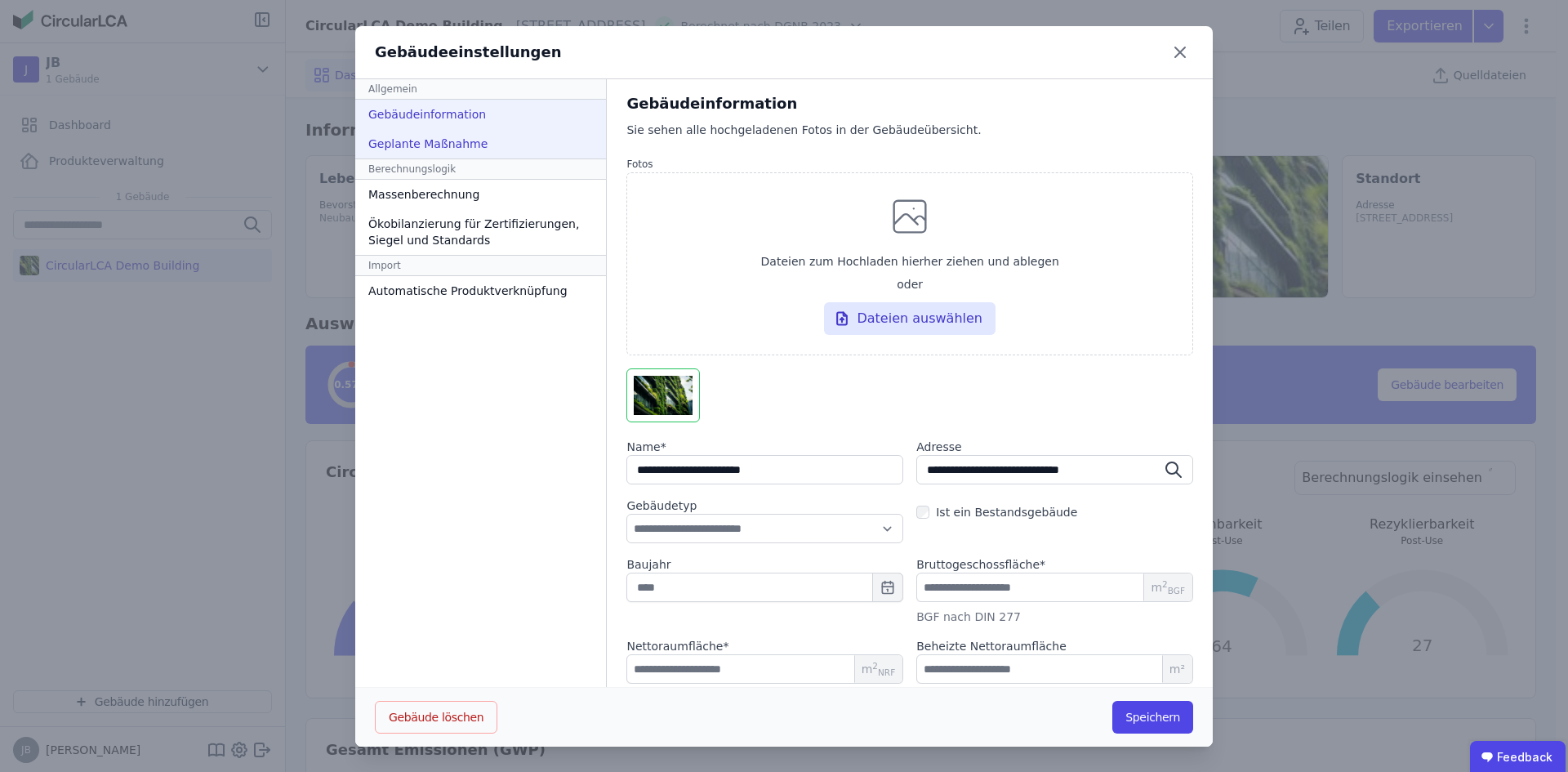
click at [483, 149] on div "Geplante Maßnahme" at bounding box center [480, 144] width 250 height 29
select select "*"
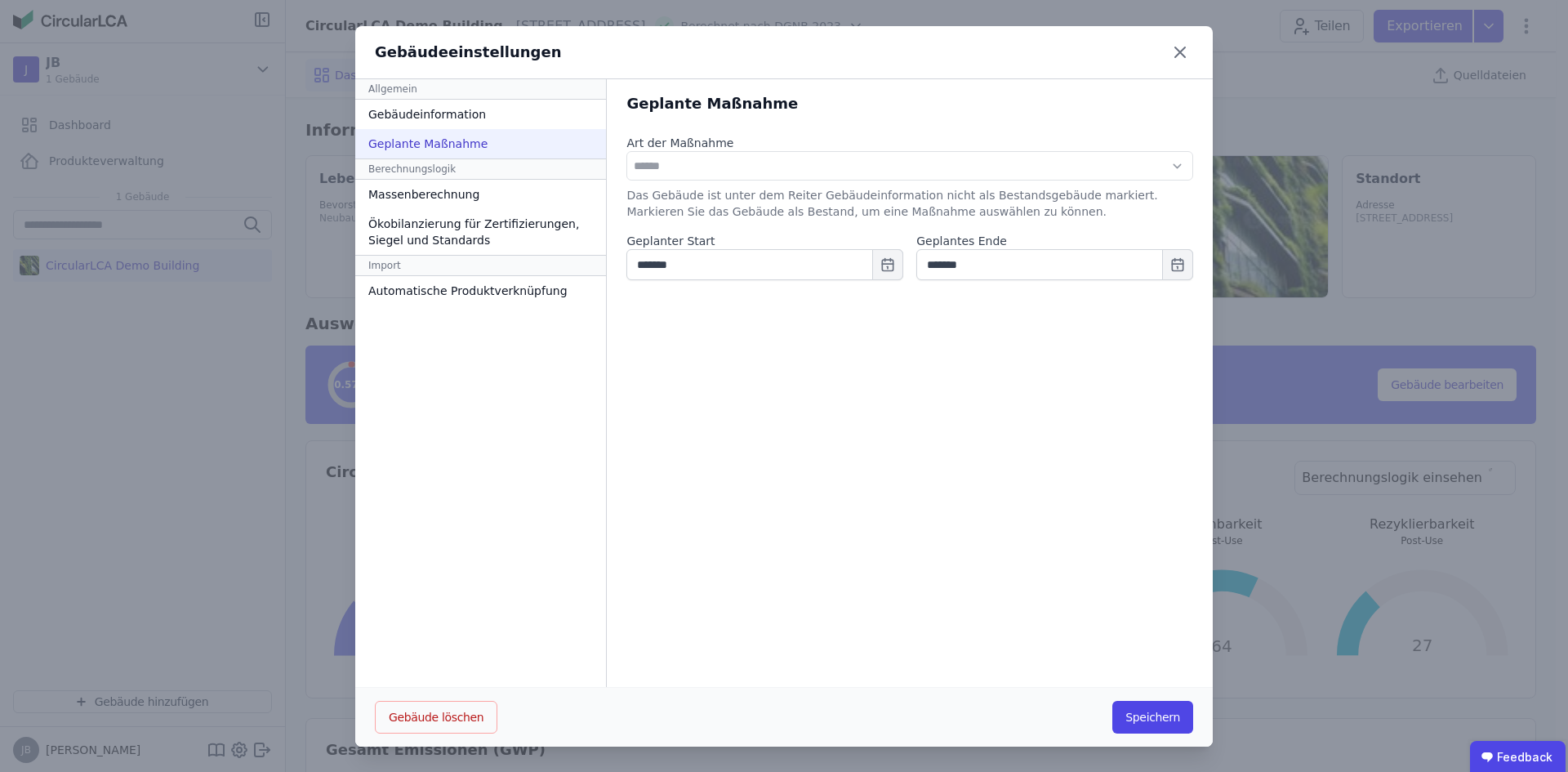
click at [384, 166] on div "Berechnungslogik" at bounding box center [480, 168] width 250 height 21
click at [425, 225] on div "Ökobilanzierung für Zertifizierungen, Siegel und Standards" at bounding box center [480, 232] width 250 height 46
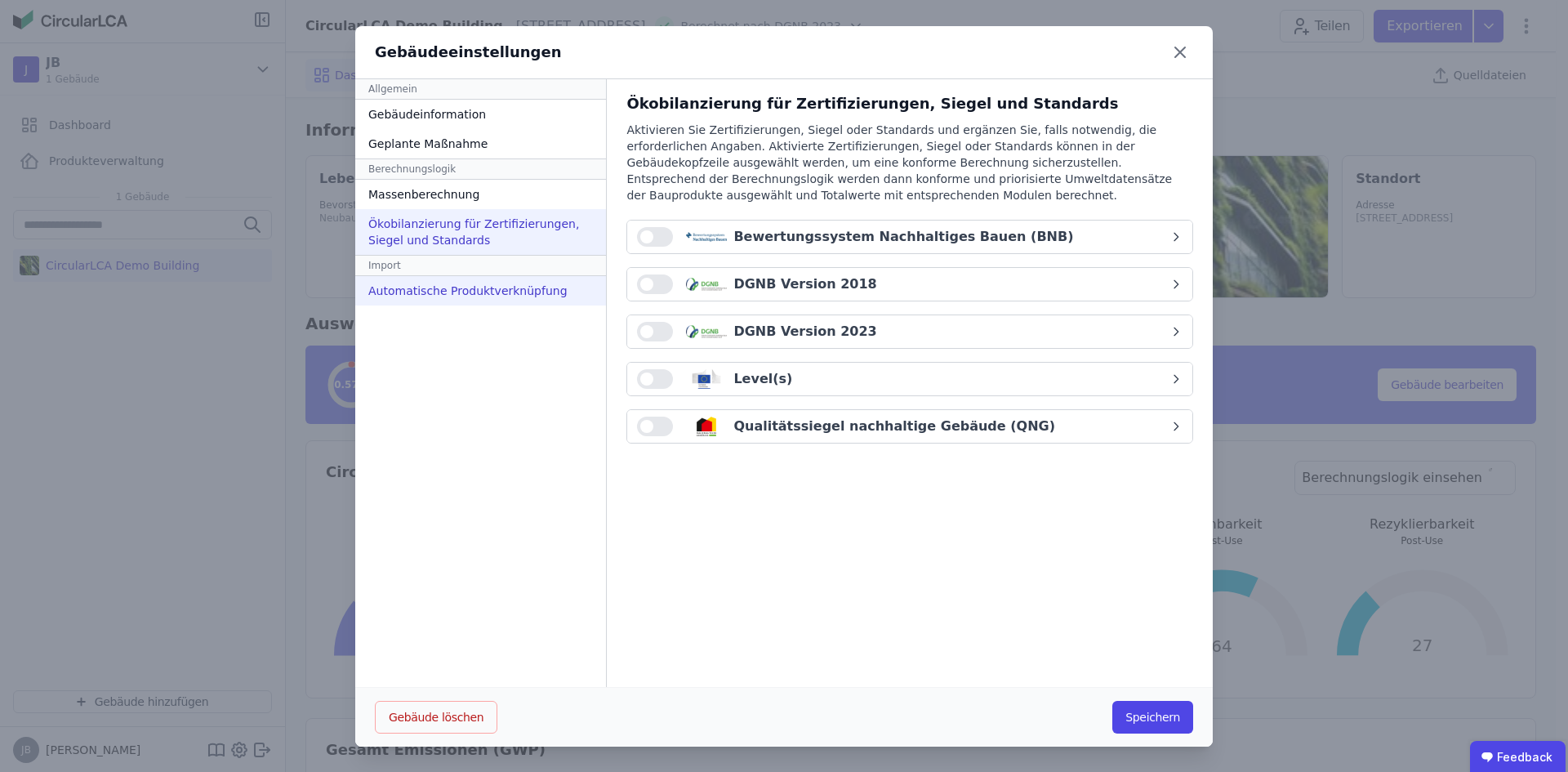
click at [455, 297] on div "Automatische Produktverknüpfung" at bounding box center [480, 291] width 250 height 29
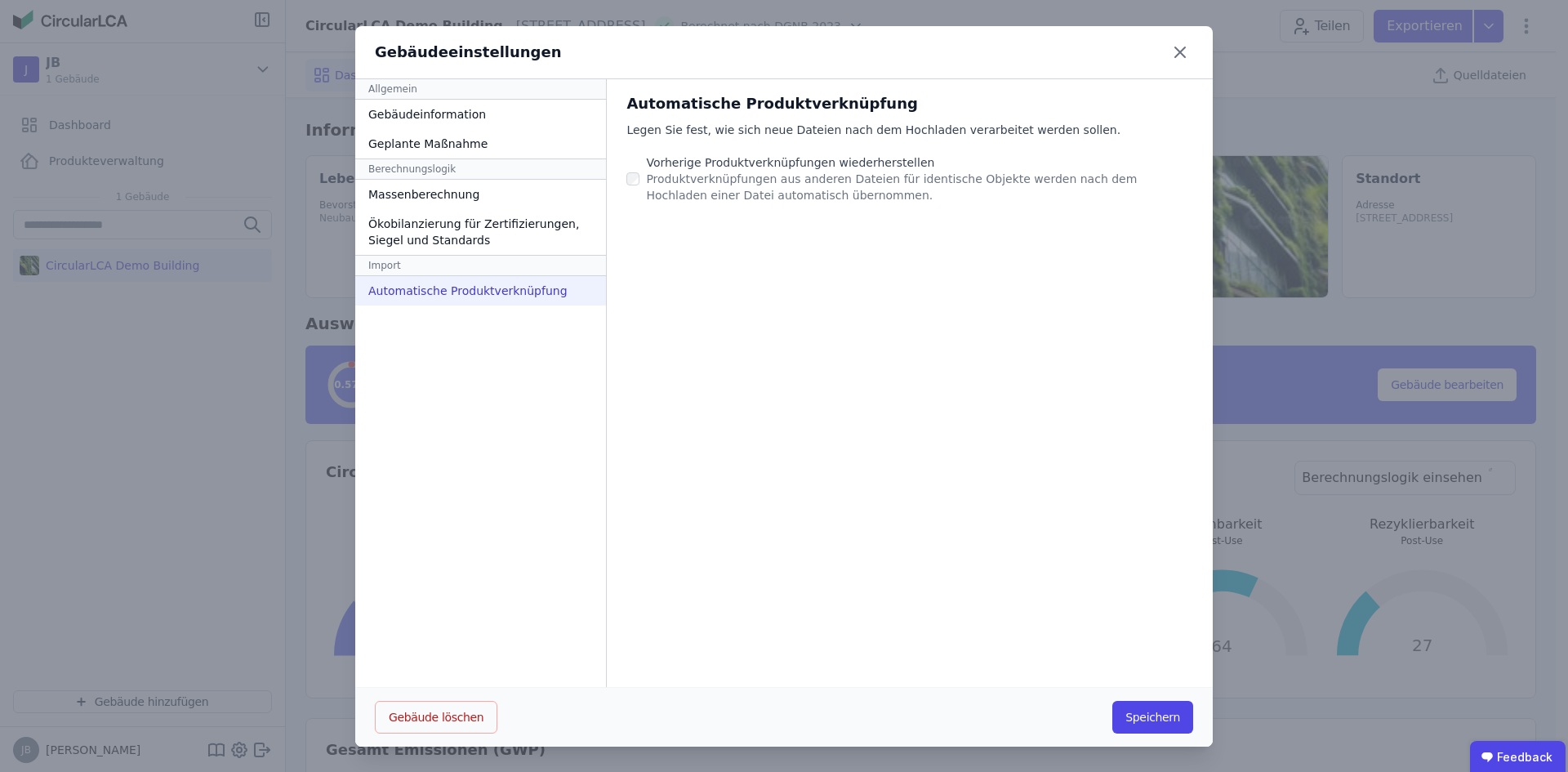
click at [1160, 40] on div "Gebäudeeinstellungen" at bounding box center [784, 52] width 858 height 53
click at [1170, 52] on icon at bounding box center [1180, 52] width 26 height 26
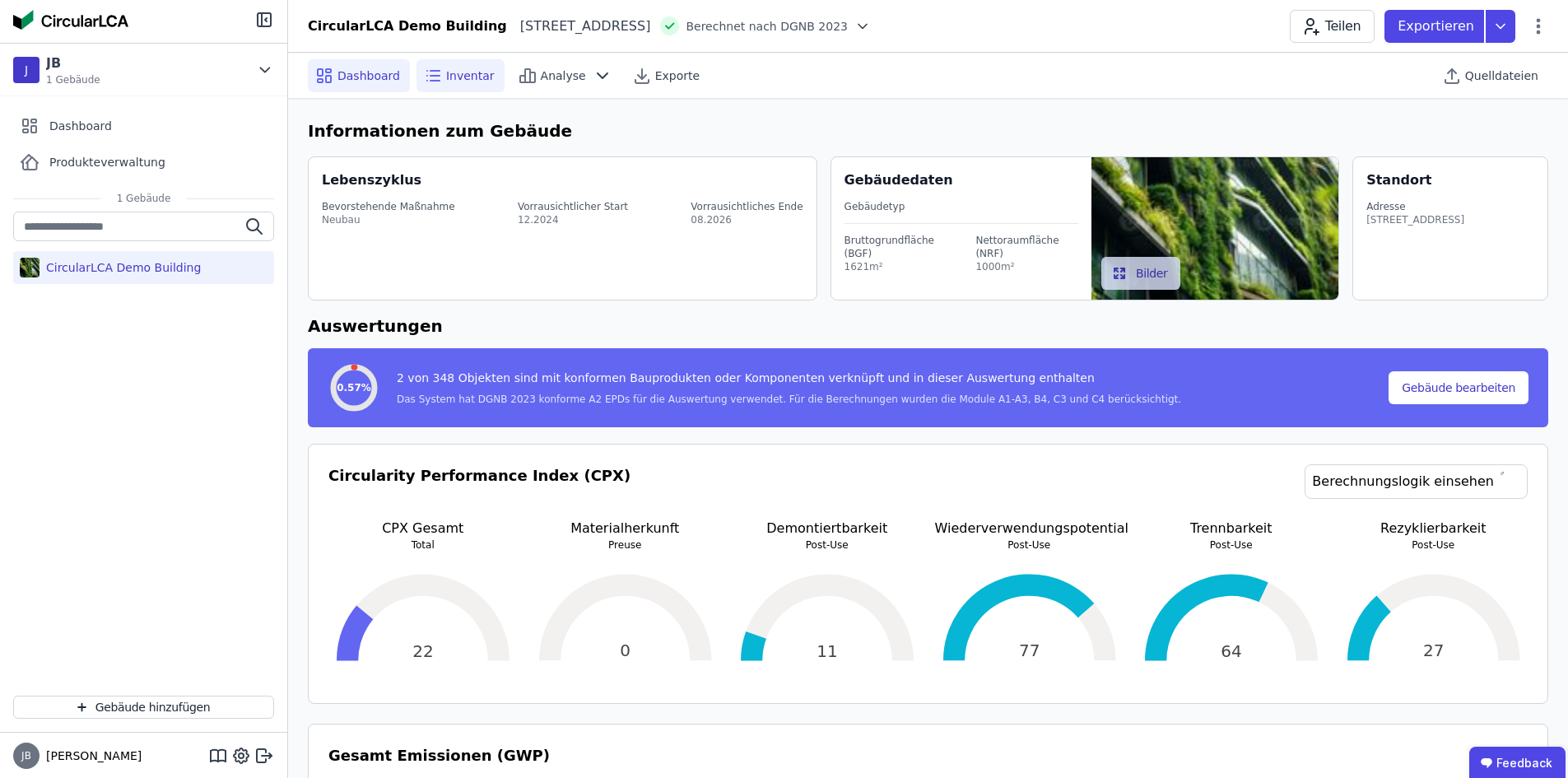
click at [453, 72] on span "Inventar" at bounding box center [470, 76] width 48 height 17
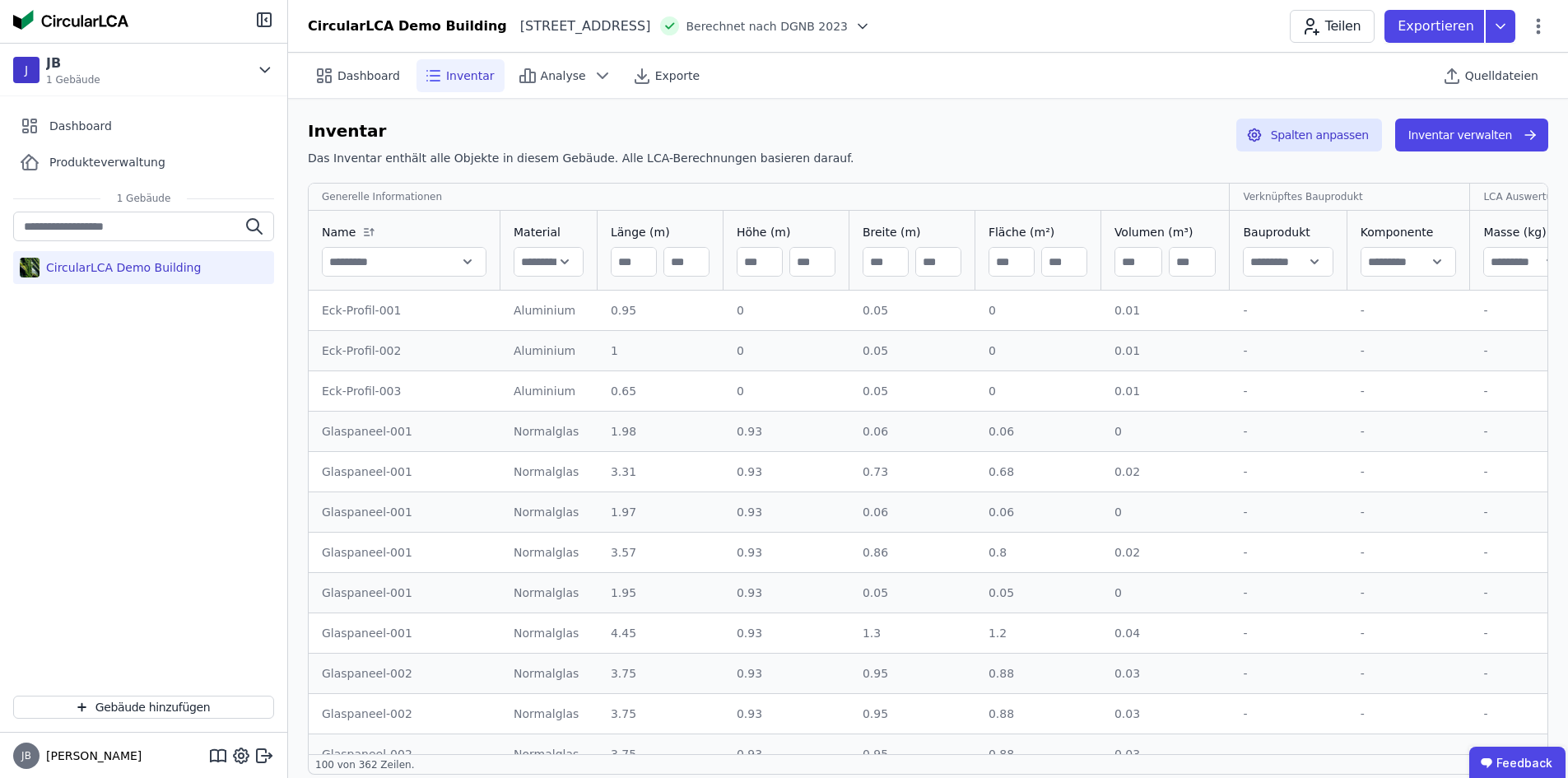
click at [514, 312] on div "Aluminium" at bounding box center [549, 311] width 70 height 17
drag, startPoint x: 394, startPoint y: 162, endPoint x: 779, endPoint y: 158, distance: 385.0
click at [779, 158] on h6 "Das Inventar enthält alle Objekte in diesem Gebäude. Alle LCA-Berechnungen basi…" at bounding box center [580, 159] width 546 height 17
click at [1140, 250] on input "number" at bounding box center [1139, 261] width 46 height 30
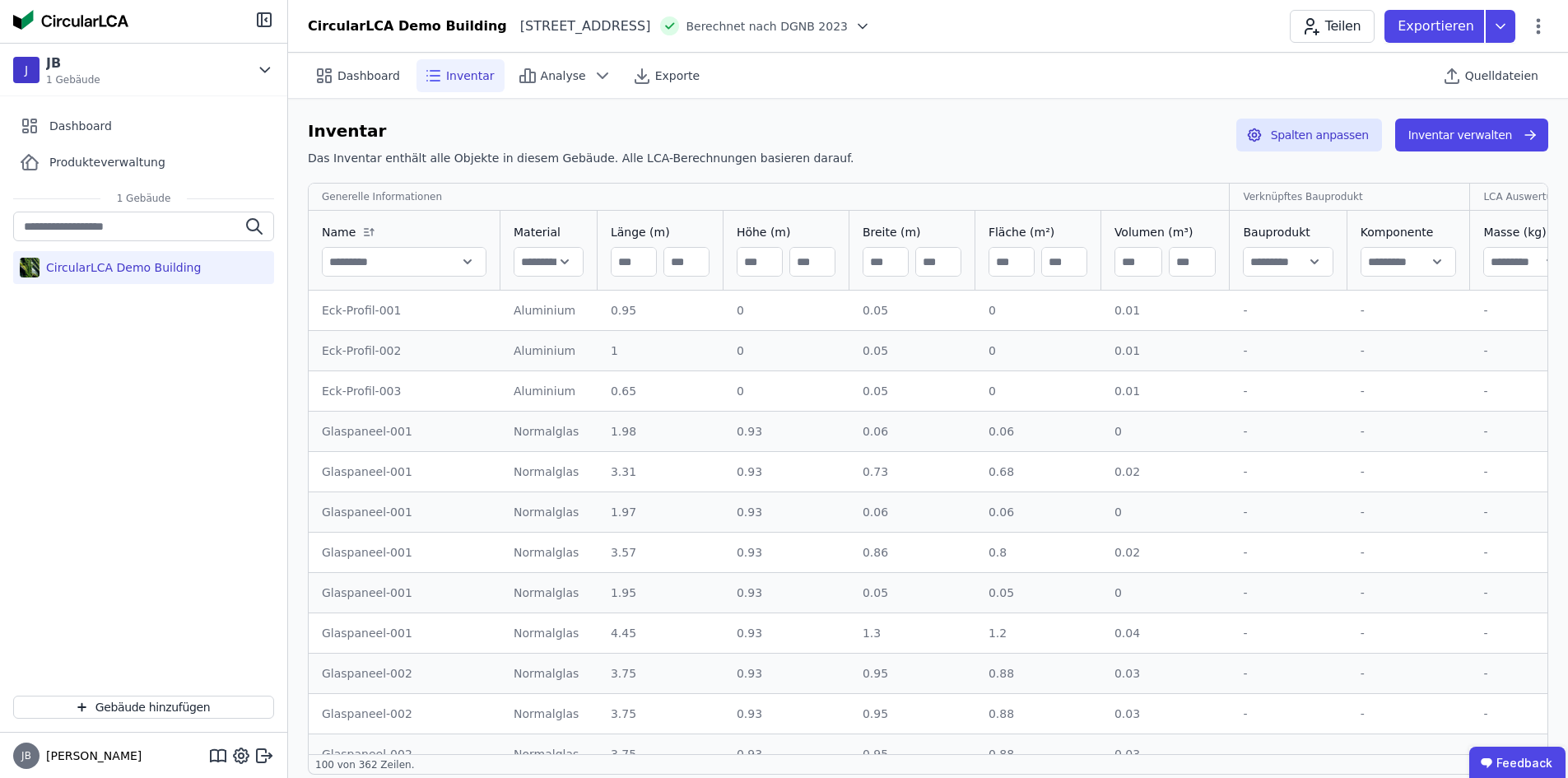
click at [1100, 168] on div "Inventar Das Inventar enthält alle Objekte in diesem Gebäude. Alle LCA-Berechnu…" at bounding box center [928, 146] width 1241 height 55
click at [871, 20] on icon at bounding box center [862, 27] width 17 height 17
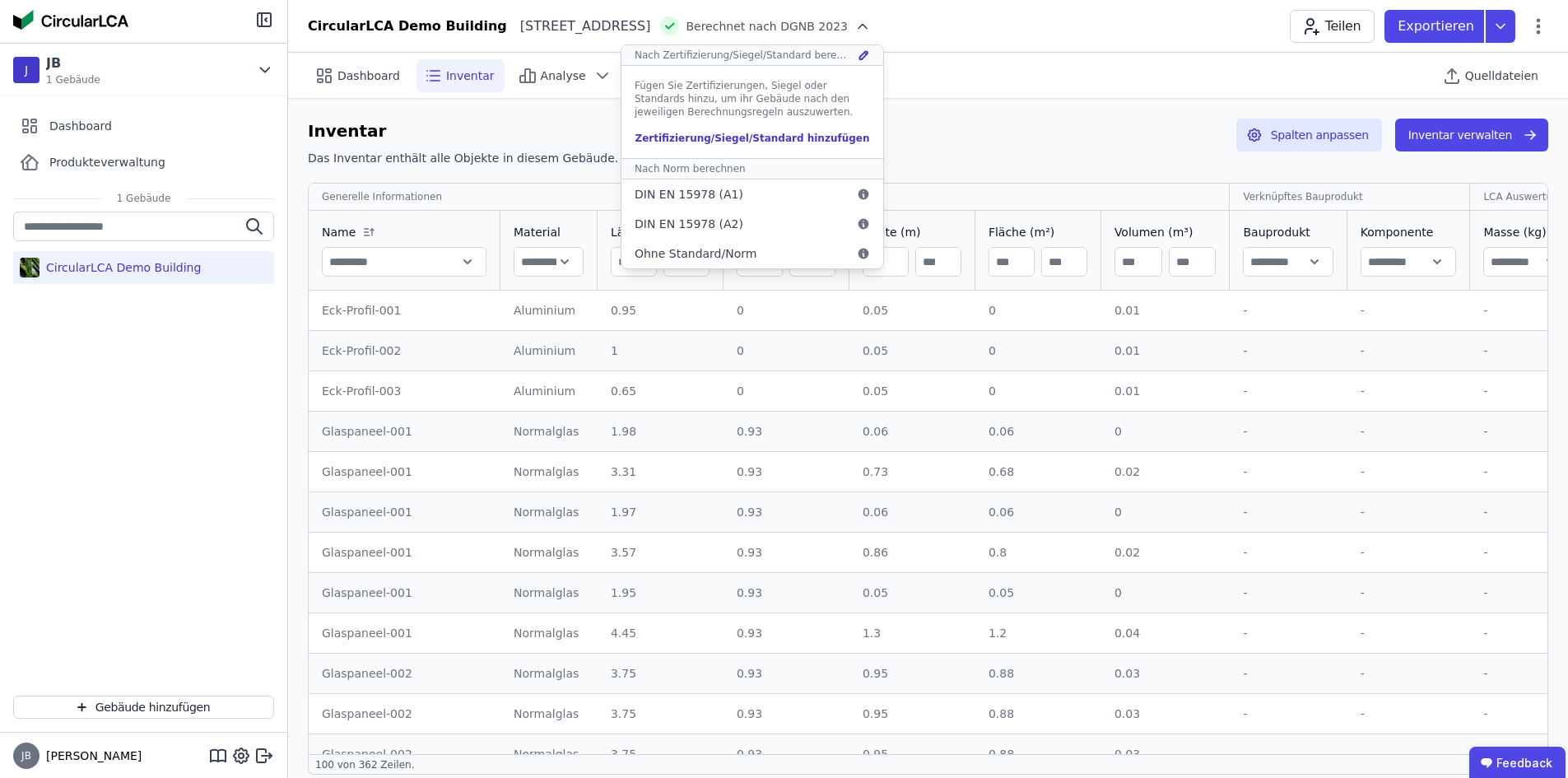
click at [871, 20] on icon at bounding box center [862, 27] width 17 height 17
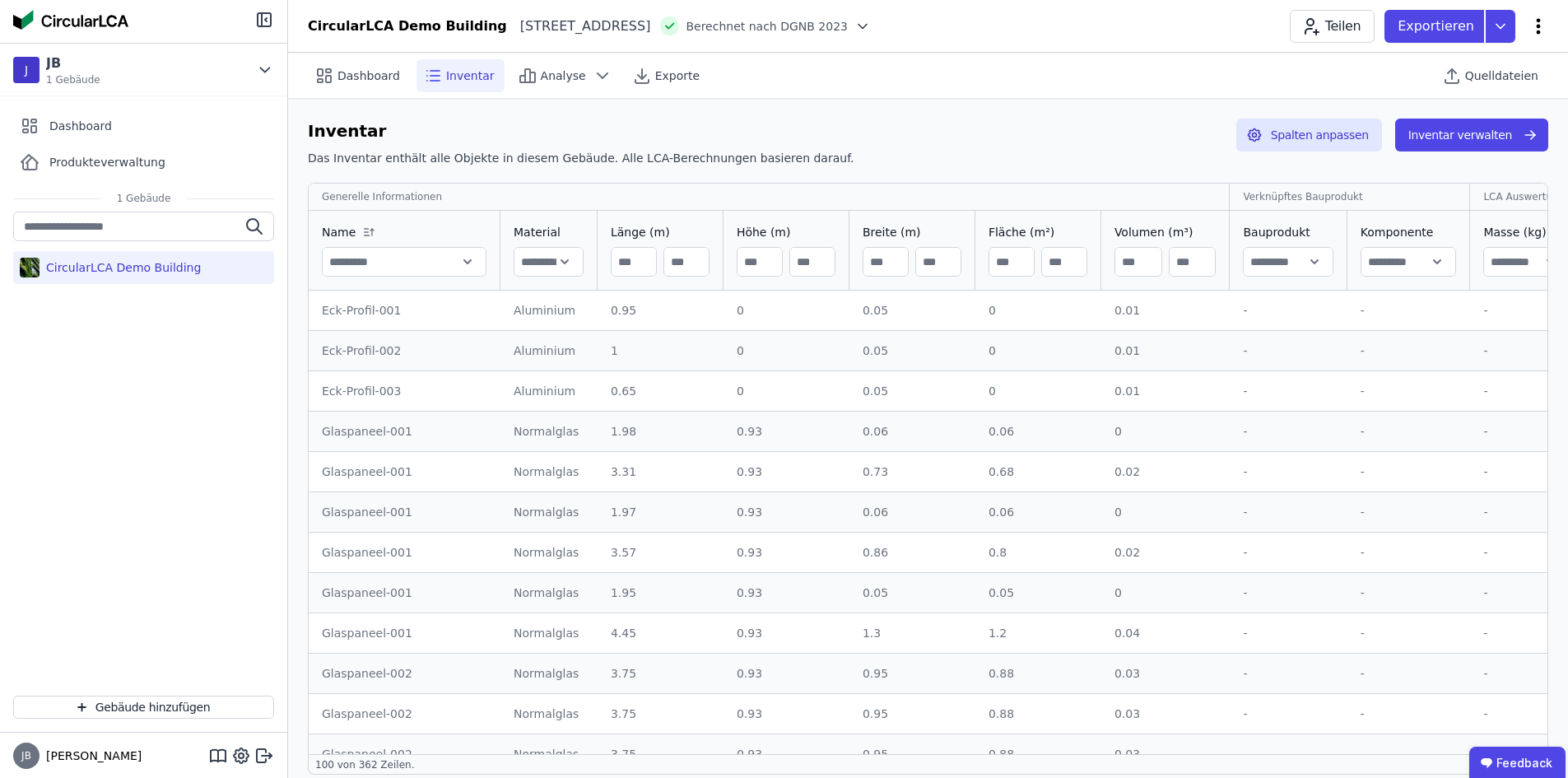
click at [1539, 17] on icon at bounding box center [1537, 26] width 19 height 19
click at [1472, 61] on span "Gebäude bearbeiten" at bounding box center [1461, 65] width 119 height 17
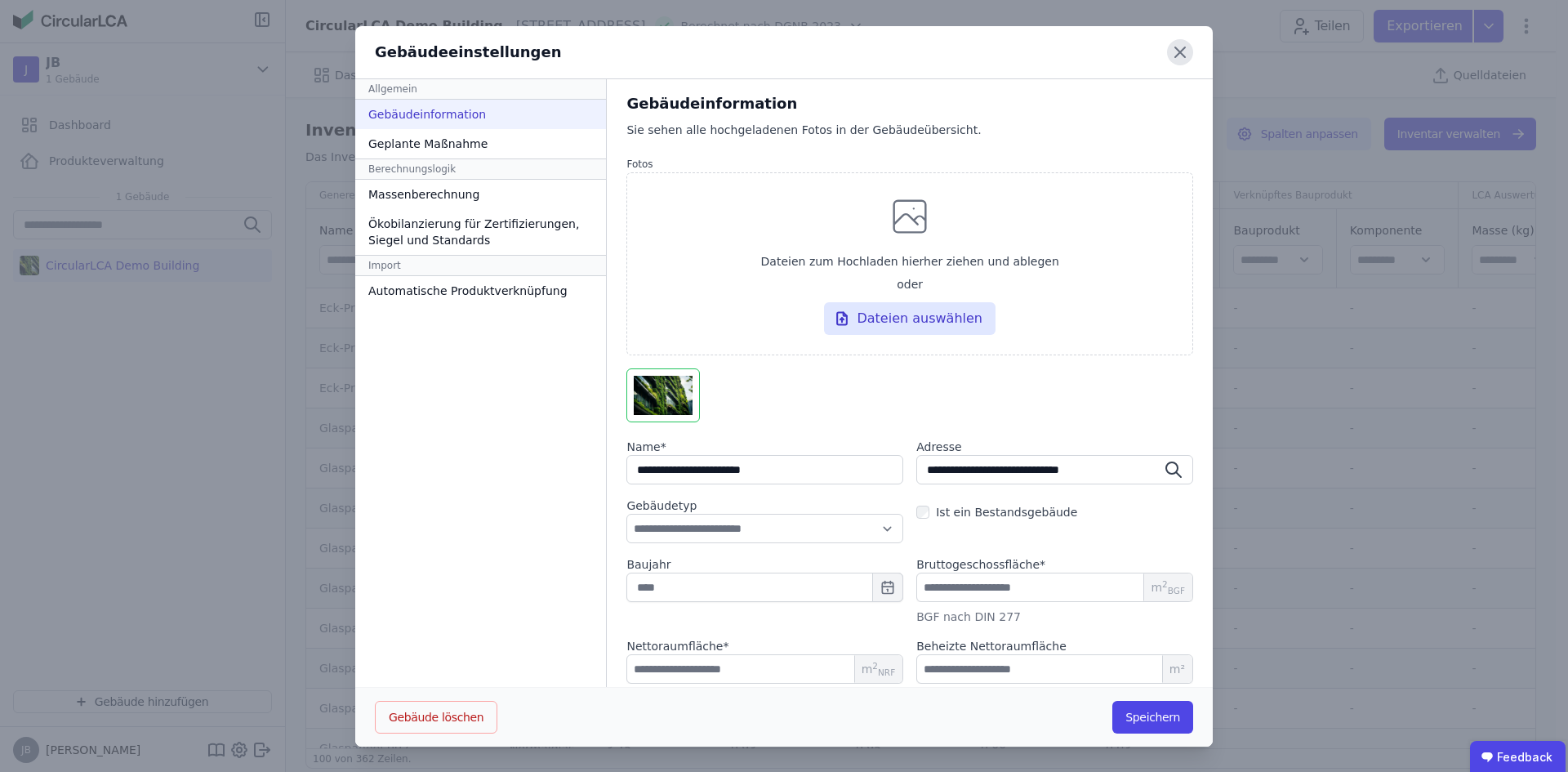
click at [1177, 57] on icon at bounding box center [1180, 52] width 26 height 26
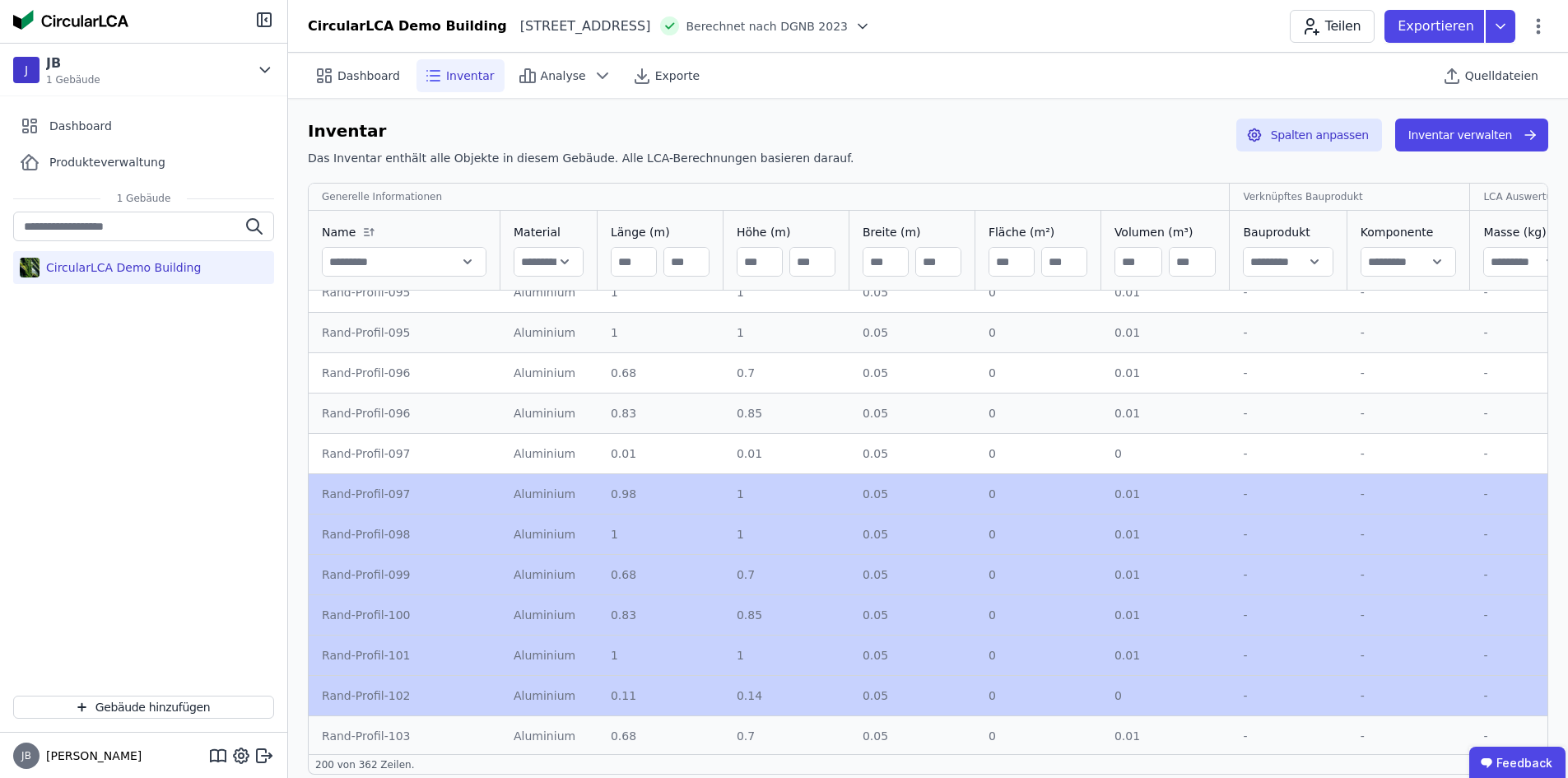
scroll to position [7608, 0]
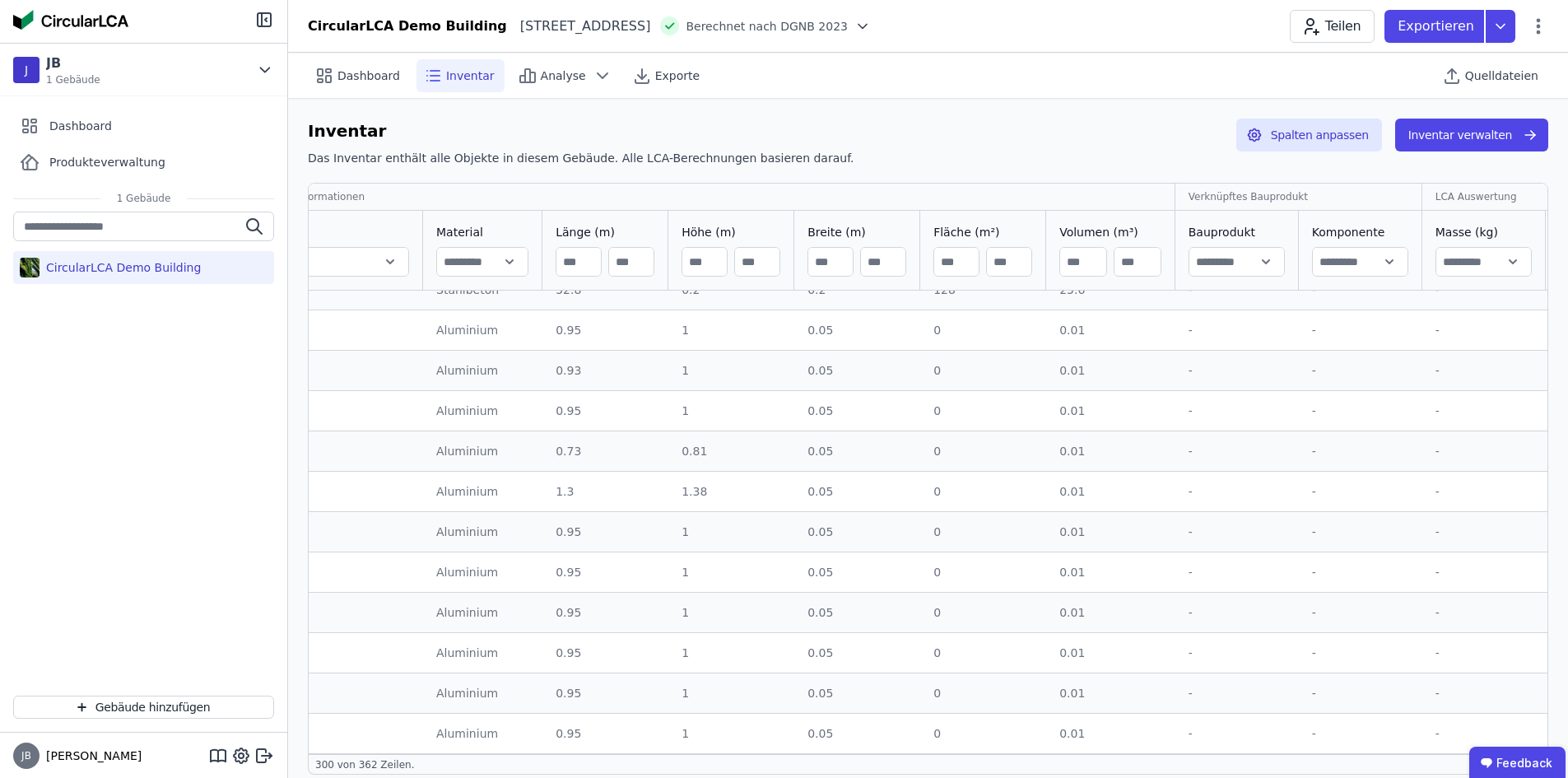
drag, startPoint x: 541, startPoint y: 498, endPoint x: 589, endPoint y: 596, distance: 109.1
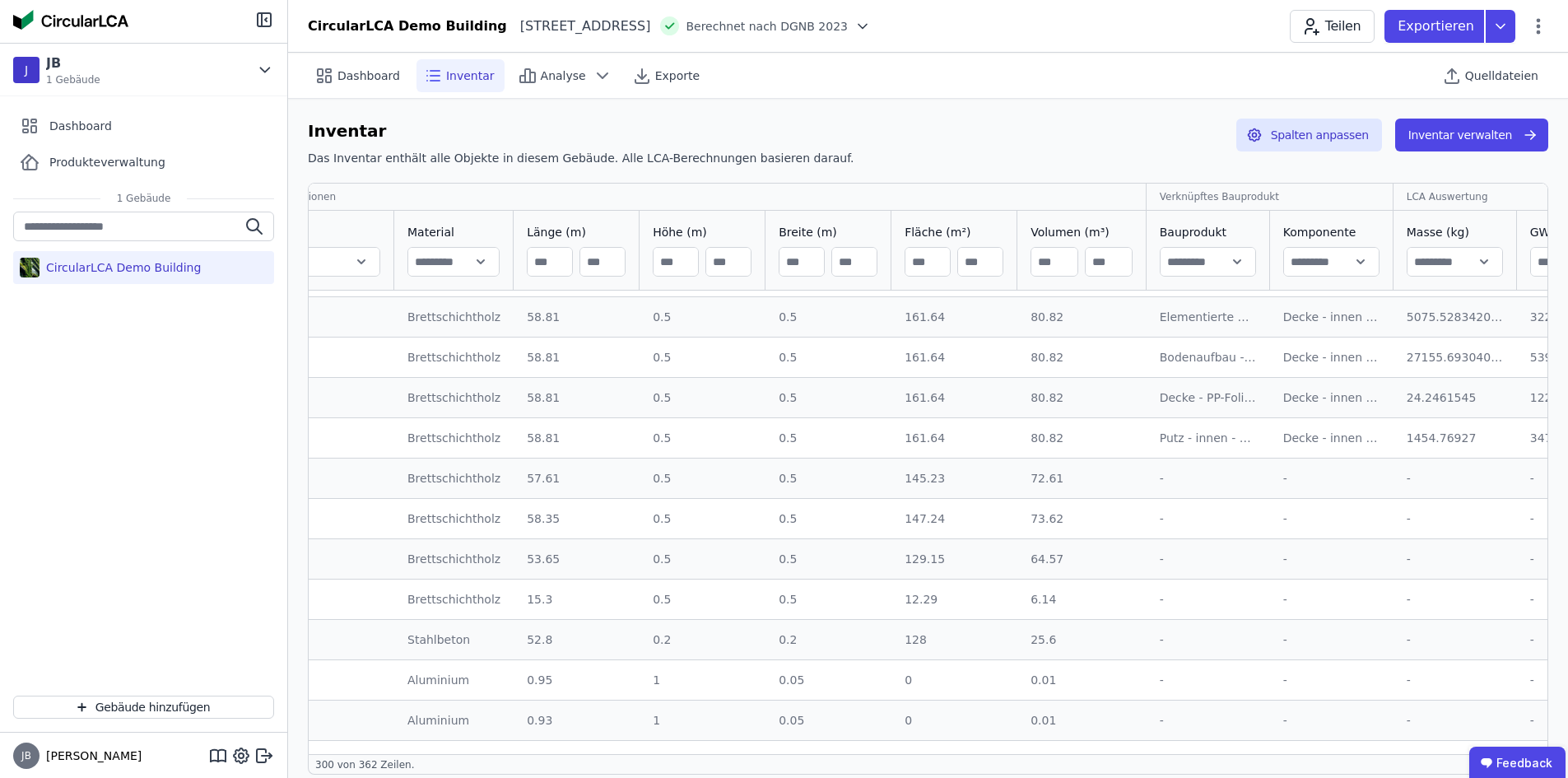
scroll to position [8495, 106]
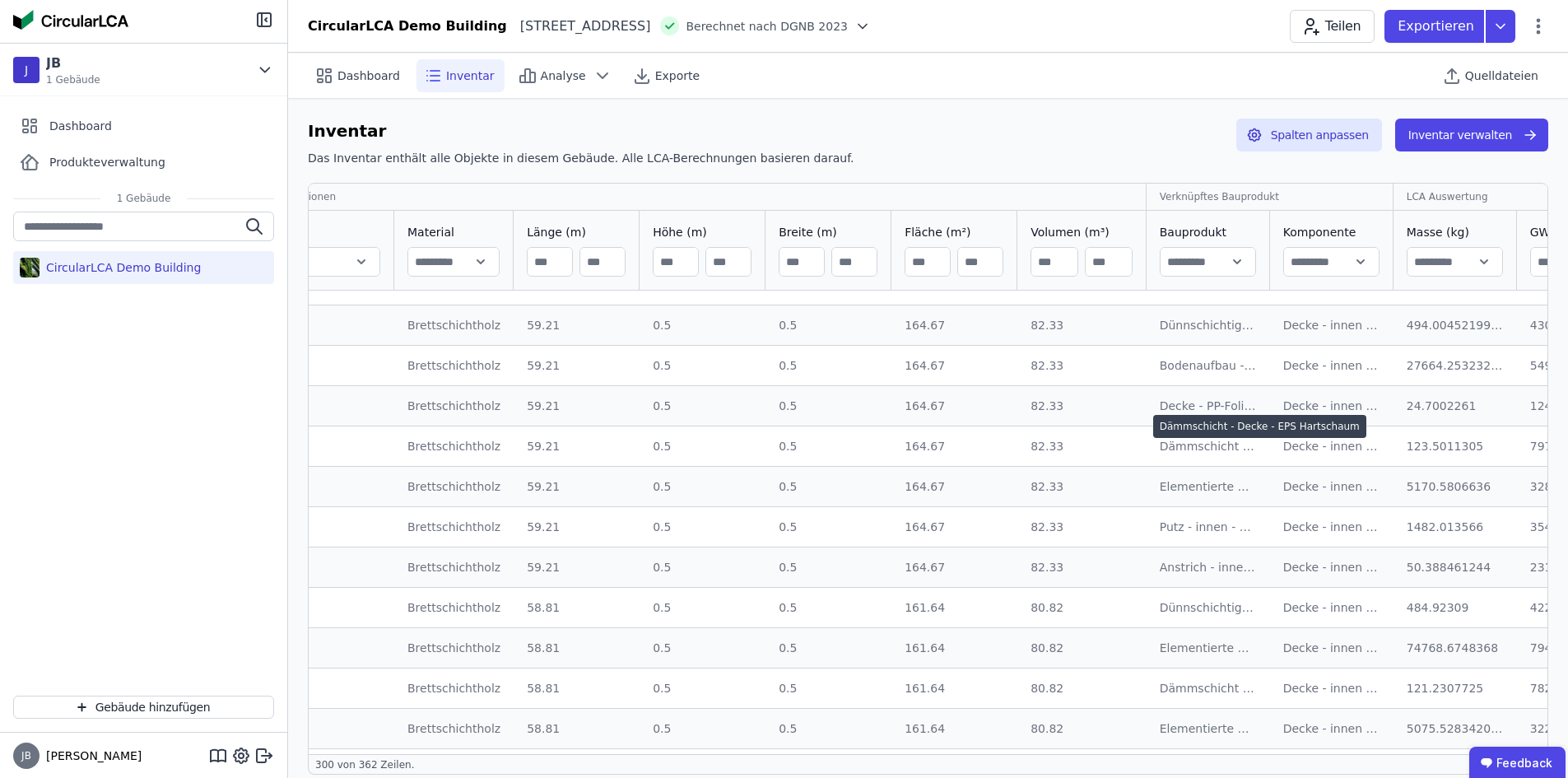
click at [1184, 438] on td "Dämmschicht - Decke - EPS Hartschaum Dämmschicht - Decke - EPS Hartschaum" at bounding box center [1207, 445] width 123 height 40
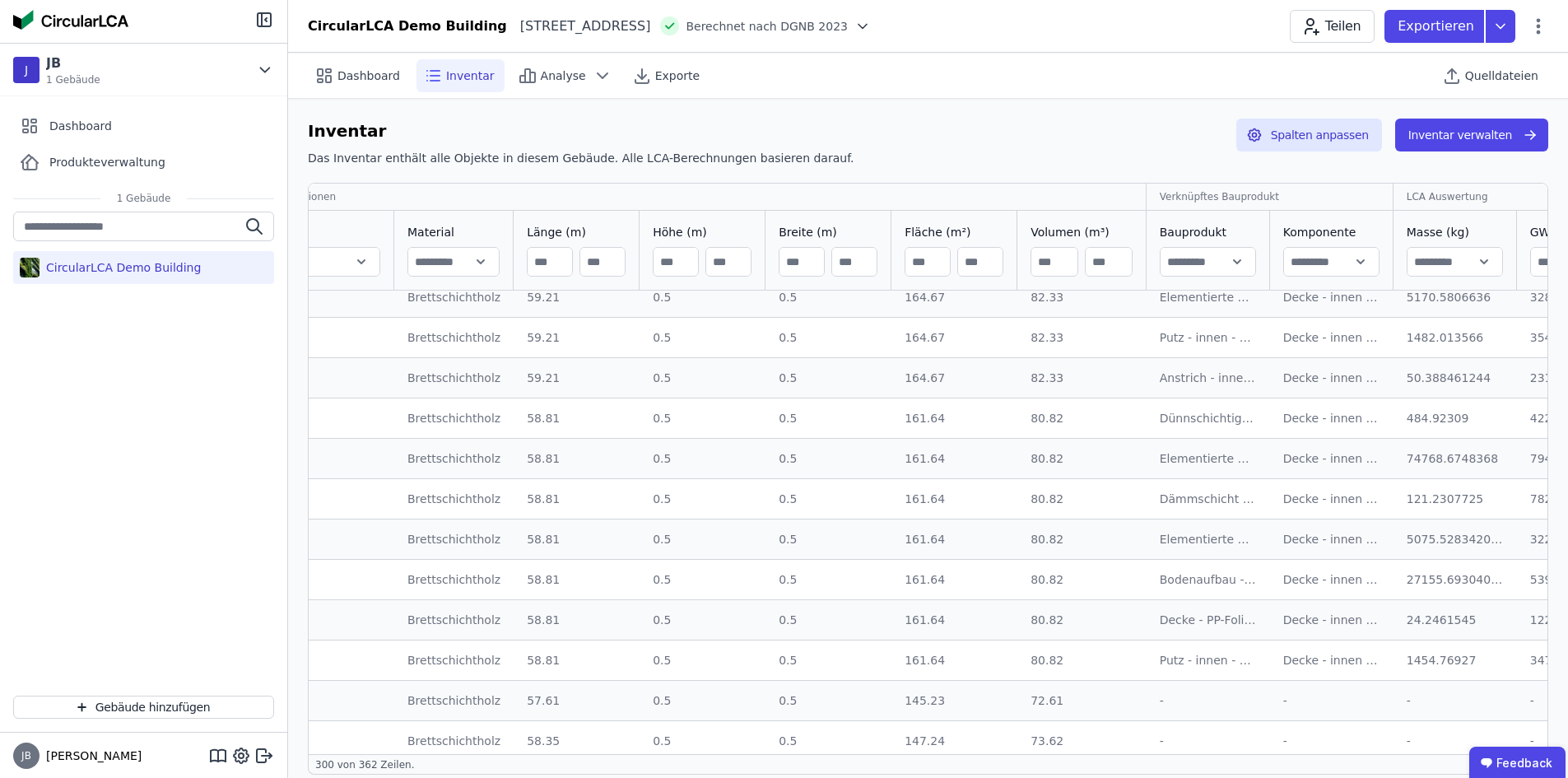
scroll to position [8742, 106]
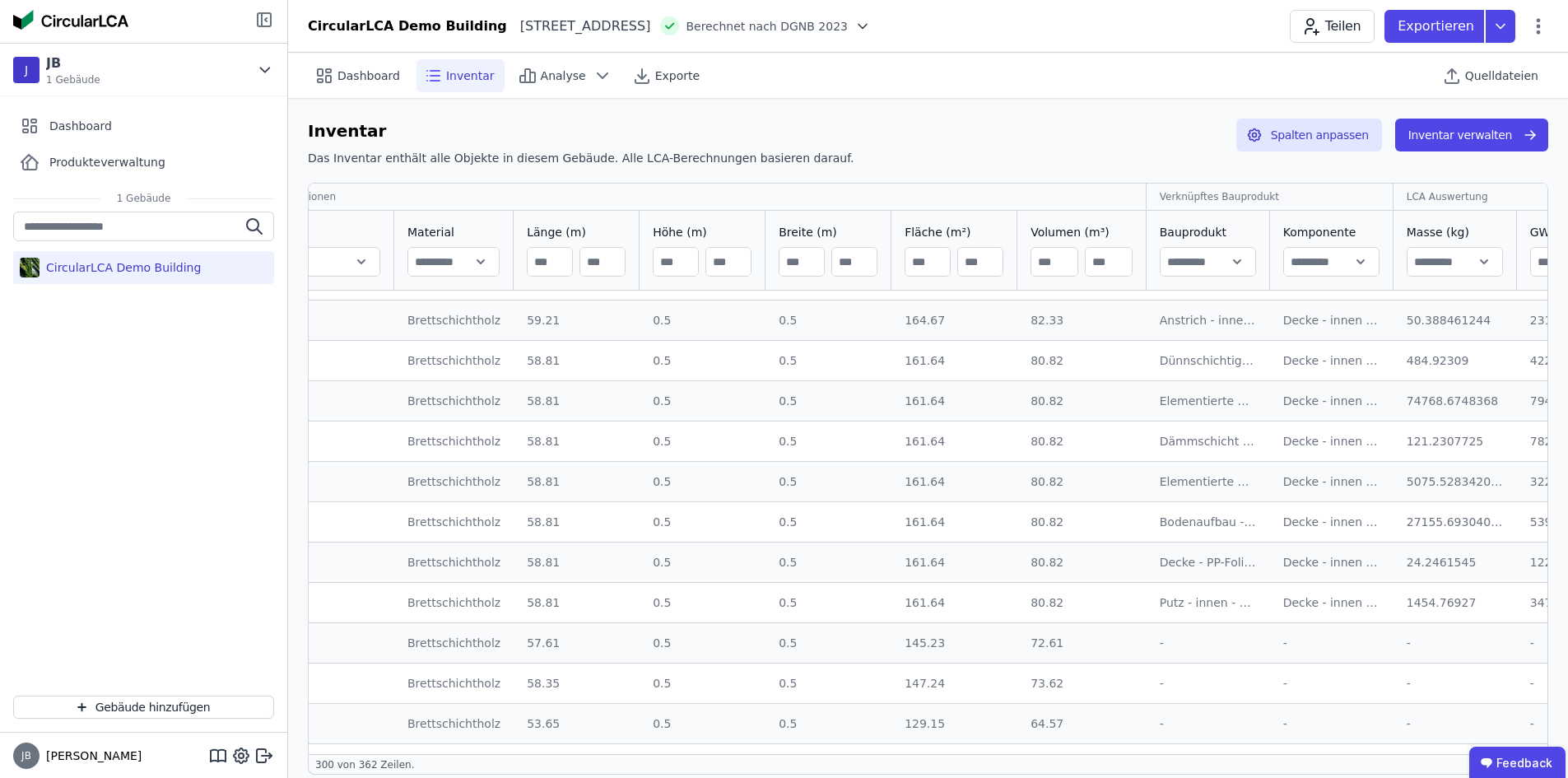
click at [255, 16] on icon at bounding box center [263, 19] width 19 height 19
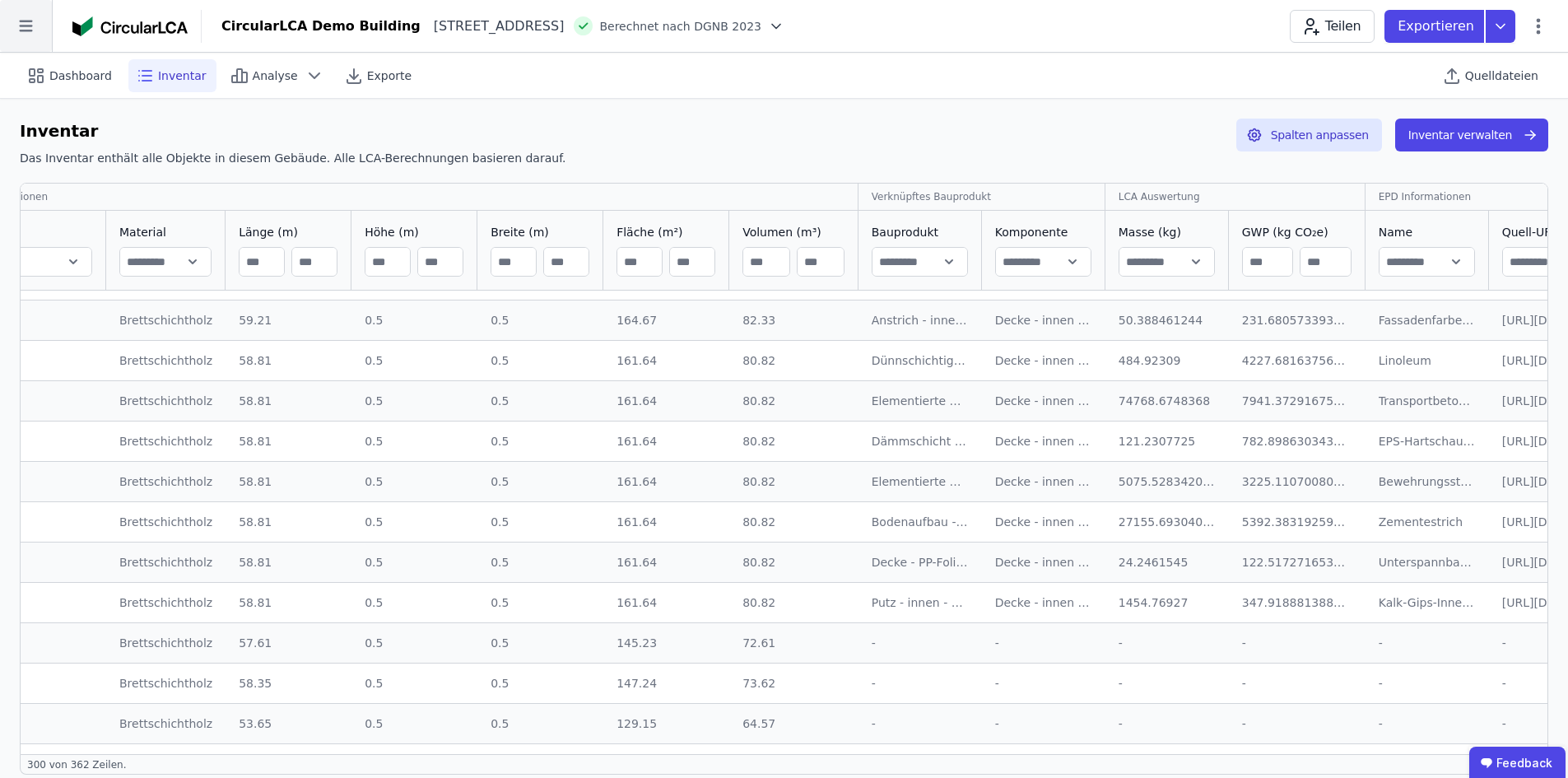
click at [37, 30] on icon at bounding box center [26, 26] width 52 height 52
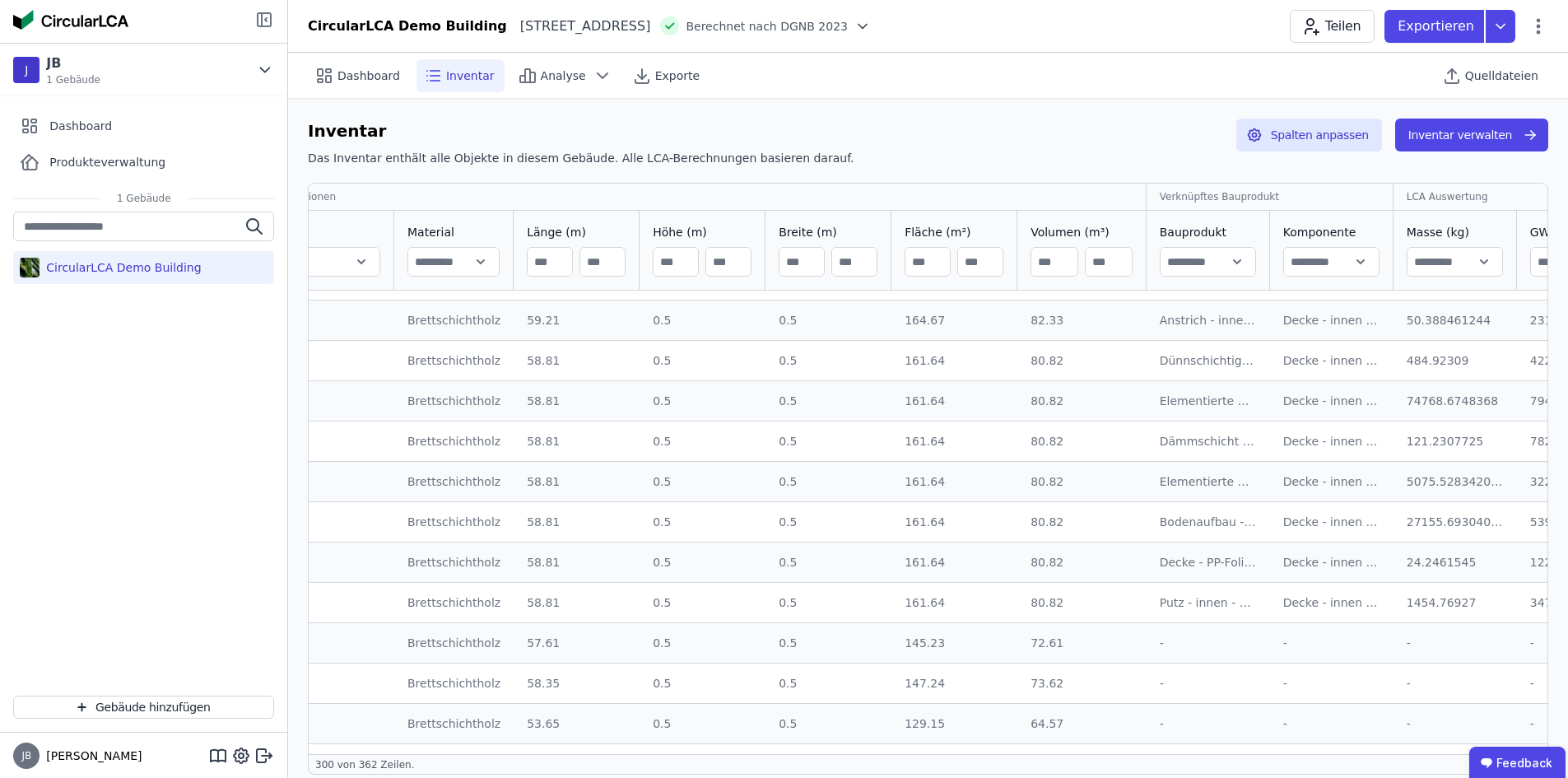
click at [263, 13] on icon at bounding box center [264, 19] width 13 height 13
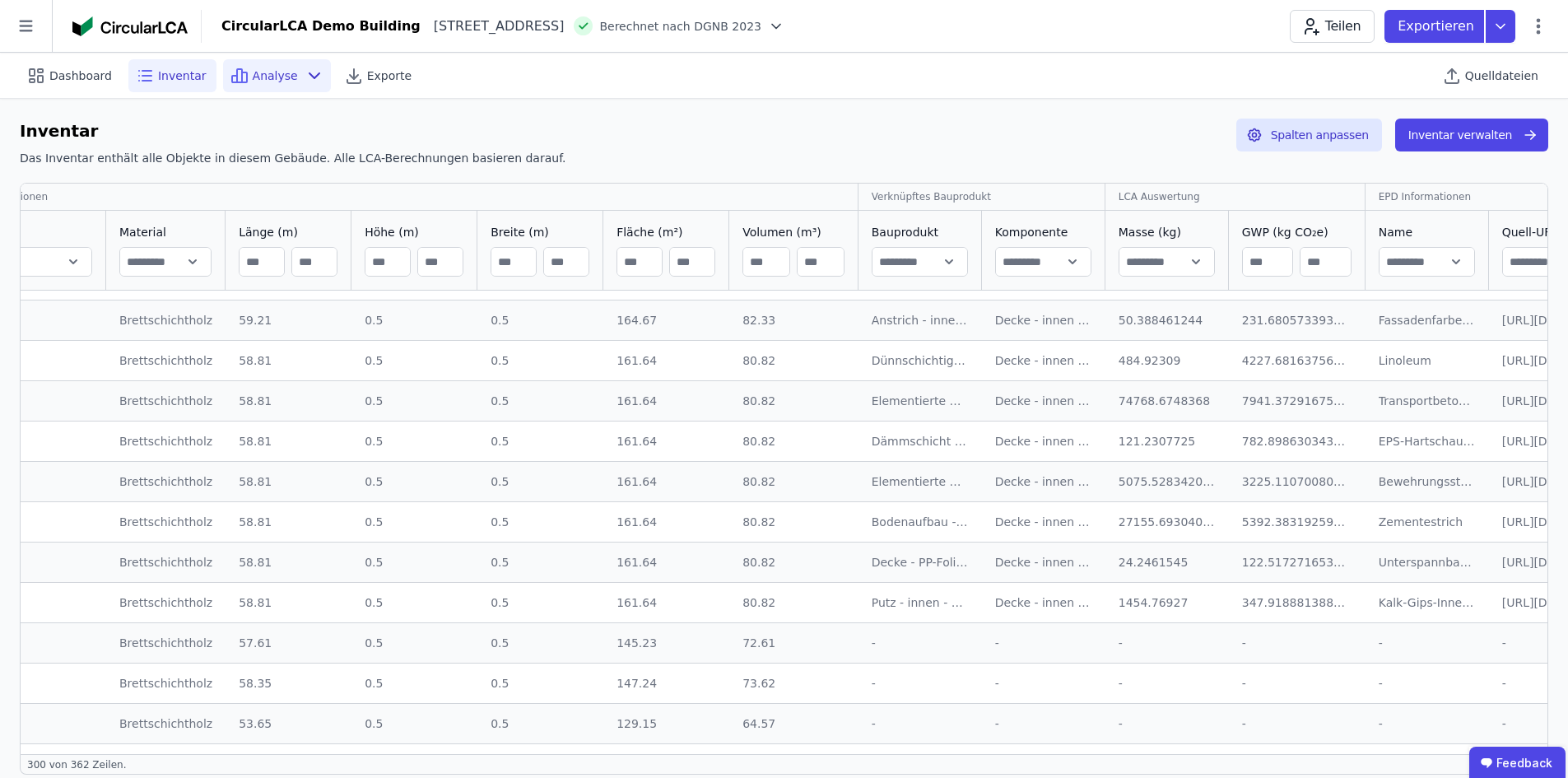
click at [261, 82] on span "Analyse" at bounding box center [274, 76] width 45 height 17
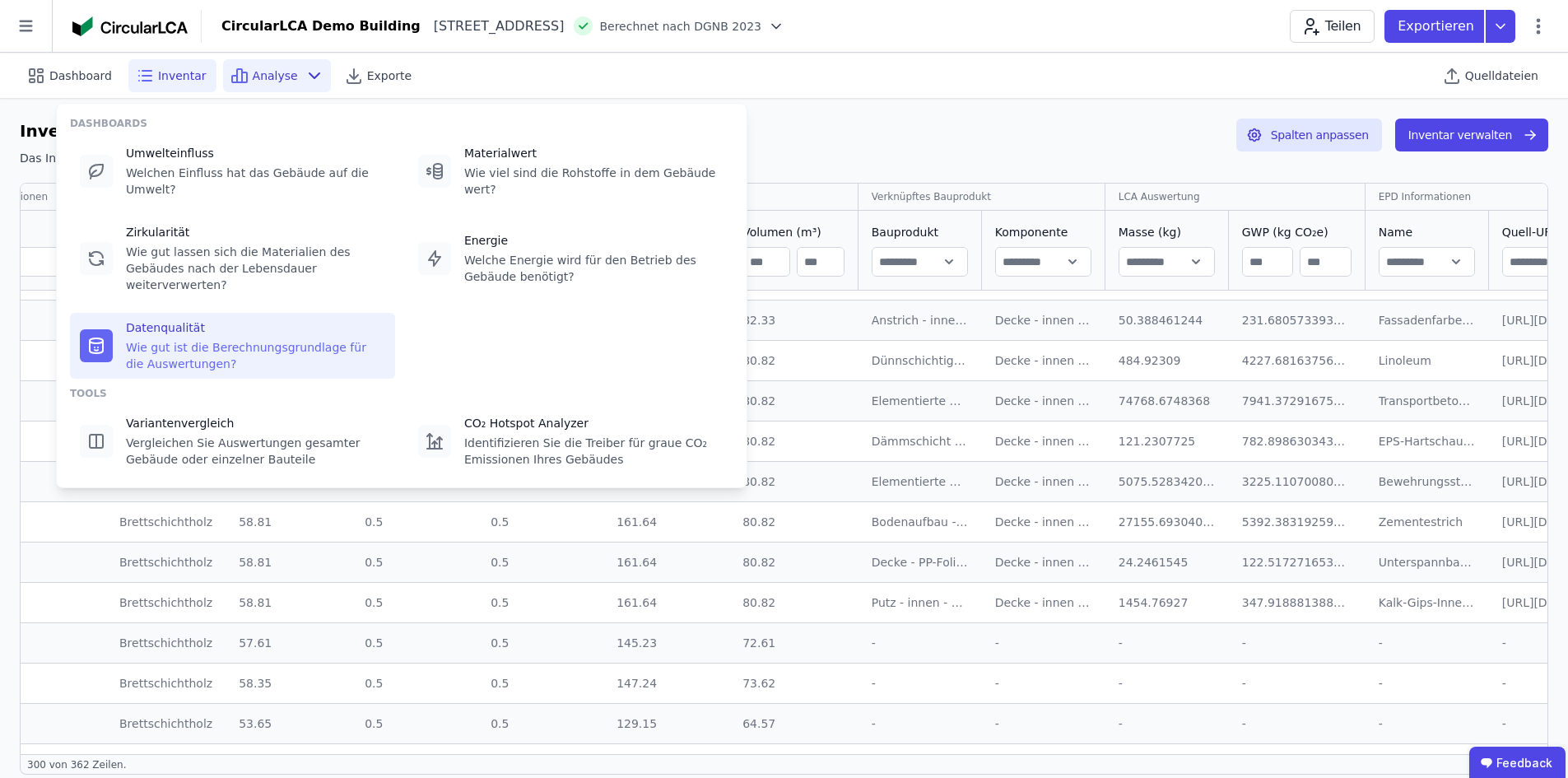
click at [178, 339] on div "Wie gut ist die Berechnungsgrundlage für die Auswertungen?" at bounding box center [256, 356] width 260 height 33
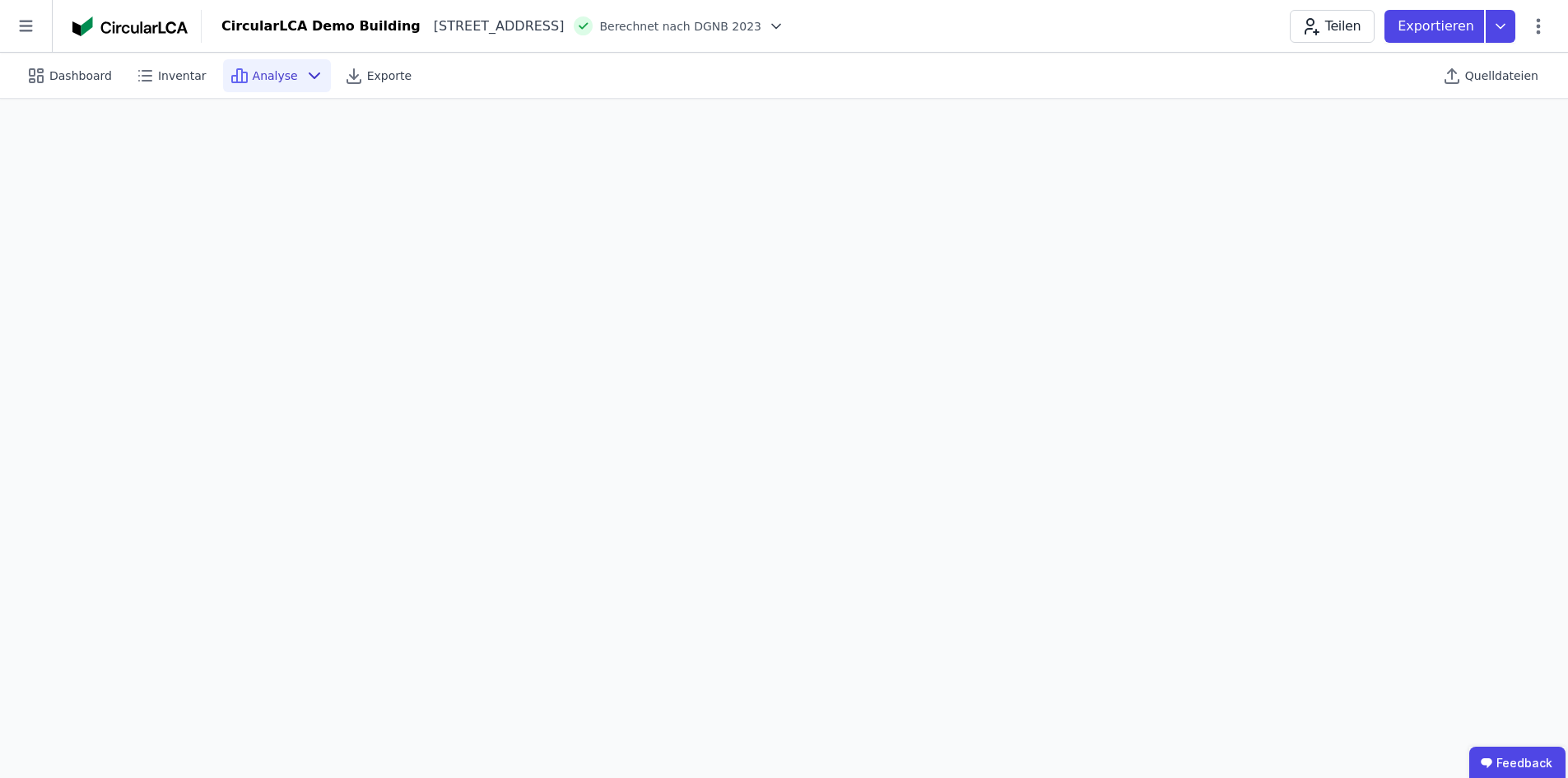
click at [304, 80] on icon at bounding box center [313, 75] width 19 height 19
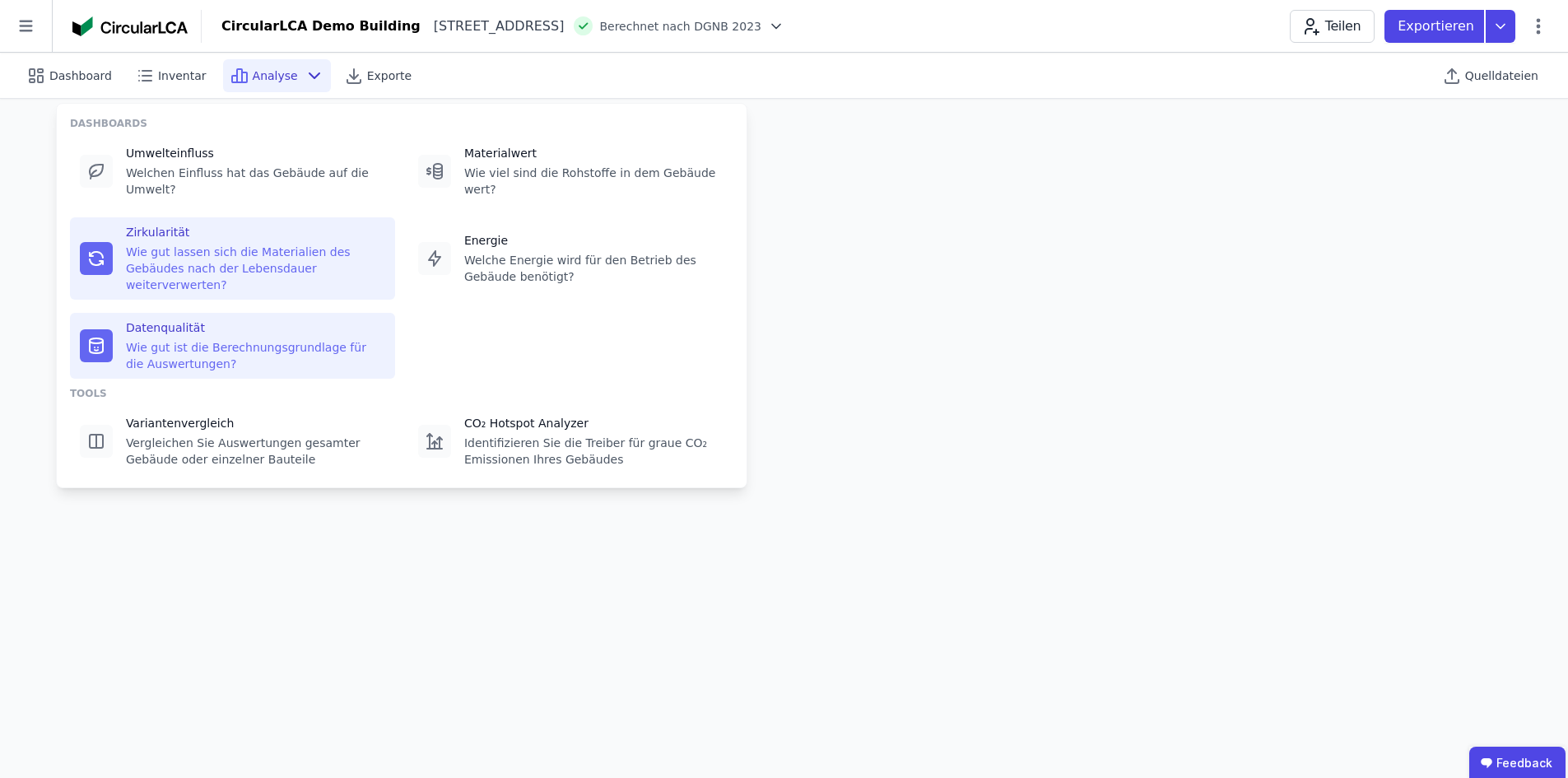
click at [316, 253] on div "Wie gut lassen sich die Materialien des Gebäudes nach der Lebensdauer weiterver…" at bounding box center [256, 268] width 260 height 49
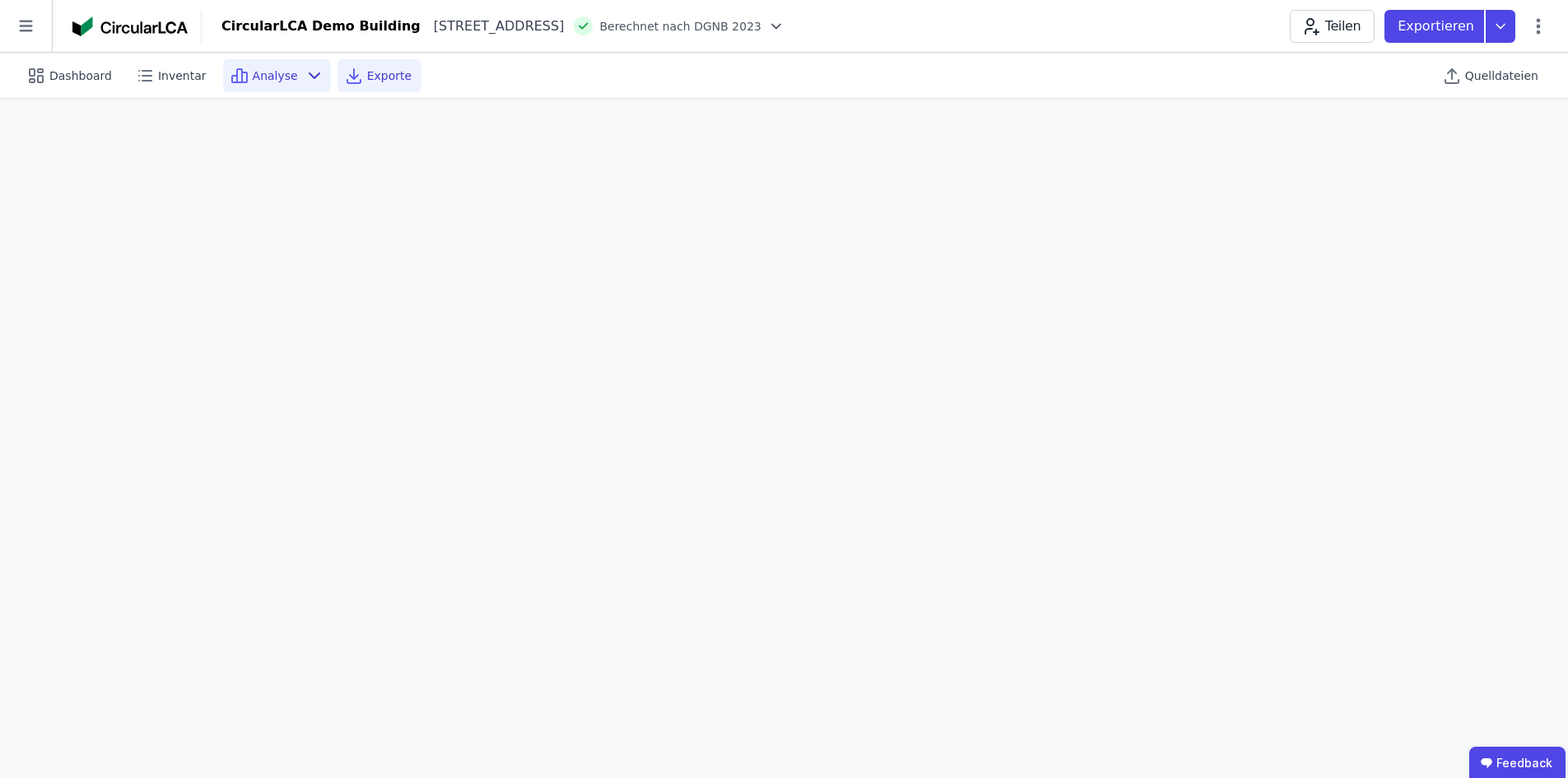
click at [367, 78] on span "Exporte" at bounding box center [389, 76] width 45 height 17
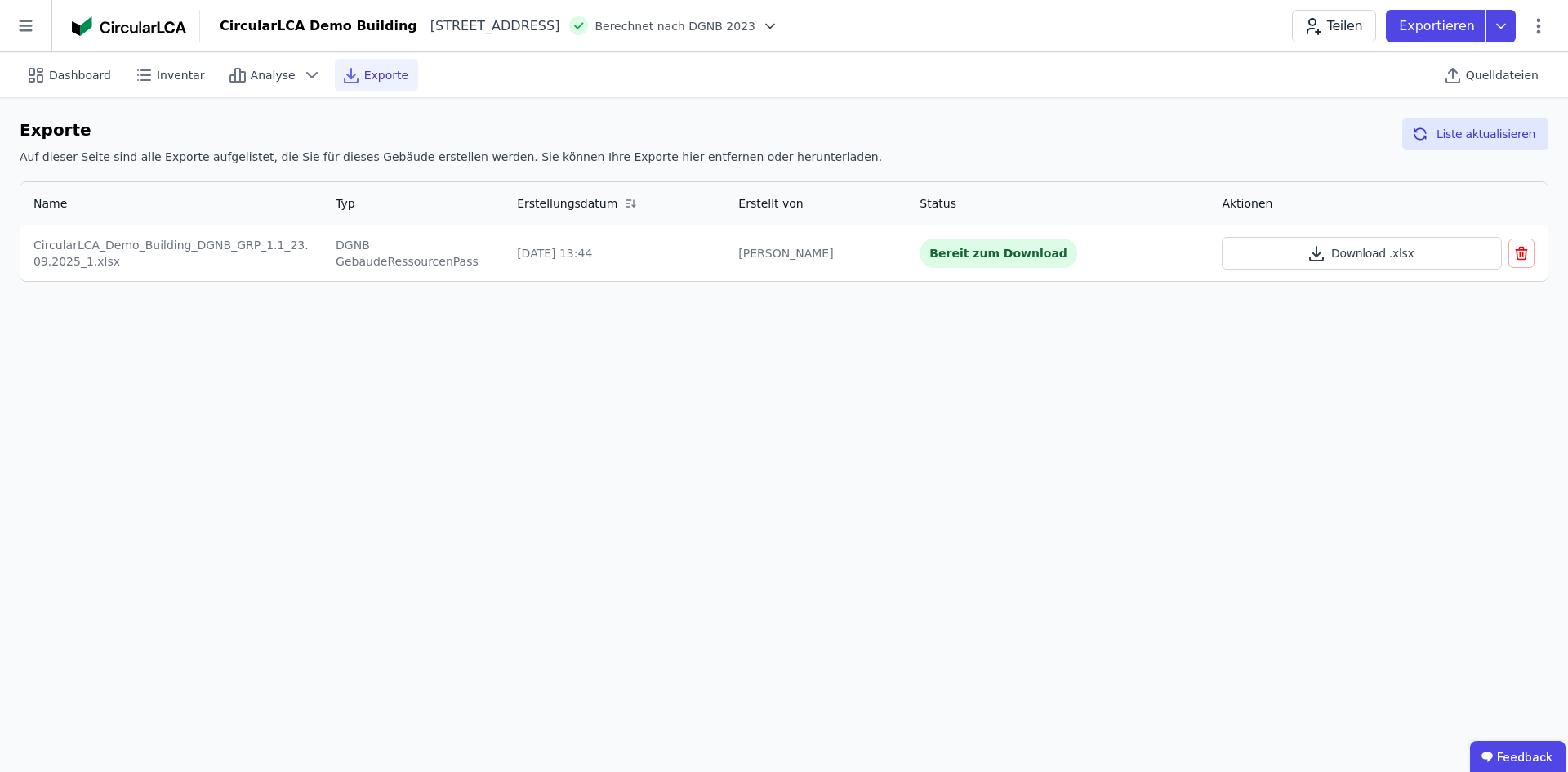
click at [364, 258] on div "DGNB GebaudeRessourcenPass" at bounding box center [413, 253] width 156 height 33
click at [1366, 250] on button "Download .xlsx" at bounding box center [1362, 253] width 280 height 33
click at [360, 192] on div "Typ" at bounding box center [413, 203] width 181 height 42
click at [360, 229] on td "DGNB GebaudeRessourcenPass" at bounding box center [413, 253] width 181 height 55
click at [455, 267] on div "DGNB GebaudeRessourcenPass" at bounding box center [413, 253] width 156 height 33
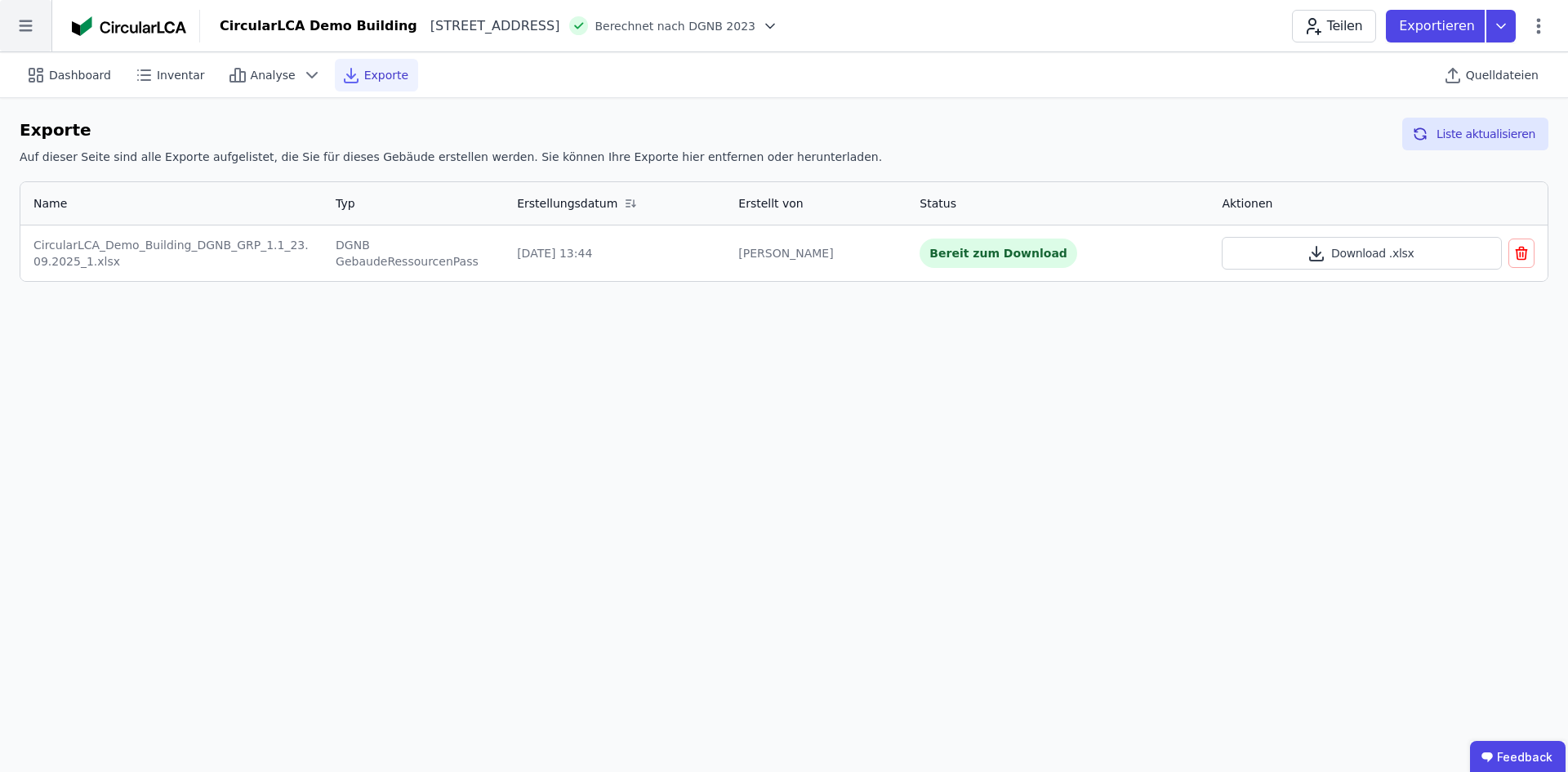
click at [14, 30] on icon at bounding box center [26, 26] width 52 height 52
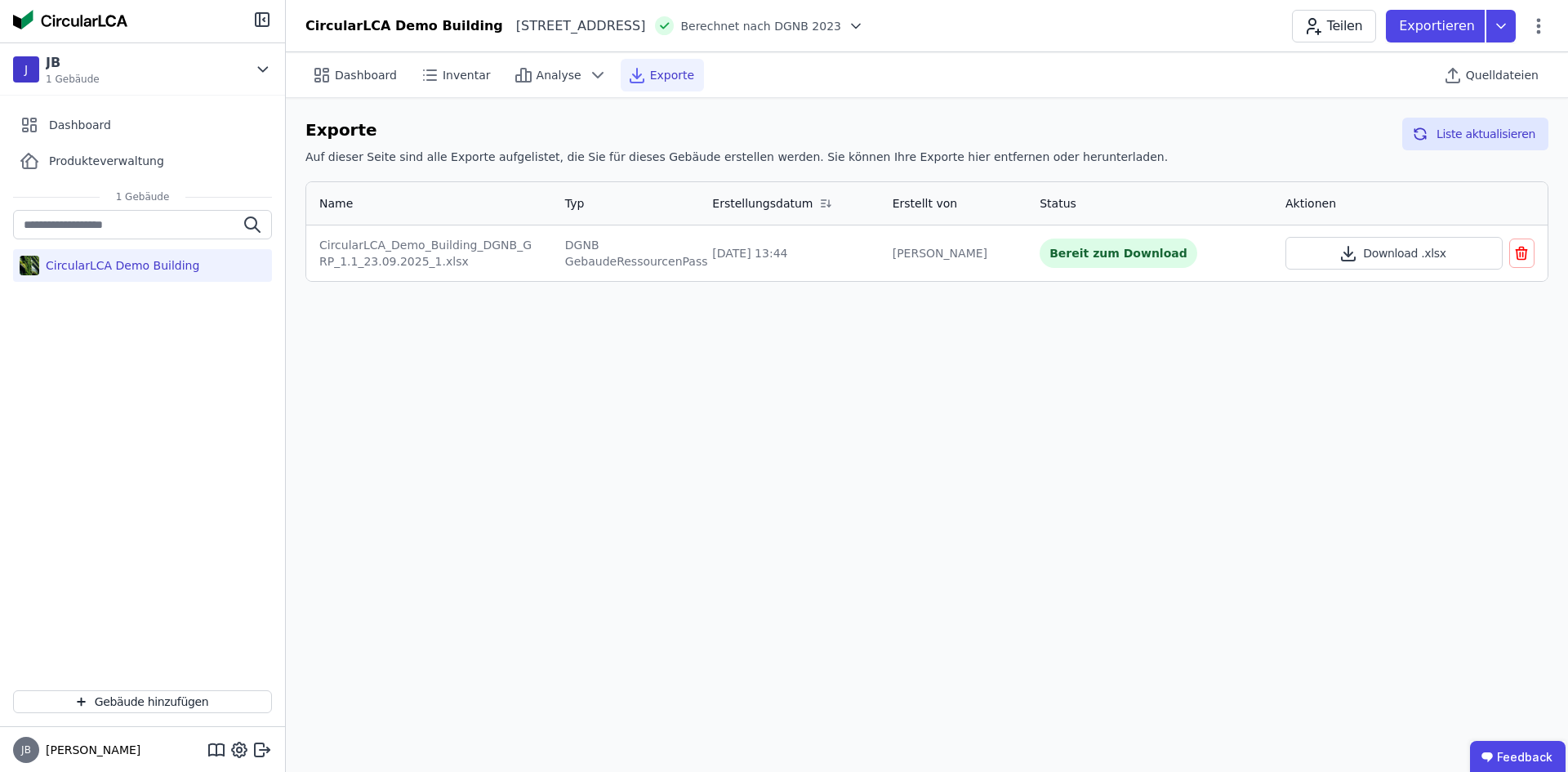
click at [105, 261] on div "CircularLCA Demo Building" at bounding box center [120, 266] width 160 height 17
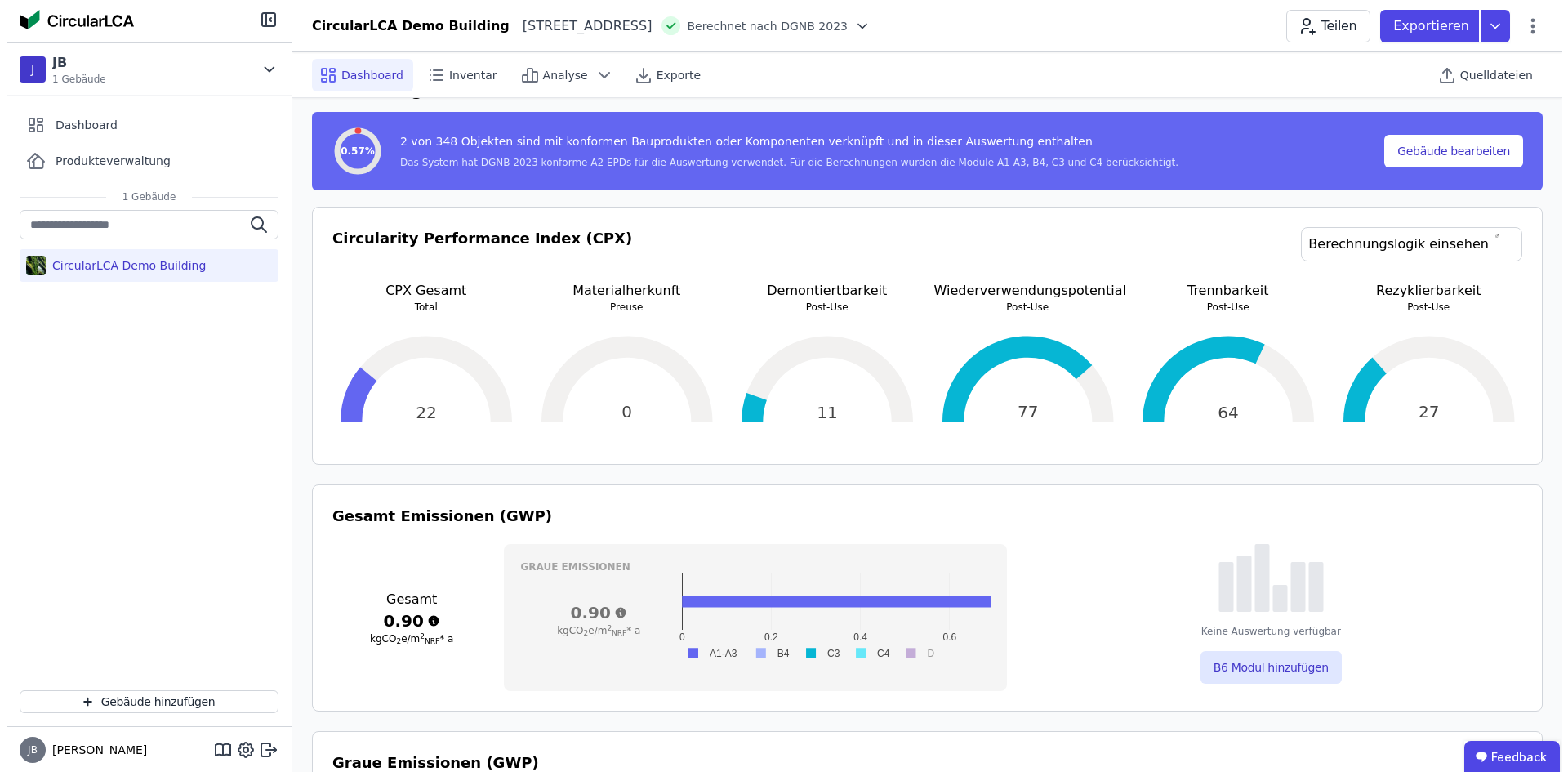
scroll to position [327, 0]
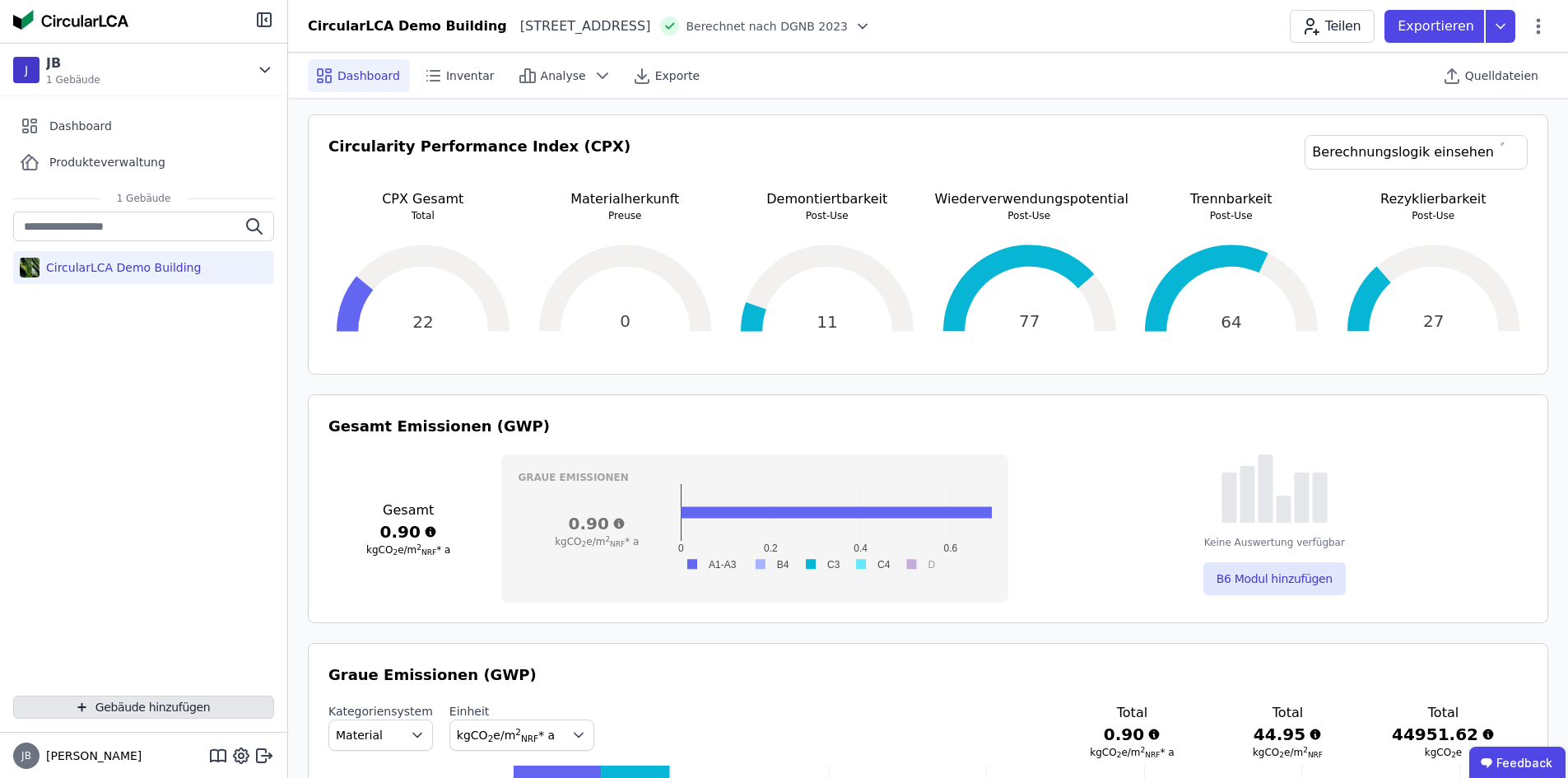
click at [115, 713] on button "Gebäude hinzufügen" at bounding box center [143, 707] width 261 height 23
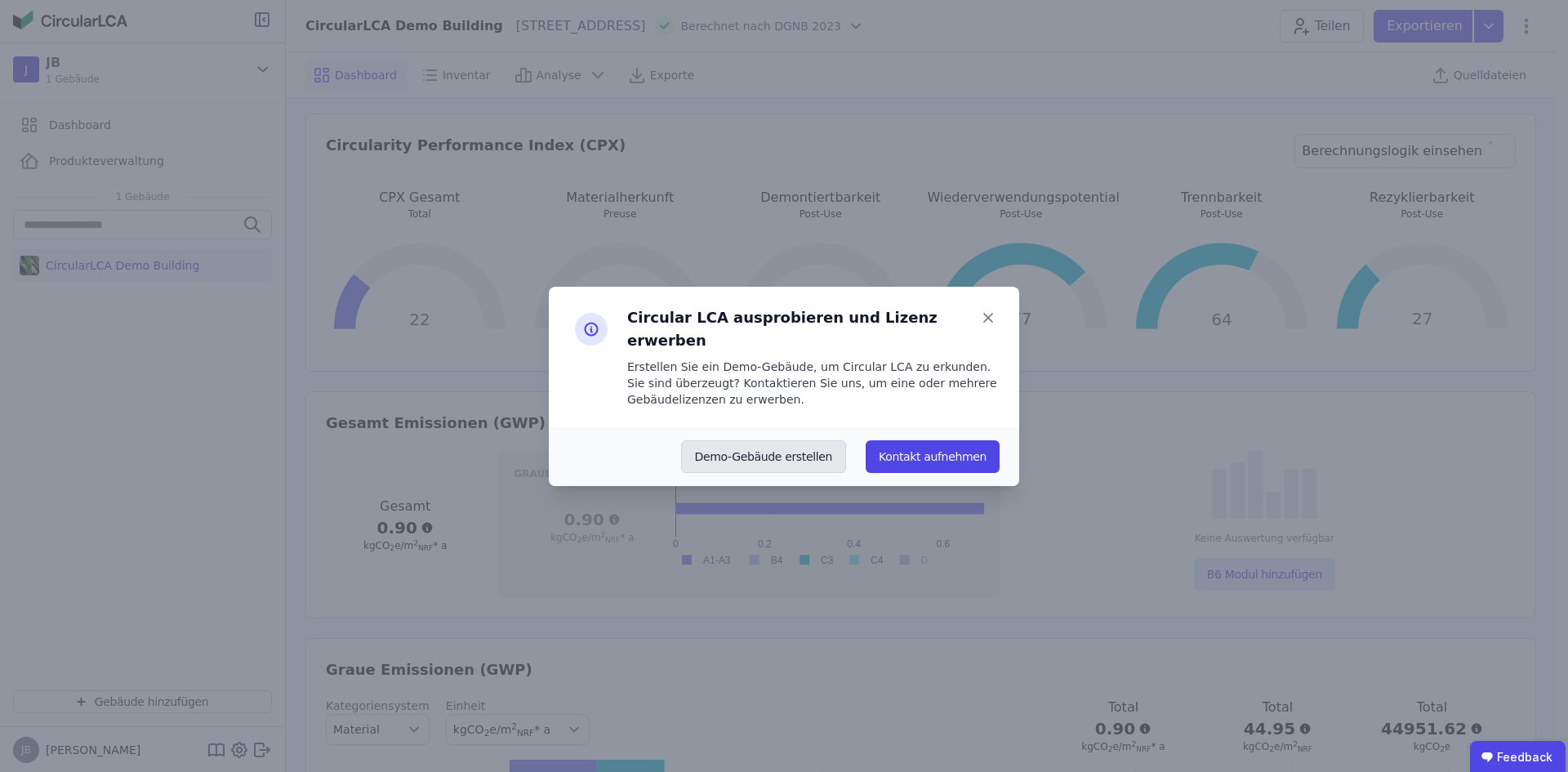
click at [780, 441] on button "Demo-Gebäude erstellen" at bounding box center [764, 456] width 166 height 33
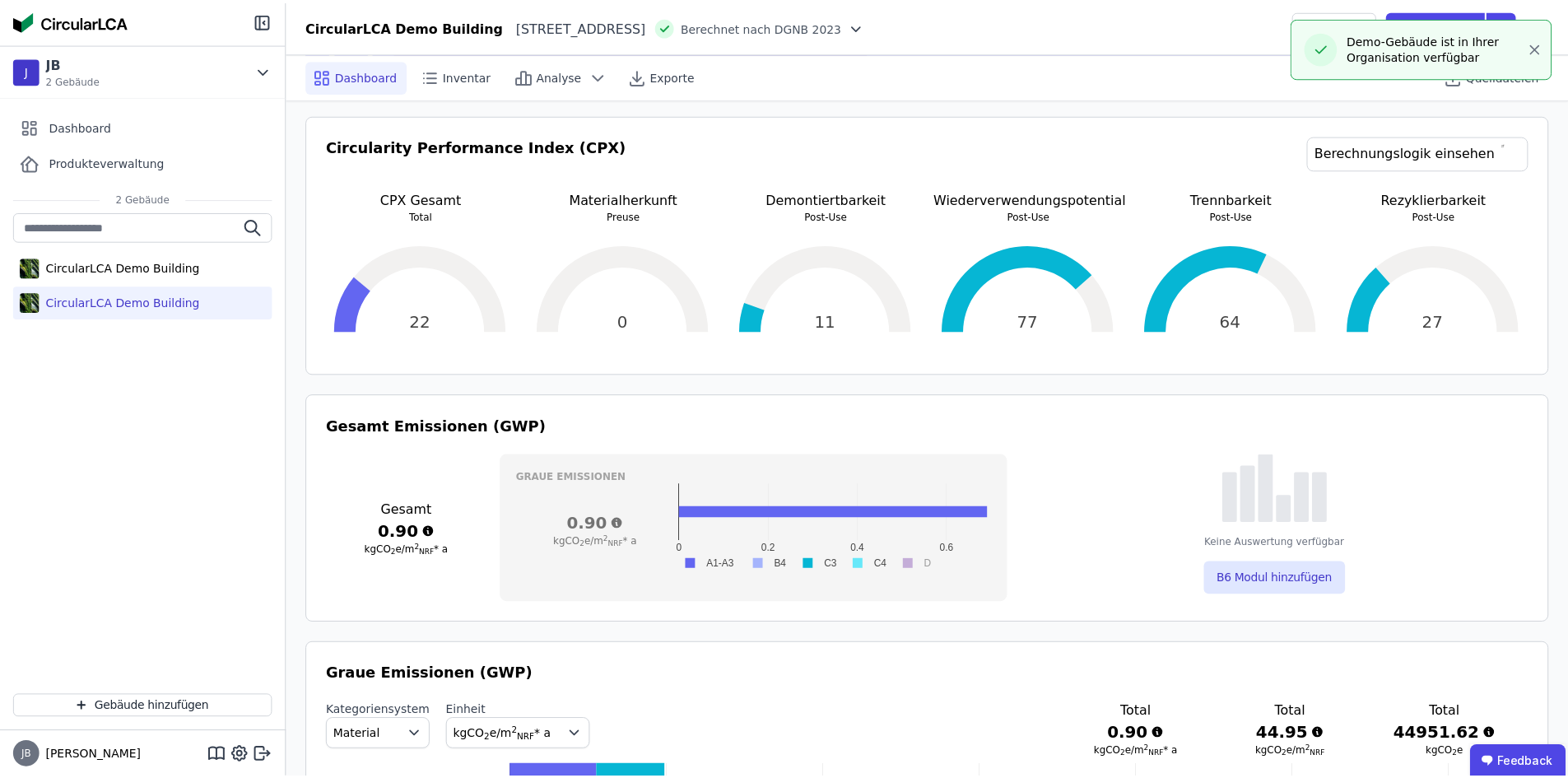
scroll to position [0, 0]
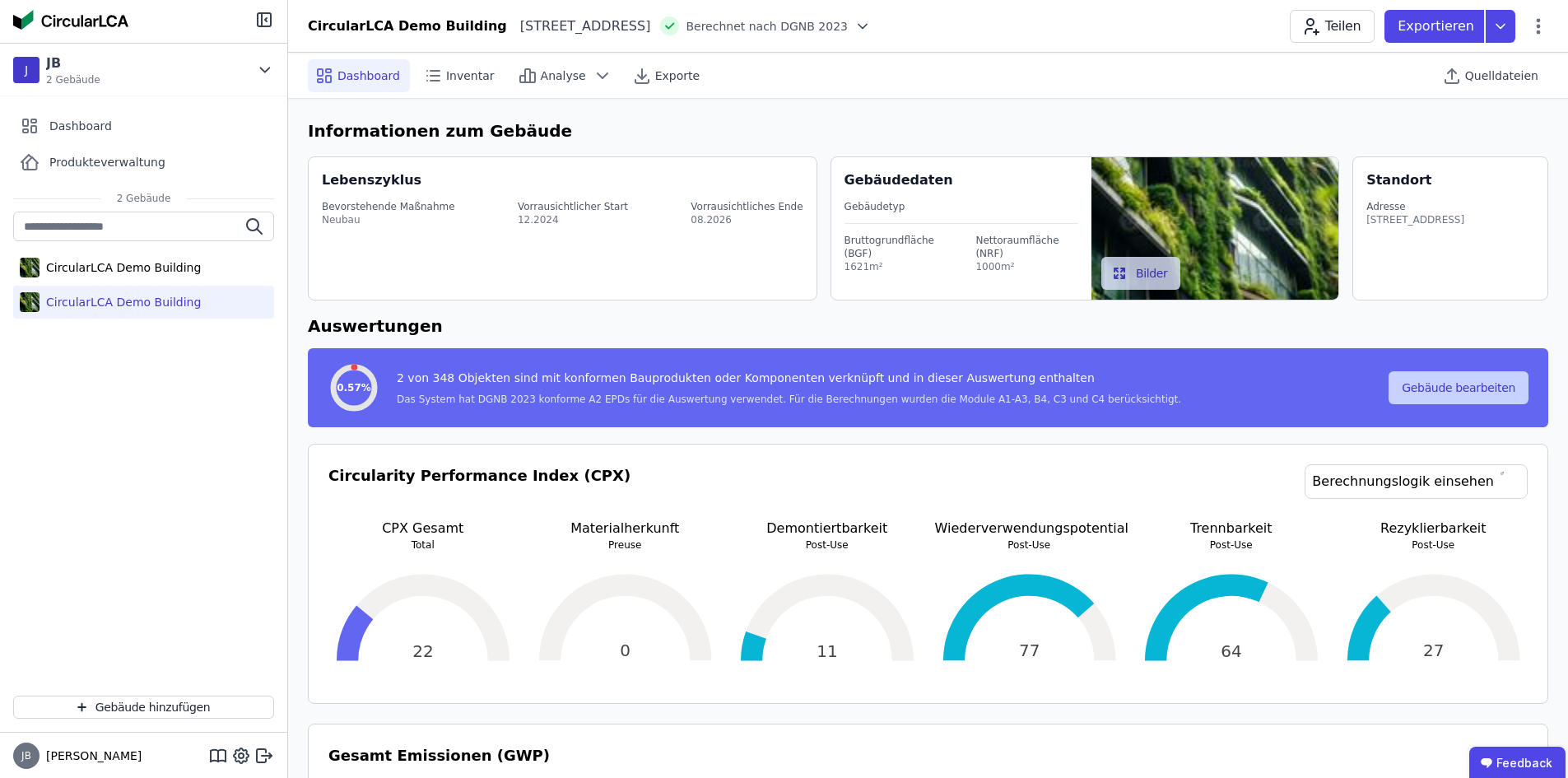
click at [1461, 374] on button "Gebäude bearbeiten" at bounding box center [1458, 388] width 140 height 33
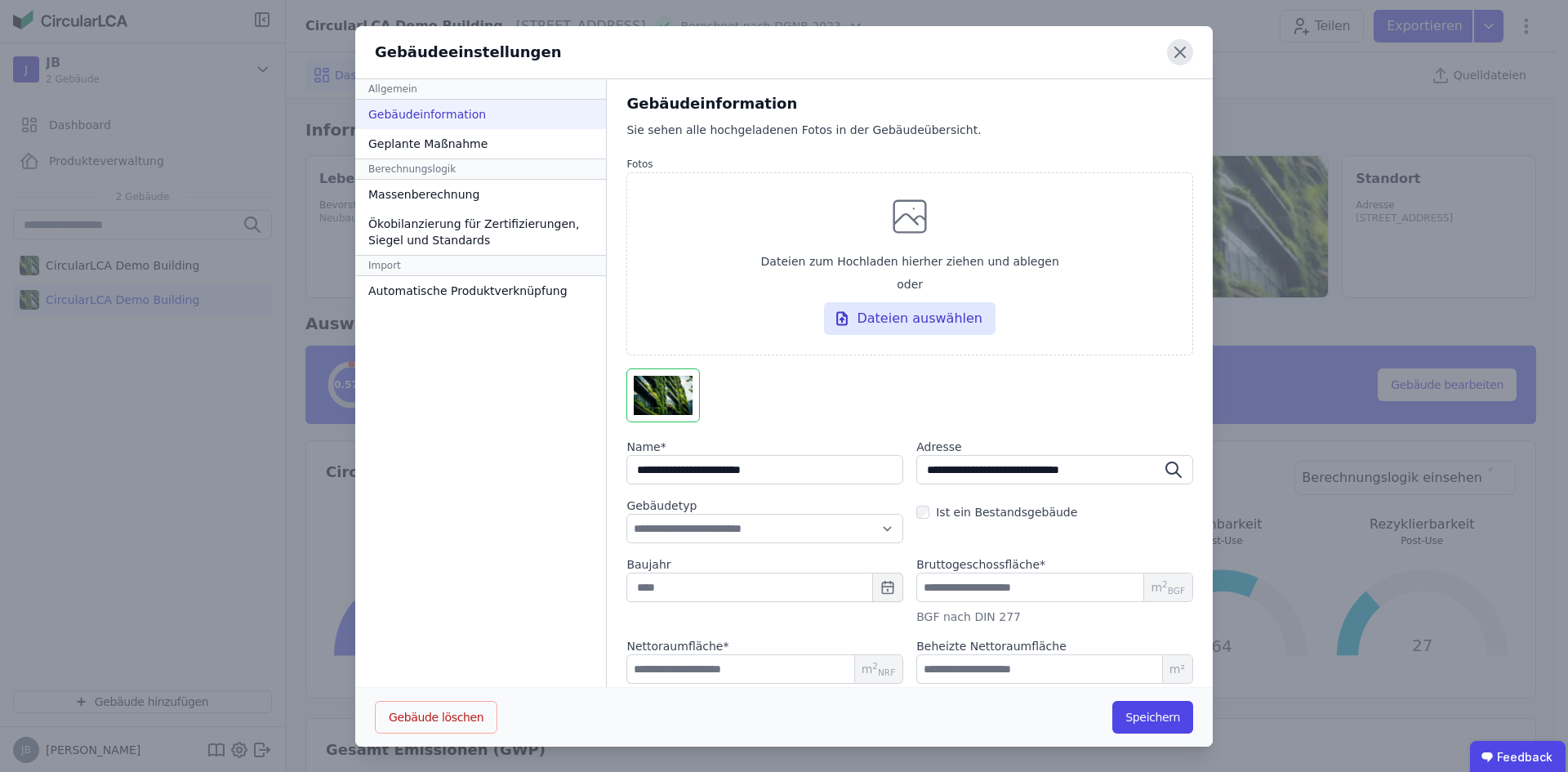
click at [1169, 54] on icon at bounding box center [1180, 52] width 26 height 26
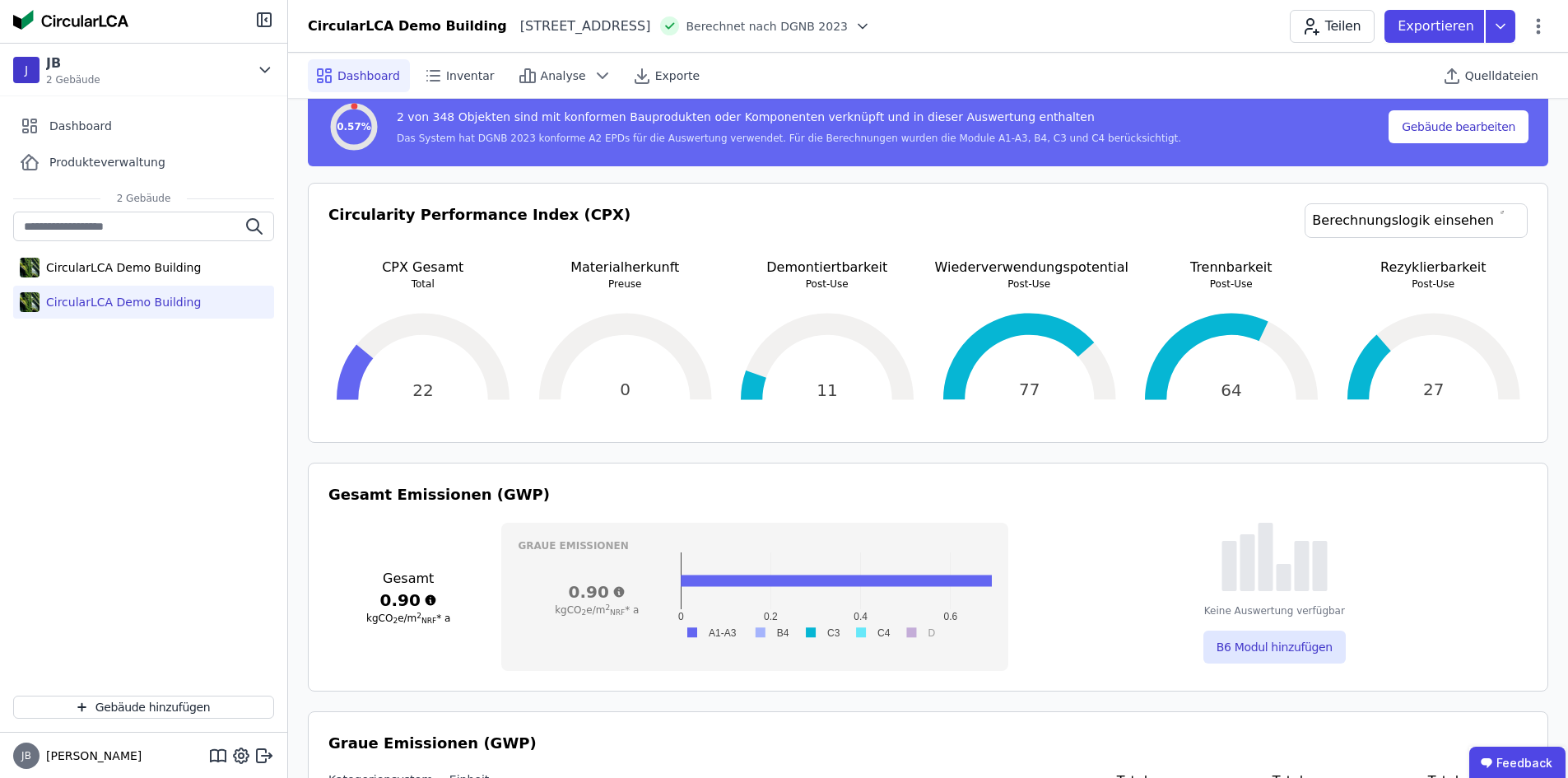
scroll to position [412, 0]
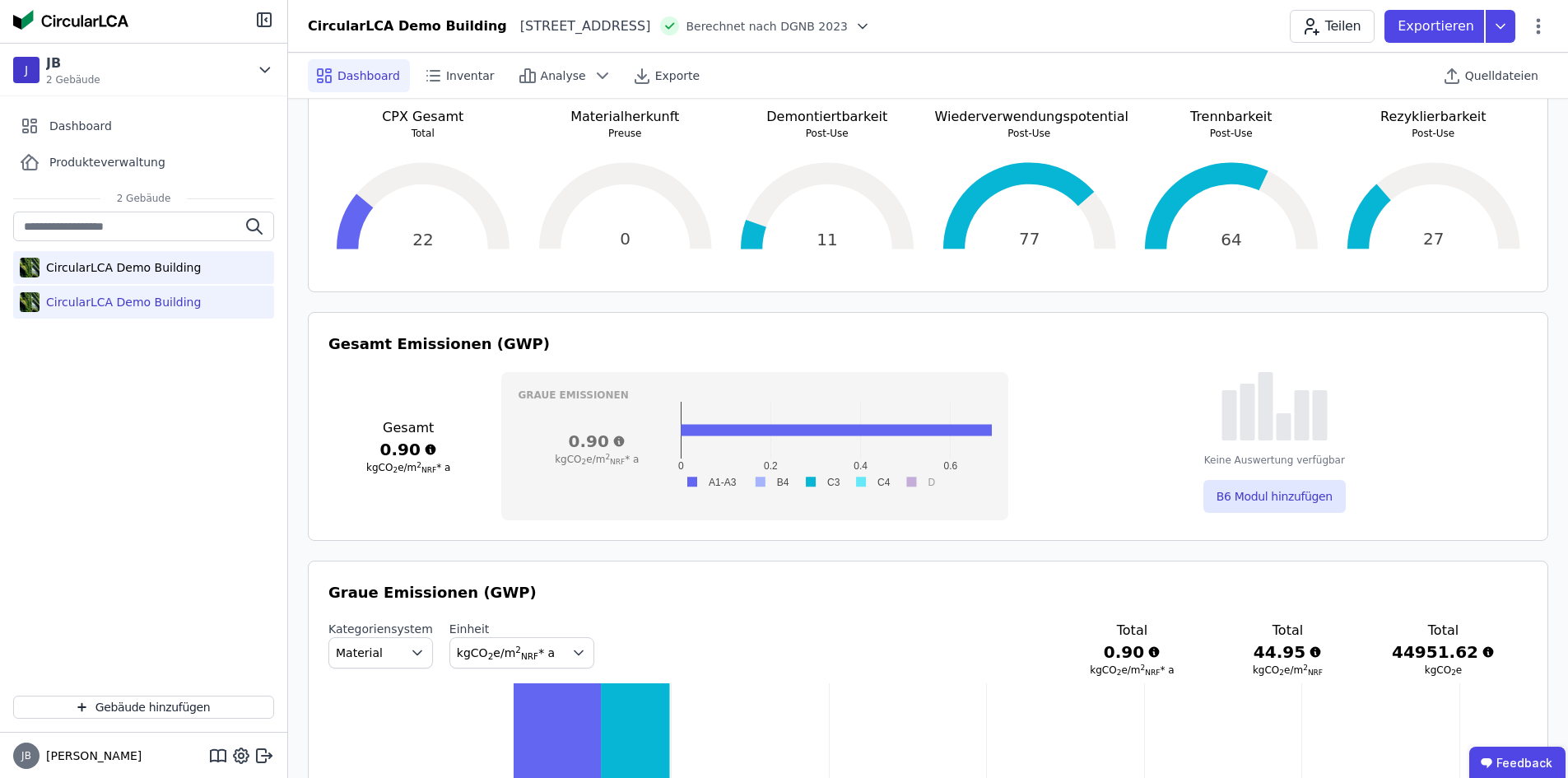
click at [54, 262] on div "CircularLCA Demo Building" at bounding box center [121, 268] width 161 height 17
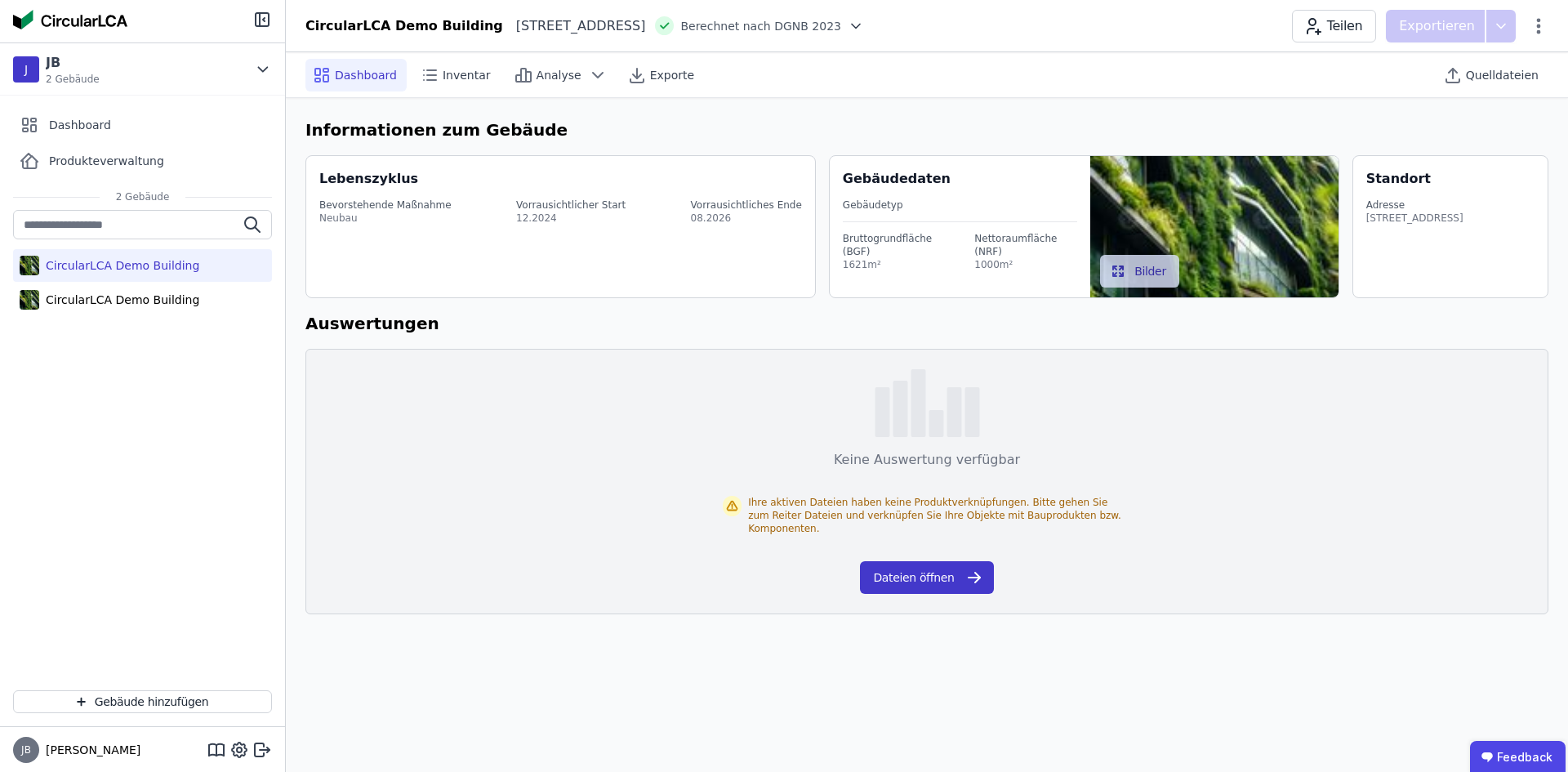
click at [897, 576] on button "Dateien öffnen" at bounding box center [927, 578] width 133 height 33
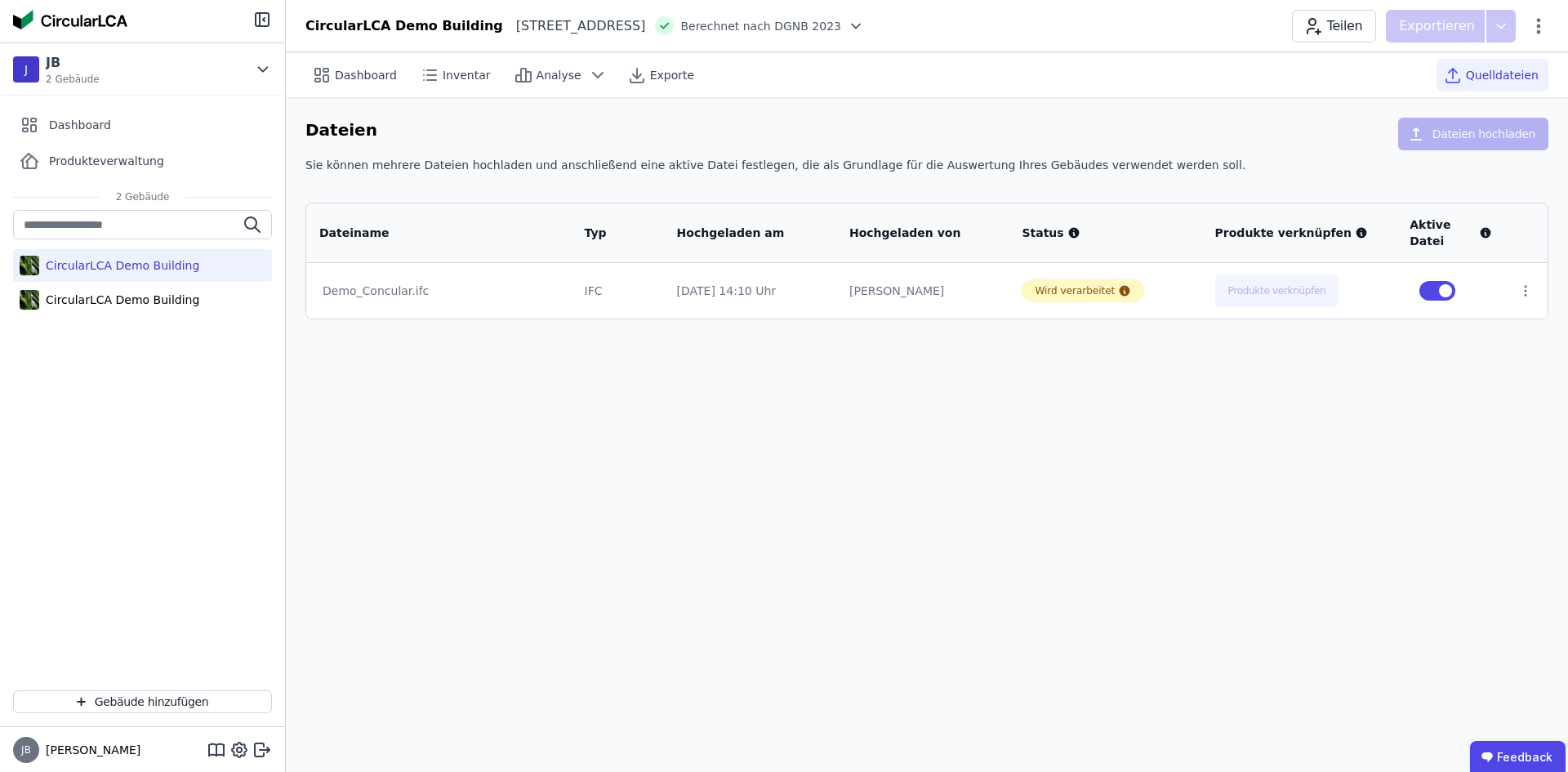
click at [383, 301] on td "Demo_Concular.ifc" at bounding box center [439, 291] width 265 height 55
click at [1058, 289] on div "Wird verarbeitet" at bounding box center [1075, 291] width 80 height 13
click at [465, 75] on span "Inventar" at bounding box center [467, 75] width 48 height 17
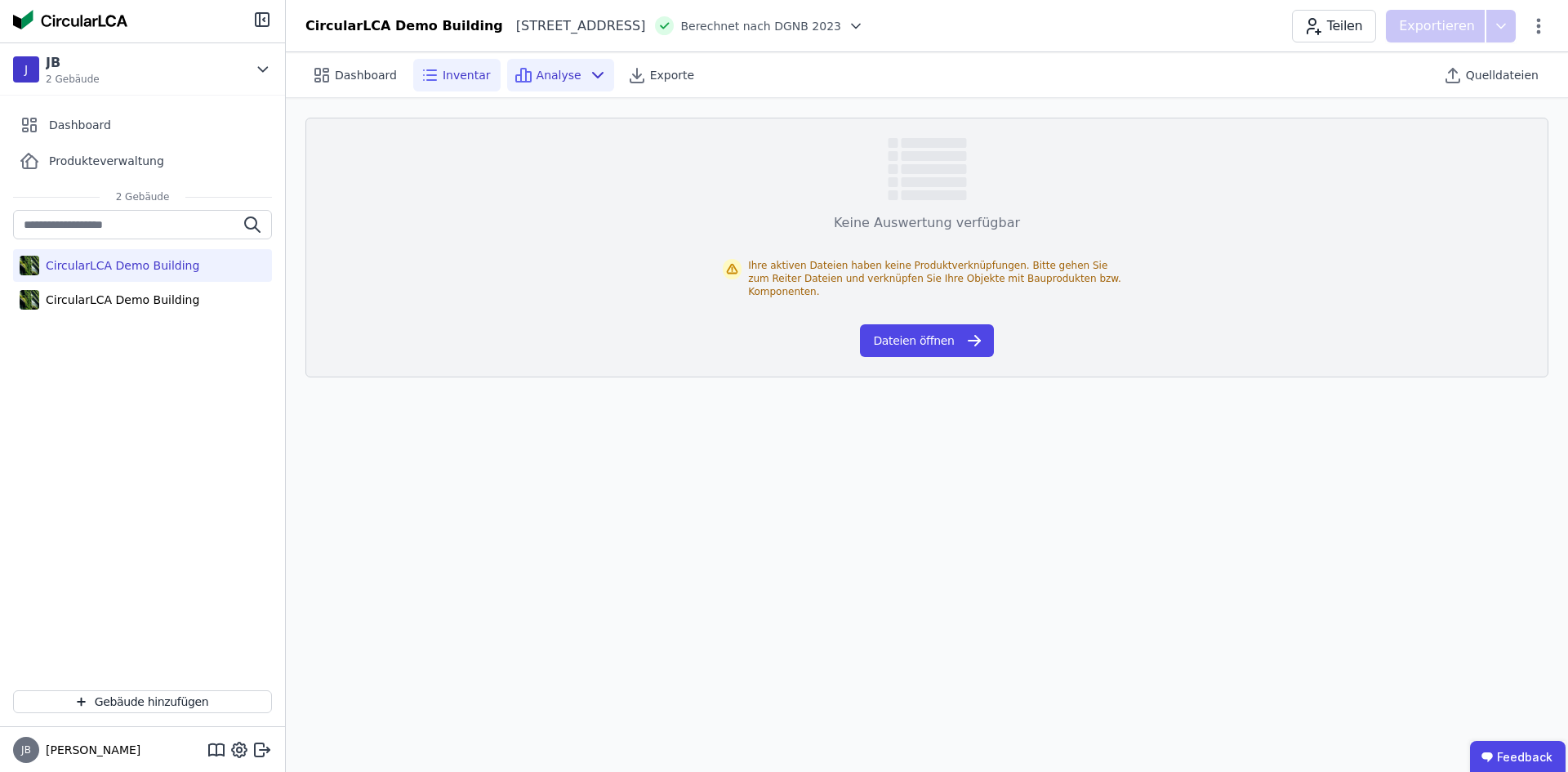
click at [563, 73] on span "Analyse" at bounding box center [559, 75] width 45 height 17
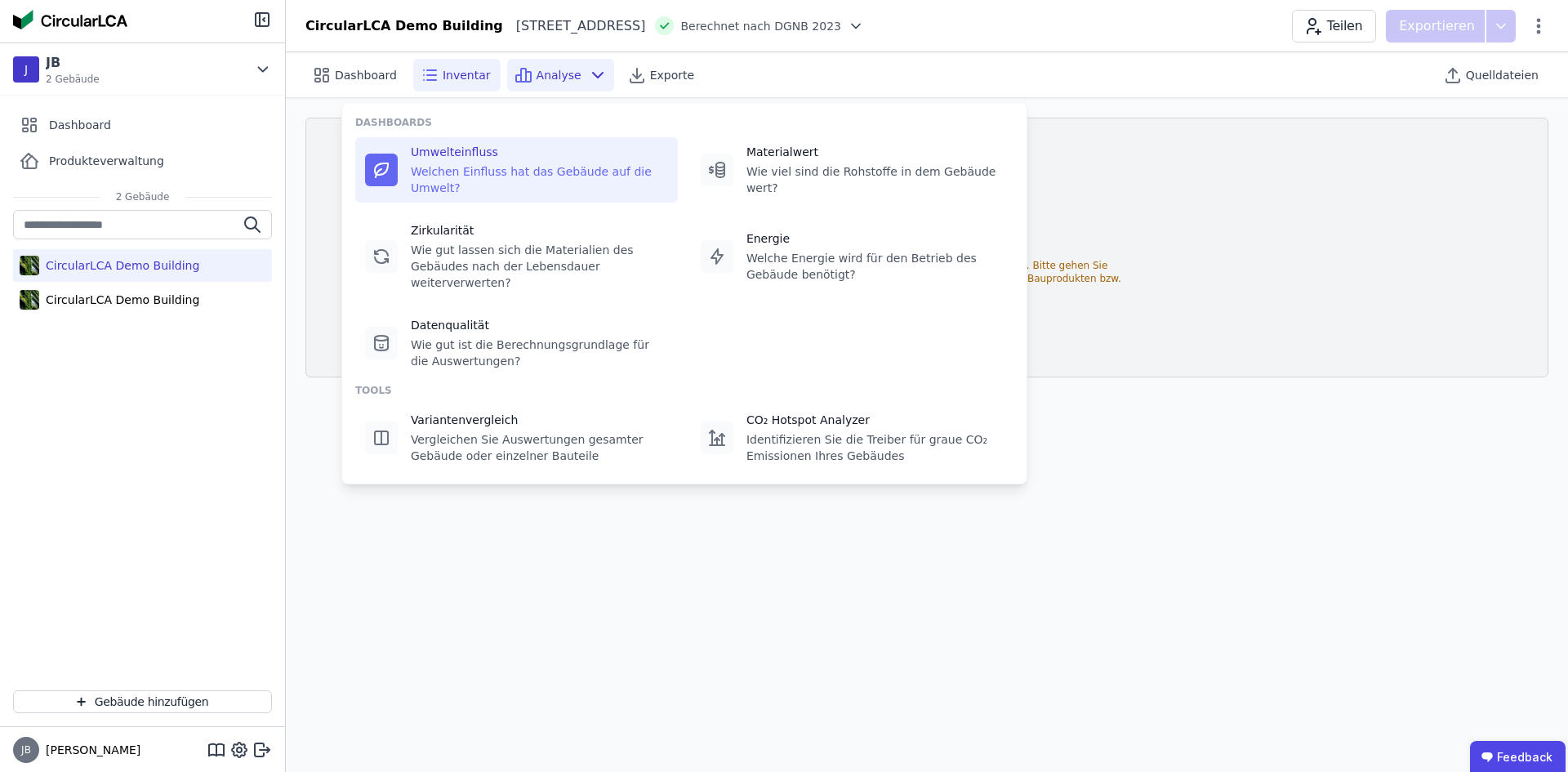
click at [467, 157] on div "Umwelteinfluss" at bounding box center [539, 152] width 258 height 17
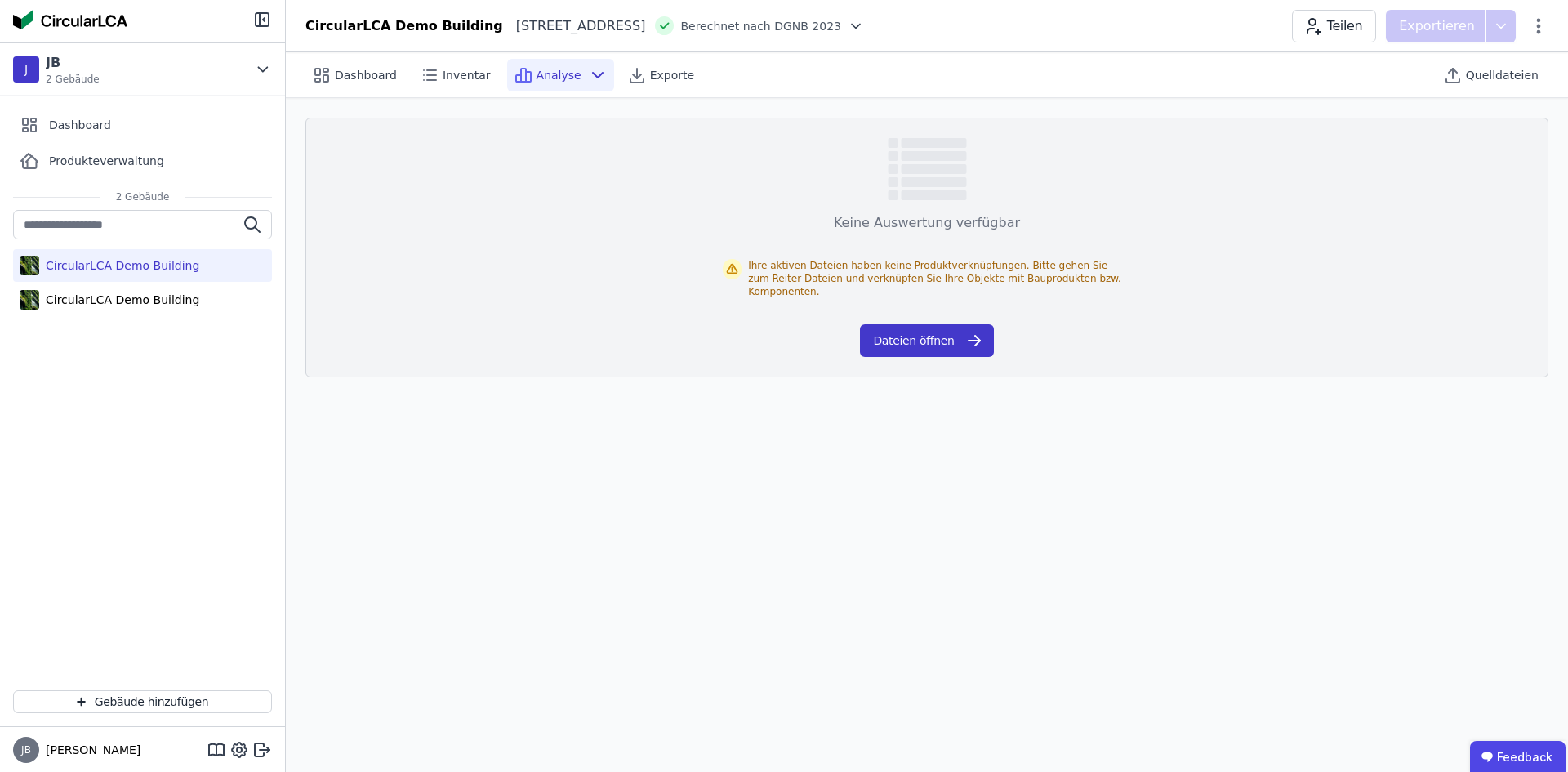
click at [923, 328] on button "Dateien öffnen" at bounding box center [927, 340] width 133 height 33
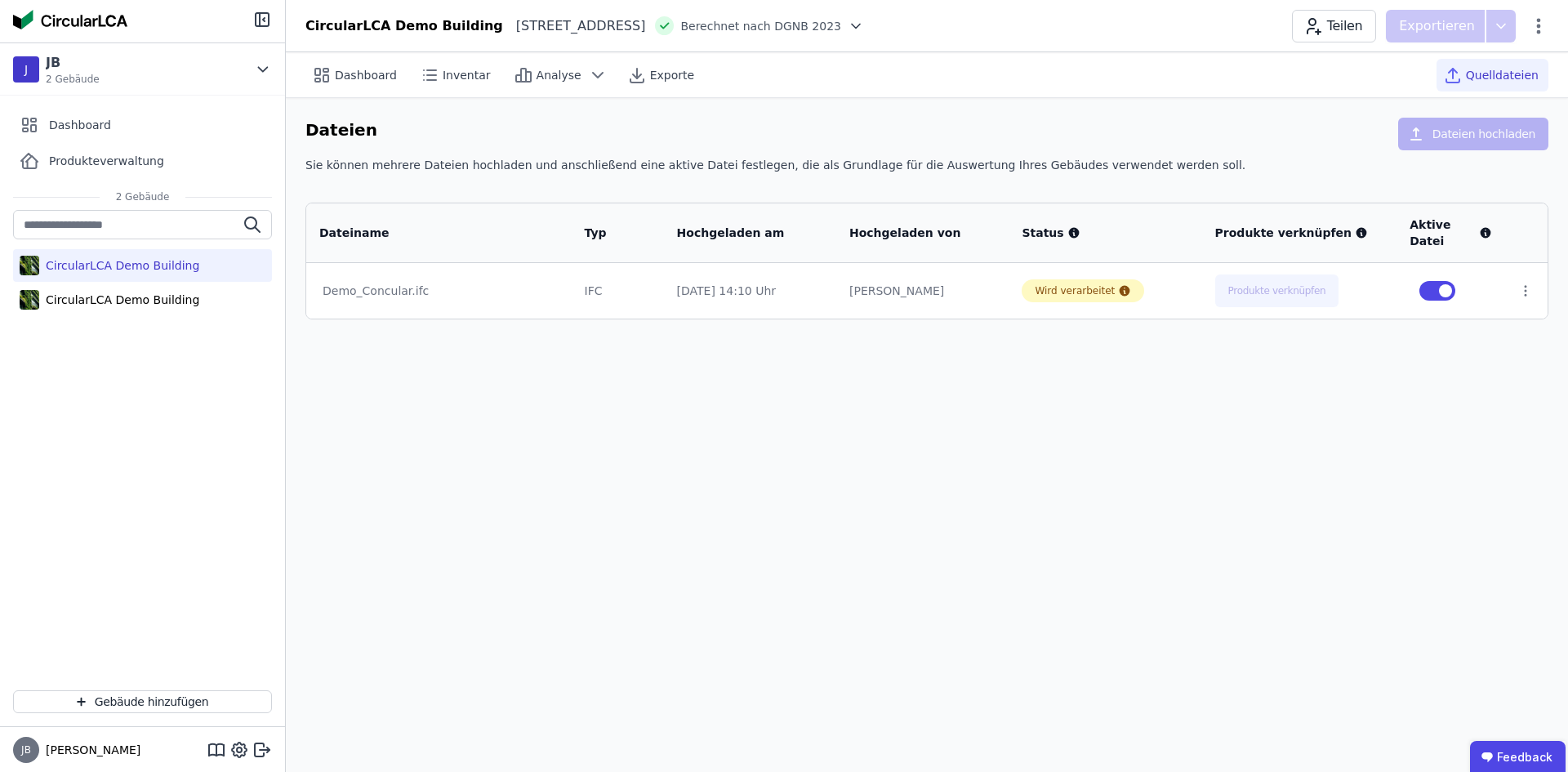
click at [398, 293] on div "Demo_Concular.ifc" at bounding box center [439, 291] width 233 height 17
click at [556, 79] on span "Analyse" at bounding box center [559, 75] width 45 height 17
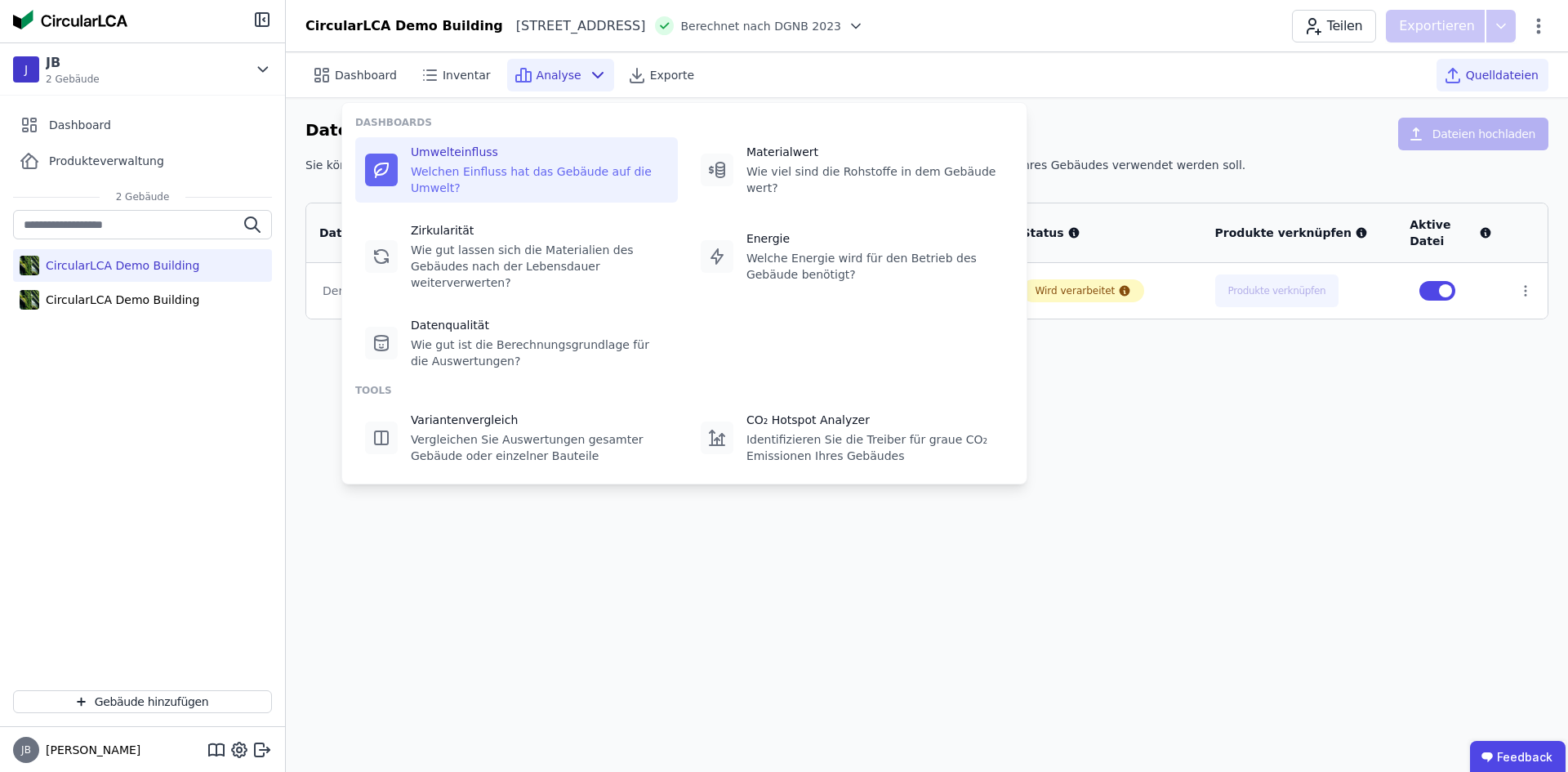
click at [519, 158] on div "Umwelteinfluss" at bounding box center [539, 152] width 258 height 17
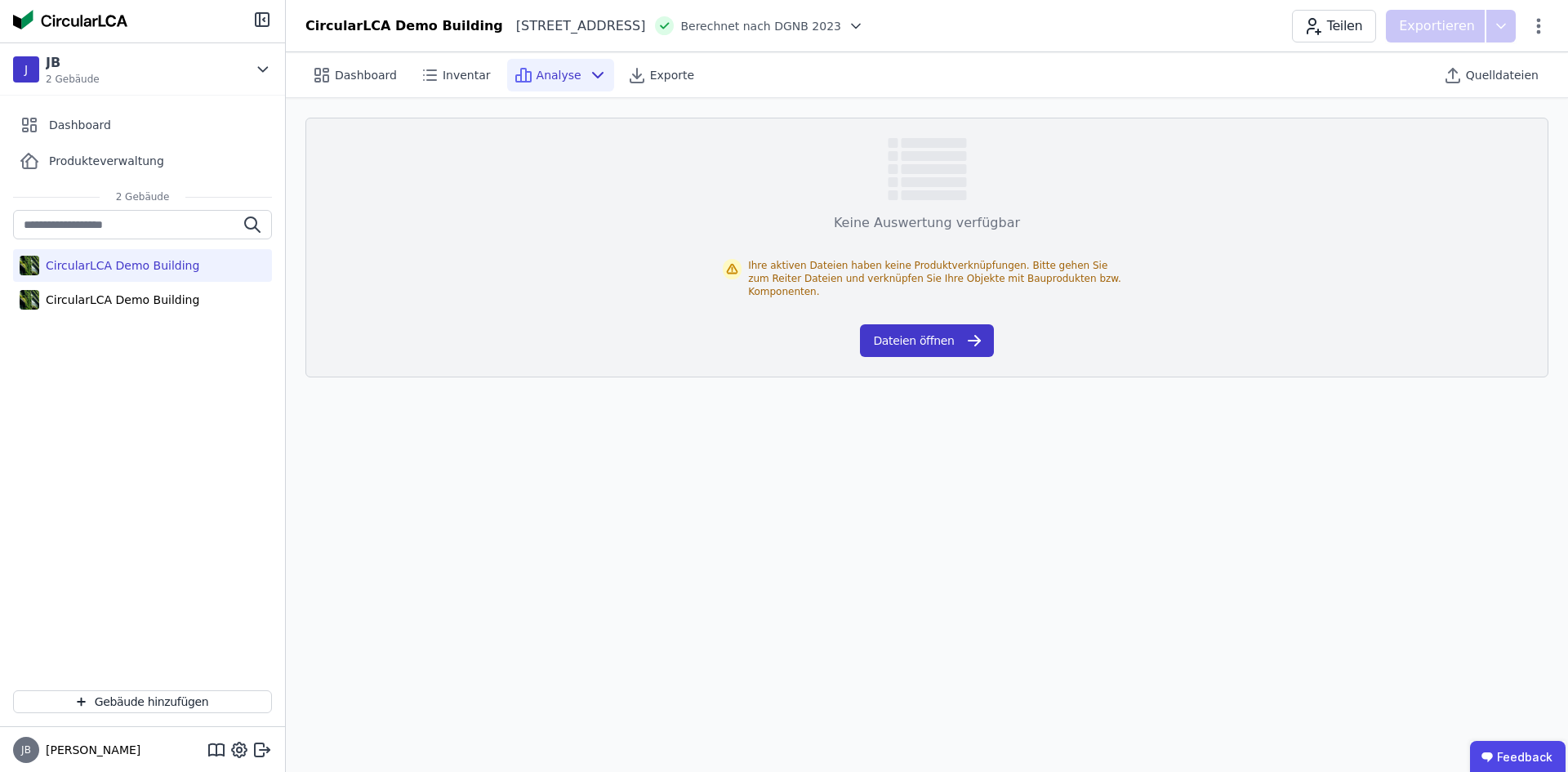
click at [955, 337] on button "Dateien öffnen" at bounding box center [927, 340] width 133 height 33
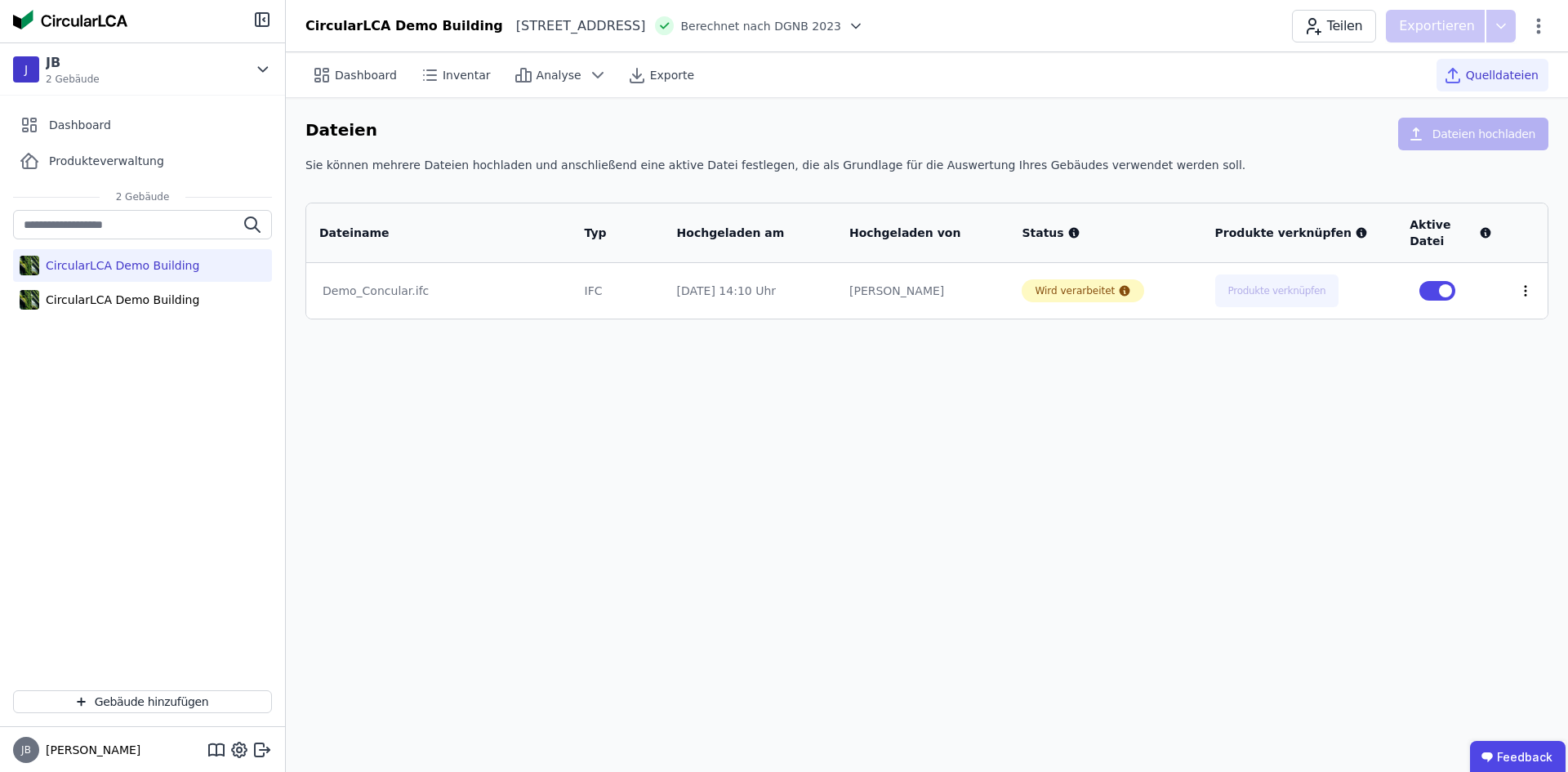
click at [1518, 294] on icon at bounding box center [1526, 291] width 15 height 15
click at [1353, 386] on div "Dashboard Inventar Analyse Exporte Quelldateien Dateien Dateien hochladen Sie k…" at bounding box center [927, 412] width 1282 height 720
click at [1525, 288] on icon at bounding box center [1526, 291] width 15 height 15
click at [1399, 260] on link "Herunterladen" at bounding box center [1441, 261] width 164 height 26
click at [133, 295] on div "CircularLCA Demo Building" at bounding box center [120, 300] width 160 height 17
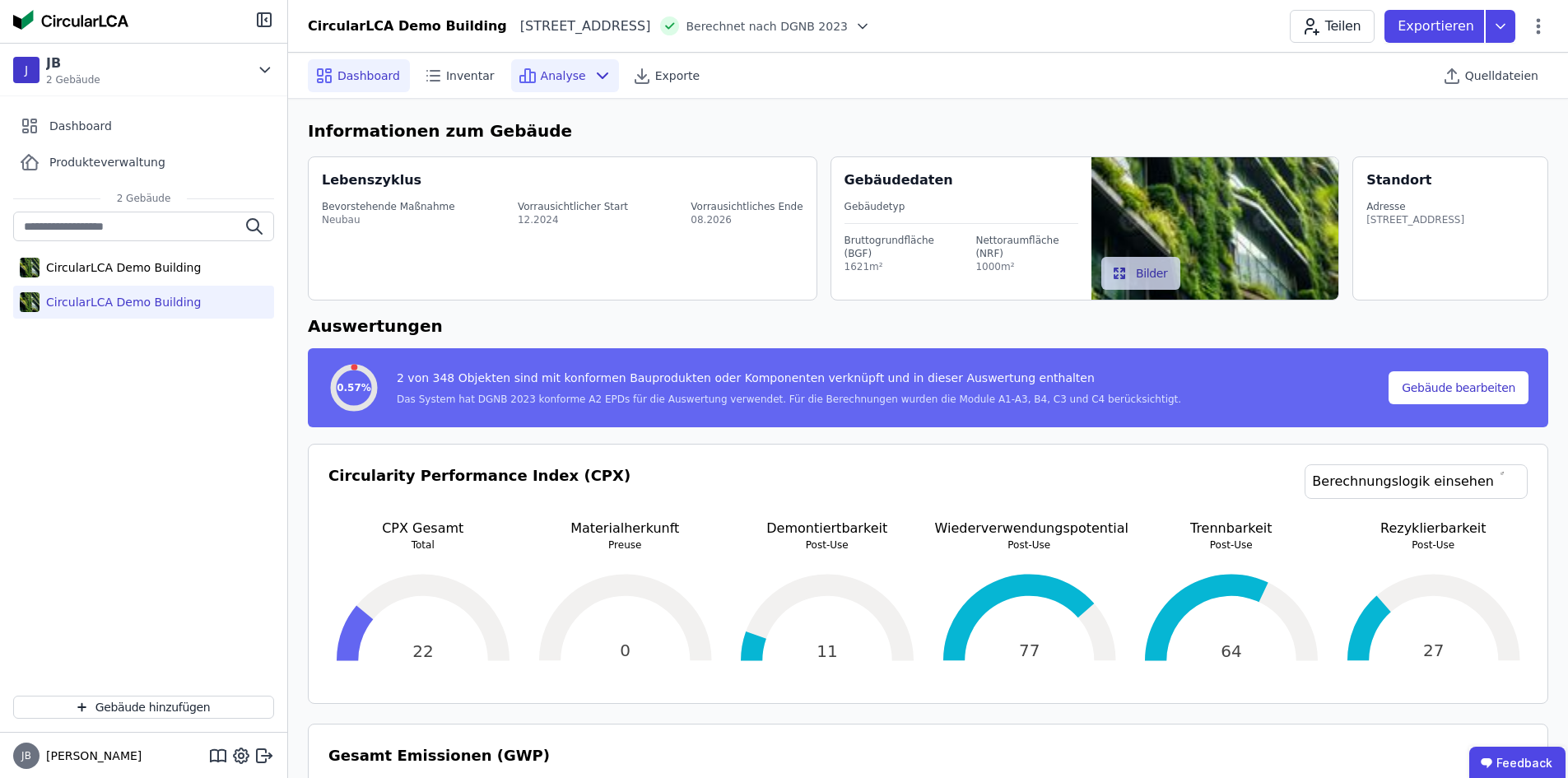
click at [553, 61] on div "Analyse" at bounding box center [565, 76] width 108 height 33
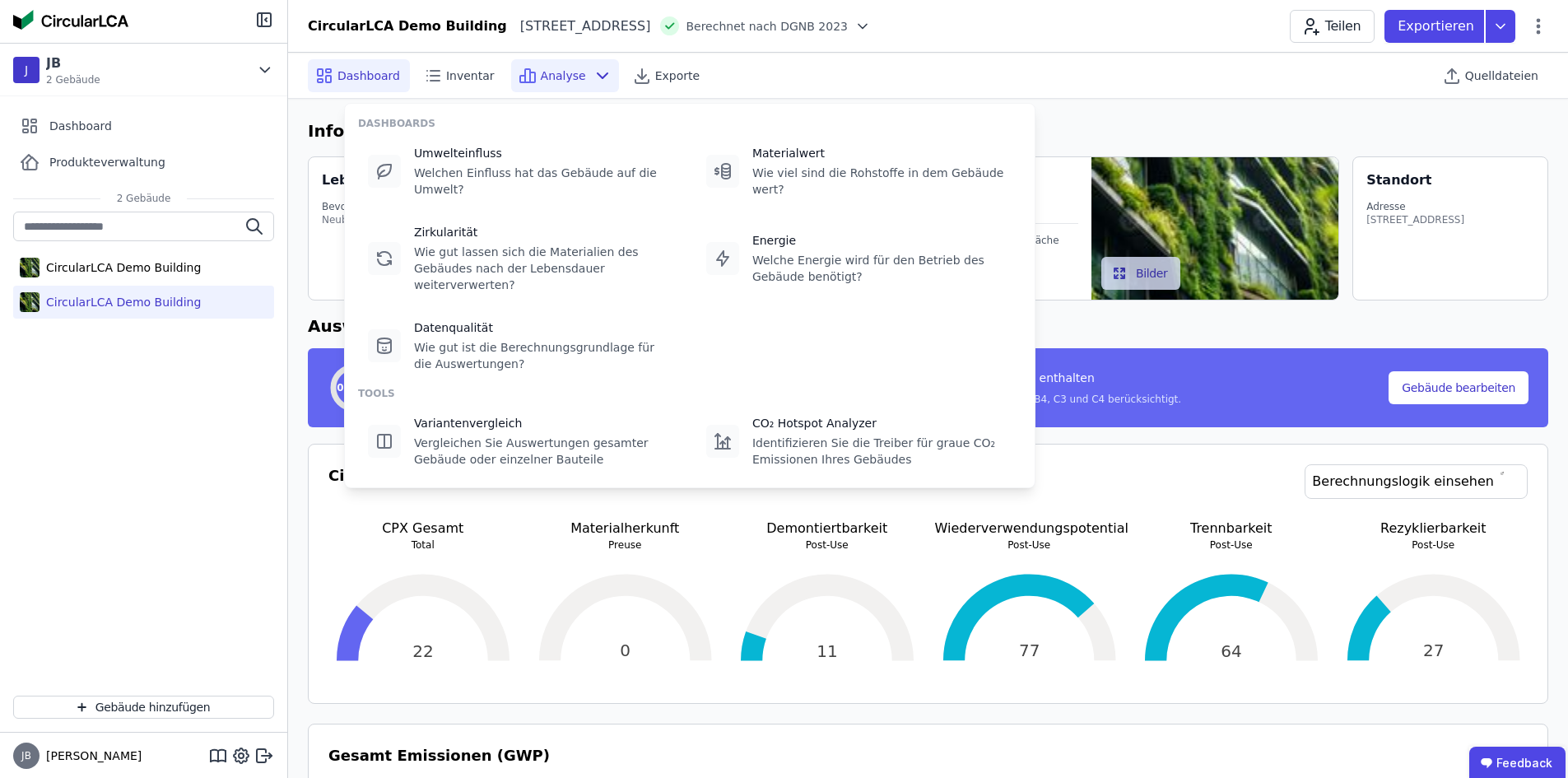
click at [1155, 49] on header "CircularLCA Demo Building [STREET_ADDRESS] DE Berechnet nach DGNB 2023 Teilen E…" at bounding box center [928, 26] width 1280 height 53
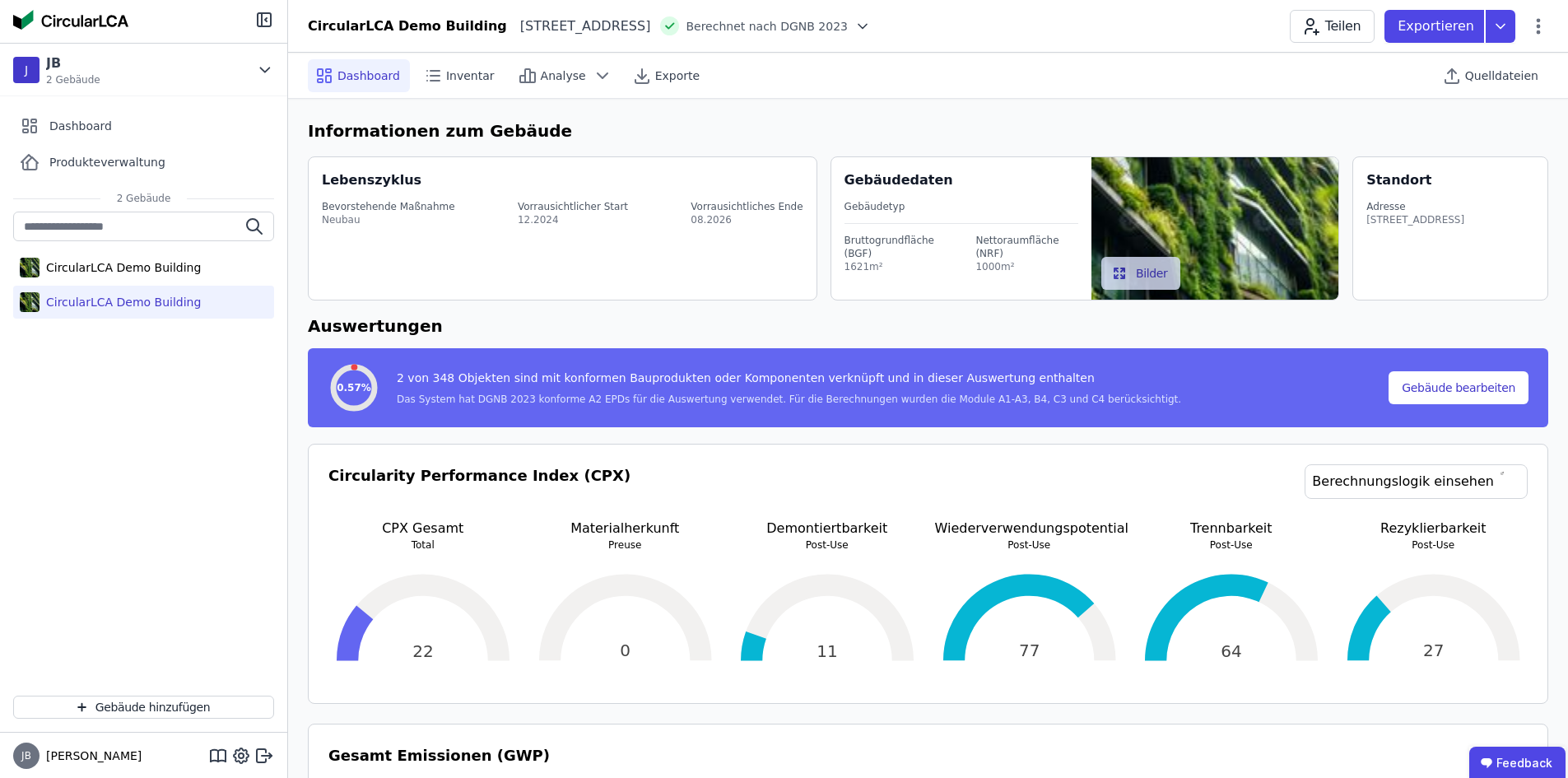
click at [399, 368] on div "0.57% 2 von 348 Objekten sind mit konformen Bauprodukten oder Komponenten verkn…" at bounding box center [858, 388] width 1061 height 53
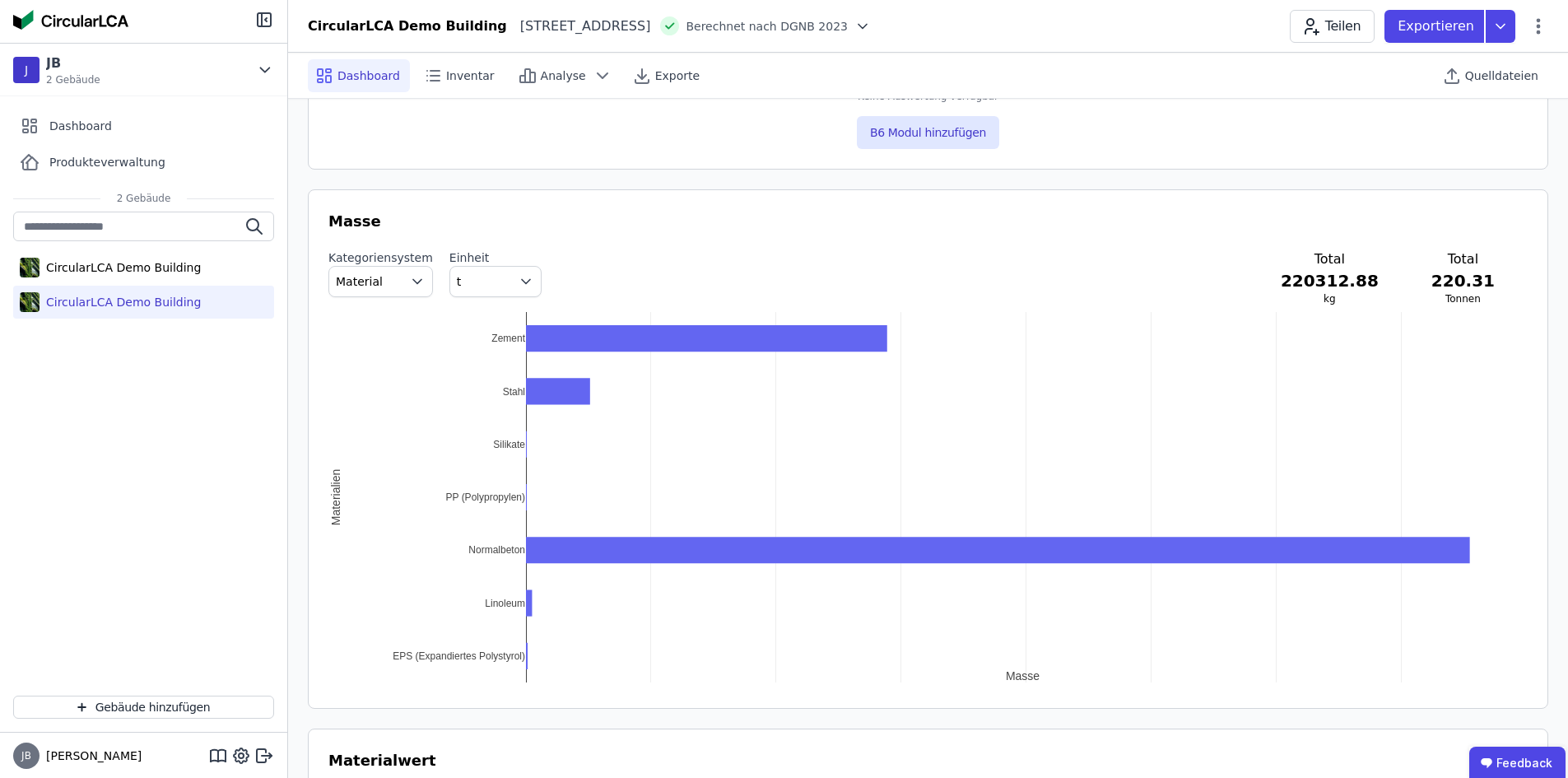
scroll to position [1563, 0]
click at [893, 128] on button "B6 Modul hinzufügen" at bounding box center [928, 132] width 143 height 33
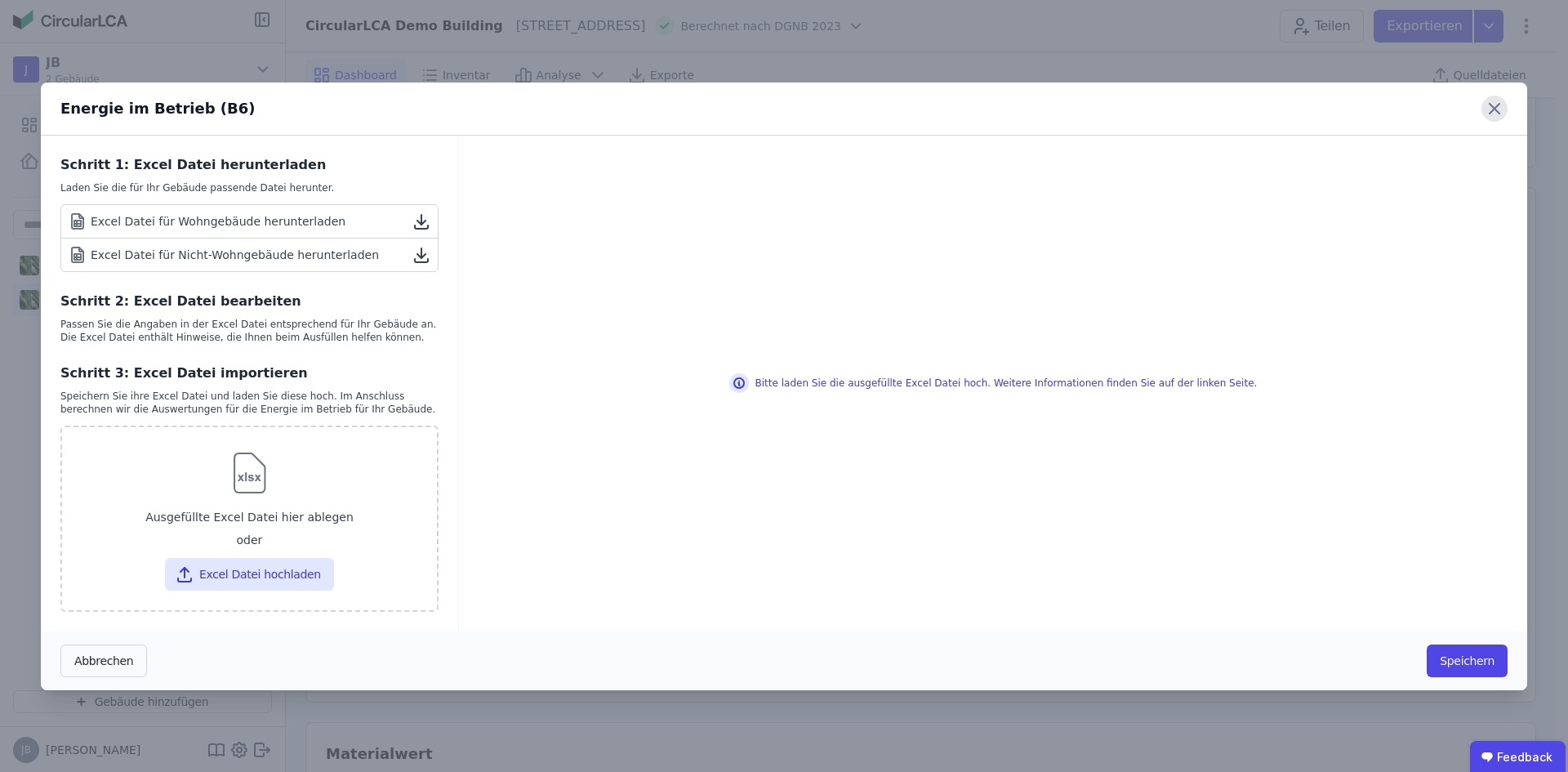
click at [1504, 115] on icon at bounding box center [1494, 109] width 26 height 26
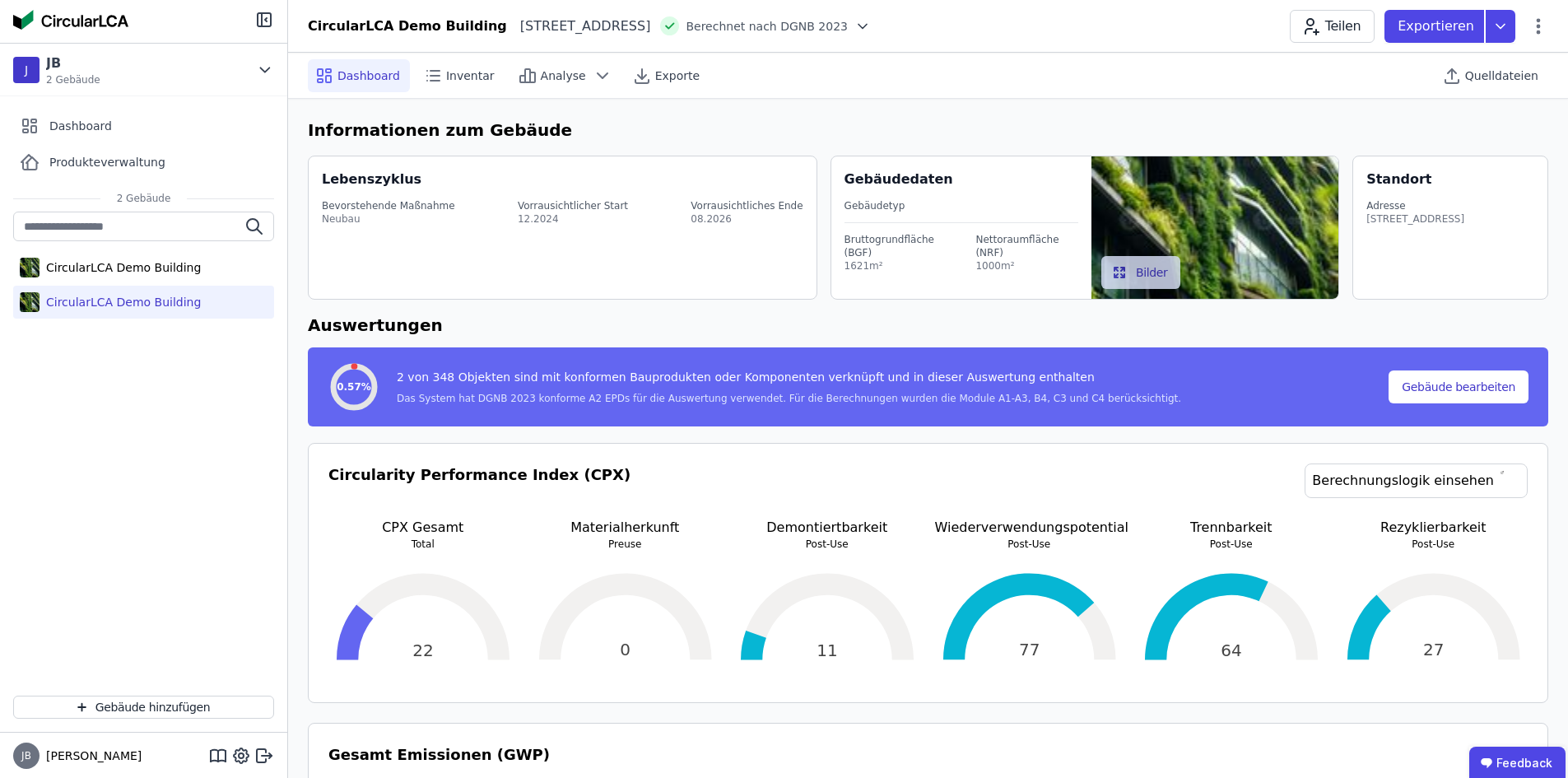
scroll to position [0, 0]
click at [871, 22] on icon at bounding box center [862, 27] width 17 height 17
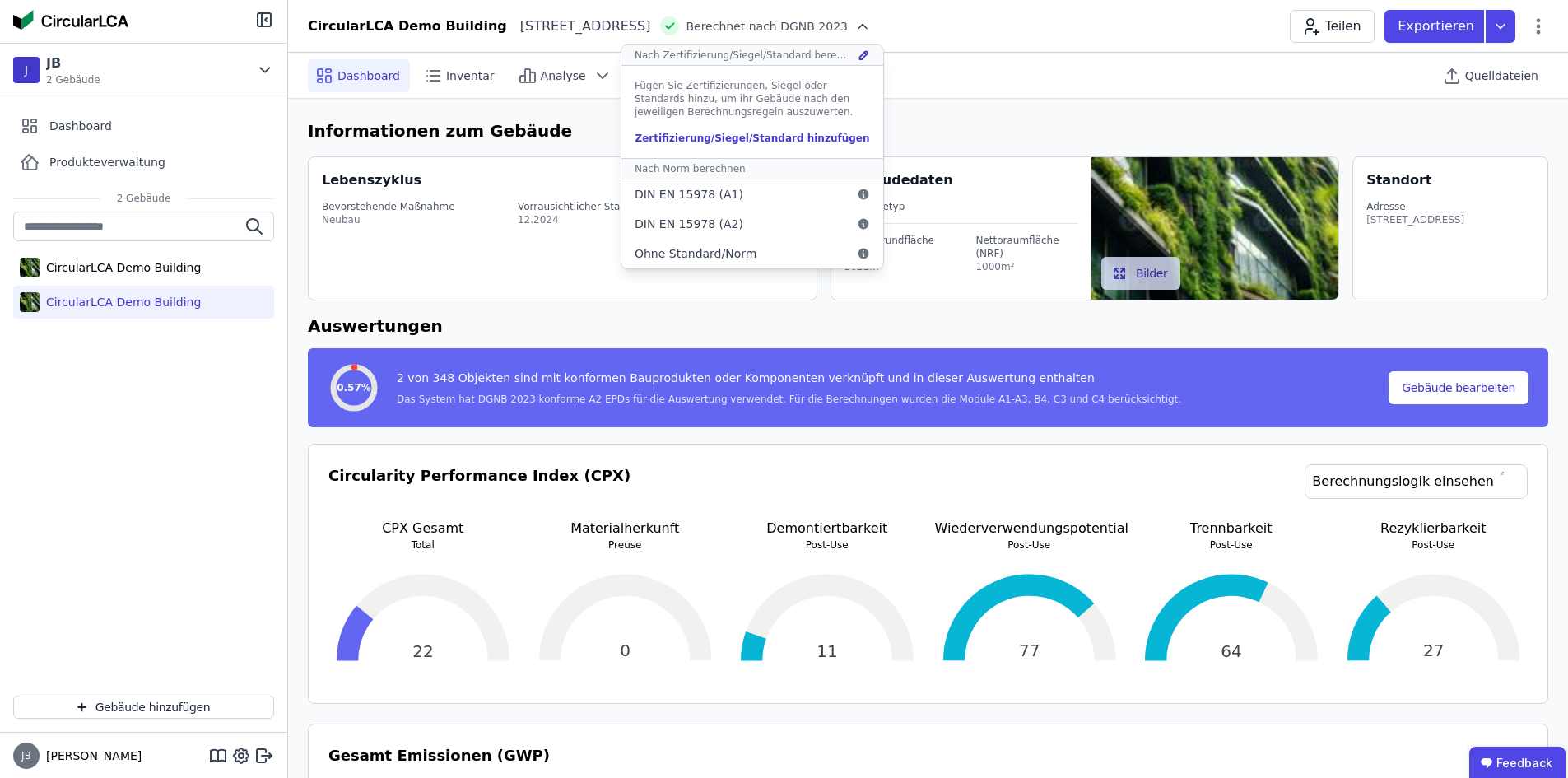
click at [871, 22] on icon at bounding box center [862, 27] width 17 height 17
